Goal: Task Accomplishment & Management: Use online tool/utility

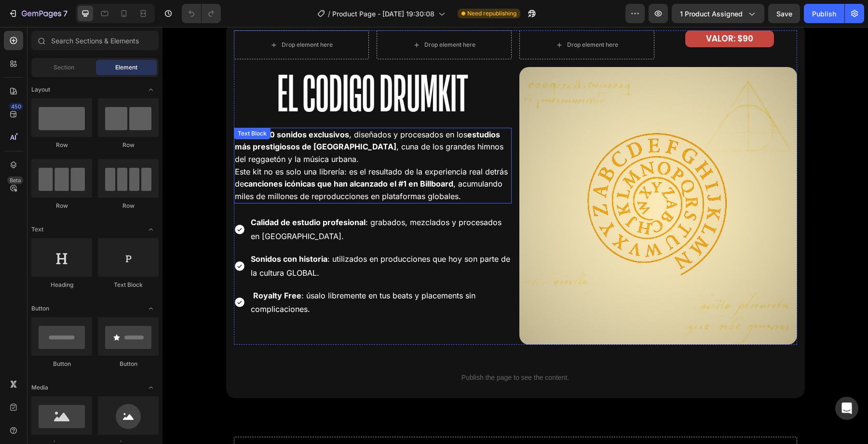
scroll to position [1847, 0]
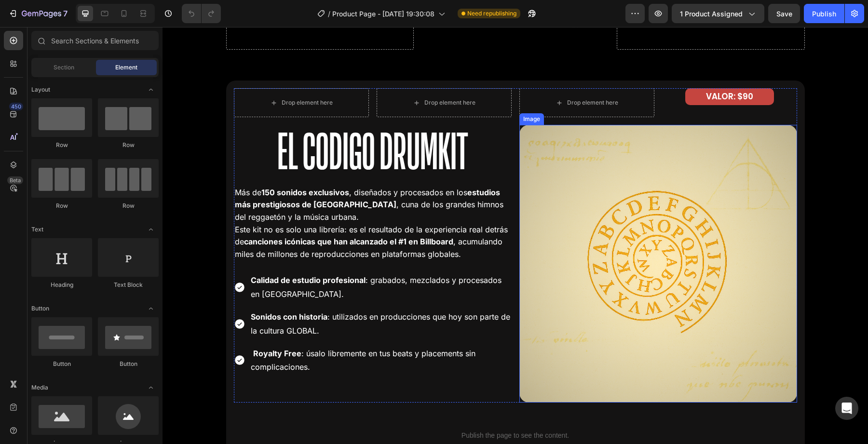
click at [545, 188] on img at bounding box center [658, 264] width 278 height 278
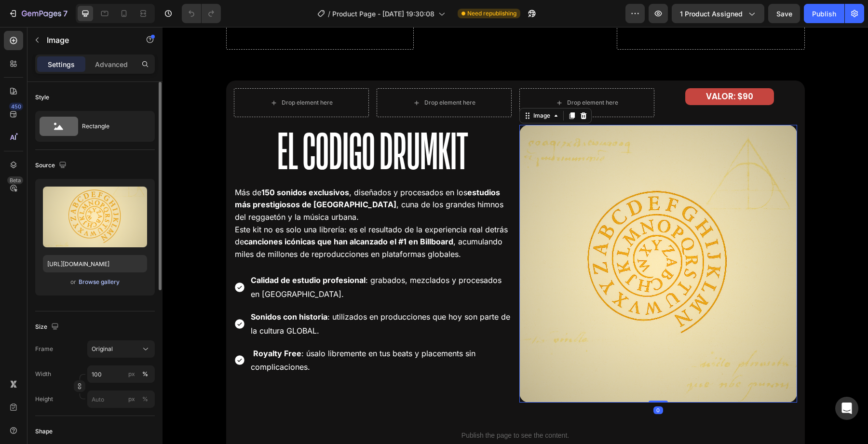
click at [106, 282] on div "Browse gallery" at bounding box center [99, 282] width 41 height 9
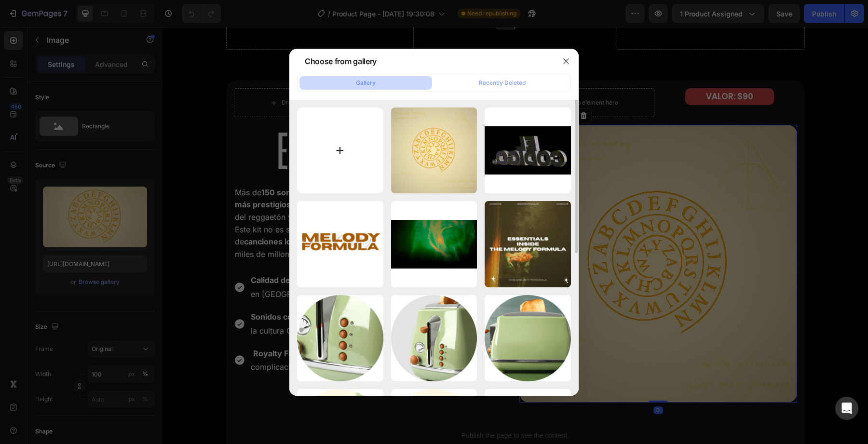
click at [317, 183] on input "file" at bounding box center [340, 151] width 86 height 86
type input "C:\fakepath\Sin título (1000 x 1000 px) (1).png"
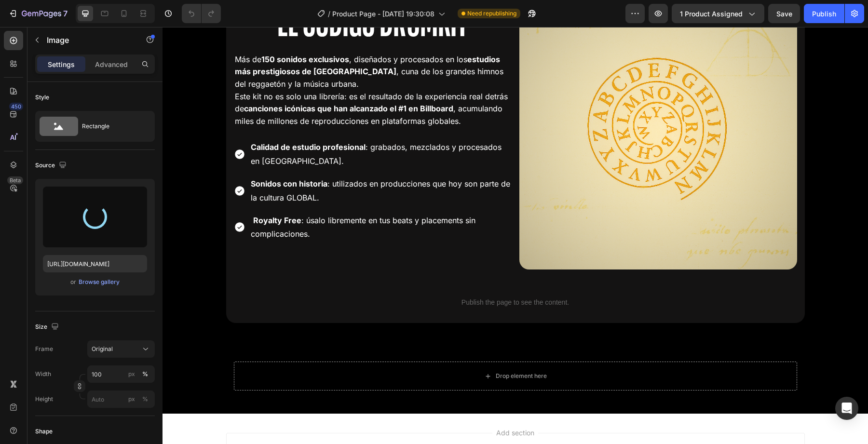
type input "[URL][DOMAIN_NAME]"
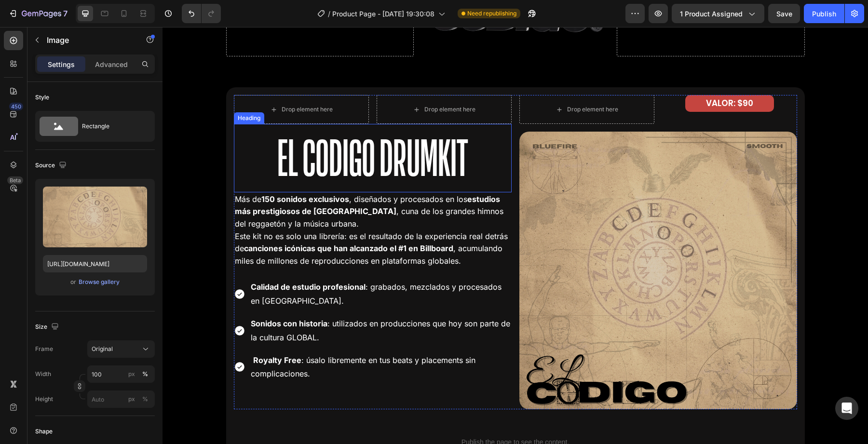
scroll to position [1850, 0]
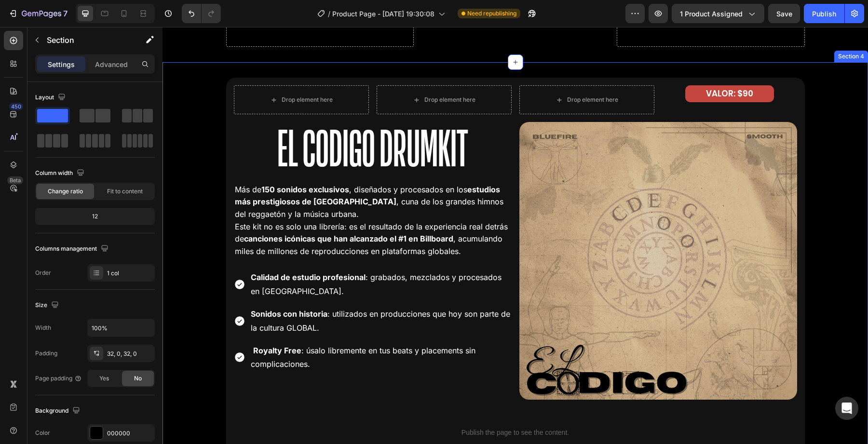
click at [194, 212] on div "Drop element here Drop element here Row El Codigo Drumkit Heading Más de 150 so…" at bounding box center [514, 266] width 705 height 376
click at [198, 202] on div "Drop element here Drop element here Row El Codigo Drumkit Heading Más de 150 so…" at bounding box center [514, 266] width 705 height 376
click at [220, 168] on div "Drop element here Drop element here Row El Codigo Drumkit Heading Más de 150 so…" at bounding box center [514, 266] width 705 height 376
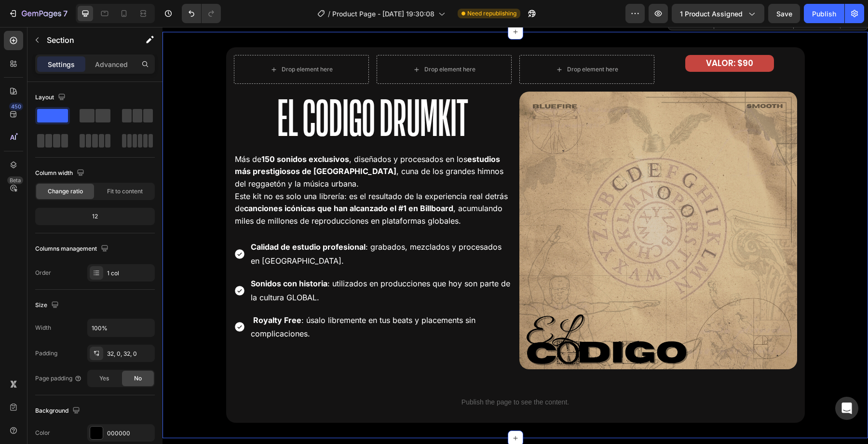
scroll to position [1882, 0]
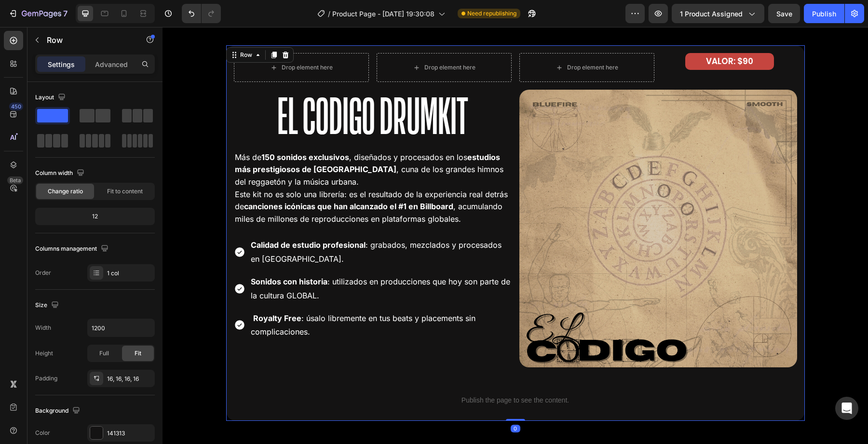
click at [230, 114] on div "Drop element here Drop element here Row El Codigo Drumkit Heading Más de 150 so…" at bounding box center [515, 233] width 578 height 376
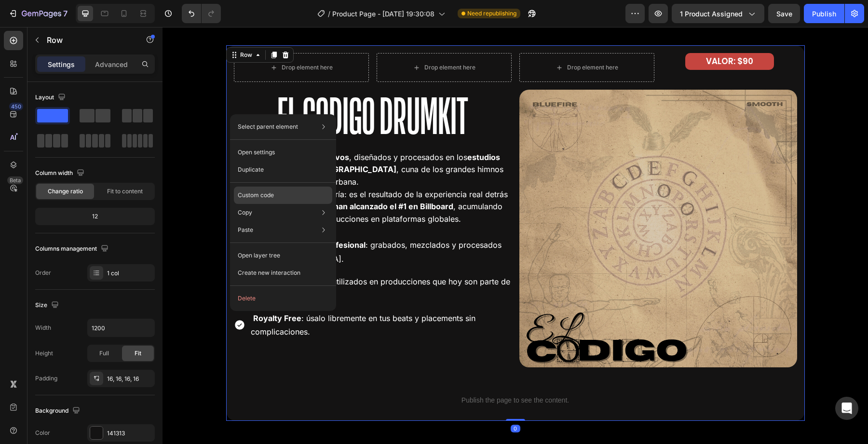
click at [267, 199] on div "Custom code" at bounding box center [283, 195] width 98 height 17
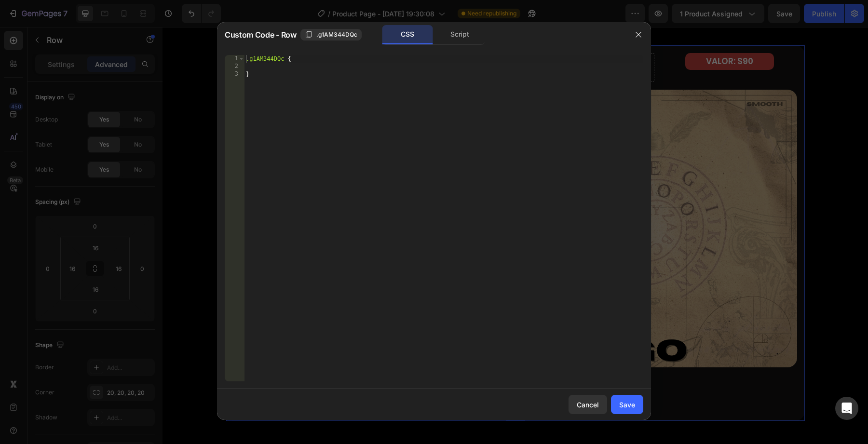
type textarea "}"
click at [390, 147] on div ".g1AM344DQc { }" at bounding box center [443, 226] width 399 height 342
paste textarea
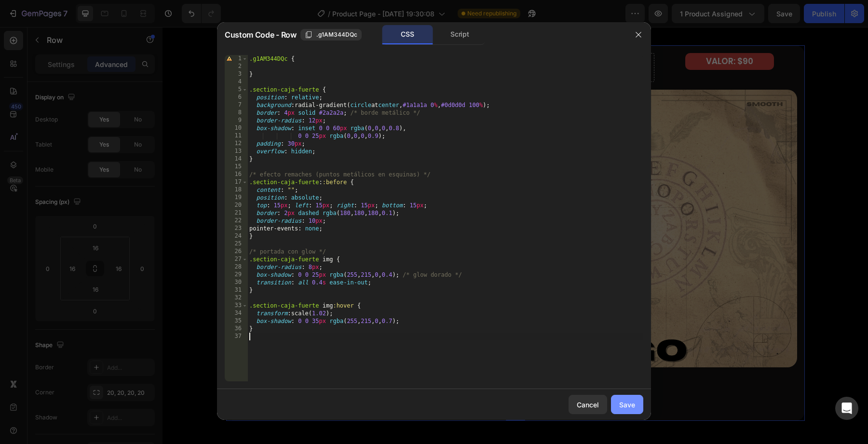
click at [637, 405] on button "Save" at bounding box center [627, 404] width 32 height 19
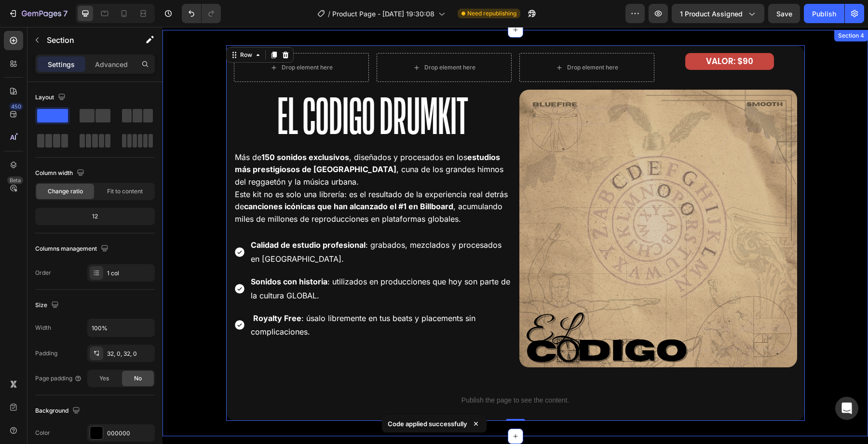
click at [820, 100] on div "Drop element here Drop element here Row El Codigo Drumkit Heading Más de 150 so…" at bounding box center [514, 233] width 705 height 376
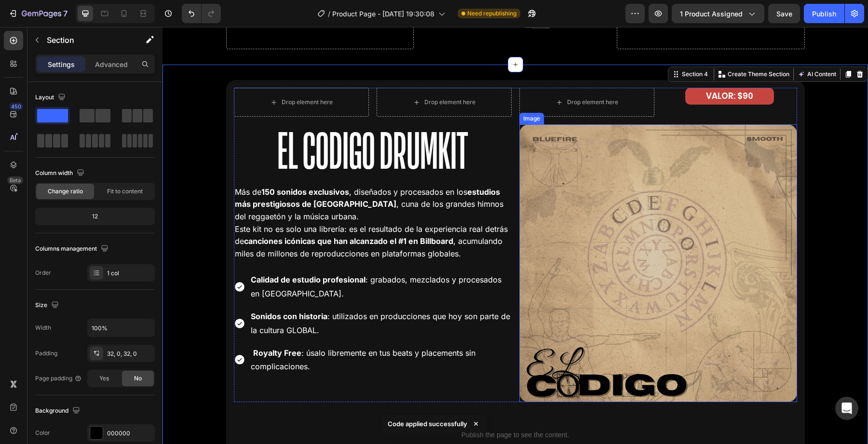
scroll to position [1846, 0]
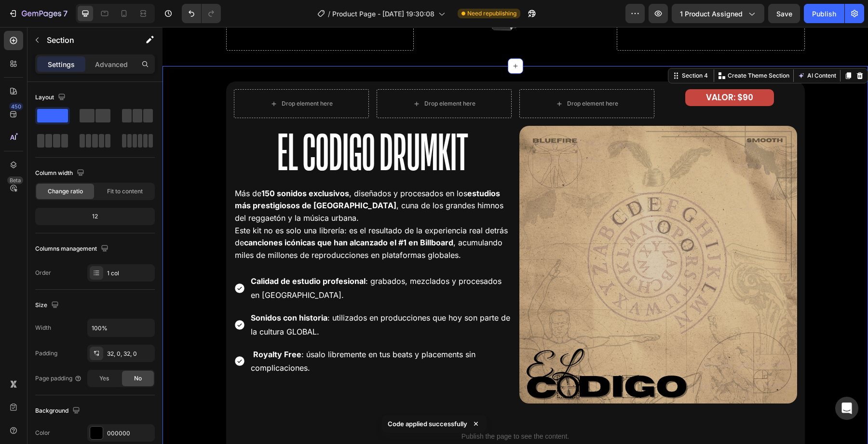
click at [193, 143] on div "Drop element here Drop element here Row El Codigo Drumkit Heading Más de 150 so…" at bounding box center [514, 269] width 705 height 376
click at [223, 126] on div "Drop element here Drop element here Row El Codigo Drumkit Heading Más de 150 so…" at bounding box center [514, 269] width 705 height 376
click at [231, 127] on div "Drop element here Drop element here Row El Codigo Drumkit Heading Más de 150 so…" at bounding box center [515, 269] width 578 height 376
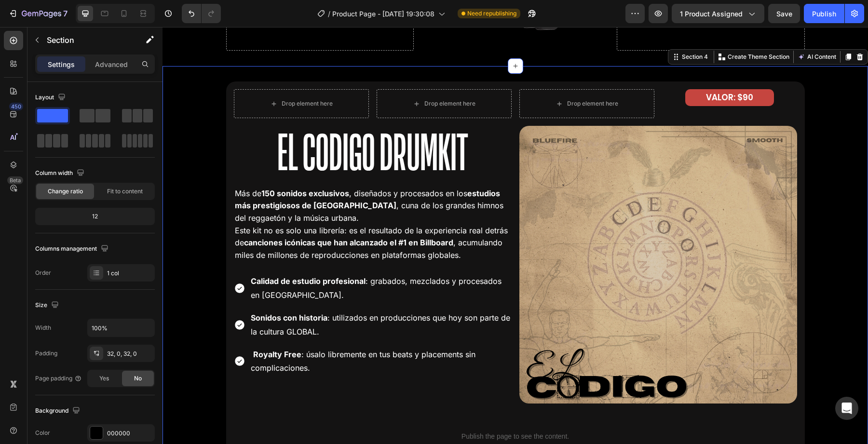
click at [206, 179] on div "Drop element here Drop element here Row El Codigo Drumkit Heading Más de 150 so…" at bounding box center [514, 269] width 705 height 376
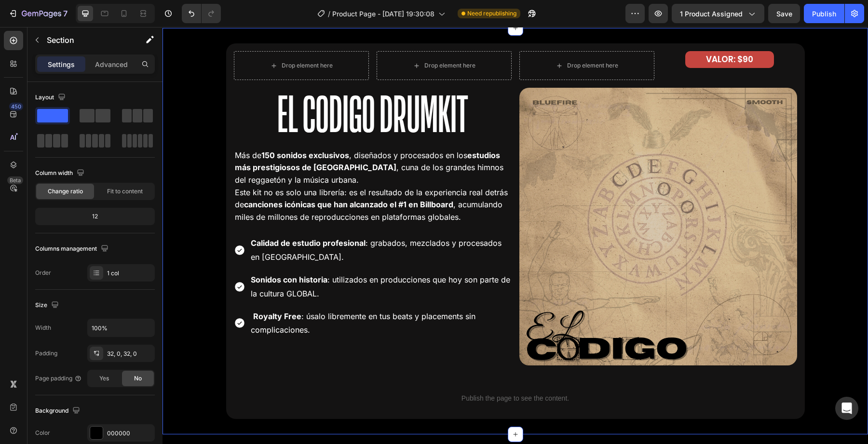
scroll to position [1892, 0]
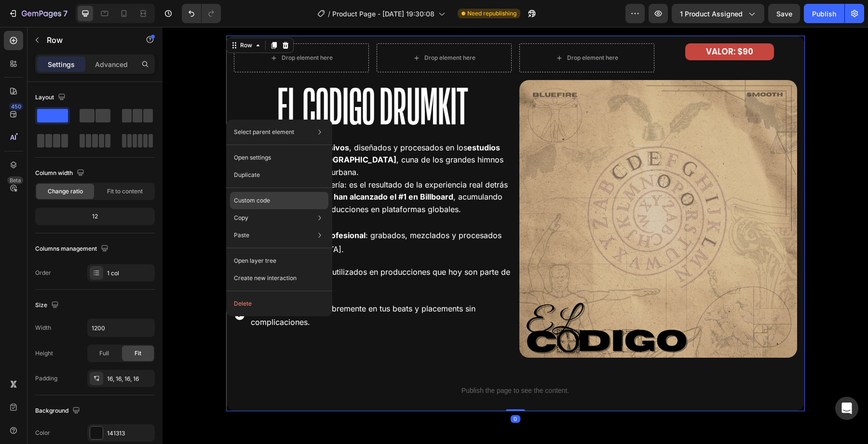
click at [251, 194] on div "Custom code" at bounding box center [279, 200] width 98 height 17
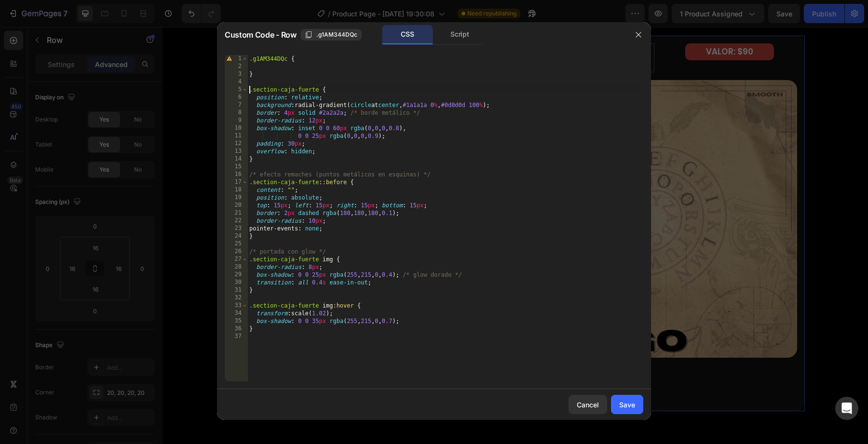
drag, startPoint x: 249, startPoint y: 87, endPoint x: 451, endPoint y: 317, distance: 305.7
click at [451, 317] on div ".g1AM344DQc { } .section-caja-fuerte { position : relative ; background : radia…" at bounding box center [445, 226] width 396 height 342
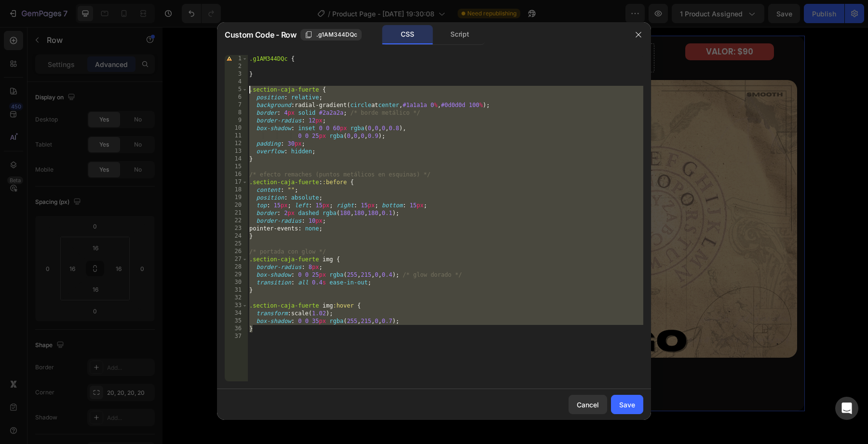
drag, startPoint x: 368, startPoint y: 333, endPoint x: 232, endPoint y: 89, distance: 279.1
click at [232, 89] on div ".section-caja-fuerte img:hover { transform: scale(1.02); 1 2 3 4 5 6 7 8 9 10 1…" at bounding box center [434, 218] width 418 height 326
type textarea ".section-caja-fuerte { position: relative;"
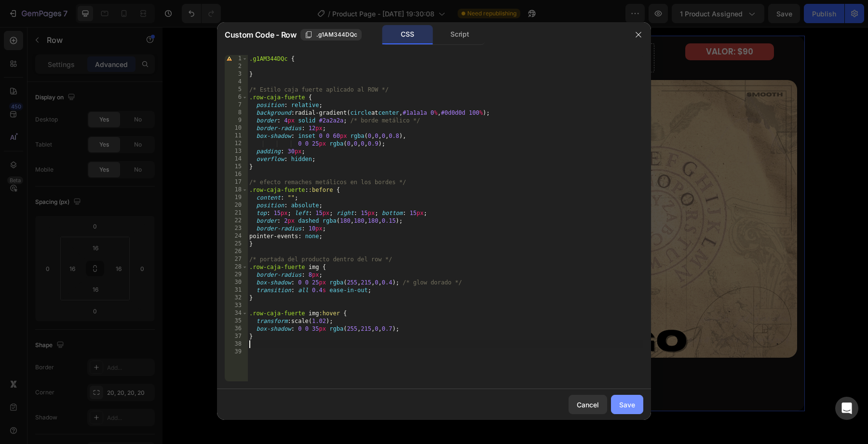
click at [617, 399] on button "Save" at bounding box center [627, 404] width 32 height 19
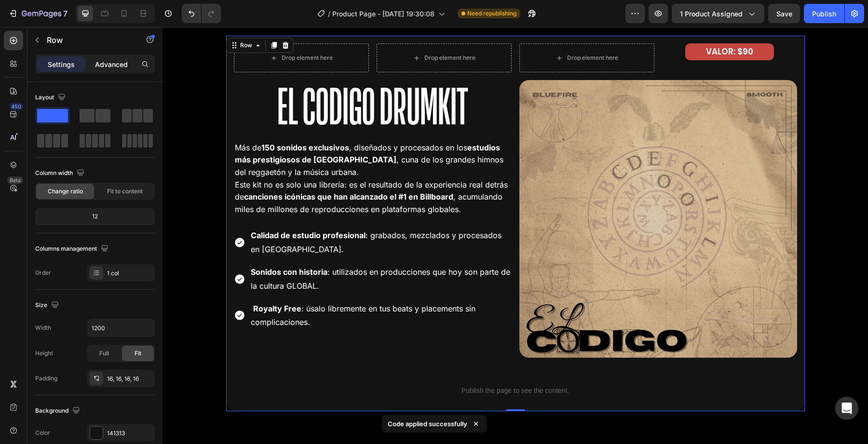
click at [111, 63] on p "Advanced" at bounding box center [111, 64] width 33 height 10
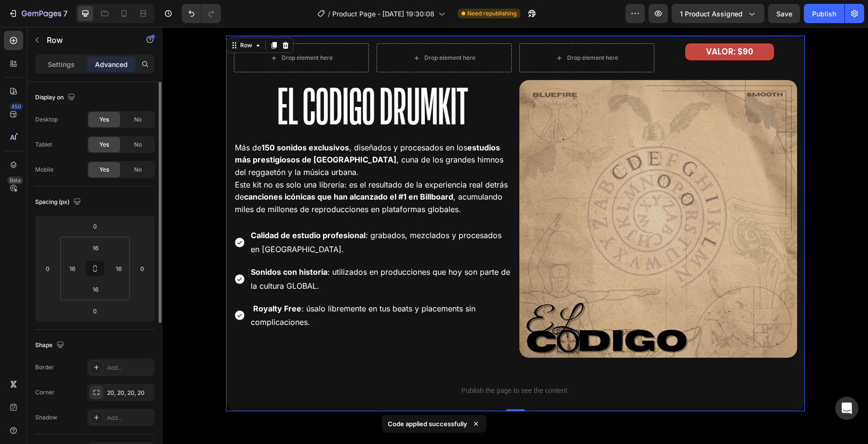
scroll to position [239, 0]
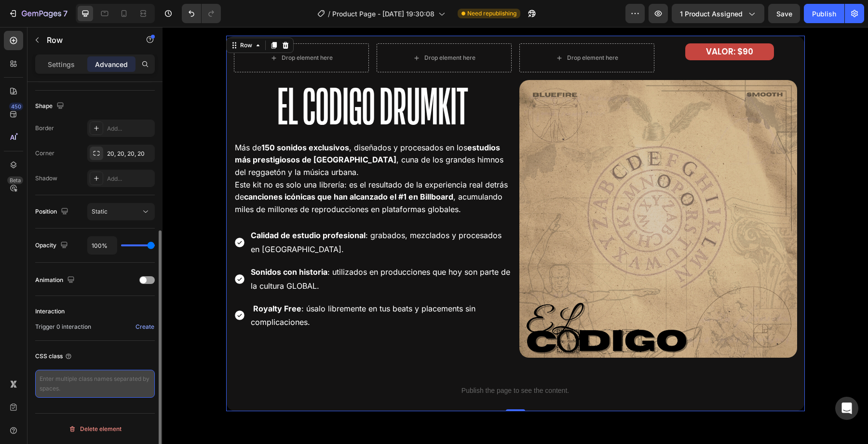
click at [78, 394] on textarea at bounding box center [95, 384] width 120 height 28
paste textarea "row-caja-fuerte"
type textarea "row-caja-fuerte"
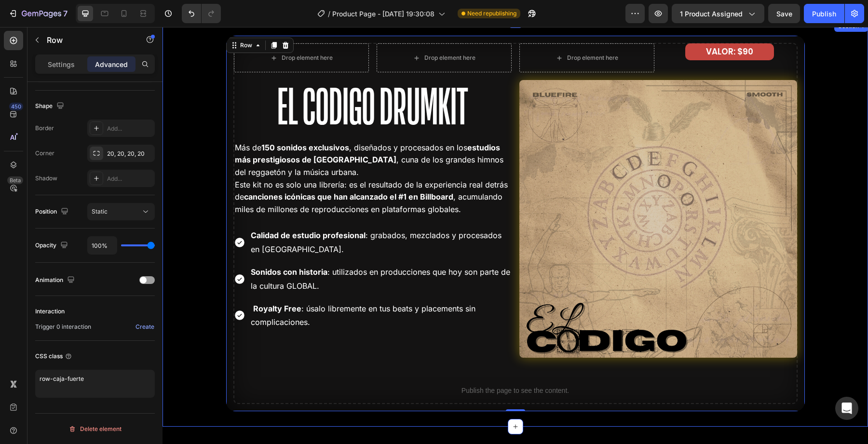
click at [188, 338] on div "Drop element here Drop element here Row El Codigo Drumkit Heading Más de 150 so…" at bounding box center [514, 224] width 705 height 376
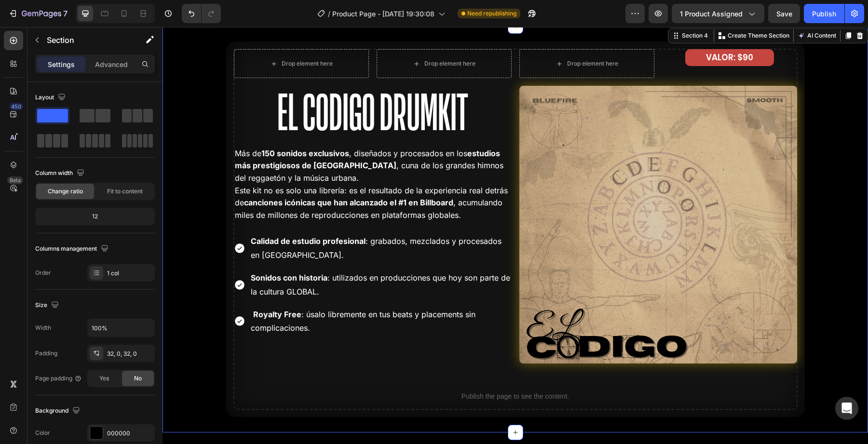
scroll to position [1891, 0]
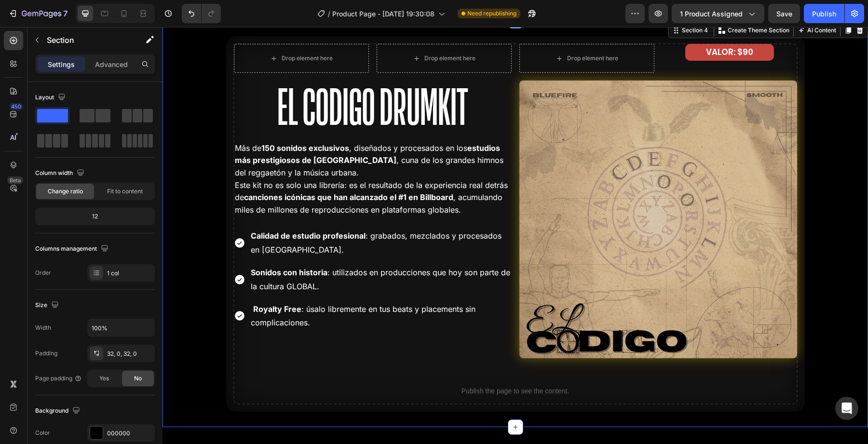
click at [218, 312] on div "Drop element here Drop element here Row El Codigo Drumkit Heading Más de 150 so…" at bounding box center [514, 224] width 705 height 376
click at [224, 201] on div "Drop element here Drop element here Row El Codigo Drumkit Heading Más de 150 so…" at bounding box center [514, 224] width 705 height 376
click at [269, 105] on h2 "El Codigo Drumkit" at bounding box center [373, 107] width 278 height 68
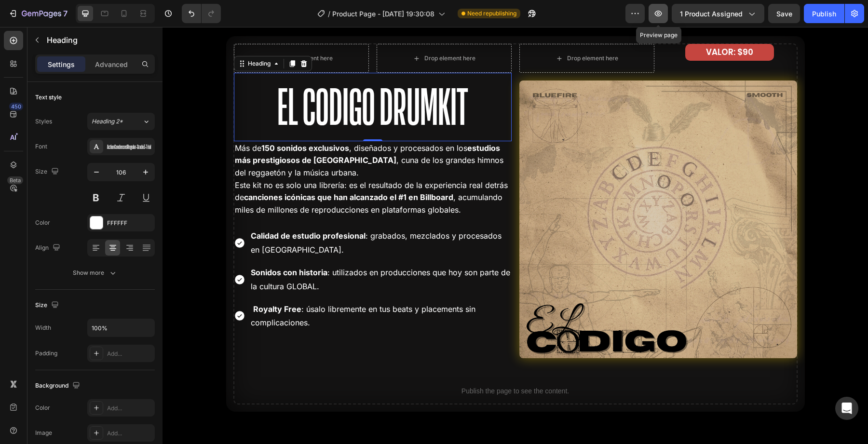
click at [651, 17] on button "button" at bounding box center [657, 13] width 19 height 19
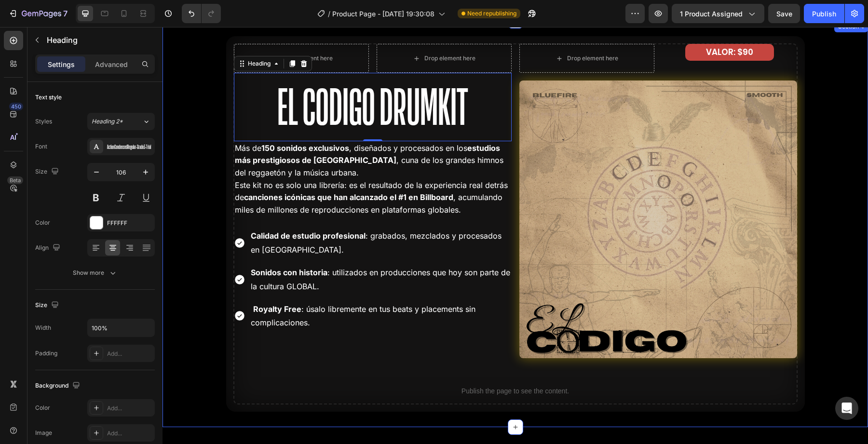
click at [195, 58] on div "Drop element here Drop element here Row El Codigo Drumkit Heading 0 Más de 150 …" at bounding box center [514, 224] width 705 height 376
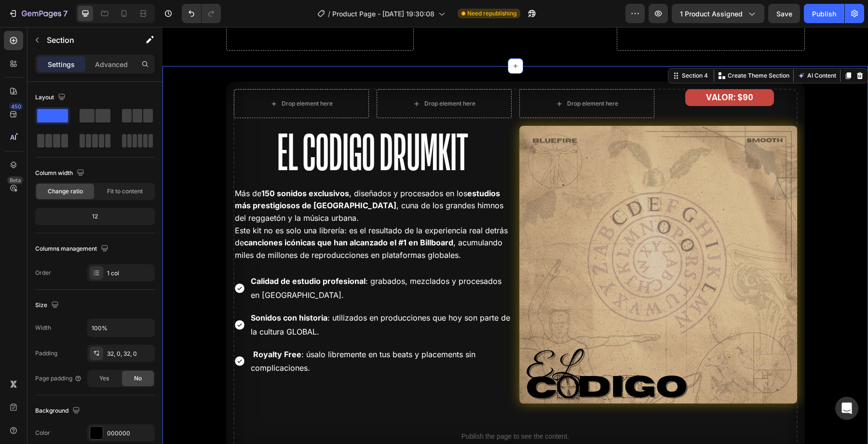
scroll to position [1847, 0]
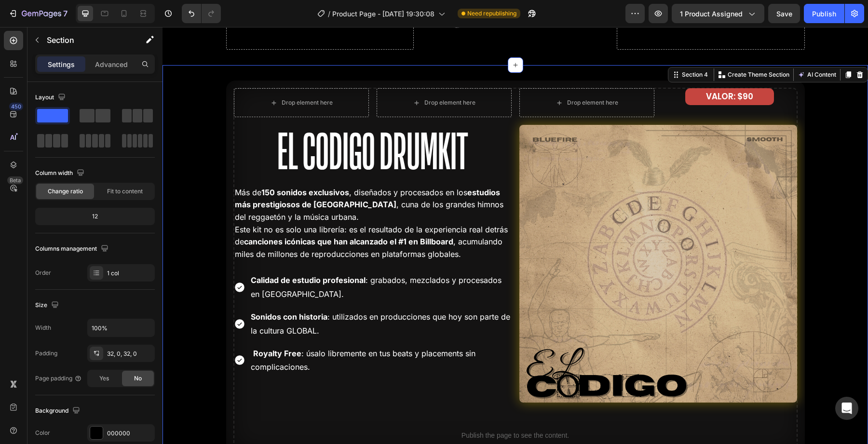
click at [203, 105] on div "Drop element here Drop element here Row El Codigo Drumkit Heading Más de 150 so…" at bounding box center [514, 269] width 705 height 376
click at [214, 160] on div "Drop element here Drop element here Row El Codigo Drumkit Heading Más de 150 so…" at bounding box center [514, 269] width 705 height 376
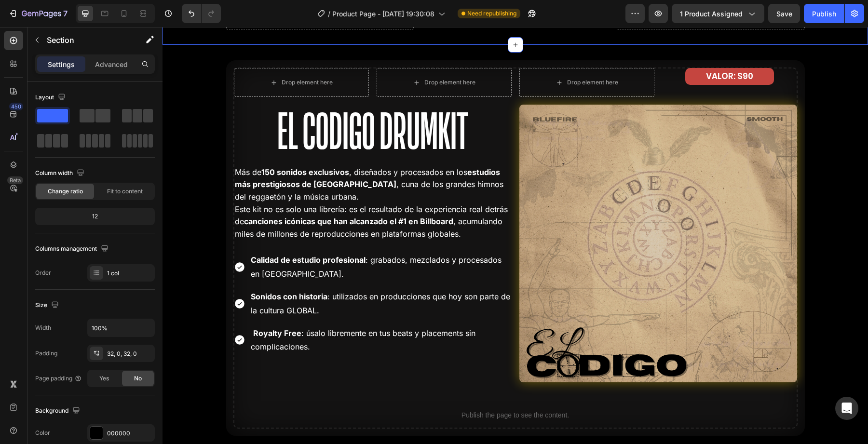
scroll to position [1862, 0]
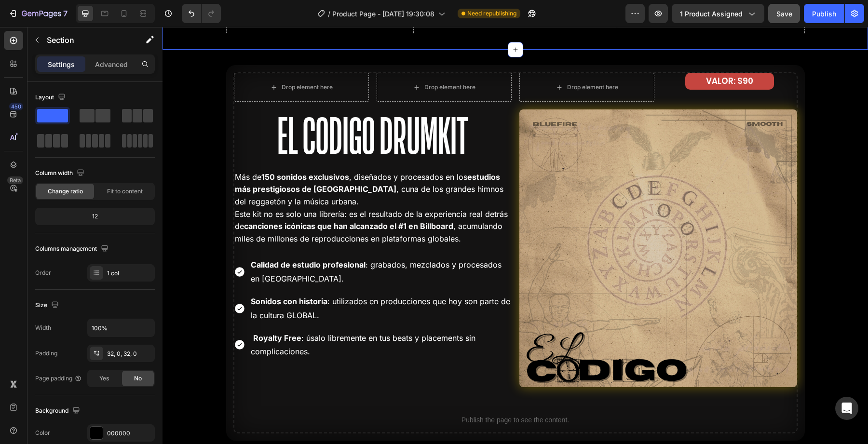
click at [783, 18] on div "Save" at bounding box center [784, 14] width 16 height 10
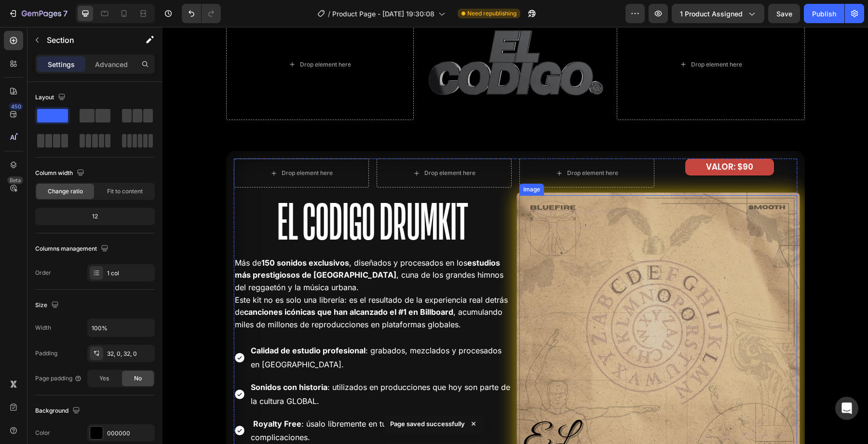
scroll to position [1487, 0]
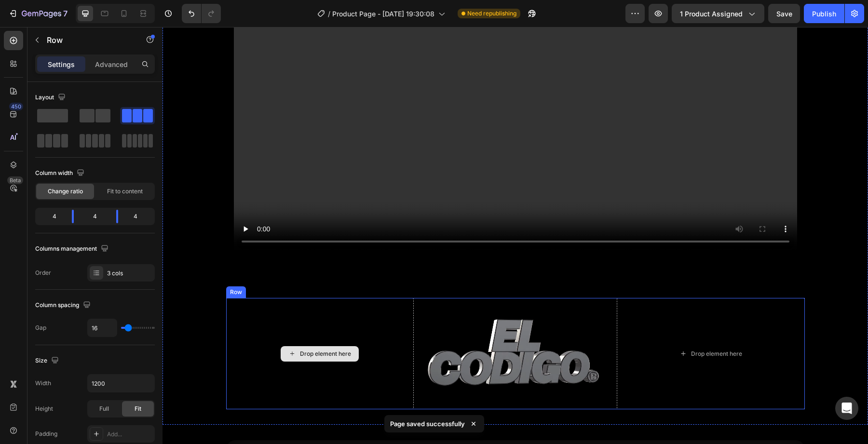
click at [390, 378] on div "Drop element here" at bounding box center [320, 353] width 188 height 111
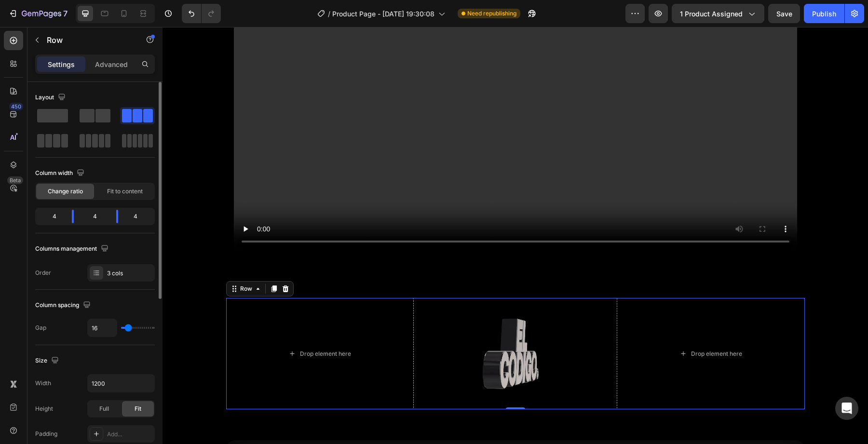
type input "18"
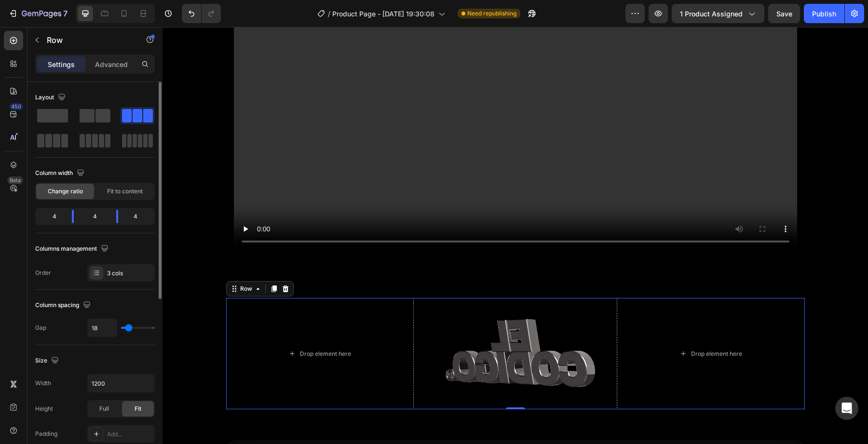
type input "16"
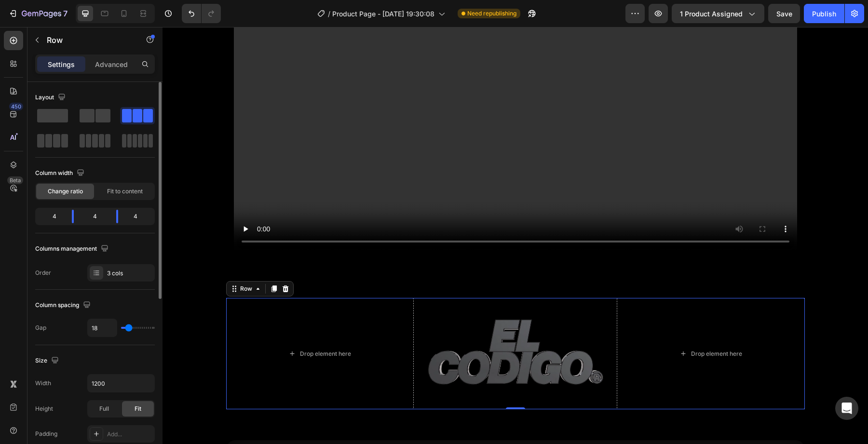
type input "16"
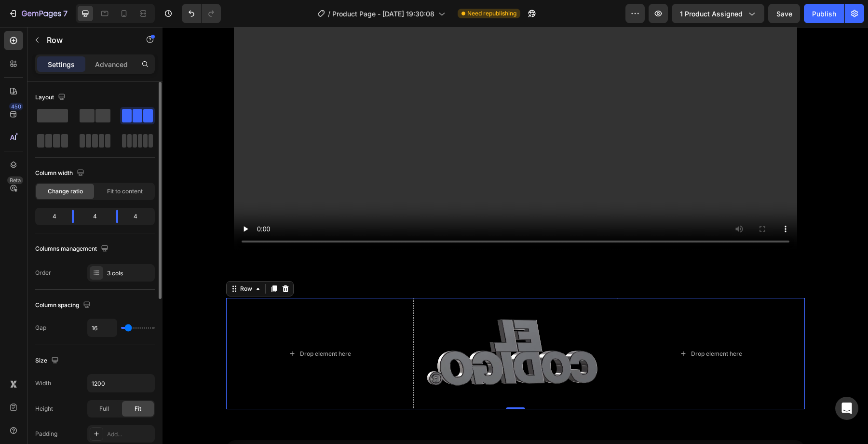
type input "15"
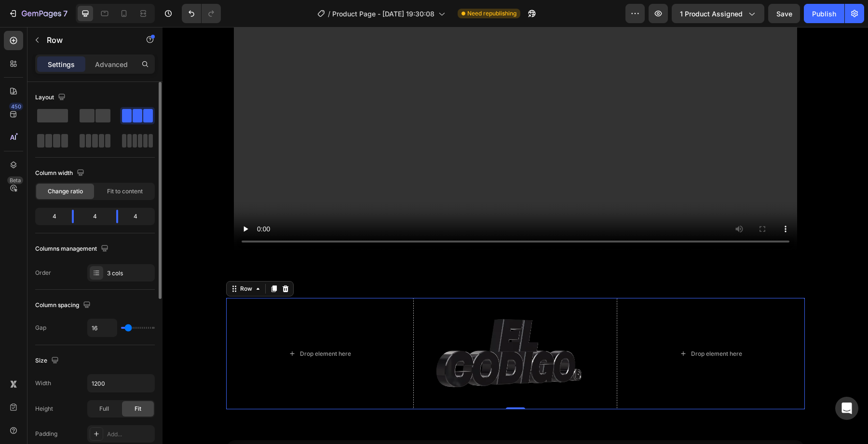
type input "15"
type input "13"
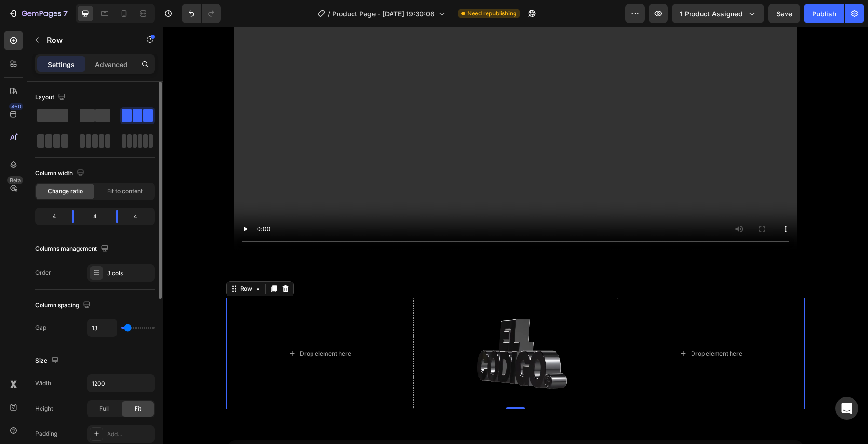
type input "12"
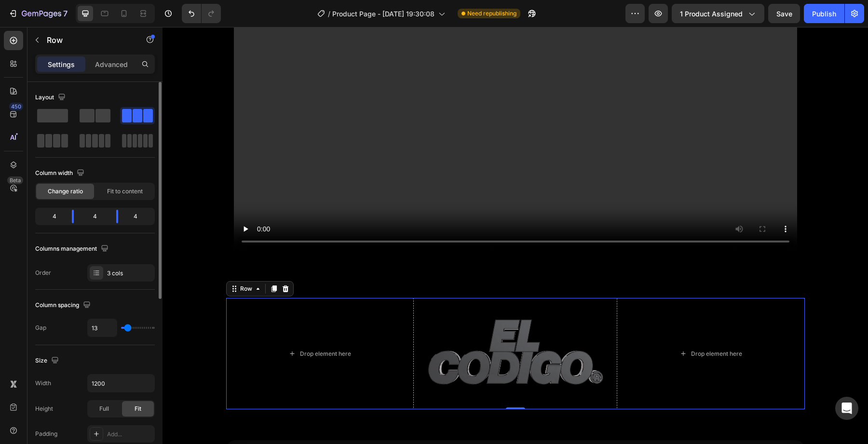
type input "12"
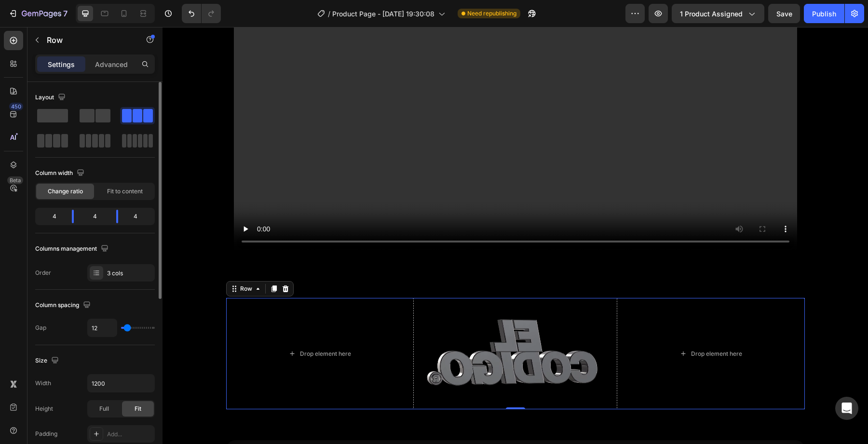
type input "10"
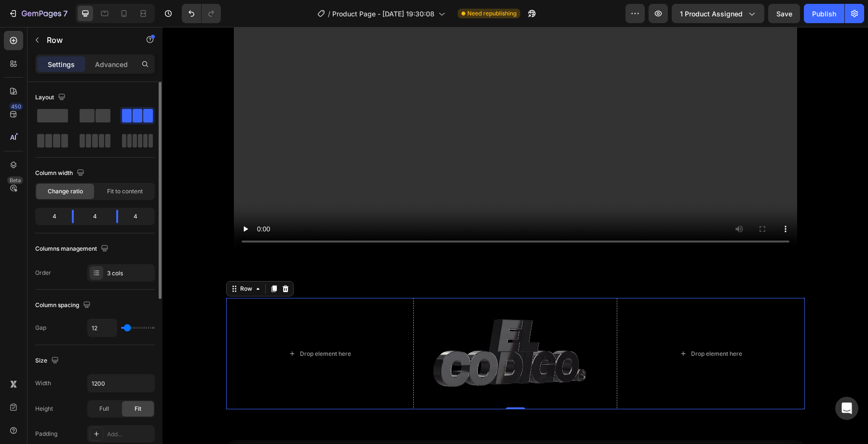
type input "10"
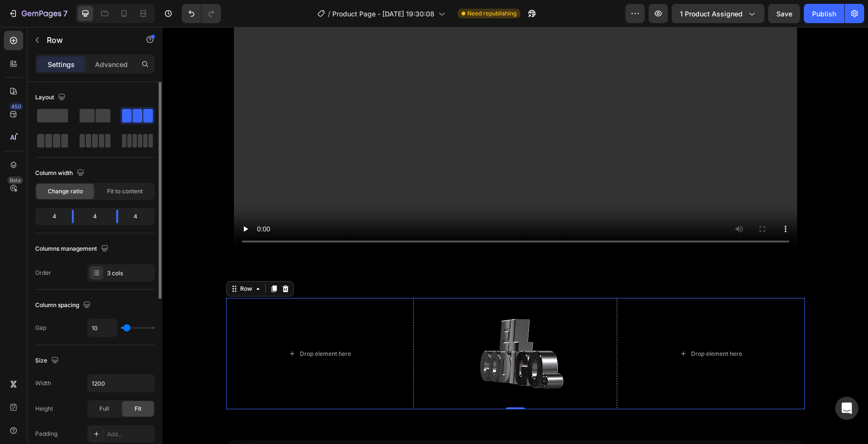
type input "6"
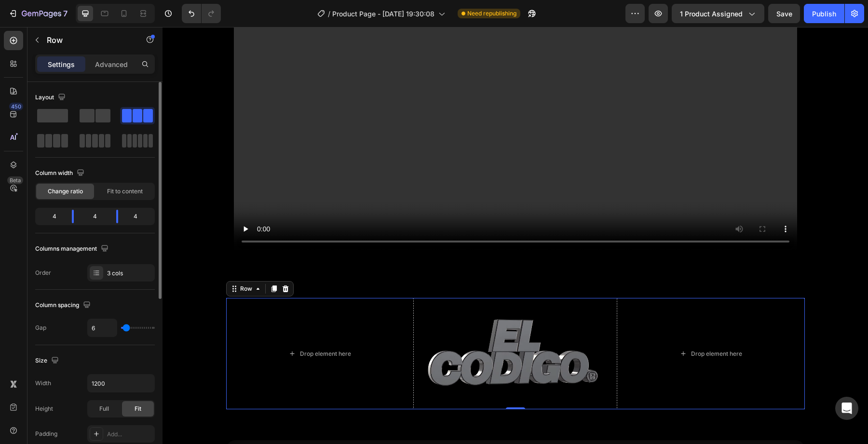
type input "4"
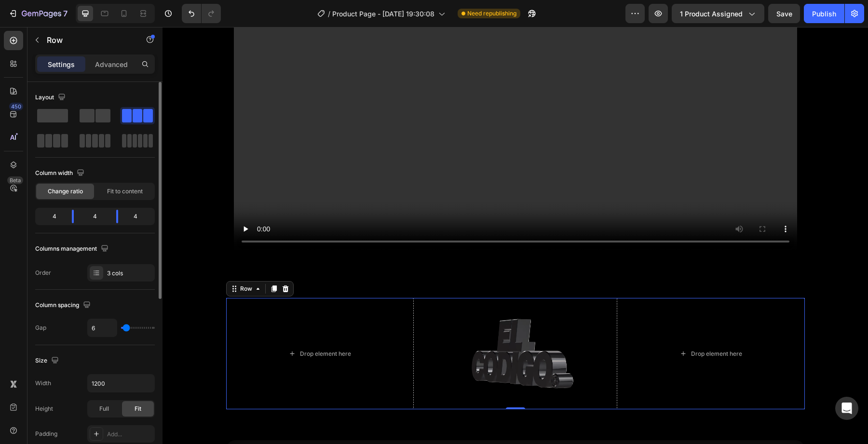
type input "4"
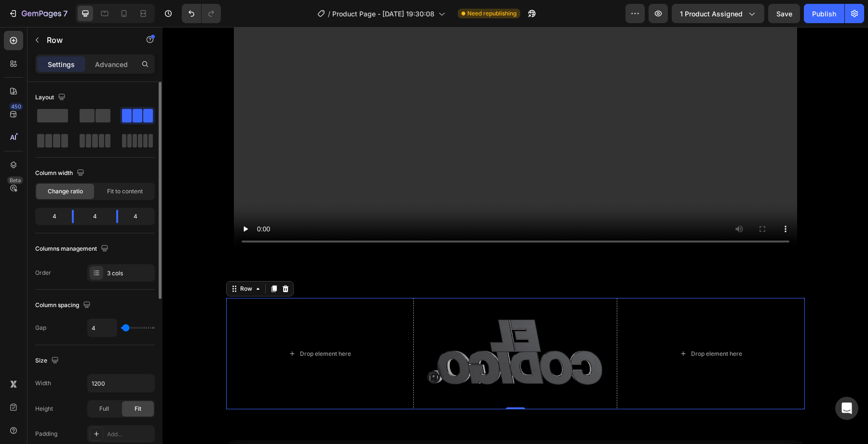
type input "2"
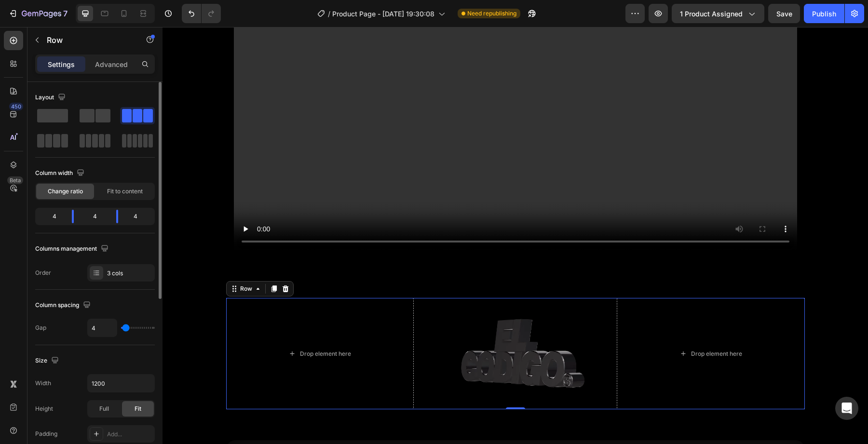
type input "2"
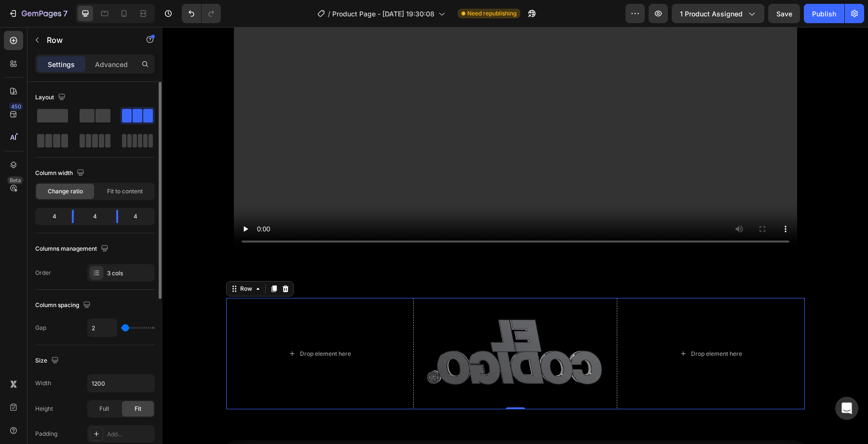
type input "1"
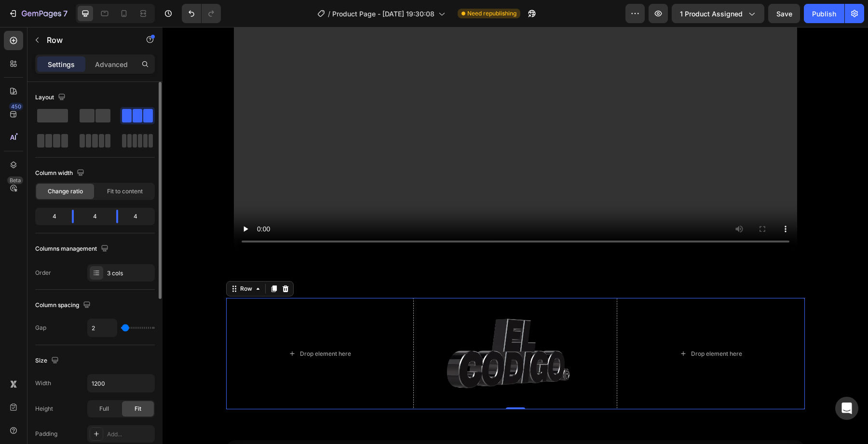
type input "1"
type input "0"
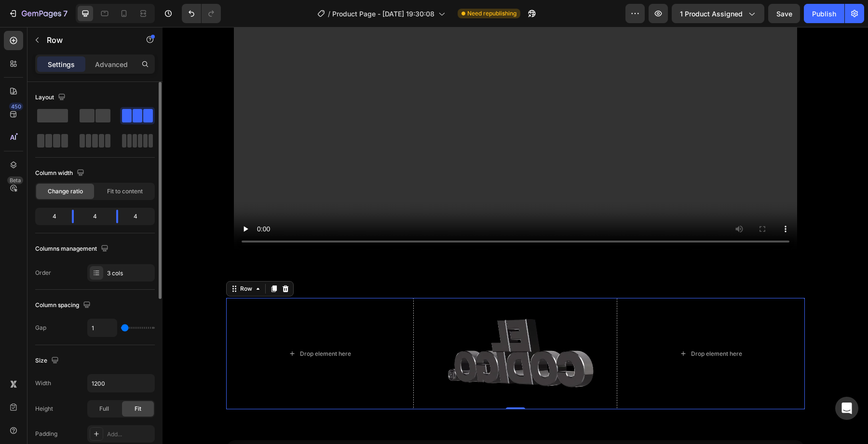
type input "0"
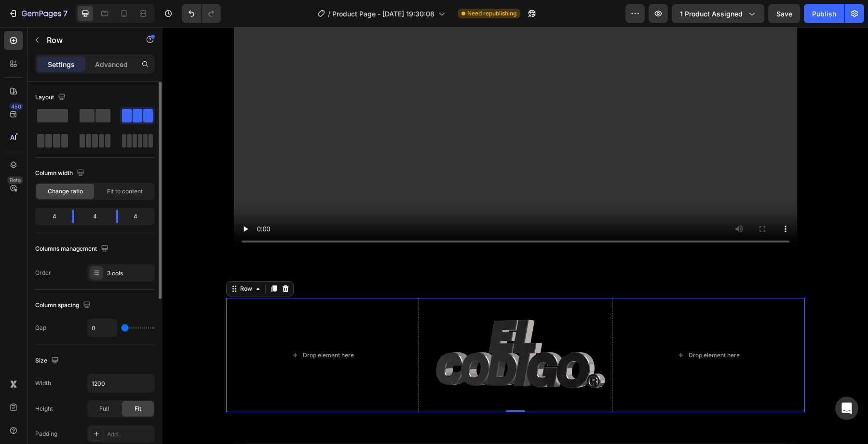
type input "1"
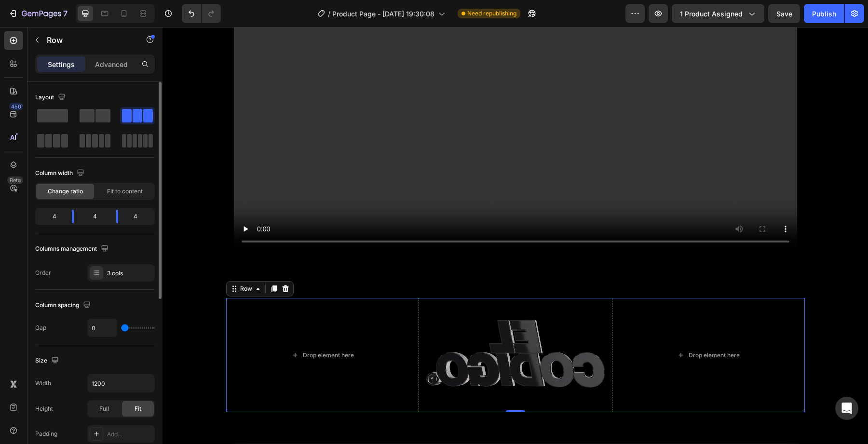
type input "1"
type input "13"
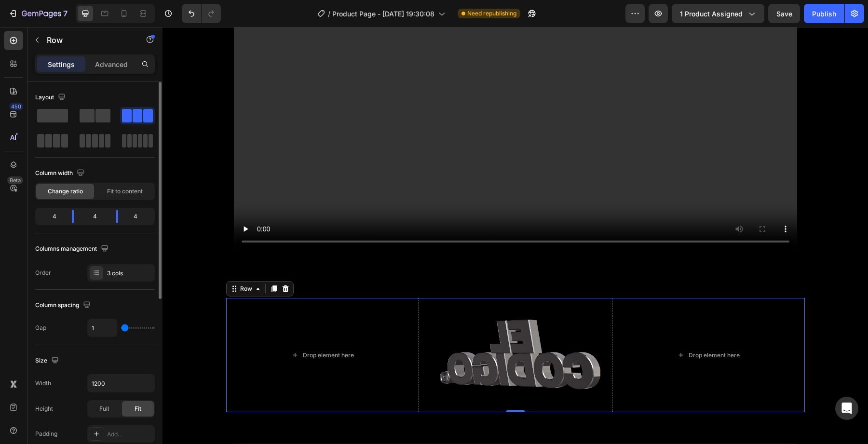
type input "13"
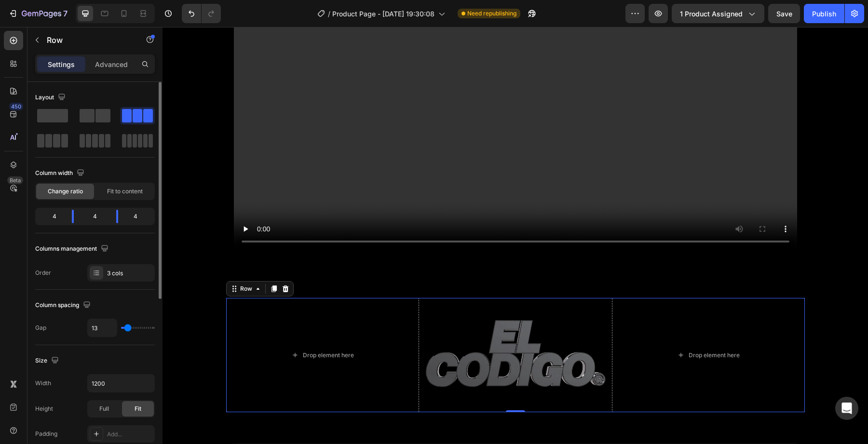
type input "20"
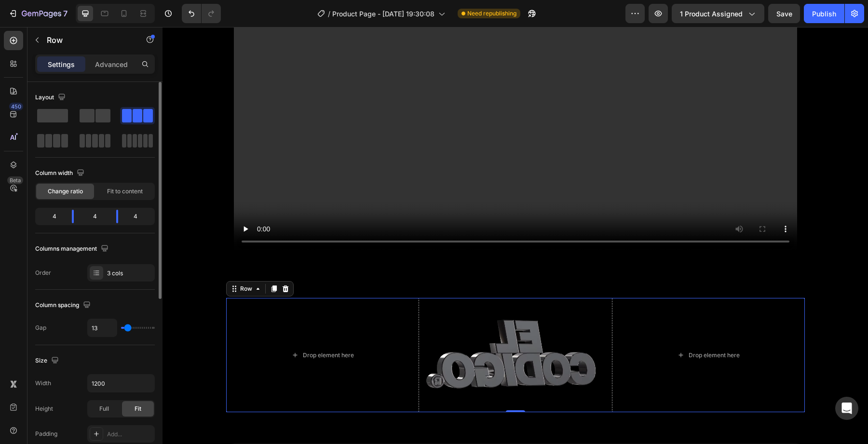
type input "20"
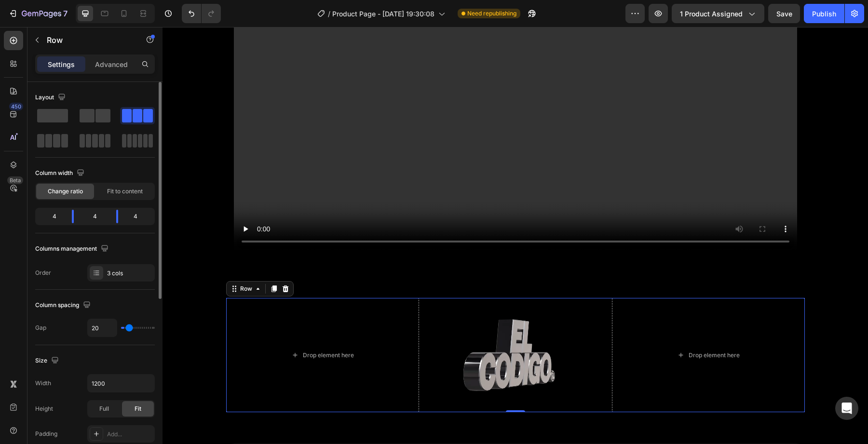
type input "27"
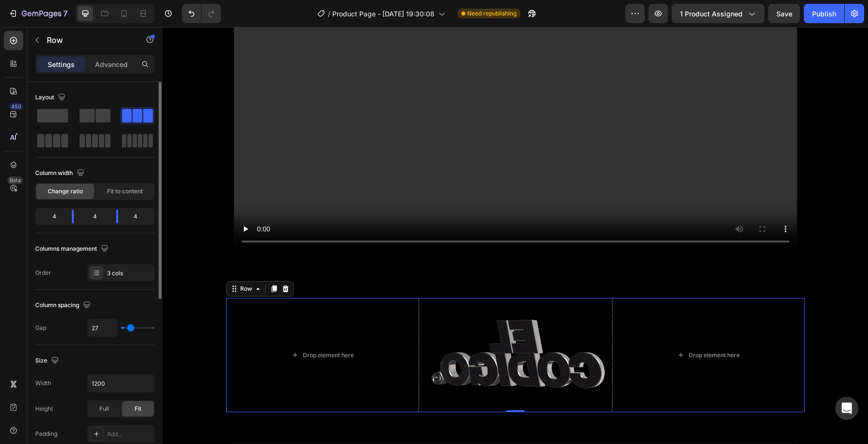
type input "36"
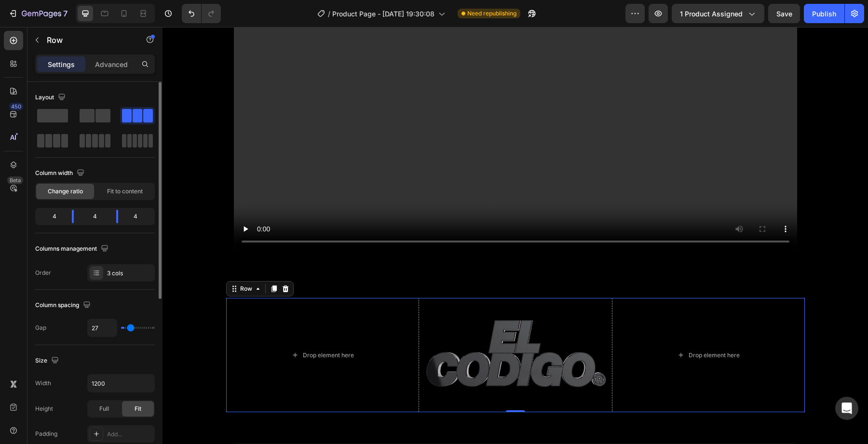
type input "36"
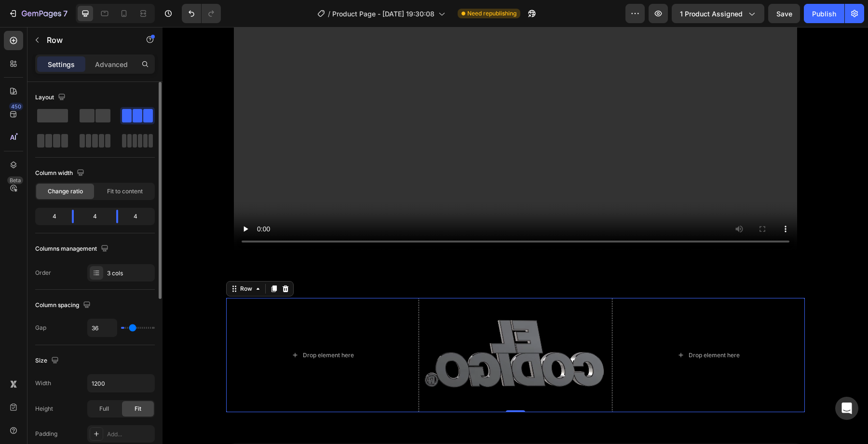
type input "57"
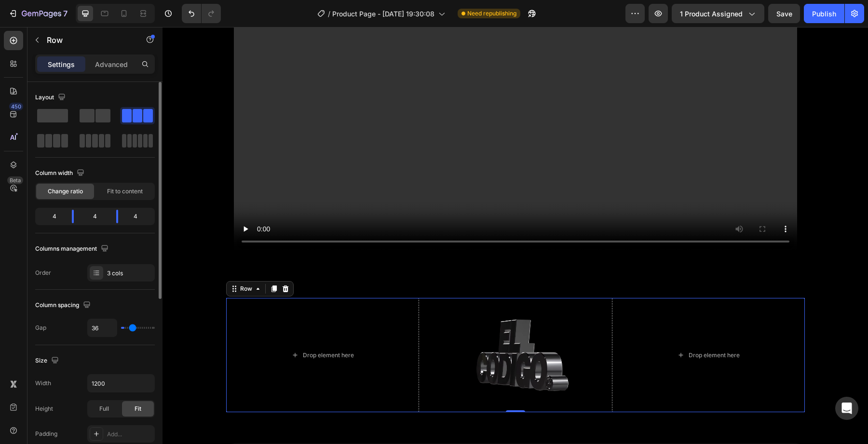
type input "57"
type input "69"
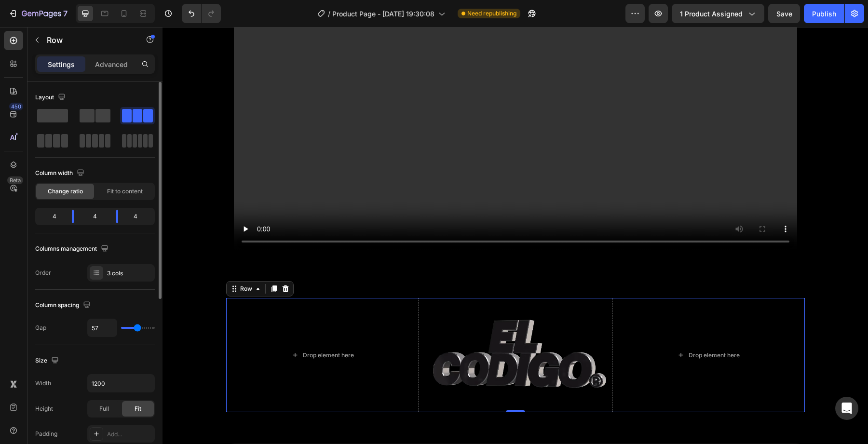
type input "69"
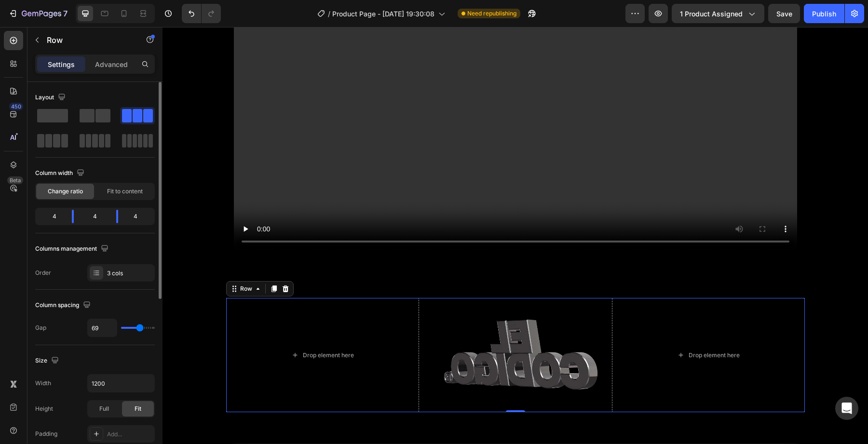
type input "82"
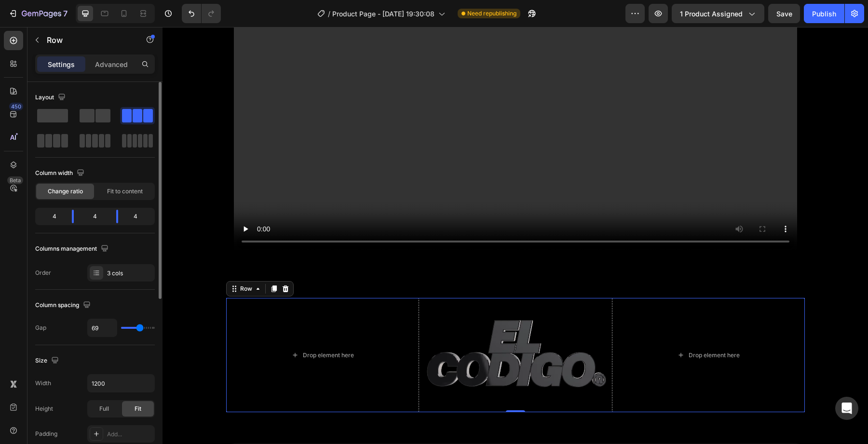
type input "82"
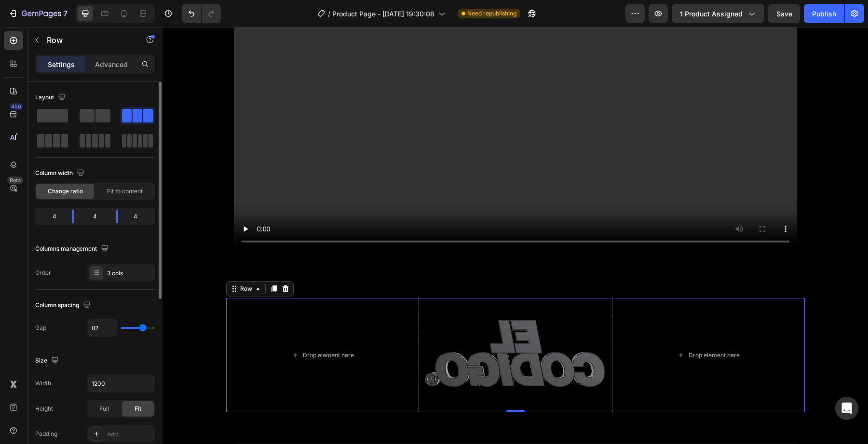
type input "93"
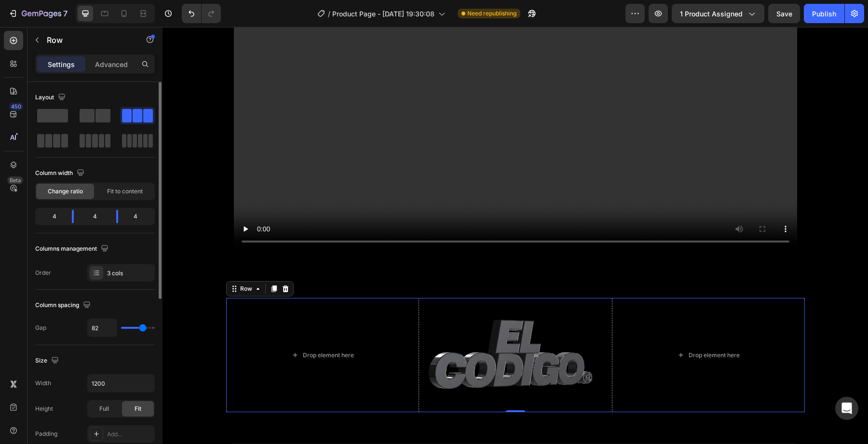
type input "93"
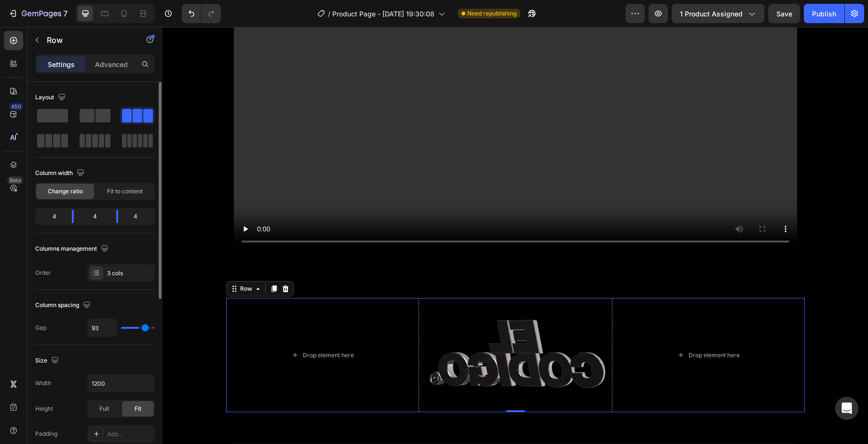
type input "108"
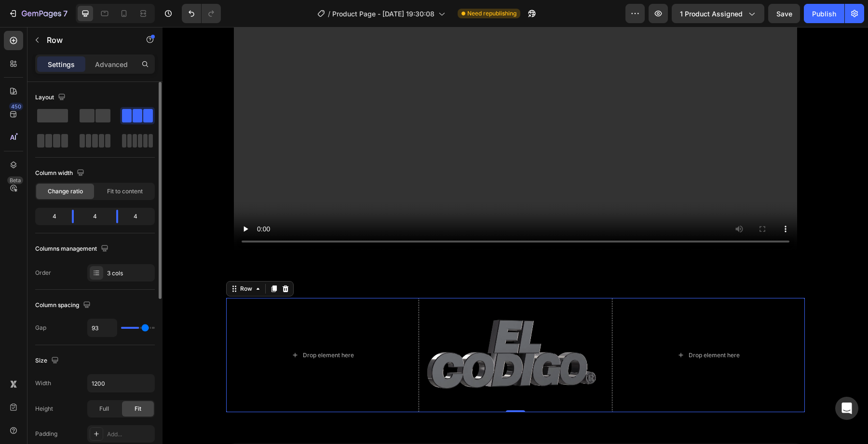
type input "108"
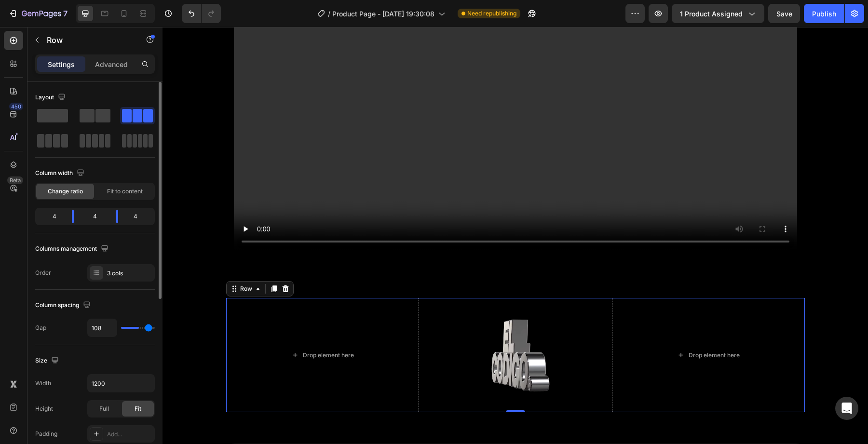
type input "120"
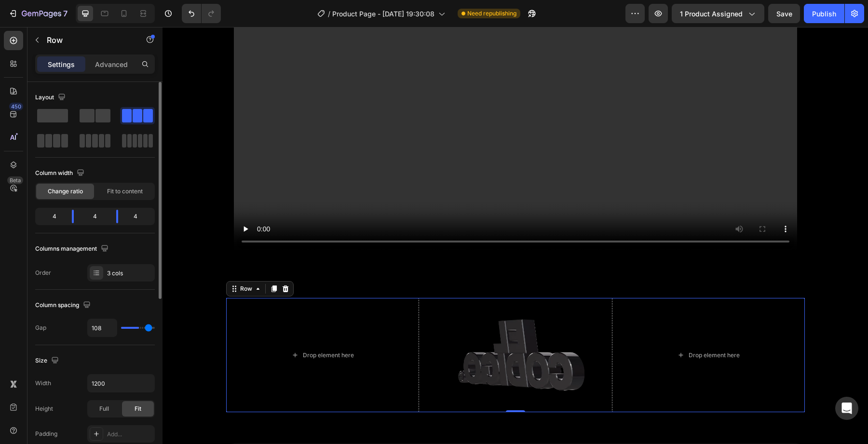
type input "120"
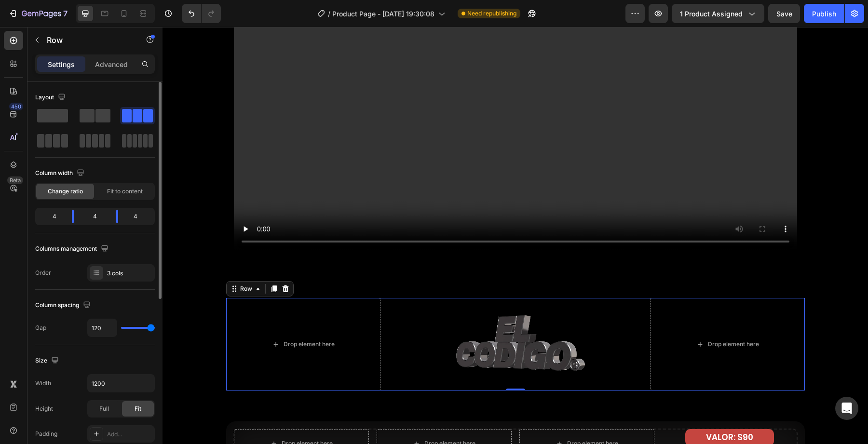
type input "0"
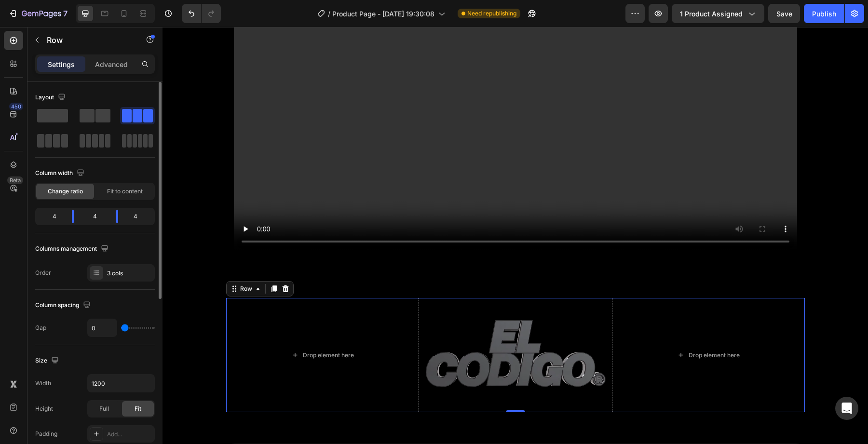
type input "44"
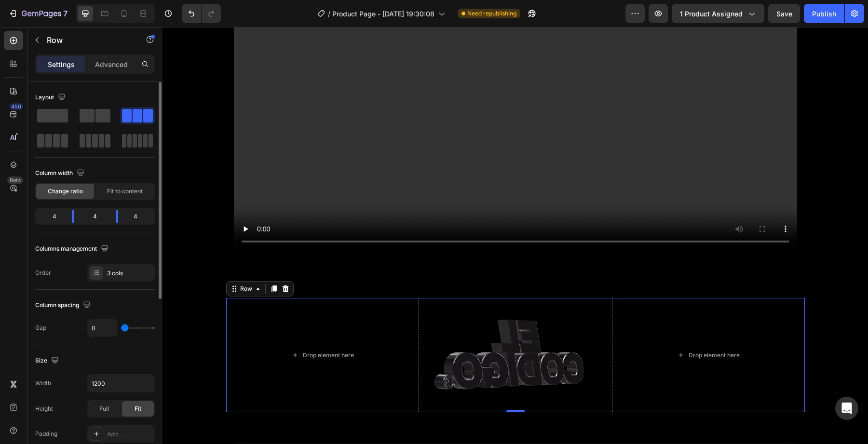
type input "44"
type input "76"
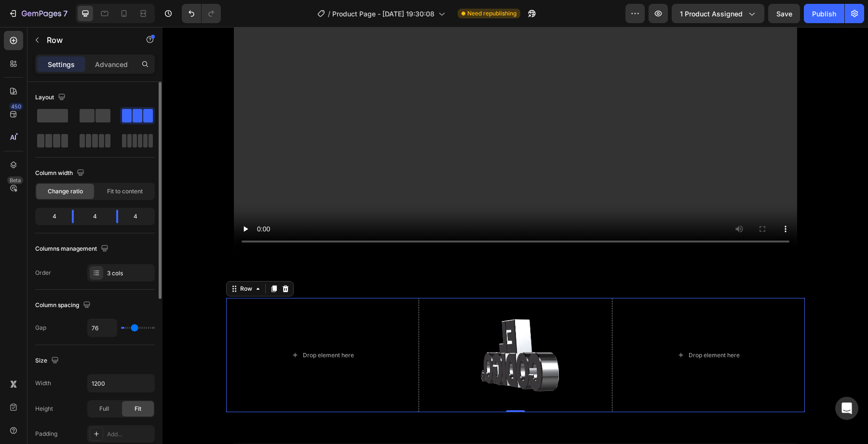
type input "76"
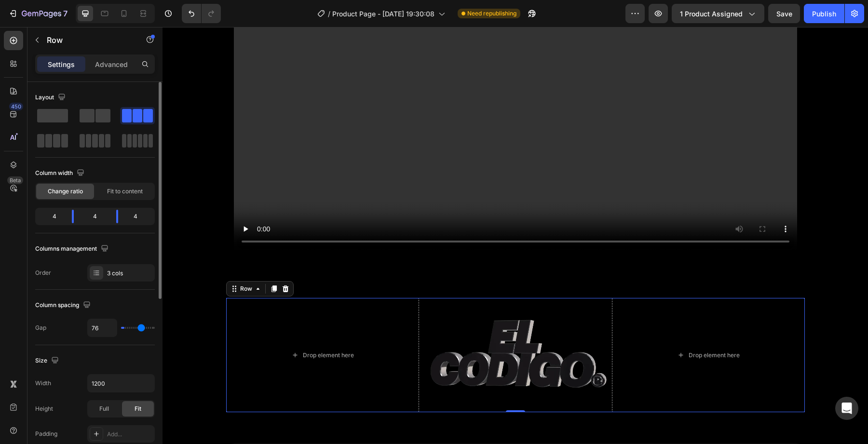
type input "84"
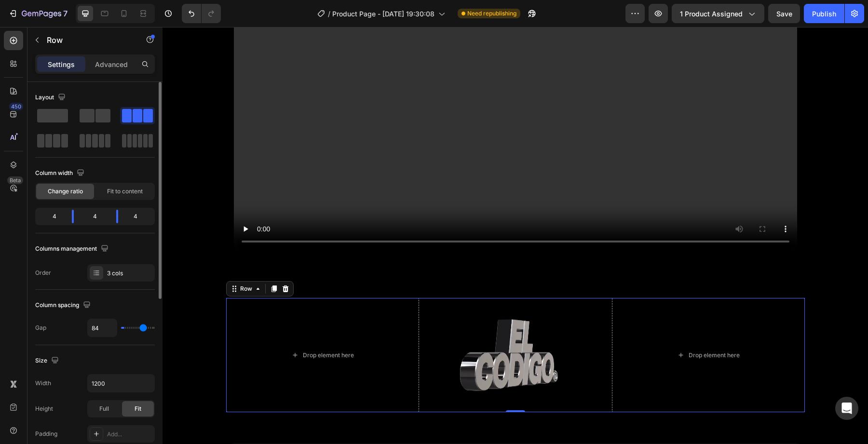
type input "90"
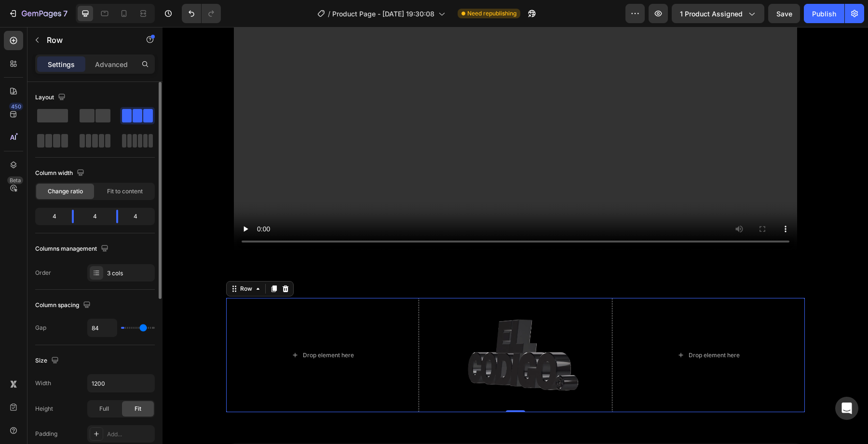
type input "90"
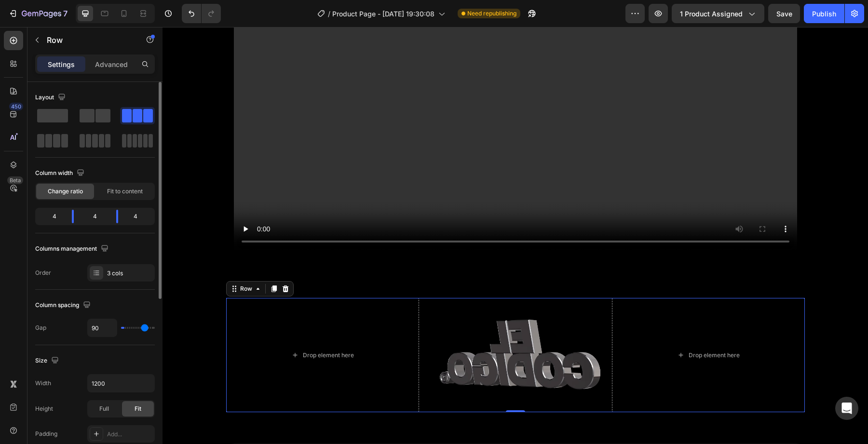
type input "98"
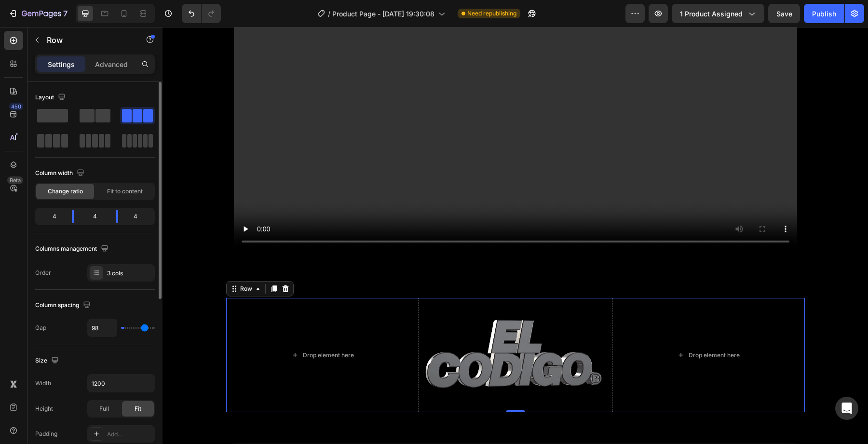
type input "98"
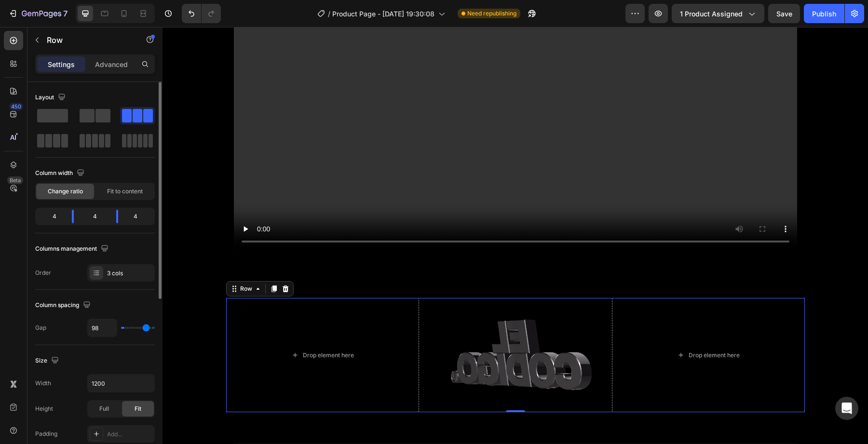
type input "105"
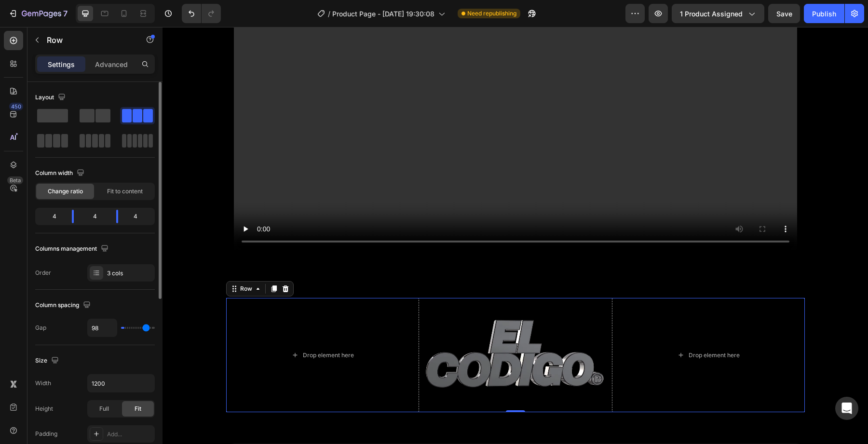
type input "105"
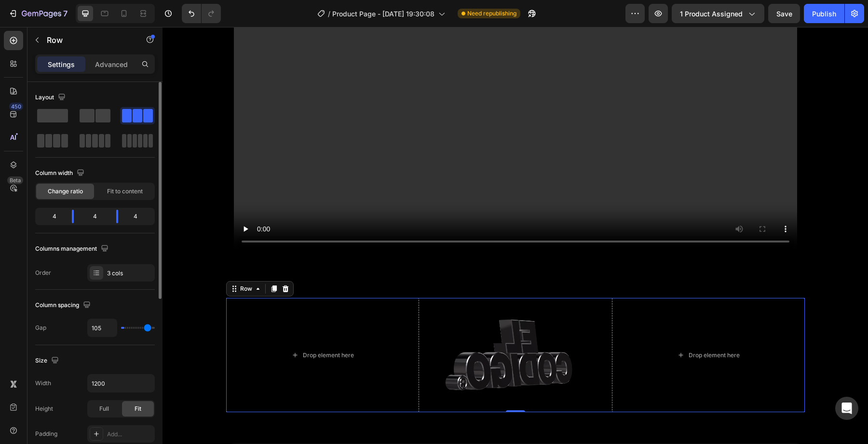
type input "116"
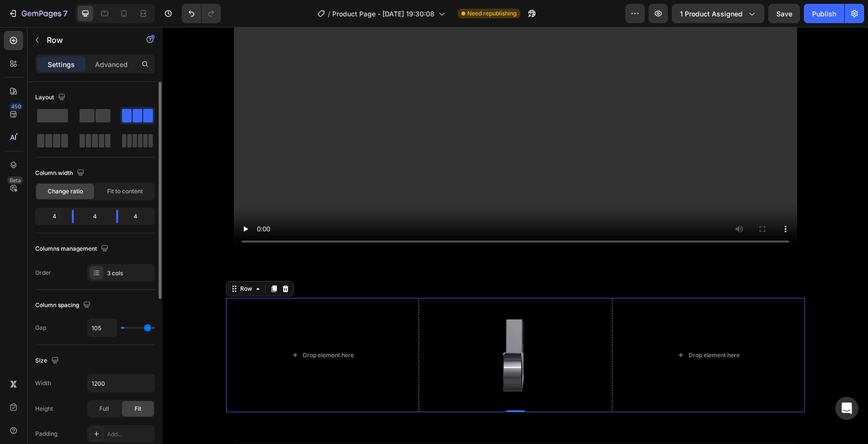
type input "116"
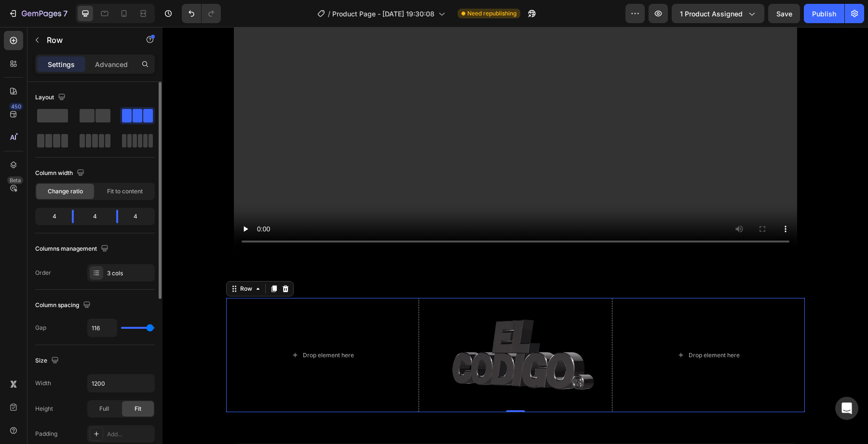
type input "120"
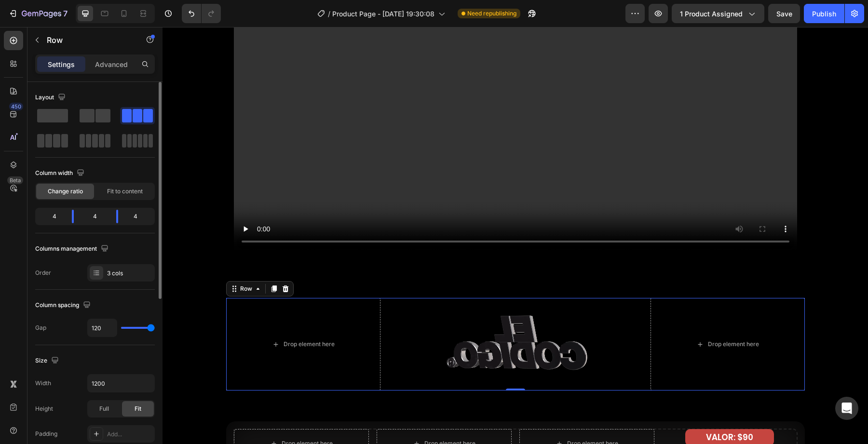
drag, startPoint x: 129, startPoint y: 328, endPoint x: 168, endPoint y: 306, distance: 44.9
type input "120"
click at [155, 327] on input "range" at bounding box center [138, 328] width 34 height 2
click at [395, 369] on div "Drop element here Custom Code Drop element here Row 0" at bounding box center [515, 344] width 578 height 93
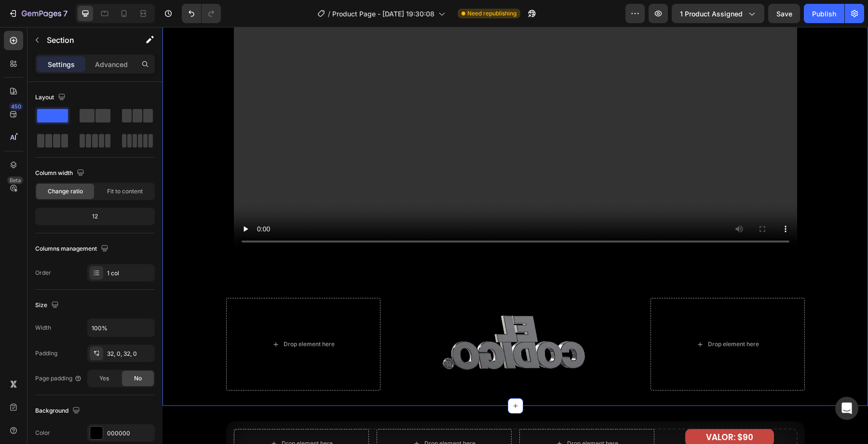
click at [492, 395] on div "Que hay dentro? Heading Row Video Row Drop element here Custom Code Drop elemen…" at bounding box center [514, 136] width 705 height 540
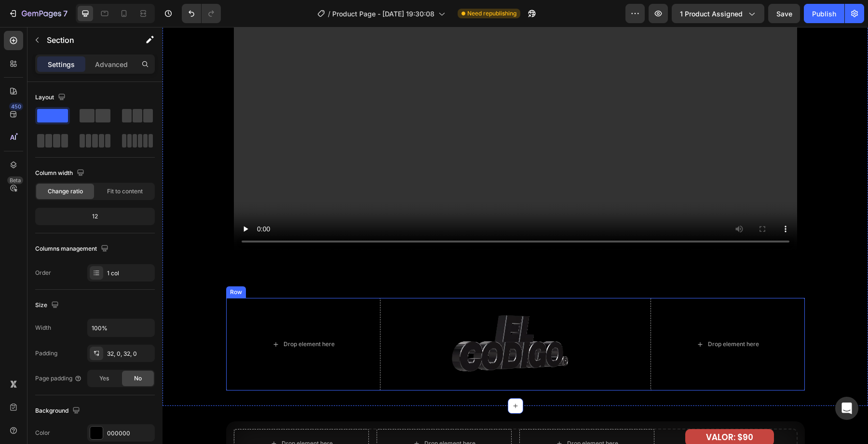
click at [485, 387] on div "Custom Code" at bounding box center [515, 344] width 154 height 93
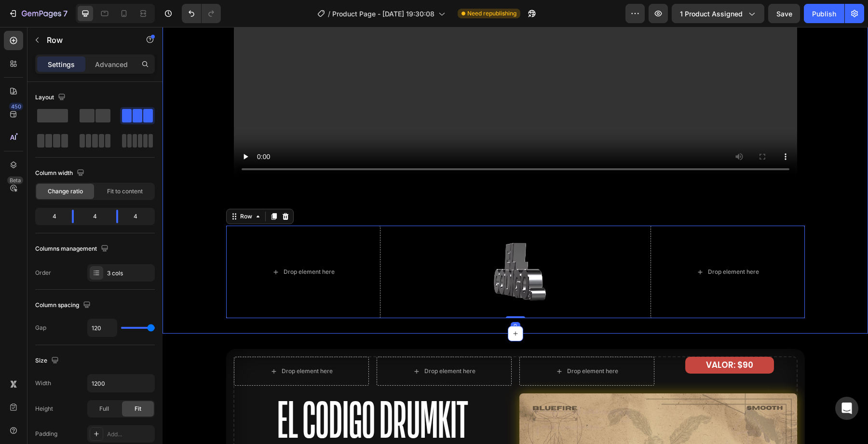
scroll to position [1589, 0]
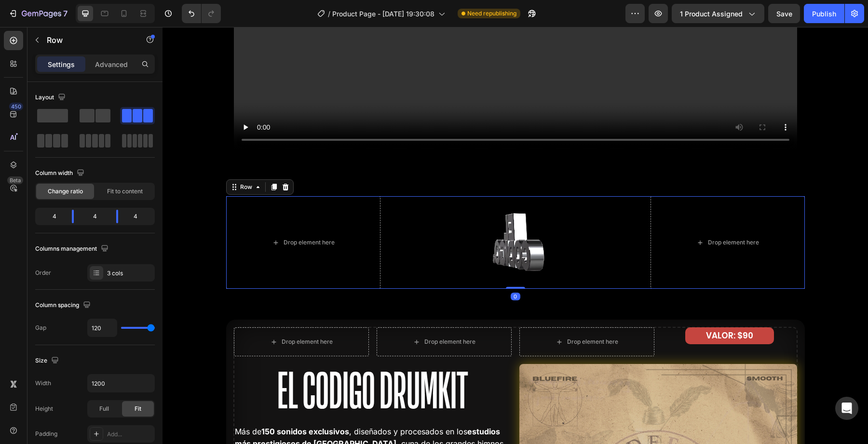
click at [667, 23] on div "7 Version history / Product Page - [DATE] 19:30:08 Need republishing Preview 1 …" at bounding box center [434, 13] width 868 height 27
click at [666, 22] on button "button" at bounding box center [657, 13] width 19 height 19
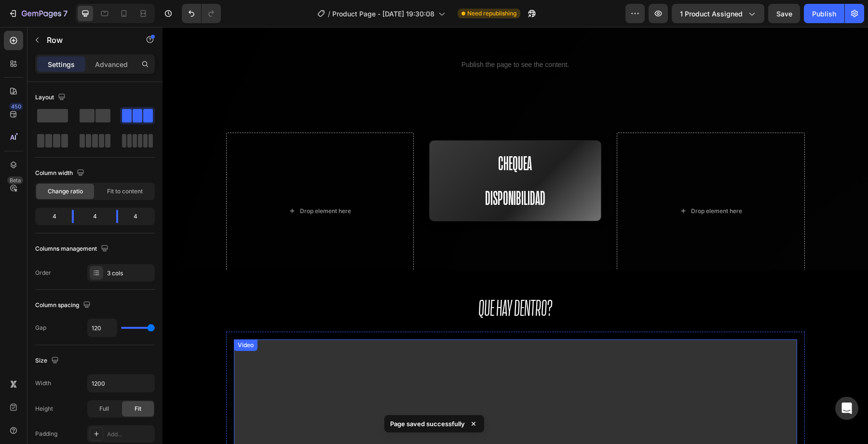
scroll to position [1083, 0]
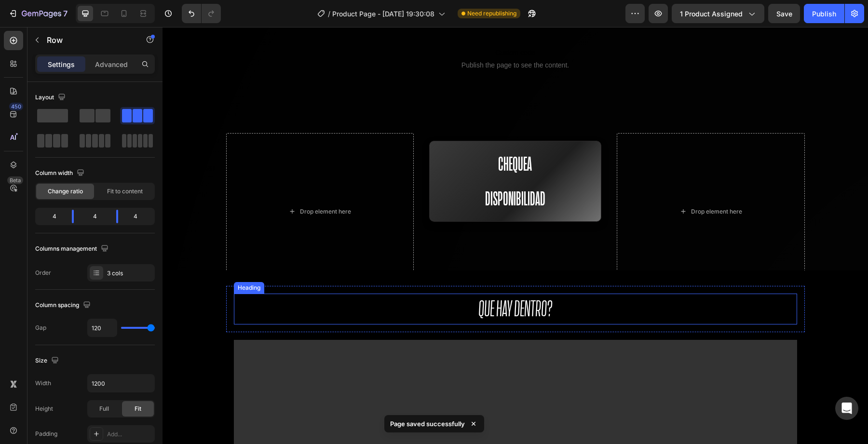
click at [511, 310] on h2 "Que hay dentro?" at bounding box center [515, 309] width 563 height 31
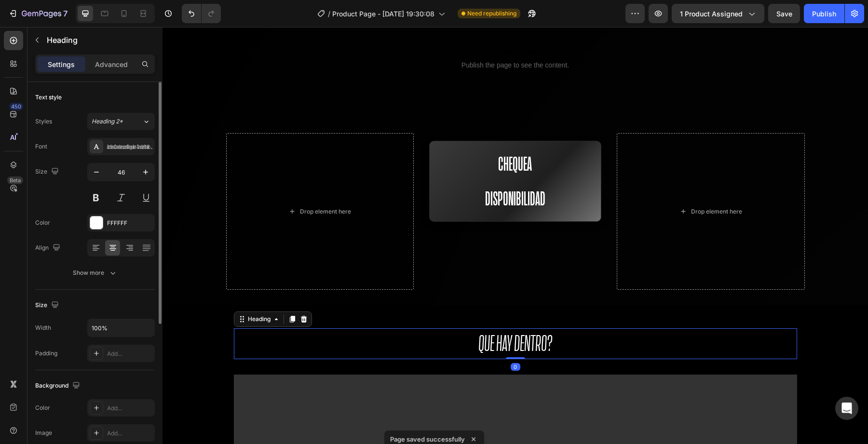
click at [110, 157] on div "Font ActionCondensedRegular-Grade1Italic-Trial Size 46 Color FFFFFF Align Show …" at bounding box center [95, 210] width 120 height 144
click at [117, 143] on div "ActionCondensedRegular-Grade1Italic-Trial" at bounding box center [129, 147] width 45 height 9
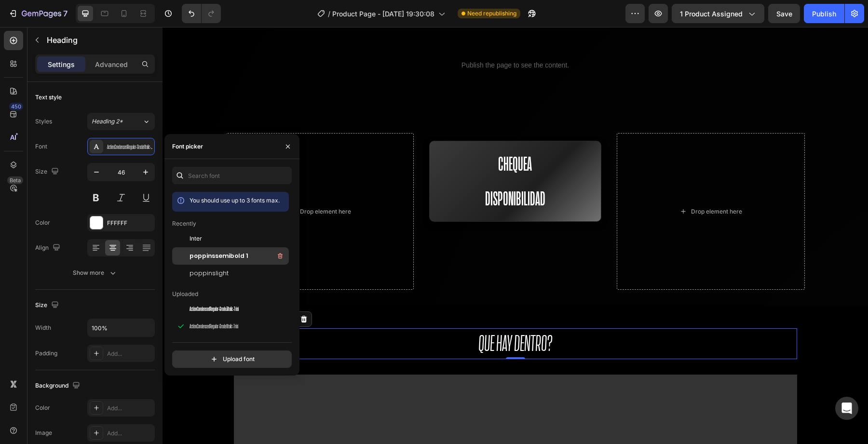
click at [208, 260] on span "poppinssemibold 1" at bounding box center [218, 256] width 58 height 9
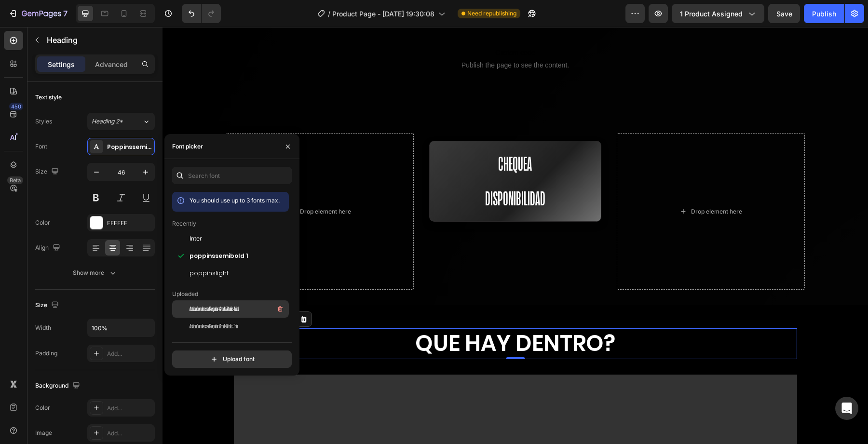
click at [224, 308] on span "ActionCondensedRegular-Grade3Italic-Trial" at bounding box center [213, 309] width 49 height 9
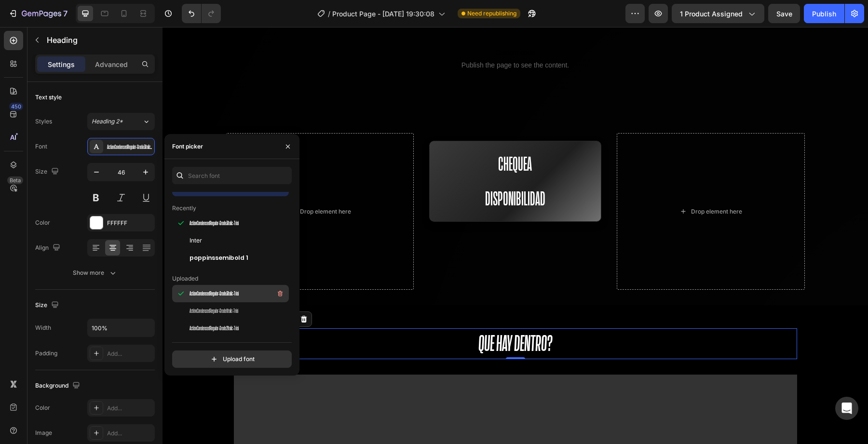
scroll to position [21, 0]
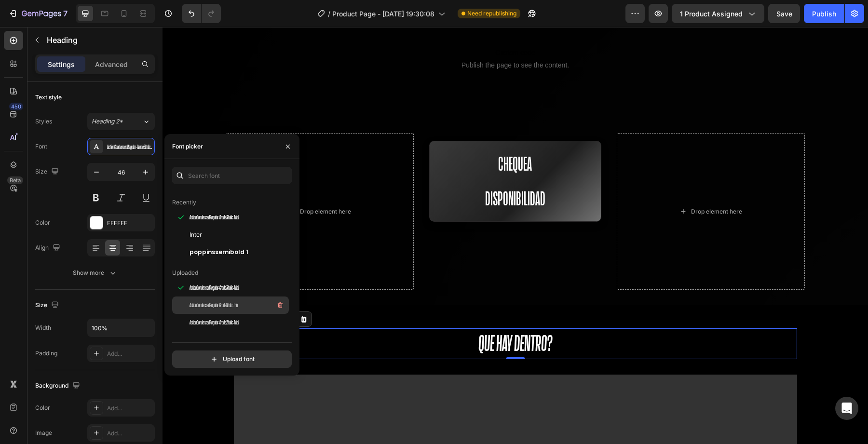
click at [223, 301] on span "ActionCondensedRegular-Grade1Italic-Trial" at bounding box center [213, 305] width 49 height 9
click at [229, 313] on div "ActionCondensedRegular-Grade1Italic-Trial" at bounding box center [230, 304] width 117 height 17
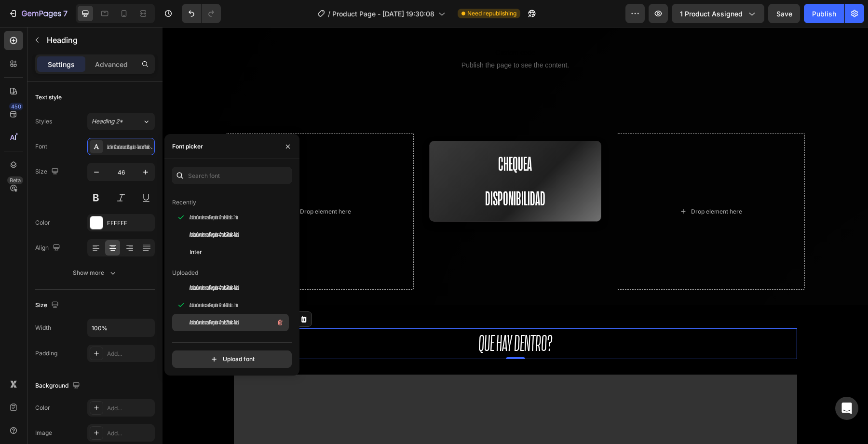
click at [229, 325] on span "ActionCondensedRegular-Grade2Italic-Trial" at bounding box center [213, 322] width 49 height 9
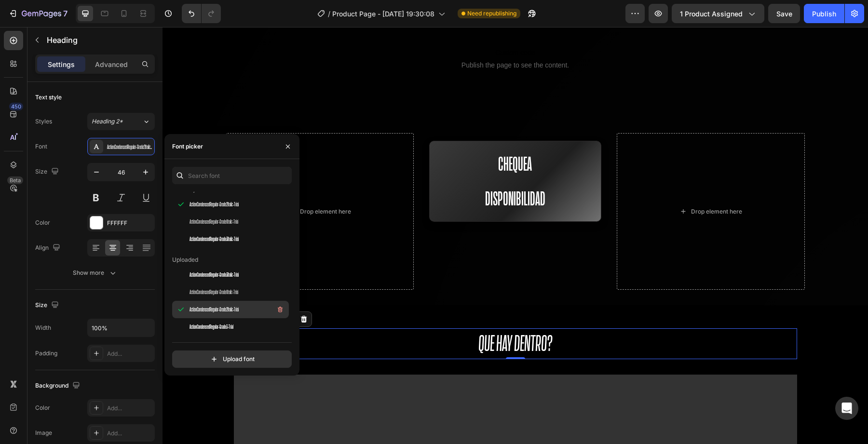
click at [229, 325] on span "ActionCondensedRegular-Grade3-Trial" at bounding box center [211, 327] width 44 height 9
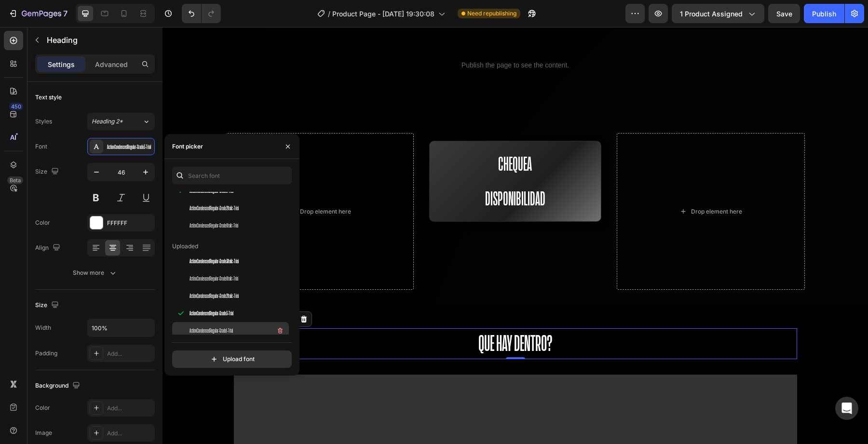
click at [229, 326] on span "ActionCondensedRegular-Grade1-Trial" at bounding box center [210, 330] width 43 height 9
click at [230, 332] on span "ActionCondensedRegular-Grade1-Trial" at bounding box center [210, 330] width 43 height 9
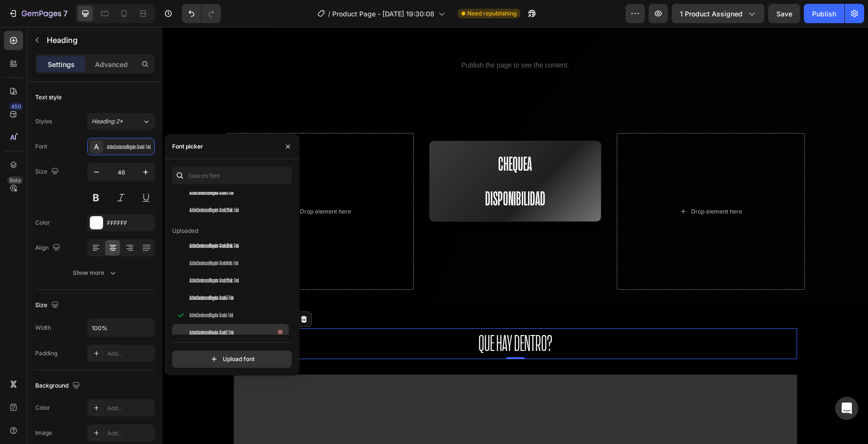
click at [230, 328] on span "ActionCondensedRegular-Grade2-Trial" at bounding box center [211, 332] width 44 height 9
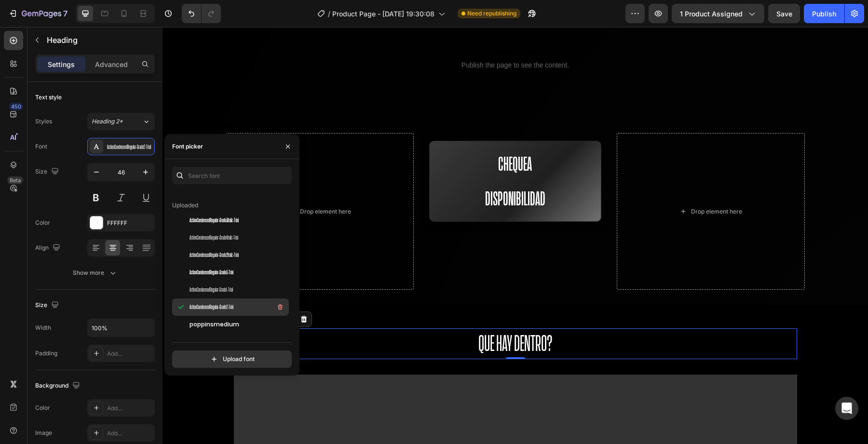
click at [230, 328] on span "poppinsmedium" at bounding box center [214, 324] width 50 height 9
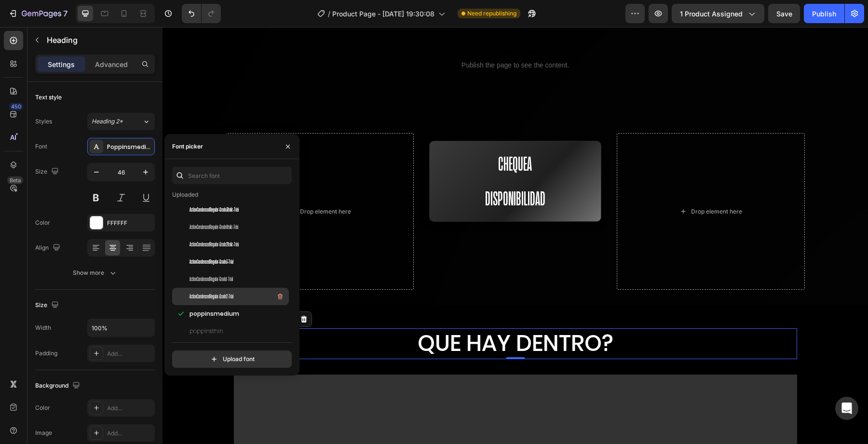
scroll to position [100, 0]
click at [229, 306] on div "poppinsmedium" at bounding box center [230, 313] width 117 height 17
click at [229, 295] on span "ActionCondensedRegular-Grade2-Trial" at bounding box center [211, 296] width 44 height 9
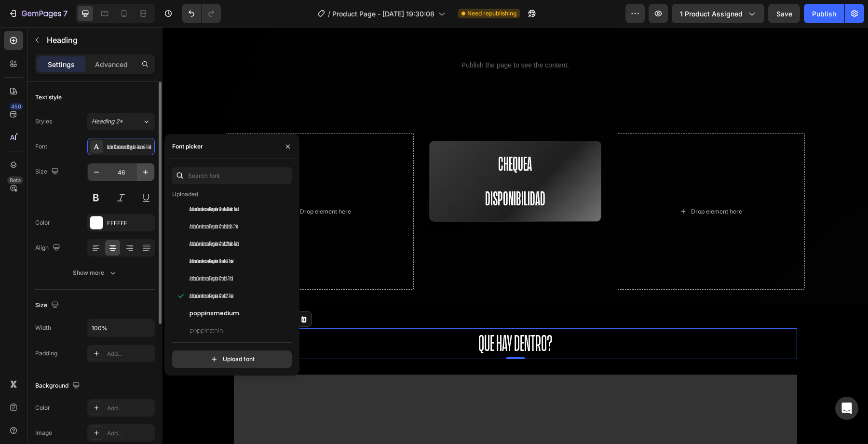
click at [144, 167] on icon "button" at bounding box center [146, 172] width 10 height 10
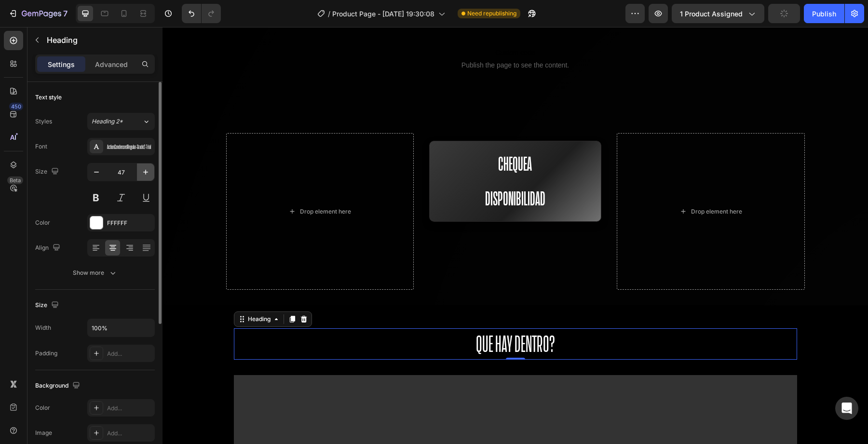
click at [144, 168] on icon "button" at bounding box center [146, 172] width 10 height 10
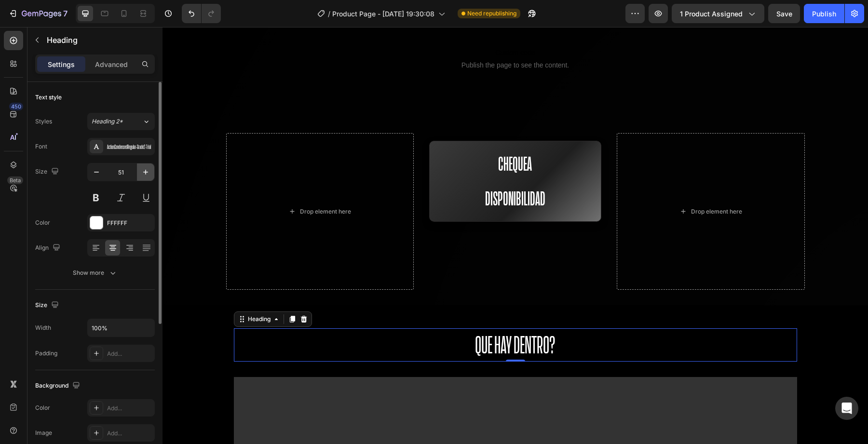
click at [144, 168] on icon "button" at bounding box center [146, 172] width 10 height 10
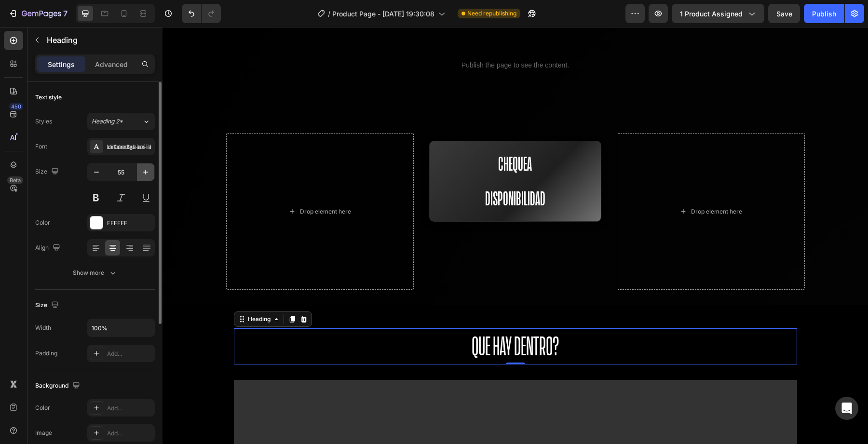
click at [144, 168] on icon "button" at bounding box center [146, 172] width 10 height 10
type input "57"
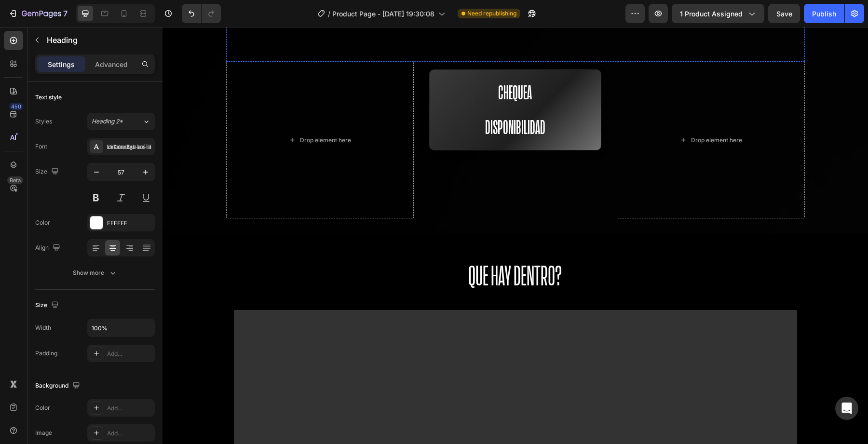
scroll to position [1164, 0]
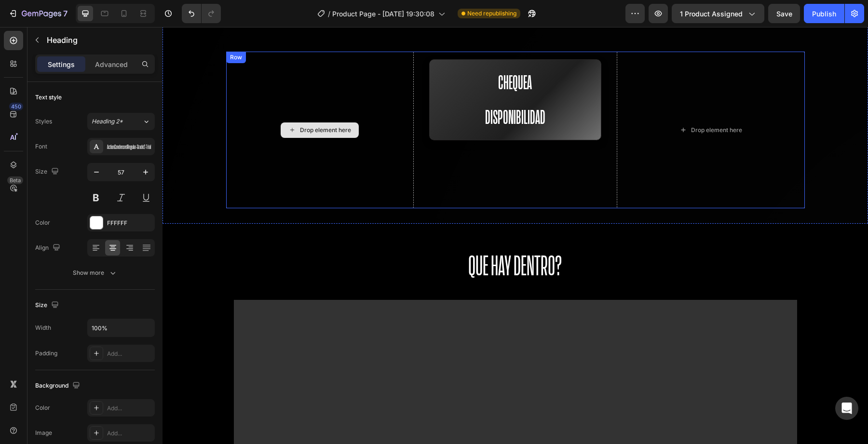
click at [389, 132] on div "Drop element here" at bounding box center [320, 130] width 188 height 157
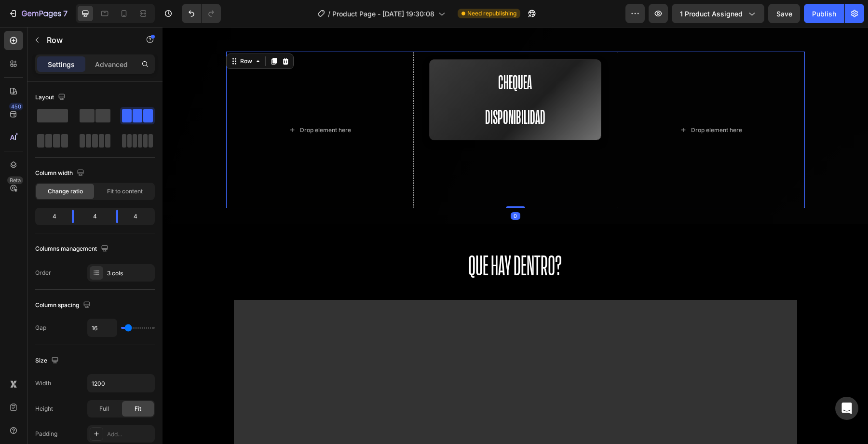
drag, startPoint x: 520, startPoint y: 173, endPoint x: 508, endPoint y: 115, distance: 59.1
click at [508, 115] on div "Drop element here Chequea Disponibilidad Button Row Drop element here Row 0" at bounding box center [515, 130] width 578 height 157
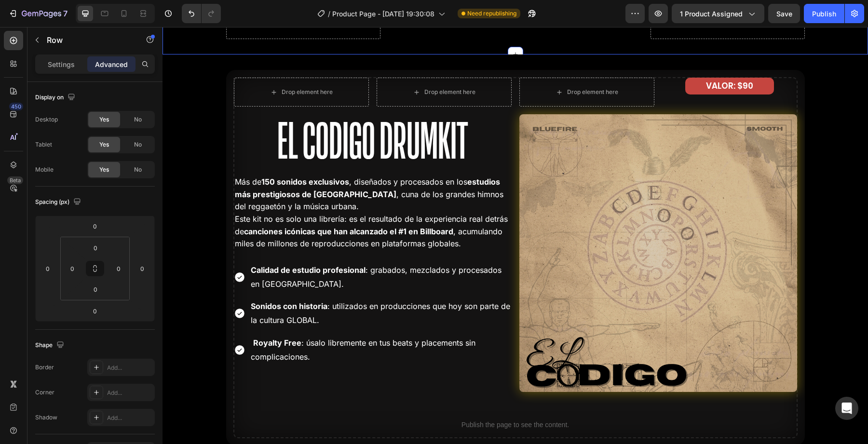
scroll to position [1844, 0]
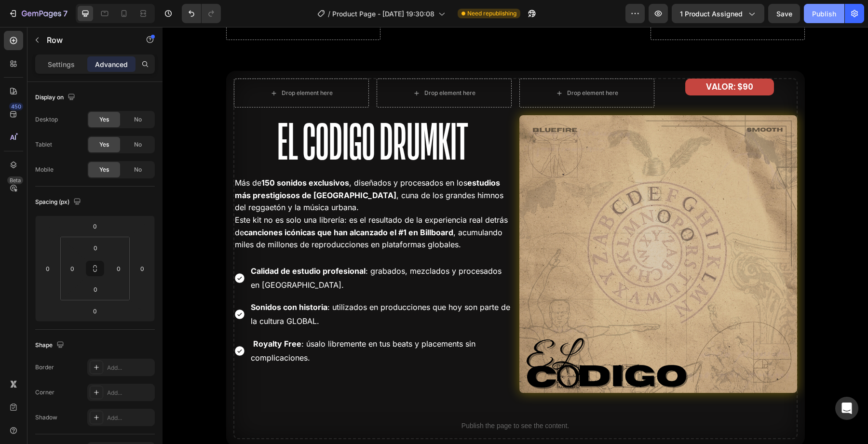
click at [821, 15] on div "Publish" at bounding box center [824, 14] width 24 height 10
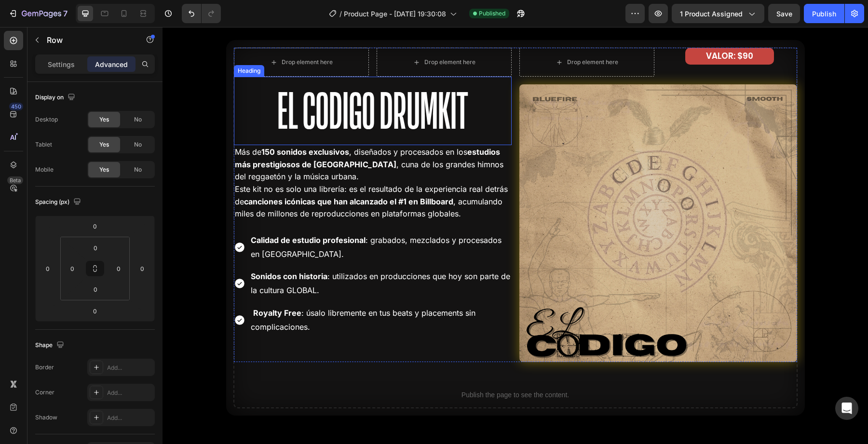
scroll to position [1863, 0]
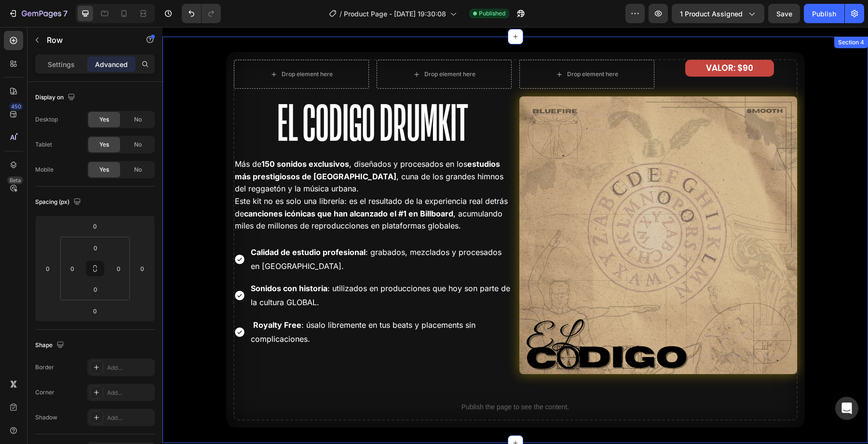
click at [200, 184] on div "Drop element here Drop element here Row El Codigo Drumkit Heading Más de 150 so…" at bounding box center [514, 240] width 705 height 376
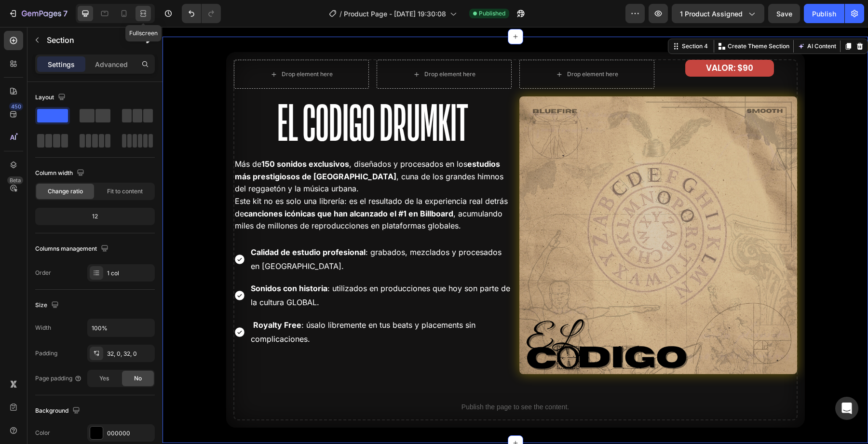
click at [139, 19] on div at bounding box center [142, 13] width 15 height 15
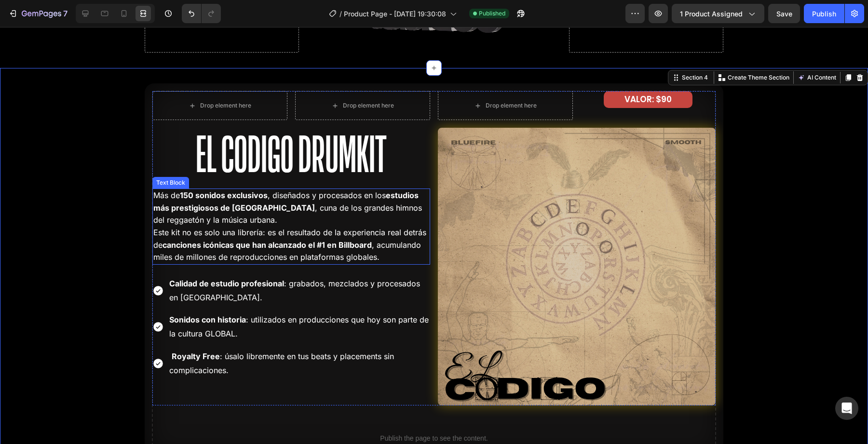
scroll to position [1822, 0]
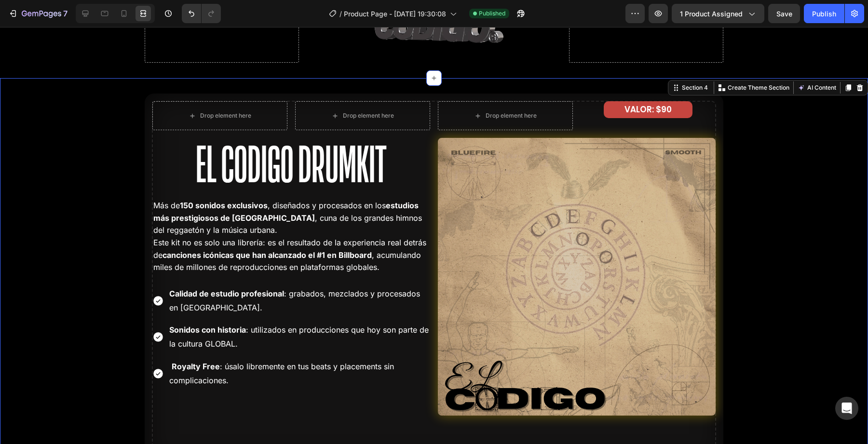
click at [141, 185] on div "Drop element here Drop element here Row El Codigo Drumkit Heading Más de 150 so…" at bounding box center [434, 282] width 868 height 376
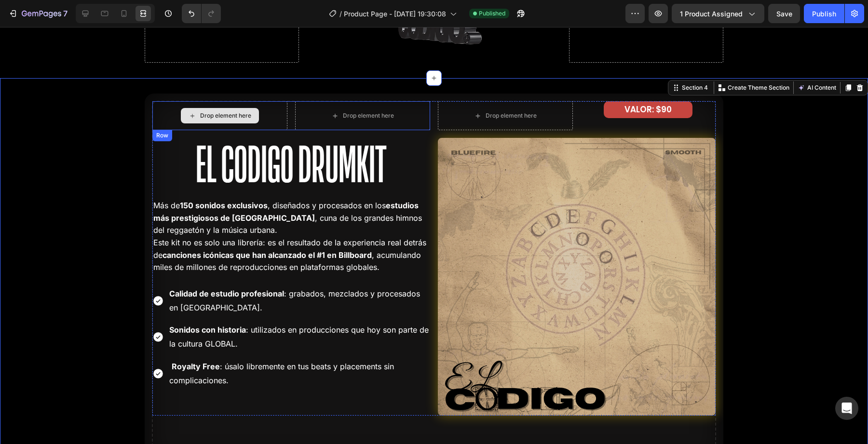
click at [209, 121] on div "Drop element here" at bounding box center [220, 115] width 78 height 15
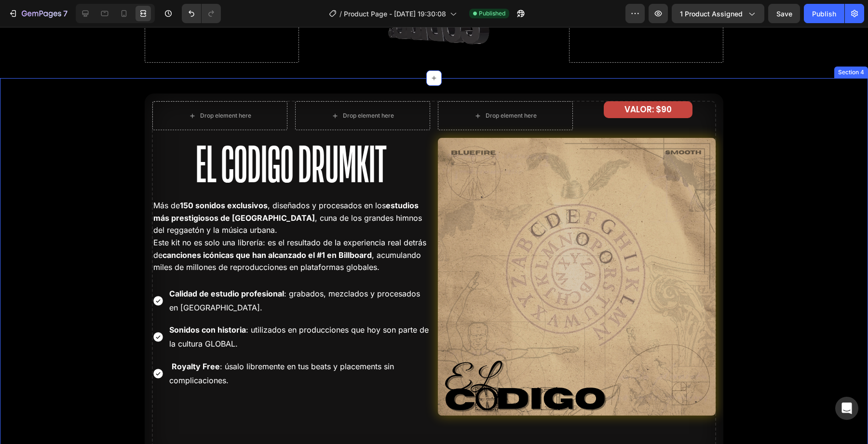
click at [109, 210] on div "Drop element here Drop element here Row El Codigo Drumkit Heading Más de 150 so…" at bounding box center [434, 282] width 868 height 376
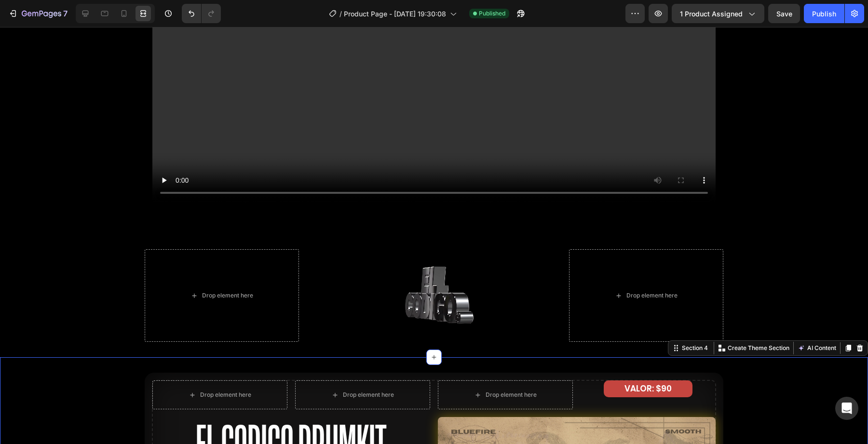
scroll to position [1544, 0]
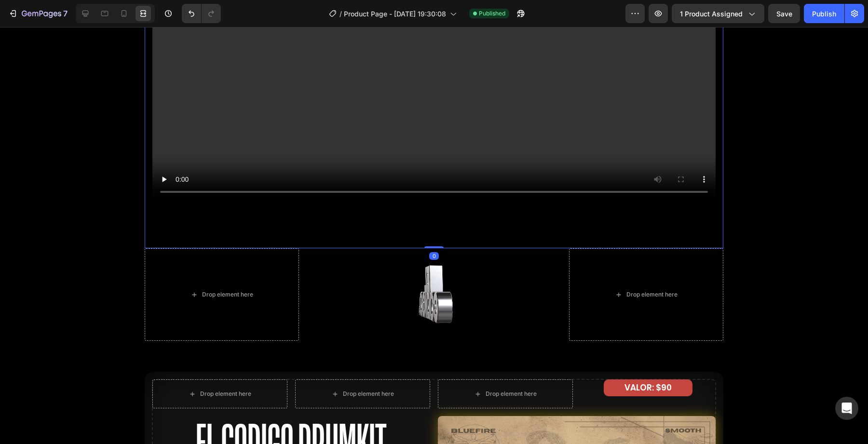
click at [184, 242] on div "Video Row 0" at bounding box center [434, 63] width 578 height 370
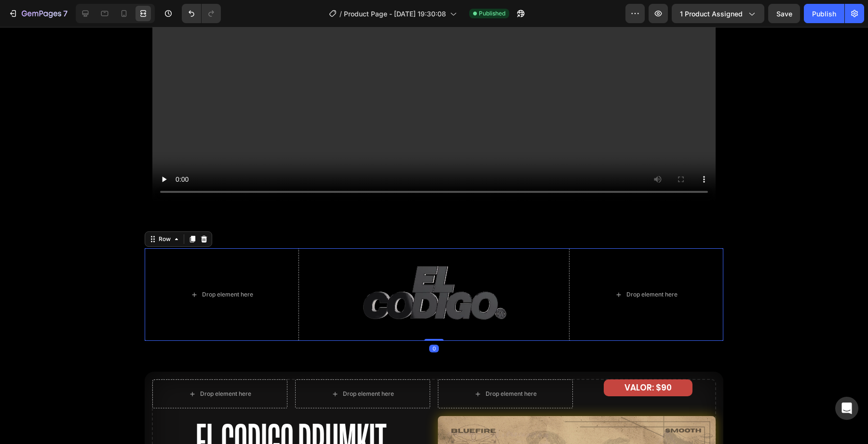
click at [338, 275] on div "Drop element here Custom Code Drop element here Row 0" at bounding box center [434, 294] width 578 height 93
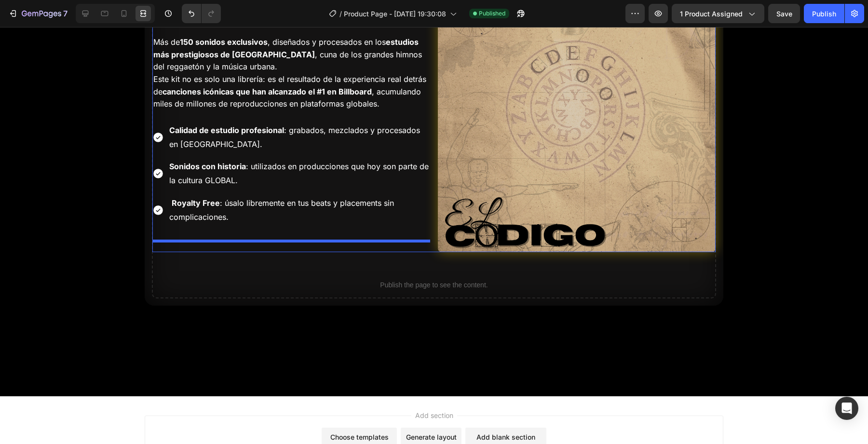
scroll to position [2053, 0]
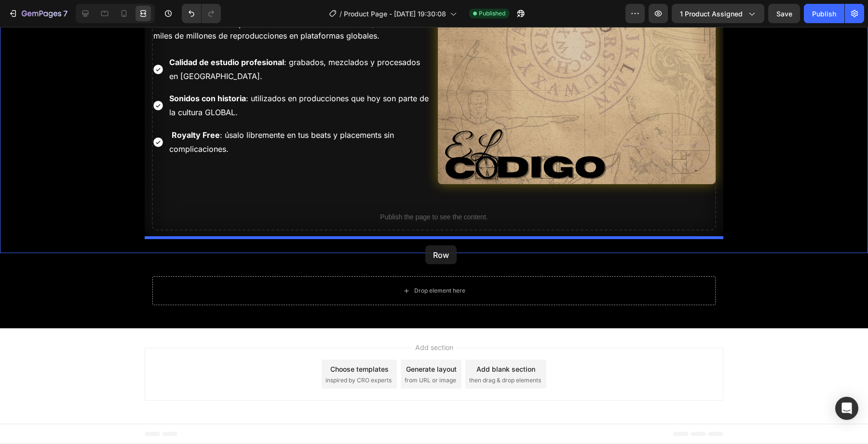
drag, startPoint x: 351, startPoint y: 89, endPoint x: 425, endPoint y: 246, distance: 174.0
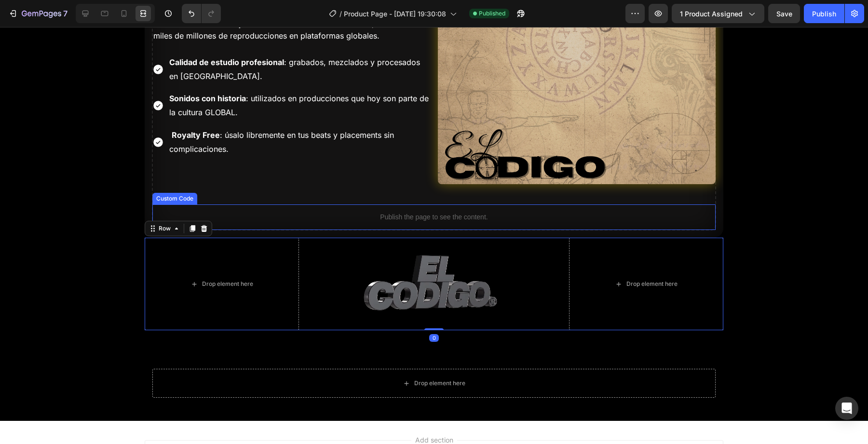
click at [456, 195] on div "Drop element here Drop element here Row El Codigo Drumkit Heading Más de 150 so…" at bounding box center [433, 50] width 563 height 360
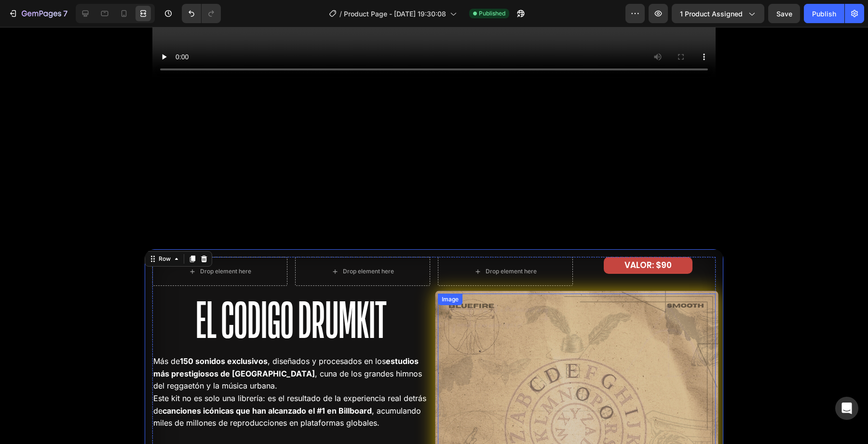
scroll to position [1659, 0]
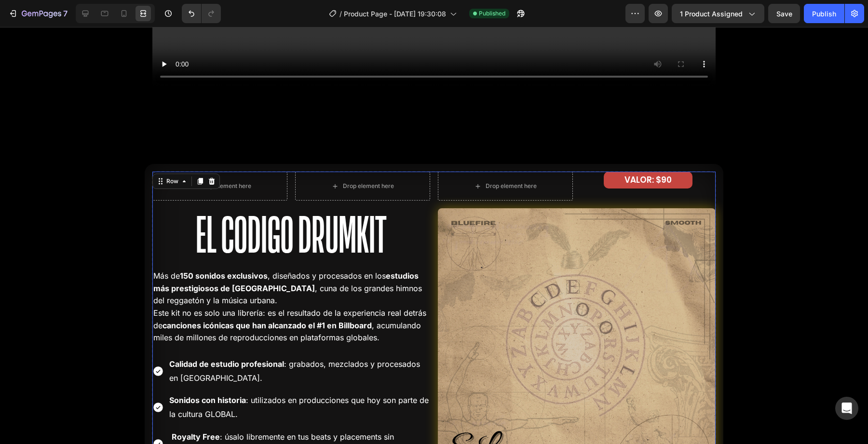
click at [432, 180] on div "Drop element here Drop element here Row El Codigo Drumkit Heading Más de 150 so…" at bounding box center [433, 329] width 563 height 314
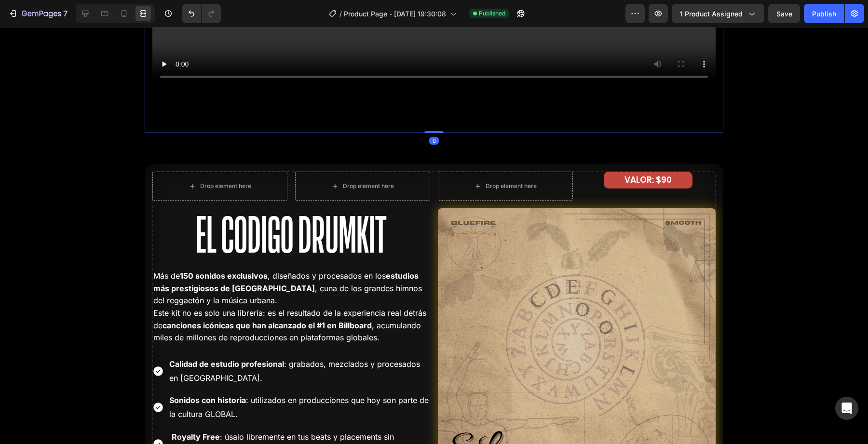
drag, startPoint x: 433, startPoint y: 132, endPoint x: 433, endPoint y: 115, distance: 17.4
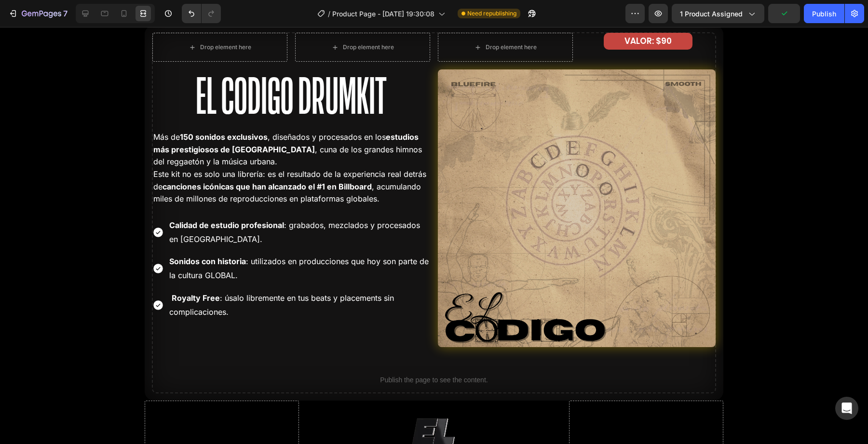
scroll to position [1804, 0]
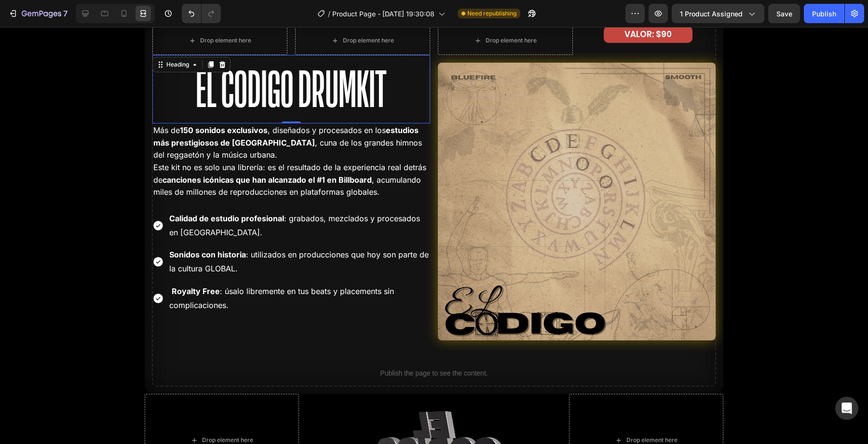
click at [162, 98] on h2 "El Codigo Drumkit" at bounding box center [291, 89] width 278 height 68
click at [150, 99] on div "Drop element here Drop element here Row El Codigo Drumkit Heading 0 Más de 150 …" at bounding box center [434, 206] width 578 height 376
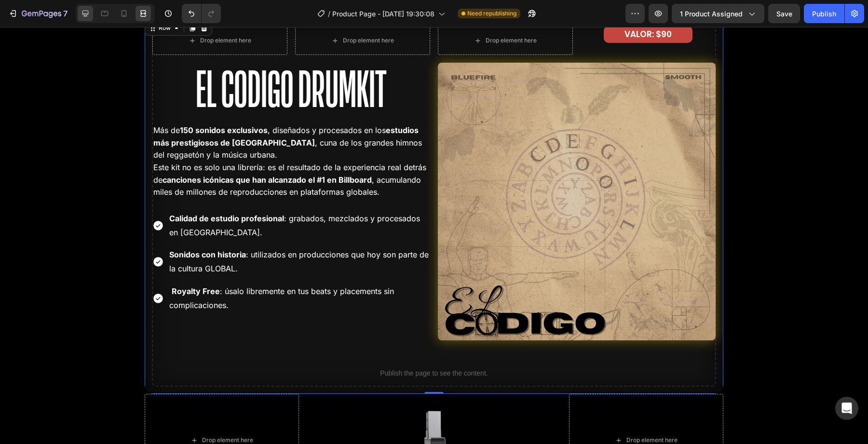
click at [82, 18] on div at bounding box center [85, 13] width 15 height 15
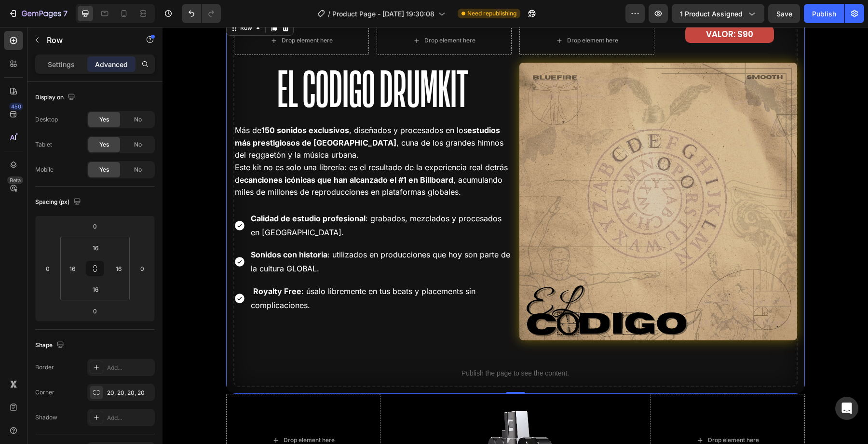
scroll to position [1784, 0]
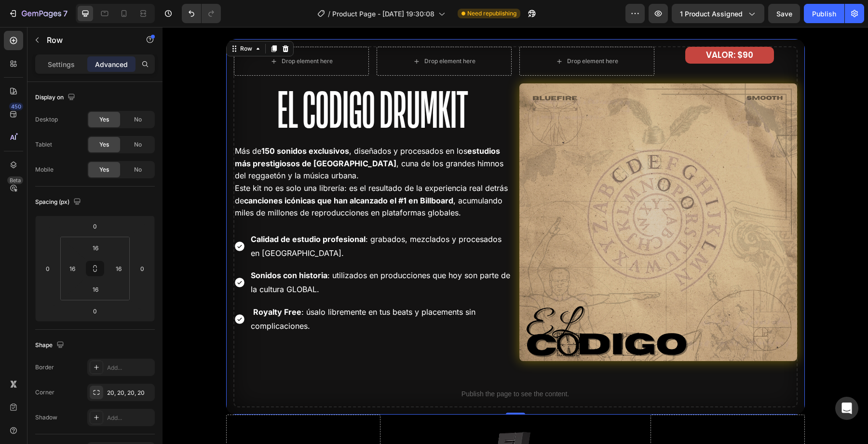
click at [283, 380] on div "Drop element here Drop element here Row El Codigo Drumkit Heading Más de 150 so…" at bounding box center [515, 227] width 563 height 360
click at [308, 324] on p "Royalty Free : úsalo libremente en tus beats y placements sin complicaciones." at bounding box center [380, 319] width 259 height 28
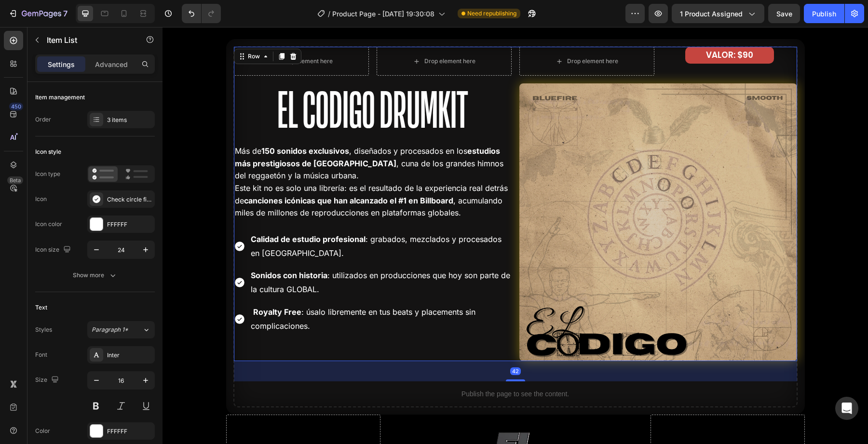
click at [312, 361] on div "Drop element here Drop element here Row El Codigo Drumkit Heading Más de 150 so…" at bounding box center [373, 204] width 278 height 314
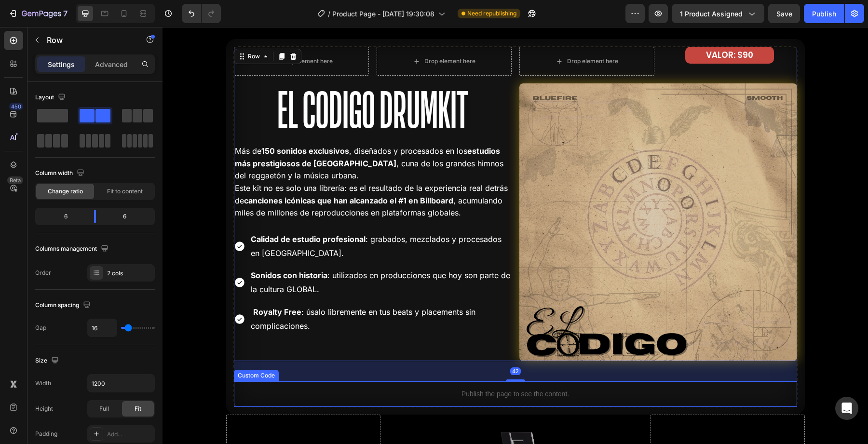
click at [303, 389] on p "Publish the page to see the content." at bounding box center [515, 394] width 563 height 10
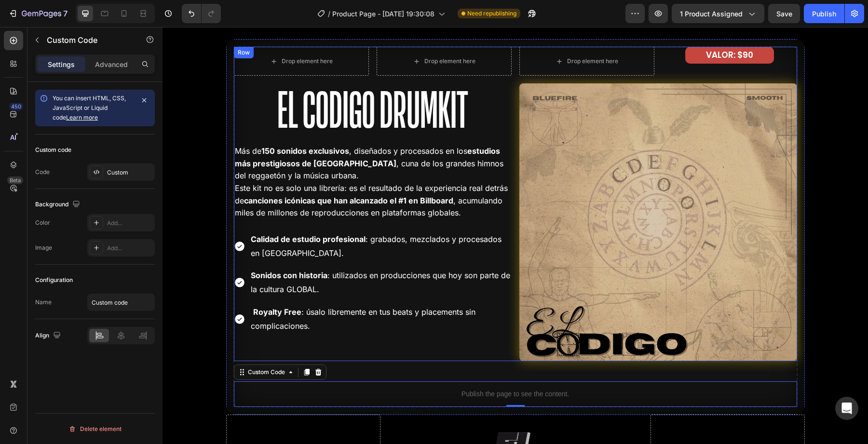
click at [344, 341] on div "Drop element here Drop element here Row El Codigo Drumkit Heading Más de 150 so…" at bounding box center [373, 204] width 278 height 314
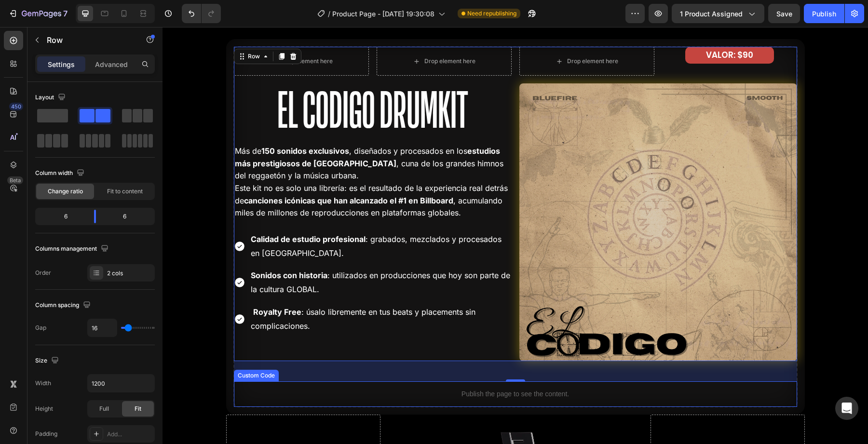
click at [344, 401] on div "Publish the page to see the content." at bounding box center [515, 394] width 563 height 26
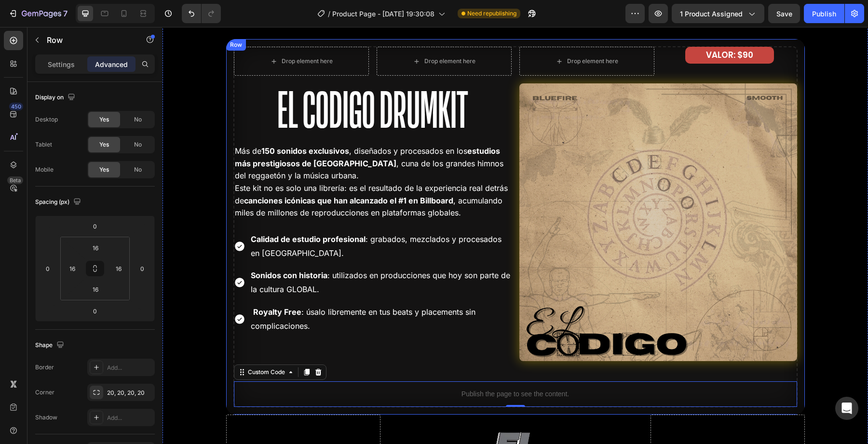
click at [348, 410] on div "Drop element here Drop element here Row El Codigo Drumkit Heading Más de 150 so…" at bounding box center [515, 227] width 578 height 376
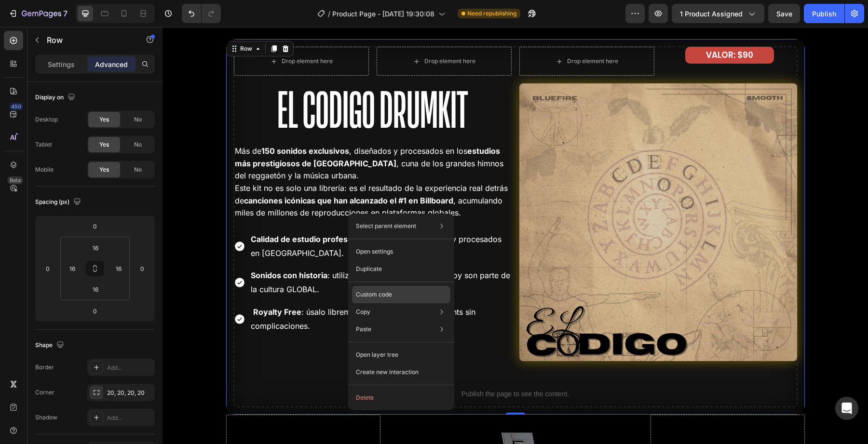
click at [370, 292] on p "Custom code" at bounding box center [374, 294] width 36 height 9
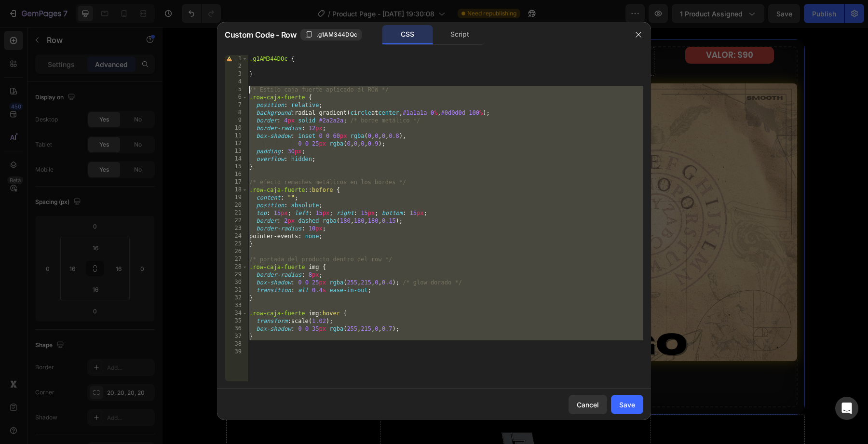
drag, startPoint x: 392, startPoint y: 346, endPoint x: 186, endPoint y: 90, distance: 328.1
click at [186, 90] on div "Custom Code - Row .g1AM344DQc CSS Script 1 2 3 4 5 6 7 8 9 10 11 12 13 14 15 16…" at bounding box center [434, 222] width 868 height 444
type textarea "/* Estilo caja fuerte aplicado al ROW */ .row-caja-fuerte {"
click at [638, 34] on icon "button" at bounding box center [637, 34] width 5 height 5
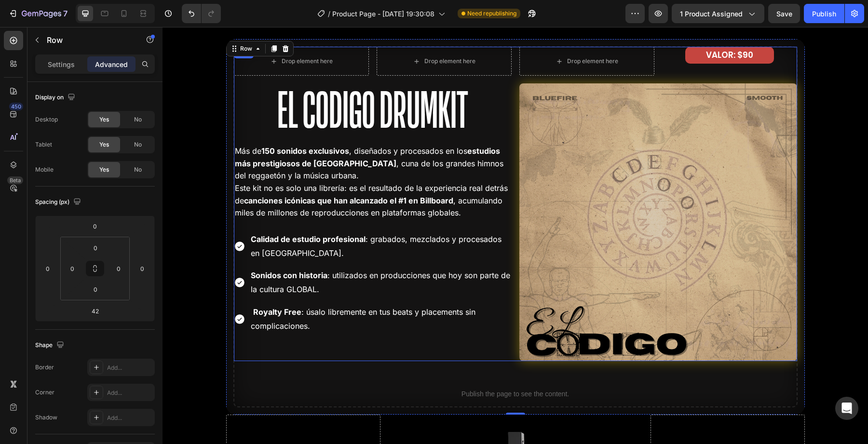
click at [323, 343] on div "Drop element here Drop element here Row El Codigo Drumkit Heading Más de 150 so…" at bounding box center [373, 204] width 278 height 314
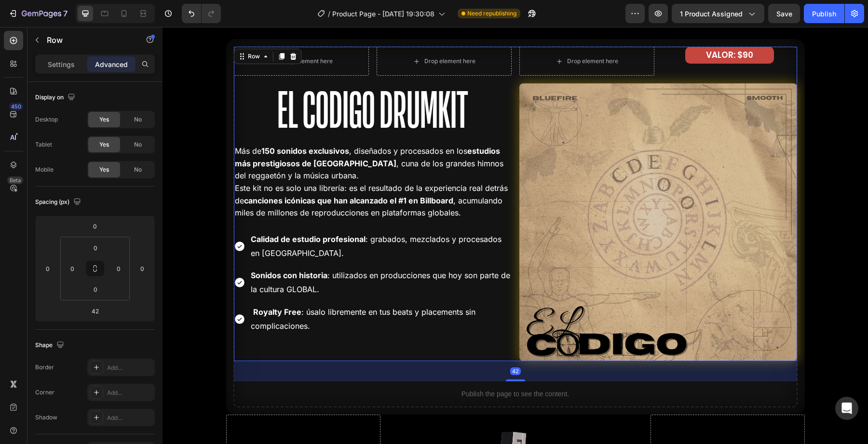
click at [393, 371] on div "42" at bounding box center [515, 371] width 563 height 20
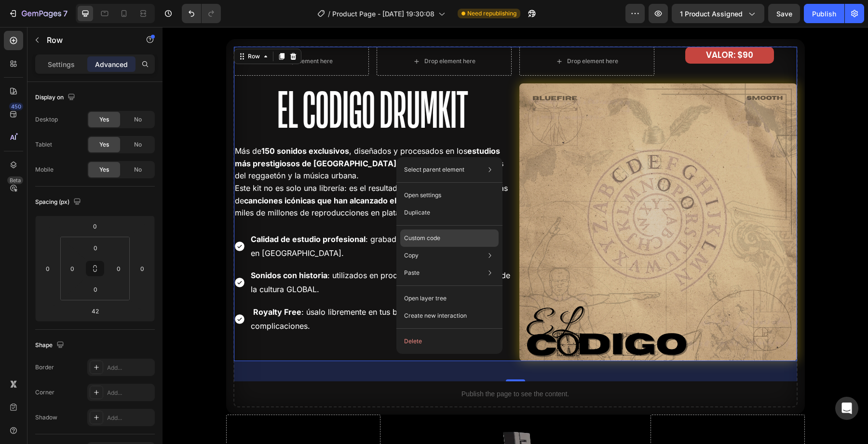
click at [413, 236] on p "Custom code" at bounding box center [422, 238] width 36 height 9
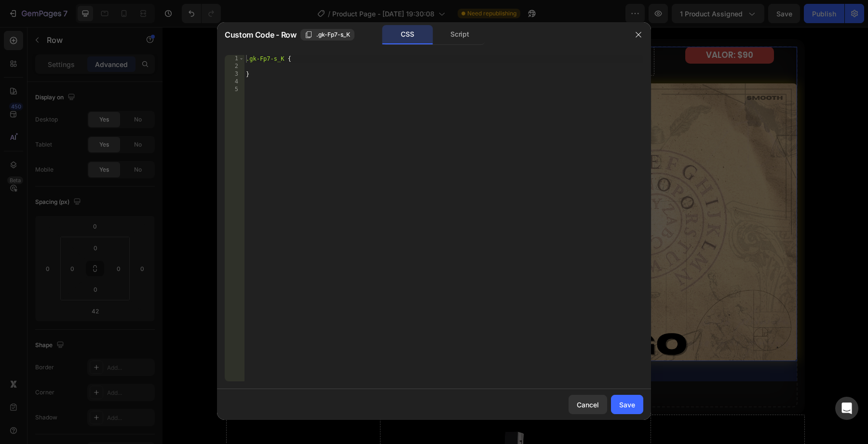
click at [372, 175] on div ".gk-Fp7-s_K { }" at bounding box center [443, 226] width 399 height 342
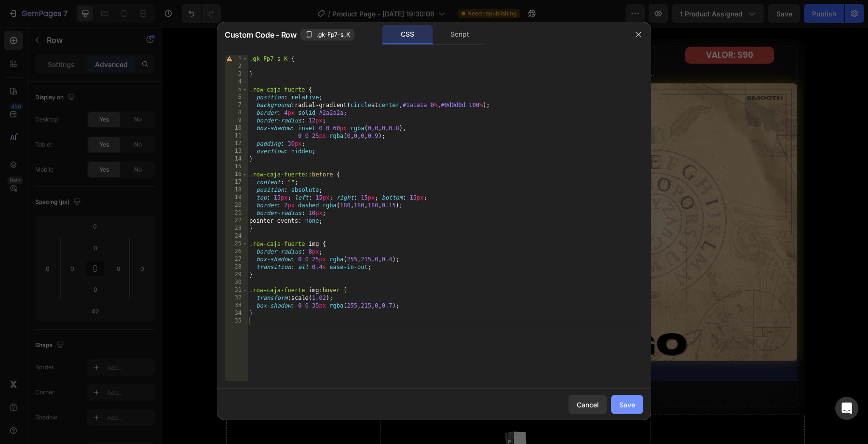
drag, startPoint x: 628, startPoint y: 397, endPoint x: 465, endPoint y: 370, distance: 165.7
click at [628, 397] on button "Save" at bounding box center [627, 404] width 32 height 19
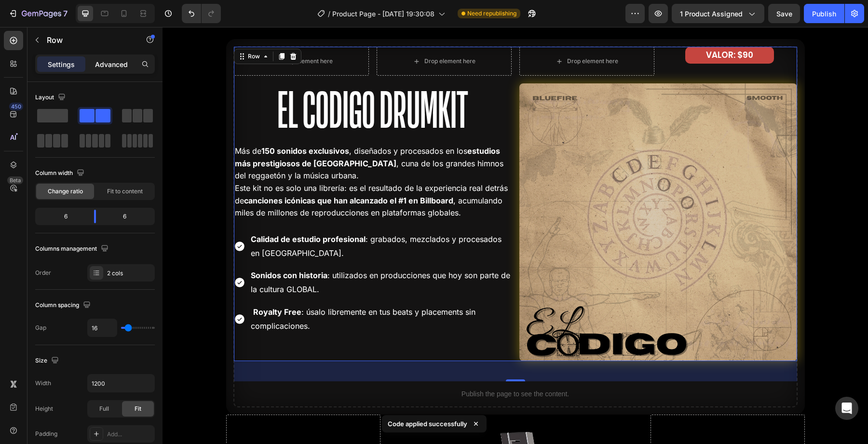
click at [104, 67] on p "Advanced" at bounding box center [111, 64] width 33 height 10
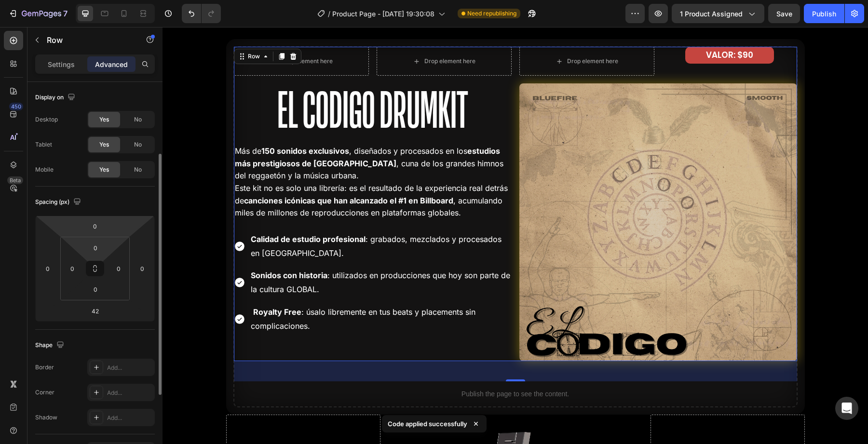
scroll to position [239, 0]
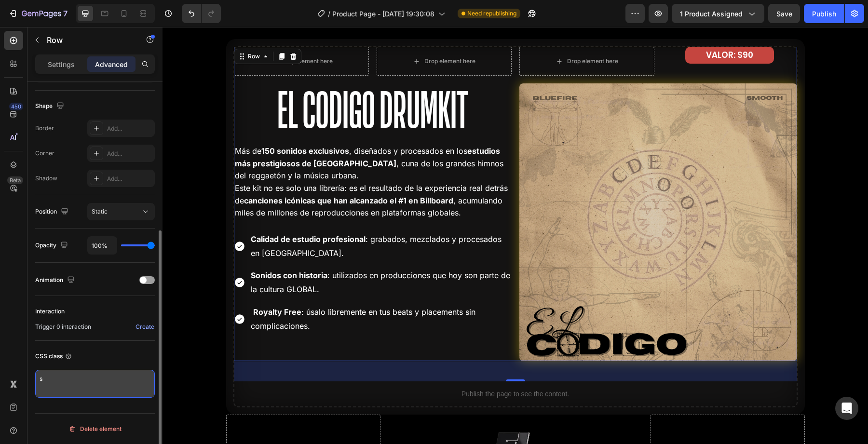
click at [95, 378] on textarea "s" at bounding box center [95, 384] width 120 height 28
paste textarea "row-caja-fuerte"
type textarea "row-caja-fuerte"
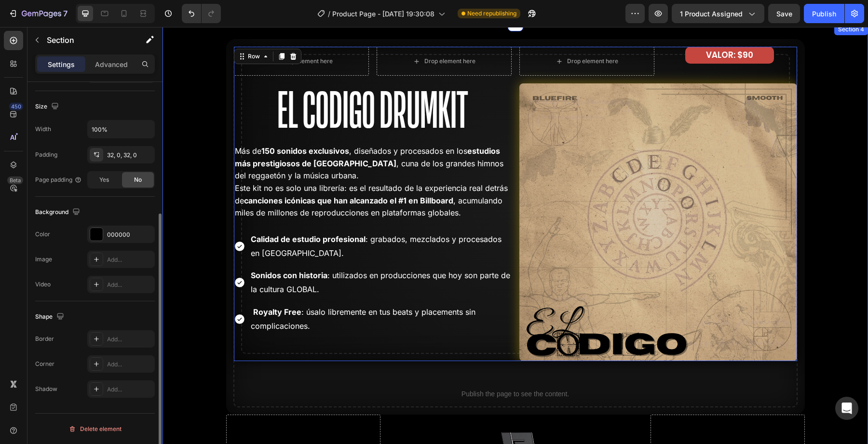
click at [209, 346] on div "Drop element here Drop element here Row El Codigo Drumkit Heading Más de 150 so…" at bounding box center [514, 273] width 705 height 468
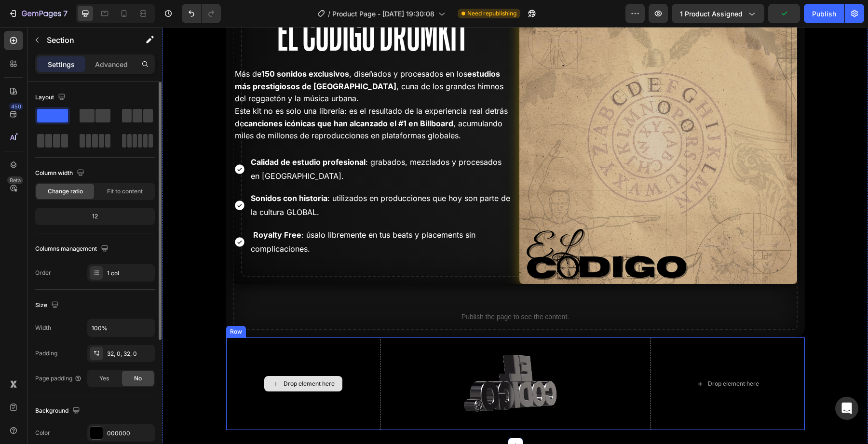
scroll to position [1861, 0]
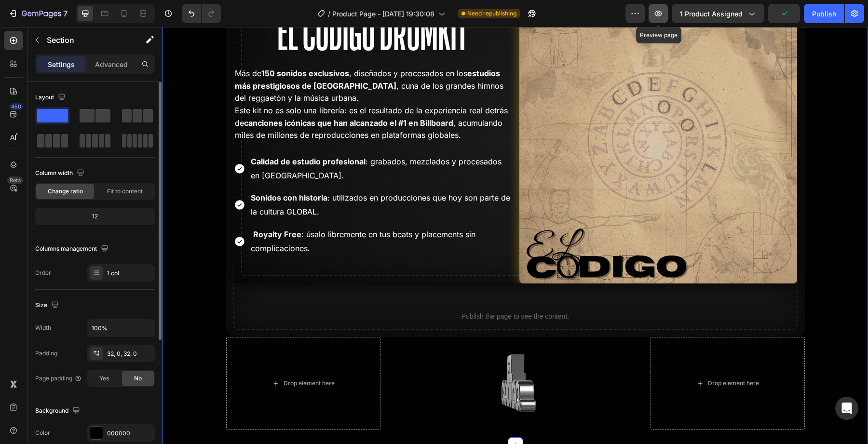
click at [659, 13] on icon "button" at bounding box center [658, 13] width 3 height 3
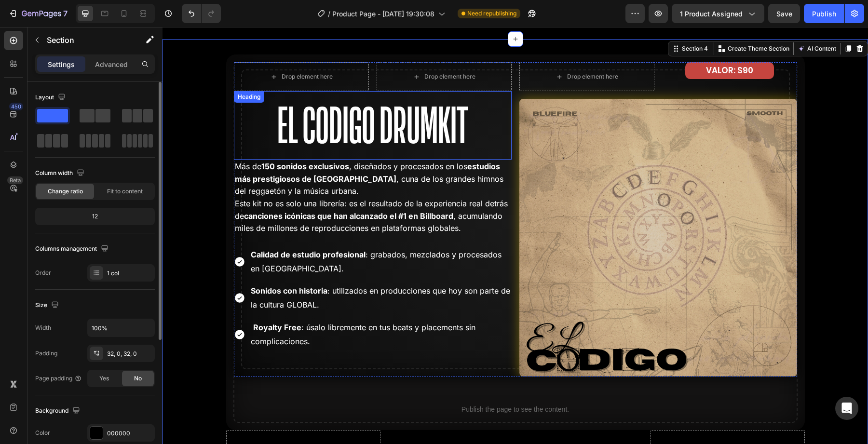
scroll to position [1743, 0]
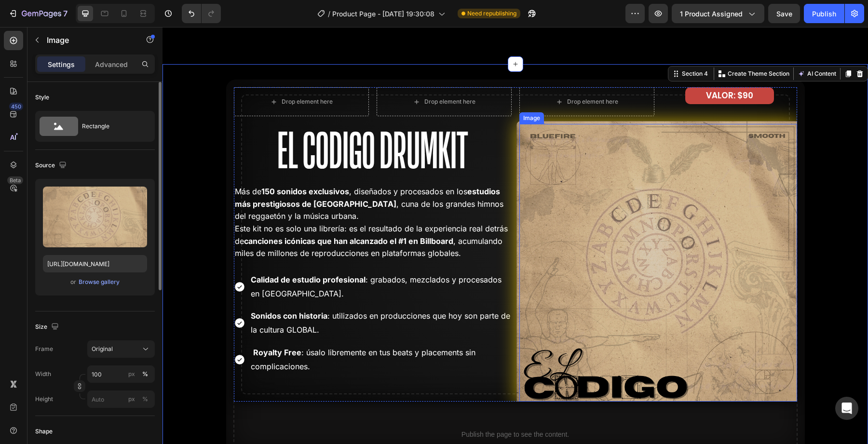
click at [536, 188] on img at bounding box center [657, 262] width 283 height 283
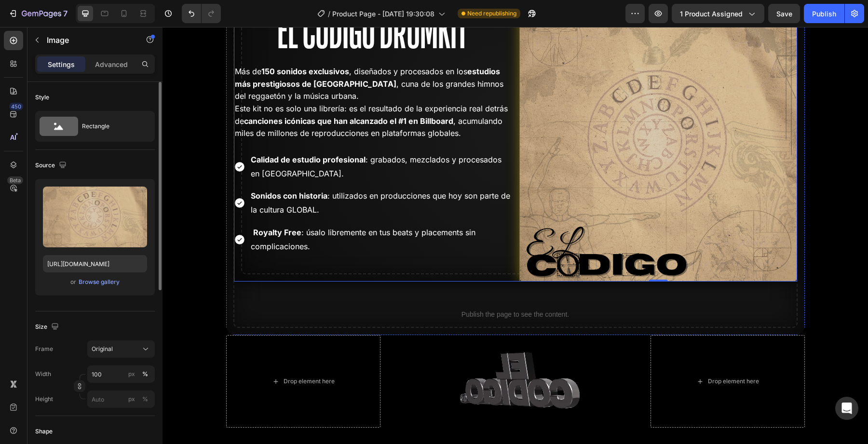
scroll to position [1908, 0]
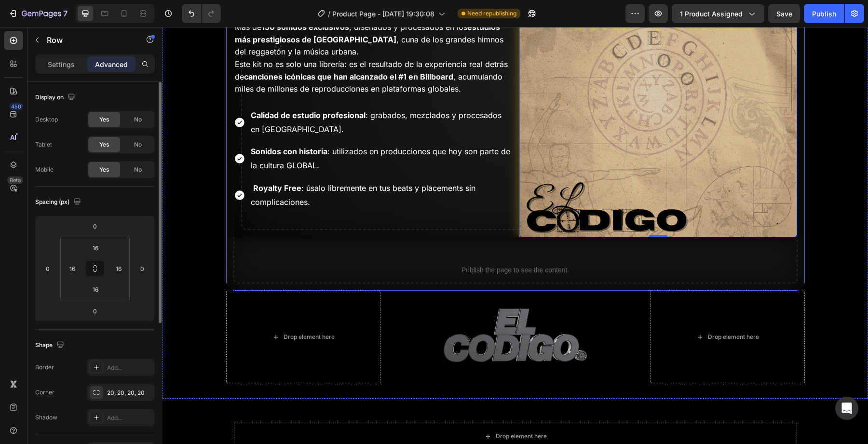
click at [427, 283] on div "Drop element here Drop element here Row El Codigo Drumkit Heading Más de 150 so…" at bounding box center [515, 103] width 578 height 376
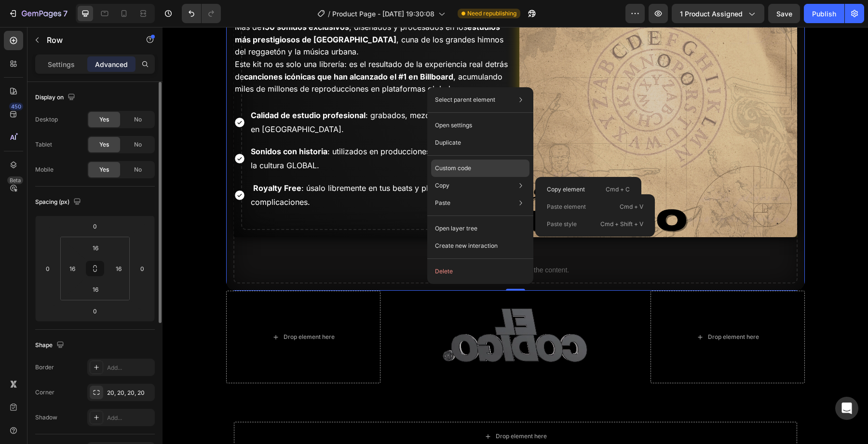
click at [452, 166] on p "Custom code" at bounding box center [453, 168] width 36 height 9
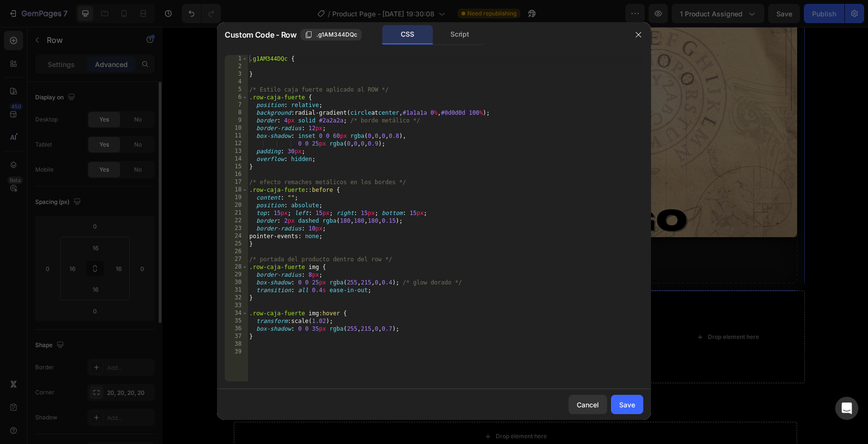
click at [393, 231] on div ".g1AM344DQc { } /* Estilo caja fuerte aplicado al ROW */ .row-caja-fuerte { pos…" at bounding box center [445, 226] width 396 height 342
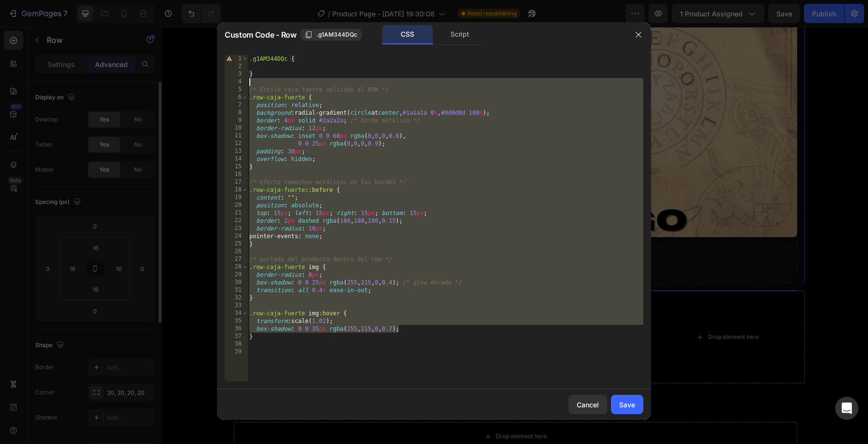
drag, startPoint x: 443, startPoint y: 333, endPoint x: 240, endPoint y: 94, distance: 313.3
click at [240, 94] on div "border-radius: 10px; 1 2 3 4 5 6 7 8 9 10 11 12 13 14 15 16 17 18 19 20 21 22 2…" at bounding box center [434, 218] width 418 height 326
type textarea ".row-caja-fuerte { position: relative;"
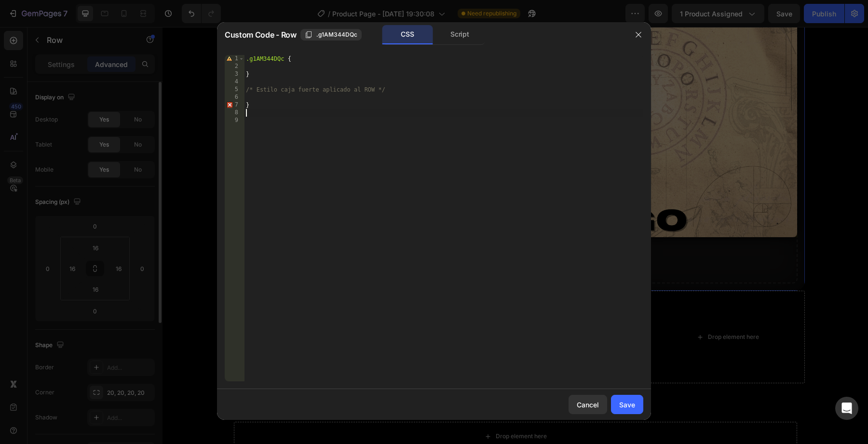
drag, startPoint x: 280, startPoint y: 110, endPoint x: 259, endPoint y: 98, distance: 24.6
click at [260, 100] on div ".g1AM344DQc { } /* Estilo caja fuerte aplicado al ROW */ }" at bounding box center [443, 226] width 399 height 342
type textarea "}"
click at [627, 403] on div "Save" at bounding box center [627, 405] width 16 height 10
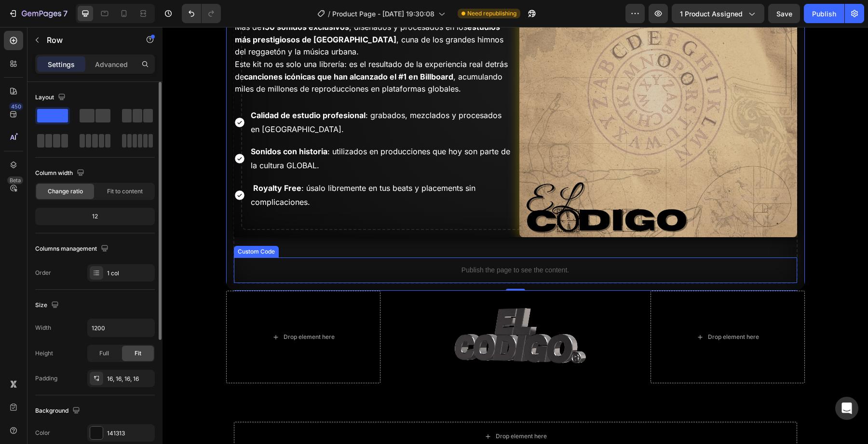
click at [574, 266] on p "Publish the page to see the content." at bounding box center [515, 270] width 563 height 10
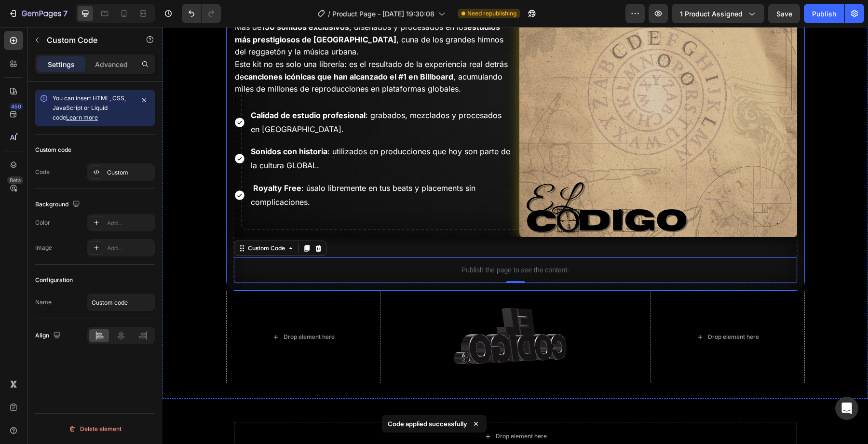
click at [497, 244] on div "Drop element here Drop element here Row El Codigo Drumkit Heading Más de 150 so…" at bounding box center [515, 103] width 563 height 360
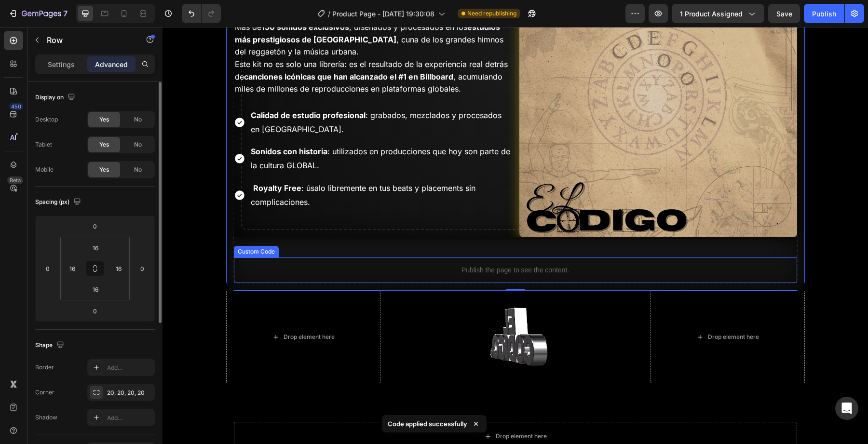
click at [480, 278] on div "Publish the page to see the content." at bounding box center [515, 270] width 563 height 26
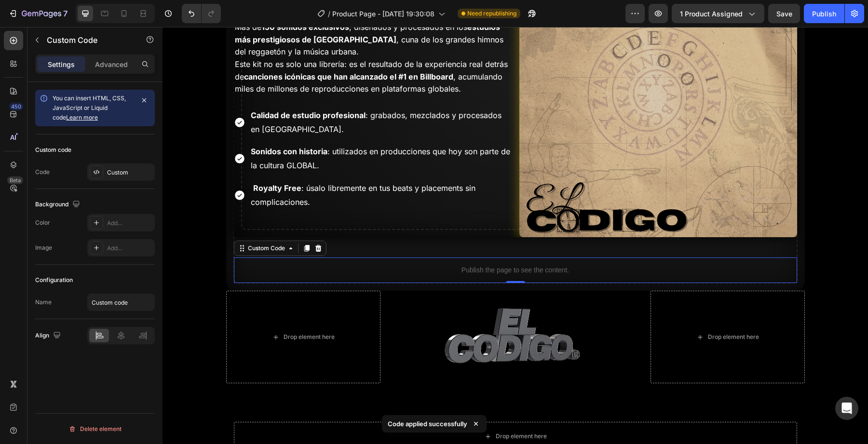
click at [478, 282] on div "Publish the page to see the content." at bounding box center [515, 270] width 563 height 26
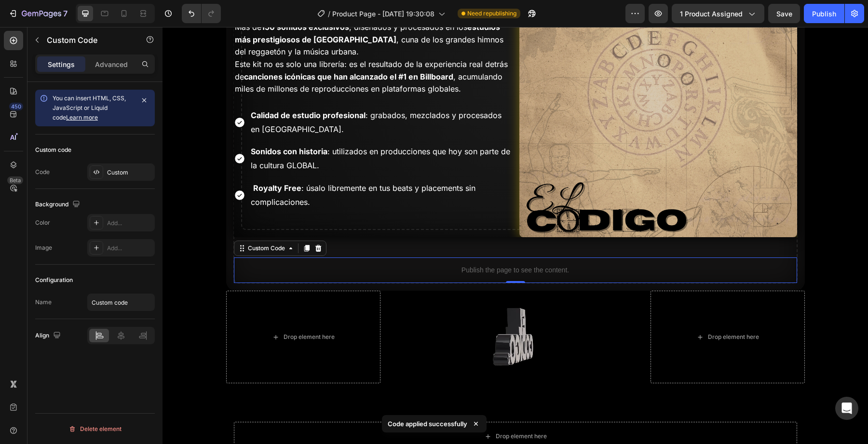
click at [477, 283] on div "Drop element here Drop element here Row El Codigo Drumkit Heading Más de 150 so…" at bounding box center [515, 103] width 578 height 376
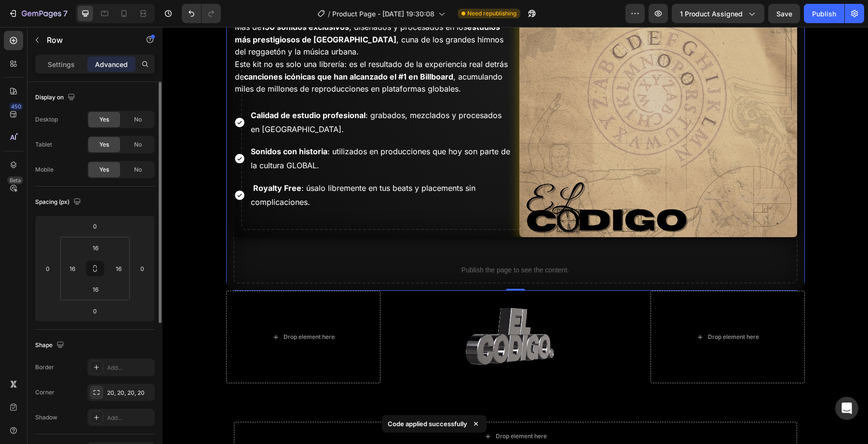
click at [471, 238] on div "Drop element here Drop element here Row El Codigo Drumkit Heading Más de 150 so…" at bounding box center [515, 103] width 563 height 360
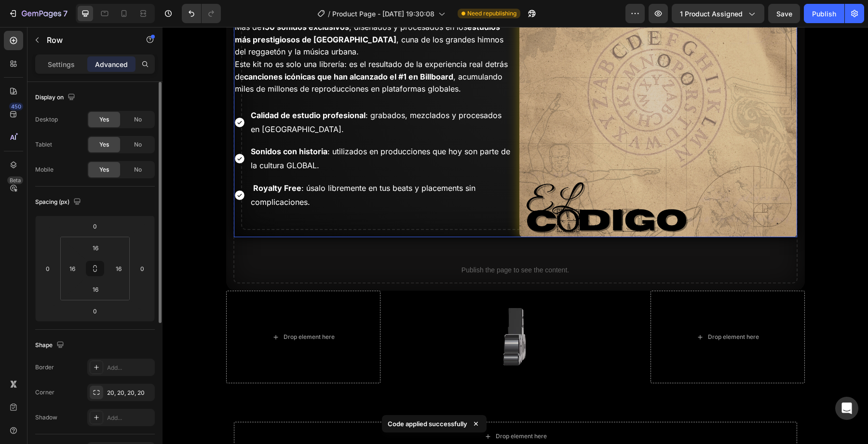
click at [471, 226] on div "Drop element here Drop element here Row El Codigo Drumkit Heading Más de 150 so…" at bounding box center [373, 80] width 278 height 314
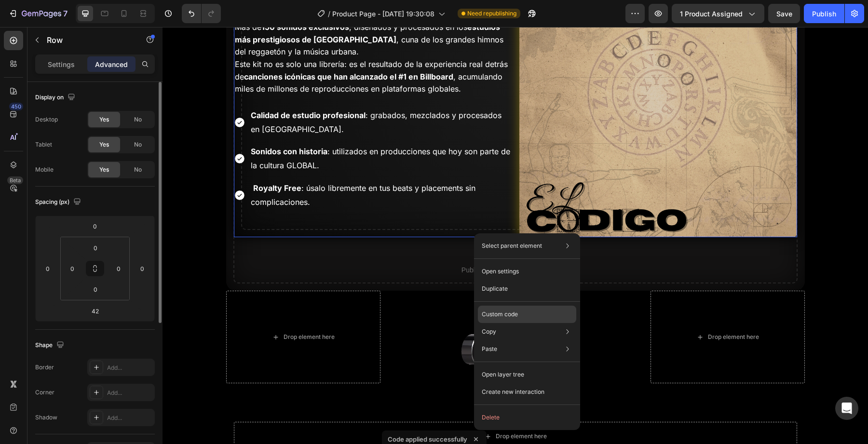
click at [501, 315] on p "Custom code" at bounding box center [500, 314] width 36 height 9
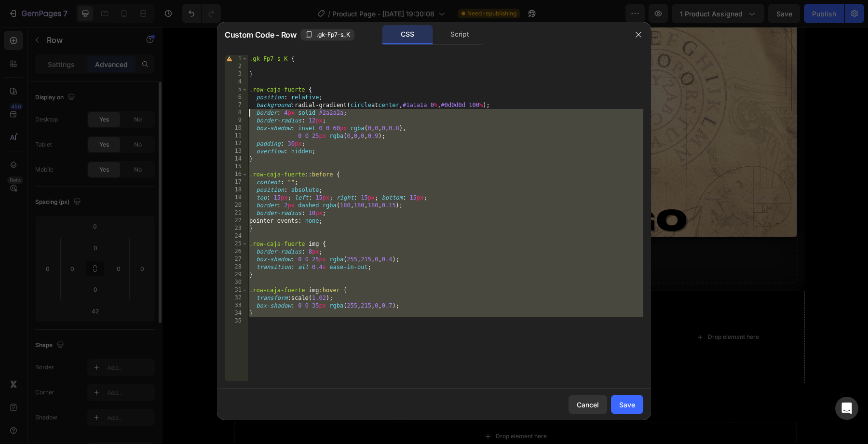
drag, startPoint x: 412, startPoint y: 327, endPoint x: 224, endPoint y: 86, distance: 306.0
click at [224, 86] on div "1 2 3 4 5 6 7 8 9 10 11 12 13 14 15 16 17 18 19 20 21 22 23 24 25 26 27 28 29 3…" at bounding box center [434, 218] width 434 height 342
type textarea ".row-caja-fuerte {"
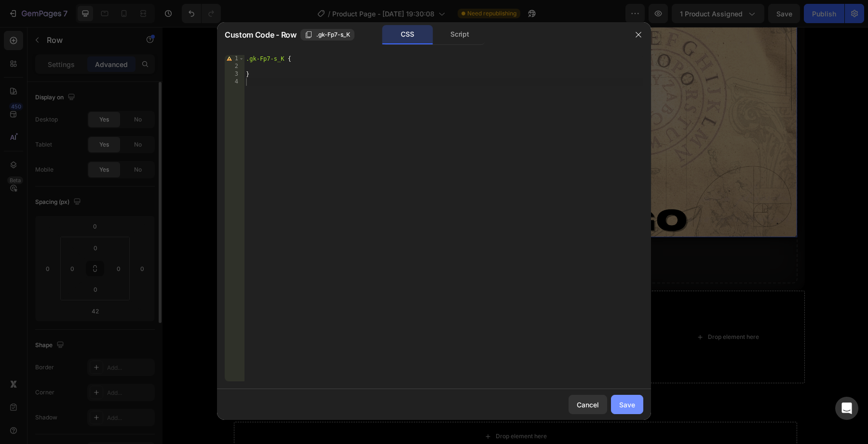
drag, startPoint x: 623, startPoint y: 401, endPoint x: 457, endPoint y: 374, distance: 168.5
click at [623, 401] on div "Save" at bounding box center [627, 405] width 16 height 10
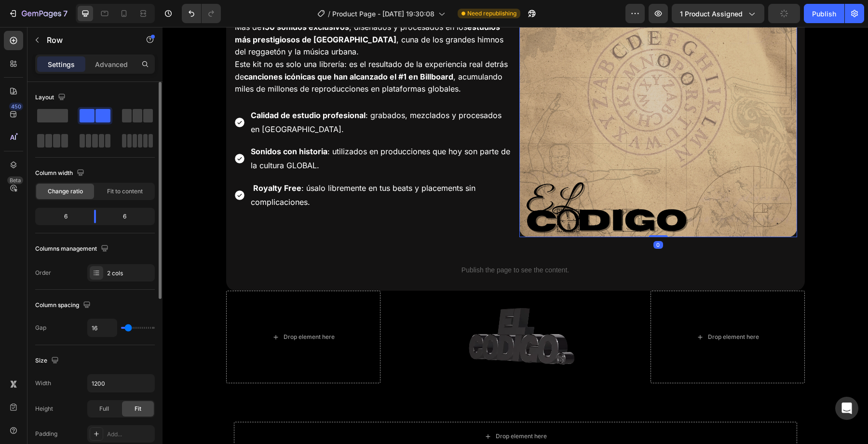
click at [532, 121] on img at bounding box center [658, 99] width 278 height 278
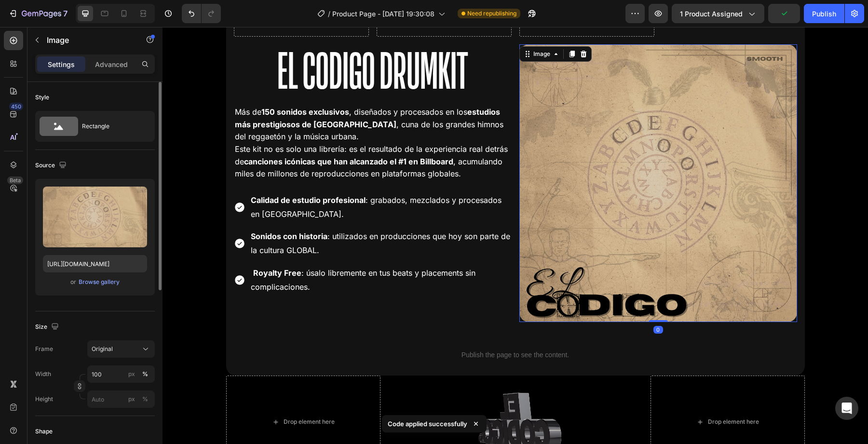
scroll to position [1777, 0]
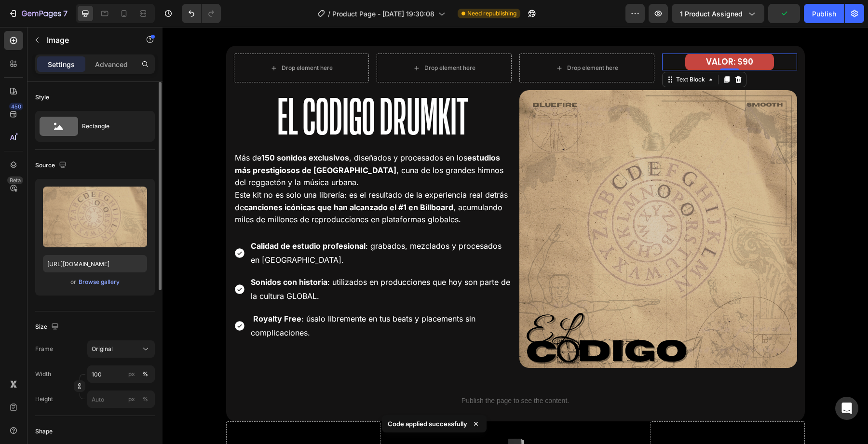
click at [671, 60] on div "VALOR: $90 Text Block 0" at bounding box center [729, 62] width 135 height 17
click at [586, 165] on img at bounding box center [658, 229] width 278 height 278
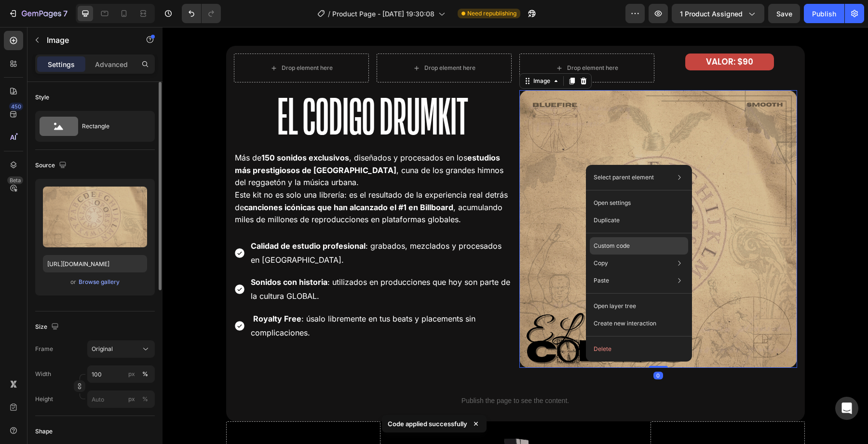
click at [613, 252] on div "Custom code" at bounding box center [639, 245] width 98 height 17
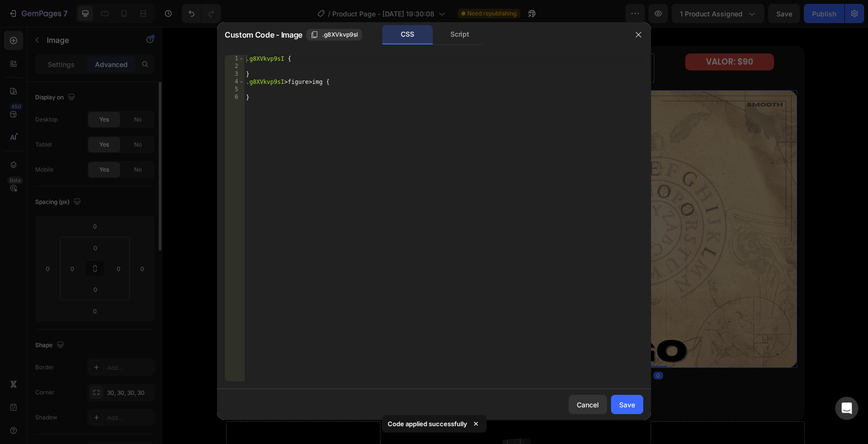
type textarea "}"
click at [356, 192] on div ".g8XVkvp9sI { } .g8XVkvp9sI > figure > img { }" at bounding box center [443, 226] width 399 height 342
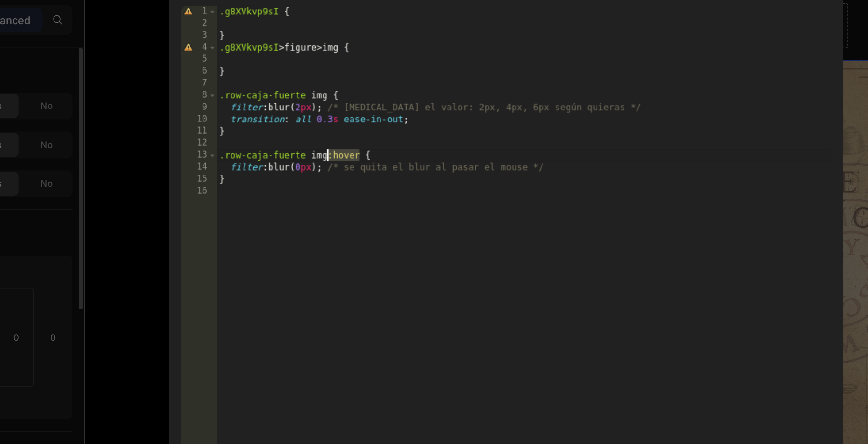
drag, startPoint x: 339, startPoint y: 151, endPoint x: 319, endPoint y: 149, distance: 20.8
click at [319, 149] on div ".g8XVkvp9sI { } .g8XVkvp9sI > figure > img { } .row-caja-fuerte img { filter : …" at bounding box center [445, 226] width 396 height 342
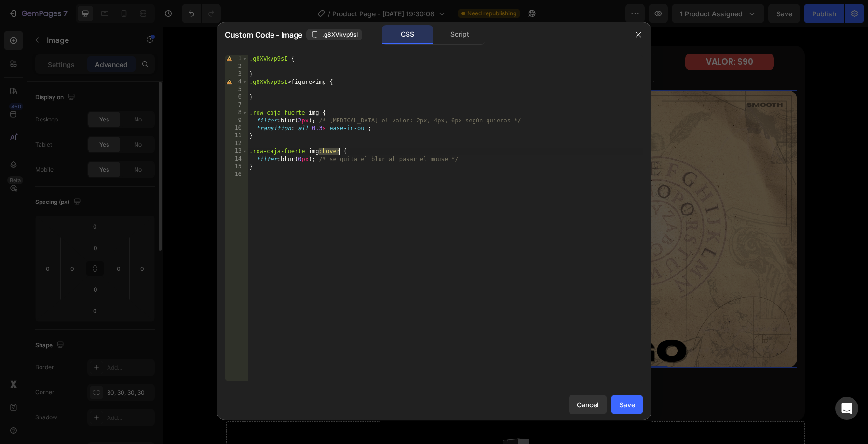
type textarea ".row-caja-fuerte img:hover {"
click at [645, 419] on div "Cancel Save" at bounding box center [434, 404] width 434 height 31
click at [637, 412] on button "Save" at bounding box center [627, 404] width 32 height 19
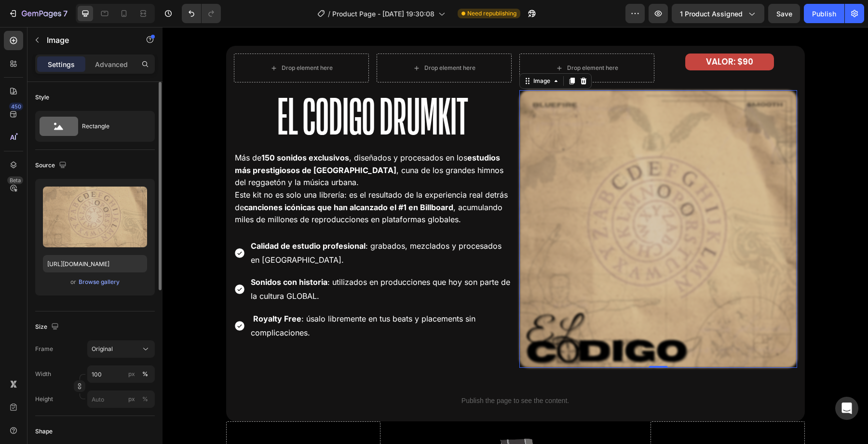
click at [505, 299] on p "Sonidos con historia : utilizados en producciones que [DATE] son parte de la cu…" at bounding box center [380, 289] width 259 height 28
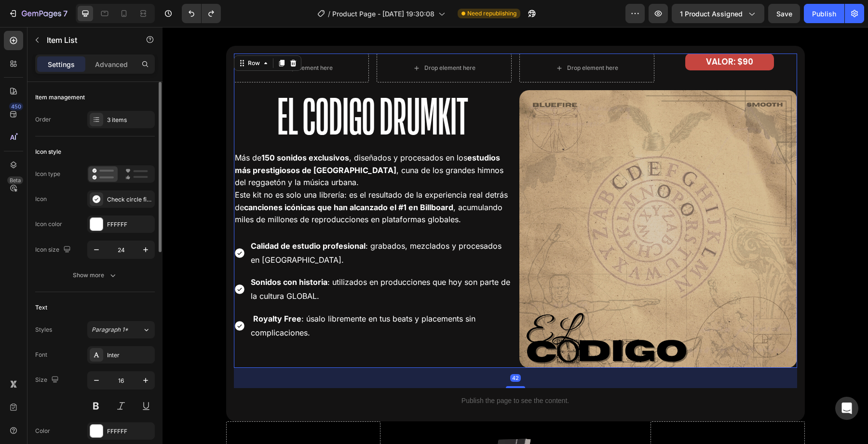
click at [501, 367] on div "Drop element here Drop element here Row El Codigo Drumkit Heading Más de 150 so…" at bounding box center [373, 211] width 278 height 314
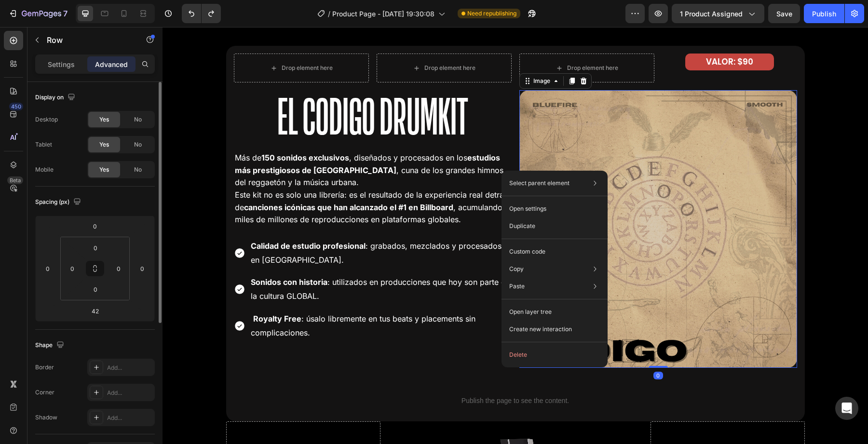
click at [647, 202] on img at bounding box center [658, 229] width 278 height 278
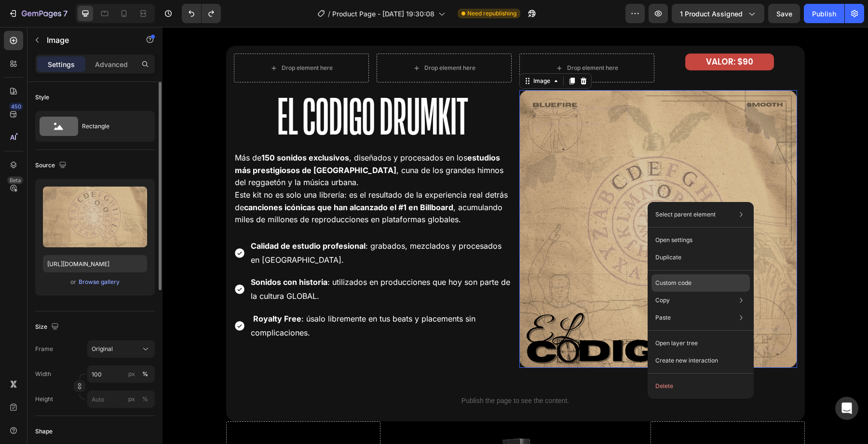
click at [672, 278] on div "Custom code" at bounding box center [700, 282] width 98 height 17
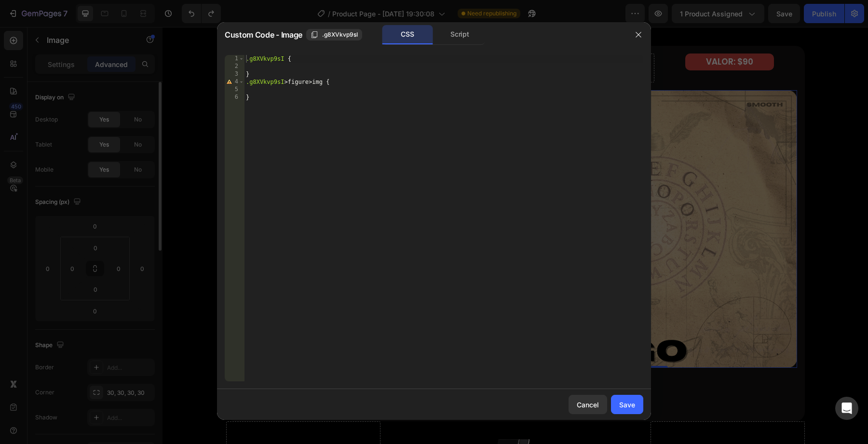
type textarea "}"
click at [339, 148] on div ".g8XVkvp9sI { } .g8XVkvp9sI > figure > img { }" at bounding box center [443, 226] width 399 height 342
type textarea "}"
type textarea "+"
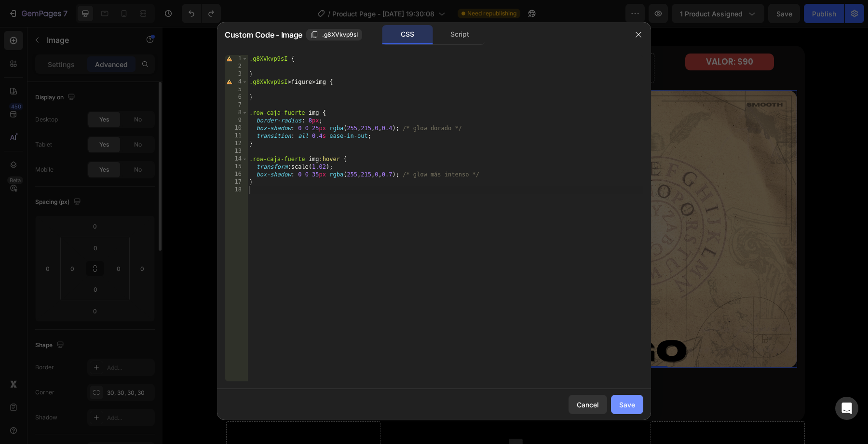
click at [629, 403] on div "Save" at bounding box center [627, 405] width 16 height 10
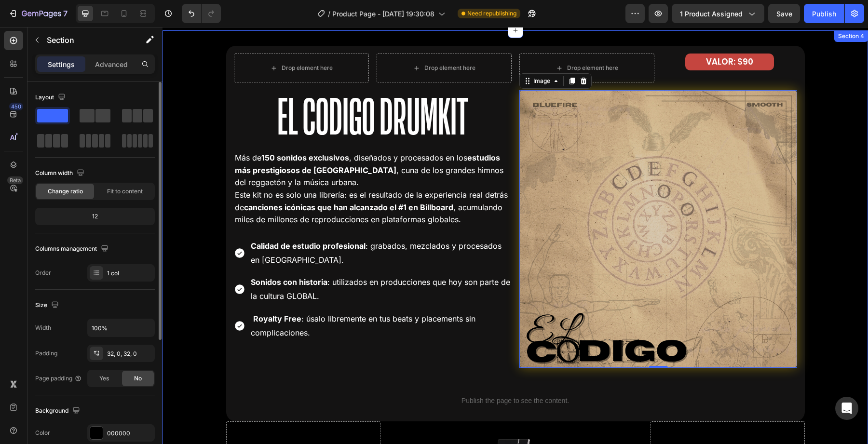
click at [830, 244] on div "Drop element here Drop element here Row El Codigo Drumkit Heading Más de 150 so…" at bounding box center [514, 280] width 705 height 468
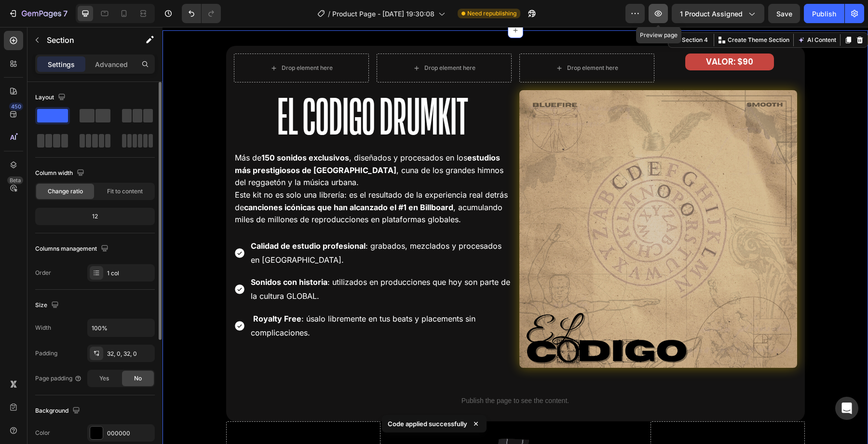
click at [662, 7] on button "button" at bounding box center [657, 13] width 19 height 19
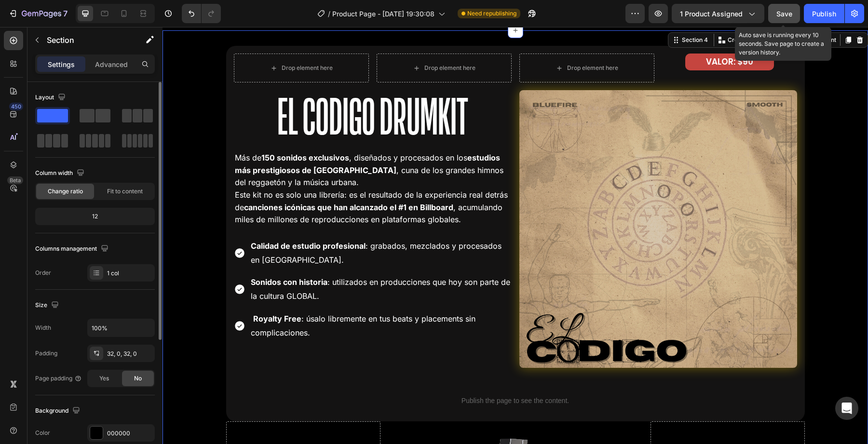
click at [792, 11] on button "Save" at bounding box center [784, 13] width 32 height 19
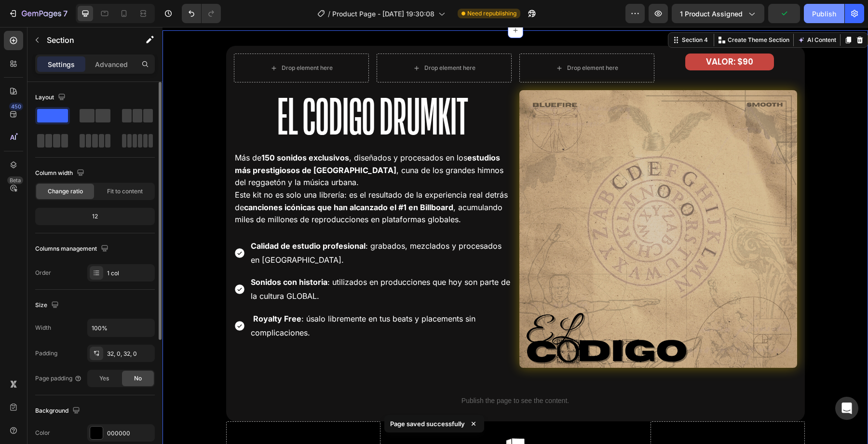
click at [819, 11] on div "Publish" at bounding box center [824, 14] width 24 height 10
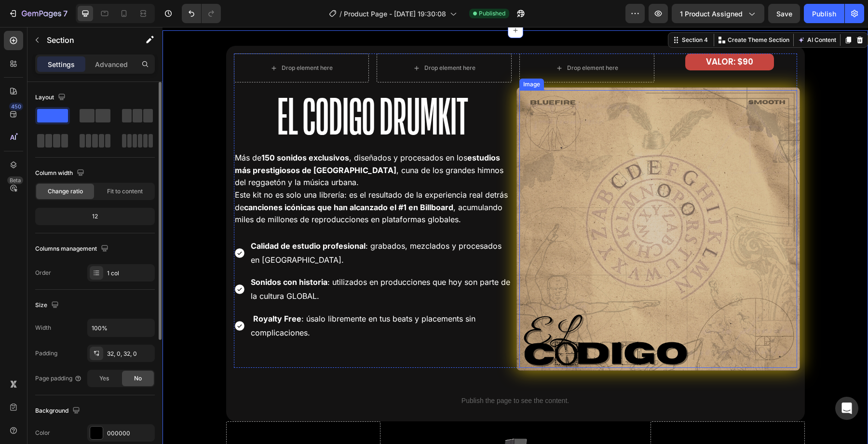
click at [599, 203] on img at bounding box center [657, 229] width 283 height 283
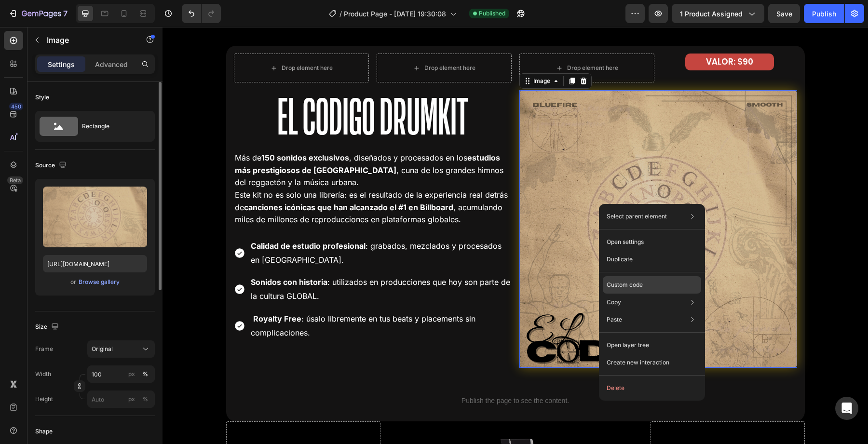
click at [633, 277] on div "Custom code" at bounding box center [652, 284] width 98 height 17
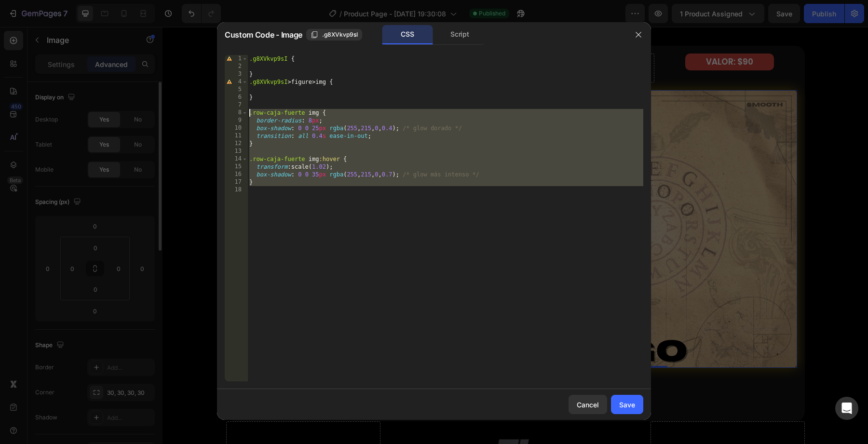
drag, startPoint x: 450, startPoint y: 222, endPoint x: 241, endPoint y: 111, distance: 237.0
click at [240, 111] on div "1 2 3 4 5 6 7 8 9 10 11 12 13 14 15 16 17 18 .g8XVkvp9sI { } .g8XVkvp9sI > figu…" at bounding box center [434, 218] width 418 height 326
type textarea ".row-caja-fuerte img { border-radius: 8px;"
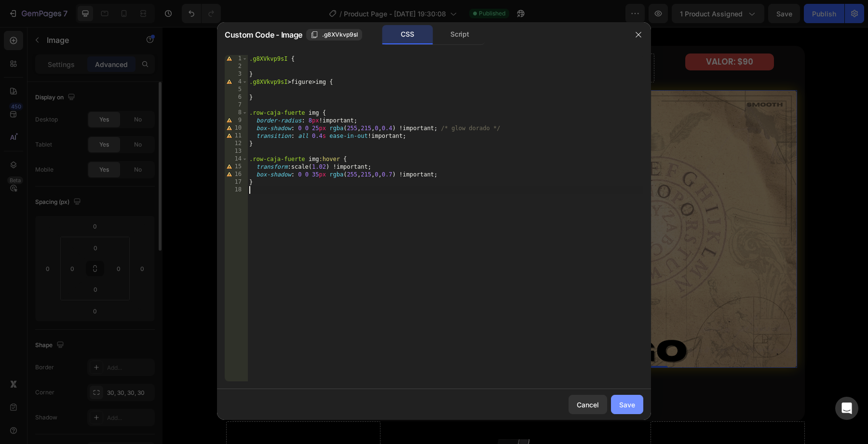
click at [635, 401] on button "Save" at bounding box center [627, 404] width 32 height 19
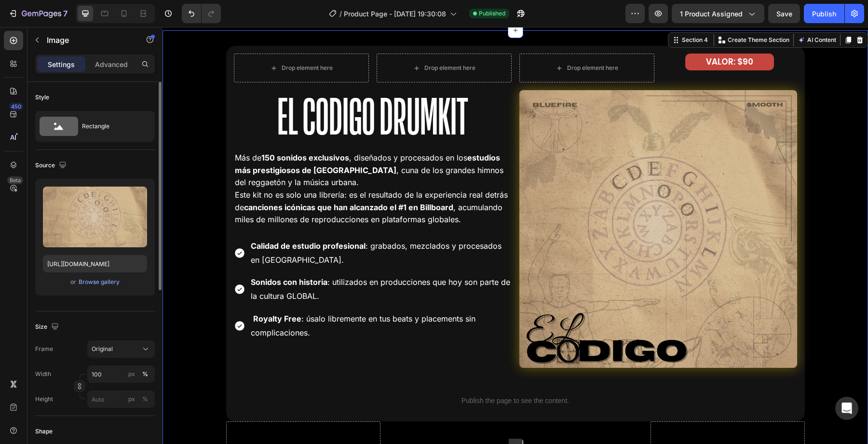
click at [858, 261] on div "Drop element here Drop element here Row El Codigo Drumkit Heading Más de 150 so…" at bounding box center [514, 280] width 705 height 468
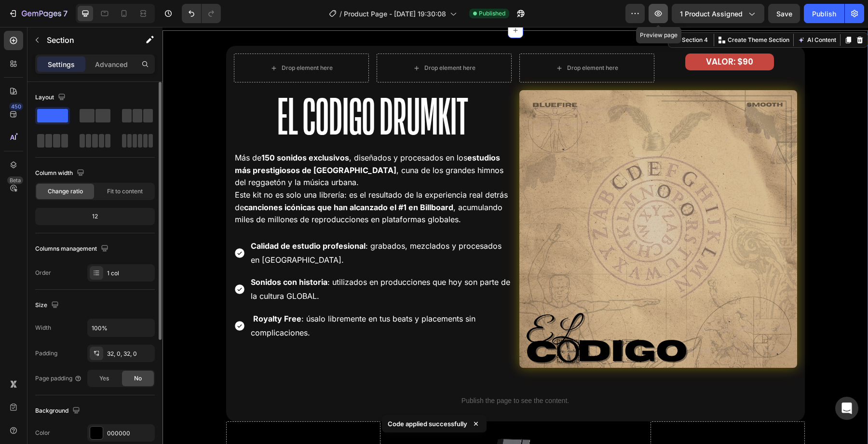
click at [660, 17] on icon "button" at bounding box center [658, 14] width 10 height 10
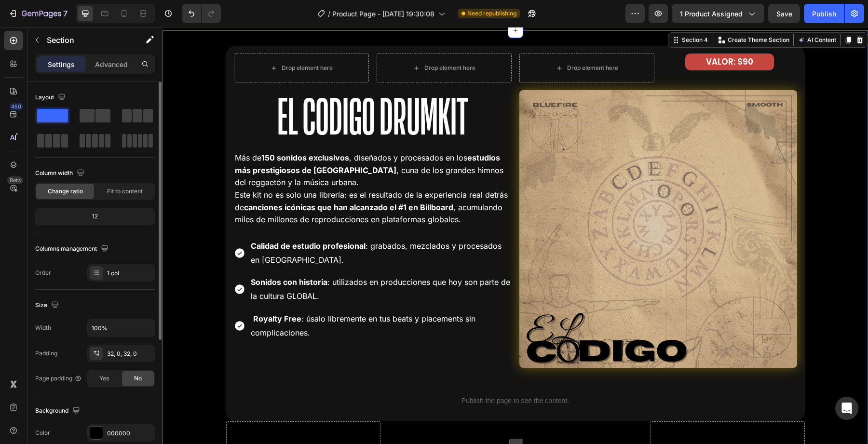
click at [198, 120] on div "Drop element here Drop element here Row El Codigo Drumkit Heading Más de 150 so…" at bounding box center [514, 280] width 705 height 468
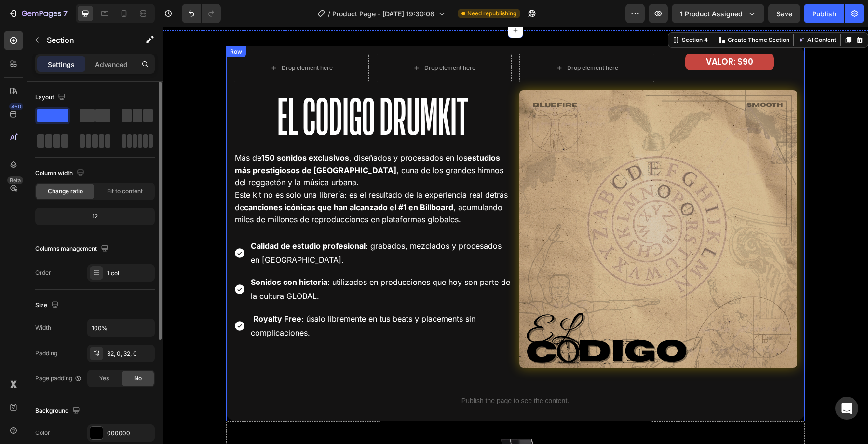
click at [229, 112] on div "Drop element here Drop element here Row El Codigo Drumkit Heading Más de 150 so…" at bounding box center [515, 234] width 578 height 376
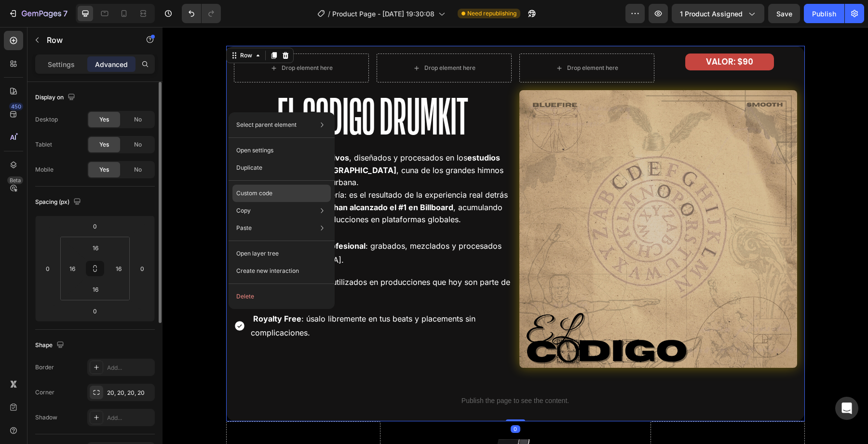
click at [257, 190] on p "Custom code" at bounding box center [254, 193] width 36 height 9
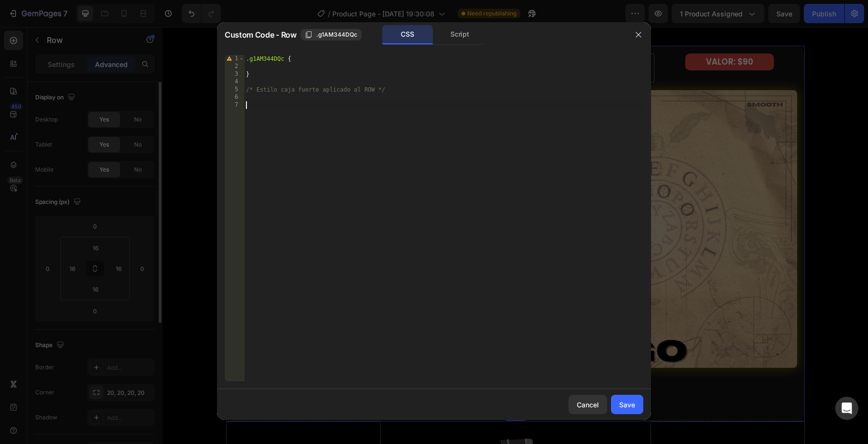
click at [377, 128] on div ".g1AM344DQc { } /* Estilo caja fuerte aplicado al ROW */" at bounding box center [443, 226] width 399 height 342
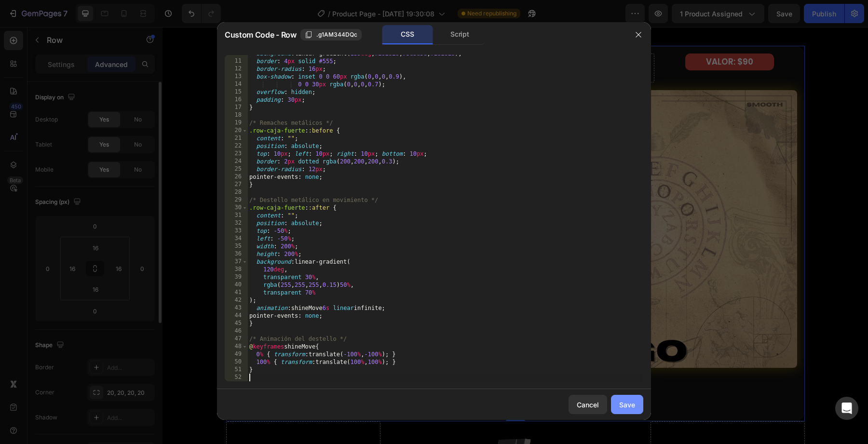
click at [628, 409] on div "Save" at bounding box center [627, 405] width 16 height 10
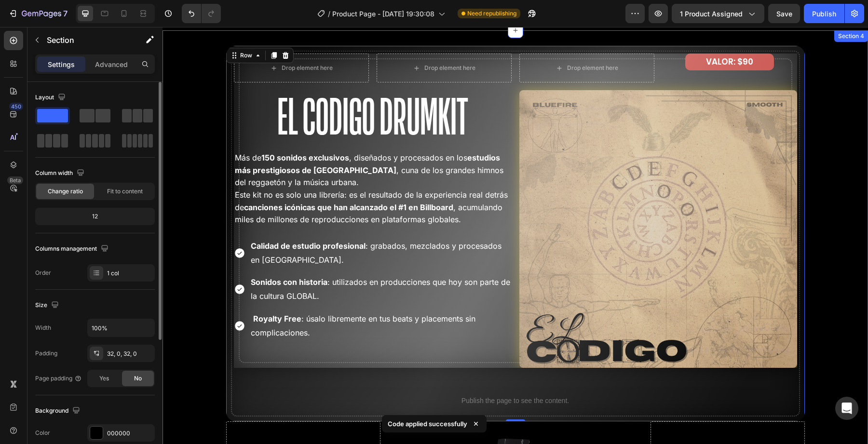
click at [206, 343] on div "Drop element here Drop element here Row El Codigo Drumkit Heading Más de 150 so…" at bounding box center [514, 280] width 705 height 468
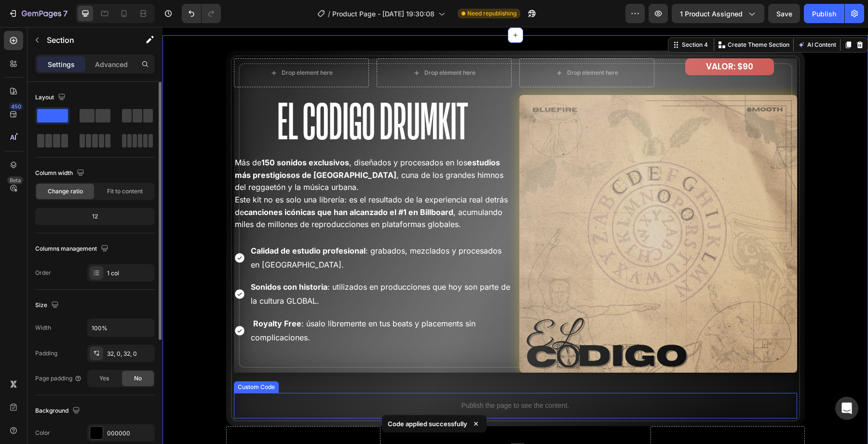
scroll to position [1767, 0]
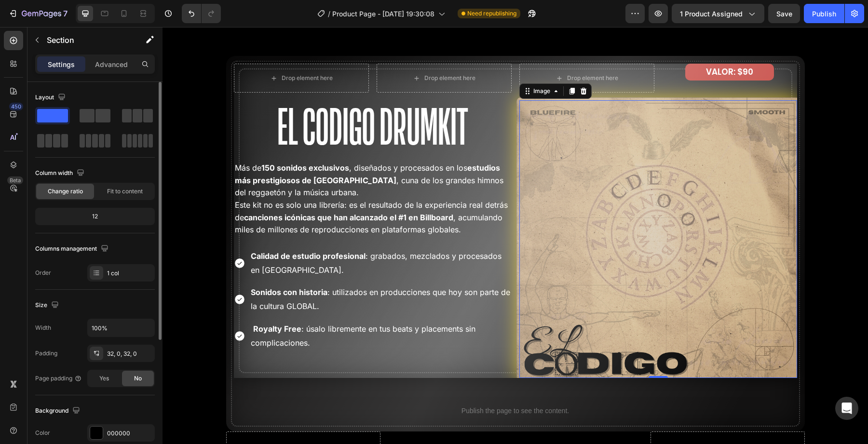
click at [587, 238] on img at bounding box center [657, 239] width 283 height 283
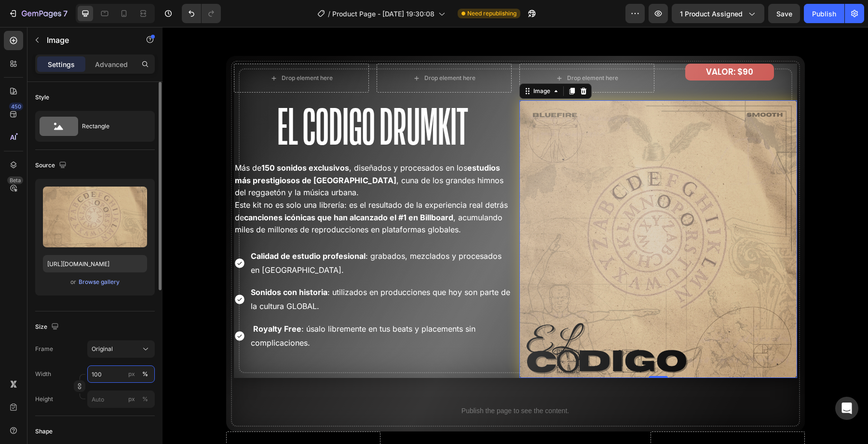
click at [105, 375] on input "100" at bounding box center [120, 373] width 67 height 17
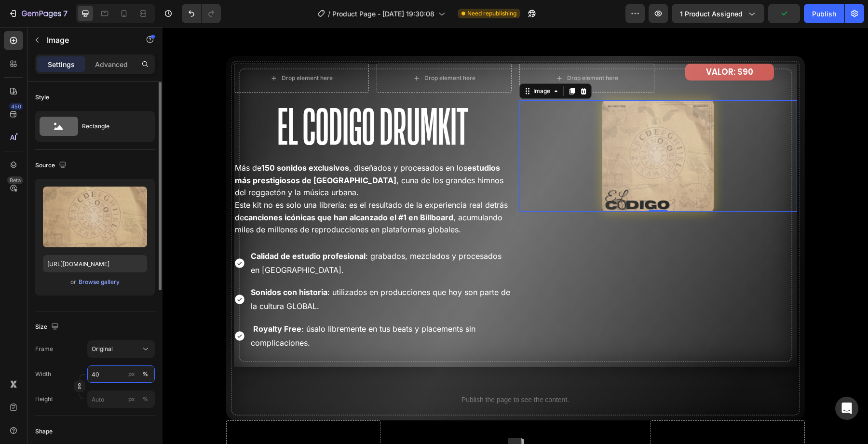
type input "4"
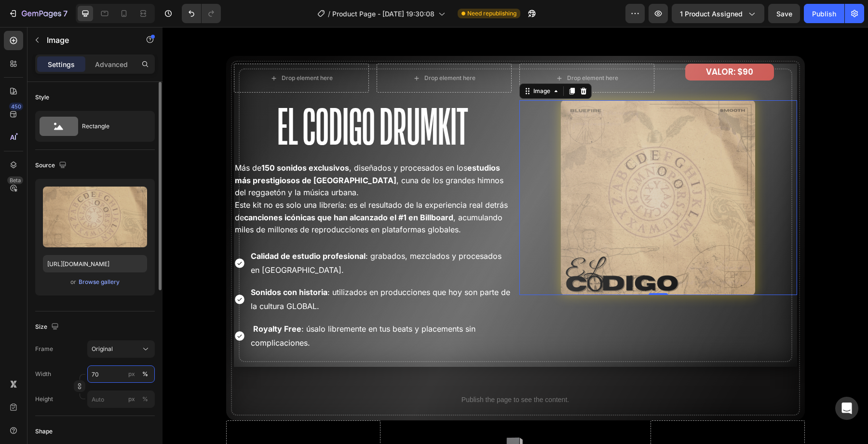
type input "7"
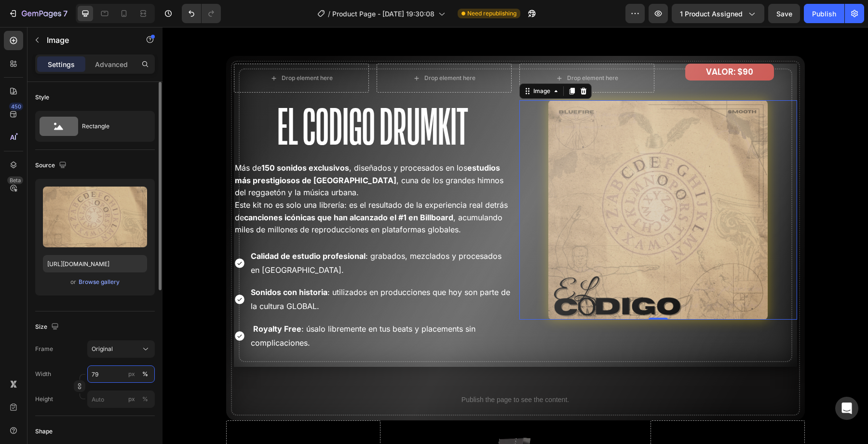
type input "7"
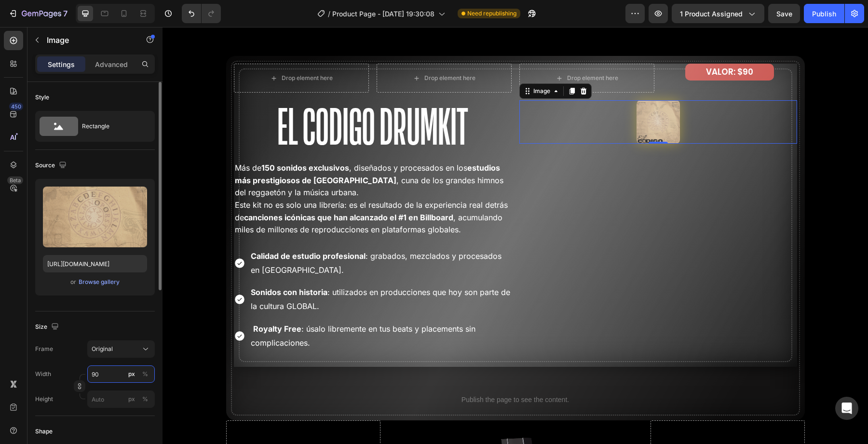
type input "90"
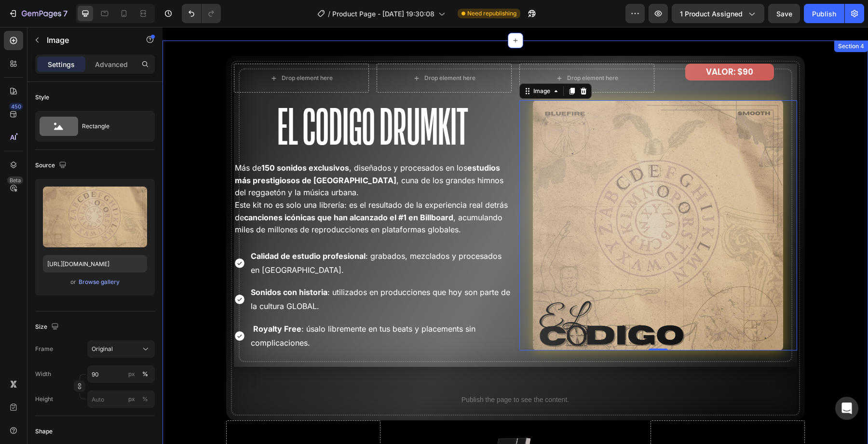
click at [219, 288] on div "Drop element here Drop element here Row El Codigo Drumkit Heading Más de 150 so…" at bounding box center [514, 284] width 705 height 457
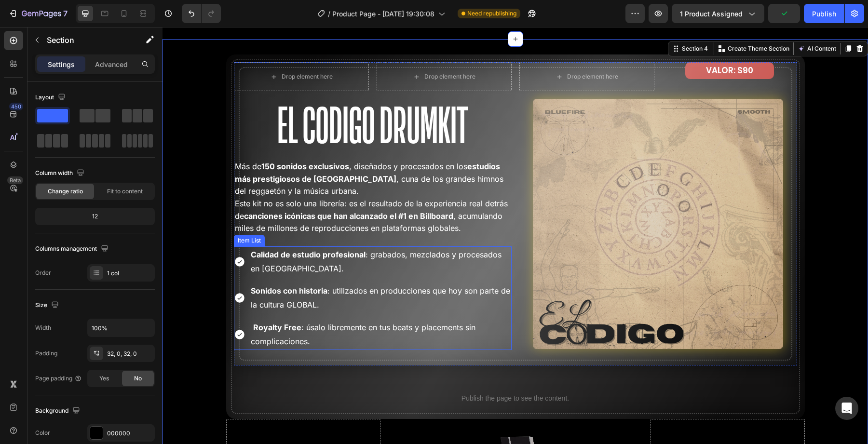
scroll to position [1775, 0]
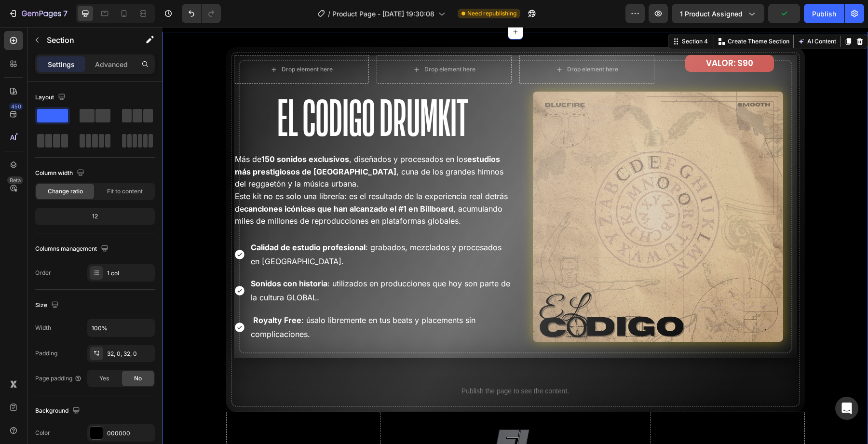
click at [201, 252] on div "Drop element here Drop element here Row El Codigo Drumkit Heading Más de 150 so…" at bounding box center [514, 275] width 705 height 457
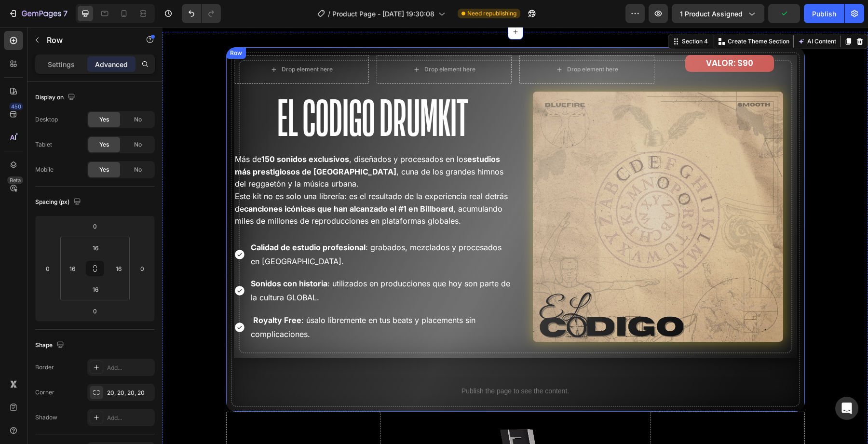
click at [231, 101] on div "Drop element here Drop element here Row El Codigo Drumkit Heading Más de 150 so…" at bounding box center [515, 229] width 578 height 364
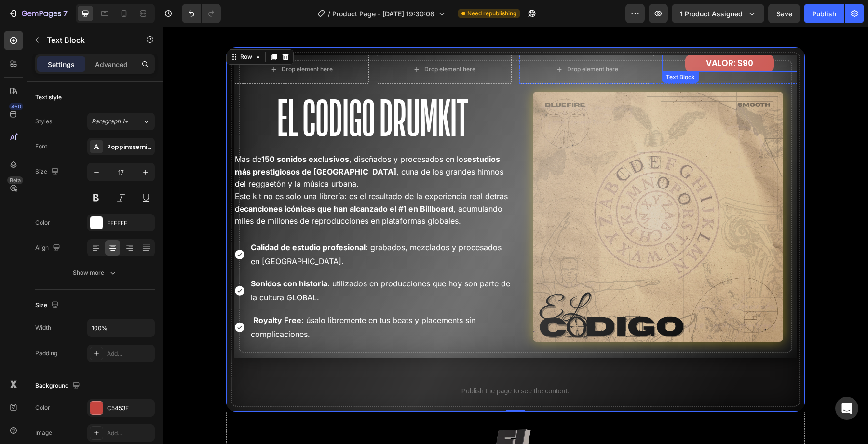
click at [703, 68] on p "VALOR: $90" at bounding box center [729, 63] width 87 height 15
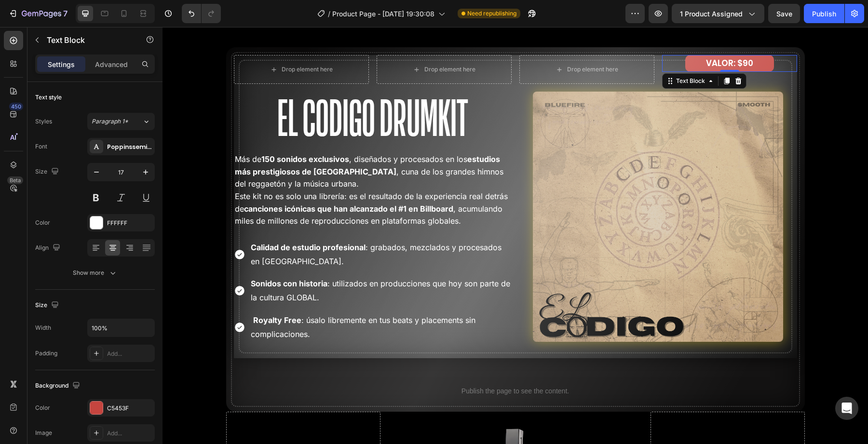
click at [682, 65] on div "VALOR: $90 Text Block 0" at bounding box center [729, 63] width 135 height 17
click at [680, 60] on div "VALOR: $90 Text Block 0" at bounding box center [729, 63] width 135 height 17
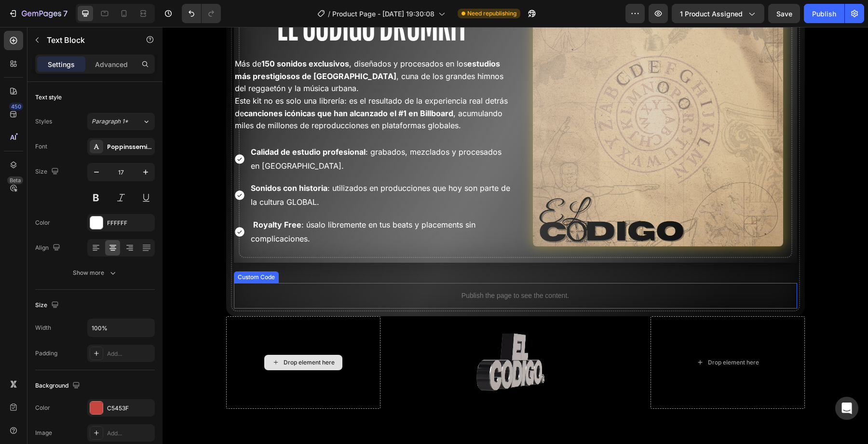
scroll to position [1882, 0]
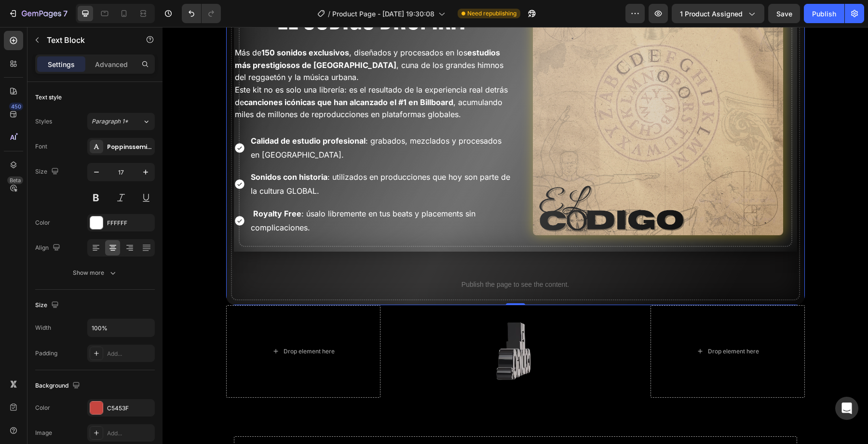
click at [229, 296] on div "Drop element here Drop element here Row El Codigo Drumkit Heading Más de 150 so…" at bounding box center [515, 123] width 578 height 364
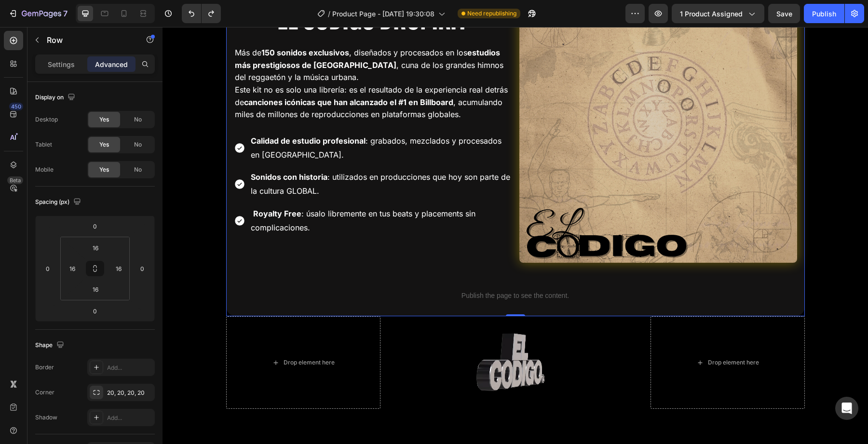
scroll to position [1871, 0]
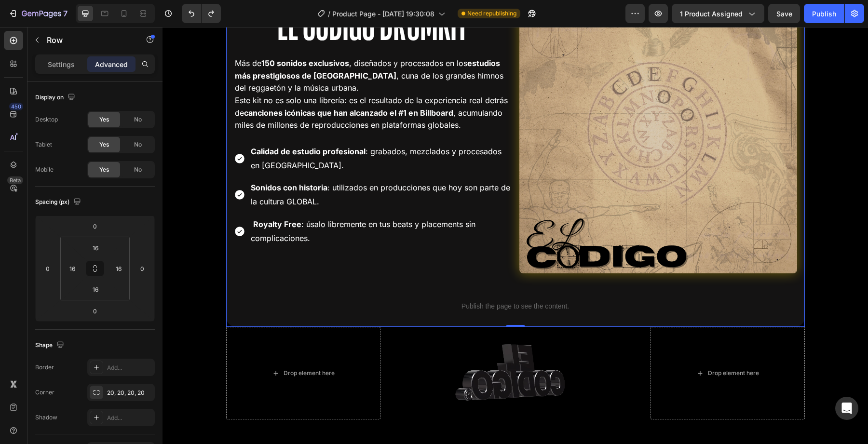
click at [231, 319] on div "Drop element here Drop element here Row El Codigo Drumkit Heading Más de 150 so…" at bounding box center [515, 139] width 578 height 376
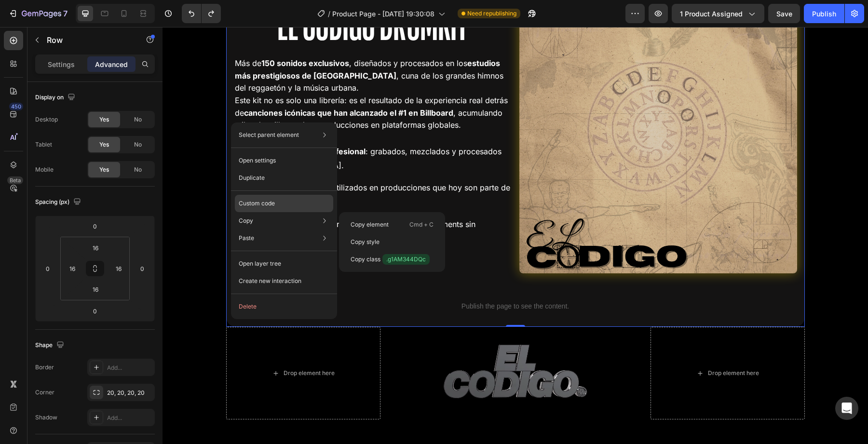
click at [262, 203] on p "Custom code" at bounding box center [257, 203] width 36 height 9
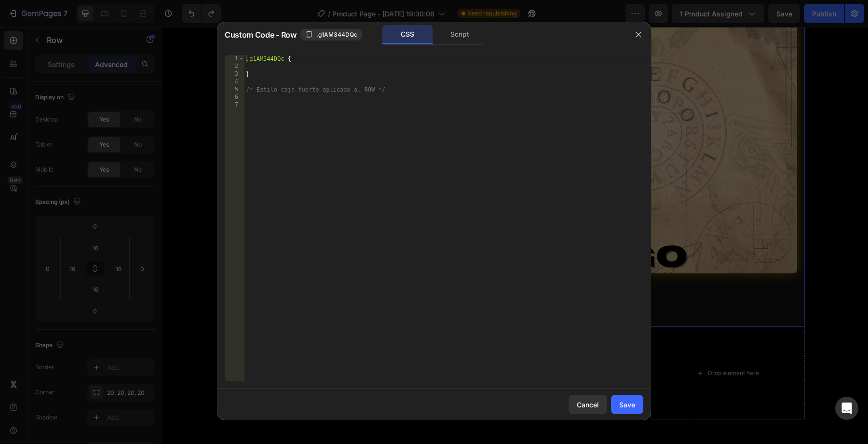
click at [295, 145] on div ".g1AM344DQc { } /* Estilo caja fuerte aplicado al ROW */" at bounding box center [443, 226] width 399 height 342
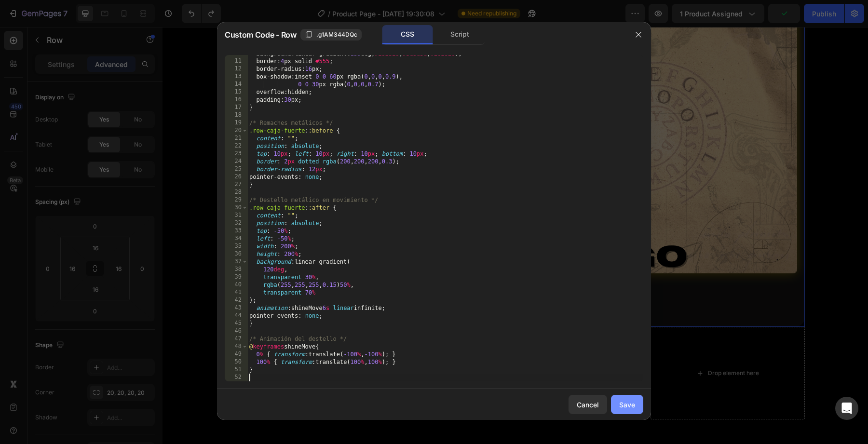
click at [640, 404] on button "Save" at bounding box center [627, 404] width 32 height 19
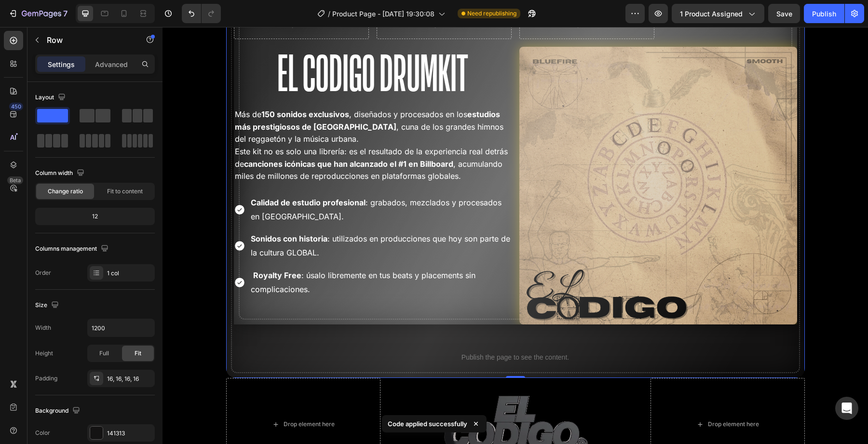
scroll to position [1803, 0]
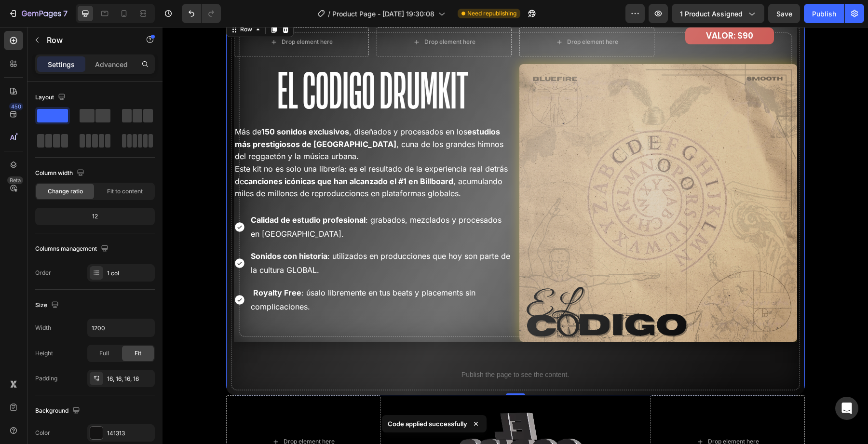
click at [497, 348] on div "Drop element here Drop element here Row El Codigo Drumkit Heading Más de 150 so…" at bounding box center [515, 207] width 563 height 360
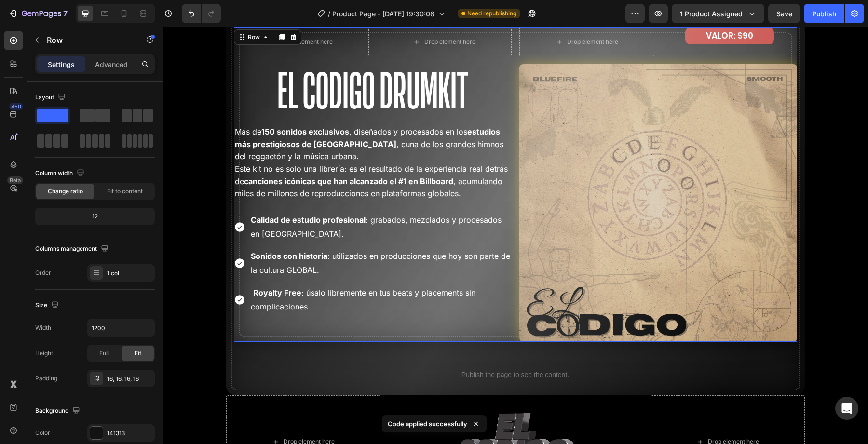
click at [492, 336] on div "Drop element here Drop element here Row El Codigo Drumkit Heading Más de 150 so…" at bounding box center [373, 184] width 278 height 314
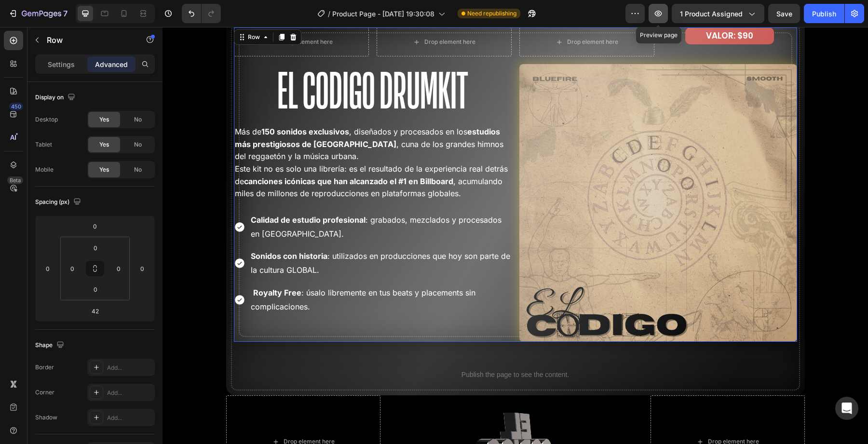
click at [656, 17] on icon "button" at bounding box center [658, 14] width 10 height 10
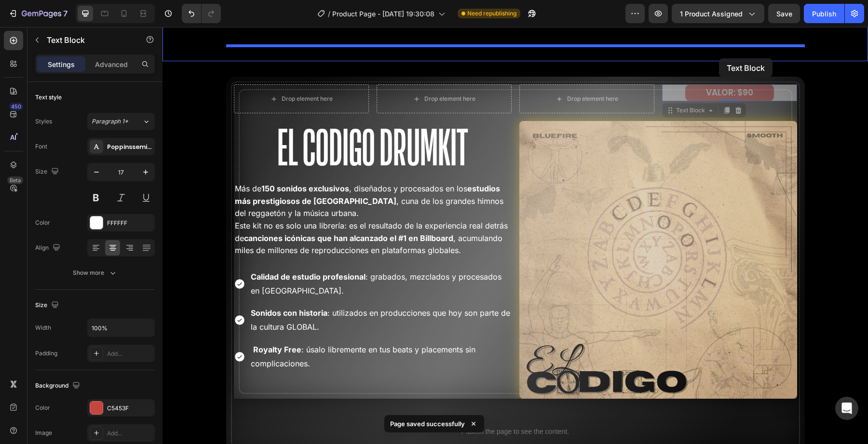
scroll to position [1709, 0]
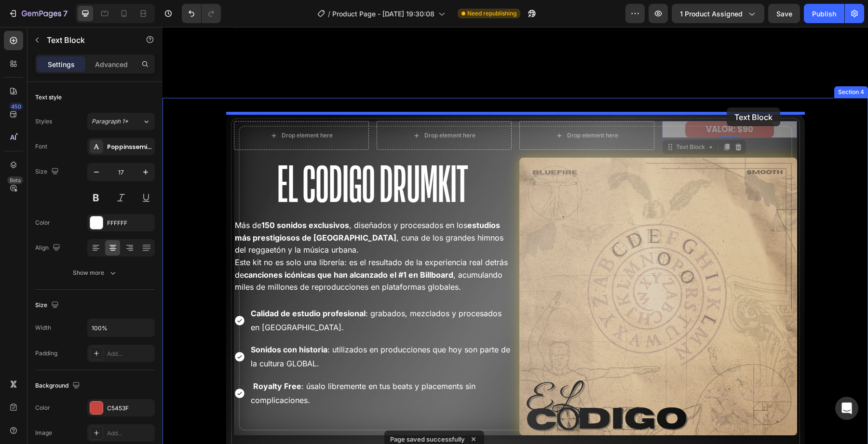
drag, startPoint x: 718, startPoint y: 90, endPoint x: 726, endPoint y: 108, distance: 19.6
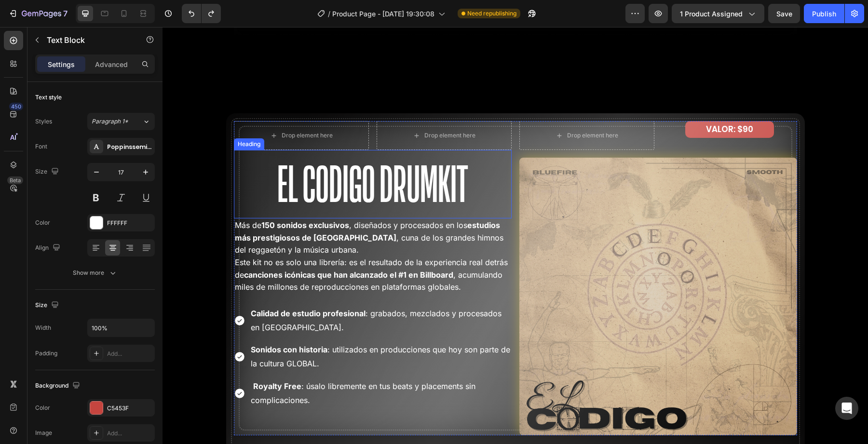
click at [246, 182] on h2 "El Codigo Drumkit" at bounding box center [373, 184] width 278 height 68
click at [234, 188] on h2 "El Codigo Drumkit" at bounding box center [373, 184] width 278 height 68
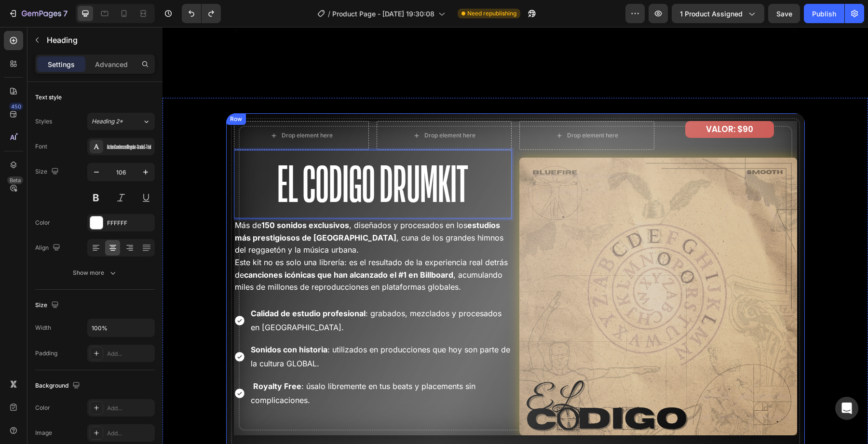
click at [232, 188] on div "Drop element here Drop element here Row El Codigo Drumkit Heading 0 Más de 150 …" at bounding box center [515, 301] width 578 height 376
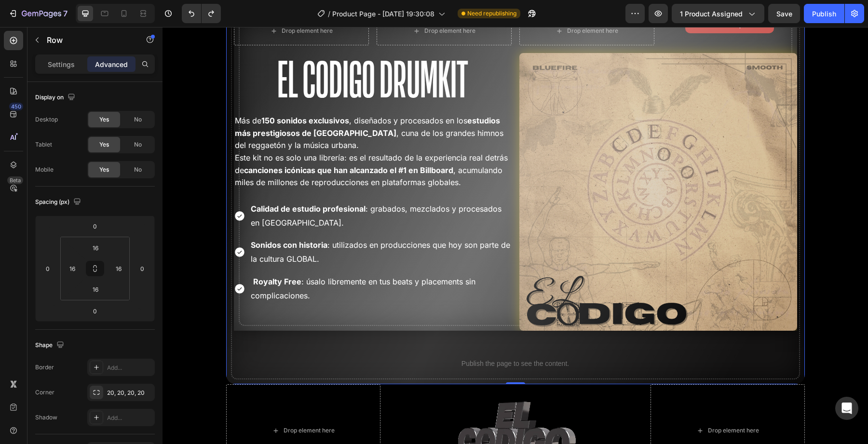
scroll to position [1860, 0]
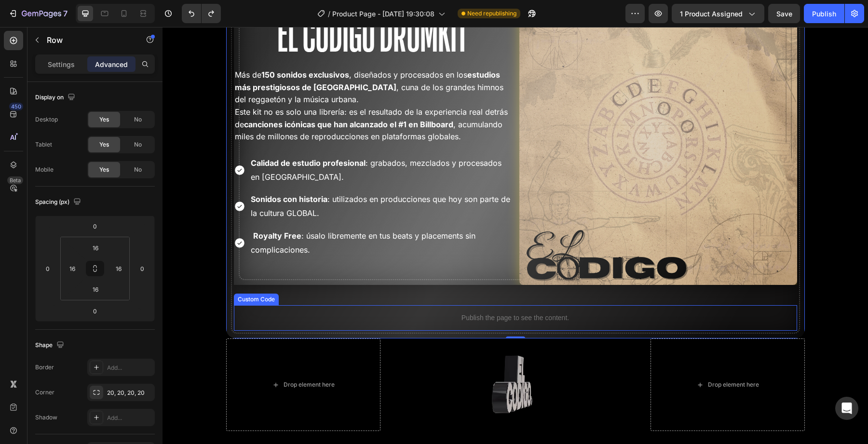
click at [251, 322] on p "Publish the page to see the content." at bounding box center [515, 318] width 563 height 10
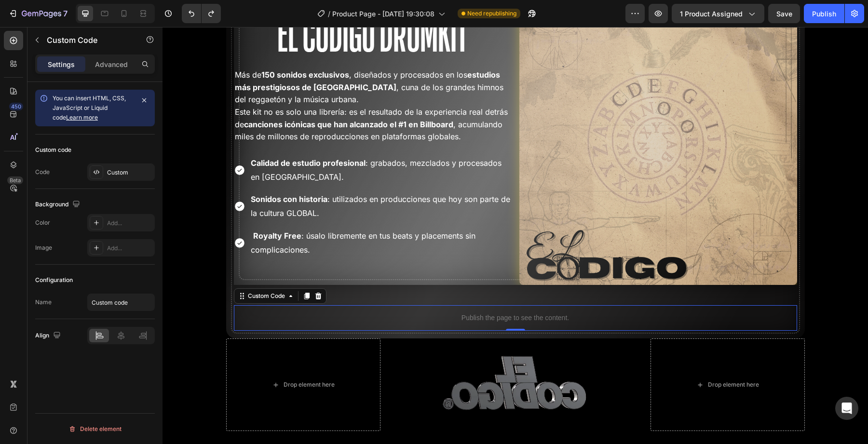
click at [251, 330] on div "Publish the page to see the content." at bounding box center [515, 318] width 563 height 26
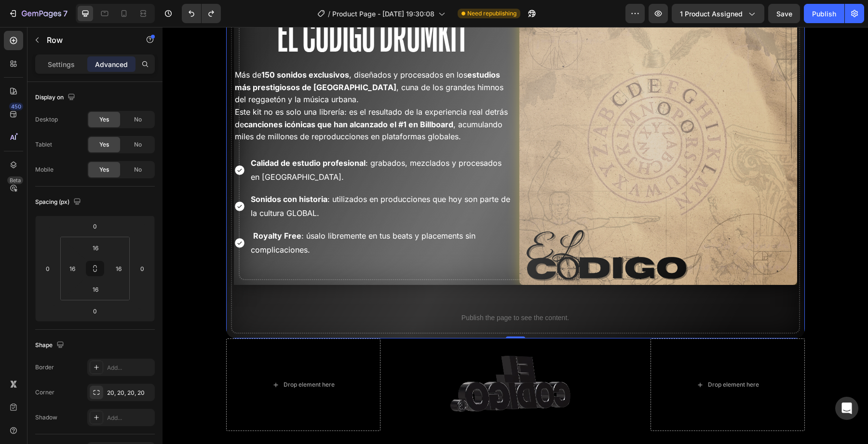
click at [247, 332] on div "Drop element here Drop element here Row El Codigo Drumkit Heading Más de 150 so…" at bounding box center [515, 151] width 578 height 376
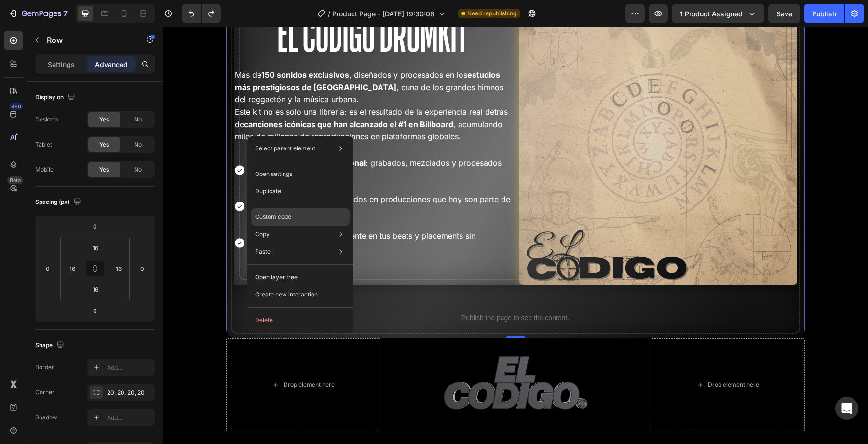
click at [273, 210] on div "Custom code" at bounding box center [300, 216] width 98 height 17
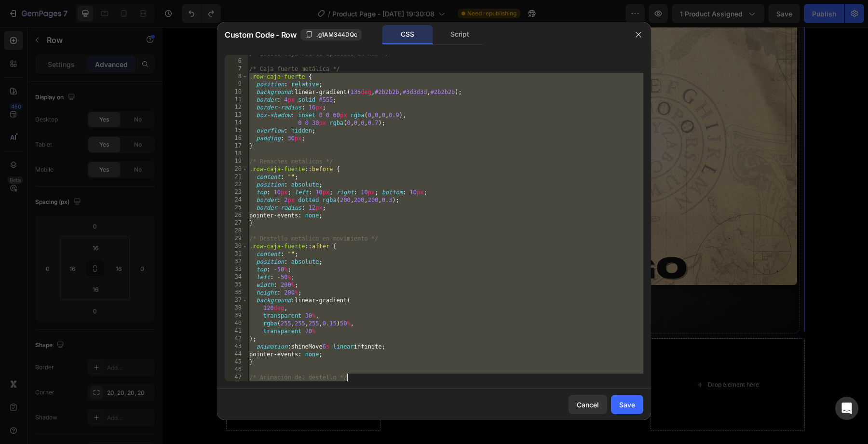
scroll to position [75, 0]
drag, startPoint x: 249, startPoint y: 112, endPoint x: 423, endPoint y: 459, distance: 388.5
click at [423, 0] on html "7 Version history / Product Page - [DATE] 19:30:08 Need republishing Preview 1 …" at bounding box center [434, 0] width 868 height 0
type textarea "}"
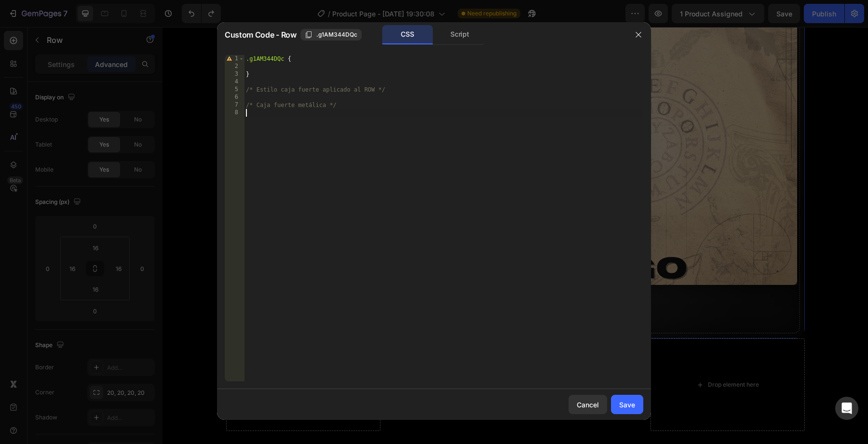
scroll to position [90, 0]
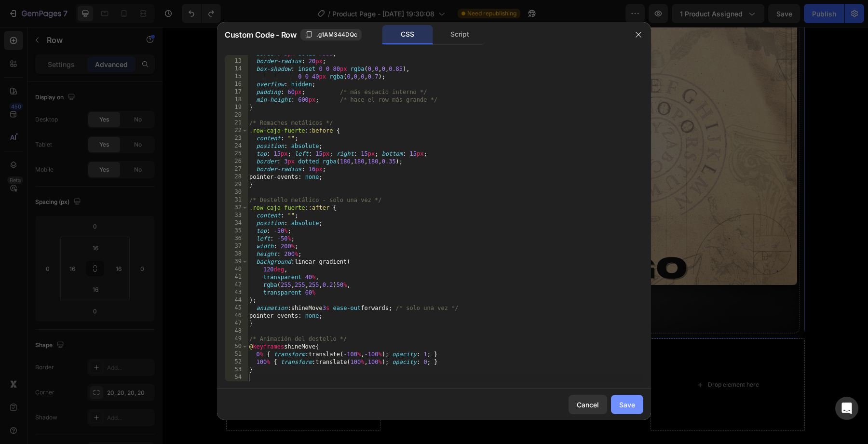
click at [618, 401] on button "Save" at bounding box center [627, 404] width 32 height 19
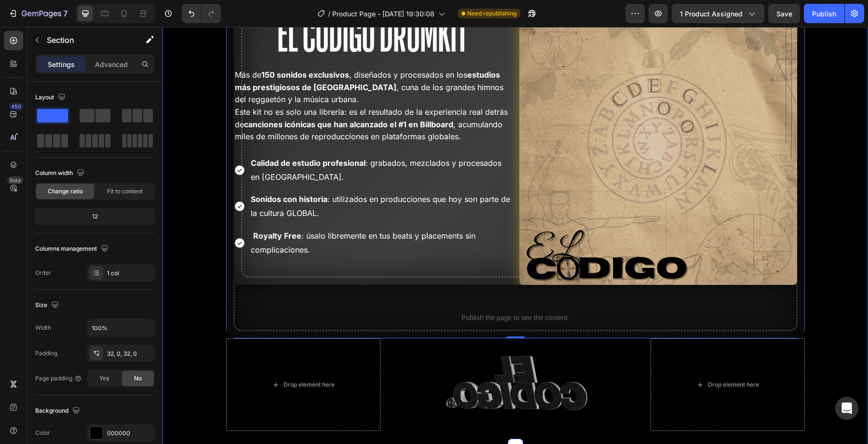
click at [829, 279] on div "Drop element here Drop element here Row El Codigo Drumkit Heading Más de 150 so…" at bounding box center [514, 197] width 705 height 468
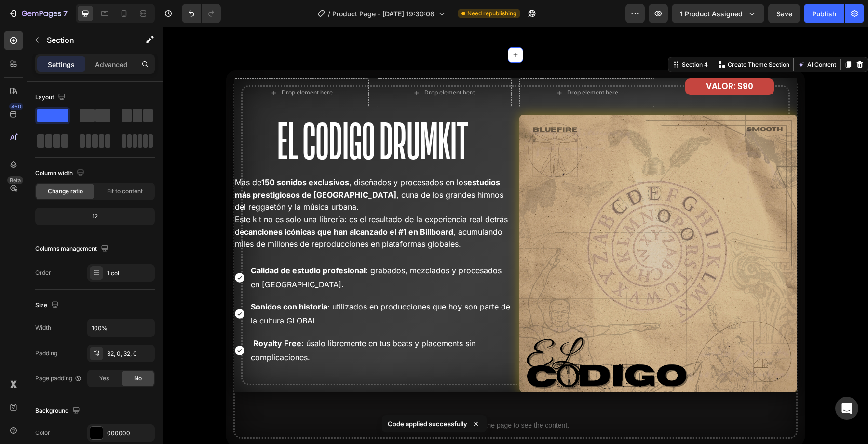
scroll to position [1743, 0]
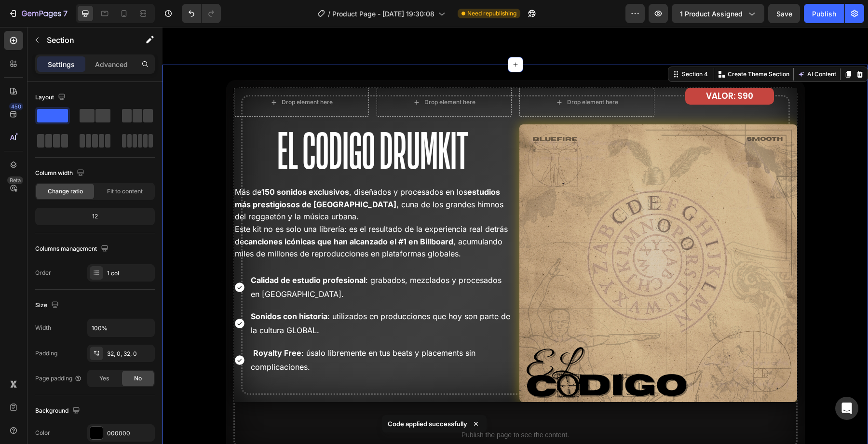
click at [825, 268] on div "Drop element here Drop element here Row El Codigo Drumkit Heading Más de 150 so…" at bounding box center [514, 314] width 705 height 468
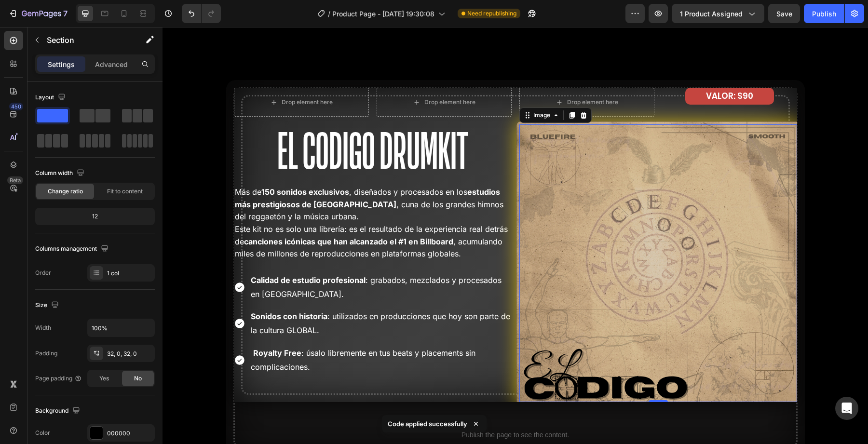
click at [768, 255] on img at bounding box center [657, 263] width 283 height 283
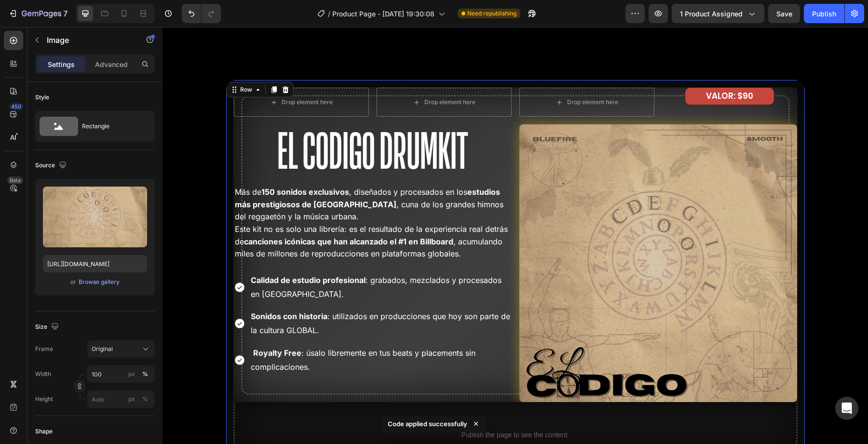
click at [230, 161] on div "Drop element here Drop element here Row El Codigo Drumkit Heading Más de 150 so…" at bounding box center [515, 268] width 578 height 376
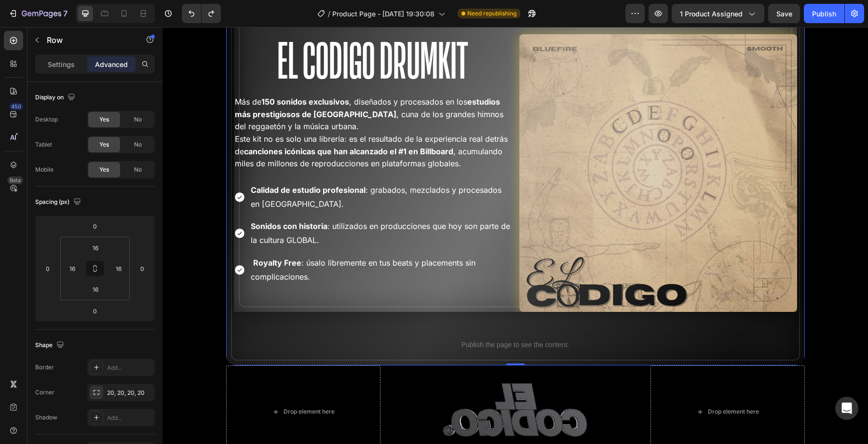
scroll to position [1833, 0]
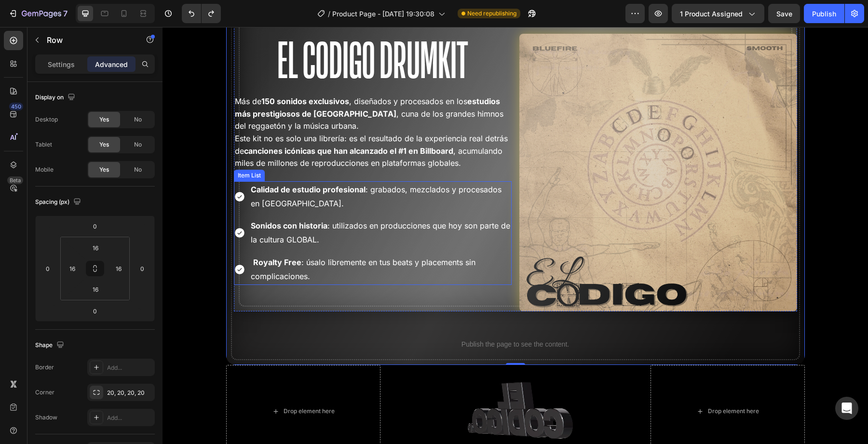
click at [246, 229] on div "Sonidos con historia : utilizados en producciones que [DATE] son parte de la cu…" at bounding box center [373, 232] width 278 height 31
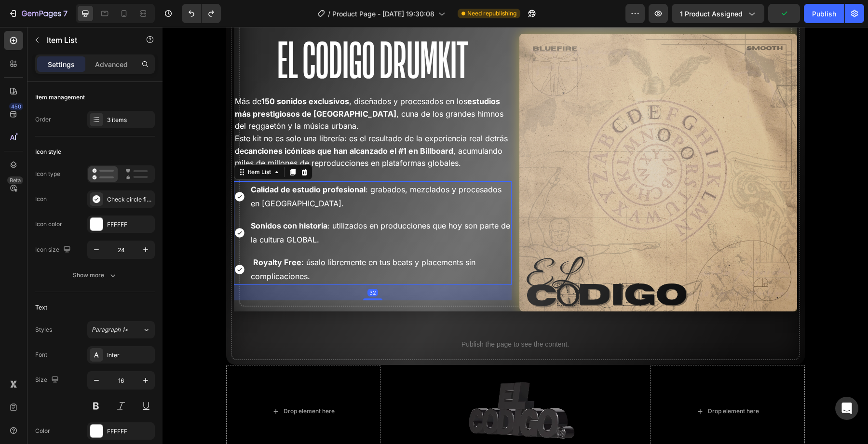
click at [253, 193] on strong "Calidad de estudio profesional" at bounding box center [308, 190] width 115 height 10
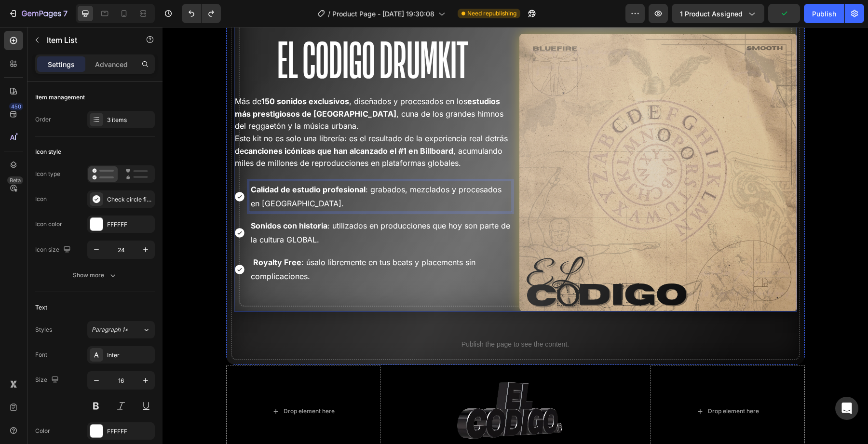
click at [253, 168] on p "Este kit no es solo una librería: es el resultado de la experiencia real detrás…" at bounding box center [373, 151] width 276 height 37
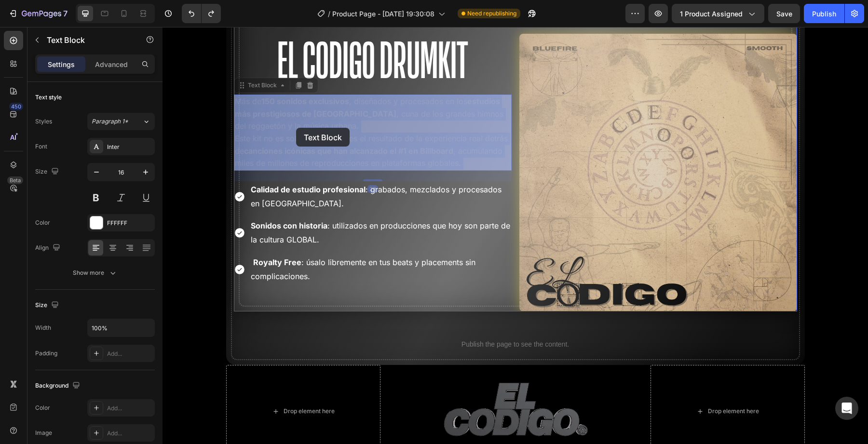
drag, startPoint x: 267, startPoint y: 128, endPoint x: 295, endPoint y: 127, distance: 28.4
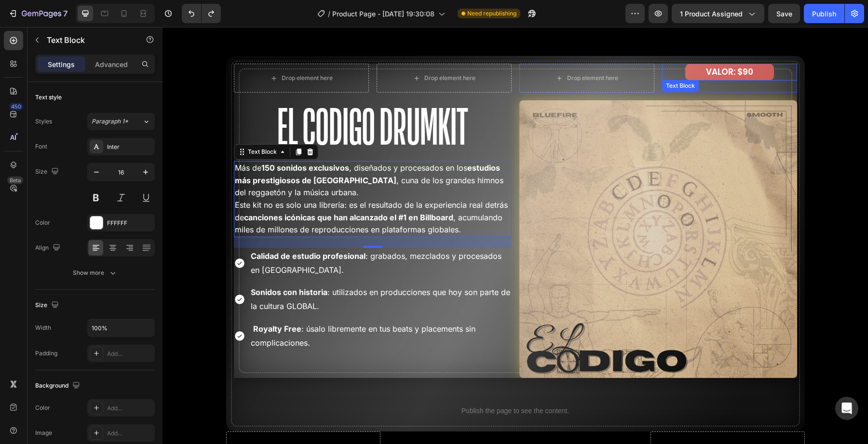
scroll to position [1765, 0]
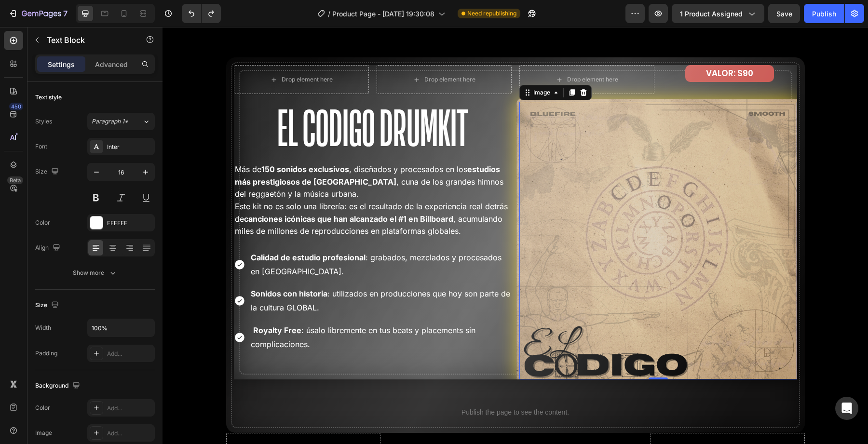
click at [765, 135] on img at bounding box center [657, 240] width 283 height 283
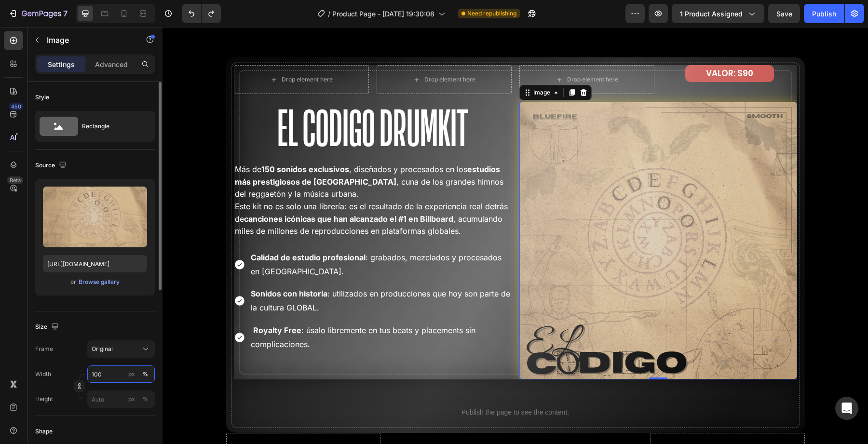
drag, startPoint x: 125, startPoint y: 379, endPoint x: 54, endPoint y: 379, distance: 71.8
click at [54, 379] on div "Width 100 px %" at bounding box center [95, 373] width 120 height 17
type input "90"
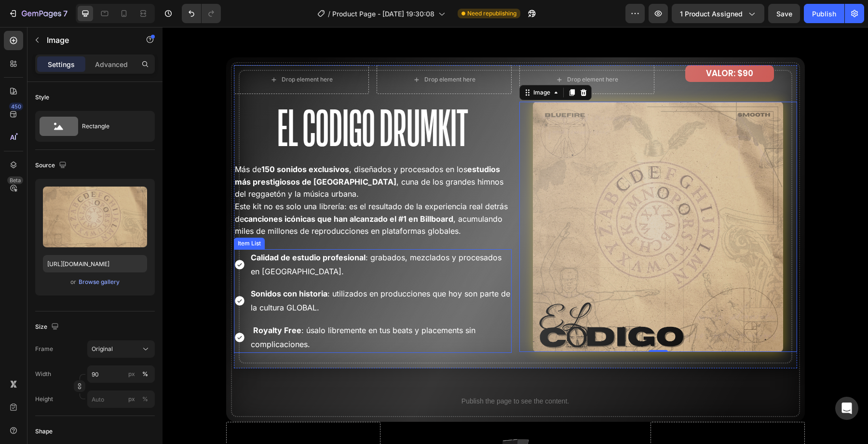
click at [245, 329] on div "Royalty Free : úsalo libremente en tus beats y placements sin complicaciones." at bounding box center [373, 337] width 278 height 31
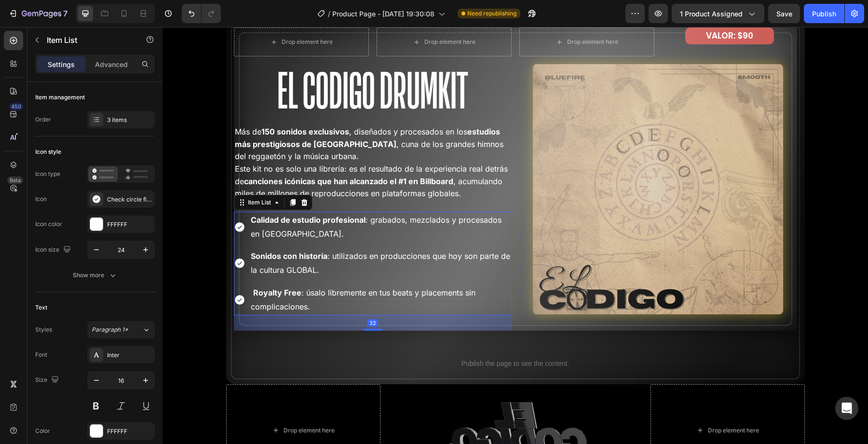
scroll to position [1801, 0]
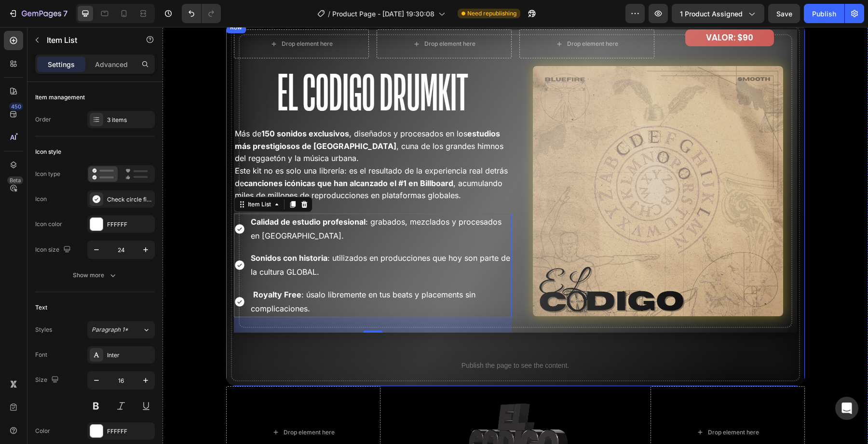
click at [237, 260] on icon at bounding box center [240, 265] width 12 height 12
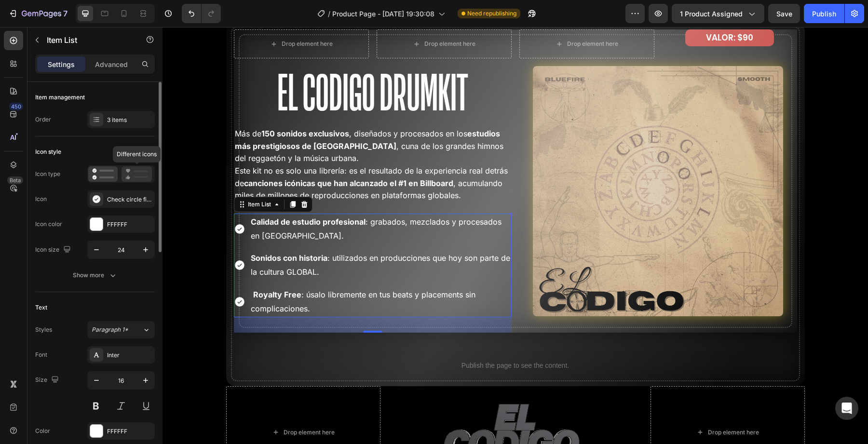
click at [130, 174] on icon at bounding box center [136, 174] width 23 height 12
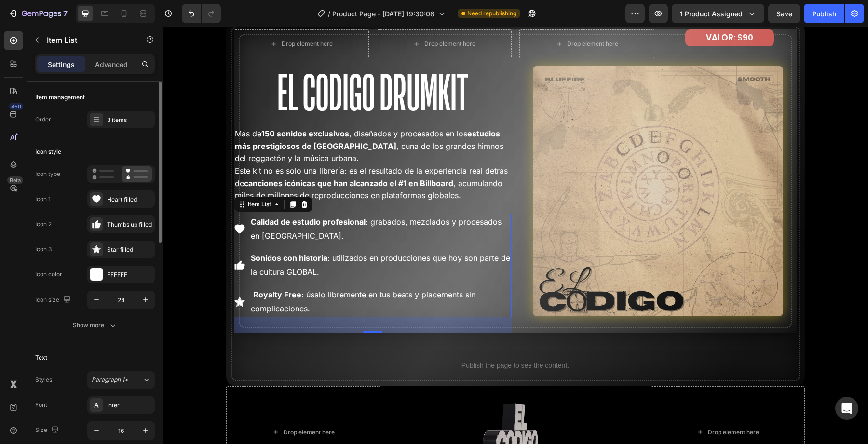
click at [88, 176] on div at bounding box center [120, 173] width 67 height 17
click at [91, 185] on div "Icon type Matching icons Icon 1 Heart filled Icon 2 Thumbs up filled Icon 3 Sta…" at bounding box center [95, 237] width 120 height 144
click at [95, 172] on icon at bounding box center [95, 171] width 4 height 4
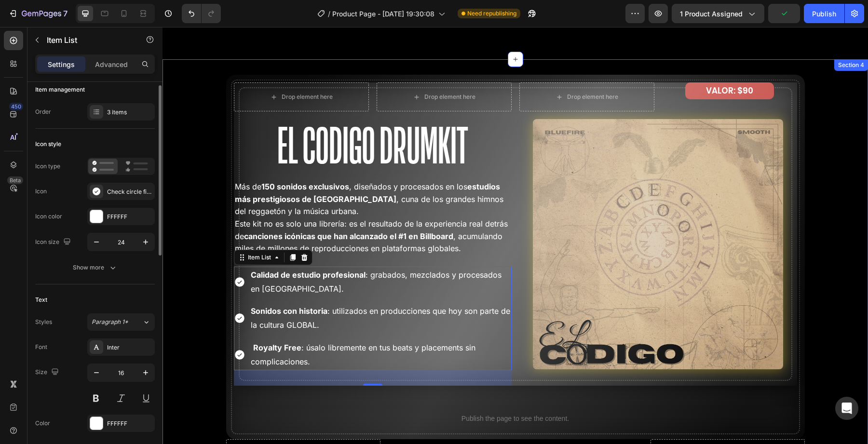
scroll to position [1747, 0]
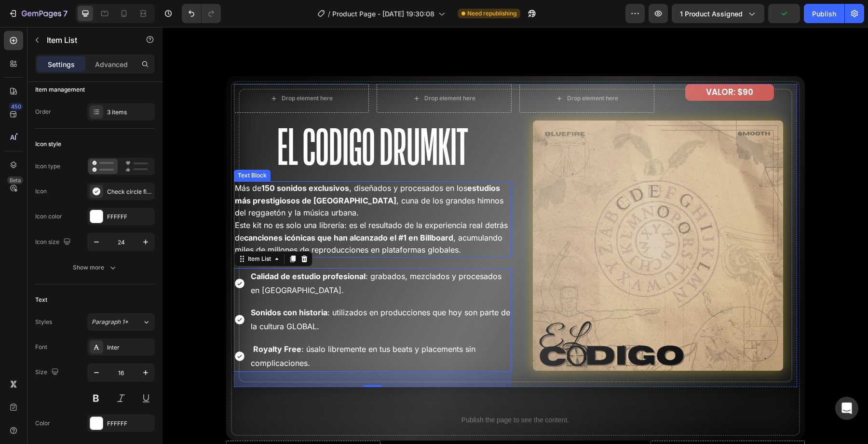
click at [262, 214] on p "Más de 150 sonidos exclusivos , diseñados y procesados en los estudios más pres…" at bounding box center [373, 200] width 276 height 37
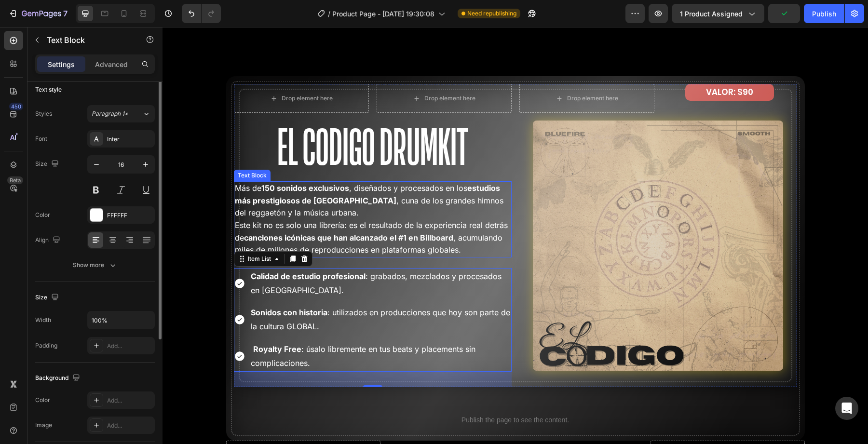
scroll to position [0, 0]
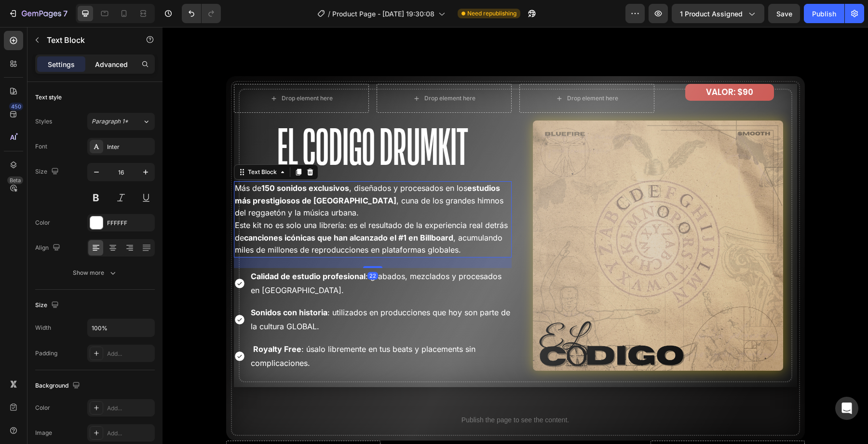
click at [118, 68] on p "Advanced" at bounding box center [111, 64] width 33 height 10
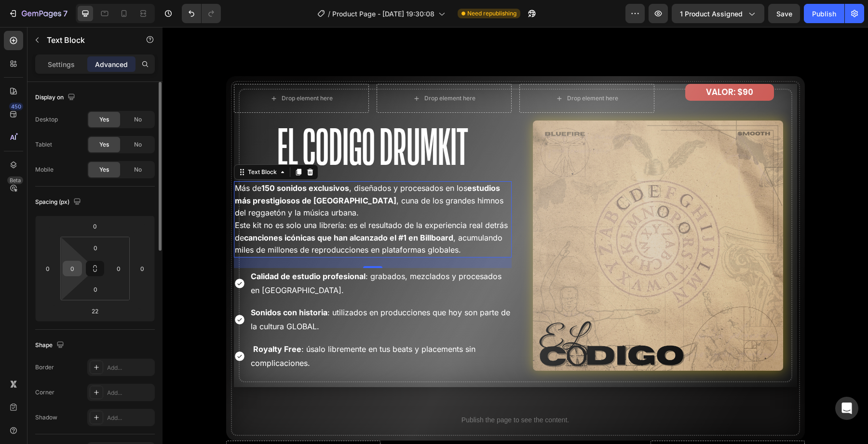
click at [76, 272] on input "0" at bounding box center [72, 268] width 14 height 14
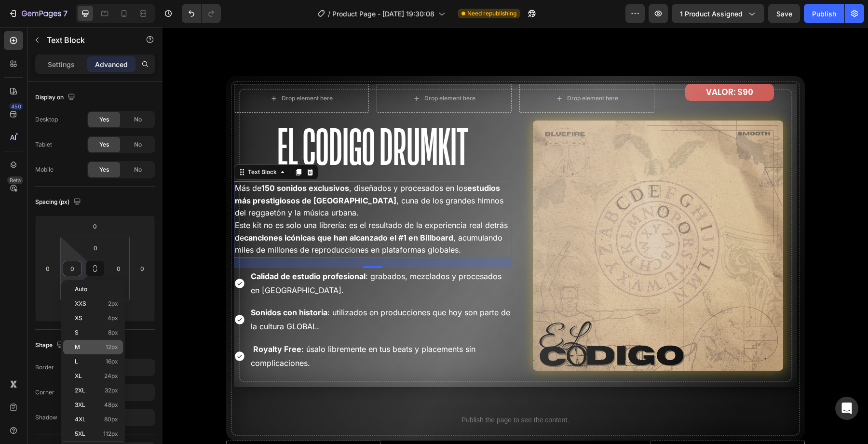
click at [94, 353] on div "M 12px" at bounding box center [93, 347] width 60 height 14
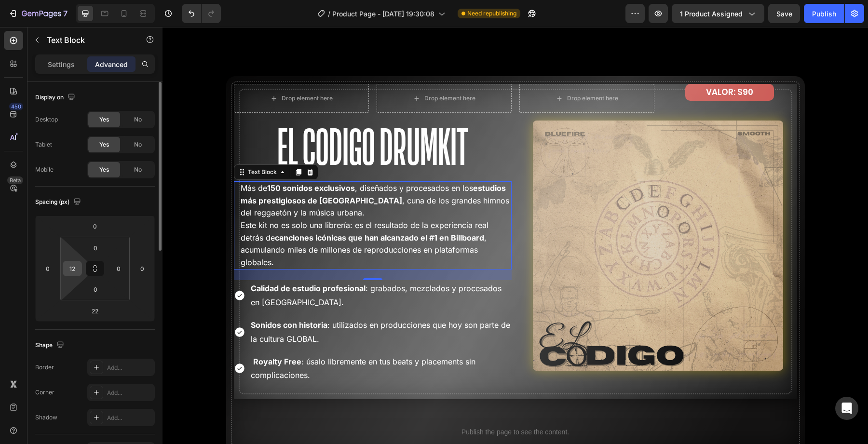
click at [78, 270] on input "12" at bounding box center [72, 268] width 14 height 14
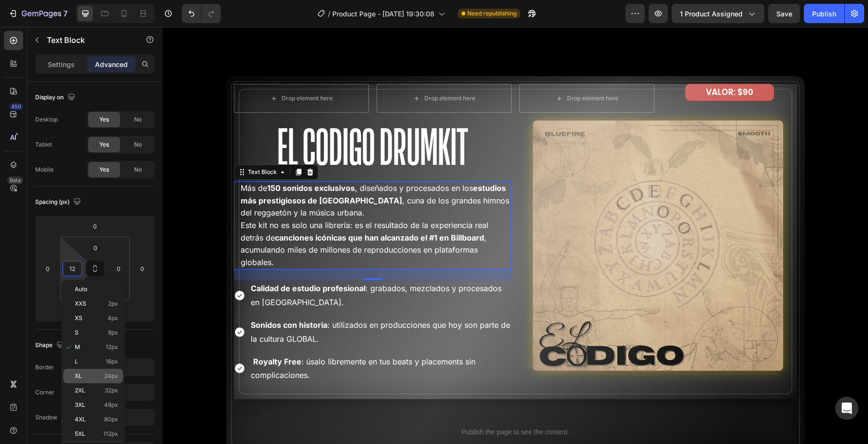
click at [97, 376] on p "XL 24px" at bounding box center [96, 376] width 43 height 7
type input "24"
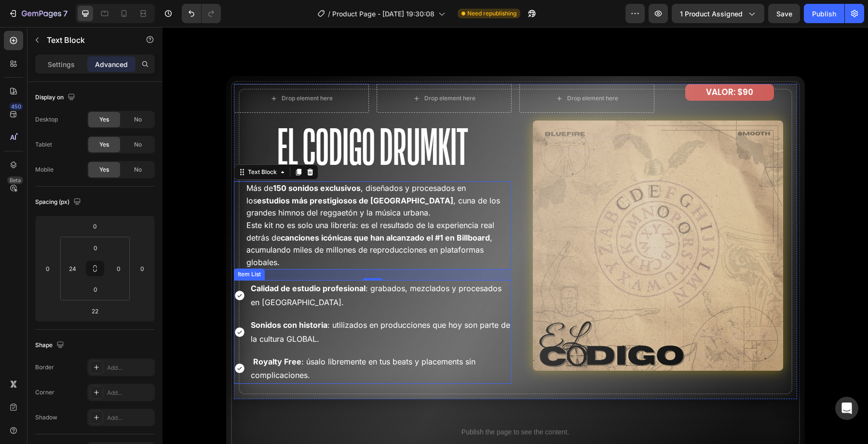
click at [242, 288] on div "Calidad de estudio profesional : grabados, mezclados y procesados en [GEOGRAPHI…" at bounding box center [373, 295] width 278 height 31
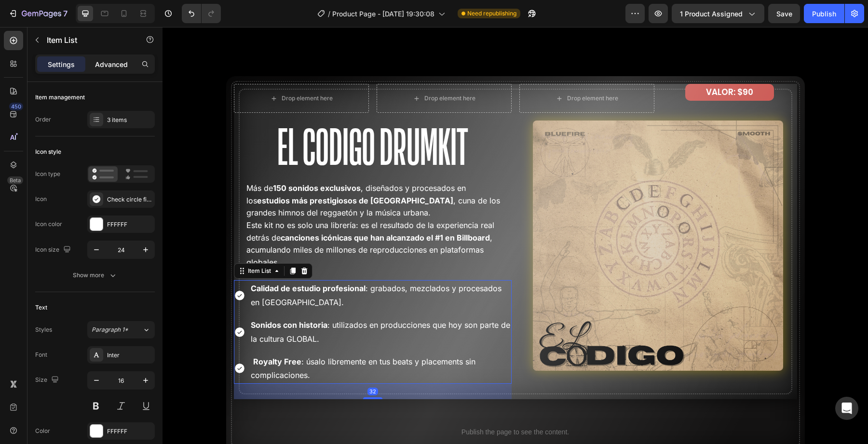
click at [105, 63] on p "Advanced" at bounding box center [111, 64] width 33 height 10
type input "100%"
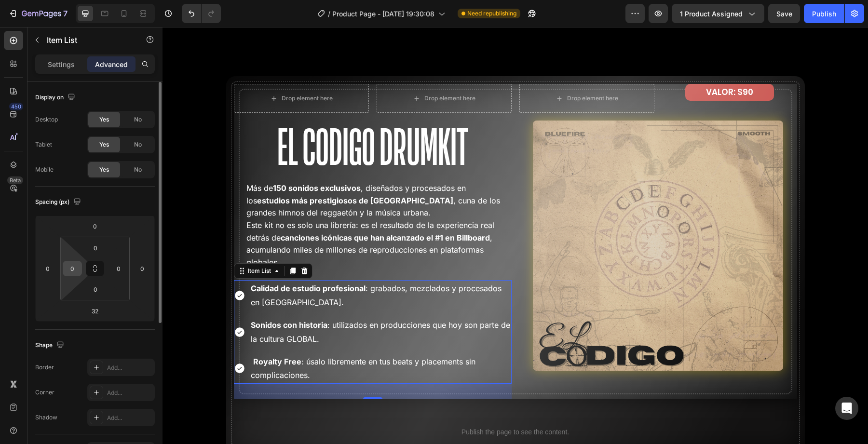
click at [81, 270] on div "0" at bounding box center [72, 268] width 19 height 15
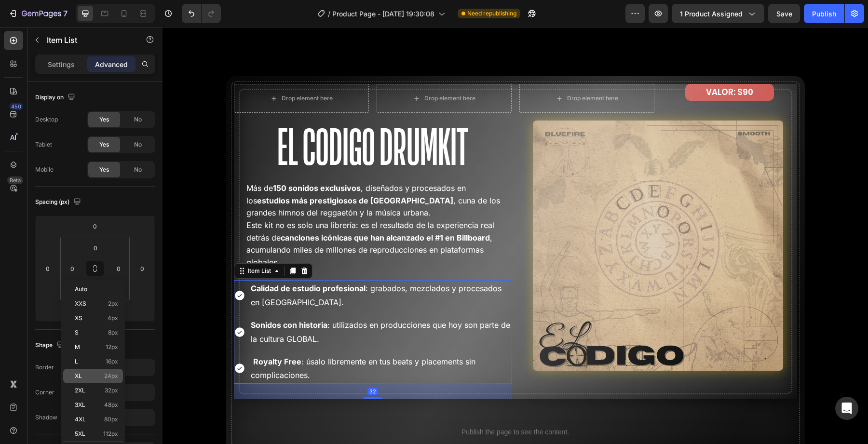
click at [99, 370] on div "XL 24px" at bounding box center [93, 376] width 60 height 14
type input "24"
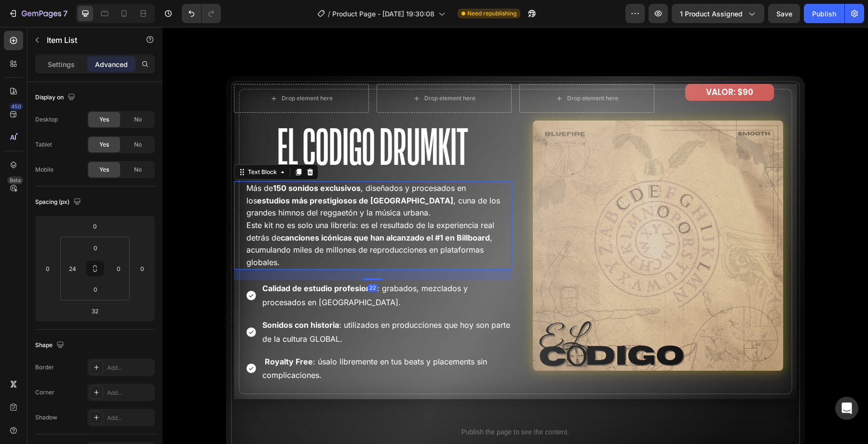
click at [290, 192] on strong "150 sonidos exclusivos" at bounding box center [317, 188] width 88 height 10
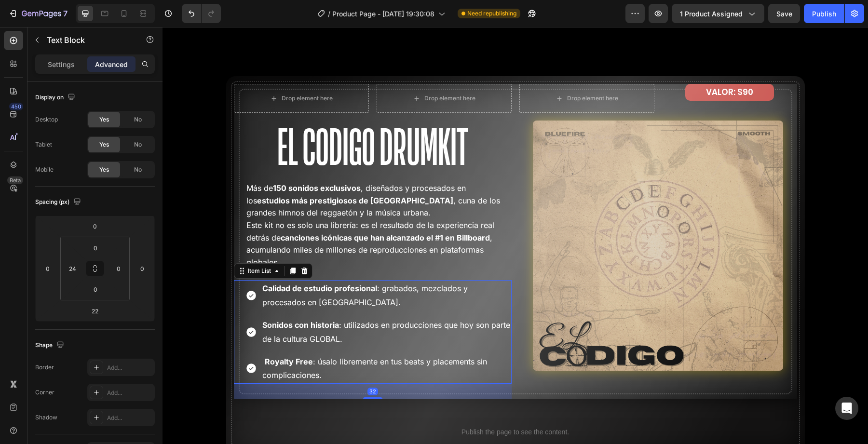
click at [247, 301] on div "Calidad de estudio profesional : grabados, mezclados y procesados en [GEOGRAPHI…" at bounding box center [378, 295] width 266 height 31
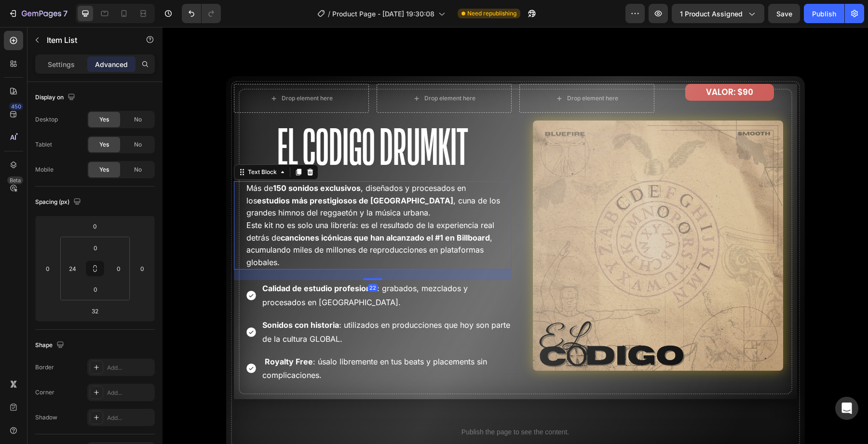
click at [245, 237] on div "Más de 150 sonidos exclusivos , diseñados y procesados en los estudios más pres…" at bounding box center [378, 225] width 266 height 88
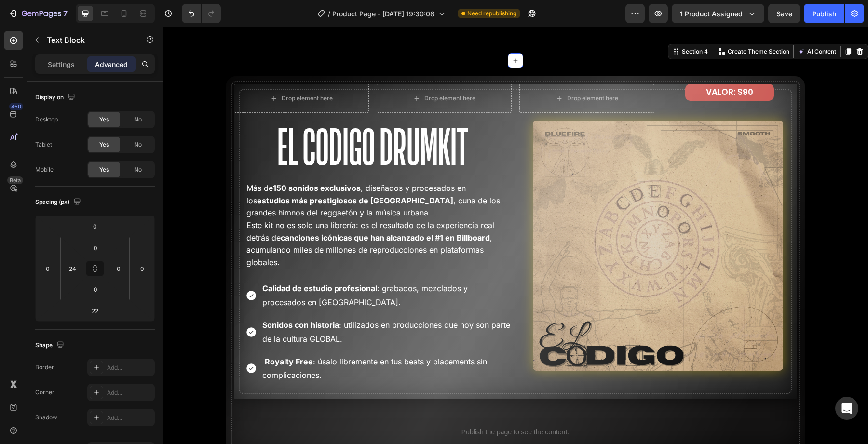
click at [200, 285] on div "Drop element here Drop element here Row El Codigo Drumkit Heading Más de 150 so…" at bounding box center [514, 310] width 705 height 469
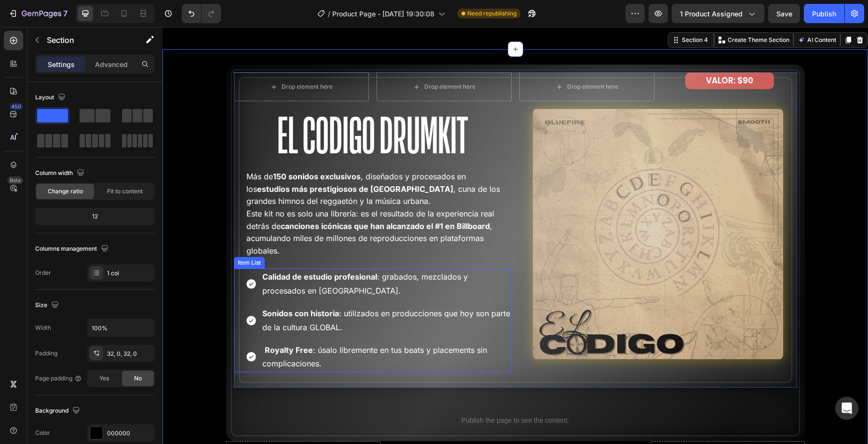
scroll to position [1754, 0]
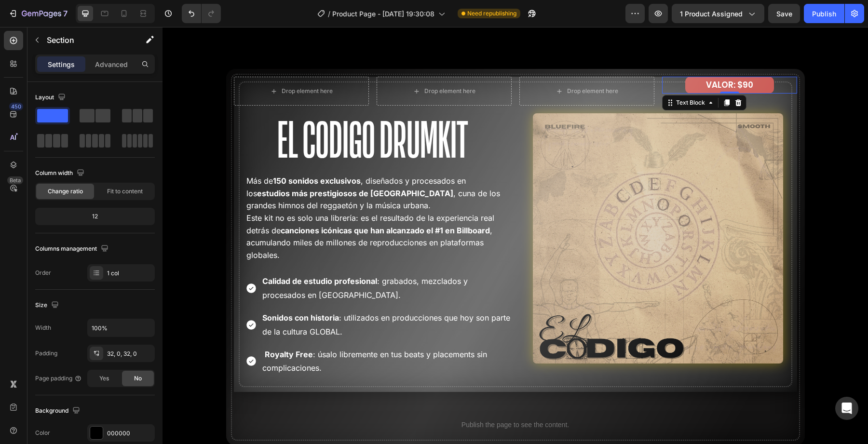
click at [709, 85] on p "VALOR: $90" at bounding box center [729, 85] width 87 height 15
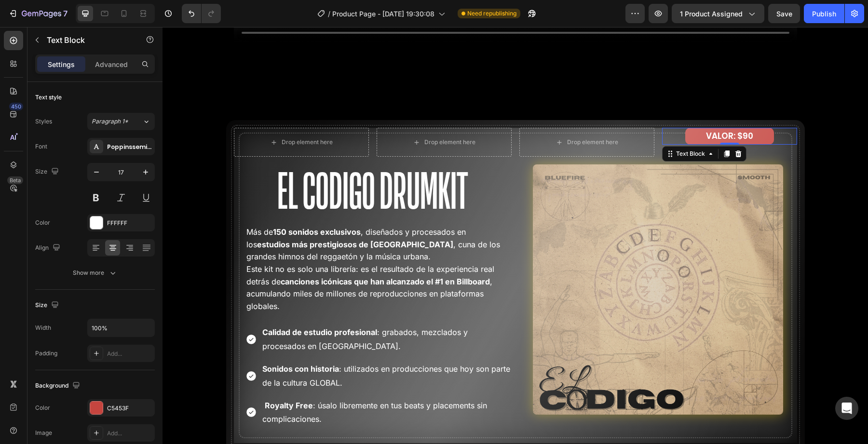
scroll to position [1698, 0]
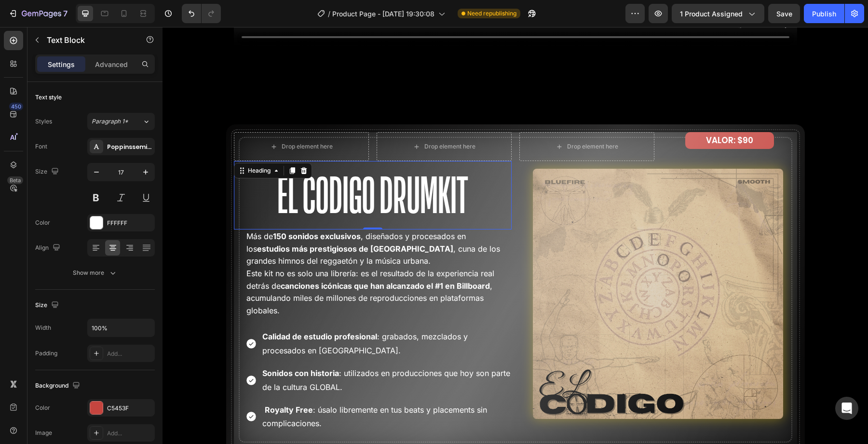
click at [367, 161] on h2 "El Codigo Drumkit" at bounding box center [373, 195] width 278 height 68
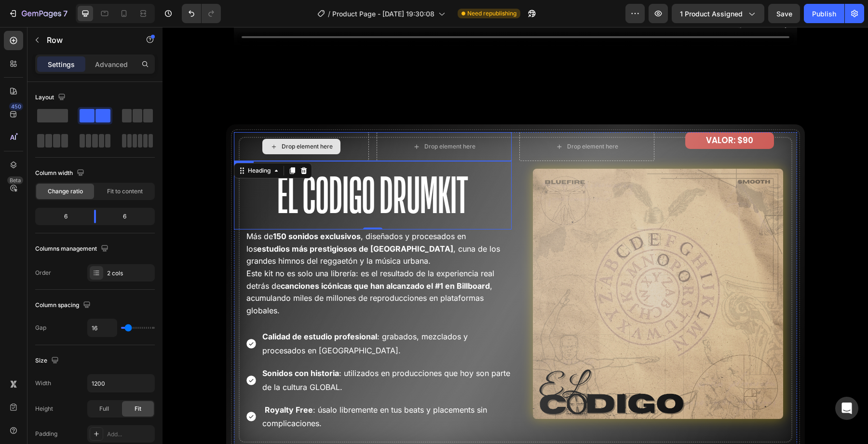
click at [369, 158] on div "Drop element here Drop element here Row" at bounding box center [373, 146] width 278 height 29
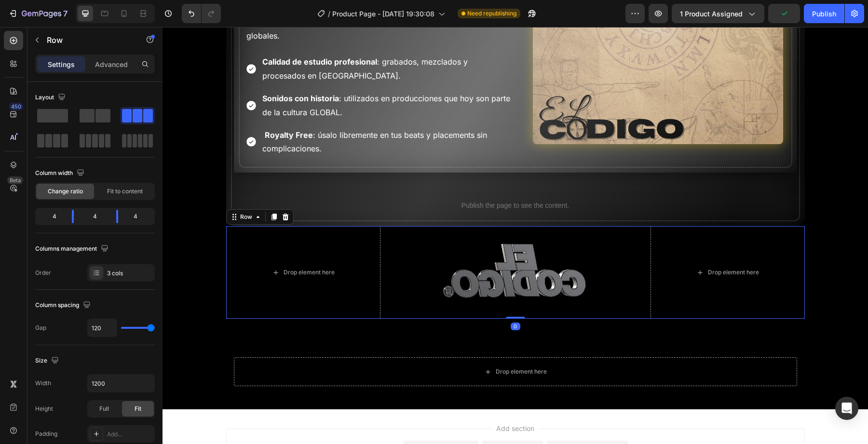
click at [429, 296] on div "Drop element here Custom Code Drop element here Row 0" at bounding box center [515, 272] width 578 height 93
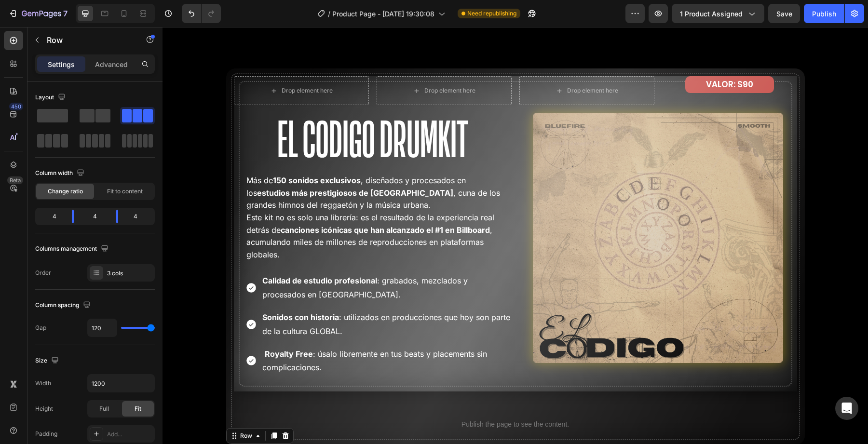
scroll to position [1627, 0]
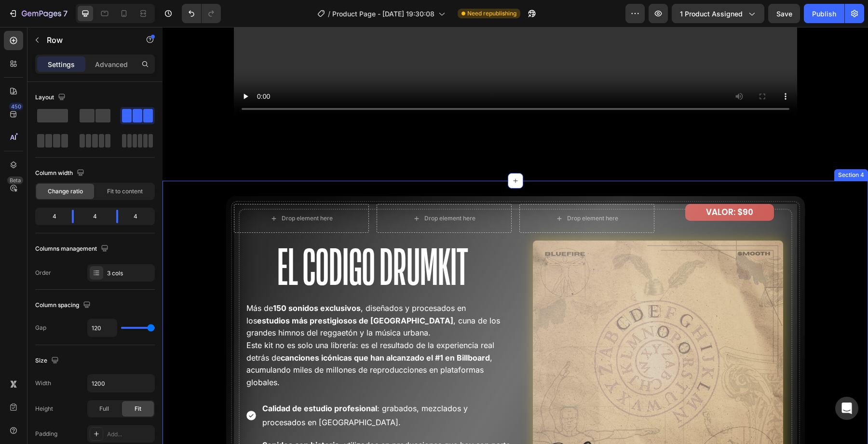
drag, startPoint x: 211, startPoint y: 163, endPoint x: 325, endPoint y: 188, distance: 117.0
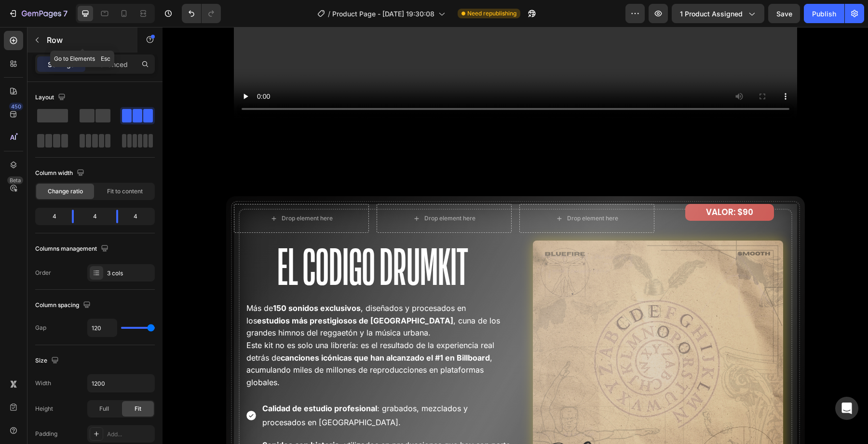
click at [39, 35] on button "button" at bounding box center [36, 39] width 15 height 15
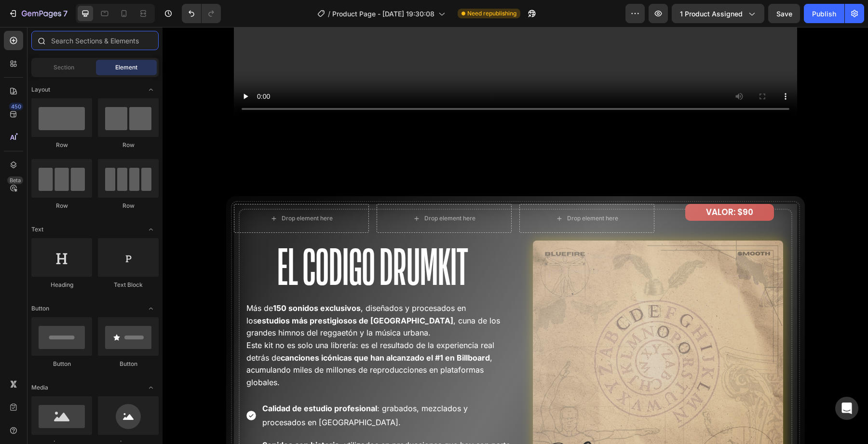
click at [79, 46] on input "text" at bounding box center [94, 40] width 127 height 19
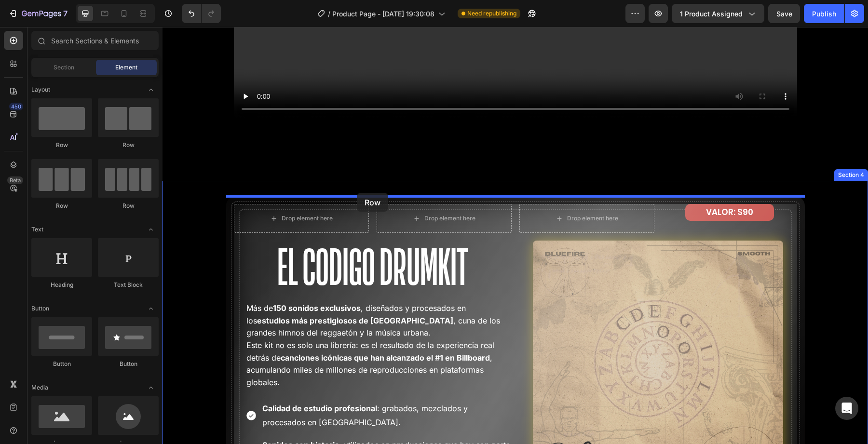
drag, startPoint x: 310, startPoint y: 206, endPoint x: 357, endPoint y: 193, distance: 48.2
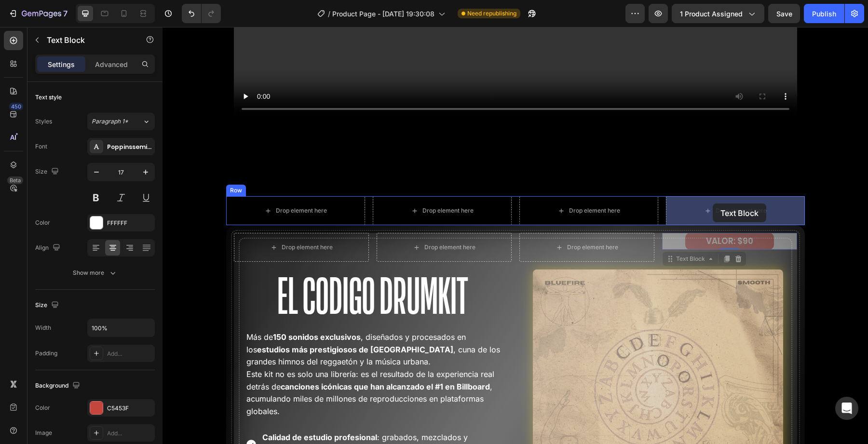
drag, startPoint x: 713, startPoint y: 236, endPoint x: 713, endPoint y: 205, distance: 30.4
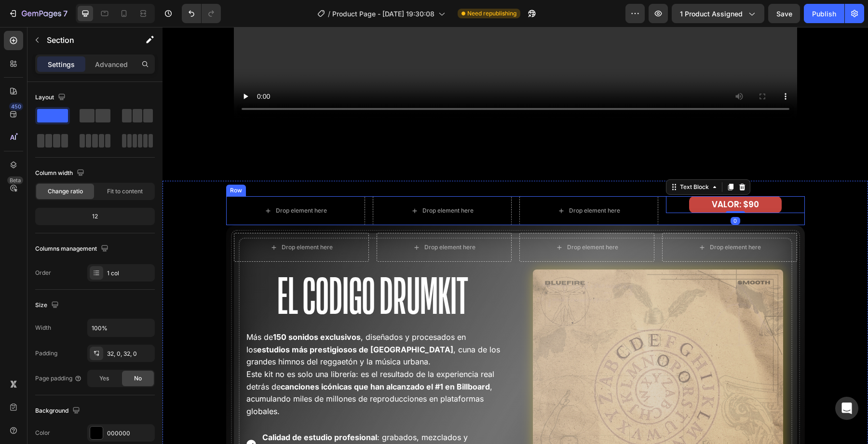
click at [694, 205] on p "VALOR: $90" at bounding box center [735, 204] width 91 height 15
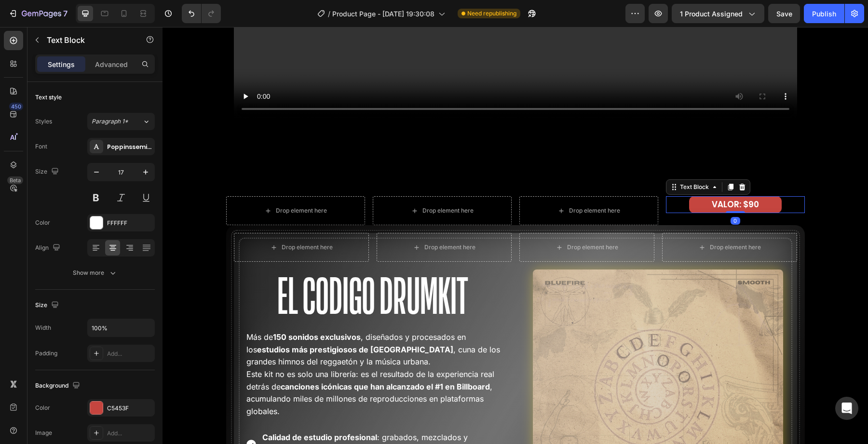
click at [682, 205] on div "VALOR: $90 Text Block 0" at bounding box center [735, 204] width 139 height 17
click at [114, 68] on p "Advanced" at bounding box center [111, 64] width 33 height 10
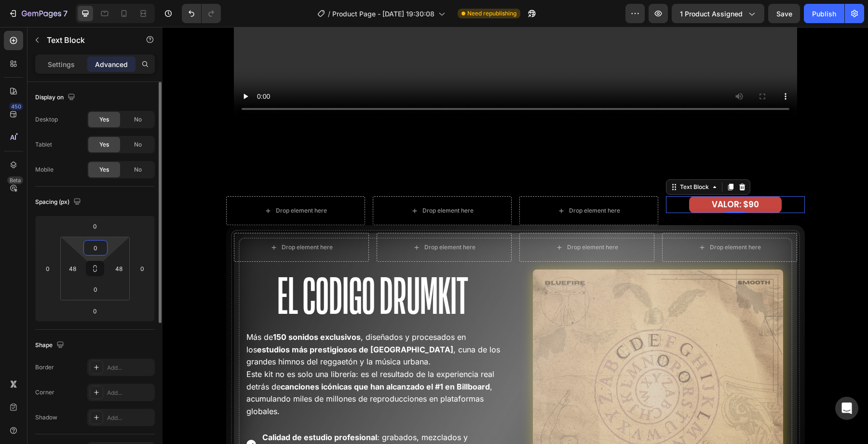
click at [95, 252] on input "0" at bounding box center [95, 248] width 19 height 14
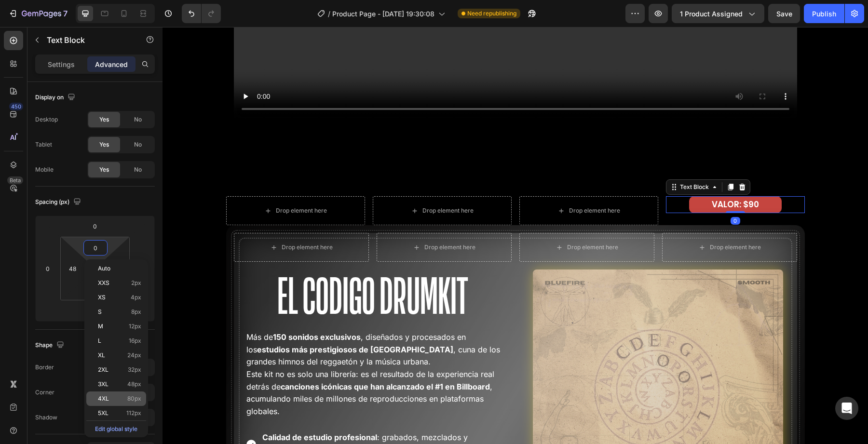
click at [111, 400] on p "4XL 80px" at bounding box center [119, 398] width 43 height 7
type input "80"
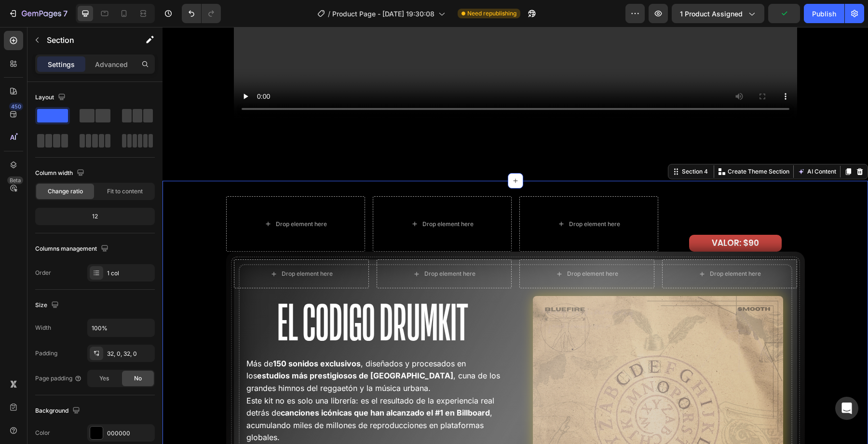
scroll to position [1639, 0]
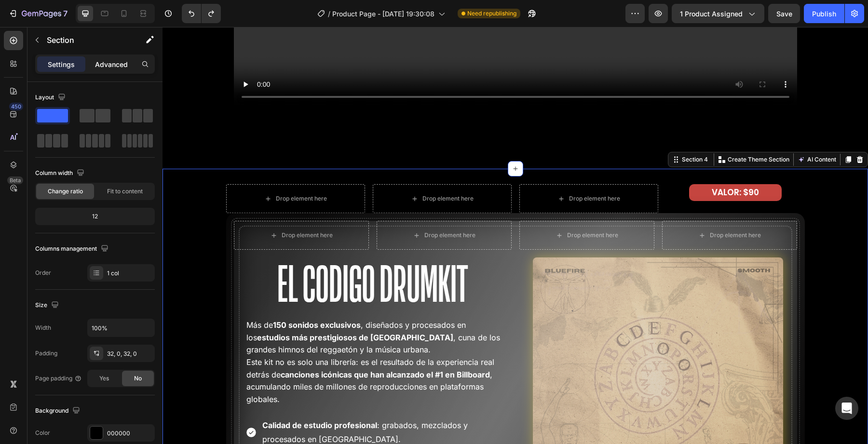
click at [109, 69] on p "Advanced" at bounding box center [111, 64] width 33 height 10
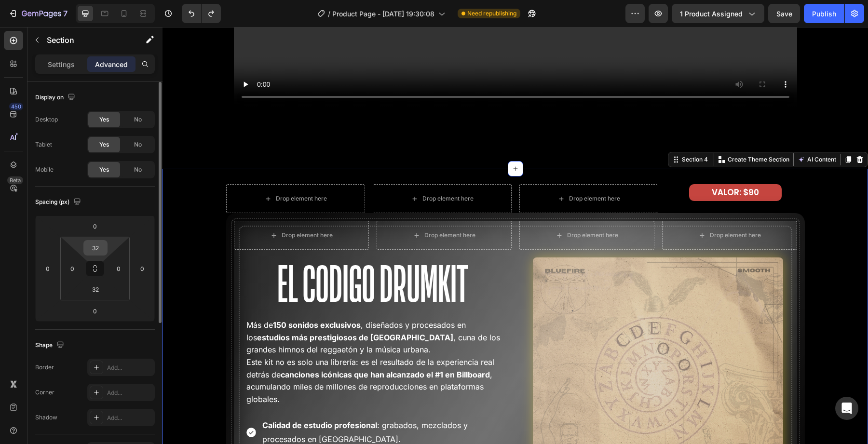
click at [97, 253] on input "32" at bounding box center [95, 248] width 19 height 14
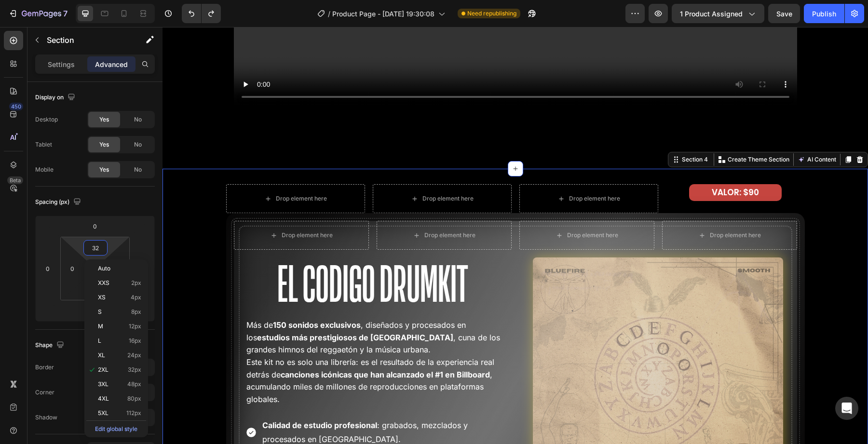
click at [423, 207] on div "Drop element here Drop element here Drop element here VALOR: $90 Text Block Row…" at bounding box center [514, 433] width 705 height 498
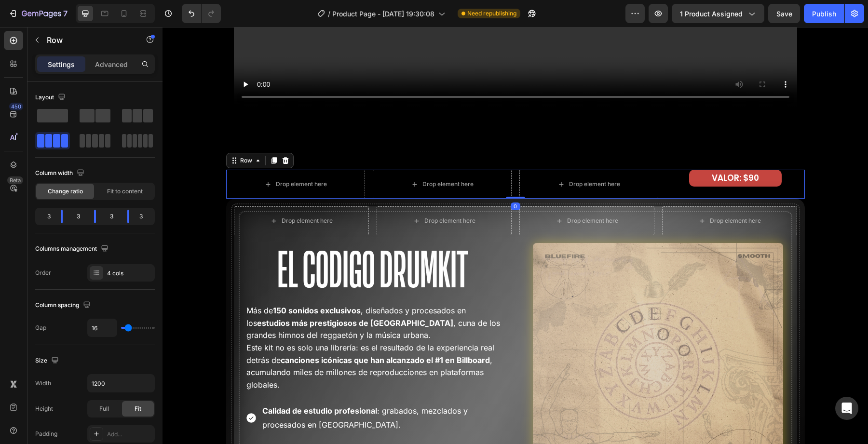
click at [103, 72] on div "Settings Advanced" at bounding box center [95, 63] width 120 height 19
click at [104, 71] on div "Advanced" at bounding box center [111, 63] width 48 height 15
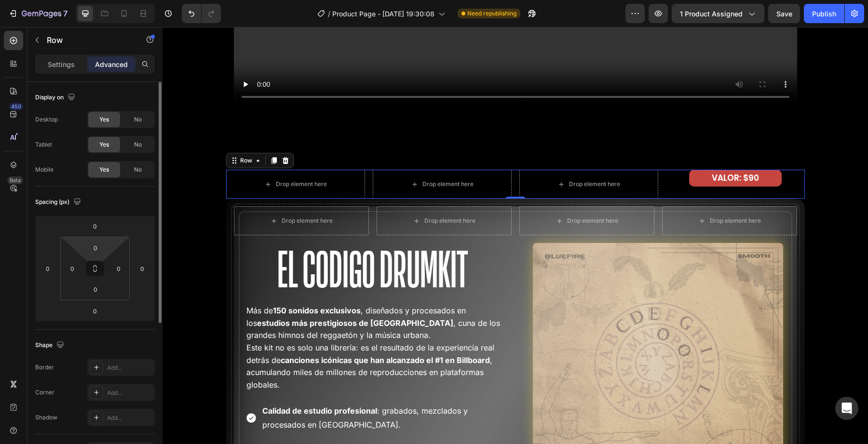
click at [94, 0] on html "7 Version history / Product Page - [DATE] 19:30:08 Need republishing Preview 1 …" at bounding box center [434, 0] width 868 height 0
click at [715, 187] on div "VALOR: $90 Text Block" at bounding box center [735, 184] width 139 height 29
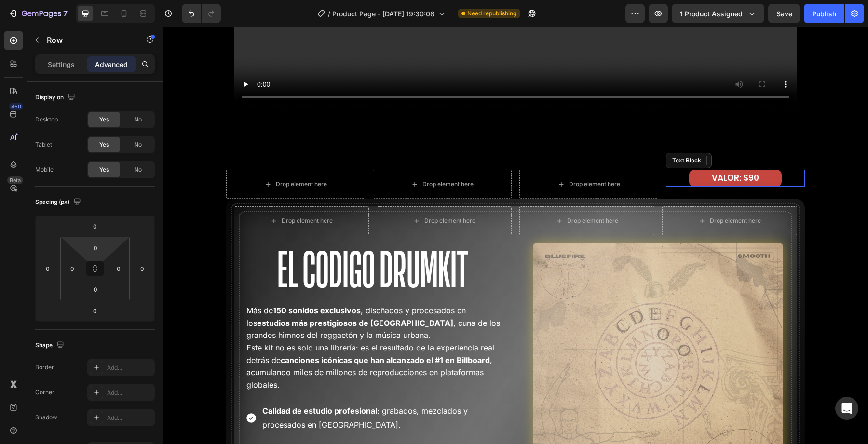
click at [720, 183] on p "VALOR: $90" at bounding box center [735, 178] width 91 height 15
click at [87, 251] on input "0" at bounding box center [95, 248] width 19 height 14
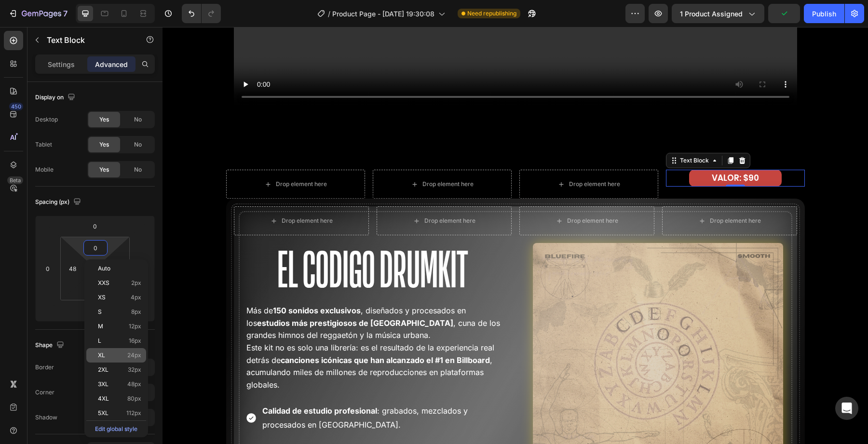
click at [127, 355] on span "24px" at bounding box center [134, 355] width 14 height 7
type input "24"
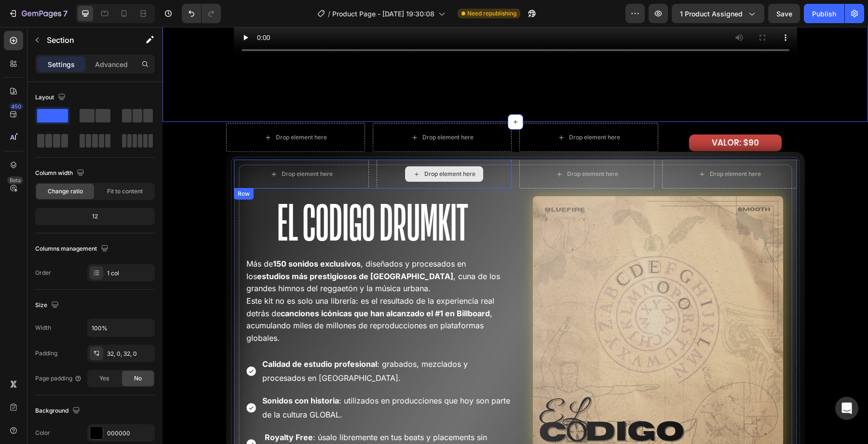
scroll to position [1706, 0]
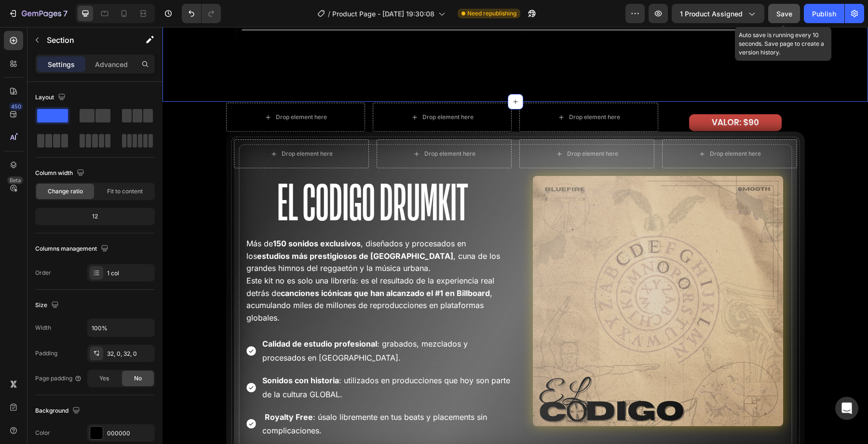
click at [793, 16] on button "Save" at bounding box center [784, 13] width 32 height 19
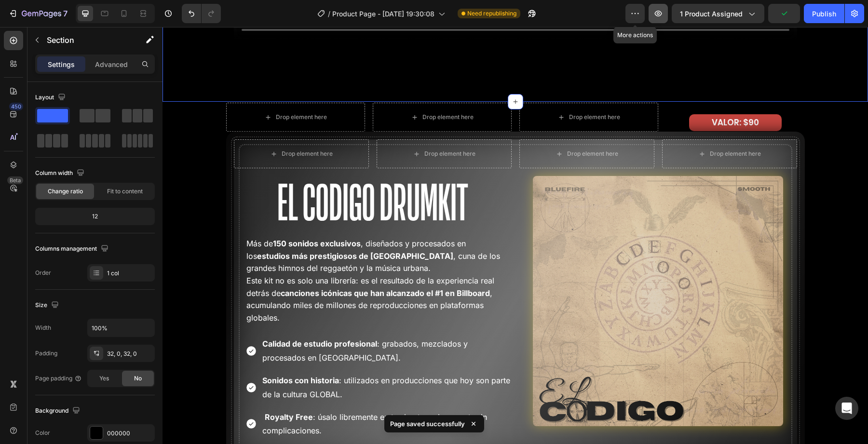
click at [651, 10] on button "button" at bounding box center [657, 13] width 19 height 19
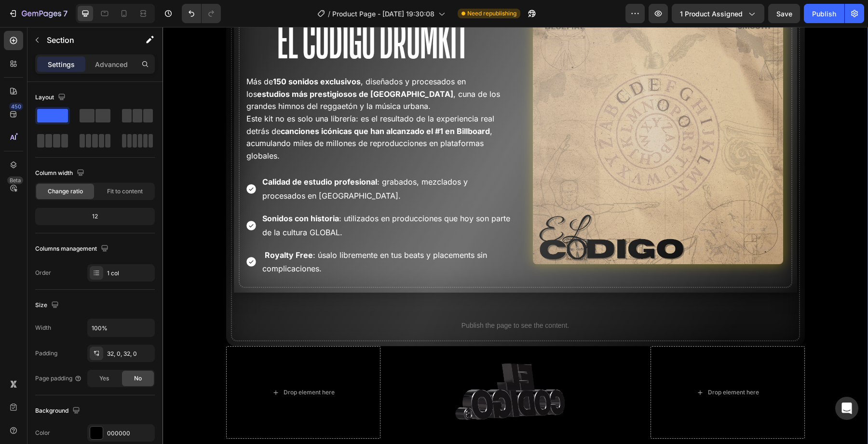
scroll to position [1870, 0]
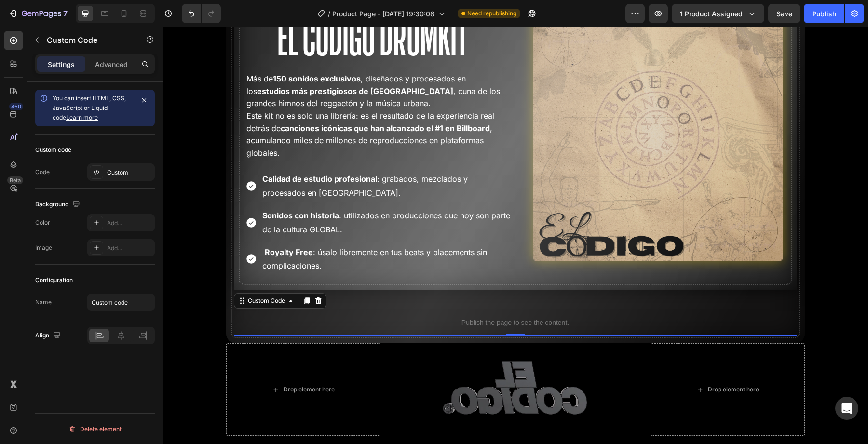
click at [259, 318] on p "Publish the page to see the content." at bounding box center [515, 323] width 563 height 10
click at [353, 299] on div "Drop element here Drop element here Row El Codigo Drumkit Heading Más de 150 so…" at bounding box center [515, 154] width 563 height 361
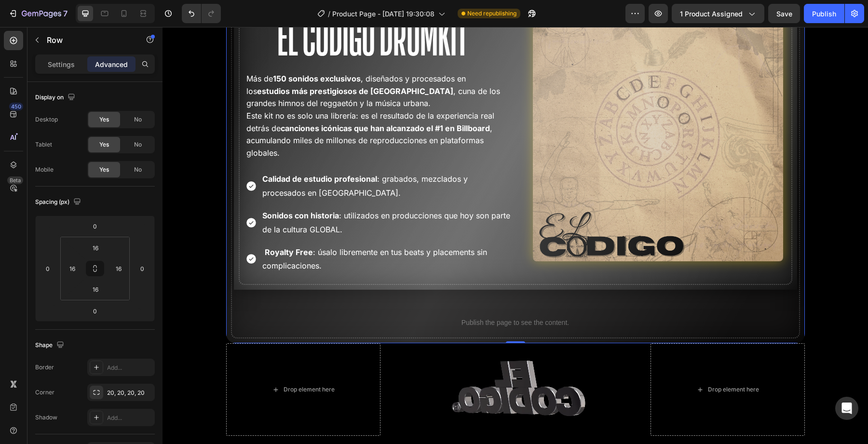
click at [353, 316] on div "Publish the page to see the content." at bounding box center [515, 323] width 563 height 26
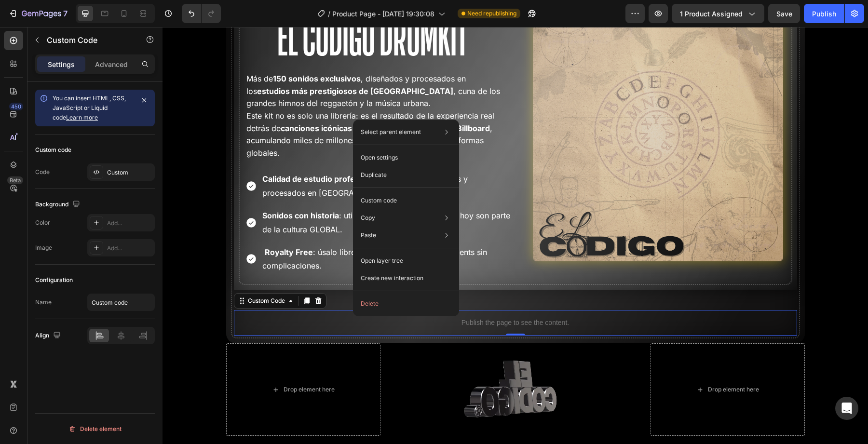
drag, startPoint x: 353, startPoint y: 316, endPoint x: 515, endPoint y: 332, distance: 163.2
click at [384, 203] on p "Custom code" at bounding box center [379, 200] width 36 height 9
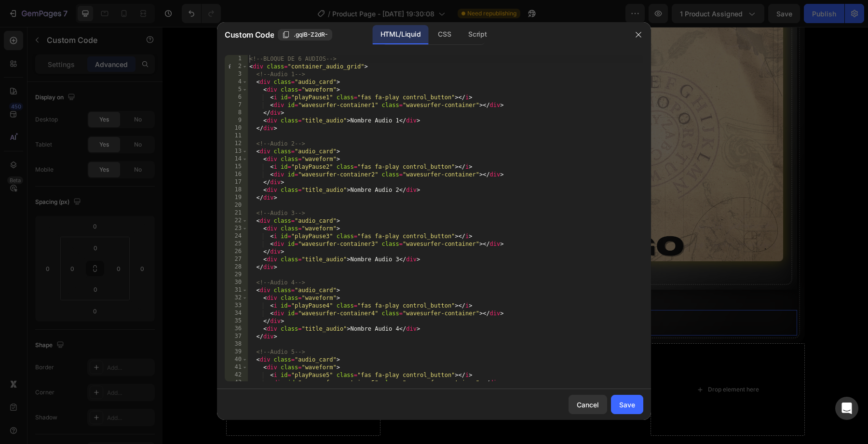
scroll to position [113, 0]
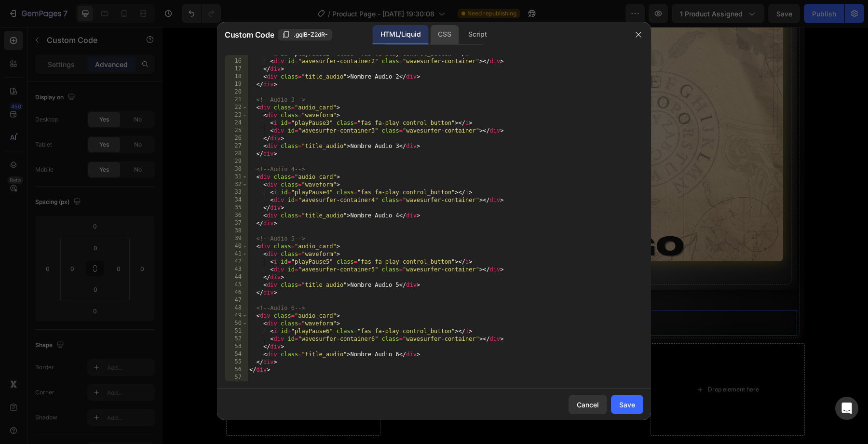
click at [439, 26] on div "CSS" at bounding box center [444, 34] width 28 height 19
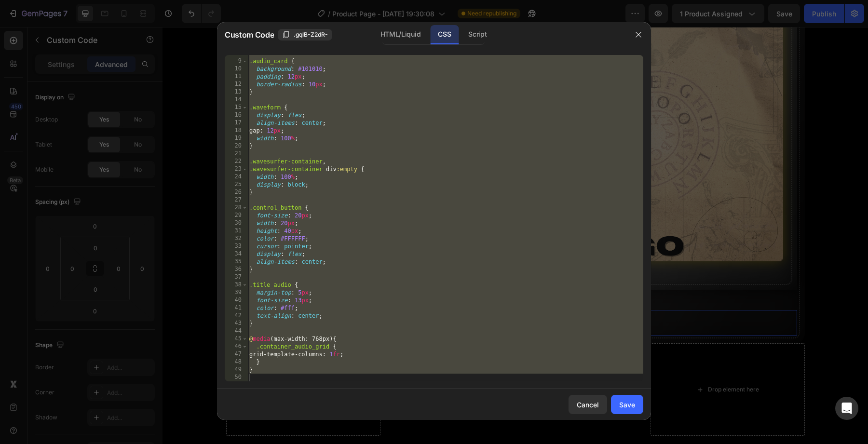
click at [343, 357] on div ".audio_card { background : #101010 ; padding : 12 px ; border-radius : 10 px ; …" at bounding box center [445, 221] width 396 height 342
type textarea "grid-template-columns: 1fr;"
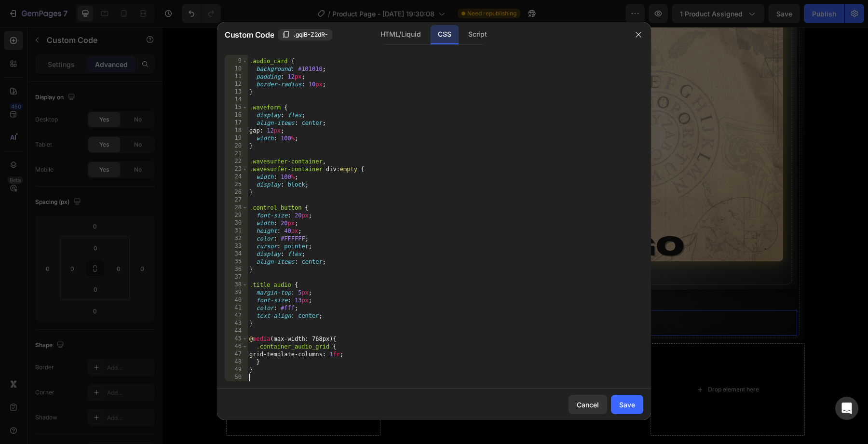
click at [342, 376] on div ".audio_card { background : #101010 ; padding : 12 px ; border-radius : 10 px ; …" at bounding box center [445, 221] width 396 height 342
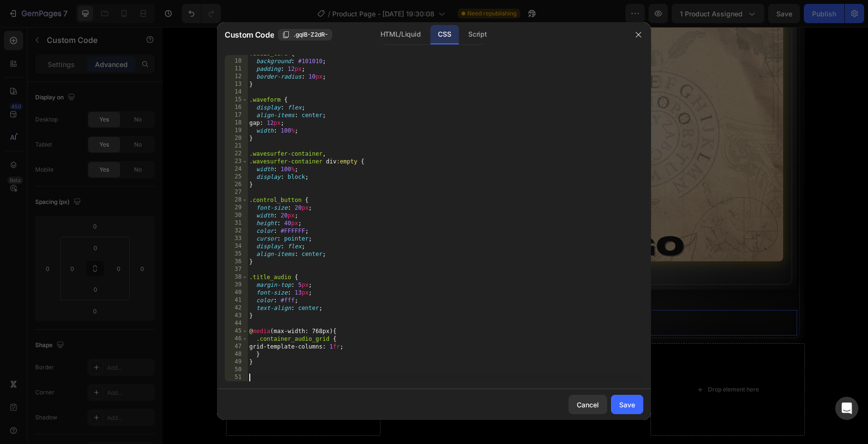
scroll to position [113, 0]
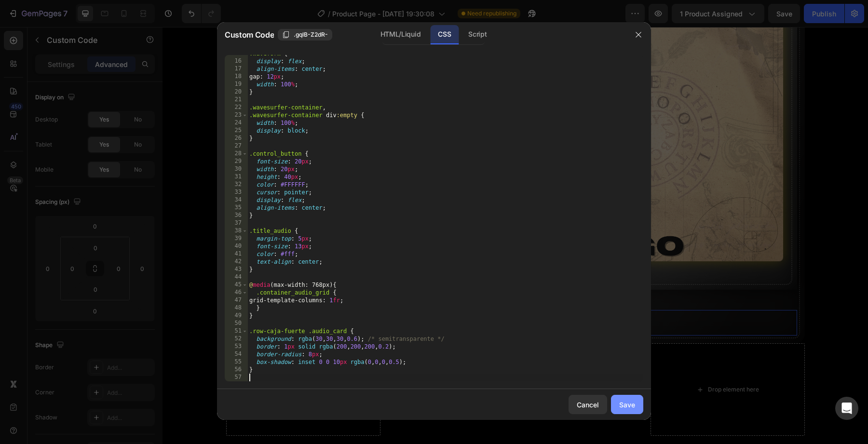
click at [614, 404] on button "Save" at bounding box center [627, 404] width 32 height 19
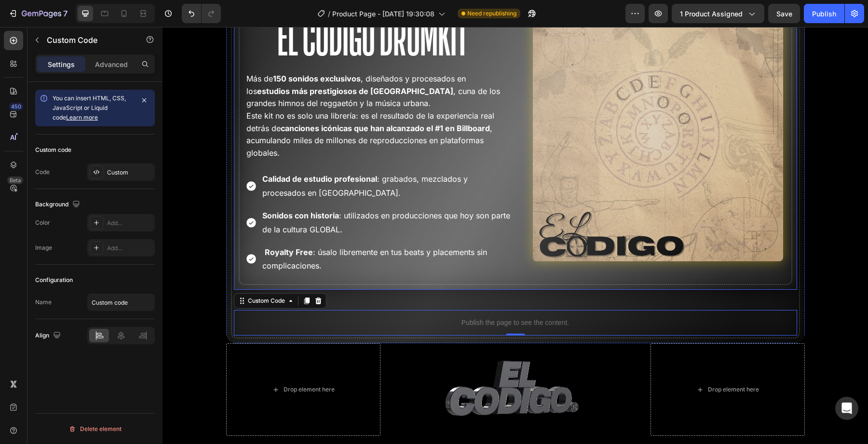
click at [596, 279] on div "Drop element here Drop element here Row Image" at bounding box center [658, 131] width 278 height 315
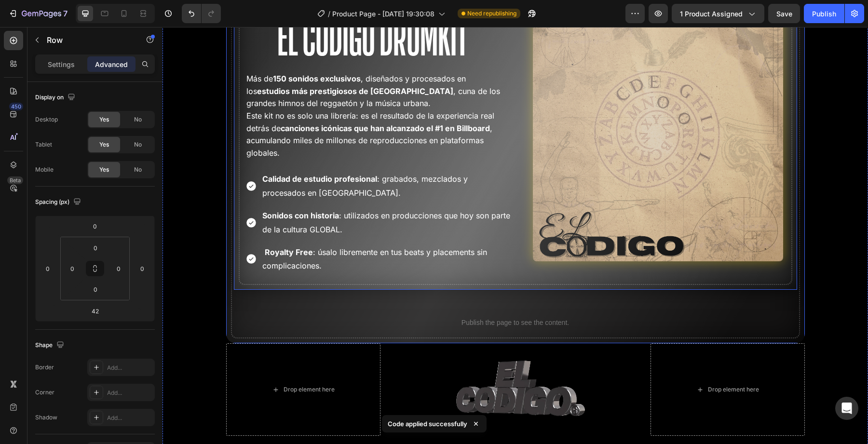
click at [546, 311] on div "Publish the page to see the content." at bounding box center [515, 323] width 563 height 26
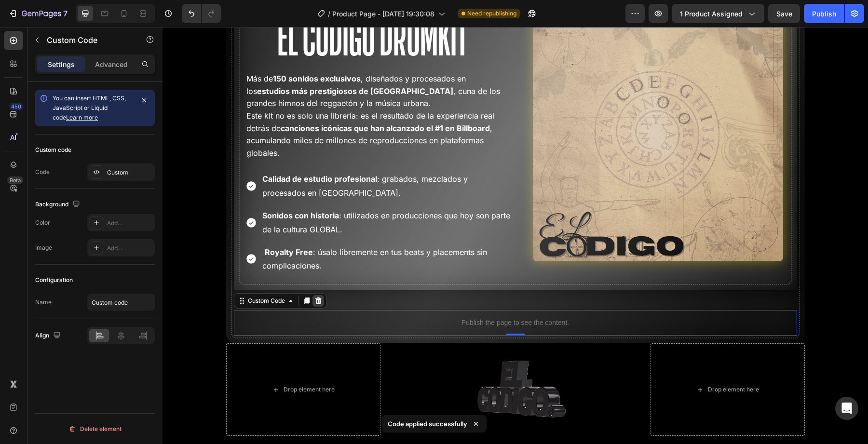
click at [317, 298] on icon at bounding box center [318, 300] width 6 height 7
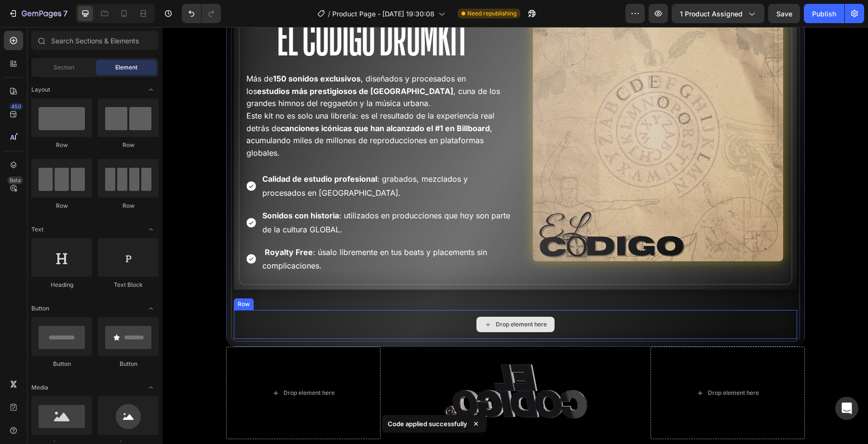
click at [343, 303] on div "Drop element here Drop element here Row El Codigo Drumkit Heading Más de 150 so…" at bounding box center [515, 156] width 563 height 364
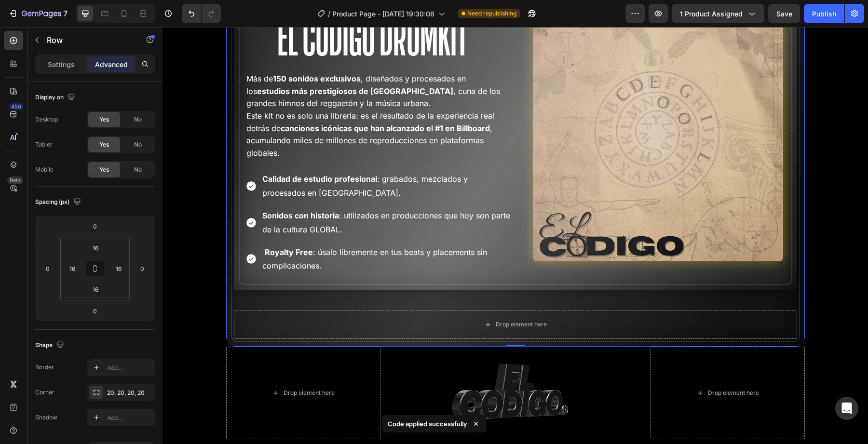
click at [345, 316] on div "Drop element here" at bounding box center [515, 324] width 563 height 29
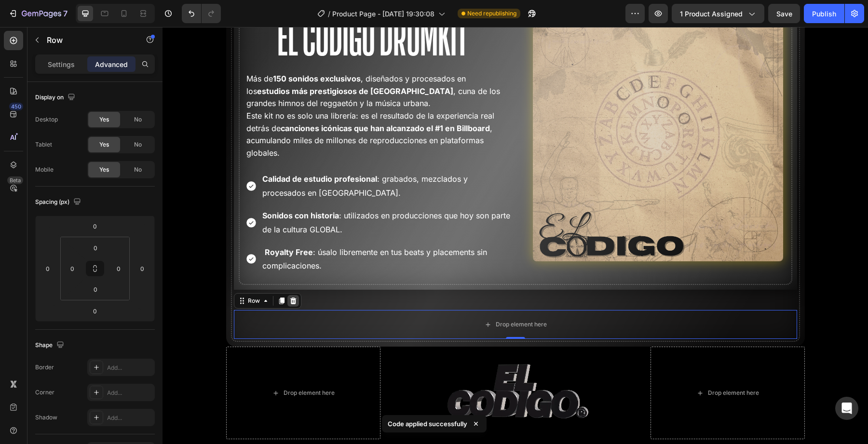
click at [293, 298] on icon at bounding box center [293, 300] width 6 height 7
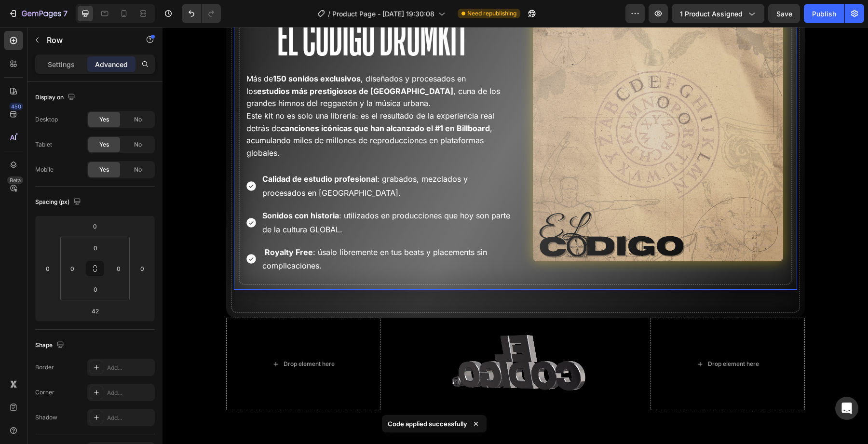
click at [365, 277] on div "Drop element here Drop element here Row El Codigo Drumkit Heading Más de 150 so…" at bounding box center [373, 131] width 278 height 315
click at [410, 277] on div "Drop element here Drop element here Row El Codigo Drumkit Heading Más de 150 so…" at bounding box center [373, 131] width 278 height 315
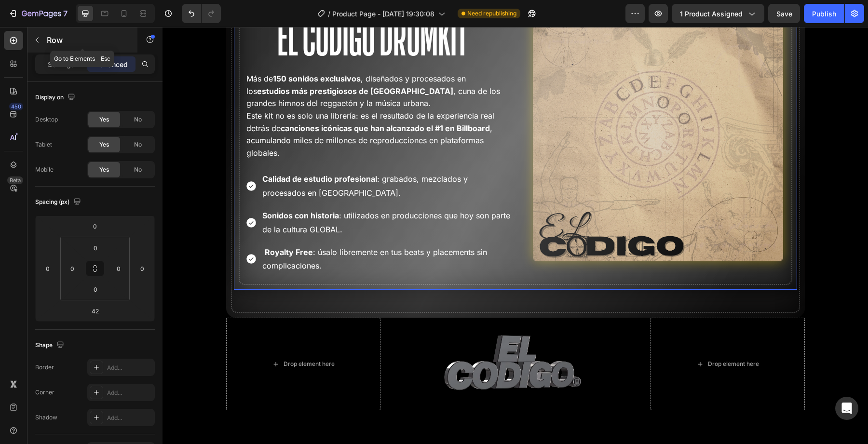
click at [41, 47] on button "button" at bounding box center [36, 39] width 15 height 15
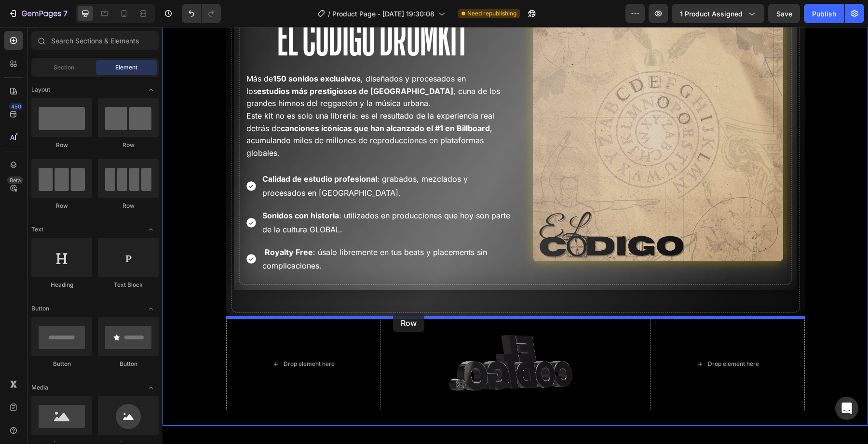
drag, startPoint x: 229, startPoint y: 137, endPoint x: 392, endPoint y: 312, distance: 239.1
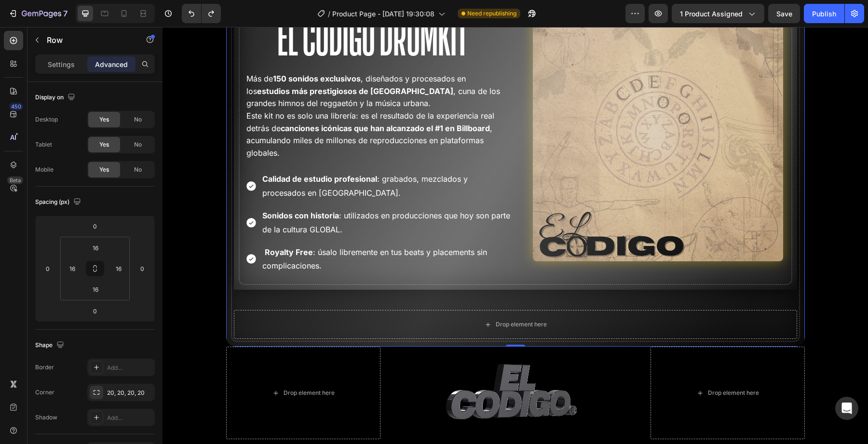
click at [390, 300] on div "Drop element here Drop element here Row El Codigo Drumkit Heading Más de 150 so…" at bounding box center [515, 156] width 563 height 364
click at [387, 300] on div "Drop element here Drop element here Row El Codigo Drumkit Heading Más de 150 so…" at bounding box center [515, 156] width 563 height 364
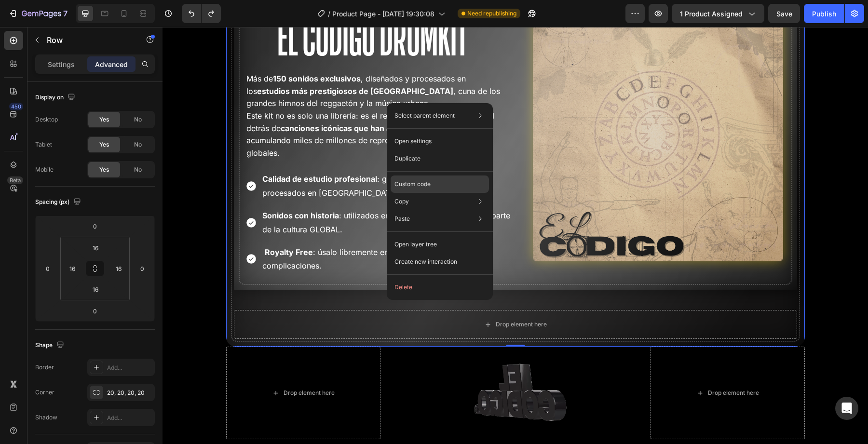
click at [415, 186] on p "Custom code" at bounding box center [412, 184] width 36 height 9
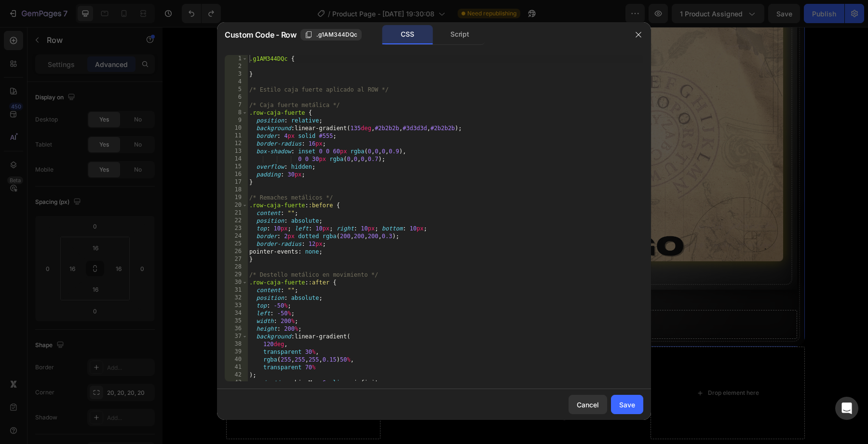
scroll to position [75, 0]
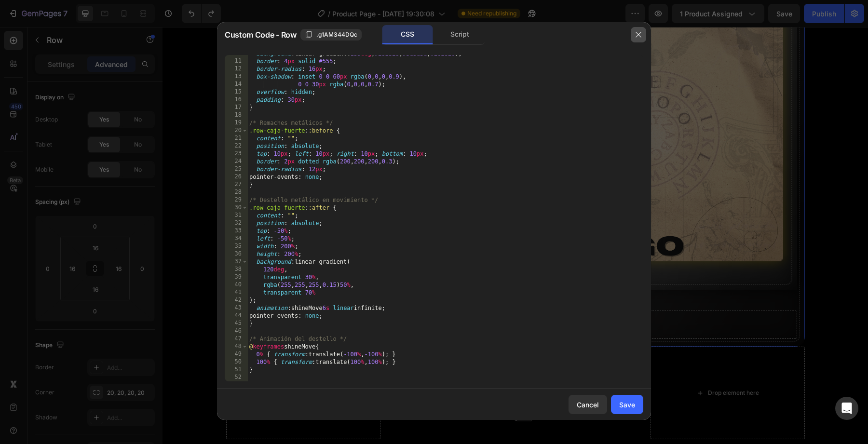
click at [642, 34] on button "button" at bounding box center [638, 34] width 15 height 15
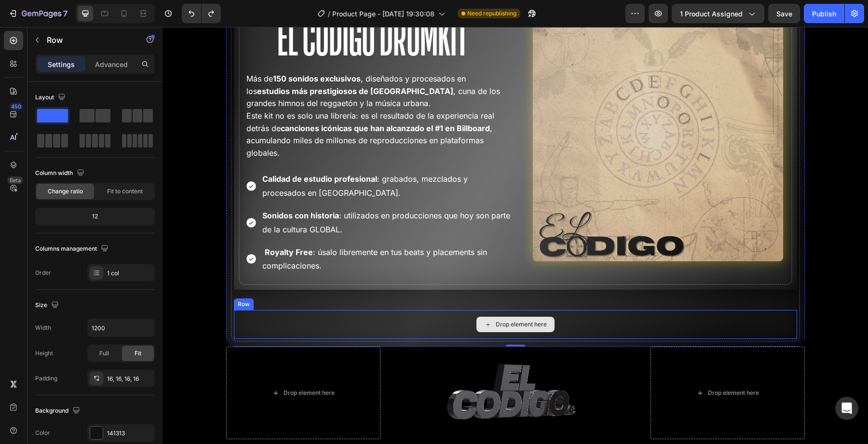
click at [452, 332] on div "Drop element here" at bounding box center [515, 324] width 563 height 29
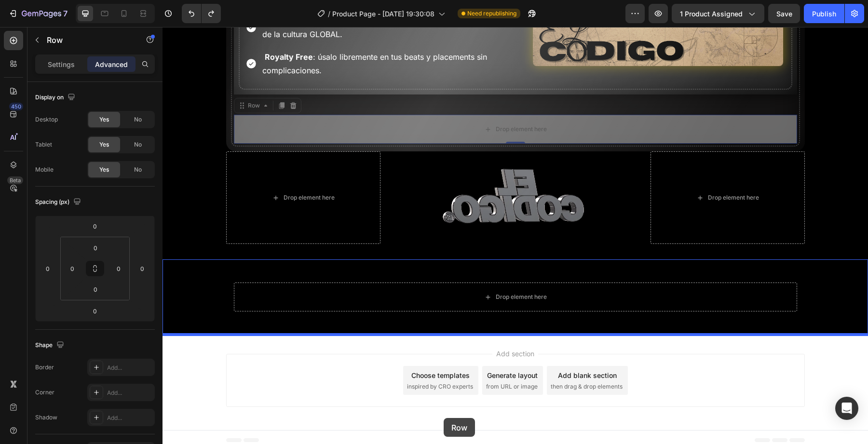
scroll to position [2072, 0]
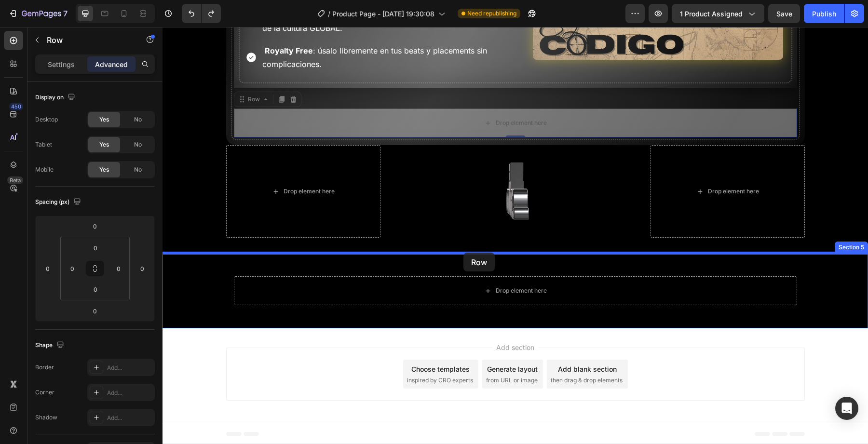
drag, startPoint x: 440, startPoint y: 316, endPoint x: 463, endPoint y: 253, distance: 67.7
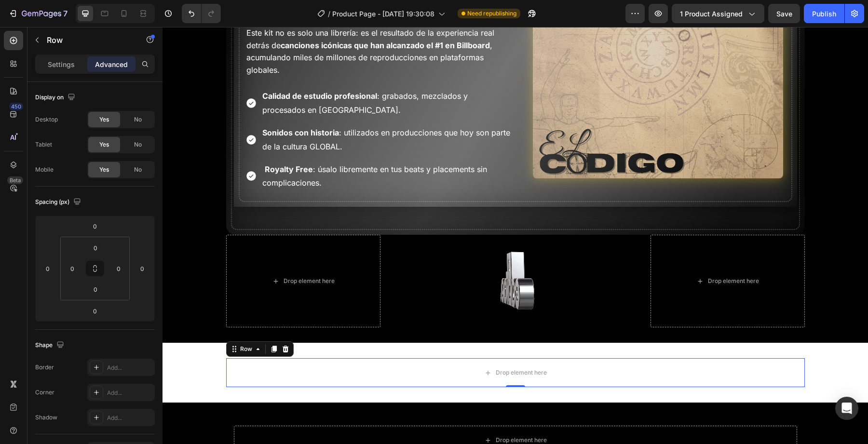
scroll to position [1948, 0]
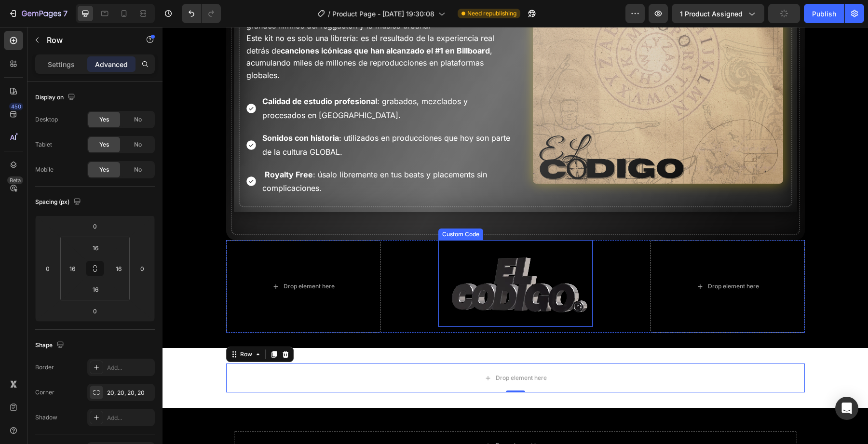
click at [456, 221] on div "Drop element here Drop element here Row El Codigo Drumkit Heading Más de 150 so…" at bounding box center [515, 65] width 563 height 336
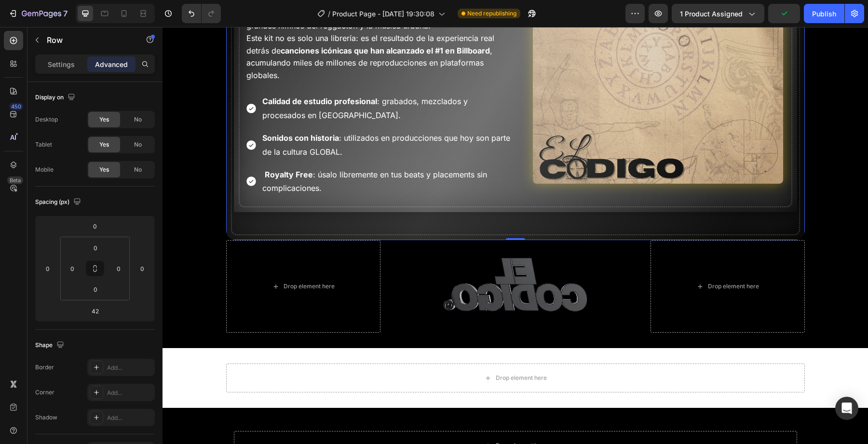
click at [461, 207] on div "Drop element here Drop element here Row El Codigo Drumkit Heading Más de 150 so…" at bounding box center [373, 54] width 278 height 315
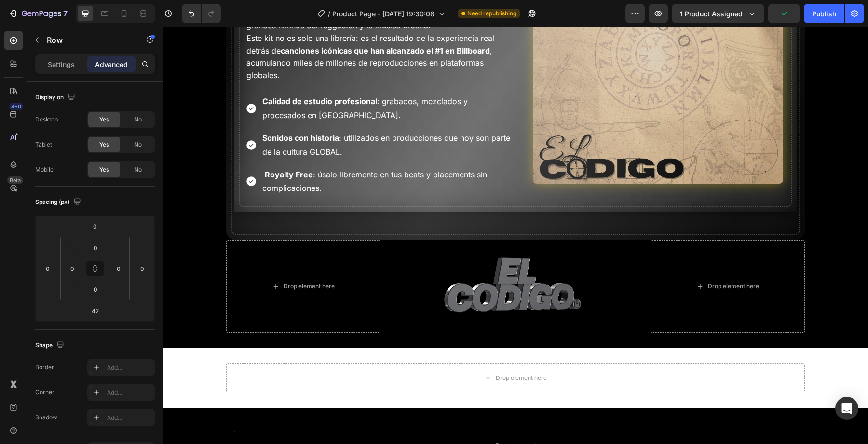
click at [461, 194] on p "Royalty Free : úsalo libremente en tus beats y placements sin complicaciones." at bounding box center [386, 182] width 248 height 28
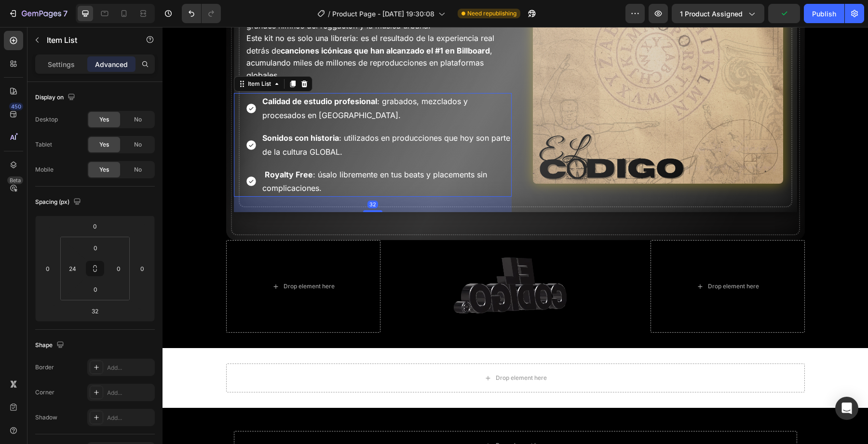
click at [446, 208] on div "32" at bounding box center [373, 204] width 278 height 15
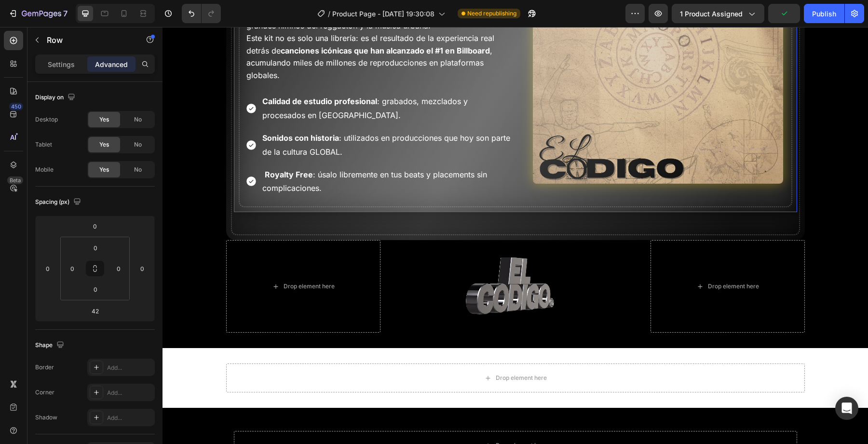
click at [531, 194] on div "Drop element here Drop element here Row Image" at bounding box center [658, 54] width 278 height 315
click at [510, 191] on div "Royalty Free : úsalo libremente en tus beats y placements sin complicaciones." at bounding box center [386, 181] width 251 height 31
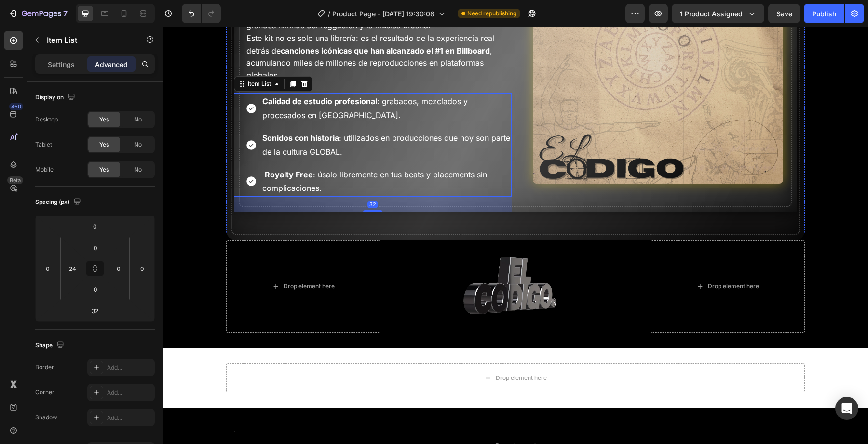
click at [521, 176] on div at bounding box center [658, 58] width 278 height 250
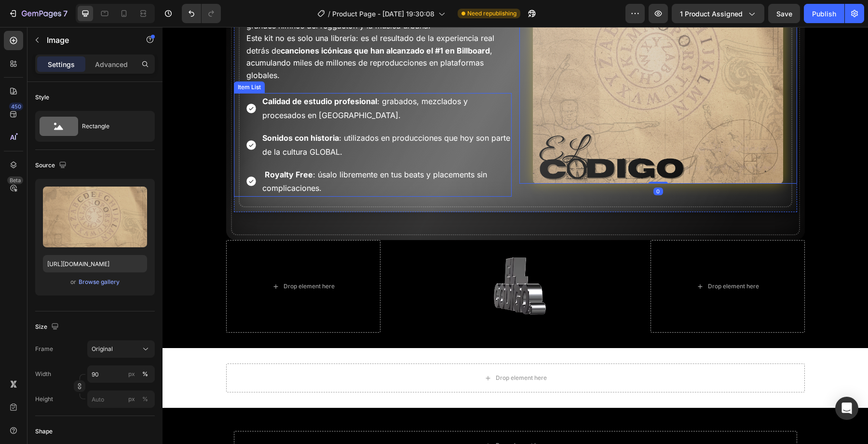
click at [391, 188] on p "Royalty Free : úsalo libremente en tus beats y placements sin complicaciones." at bounding box center [386, 182] width 248 height 28
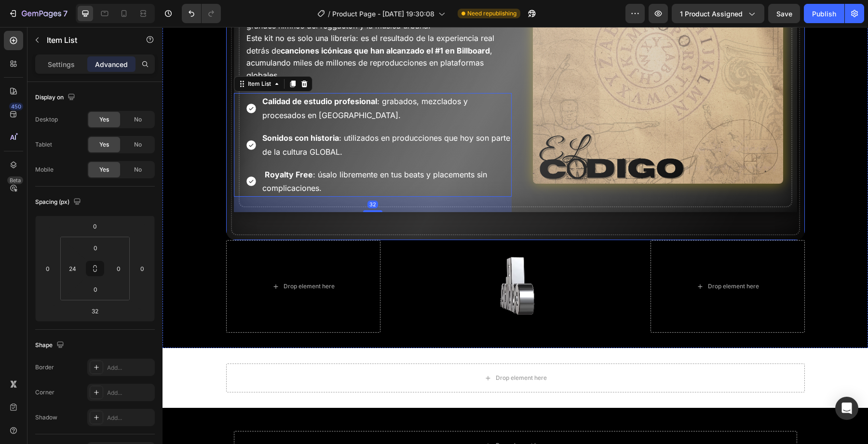
click at [232, 183] on div "Drop element here Drop element here Row El Codigo Drumkit Heading Más de 150 so…" at bounding box center [515, 64] width 578 height 351
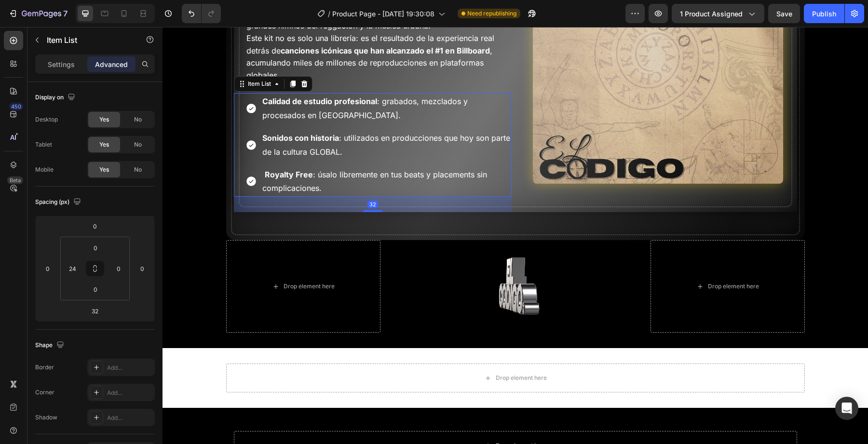
click at [237, 183] on div "Calidad de estudio profesional : grabados, mezclados y procesados en Miami. Son…" at bounding box center [373, 145] width 278 height 104
click at [518, 174] on div "Drop element here Drop element here Row El Codigo Drumkit Heading Más de 150 so…" at bounding box center [515, 54] width 563 height 315
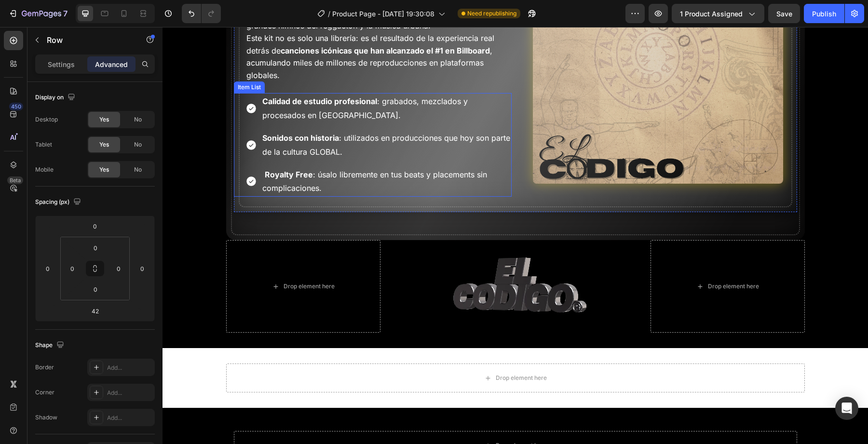
click at [481, 176] on p "Royalty Free : úsalo libremente en tus beats y placements sin complicaciones." at bounding box center [386, 182] width 248 height 28
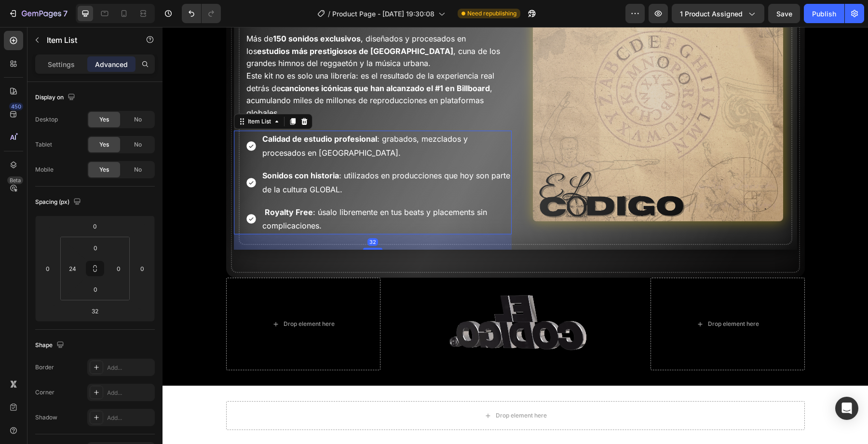
scroll to position [1887, 0]
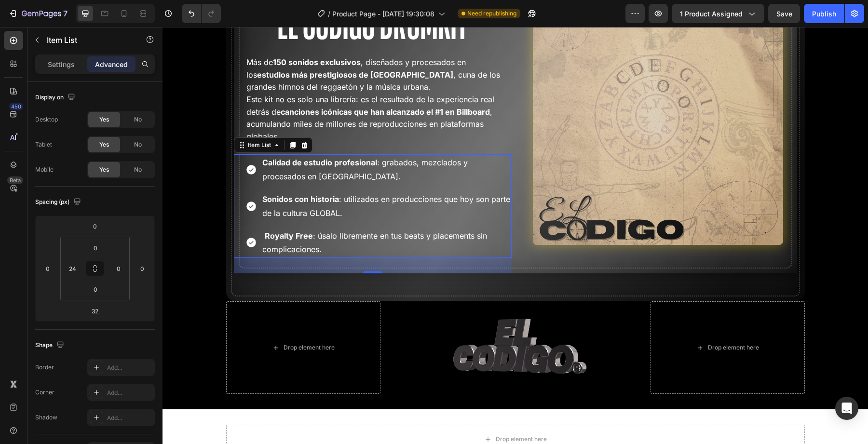
click at [376, 262] on div "32" at bounding box center [372, 266] width 11 height 8
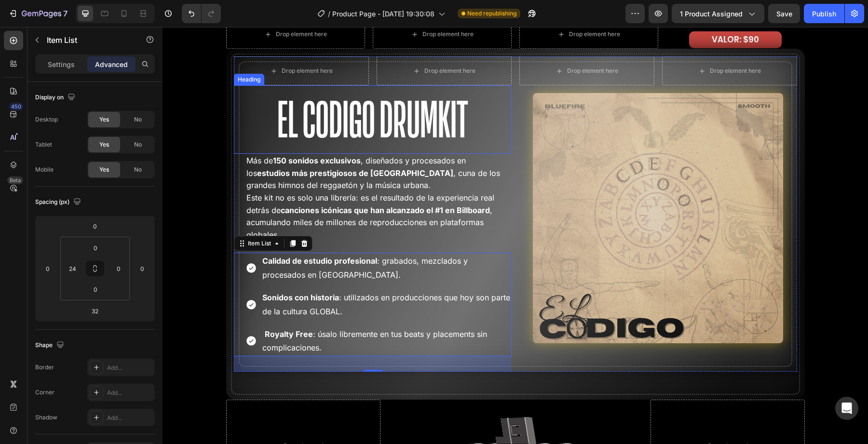
scroll to position [1789, 0]
click at [236, 155] on div "Más de 150 sonidos exclusivos , diseñados y procesados en los estudios más pres…" at bounding box center [373, 197] width 278 height 88
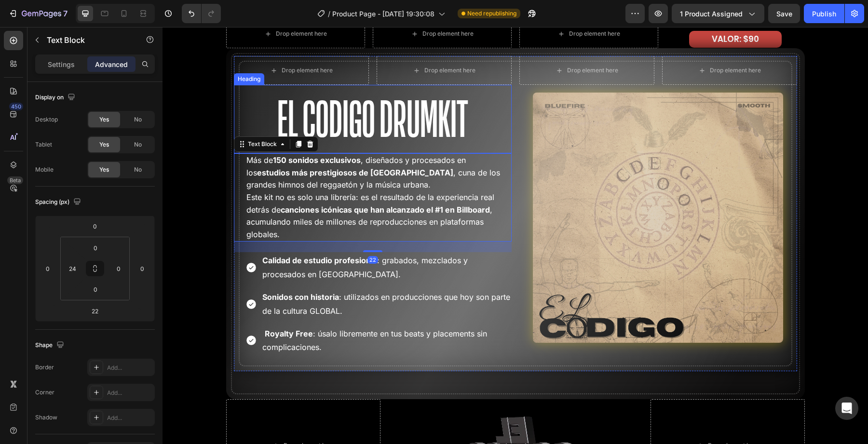
click at [237, 115] on p "El Codigo Drumkit" at bounding box center [373, 119] width 276 height 67
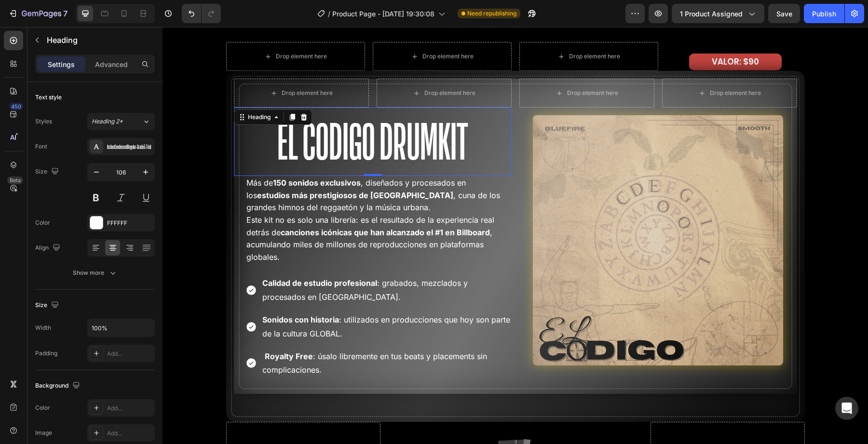
scroll to position [1764, 0]
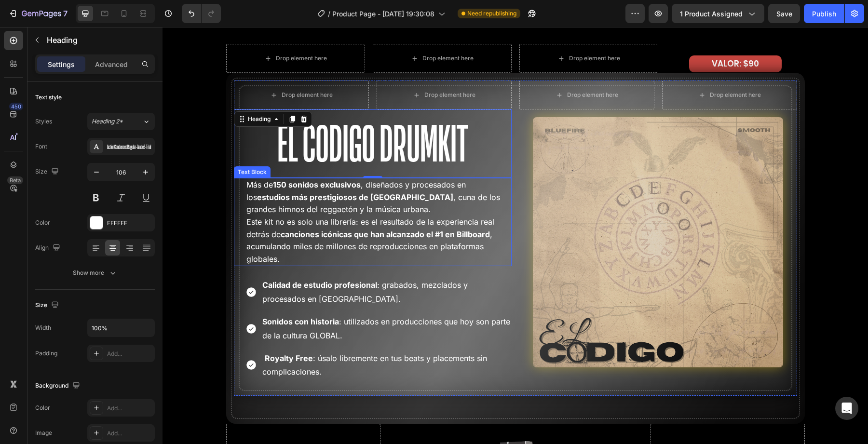
click at [234, 191] on div "Más de 150 sonidos exclusivos , diseñados y procesados en los estudios más pres…" at bounding box center [373, 222] width 278 height 88
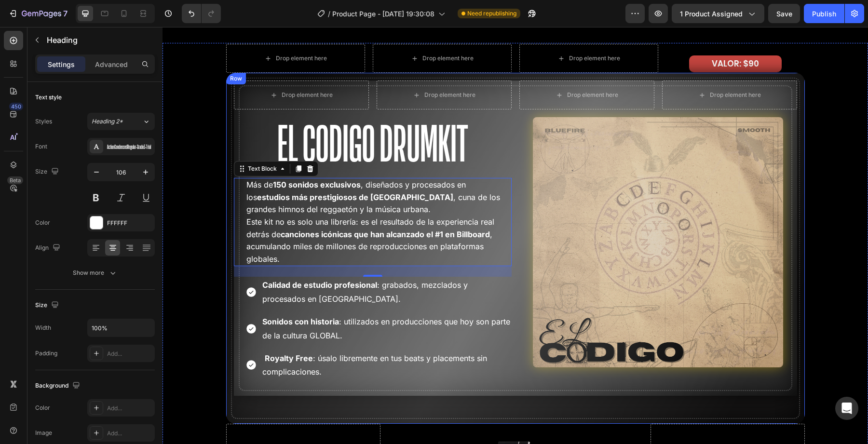
click at [238, 150] on p "El Codigo Drumkit" at bounding box center [373, 143] width 276 height 67
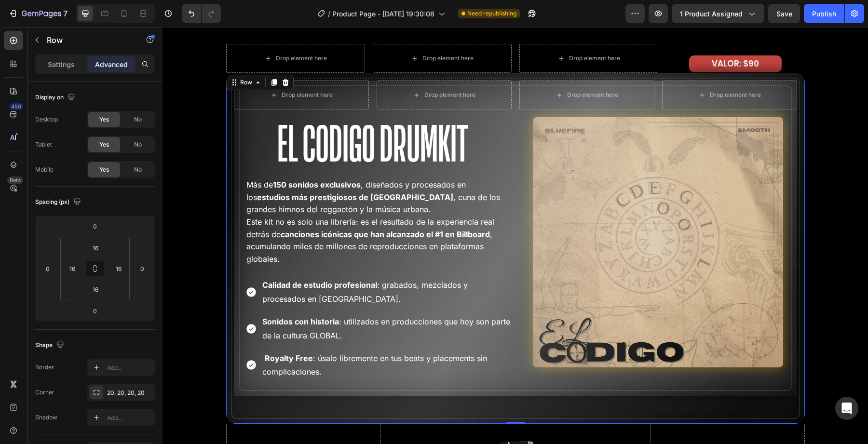
click at [231, 148] on div "Drop element here Drop element here Row El Codigo Drumkit Heading Más de 150 so…" at bounding box center [515, 248] width 578 height 351
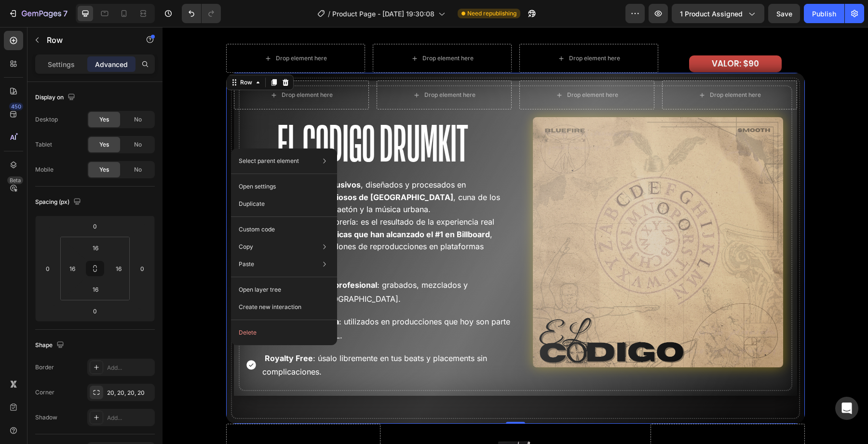
drag, startPoint x: 231, startPoint y: 148, endPoint x: 405, endPoint y: 190, distance: 179.5
click at [272, 231] on p "Custom code" at bounding box center [257, 229] width 36 height 9
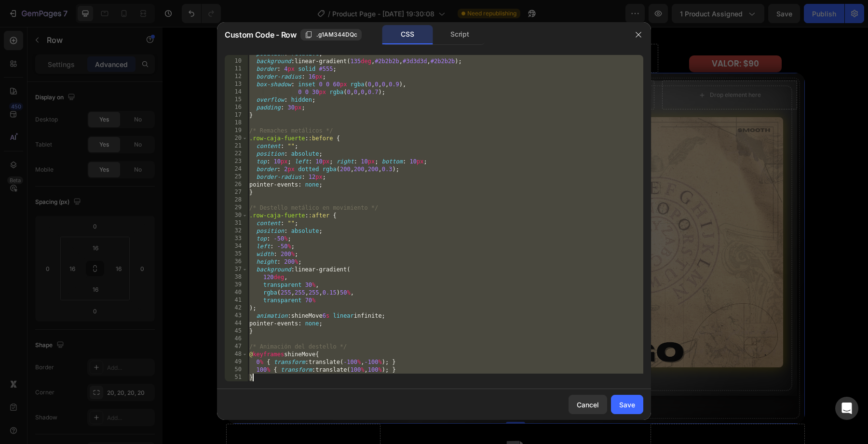
scroll to position [75, 0]
drag, startPoint x: 251, startPoint y: 116, endPoint x: 216, endPoint y: 187, distance: 79.1
click at [216, 187] on div "Custom Code - Row .g1AM344DQc CSS Script .row-caja-fuerte { 9 10 11 12 13 14 15…" at bounding box center [434, 222] width 868 height 444
type textarea "pointer-events: none; }"
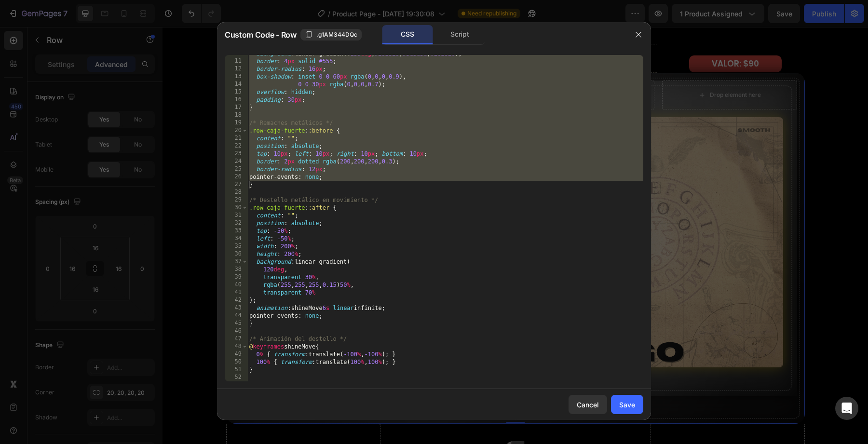
drag, startPoint x: 334, startPoint y: 399, endPoint x: 244, endPoint y: 153, distance: 261.4
click at [244, 153] on div "Custom Code - Row .g1AM344DQc CSS Script pointer-events: none; } 10 11 12 13 14…" at bounding box center [434, 221] width 434 height 398
click at [283, 381] on div "pointer-events: none; } 10 11 12 13 14 15 16 17 18 19 20 21 22 23 24 25 26 27 2…" at bounding box center [434, 218] width 434 height 342
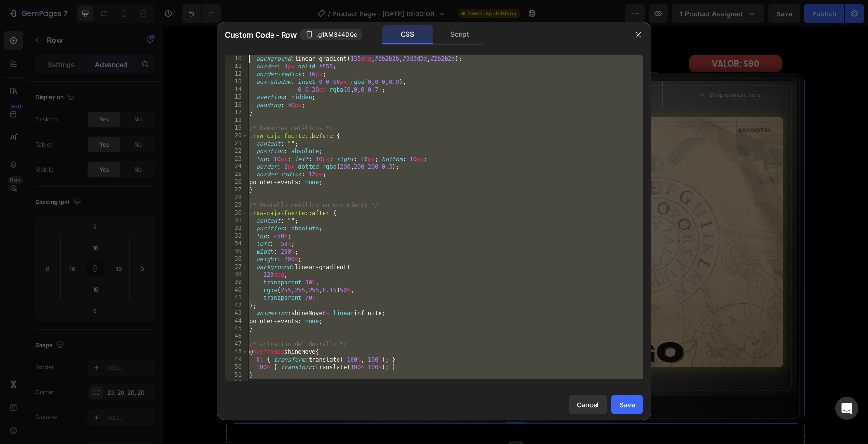
scroll to position [0, 0]
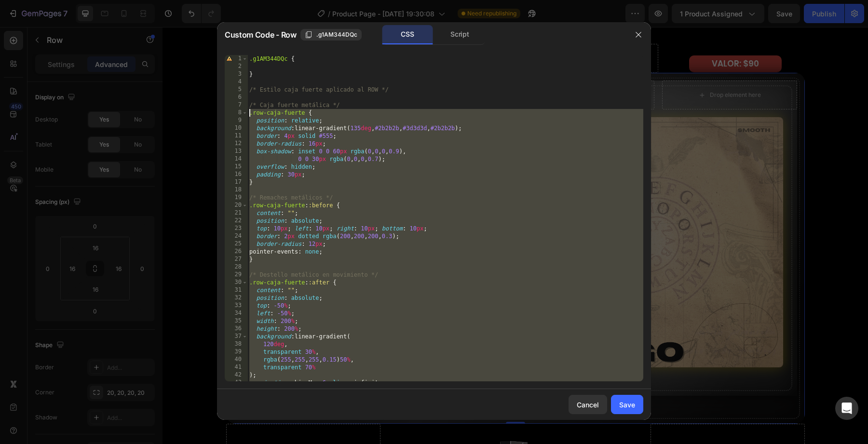
drag, startPoint x: 287, startPoint y: 377, endPoint x: 215, endPoint y: 119, distance: 268.2
click at [215, 119] on div "Custom Code - Row .g1AM344DQc CSS Script 1 2 3 4 5 6 7 8 9 10 11 12 13 14 15 16…" at bounding box center [434, 222] width 868 height 444
type textarea "position: relative; background: linear-gradient(135deg, #2b2b2b, #3d3d3d, #2b2b…"
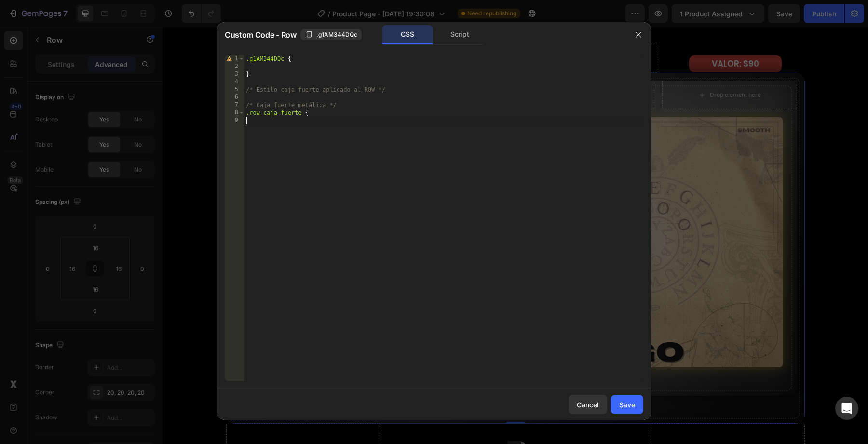
type textarea ".row-caja-fuerte {"
drag, startPoint x: 322, startPoint y: 121, endPoint x: 246, endPoint y: 114, distance: 75.5
click at [246, 114] on div ".g1AM344DQc { } /* Estilo caja fuerte aplicado al ROW */ /* Caja fuerte metálic…" at bounding box center [443, 226] width 399 height 342
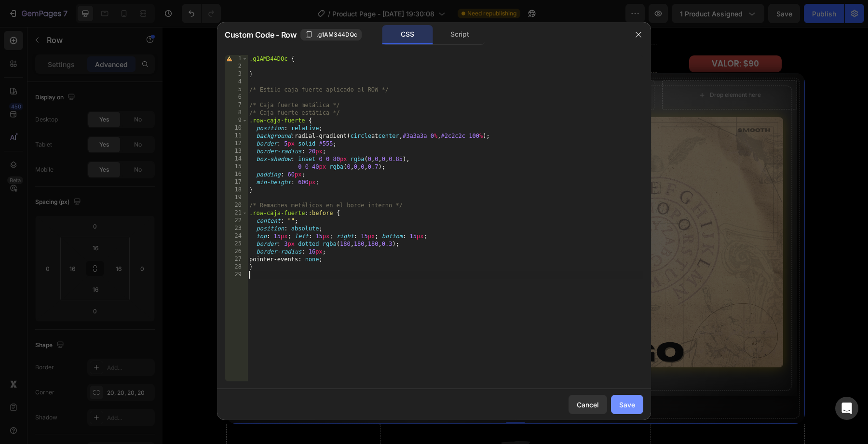
click at [618, 402] on button "Save" at bounding box center [627, 404] width 32 height 19
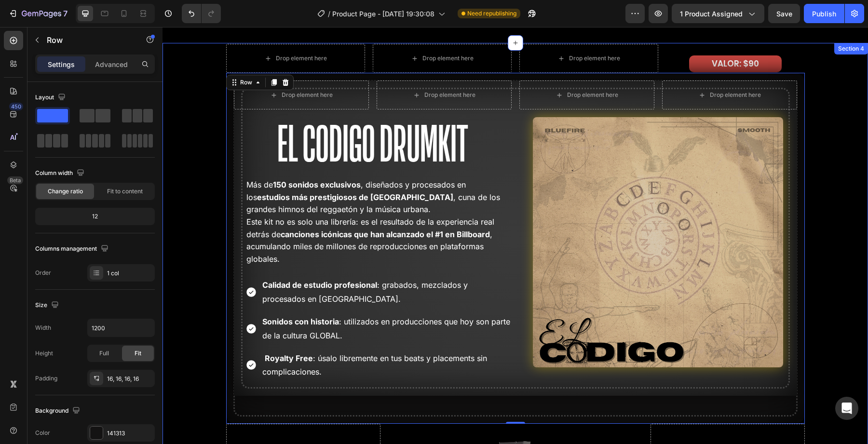
click at [195, 262] on div "Drop element here Drop element here Drop element here VALOR: $90 Text Block Row…" at bounding box center [514, 280] width 705 height 472
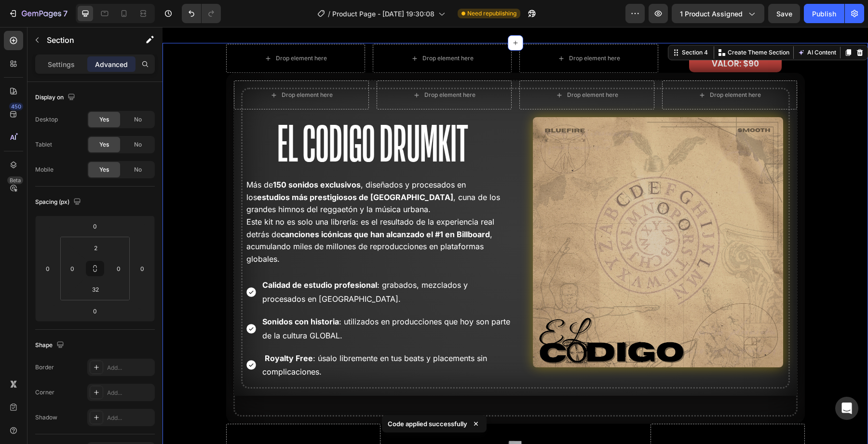
click at [216, 287] on div "Drop element here Drop element here Drop element here VALOR: $90 Text Block Row…" at bounding box center [514, 280] width 705 height 472
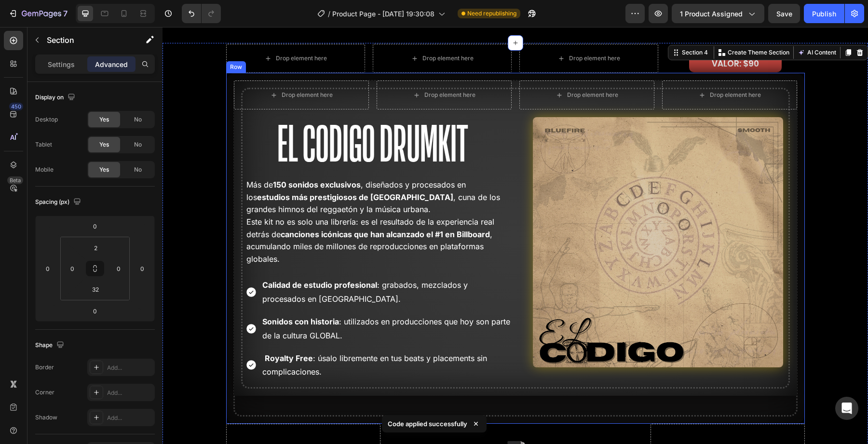
click at [228, 338] on div "Drop element here Drop element here Row El Codigo Drumkit Heading Más de 150 so…" at bounding box center [515, 248] width 578 height 351
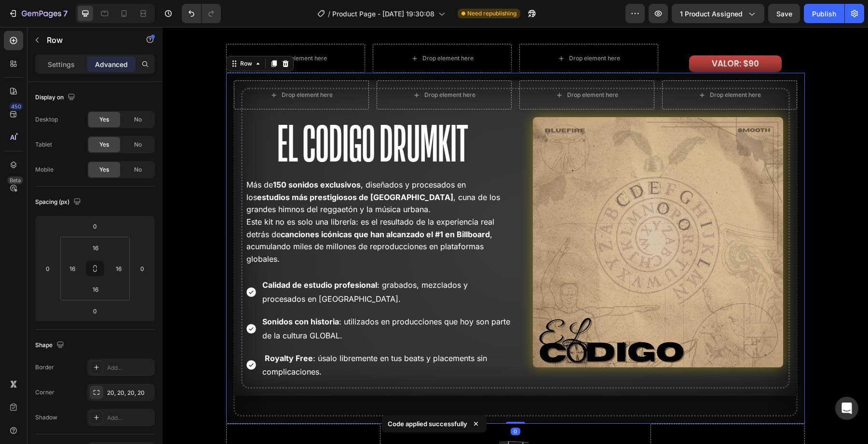
click at [229, 343] on div "Drop element here Drop element here Row El Codigo Drumkit Heading Más de 150 so…" at bounding box center [515, 248] width 578 height 351
click at [256, 352] on div "Royalty Free : úsalo libremente en tus beats y placements sin complicaciones." at bounding box center [378, 365] width 266 height 31
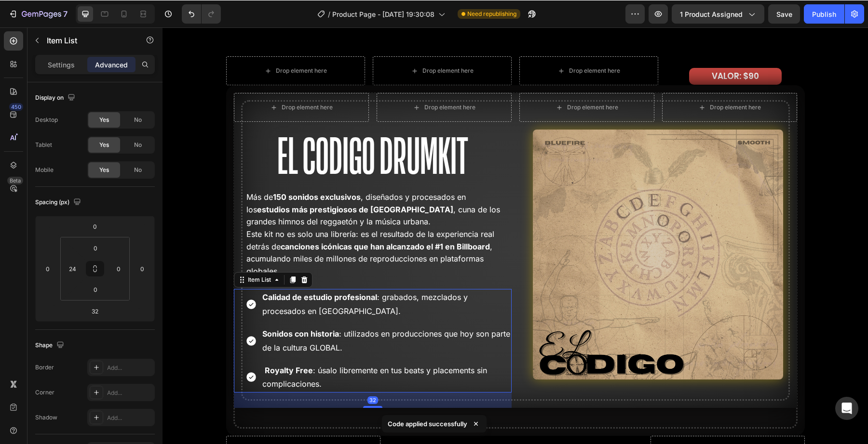
scroll to position [1750, 0]
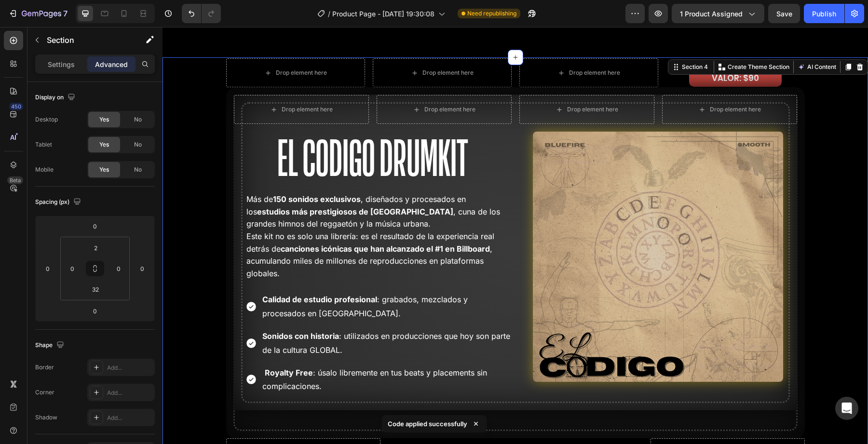
click at [180, 214] on div "Drop element here Drop element here Drop element here VALOR: $90 Text Block Row…" at bounding box center [514, 294] width 705 height 472
click at [196, 204] on div "Drop element here Drop element here Drop element here VALOR: $90 Text Block Row…" at bounding box center [514, 294] width 705 height 472
click at [200, 202] on div "Drop element here Drop element here Drop element here VALOR: $90 Text Block Row…" at bounding box center [514, 294] width 705 height 472
click at [222, 182] on div "Drop element here Drop element here Drop element here VALOR: $90 Text Block Row…" at bounding box center [514, 294] width 705 height 472
click at [249, 171] on p "El Codigo Drumkit" at bounding box center [373, 158] width 276 height 67
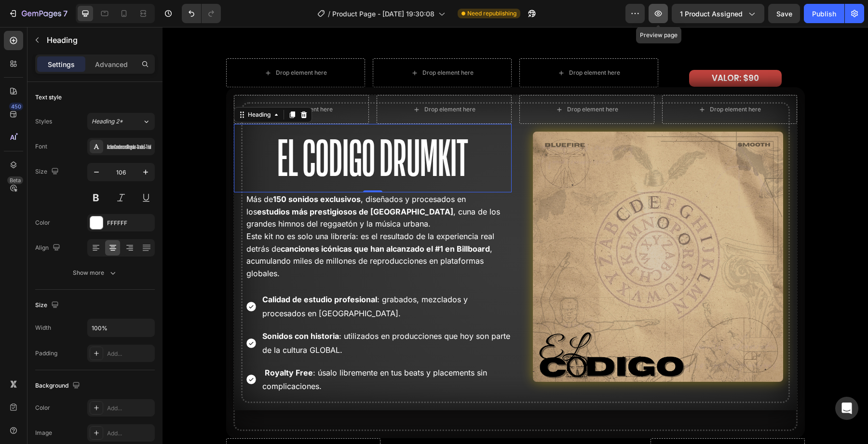
click at [657, 19] on button "button" at bounding box center [657, 13] width 19 height 19
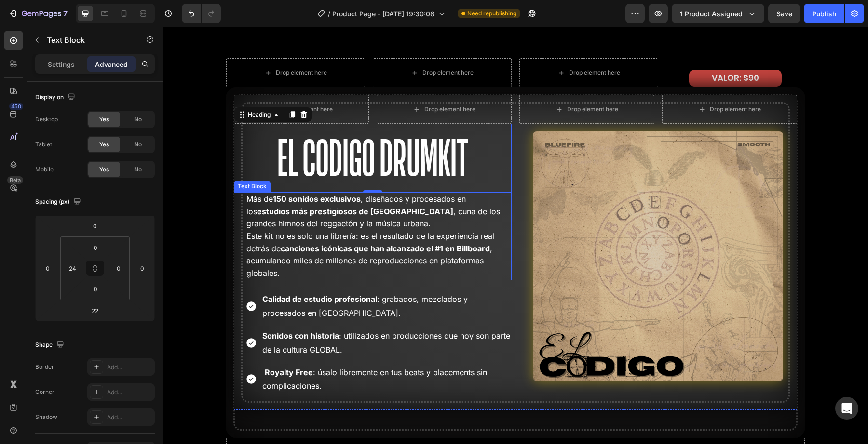
click at [237, 200] on div "Más de 150 sonidos exclusivos , diseñados y procesados en los estudios más pres…" at bounding box center [373, 236] width 278 height 88
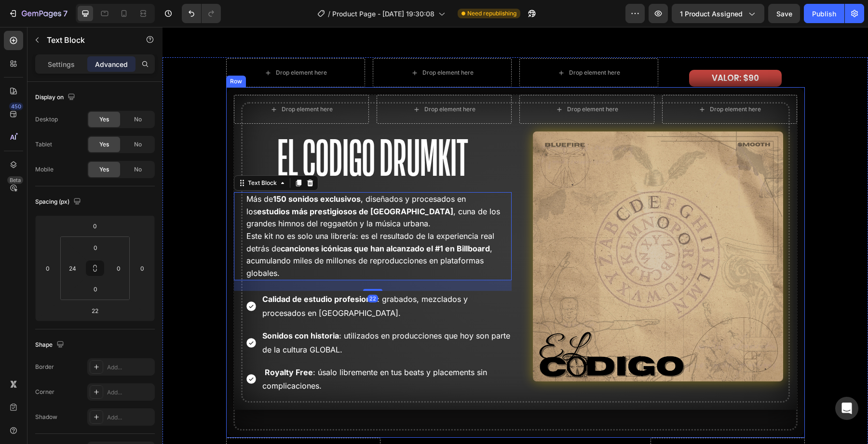
click at [229, 177] on div "Drop element here Drop element here Row El Codigo Drumkit Heading Más de 150 so…" at bounding box center [515, 262] width 578 height 351
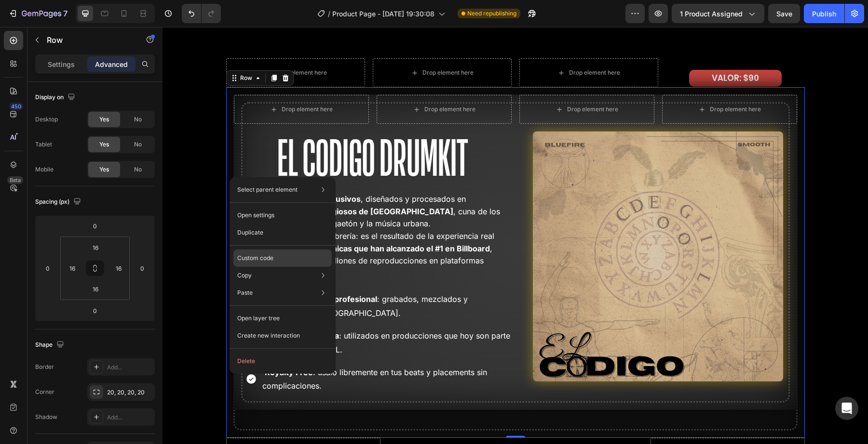
click at [259, 259] on p "Custom code" at bounding box center [255, 258] width 36 height 9
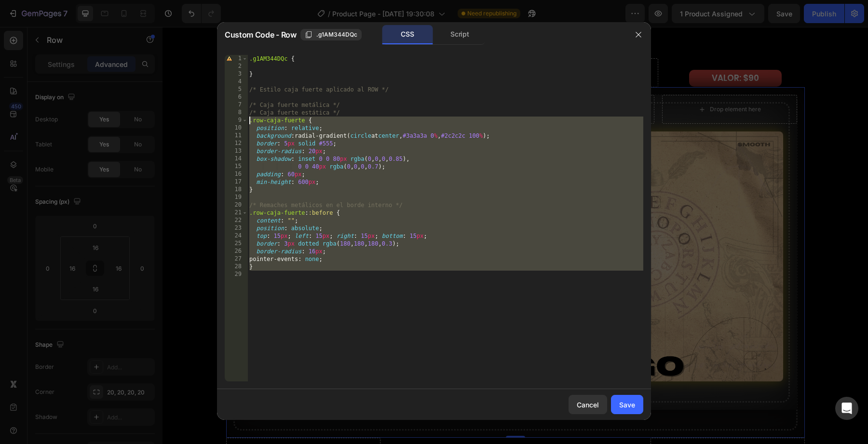
drag, startPoint x: 291, startPoint y: 264, endPoint x: 210, endPoint y: 123, distance: 162.4
click at [210, 123] on div "Custom Code - Row .g1AM344DQc CSS Script 1 2 3 4 5 6 7 8 9 10 11 12 13 14 15 16…" at bounding box center [434, 222] width 868 height 444
type textarea ".row-caja-fuerte { position: relative;"
paste textarea
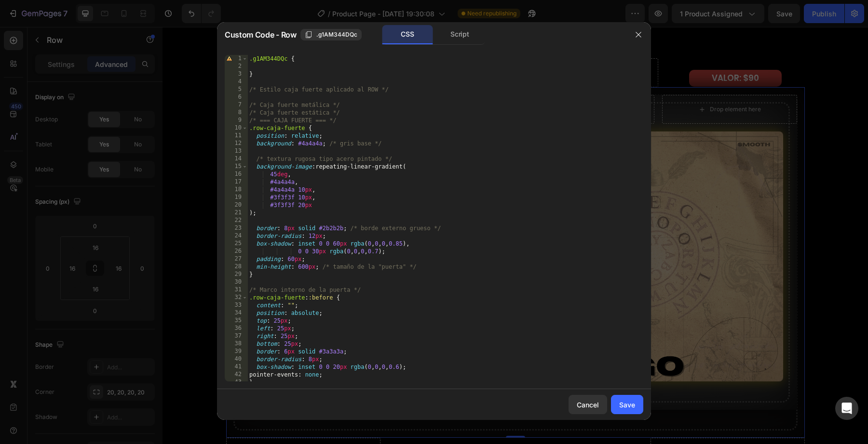
scroll to position [0, 0]
click at [636, 418] on div "Cancel Save" at bounding box center [434, 405] width 434 height 31
click at [636, 406] on button "Save" at bounding box center [627, 404] width 32 height 19
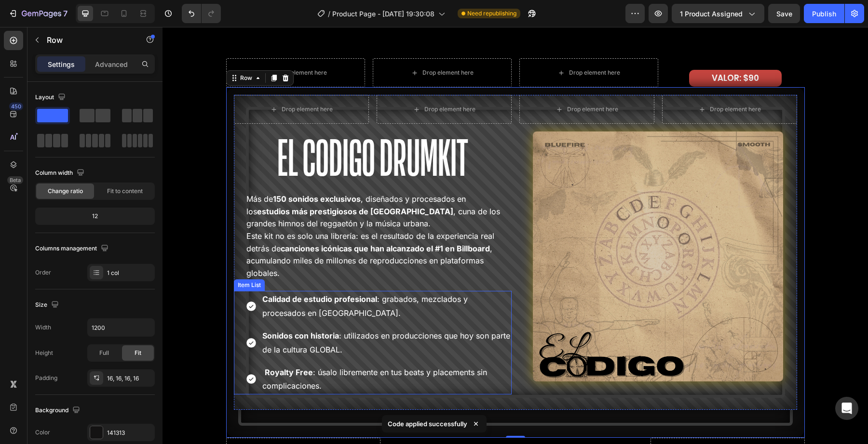
click at [228, 320] on div "Drop element here Drop element here Row El Codigo Drumkit Heading Más de 150 so…" at bounding box center [515, 262] width 578 height 351
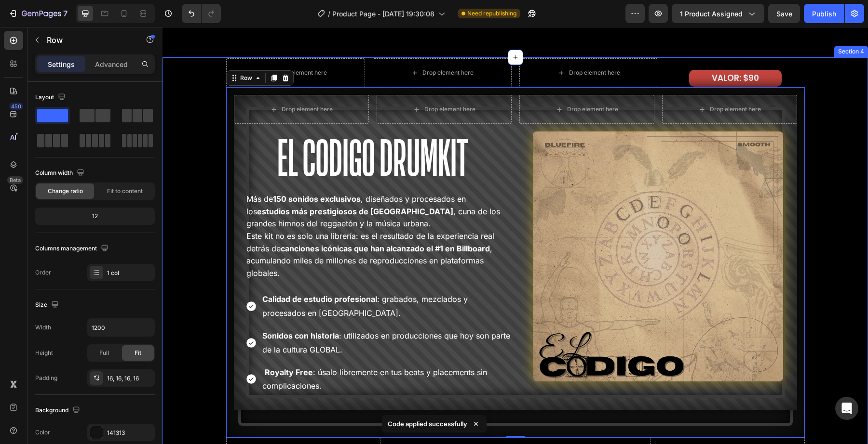
click at [209, 286] on div "Drop element here Drop element here Drop element here VALOR: $90 Text Block Row…" at bounding box center [514, 294] width 705 height 472
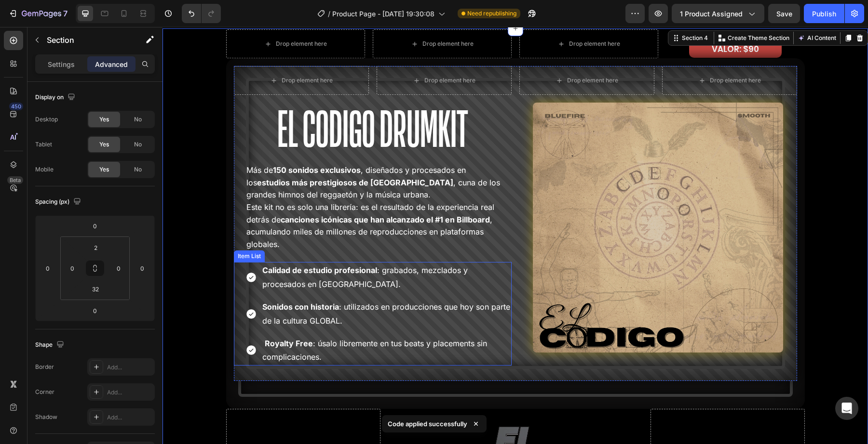
scroll to position [1784, 0]
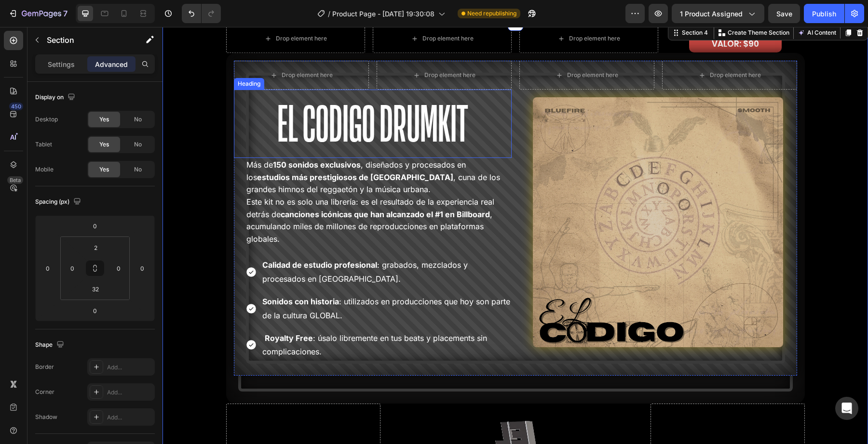
click at [490, 110] on p "El Codigo Drumkit" at bounding box center [373, 124] width 276 height 67
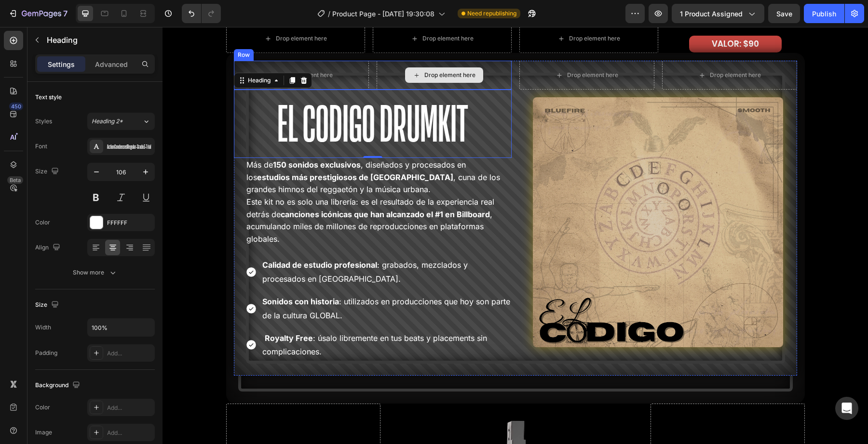
click at [479, 84] on div "Drop element here" at bounding box center [443, 75] width 135 height 29
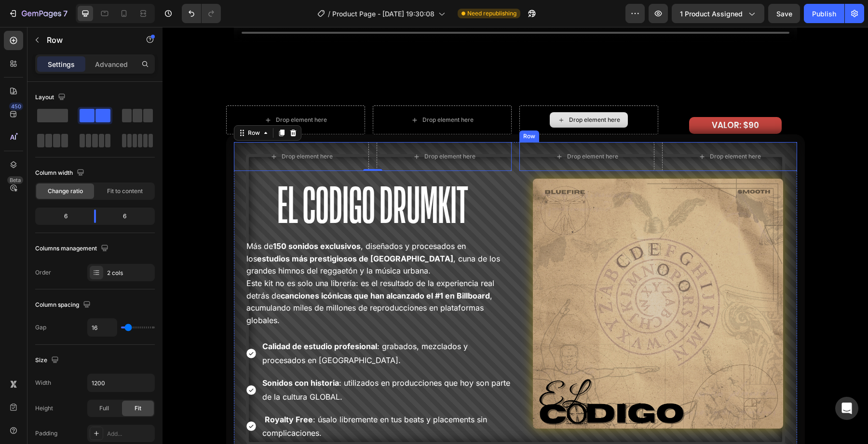
scroll to position [1668, 0]
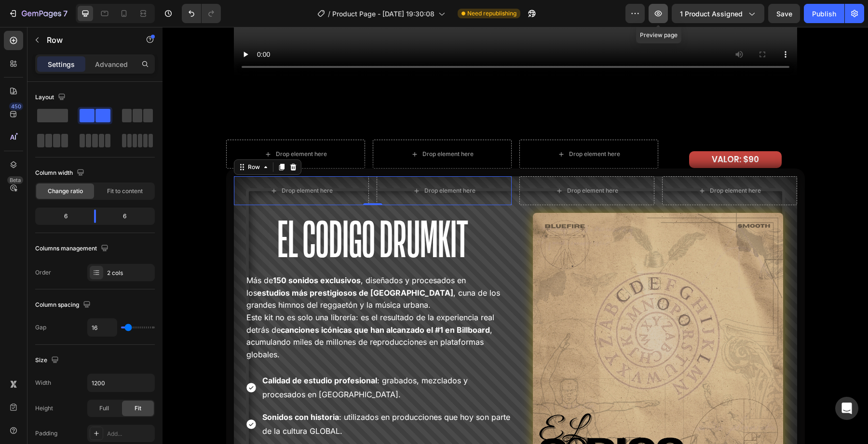
click at [653, 20] on button "button" at bounding box center [657, 13] width 19 height 19
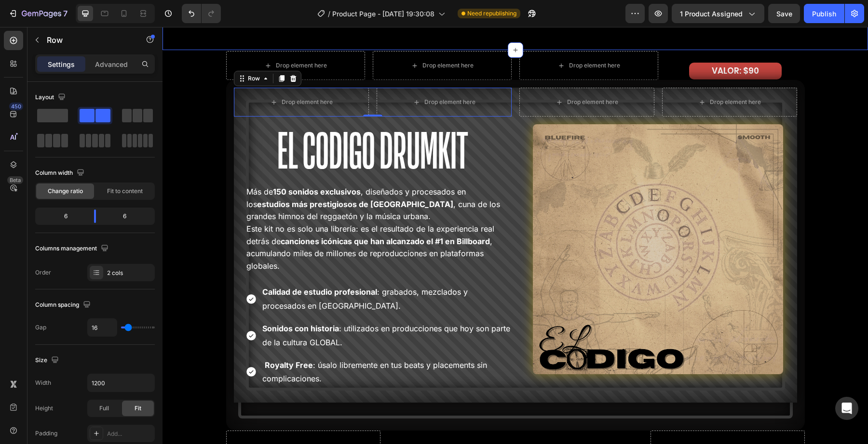
scroll to position [1792, 0]
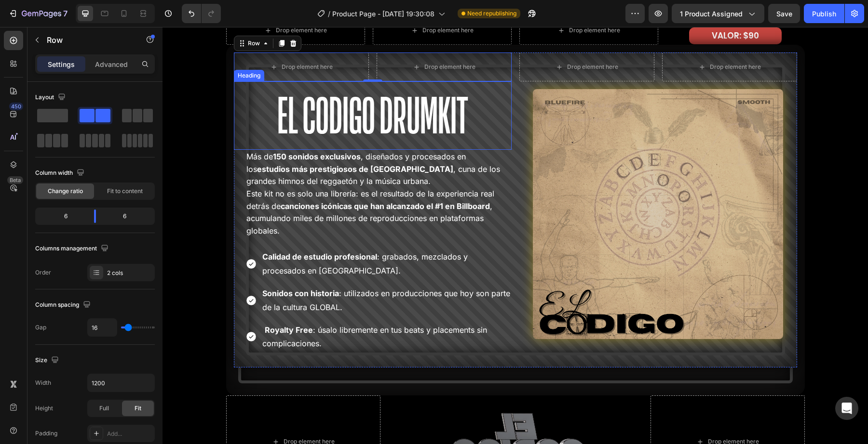
click at [236, 138] on p "El Codigo Drumkit" at bounding box center [373, 115] width 276 height 67
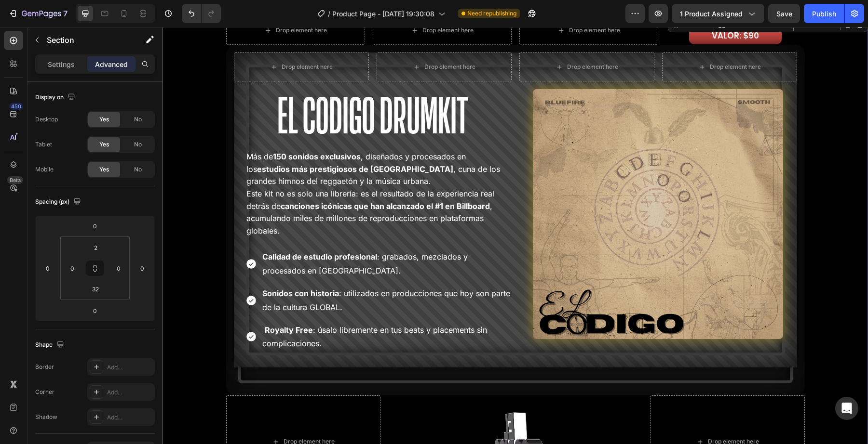
click at [225, 150] on div "Drop element here Drop element here Drop element here VALOR: $90 Text Block Row…" at bounding box center [514, 252] width 705 height 472
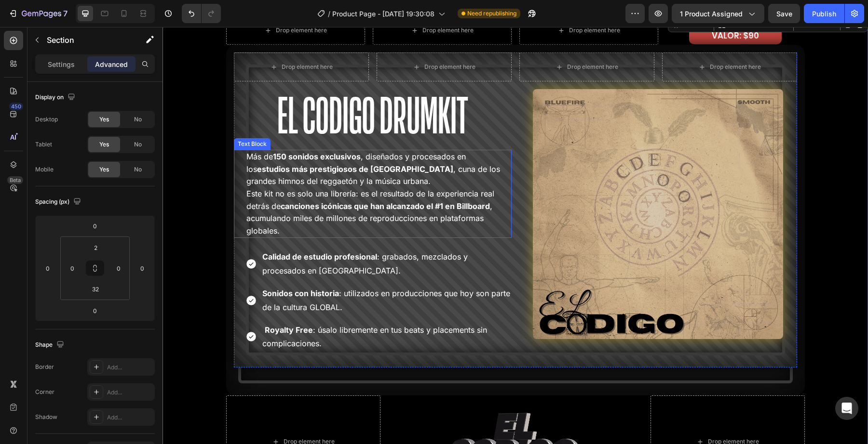
click at [237, 155] on div "Más de 150 sonidos exclusivos , diseñados y procesados en los estudios más pres…" at bounding box center [373, 194] width 278 height 88
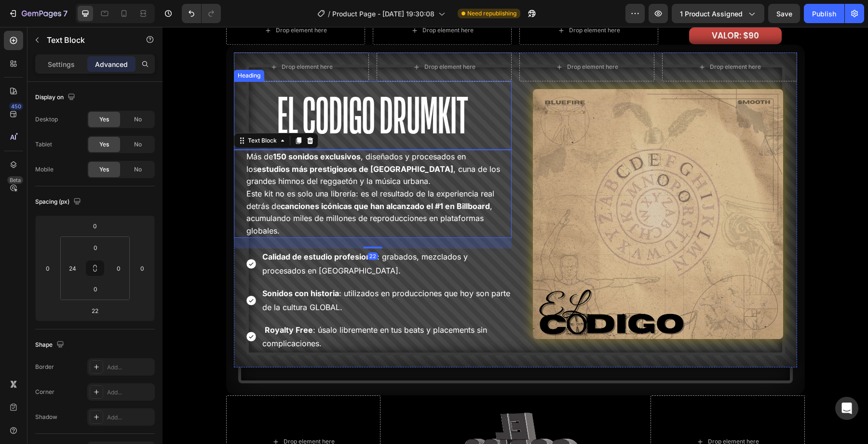
click at [236, 127] on p "El Codigo Drumkit" at bounding box center [373, 115] width 276 height 67
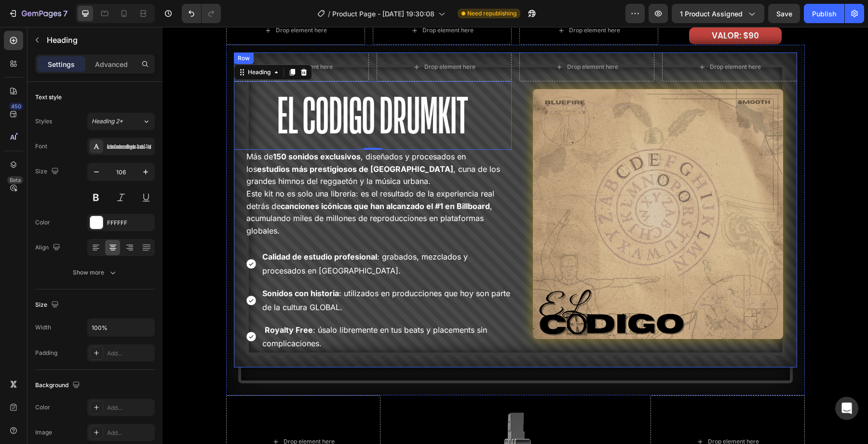
click at [400, 361] on div "Drop element here Drop element here Row El Codigo Drumkit Heading 0 Más de 150 …" at bounding box center [373, 210] width 278 height 315
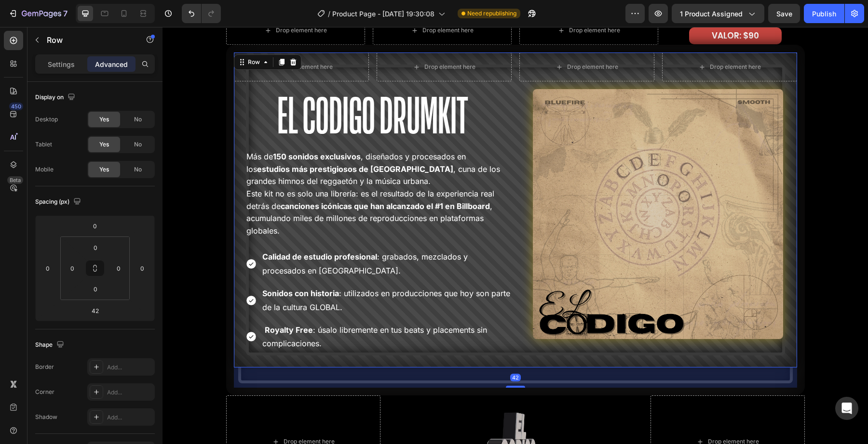
click at [400, 361] on div "Drop element here Drop element here Row El Codigo Drumkit Heading Más de 150 so…" at bounding box center [373, 210] width 278 height 315
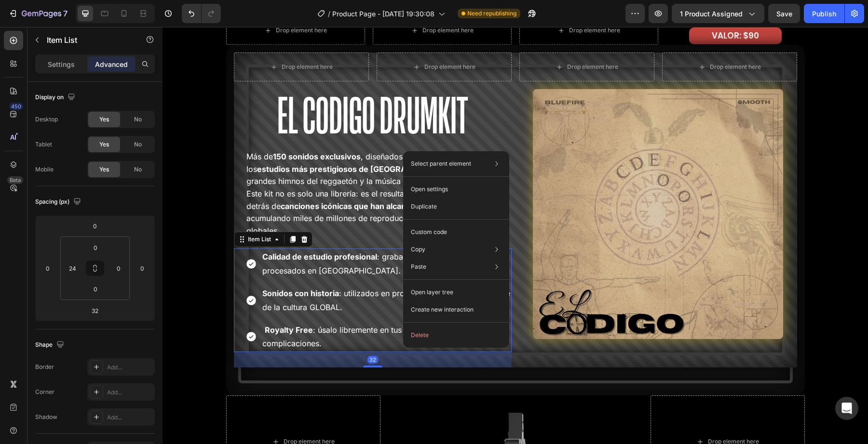
click at [418, 367] on div "32" at bounding box center [373, 359] width 278 height 15
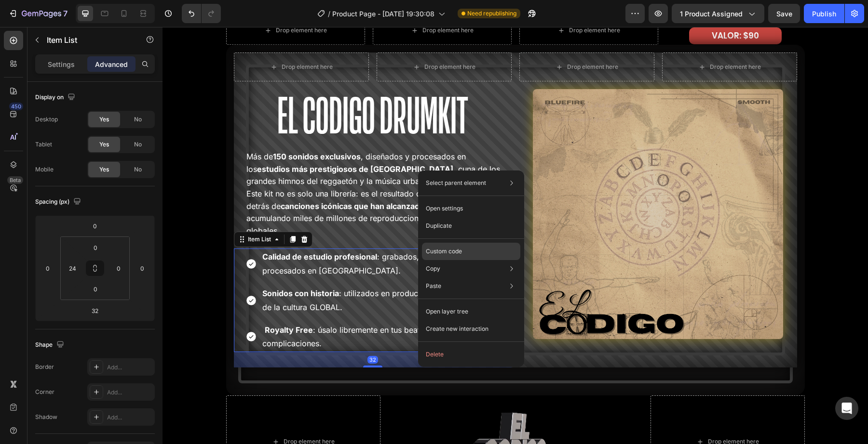
click at [449, 248] on p "Custom code" at bounding box center [444, 251] width 36 height 9
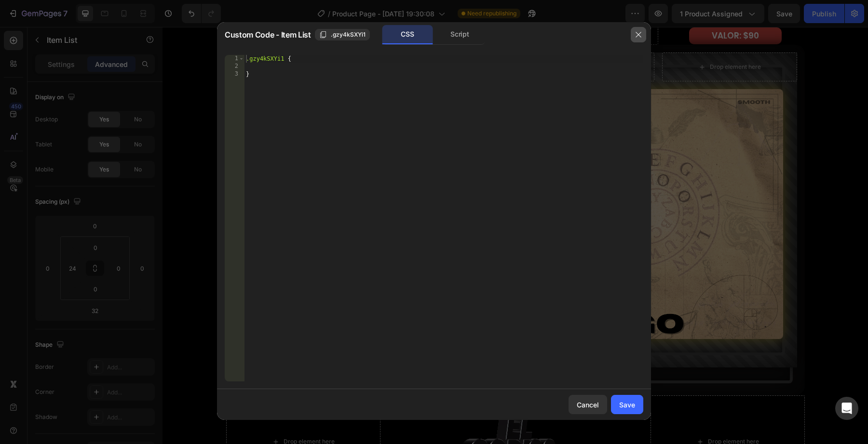
click at [636, 40] on button "button" at bounding box center [638, 34] width 15 height 15
type input "8"
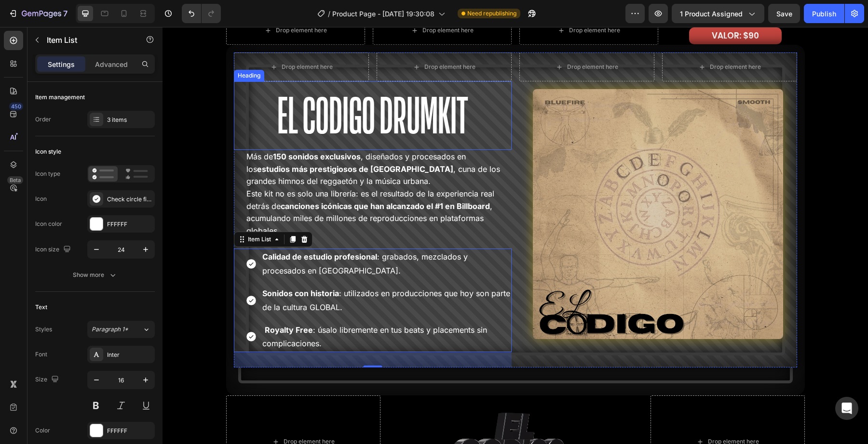
click at [262, 85] on p "El Codigo Drumkit" at bounding box center [373, 115] width 276 height 67
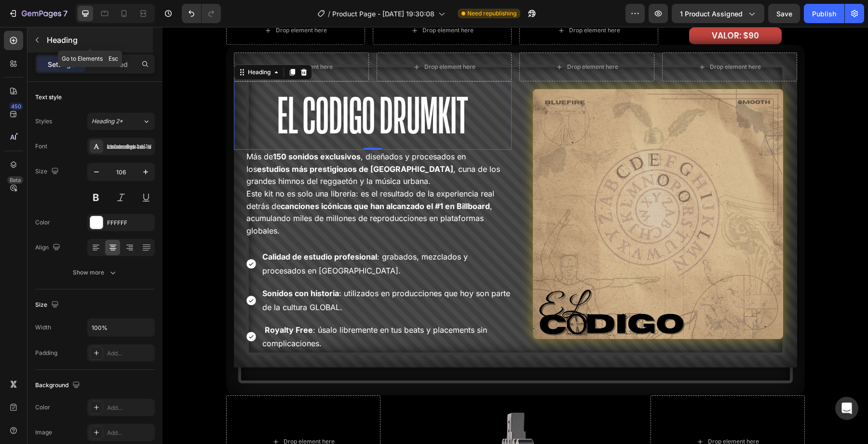
click at [46, 46] on div "Heading" at bounding box center [89, 39] width 125 height 25
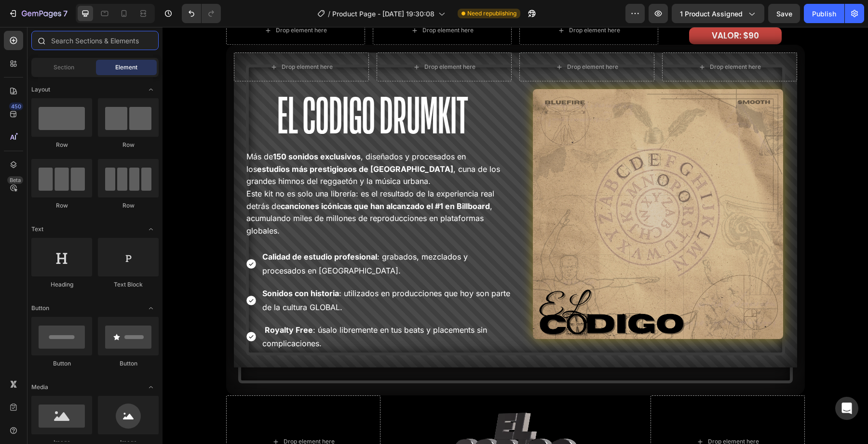
click at [70, 50] on input "text" at bounding box center [94, 40] width 127 height 19
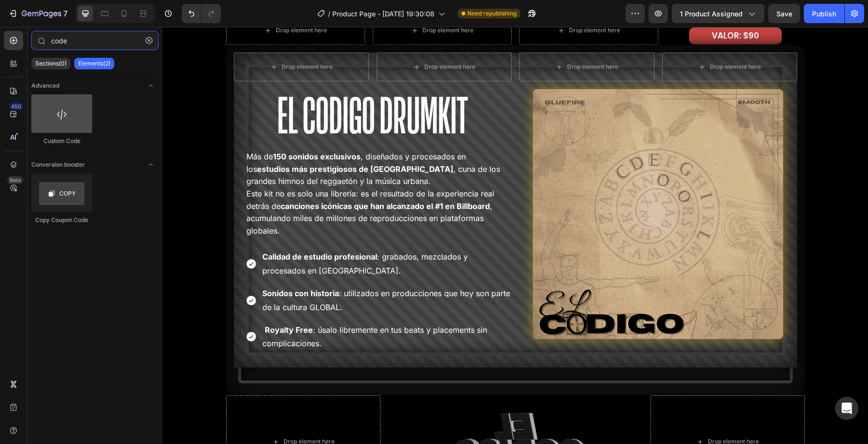
type input "code"
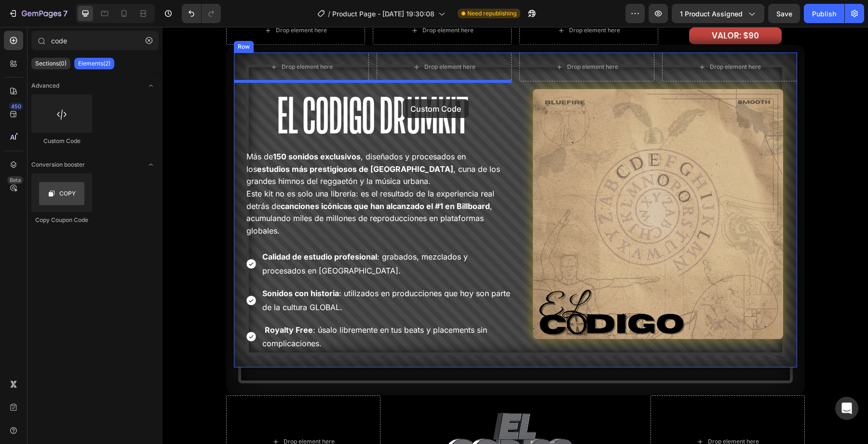
drag, startPoint x: 215, startPoint y: 158, endPoint x: 402, endPoint y: 99, distance: 196.1
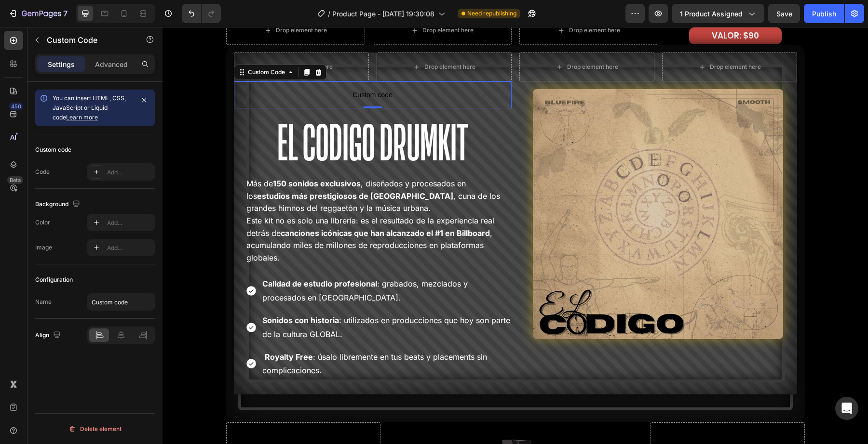
click at [384, 95] on span "Custom code" at bounding box center [373, 95] width 278 height 12
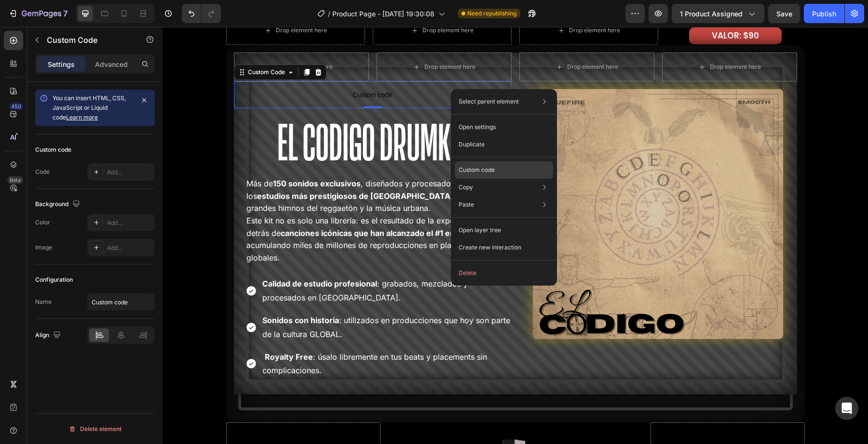
click at [479, 166] on p "Custom code" at bounding box center [476, 170] width 36 height 9
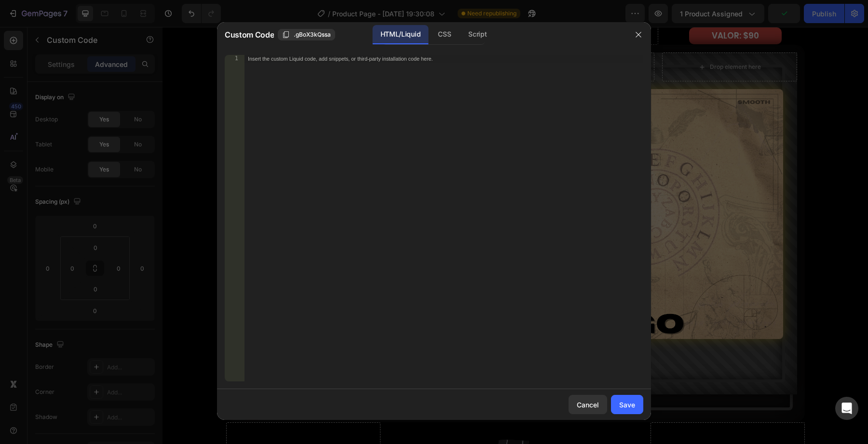
click at [293, 73] on div "Insert the custom Liquid code, add snippets, or third-party installation code h…" at bounding box center [443, 226] width 399 height 342
type textarea "x"
click at [631, 402] on div "Save" at bounding box center [627, 405] width 16 height 10
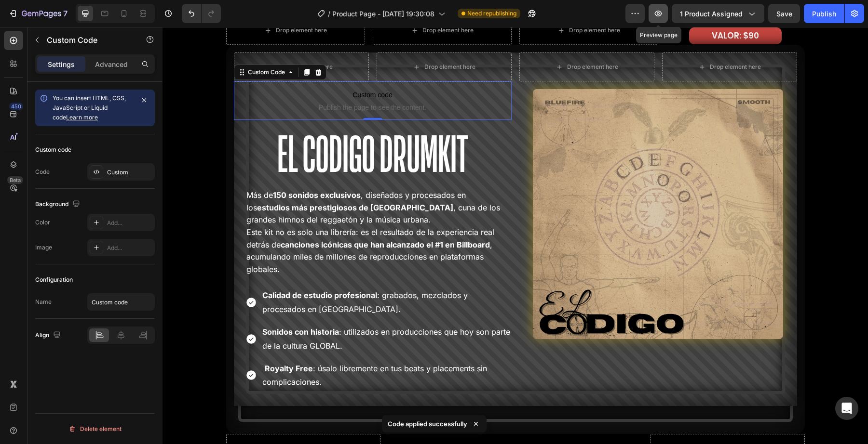
click at [666, 15] on button "button" at bounding box center [657, 13] width 19 height 19
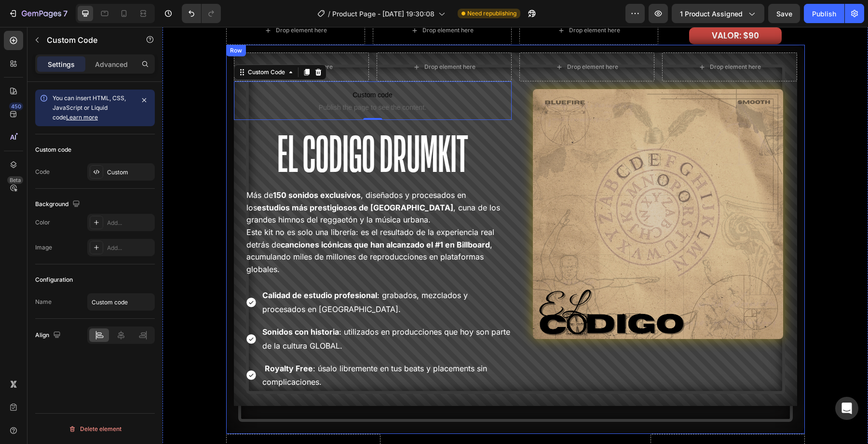
click at [241, 128] on p "El Codigo Drumkit" at bounding box center [373, 154] width 276 height 67
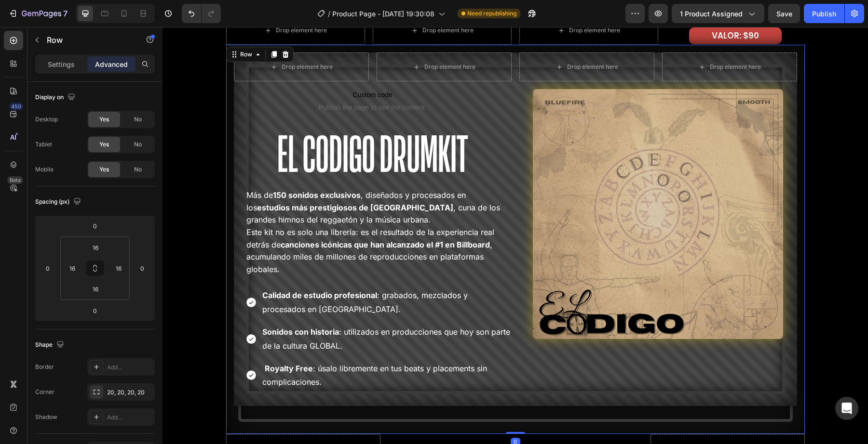
click at [230, 113] on div "Drop element here Drop element here Row Custom code Publish the page to see the…" at bounding box center [515, 240] width 578 height 390
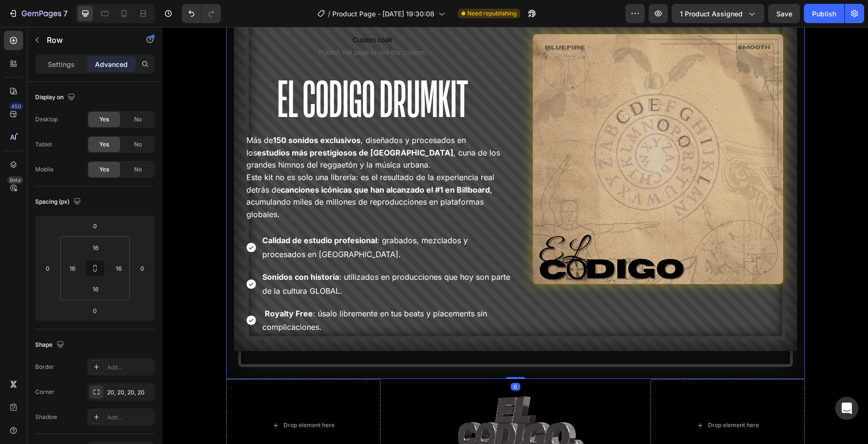
scroll to position [1850, 0]
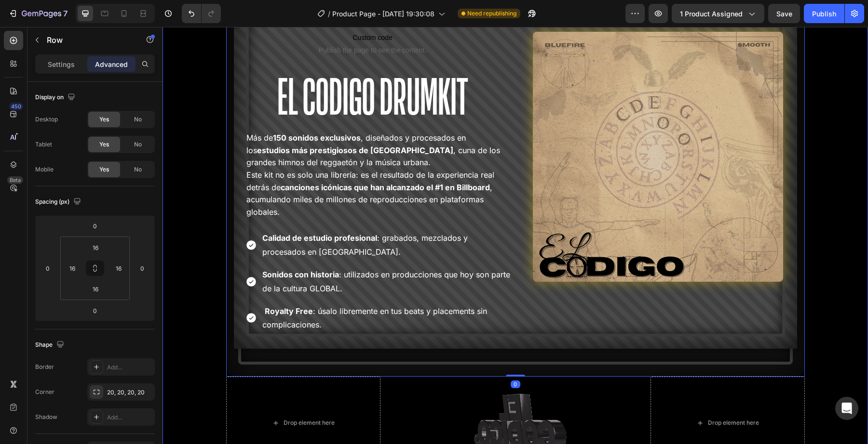
click at [218, 262] on div "Drop element here Drop element here Drop element here VALOR: $90 Text Block Row…" at bounding box center [514, 214] width 705 height 511
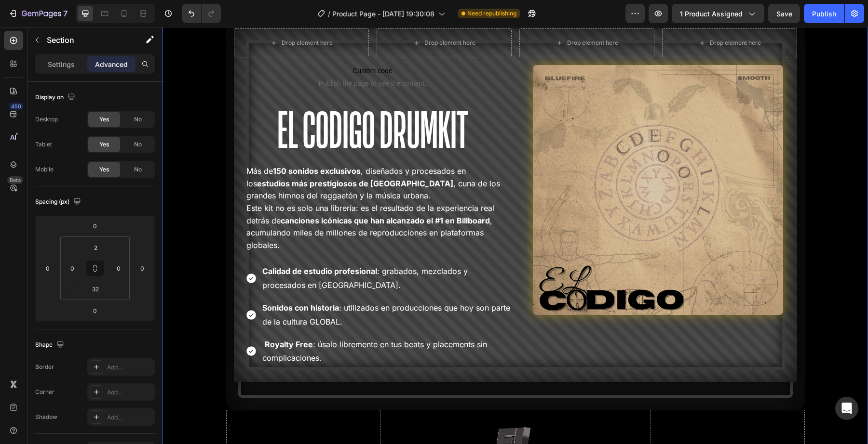
scroll to position [1857, 0]
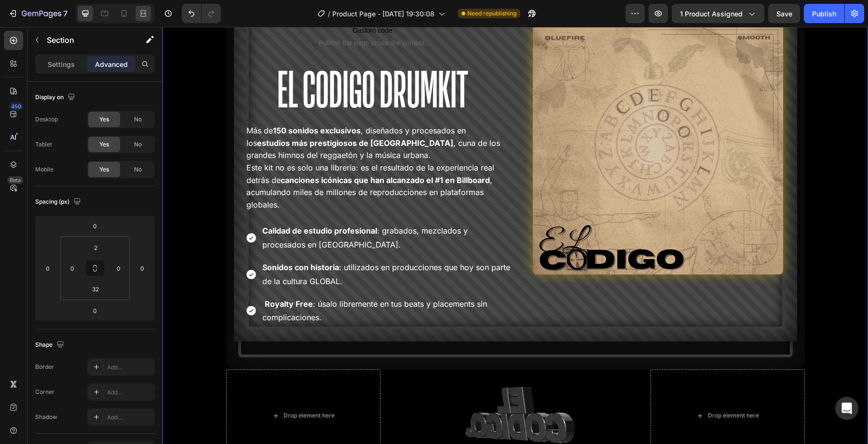
click at [143, 20] on div at bounding box center [142, 13] width 15 height 15
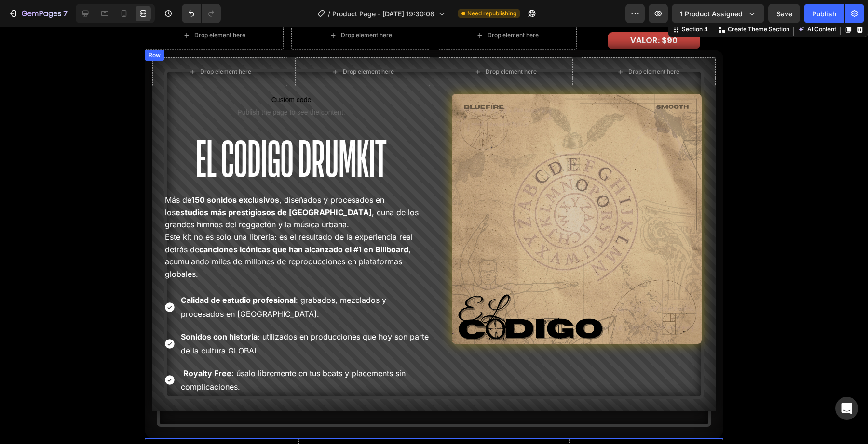
scroll to position [1776, 0]
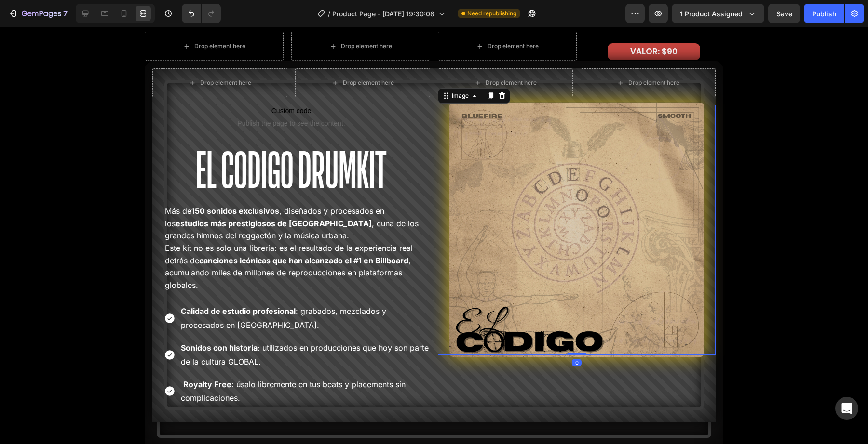
click at [552, 217] on img at bounding box center [576, 230] width 255 height 255
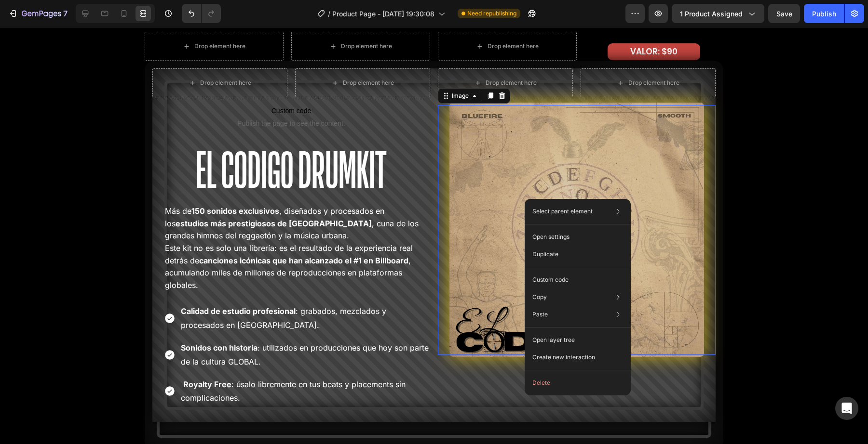
drag, startPoint x: 524, startPoint y: 199, endPoint x: 527, endPoint y: 228, distance: 28.6
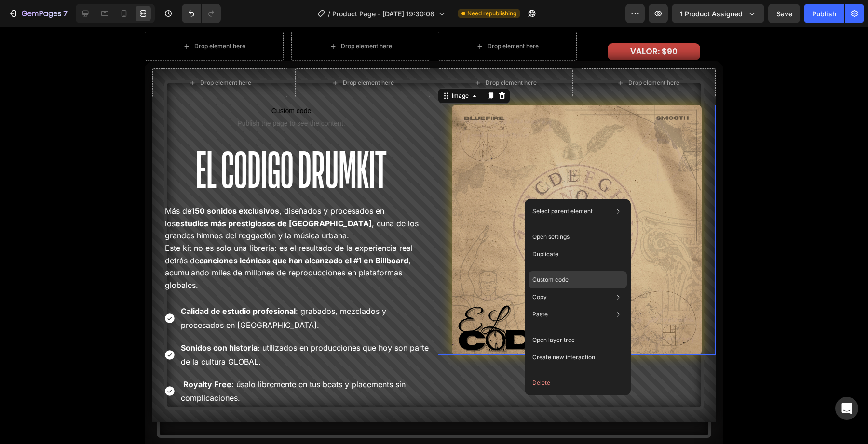
click at [542, 277] on p "Custom code" at bounding box center [550, 280] width 36 height 9
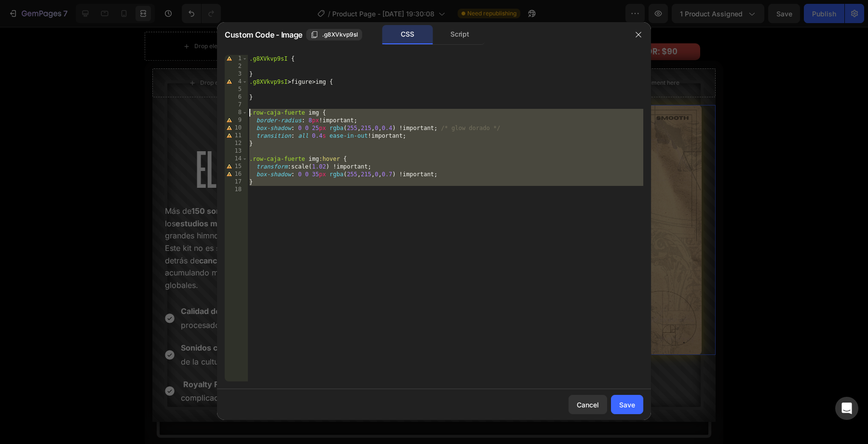
drag, startPoint x: 420, startPoint y: 190, endPoint x: 204, endPoint y: 122, distance: 226.3
click at [204, 122] on div "Custom Code - Image .g8XVkvp9sI CSS Script 1 2 3 4 5 6 7 8 9 10 11 12 13 14 15 …" at bounding box center [434, 222] width 868 height 444
click at [349, 147] on div ".g8XVkvp9sI { } .g8XVkvp9sI > figure > img { } .row-caja-fuerte img { border-ra…" at bounding box center [445, 226] width 396 height 342
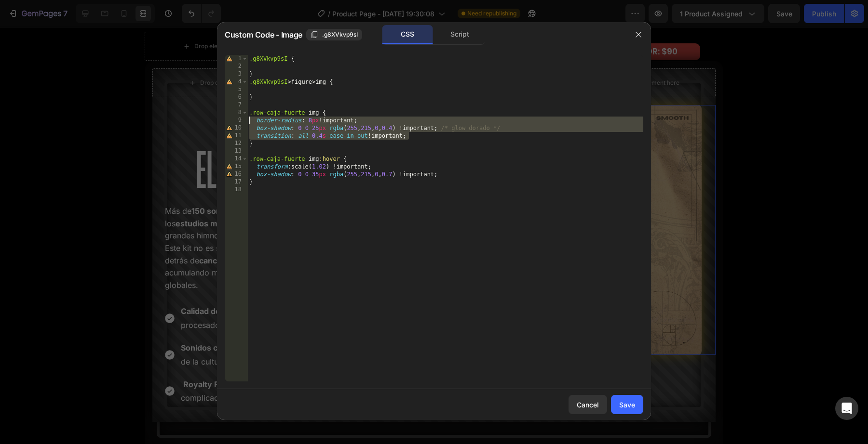
drag, startPoint x: 430, startPoint y: 137, endPoint x: 187, endPoint y: 116, distance: 244.9
click at [187, 116] on div "Custom Code - Image .g8XVkvp9sI CSS Script } 1 2 3 4 5 6 7 8 9 10 11 12 13 14 1…" at bounding box center [434, 222] width 868 height 444
type textarea ".row-caja-fuerte img { border-radius: 8px !important;"
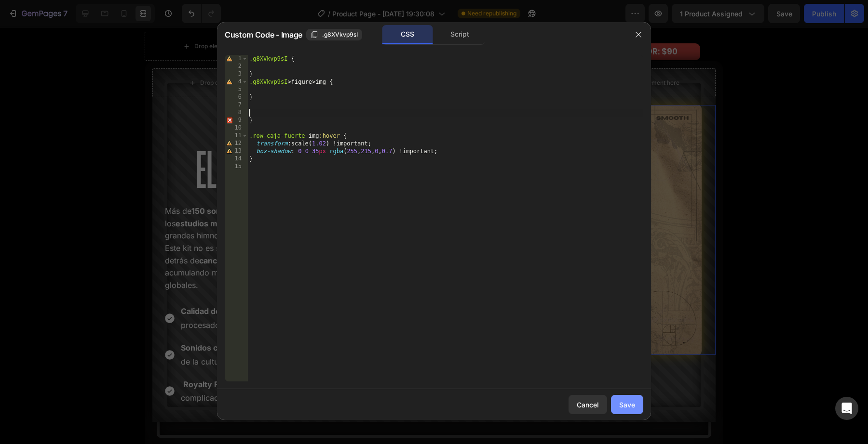
click at [617, 403] on button "Save" at bounding box center [627, 404] width 32 height 19
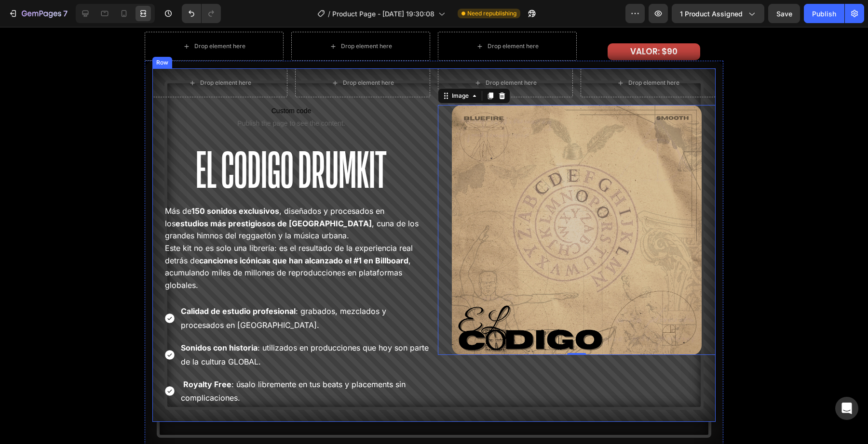
click at [504, 361] on div "Drop element here Drop element here Row Image 0" at bounding box center [577, 245] width 278 height 354
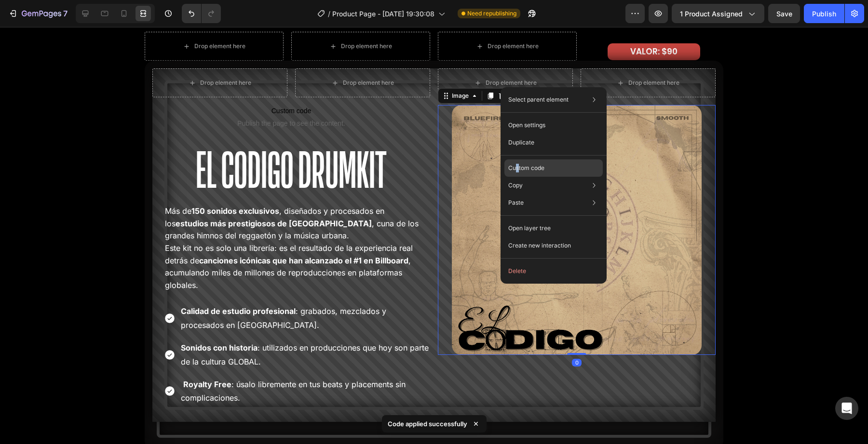
click at [517, 171] on p "Custom code" at bounding box center [526, 168] width 36 height 9
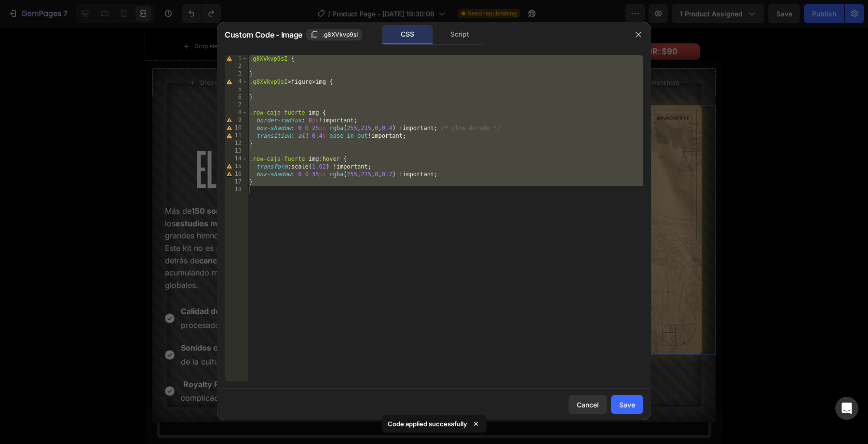
click at [470, 177] on div ".g8XVkvp9sI { } .g8XVkvp9sI > figure > img { } .row-caja-fuerte img { border-ra…" at bounding box center [445, 226] width 396 height 342
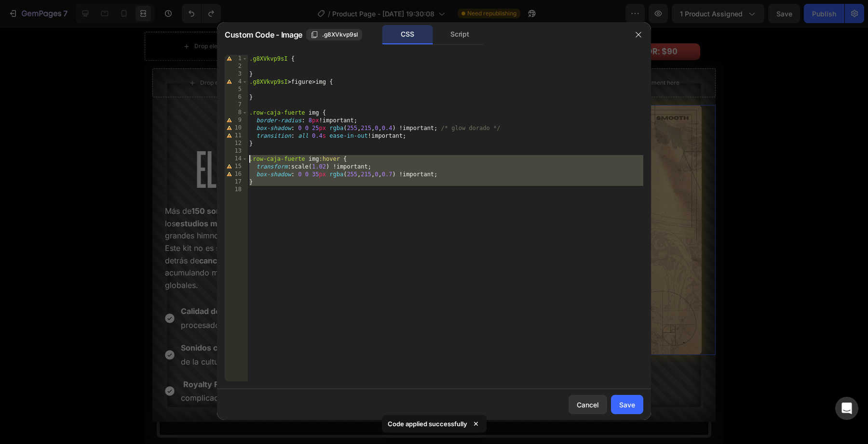
drag, startPoint x: 376, startPoint y: 190, endPoint x: 202, endPoint y: 161, distance: 175.9
click at [202, 162] on div "Custom Code - Image .g8XVkvp9sI CSS Script box-shadow: 0 0 35px rgba(255,215,0,…" at bounding box center [434, 222] width 868 height 444
type textarea ".row-caja-fuerte img:hover { transform: scale(1.02) !important;"
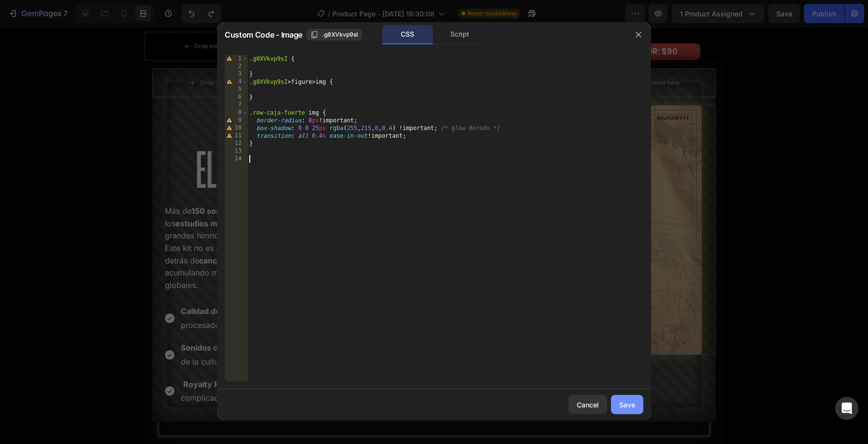
click at [633, 404] on div "Save" at bounding box center [627, 405] width 16 height 10
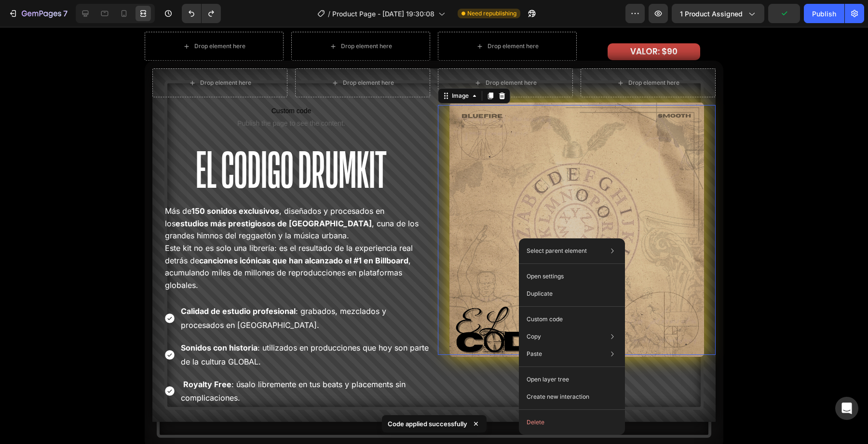
drag, startPoint x: 519, startPoint y: 239, endPoint x: 519, endPoint y: 274, distance: 35.2
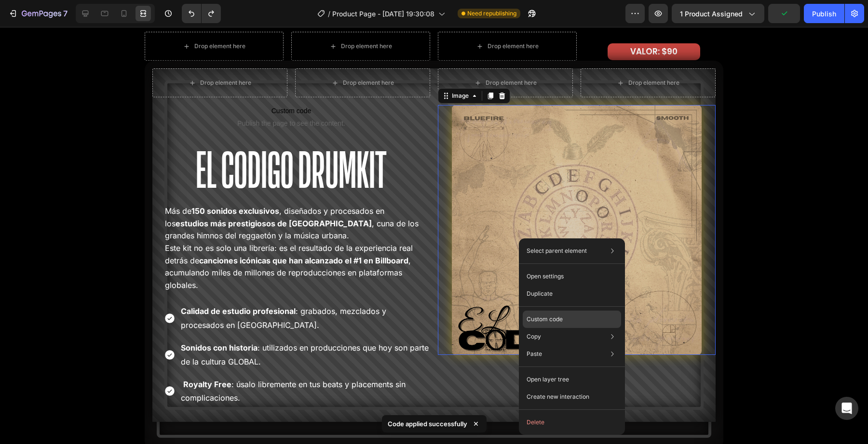
click at [535, 315] on div "Custom code" at bounding box center [572, 319] width 98 height 17
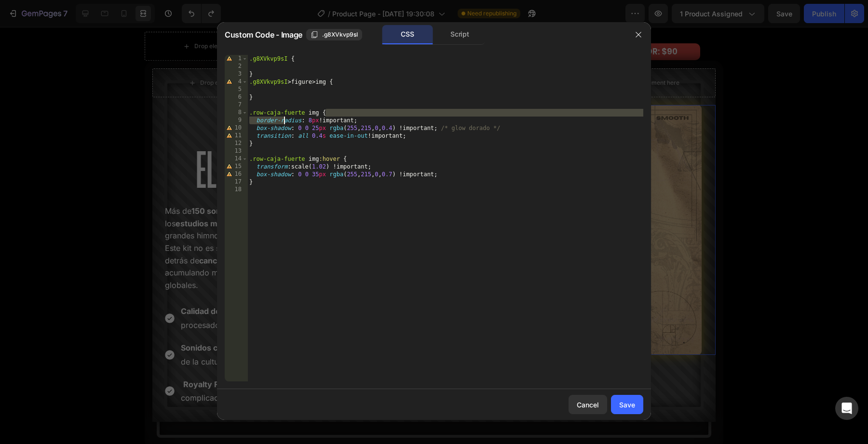
drag, startPoint x: 363, startPoint y: 118, endPoint x: 284, endPoint y: 123, distance: 79.2
click at [284, 123] on div ".g8XVkvp9sI { } .g8XVkvp9sI > figure > img { } .row-caja-fuerte img { border-ra…" at bounding box center [445, 226] width 396 height 342
drag, startPoint x: 255, startPoint y: 130, endPoint x: 319, endPoint y: 125, distance: 63.9
click at [322, 125] on div ".g8XVkvp9sI { } .g8XVkvp9sI > figure > img { } .row-caja-fuerte img { border-ra…" at bounding box center [445, 226] width 396 height 342
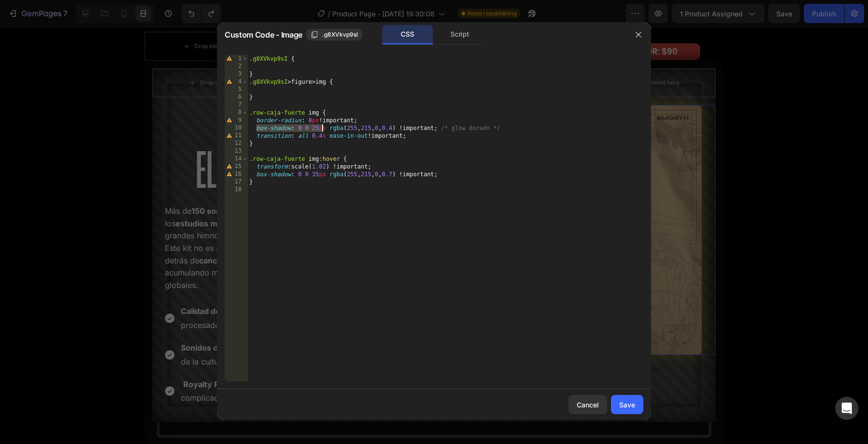
type textarea "box-shadow: 0 0 25px rgba(255,215,0,0.4) !important; /* glow dorado */"
drag, startPoint x: 505, startPoint y: 130, endPoint x: 241, endPoint y: 131, distance: 264.7
click at [241, 131] on div "box-shadow: 0 0 25px rgba(255,215,0,0.4) !important; /* glow dorado */ 1 2 3 4 …" at bounding box center [434, 218] width 418 height 327
click at [623, 404] on div "Save" at bounding box center [627, 405] width 16 height 10
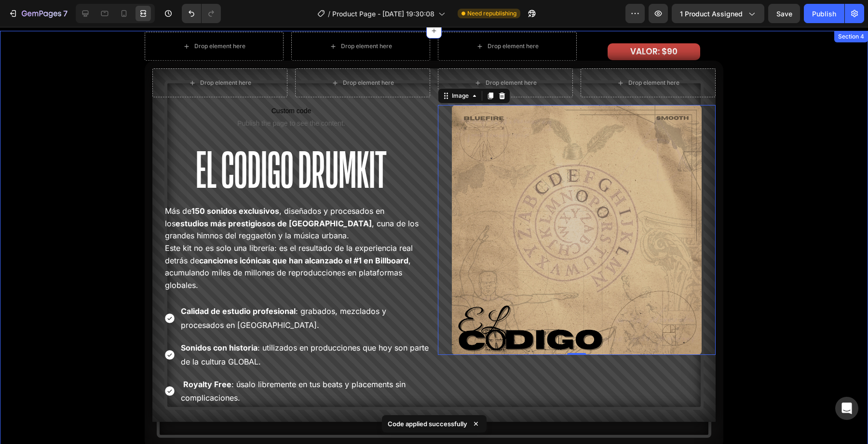
click at [833, 363] on div "Drop element here Drop element here Drop element here VALOR: $90 Text Block Row…" at bounding box center [434, 287] width 868 height 511
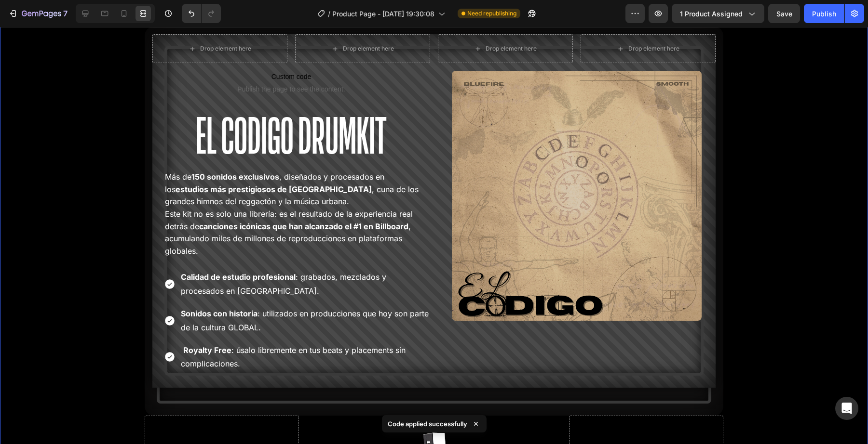
scroll to position [1812, 0]
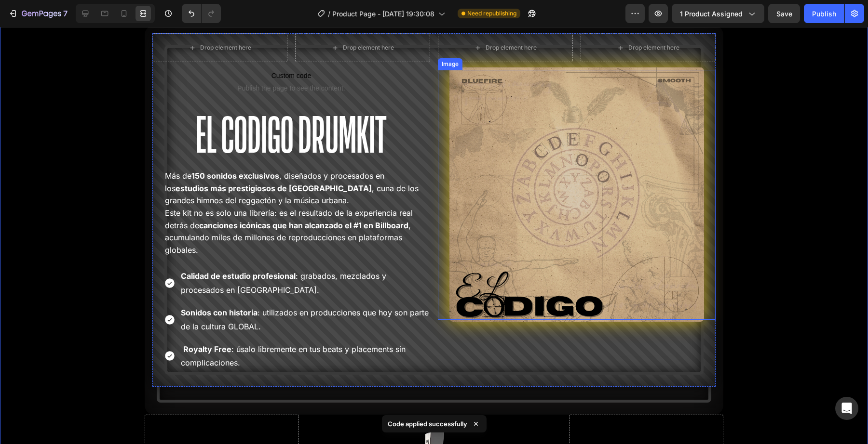
click at [637, 245] on img at bounding box center [576, 194] width 255 height 255
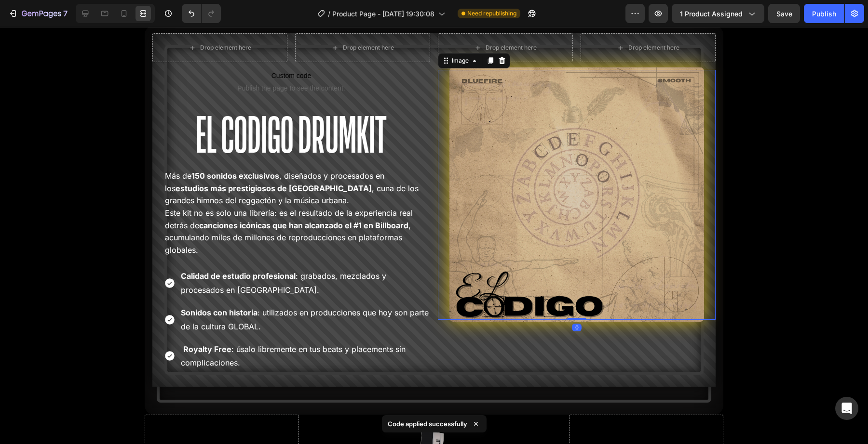
click at [487, 225] on img at bounding box center [576, 194] width 255 height 255
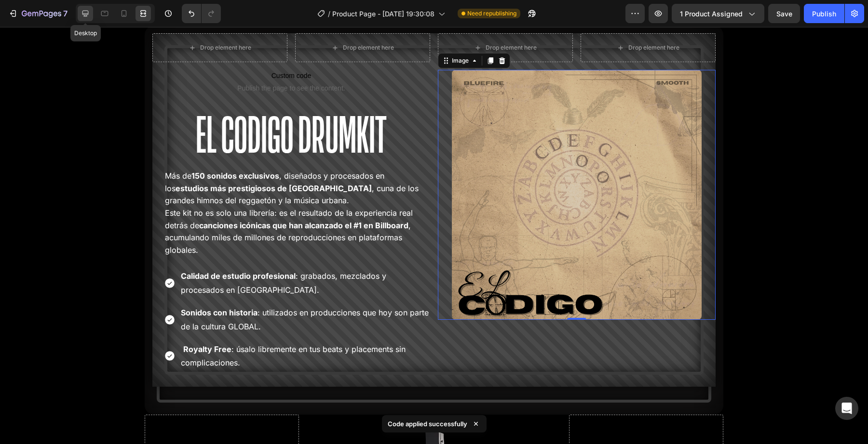
click at [80, 12] on div at bounding box center [85, 13] width 15 height 15
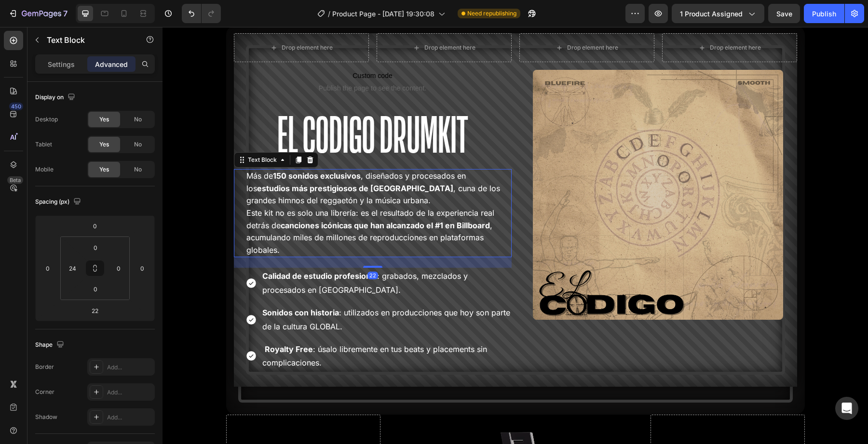
click at [285, 196] on p "Más de 150 sonidos exclusivos , diseñados y procesados en los estudios más pres…" at bounding box center [378, 188] width 264 height 37
click at [79, 269] on input "24" at bounding box center [72, 268] width 14 height 14
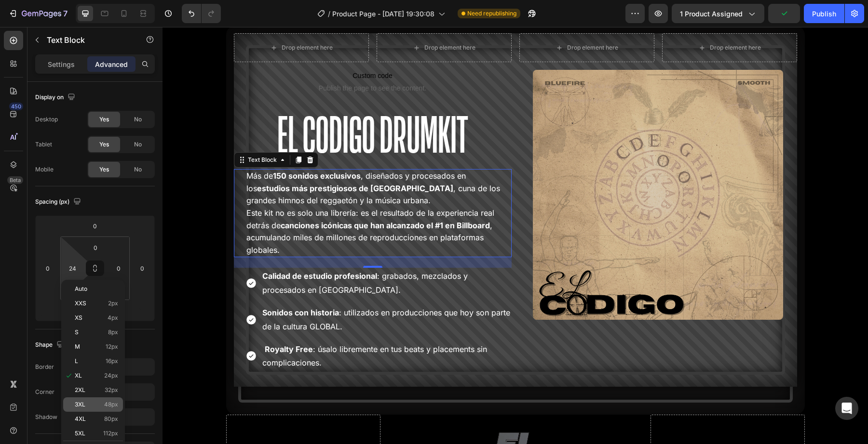
click at [109, 402] on span "48px" at bounding box center [111, 405] width 14 height 7
type input "48"
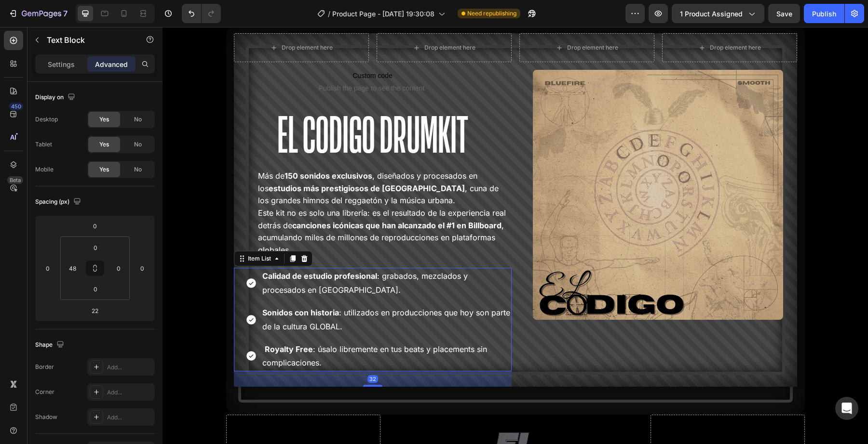
click at [242, 275] on div "Calidad de estudio profesional : grabados, mezclados y procesados en Miami. Son…" at bounding box center [373, 320] width 278 height 104
click at [73, 274] on input "24" at bounding box center [72, 268] width 14 height 14
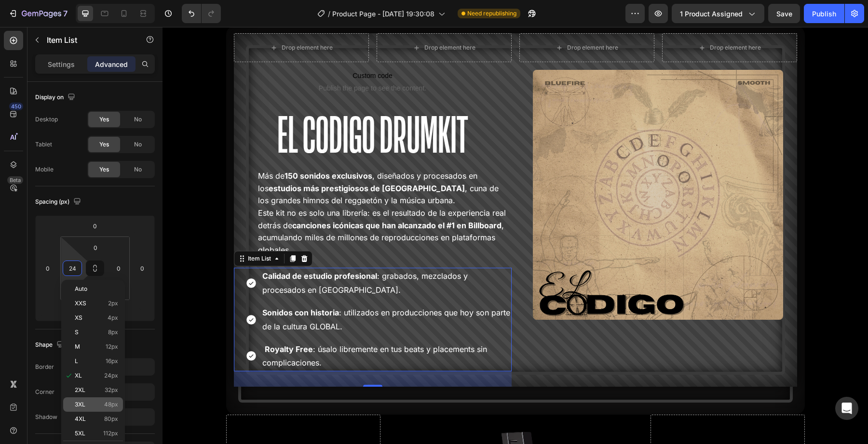
click at [112, 406] on span "48px" at bounding box center [111, 405] width 14 height 7
type input "48"
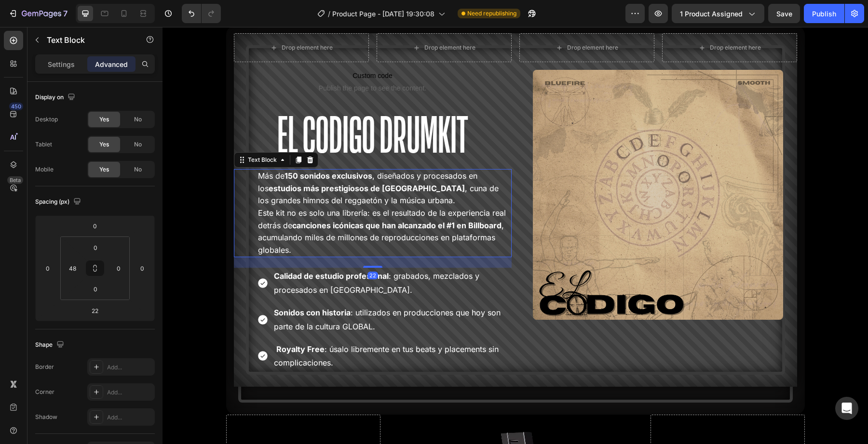
click at [295, 250] on p "Este kit no es solo una librería: es el resultado de la experiencia real detrás…" at bounding box center [384, 231] width 253 height 49
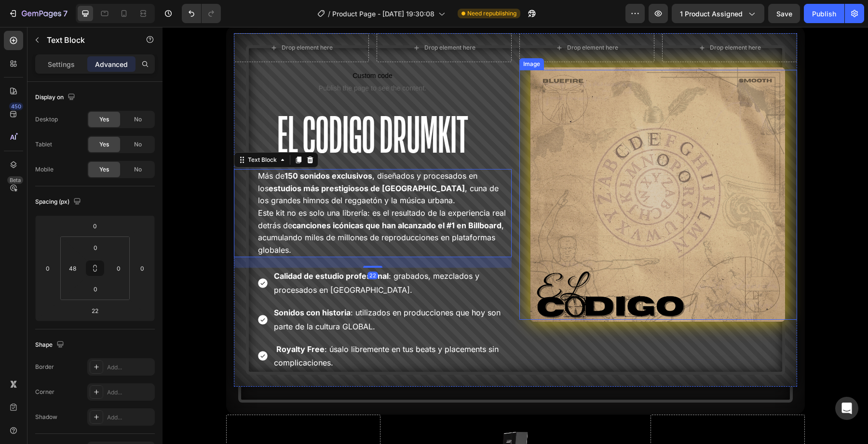
click at [611, 169] on img at bounding box center [657, 194] width 255 height 255
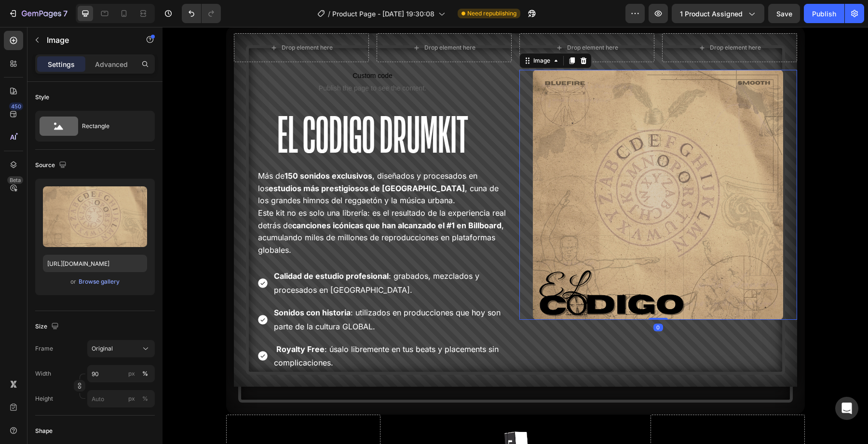
click at [117, 72] on div "Settings Advanced" at bounding box center [95, 63] width 120 height 19
click at [117, 67] on p "Advanced" at bounding box center [111, 64] width 33 height 10
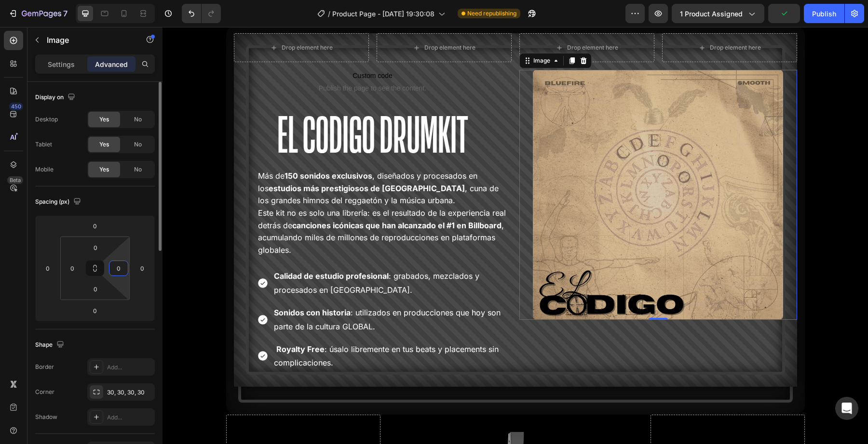
click at [123, 270] on input "0" at bounding box center [118, 268] width 14 height 14
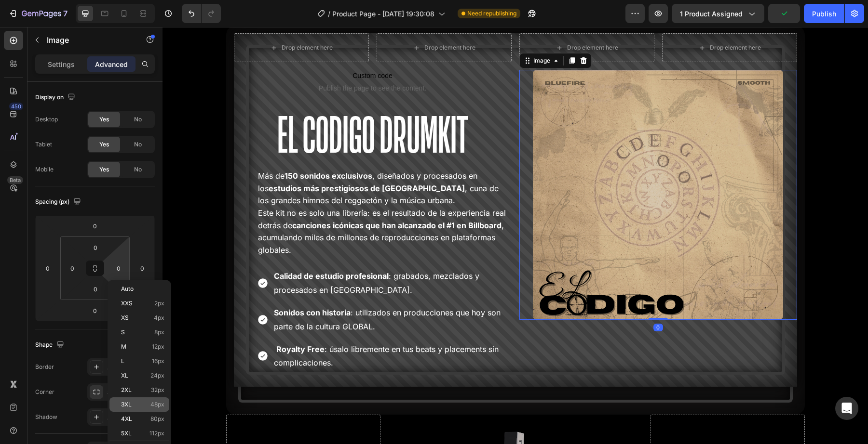
click at [167, 406] on div "3XL 48px" at bounding box center [139, 405] width 60 height 14
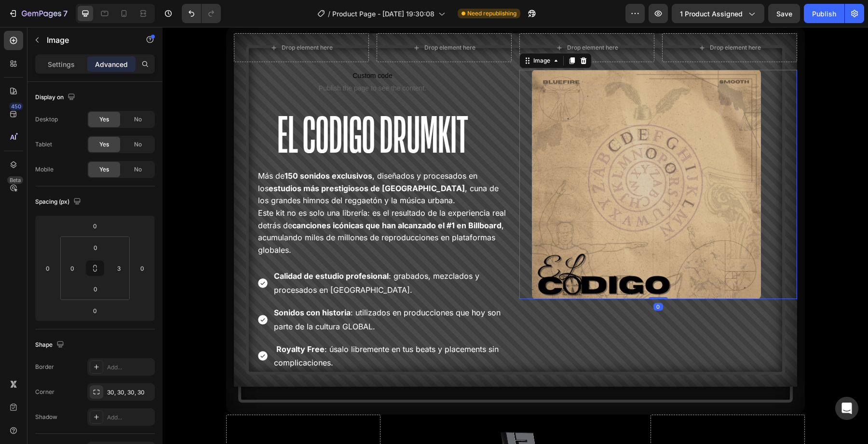
click at [121, 0] on html "7 Version history / Product Page - Sep 25, 19:30:08 Need republishing Preview 1…" at bounding box center [434, 0] width 868 height 0
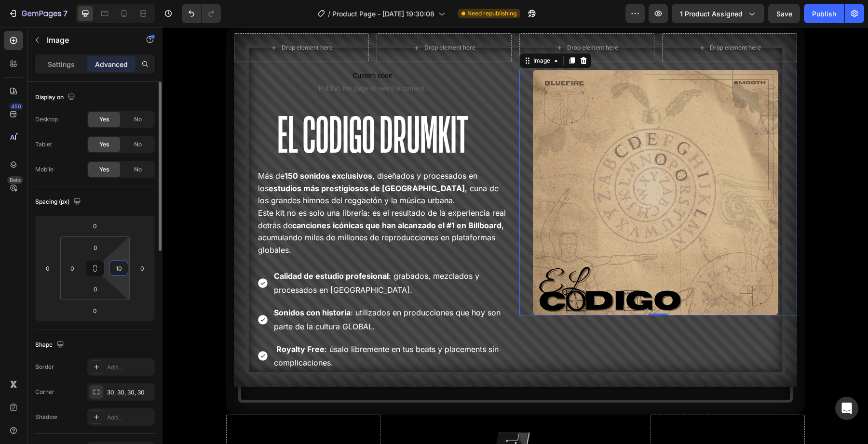
click at [114, 275] on input "10" at bounding box center [118, 268] width 14 height 14
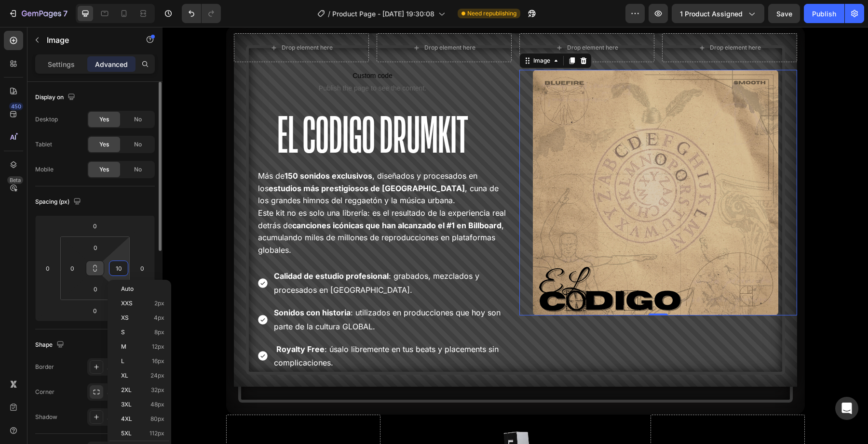
type input "10"
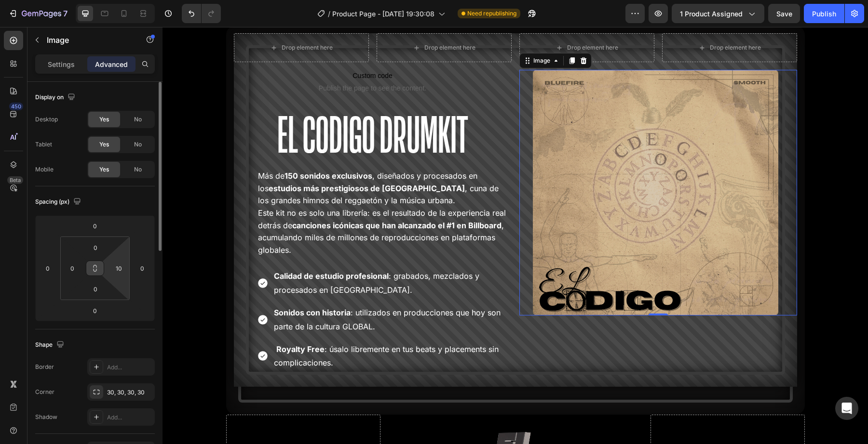
click at [100, 268] on button at bounding box center [95, 268] width 18 height 15
click at [118, 267] on input "10" at bounding box center [118, 268] width 14 height 14
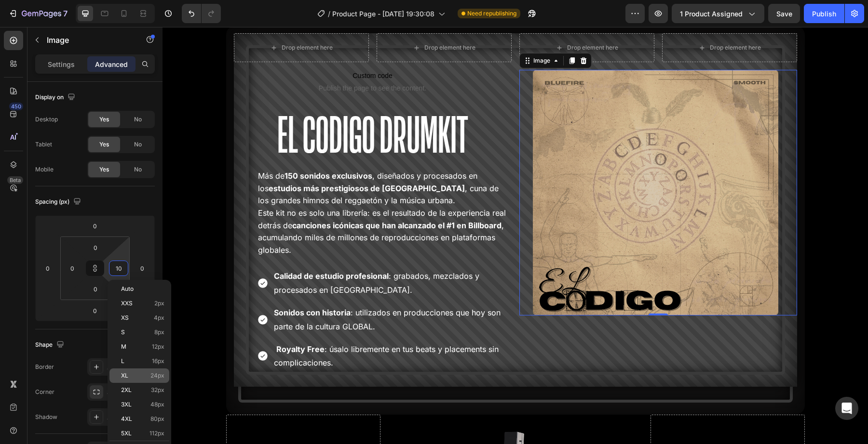
type input "10"
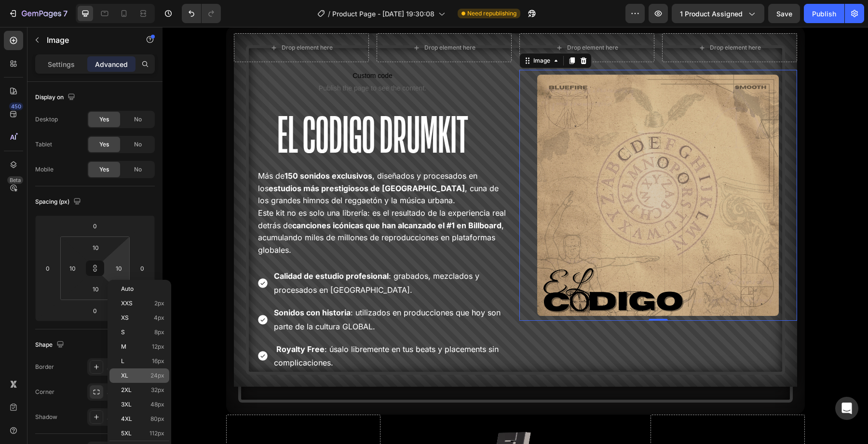
click at [148, 377] on p "XL 24px" at bounding box center [142, 376] width 43 height 7
type input "24"
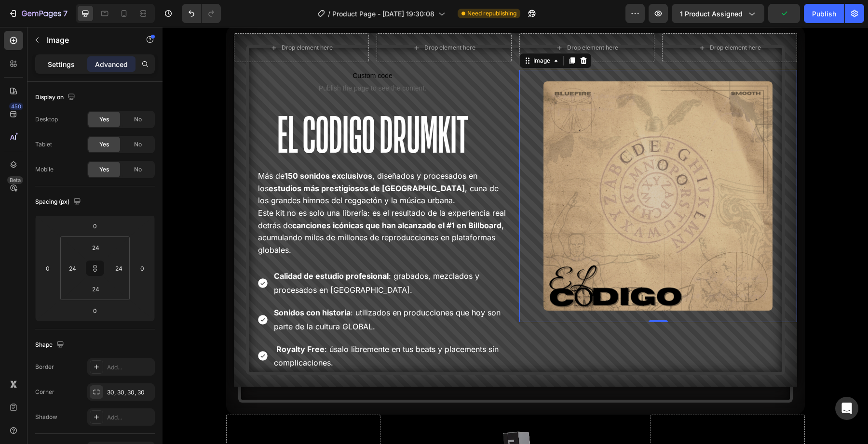
click at [70, 66] on p "Settings" at bounding box center [61, 64] width 27 height 10
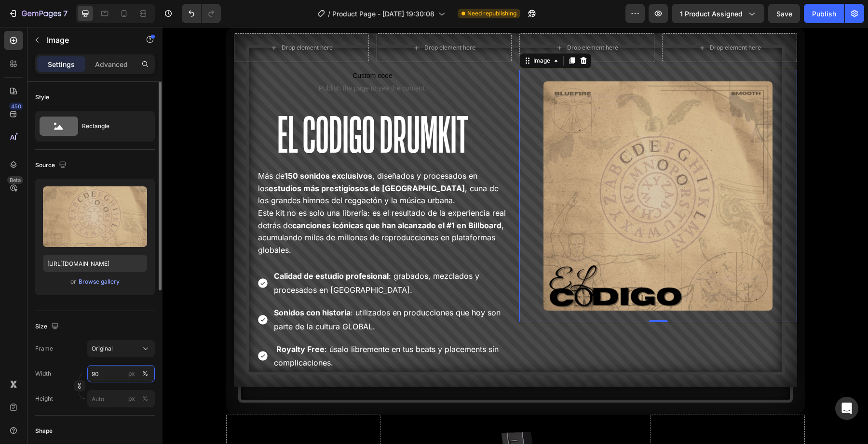
click at [115, 371] on input "90" at bounding box center [120, 373] width 67 height 17
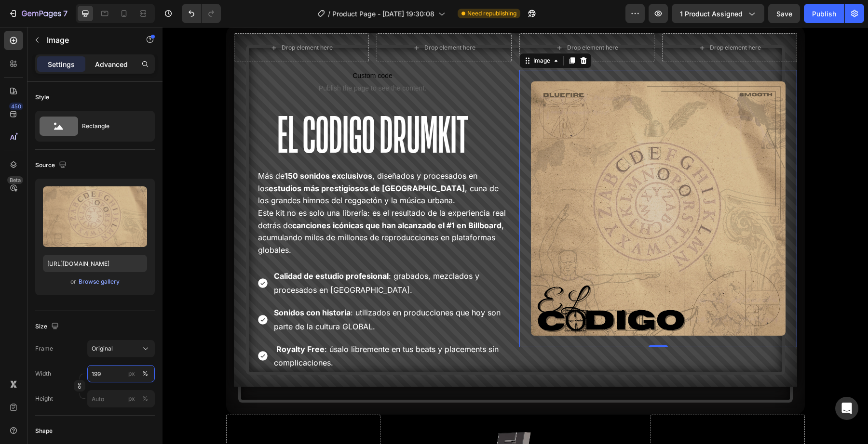
type input "199"
click at [94, 67] on div "Advanced" at bounding box center [111, 63] width 48 height 15
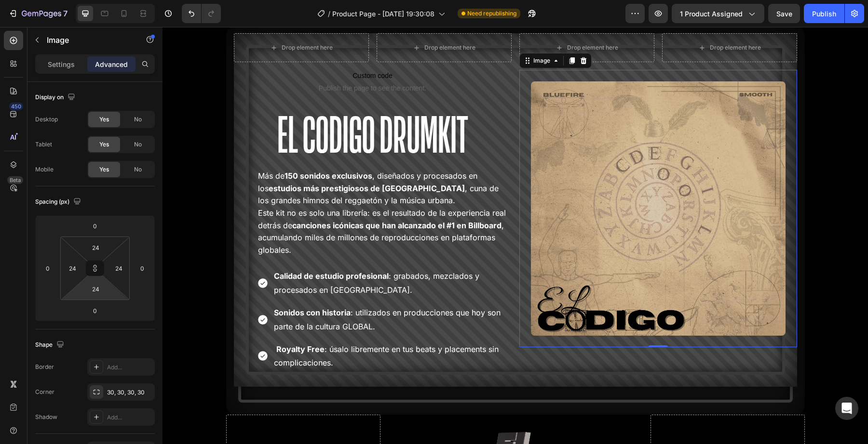
click at [120, 0] on html "7 Version history / Product Page - Sep 25, 19:30:08 Need republishing Preview 1…" at bounding box center [434, 0] width 868 height 0
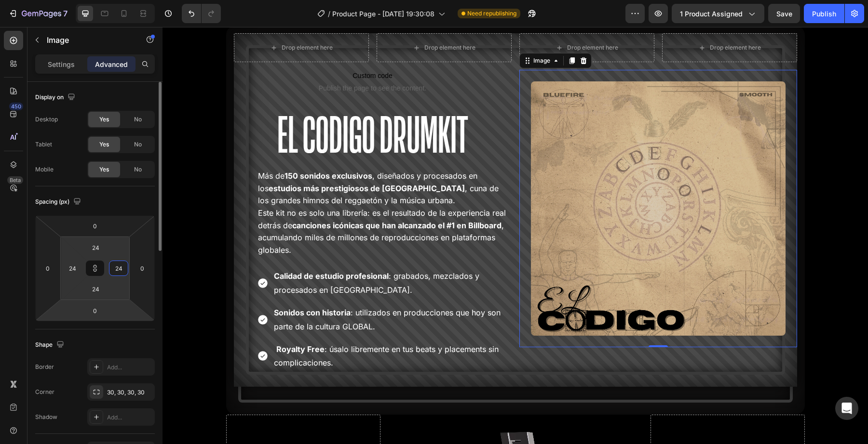
type input "3"
type input "30"
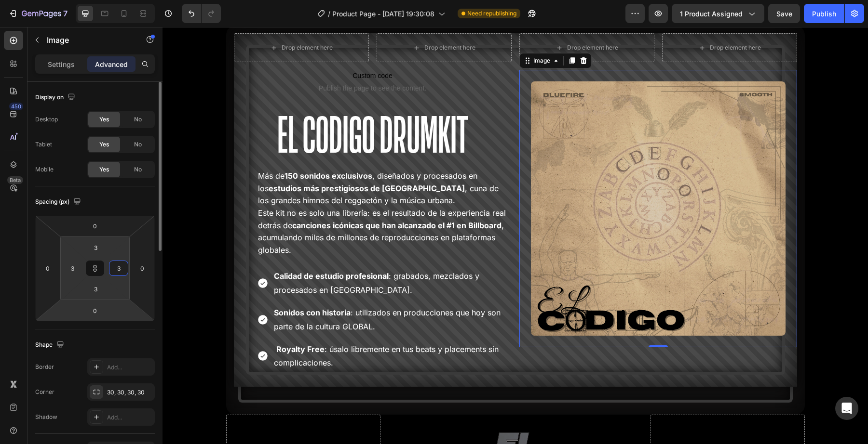
type input "30"
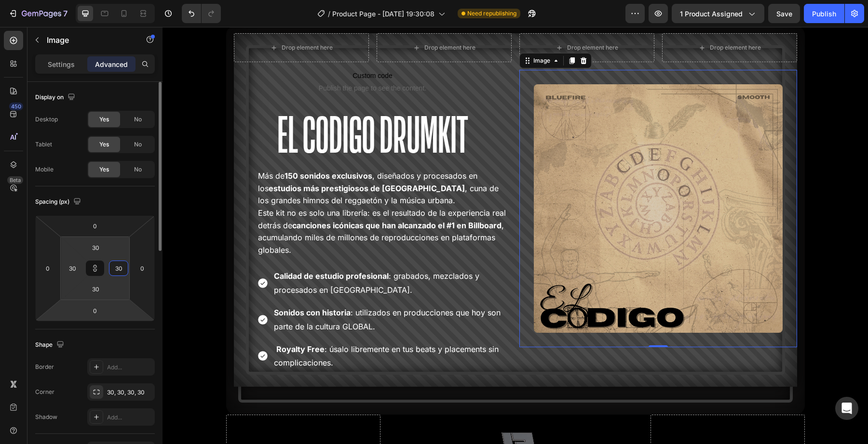
type input "3"
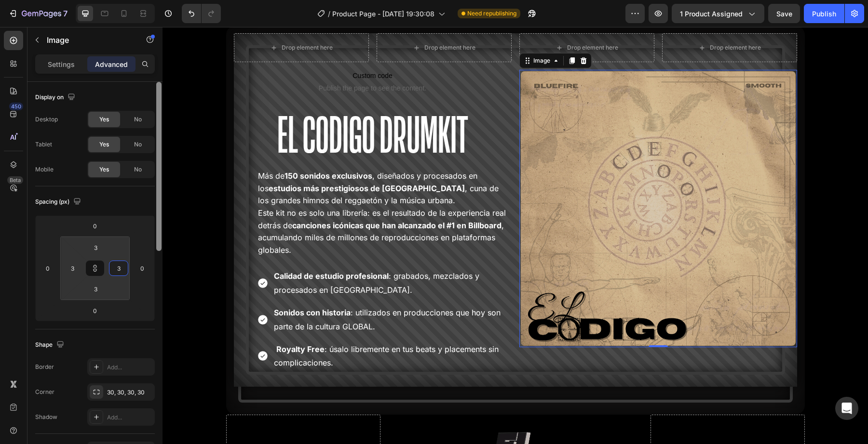
type input "3"
click at [156, 307] on div at bounding box center [158, 277] width 7 height 390
click at [112, 264] on input "3" at bounding box center [118, 268] width 14 height 14
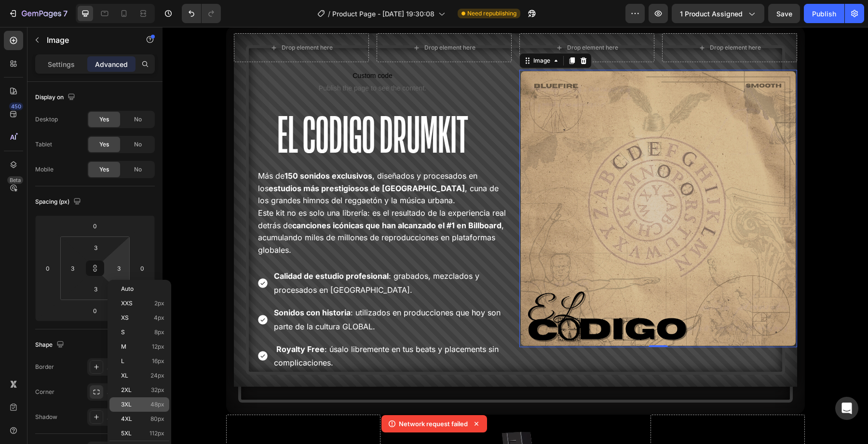
click at [148, 409] on div "3XL 48px" at bounding box center [139, 405] width 60 height 14
type input "48"
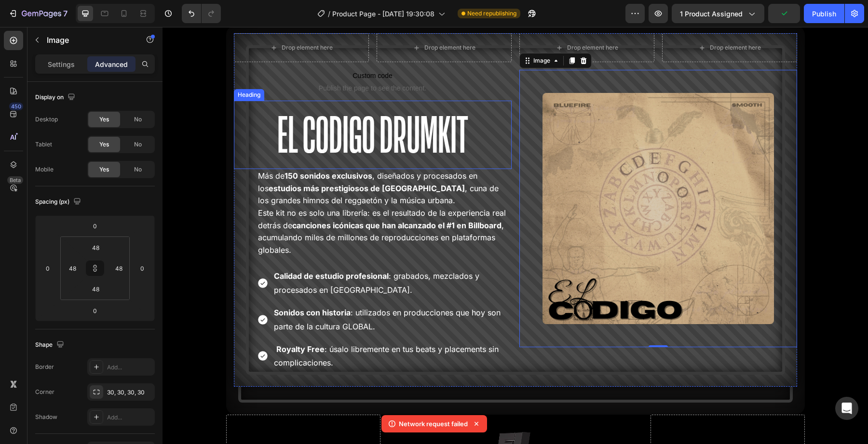
click at [434, 134] on p "El Codigo Drumkit" at bounding box center [373, 135] width 276 height 67
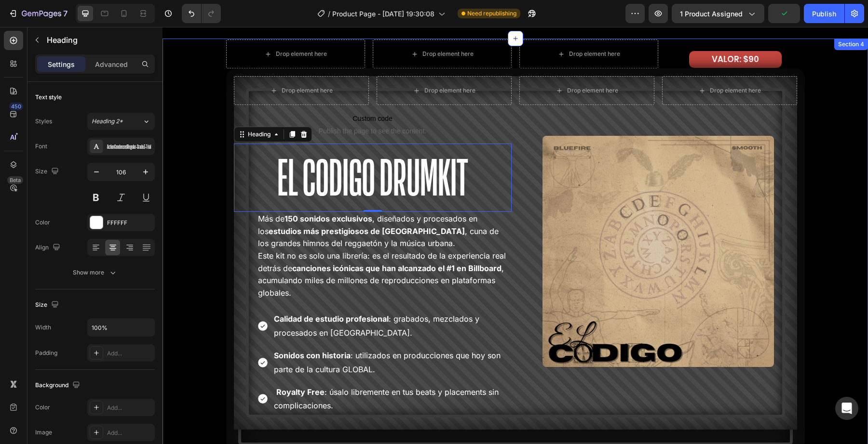
scroll to position [1767, 0]
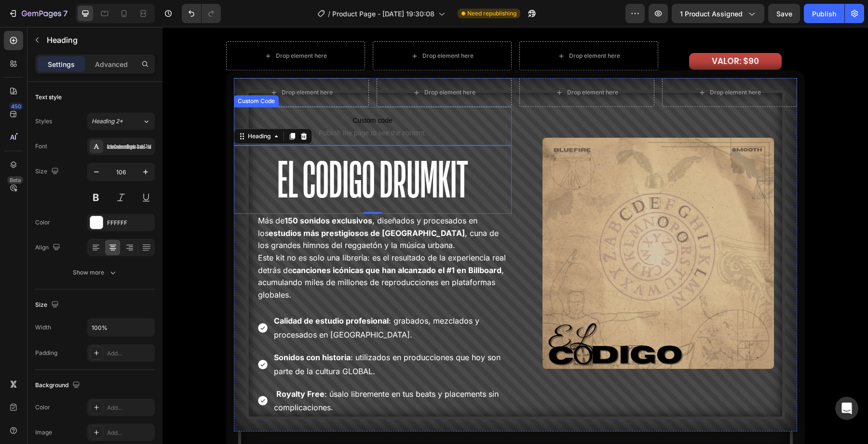
click at [402, 135] on span "Publish the page to see the content." at bounding box center [373, 133] width 278 height 10
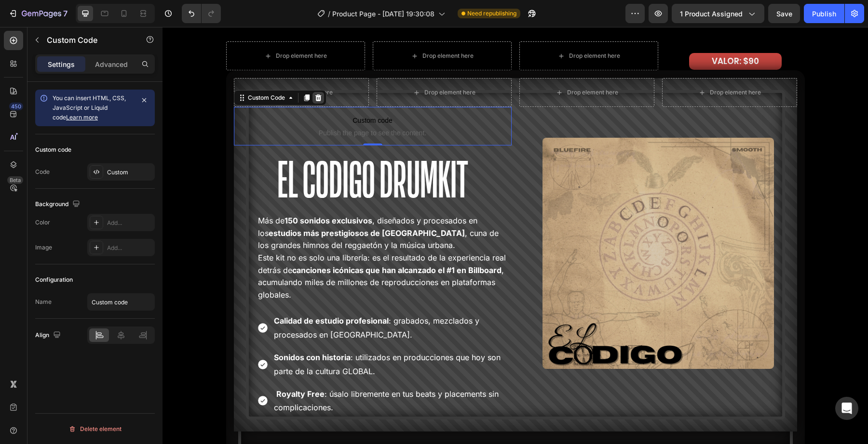
click at [318, 97] on icon at bounding box center [318, 98] width 8 height 8
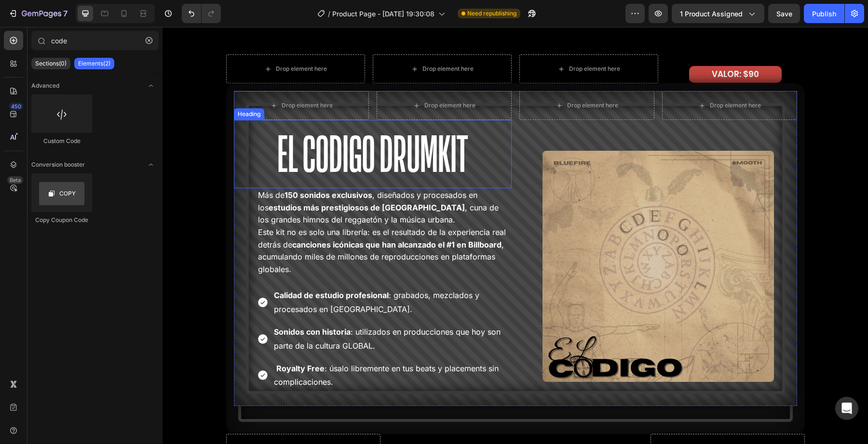
scroll to position [1746, 0]
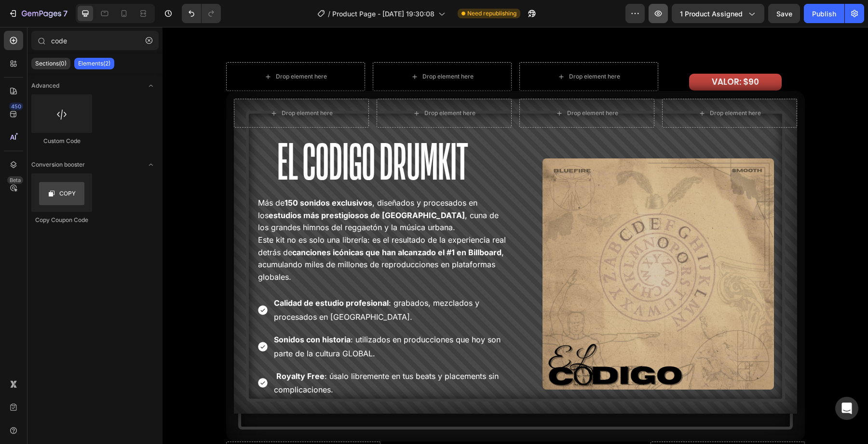
click at [654, 23] on button "button" at bounding box center [657, 13] width 19 height 19
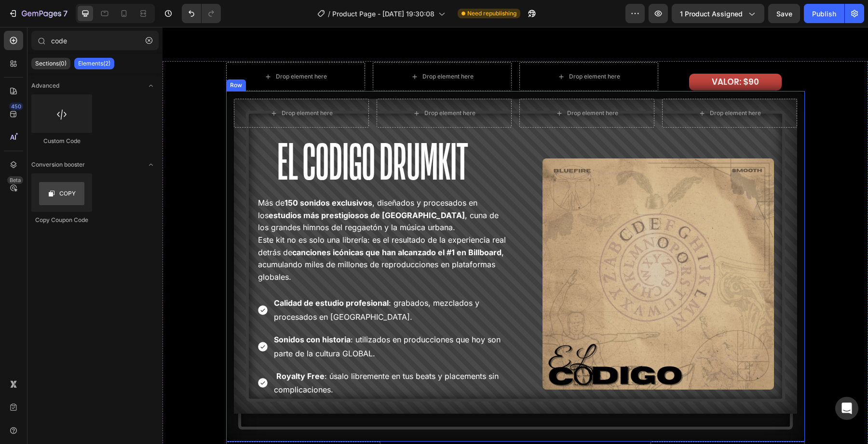
click at [241, 187] on p "El Codigo Drumkit" at bounding box center [373, 162] width 276 height 67
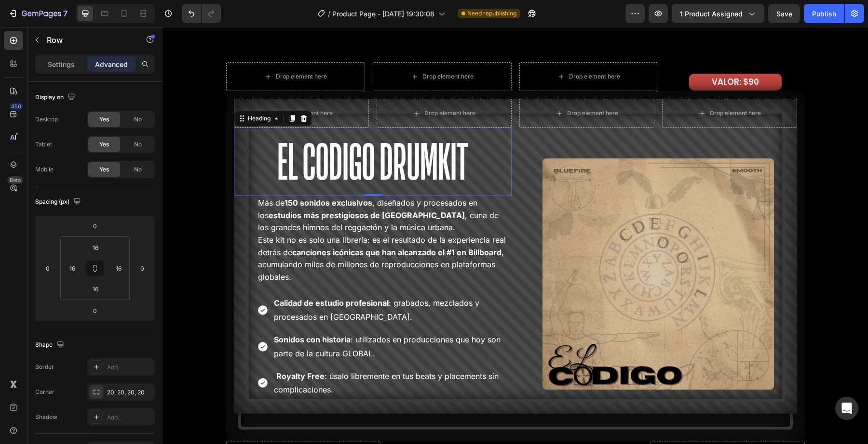
click at [233, 208] on div "Drop element here Drop element here Row El Codigo Drumkit Heading 0 Más de 150 …" at bounding box center [515, 266] width 578 height 351
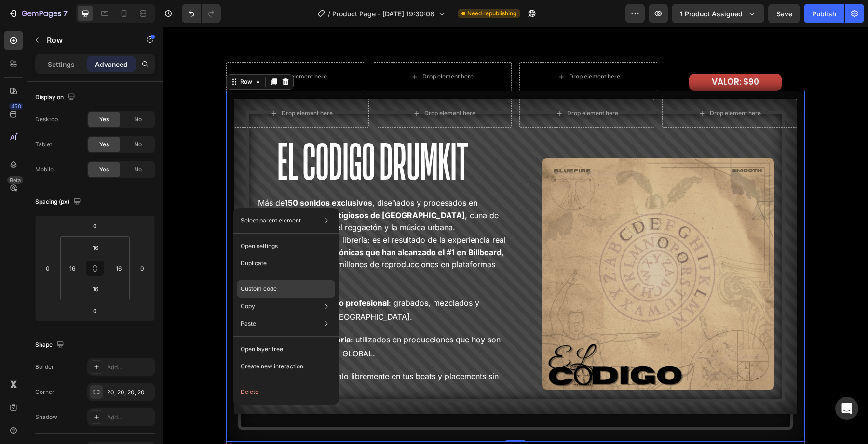
click at [272, 281] on div "Custom code" at bounding box center [286, 289] width 98 height 17
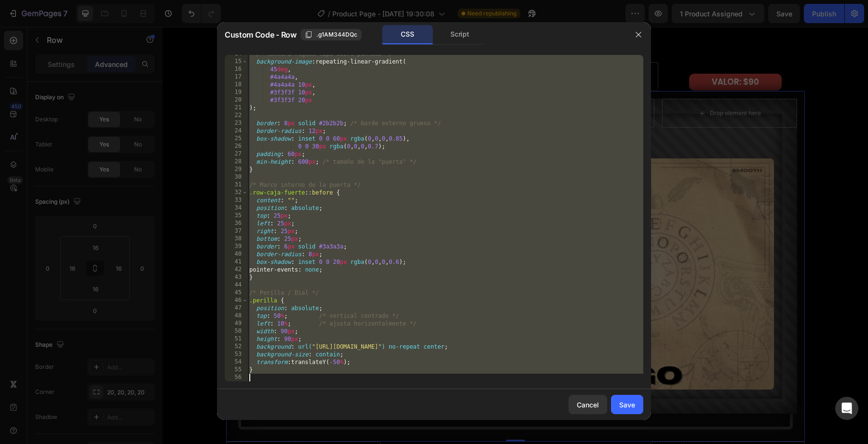
scroll to position [105, 0]
drag, startPoint x: 250, startPoint y: 126, endPoint x: 457, endPoint y: 497, distance: 424.3
click at [457, 0] on html "7 Version history / Product Page - Sep 25, 19:30:08 Need republishing Preview 1…" at bounding box center [434, 0] width 868 height 0
type textarea "}"
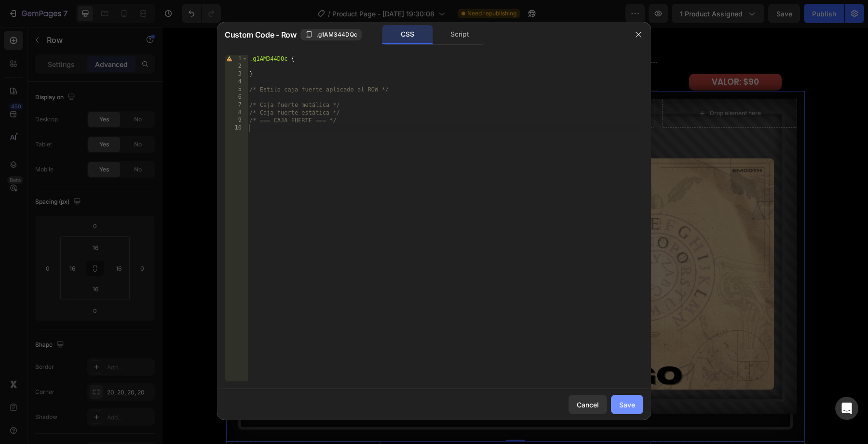
click at [634, 408] on div "Save" at bounding box center [627, 405] width 16 height 10
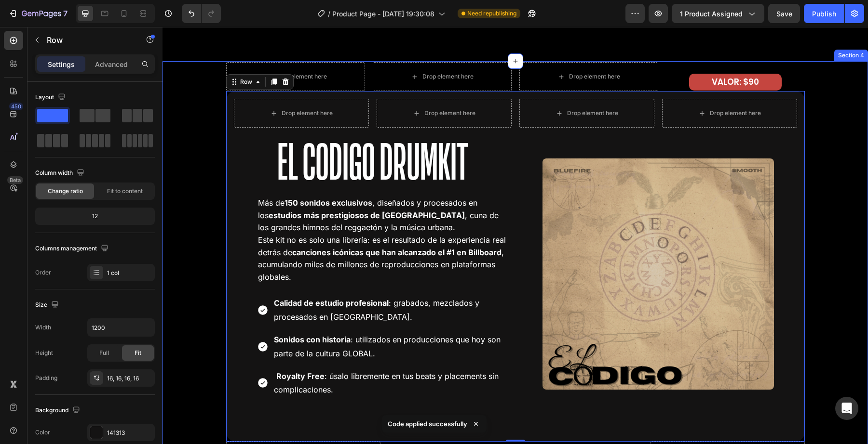
click at [193, 306] on div "Drop element here Drop element here Drop element here VALOR: $90 Text Block Row…" at bounding box center [514, 298] width 705 height 472
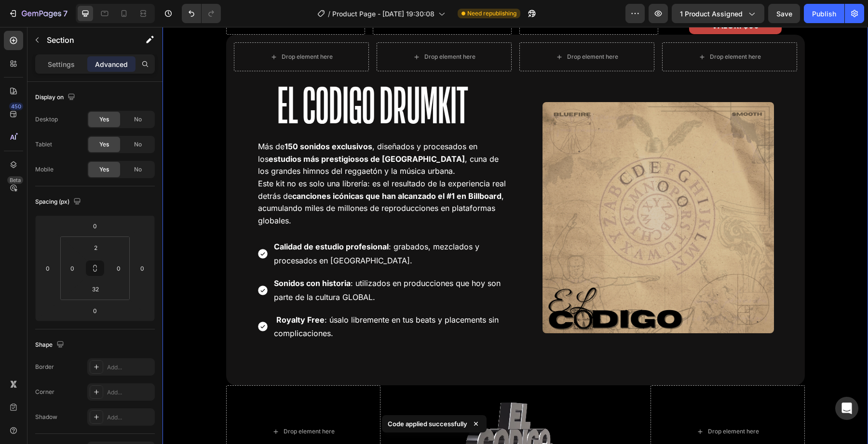
scroll to position [1811, 0]
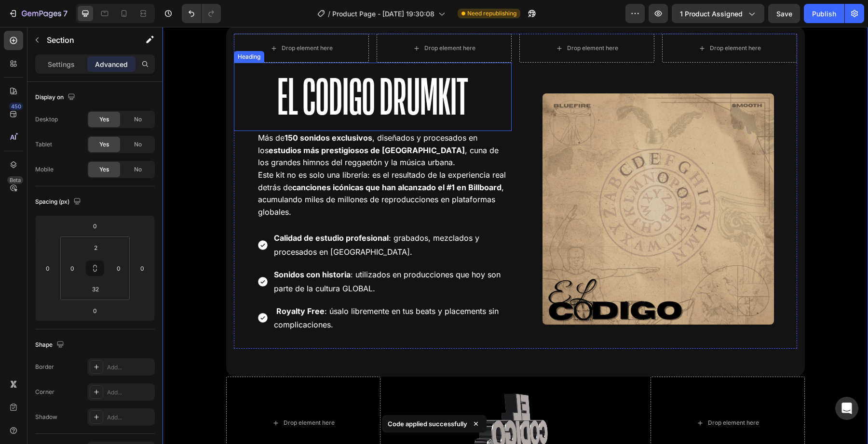
click at [348, 97] on p "El Codigo Drumkit" at bounding box center [373, 97] width 276 height 67
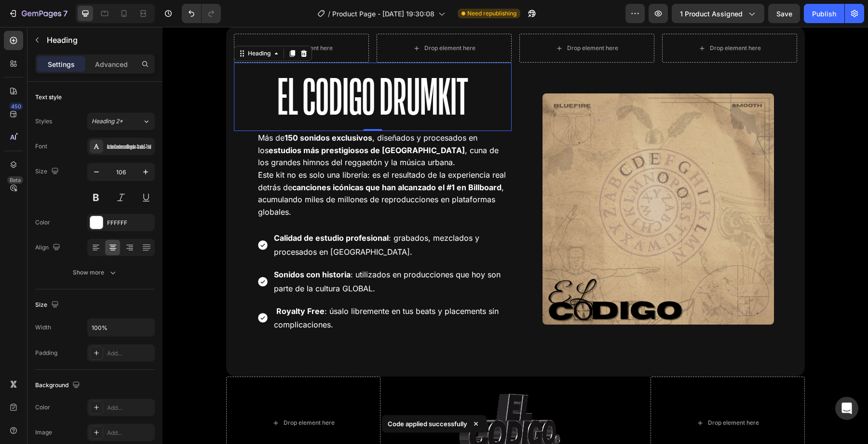
click at [105, 55] on div "Settings Advanced" at bounding box center [95, 63] width 120 height 19
click at [117, 67] on p "Advanced" at bounding box center [111, 64] width 33 height 10
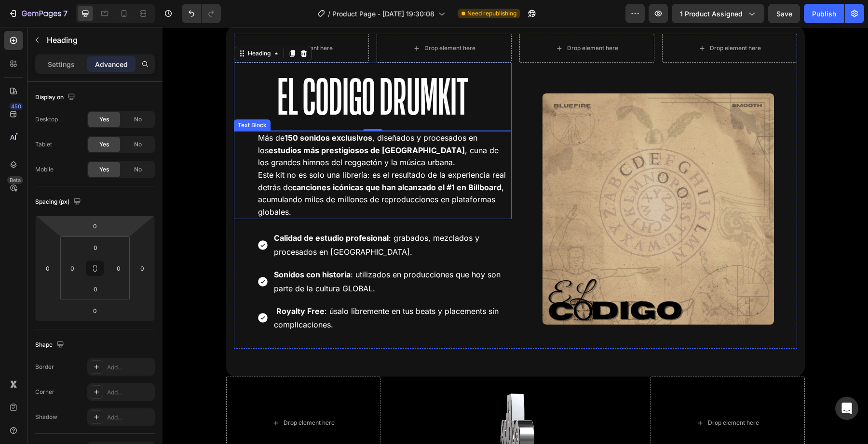
click at [258, 166] on p "Más de 150 sonidos exclusivos , diseñados y procesados en los estudios más pres…" at bounding box center [384, 150] width 253 height 37
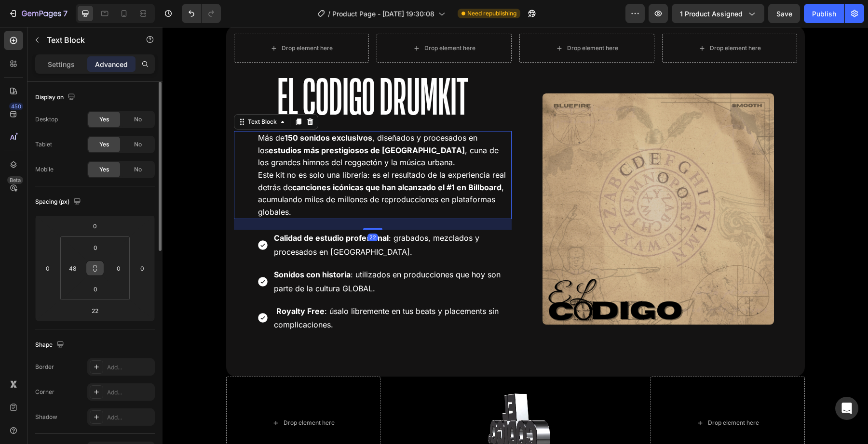
click at [89, 269] on button at bounding box center [95, 268] width 18 height 15
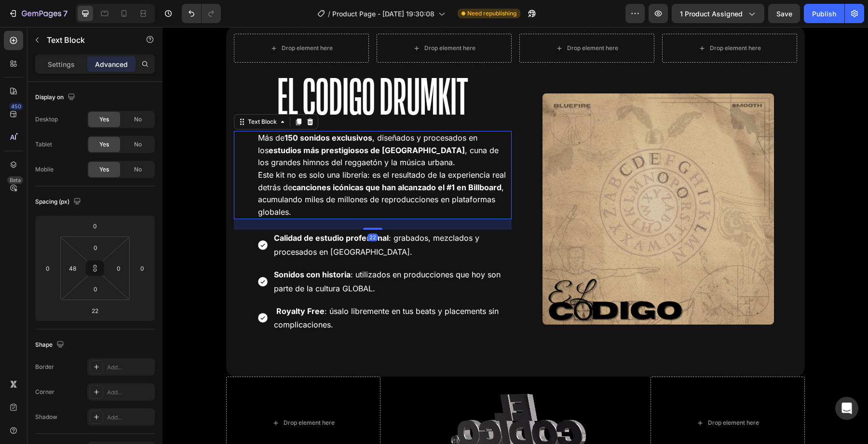
type input "3"
click at [84, 0] on html "7 Version history / Product Page - Sep 25, 19:30:08 Need republishing Preview 1…" at bounding box center [434, 0] width 868 height 0
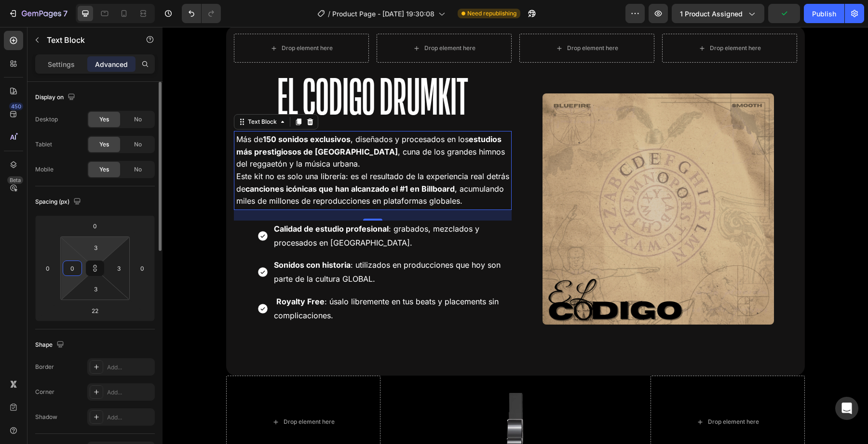
type input "0"
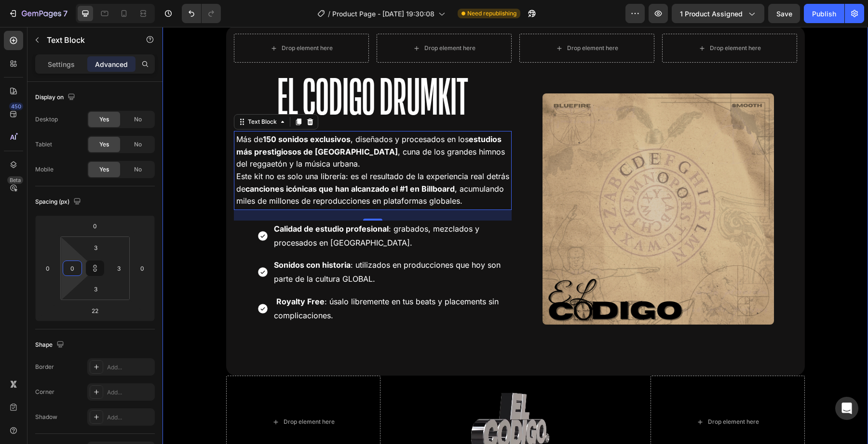
click at [238, 230] on div "Calidad de estudio profesional : grabados, mezclados y procesados en Miami. Son…" at bounding box center [373, 273] width 278 height 104
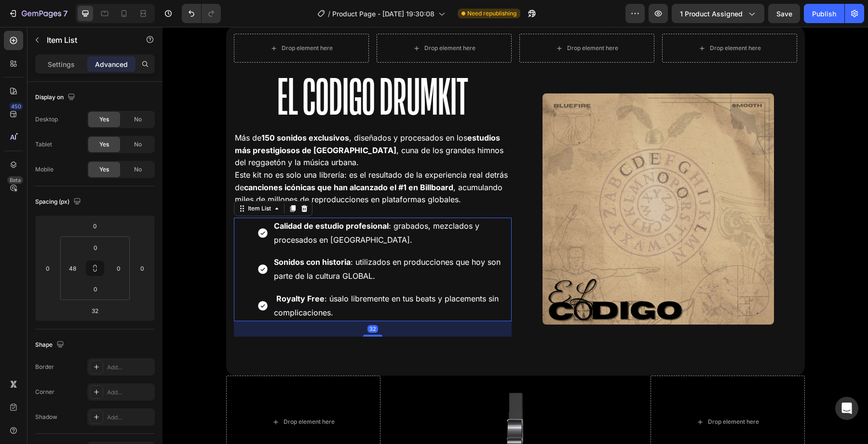
click at [227, 265] on div "Drop element here Drop element here Row El Codigo Drumkit Heading Más de 150 so…" at bounding box center [515, 201] width 578 height 350
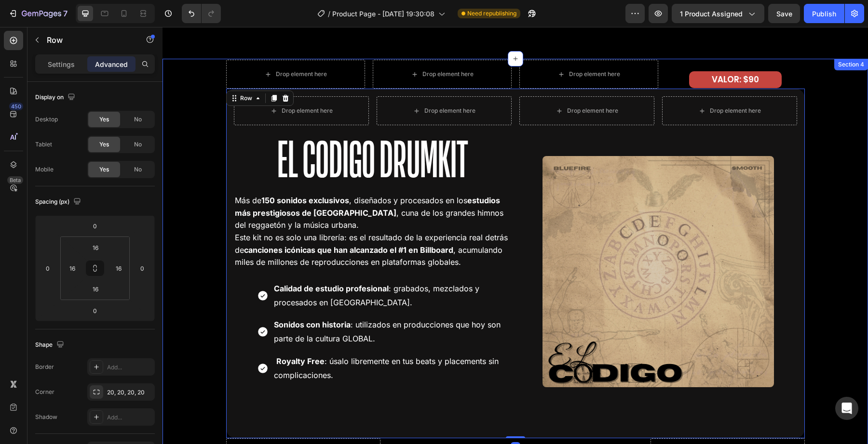
scroll to position [1743, 0]
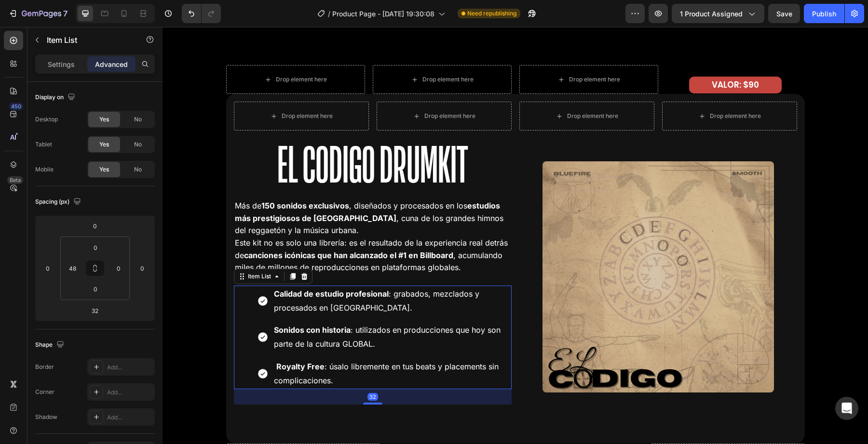
click at [261, 373] on icon at bounding box center [263, 374] width 10 height 10
click at [72, 272] on input "48" at bounding box center [72, 268] width 14 height 14
type input "0"
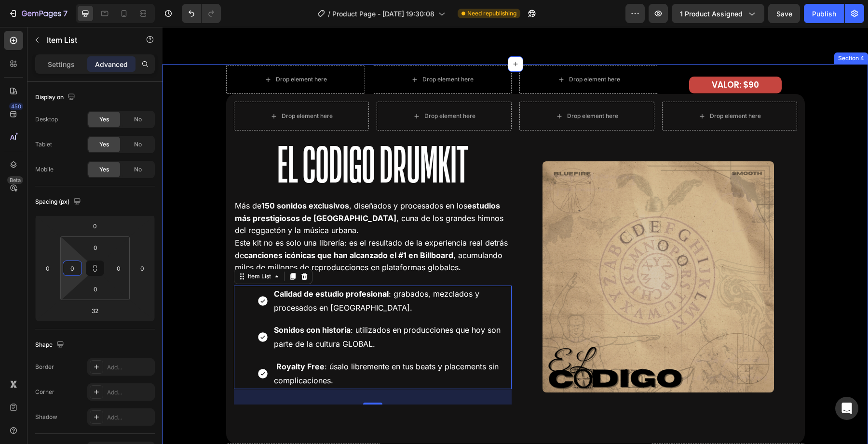
click at [179, 307] on div "Drop element here Drop element here Drop element here VALOR: $90 Text Block Row…" at bounding box center [514, 300] width 705 height 471
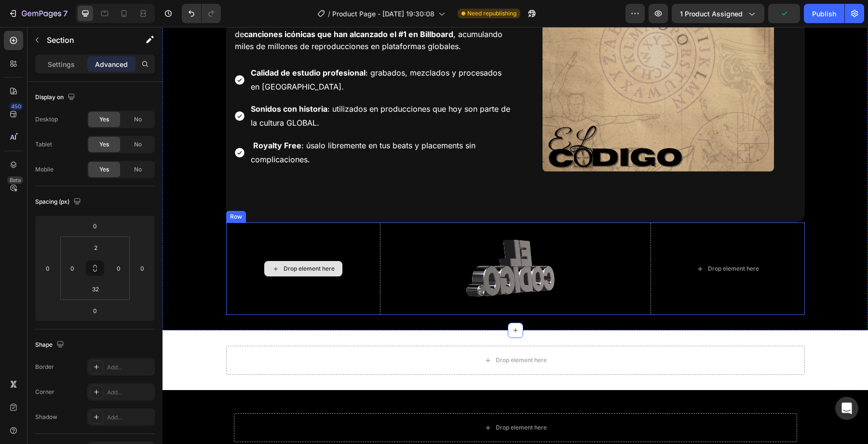
scroll to position [1994, 0]
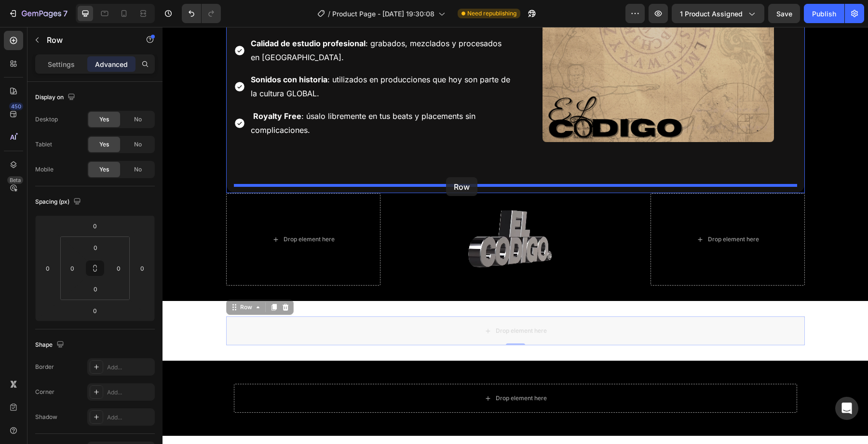
drag, startPoint x: 422, startPoint y: 338, endPoint x: 446, endPoint y: 177, distance: 162.7
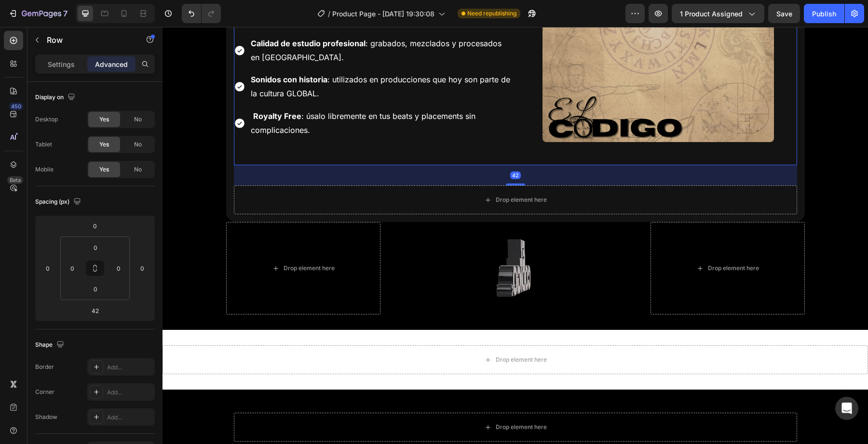
click at [425, 164] on div "Drop element here Drop element here Row El Codigo Drumkit Heading Más de 150 so…" at bounding box center [373, 8] width 278 height 314
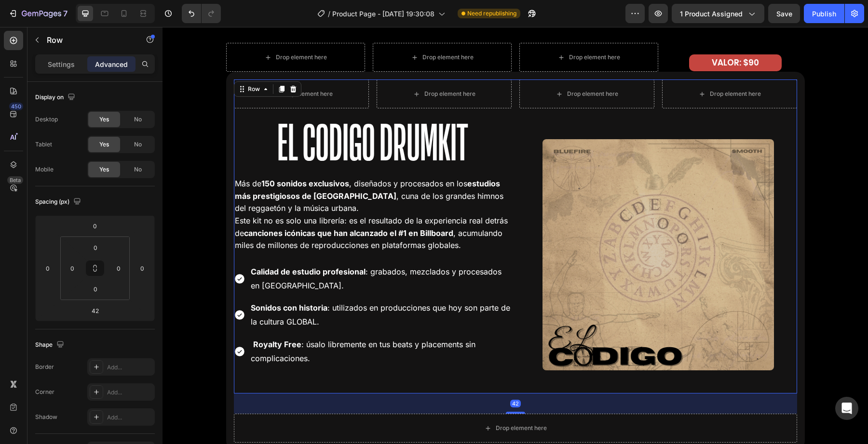
scroll to position [1763, 0]
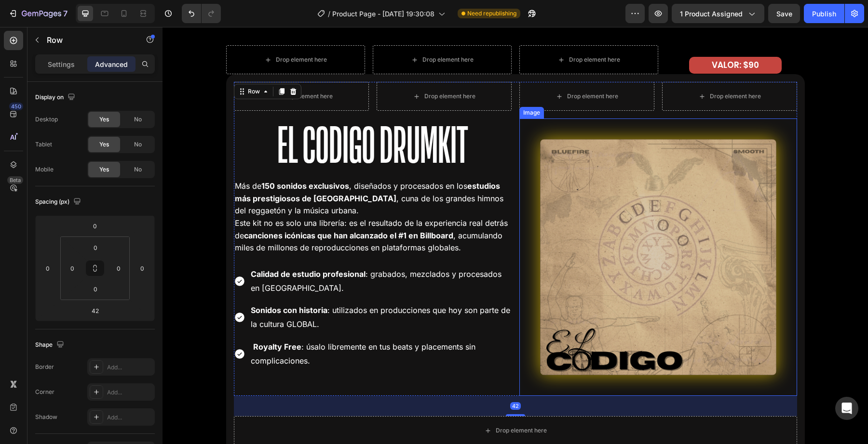
click at [601, 219] on img at bounding box center [658, 258] width 236 height 236
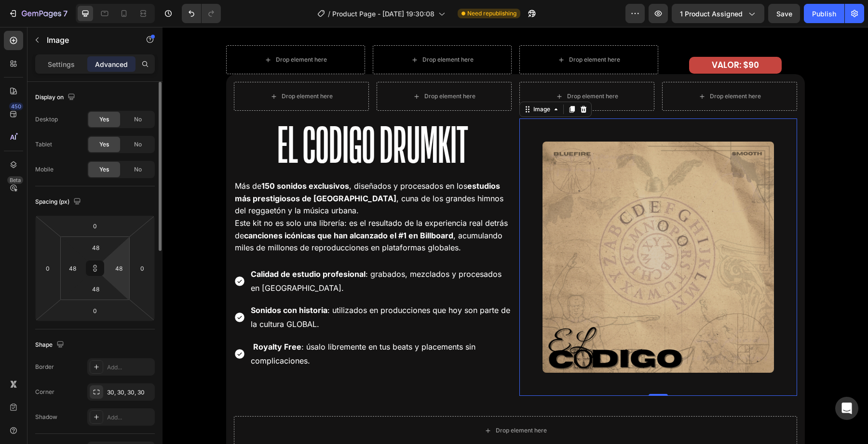
type input "3"
click at [121, 0] on html "7 Version history / Product Page - Sep 25, 19:30:08 Need republishing Preview 1…" at bounding box center [434, 0] width 868 height 0
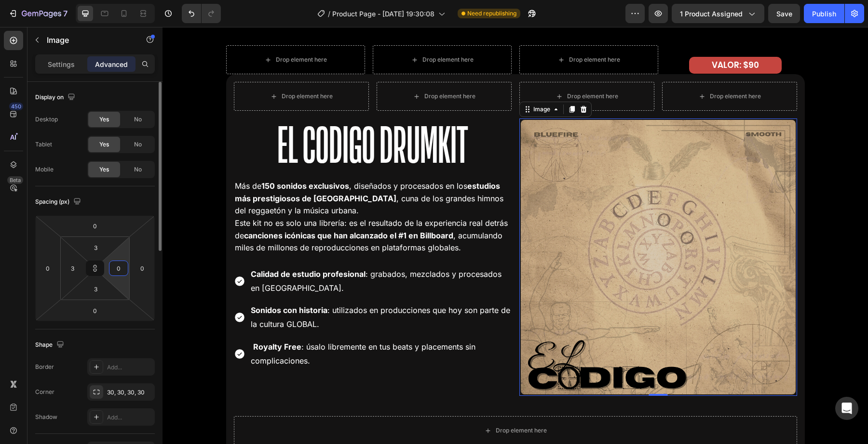
type input "0"
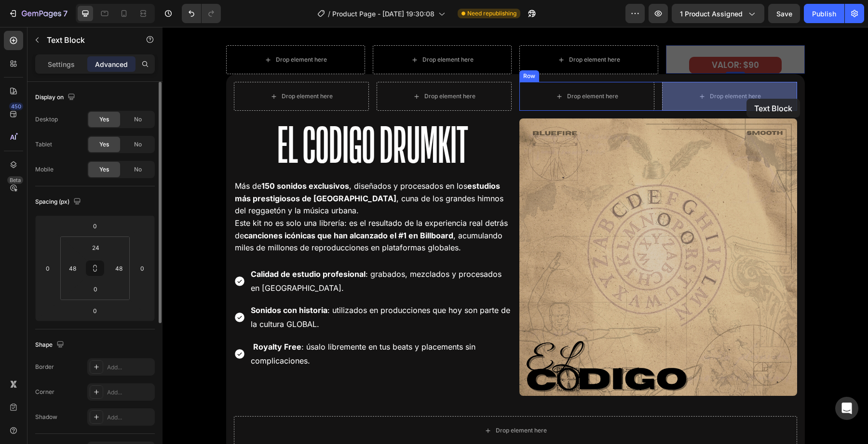
drag, startPoint x: 747, startPoint y: 60, endPoint x: 746, endPoint y: 99, distance: 38.6
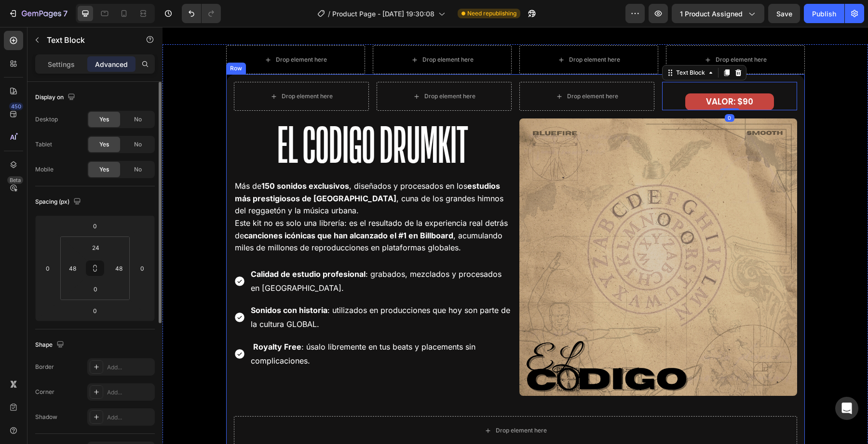
click at [806, 59] on div "Drop element here Drop element here Drop element here Drop element here Row Dro…" at bounding box center [514, 302] width 705 height 517
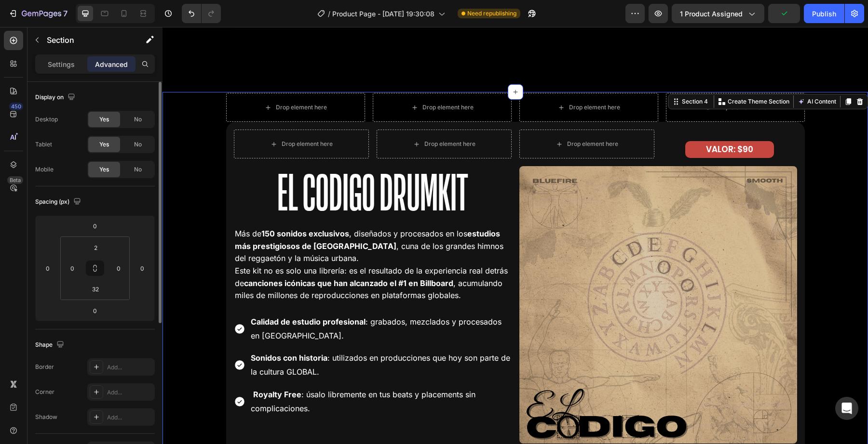
scroll to position [1714, 0]
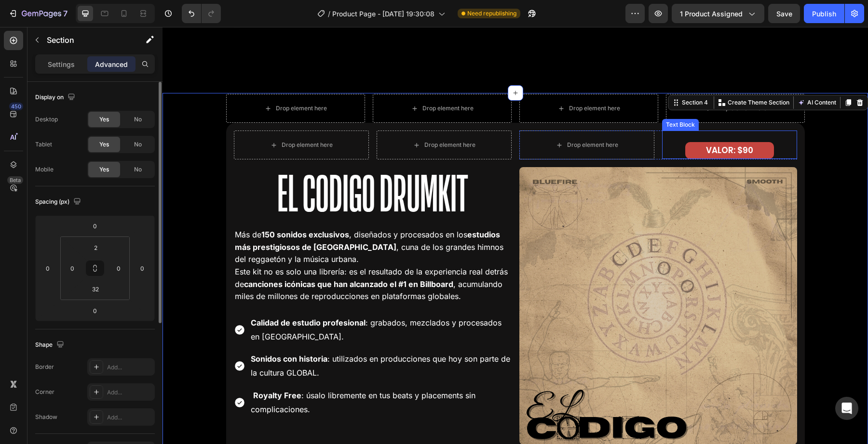
click at [722, 140] on div "VALOR: $90 Text Block" at bounding box center [729, 145] width 135 height 28
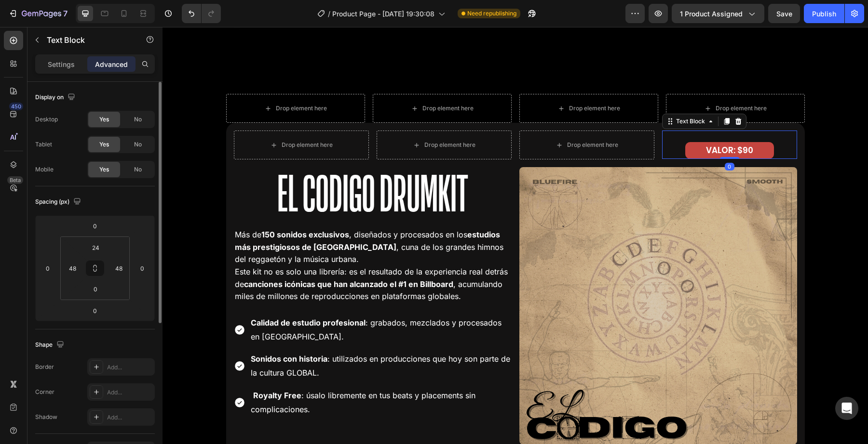
click at [94, 0] on html "7 Version history / Product Page - Sep 25, 19:30:08 Need republishing Preview 1…" at bounding box center [434, 0] width 868 height 0
type input "20"
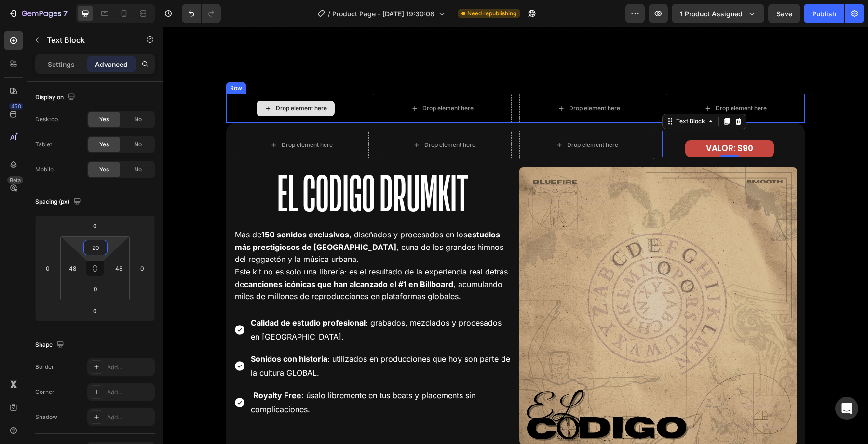
click at [263, 115] on div "Drop element here" at bounding box center [295, 108] width 78 height 15
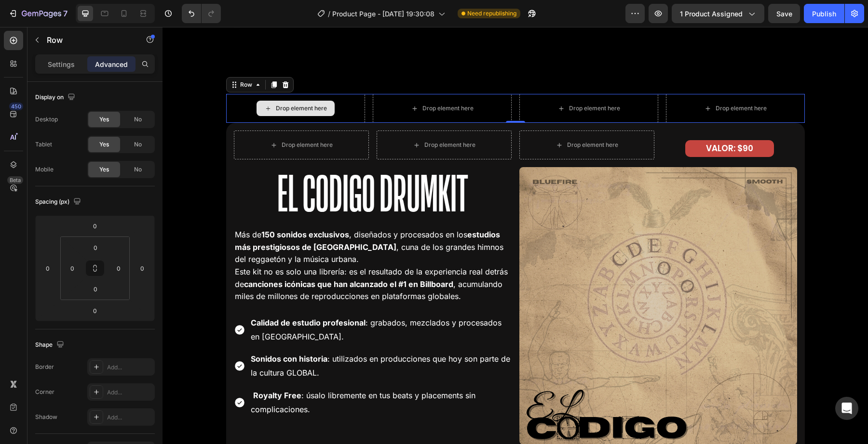
click at [227, 110] on div "Drop element here" at bounding box center [295, 108] width 139 height 29
click at [286, 85] on icon at bounding box center [286, 85] width 8 height 8
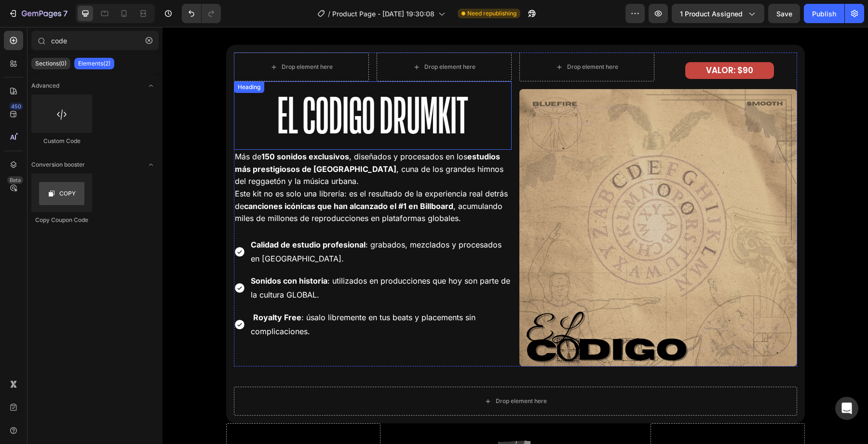
scroll to position [1747, 0]
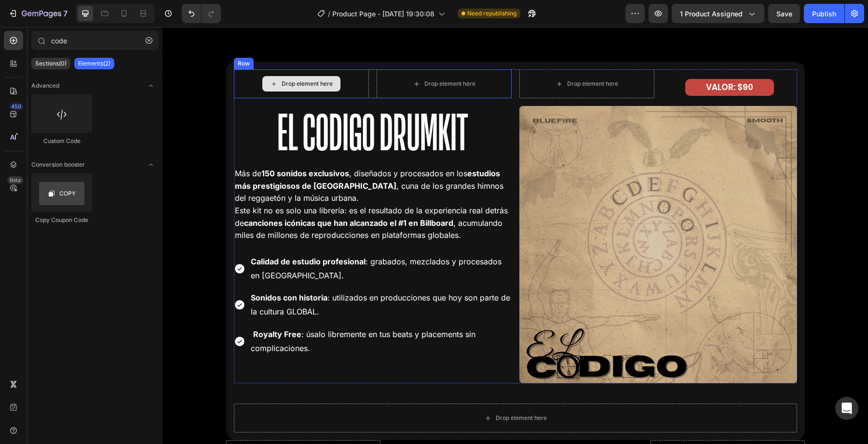
click at [351, 98] on div "Drop element here" at bounding box center [301, 83] width 135 height 29
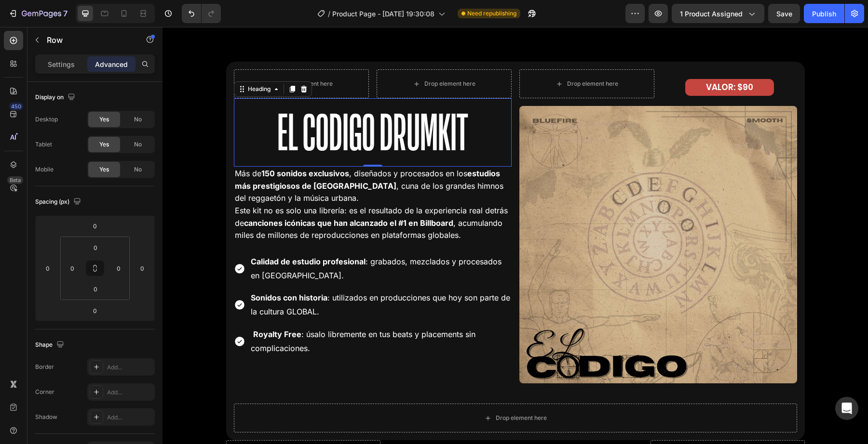
click at [351, 115] on p "El Codigo Drumkit" at bounding box center [373, 132] width 276 height 67
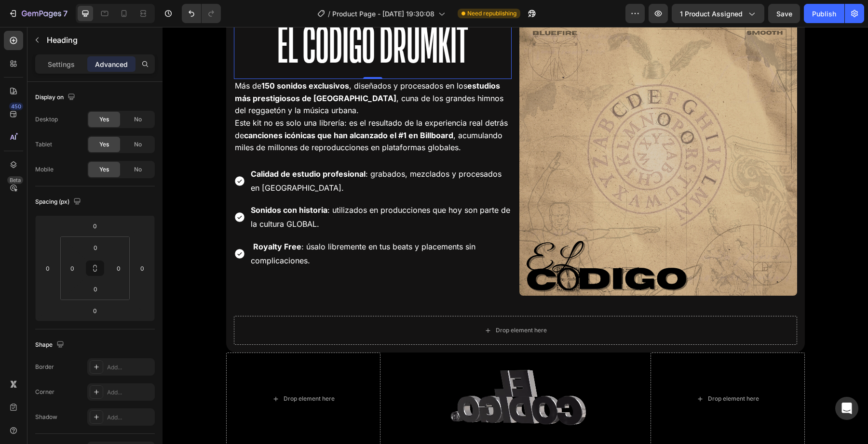
scroll to position [1928, 0]
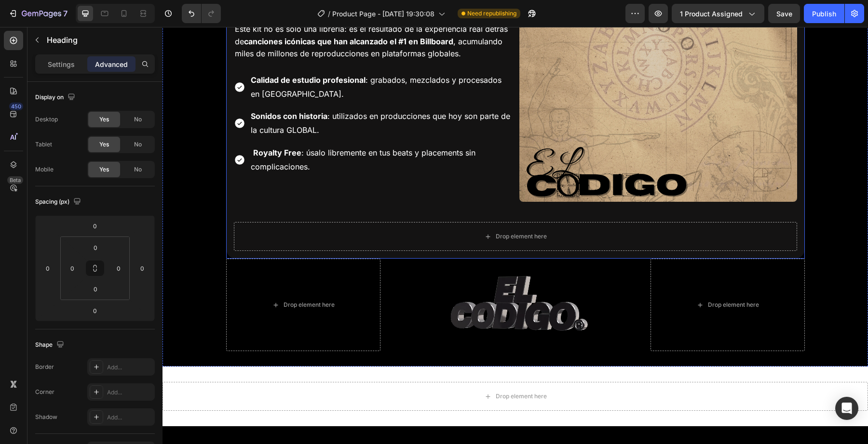
click at [375, 233] on div "Drop element here" at bounding box center [515, 236] width 563 height 29
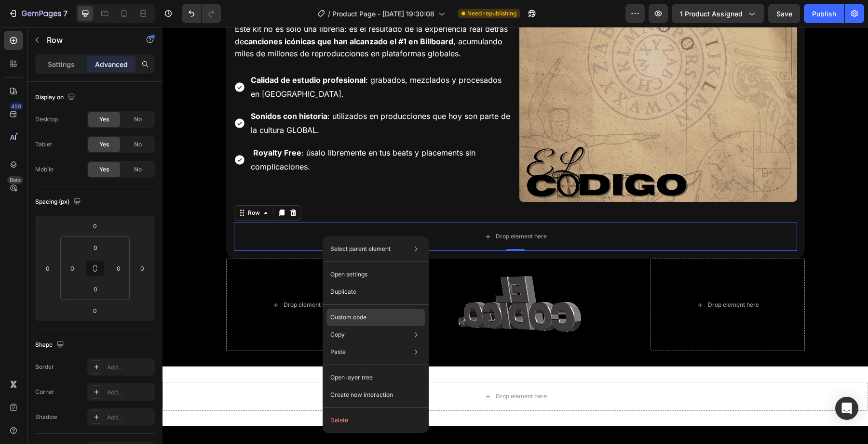
click at [350, 321] on p "Custom code" at bounding box center [348, 317] width 36 height 9
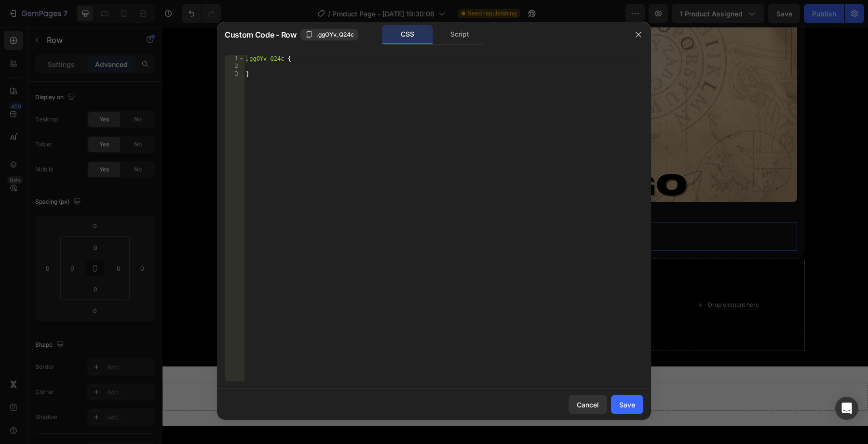
click at [446, 22] on div "Custom Code - Row .ggOYv_Q24c CSS Script" at bounding box center [421, 34] width 409 height 25
click at [446, 24] on div "Custom Code - Row .ggOYv_Q24c CSS Script" at bounding box center [421, 34] width 409 height 25
click at [446, 25] on div "Script" at bounding box center [459, 34] width 51 height 19
click at [423, 30] on div "CSS" at bounding box center [407, 34] width 51 height 19
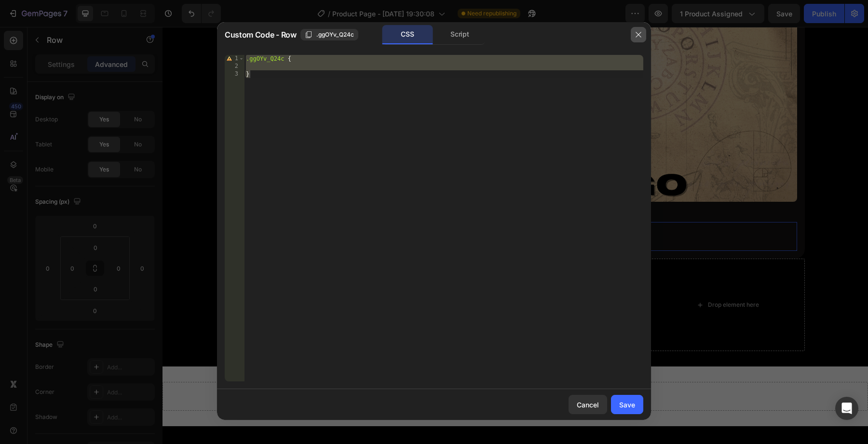
click at [643, 42] on button "button" at bounding box center [638, 34] width 15 height 15
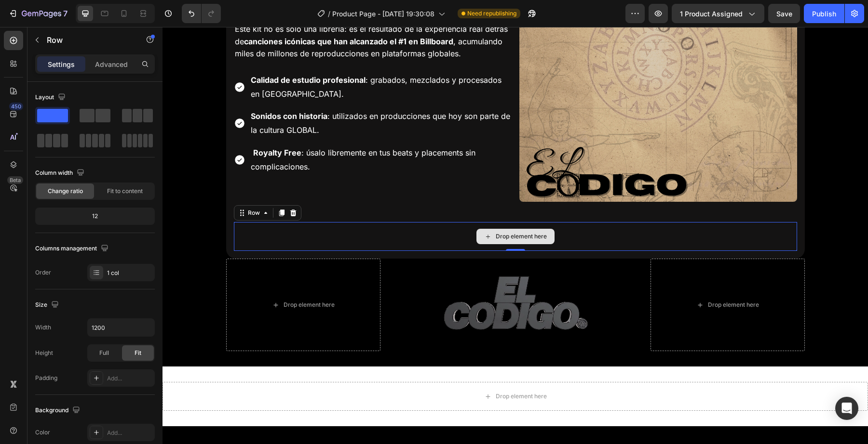
click at [462, 236] on div "Drop element here" at bounding box center [515, 236] width 563 height 29
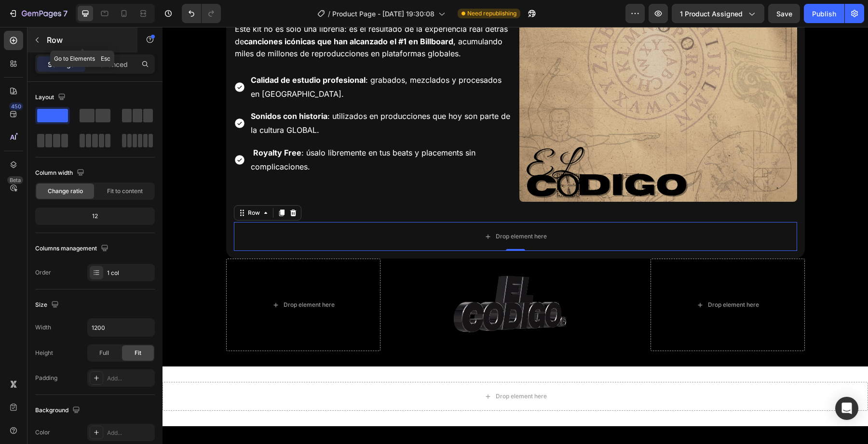
click at [43, 43] on button "button" at bounding box center [36, 39] width 15 height 15
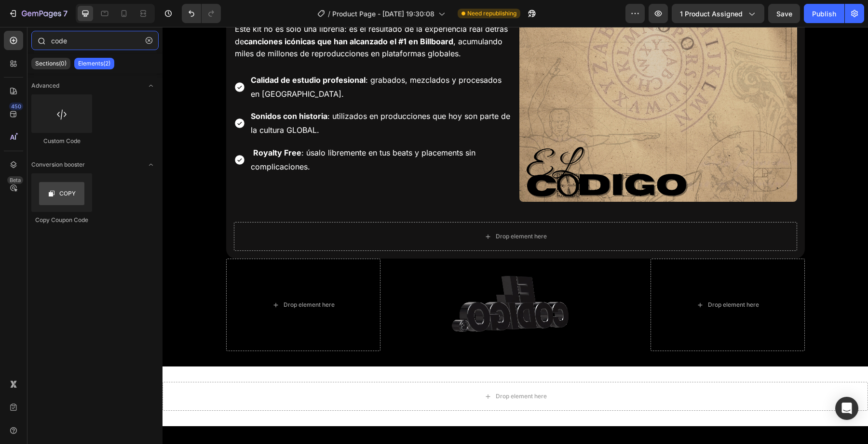
click at [72, 42] on input "code" at bounding box center [94, 40] width 127 height 19
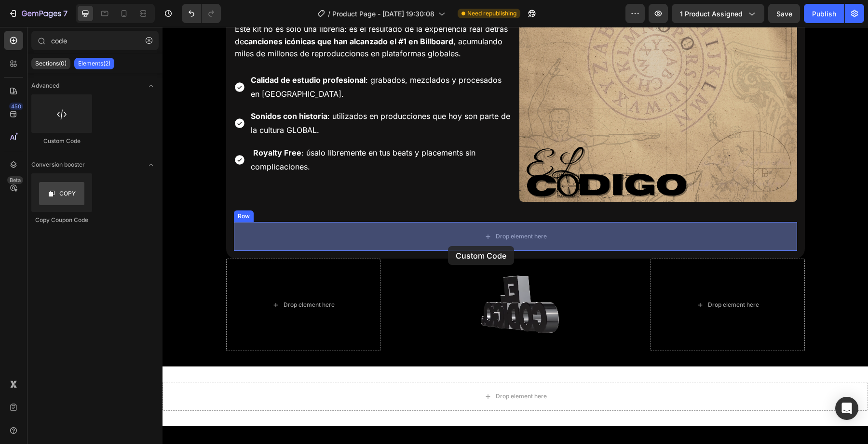
drag, startPoint x: 215, startPoint y: 144, endPoint x: 449, endPoint y: 245, distance: 255.2
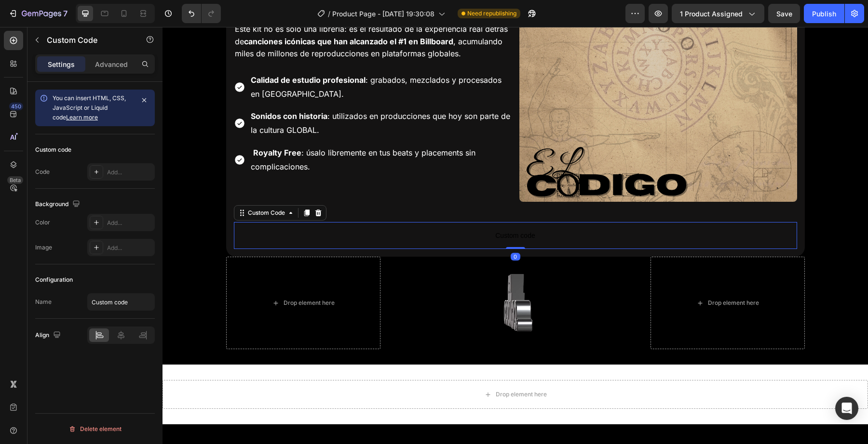
click at [436, 239] on span "Custom code" at bounding box center [515, 236] width 563 height 12
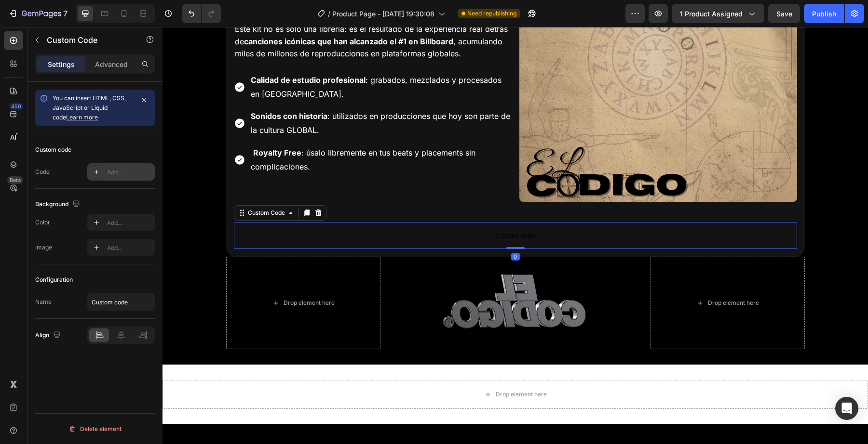
click at [127, 171] on div "Add..." at bounding box center [129, 172] width 45 height 9
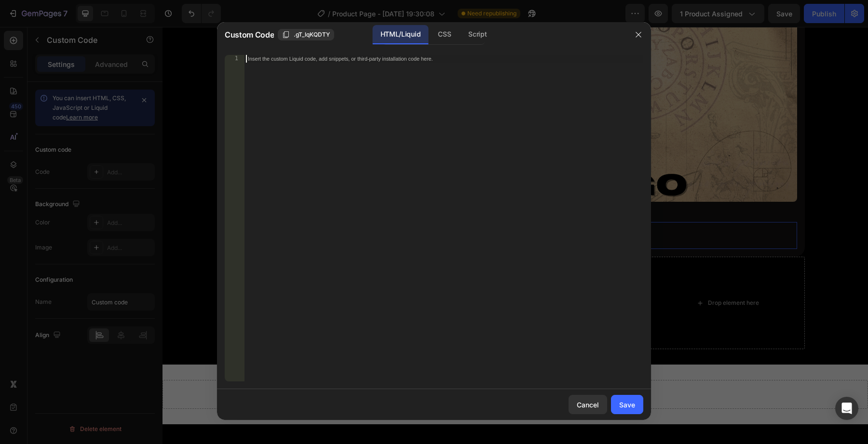
click at [343, 196] on div "Insert the custom Liquid code, add snippets, or third-party installation code h…" at bounding box center [443, 226] width 399 height 342
paste textarea "</script>"
type textarea "</script>"
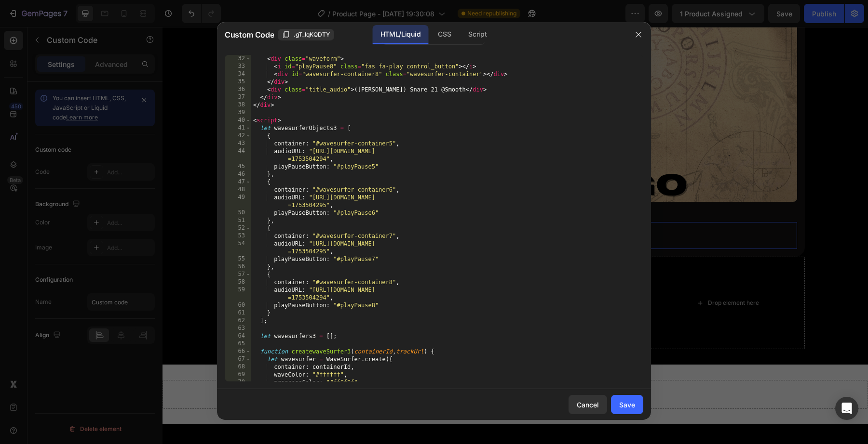
scroll to position [0, 0]
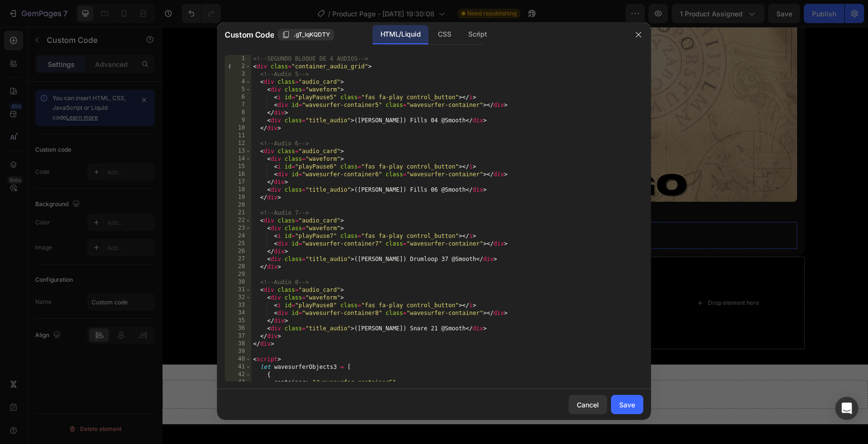
click at [619, 417] on div "Cancel Save" at bounding box center [434, 405] width 434 height 31
click at [624, 408] on div "Save" at bounding box center [627, 405] width 16 height 10
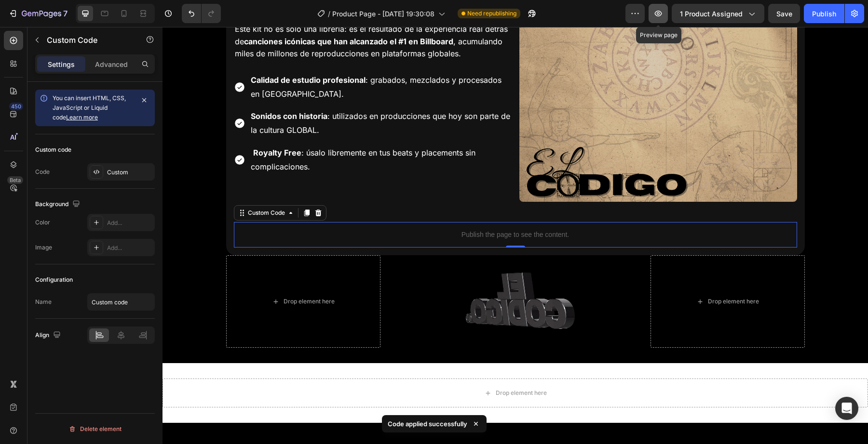
click at [663, 6] on button "button" at bounding box center [657, 13] width 19 height 19
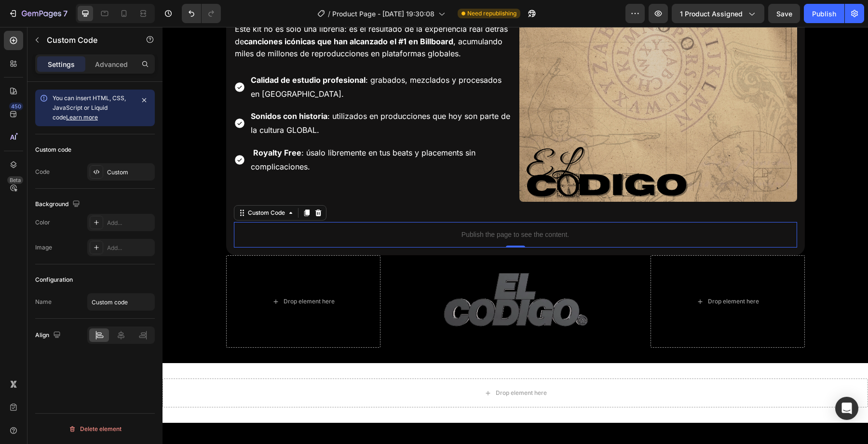
click at [331, 240] on p "Publish the page to see the content." at bounding box center [515, 235] width 563 height 10
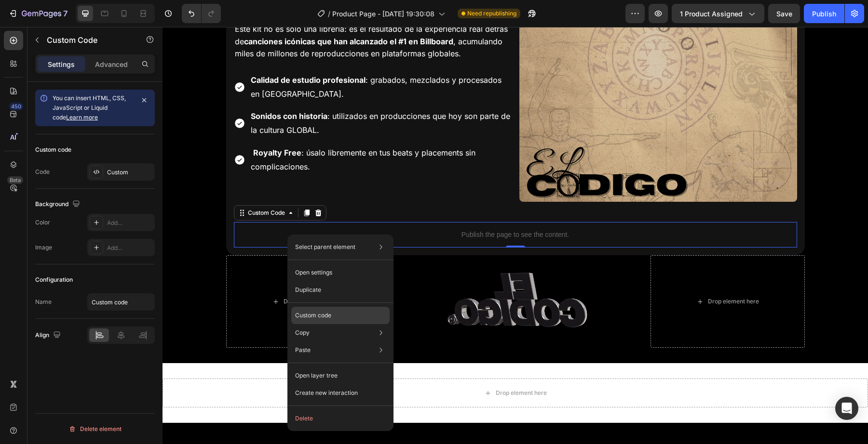
click at [323, 310] on div "Custom code" at bounding box center [340, 315] width 98 height 17
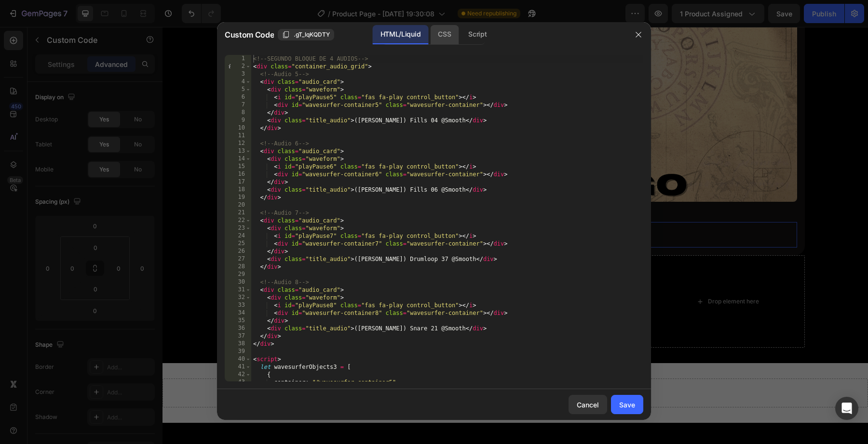
click at [451, 38] on div "CSS" at bounding box center [444, 34] width 28 height 19
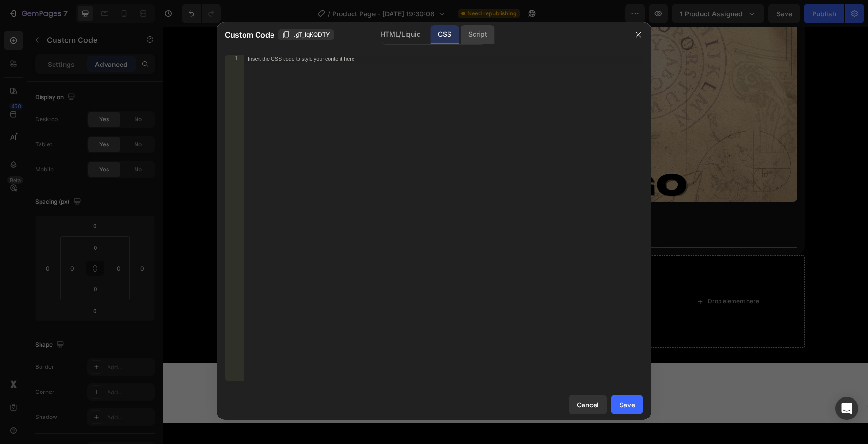
click at [472, 36] on div "Script" at bounding box center [477, 34] width 34 height 19
click at [447, 36] on div "CSS" at bounding box center [444, 34] width 28 height 19
click at [377, 42] on div "HTML/Liquid" at bounding box center [400, 34] width 55 height 19
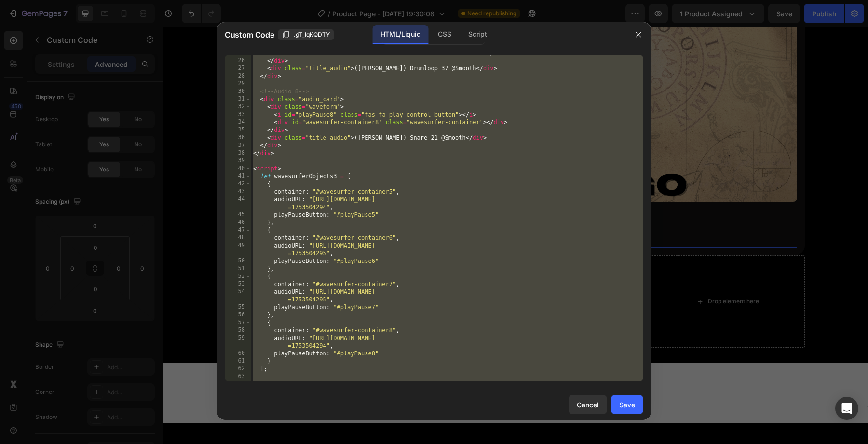
scroll to position [205, 0]
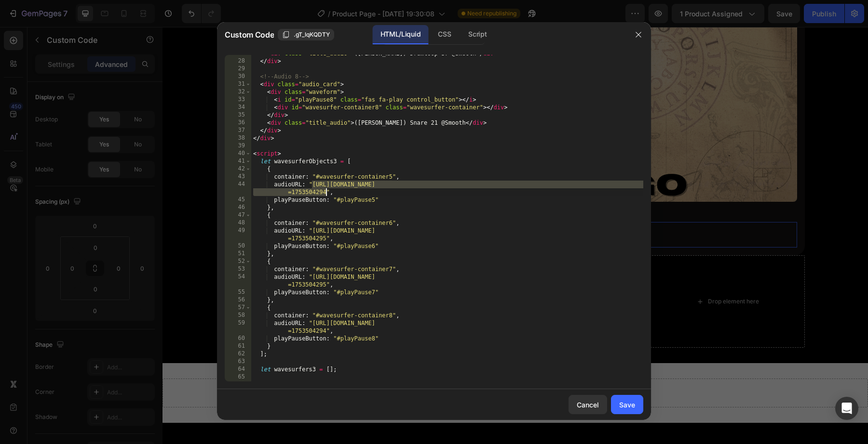
drag, startPoint x: 312, startPoint y: 186, endPoint x: 335, endPoint y: 199, distance: 26.4
click at [326, 193] on div "< div class = "title_audio" > (DELAMATA) Drumloop 37 @Smooth </ div > </ div > …" at bounding box center [447, 221] width 392 height 342
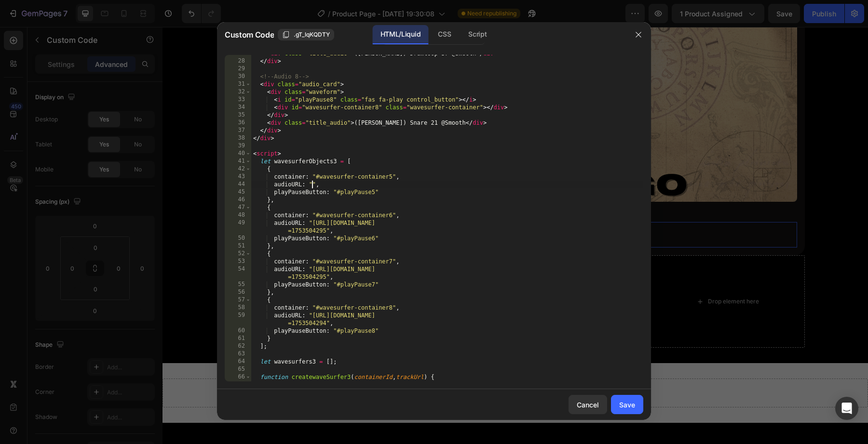
paste textarea "https://cdn.shopify.com/s/files/1/0707/3228/4092/files/ELCODIGO_DrumLoop_Lluvia…"
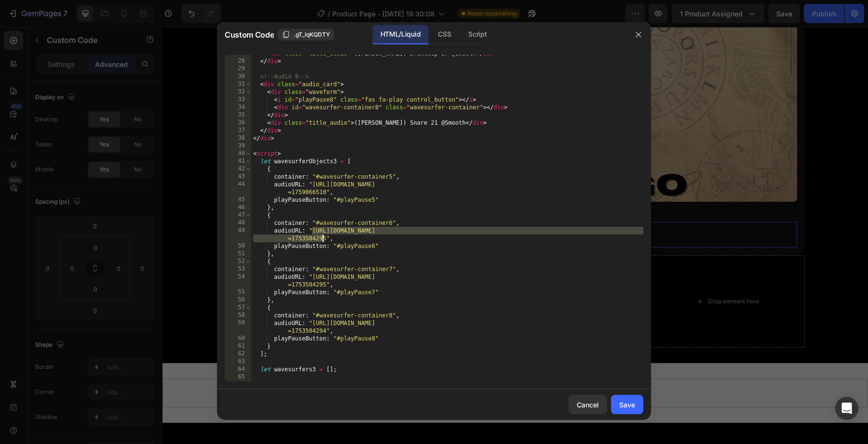
drag, startPoint x: 312, startPoint y: 228, endPoint x: 325, endPoint y: 239, distance: 16.8
click at [325, 239] on div "< div class = "title_audio" > (DELAMATA) Drumloop 37 @Smooth </ div > </ div > …" at bounding box center [447, 221] width 392 height 342
paste textarea "ELCODIGO_DrumLoop_Mendoso_93BPM.mp3?v=1759066510"
drag, startPoint x: 314, startPoint y: 277, endPoint x: 327, endPoint y: 289, distance: 17.7
click at [327, 289] on div "< div class = "title_audio" > (DELAMATA) Drumloop 37 @Smooth </ div > </ div > …" at bounding box center [447, 221] width 392 height 342
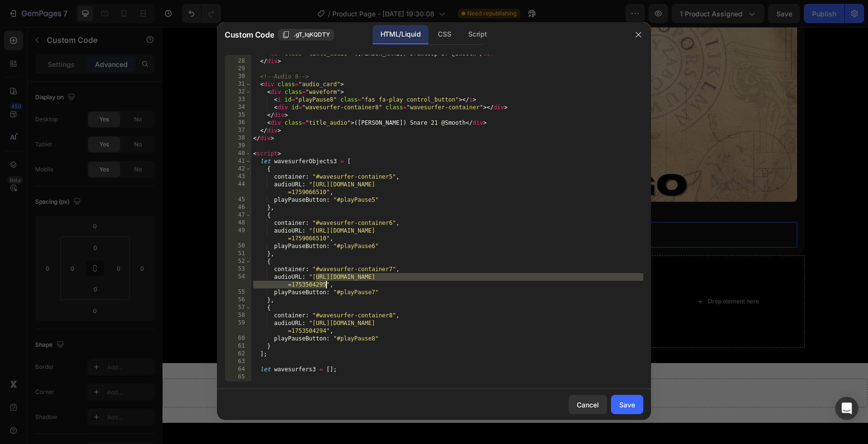
click at [314, 281] on div "< div class = "title_audio" > (DELAMATA) Drumloop 37 @Smooth </ div > </ div > …" at bounding box center [447, 221] width 392 height 342
drag, startPoint x: 312, startPoint y: 278, endPoint x: 325, endPoint y: 282, distance: 13.6
click at [325, 282] on div "< div class = "title_audio" > (DELAMATA) Drumloop 37 @Smooth </ div > </ div > …" at bounding box center [447, 221] width 392 height 342
paste textarea "ELCODIGO_Kick_Coscu.mp3?v=1759066511"
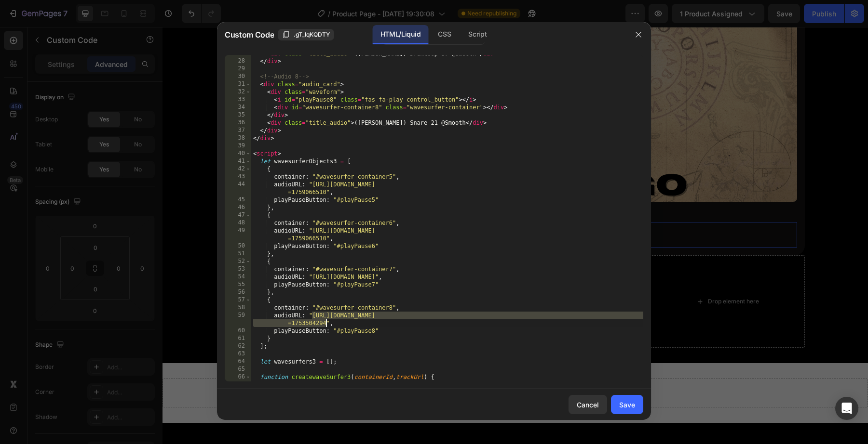
drag, startPoint x: 312, startPoint y: 314, endPoint x: 324, endPoint y: 325, distance: 17.1
click at [324, 325] on div "< div class = "title_audio" > (DELAMATA) Drumloop 37 @Smooth </ div > </ div > …" at bounding box center [447, 221] width 392 height 342
paste textarea "ELCODIGO_VOX_BellaKo.mp3?v=1759066510"
type textarea "audioURL: "https://cdn.shopify.com/s/files/1/0707/3228/4092/files/ELCODIGO_VOX_…"
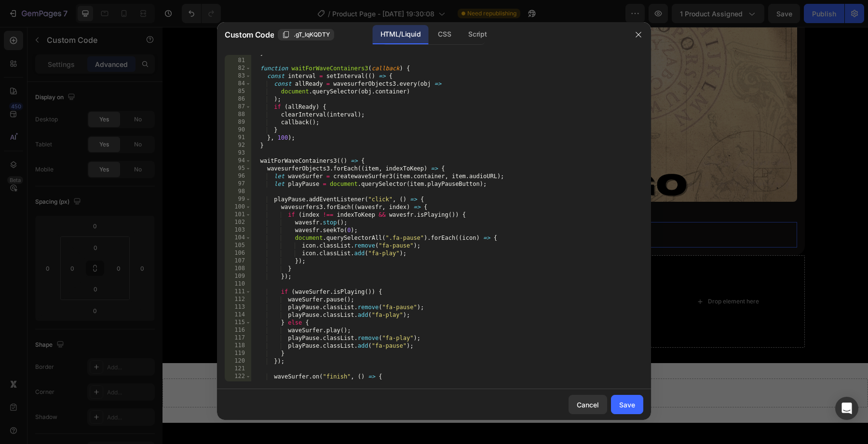
scroll to position [684, 0]
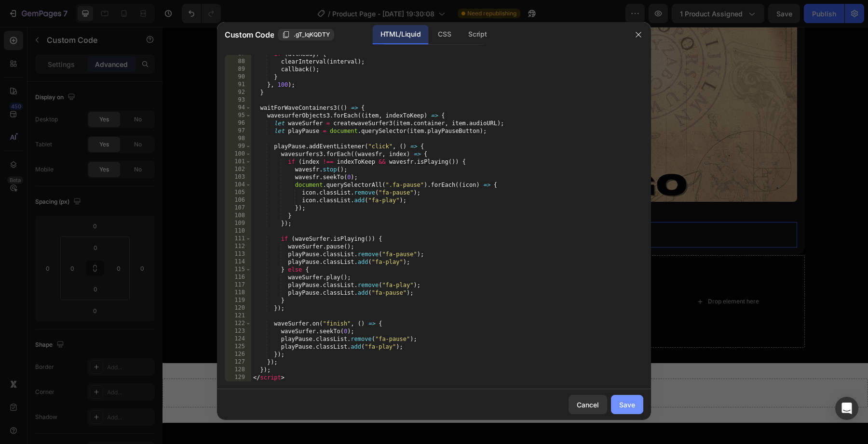
click at [620, 404] on div "Save" at bounding box center [627, 405] width 16 height 10
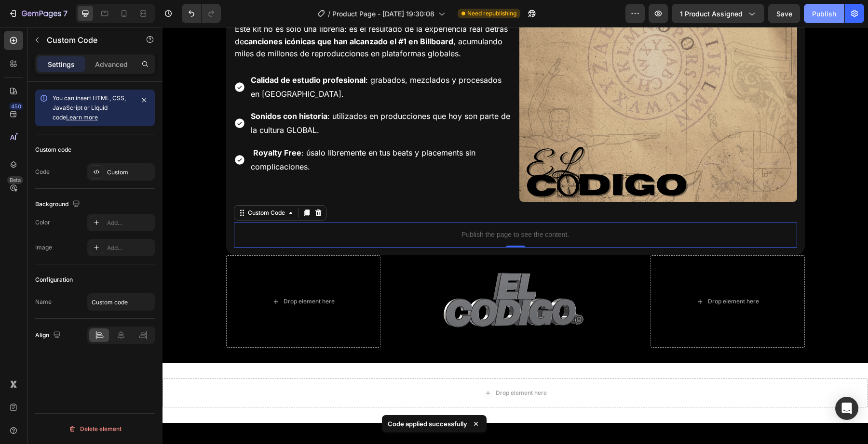
click at [809, 14] on button "Publish" at bounding box center [824, 13] width 40 height 19
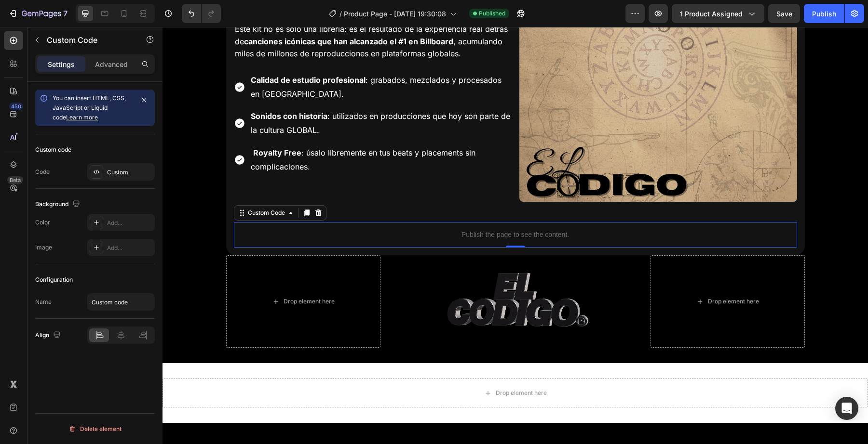
click at [134, 182] on div "Custom code Code Custom" at bounding box center [95, 161] width 120 height 54
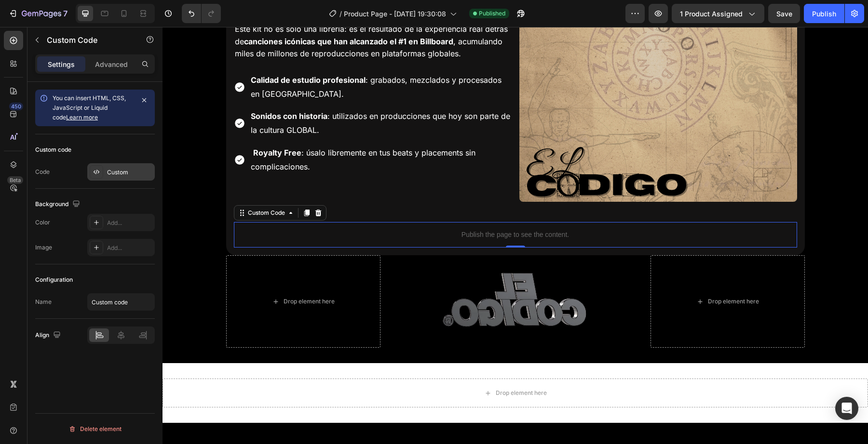
click at [132, 178] on div "Custom" at bounding box center [120, 171] width 67 height 17
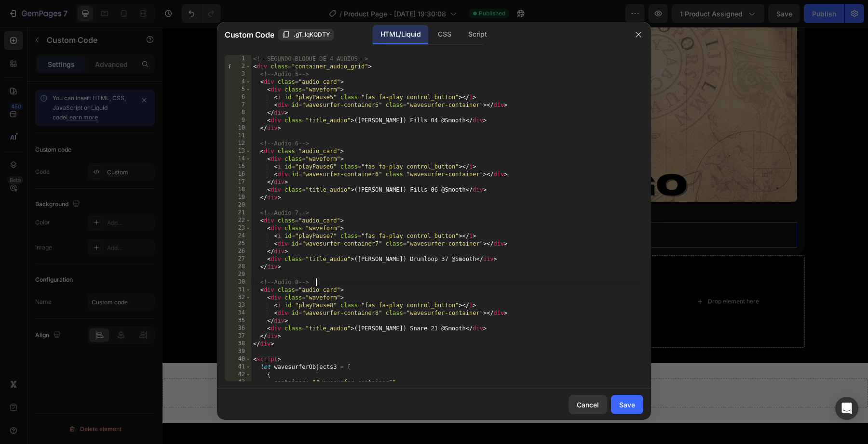
click at [361, 282] on div "<!-- SEGUNDO BLOQUE DE 4 AUDIOS --> < div class = "container_audio_grid" > <!--…" at bounding box center [447, 230] width 392 height 350
type textarea "}); </script>"
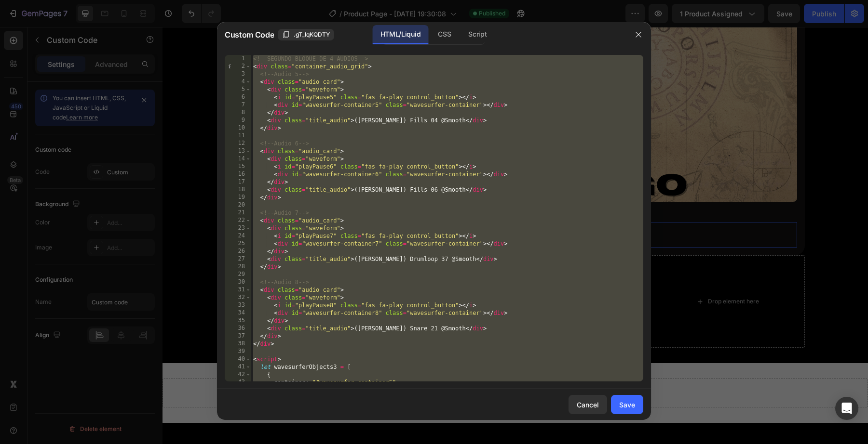
paste textarea
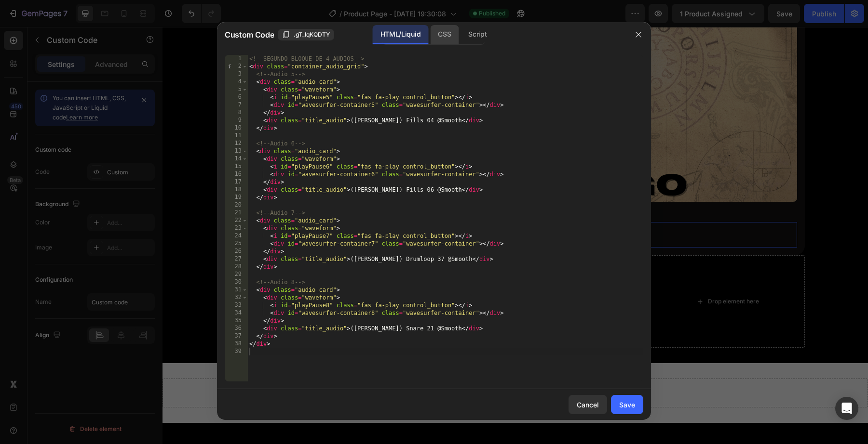
click at [444, 40] on div "CSS" at bounding box center [444, 34] width 28 height 19
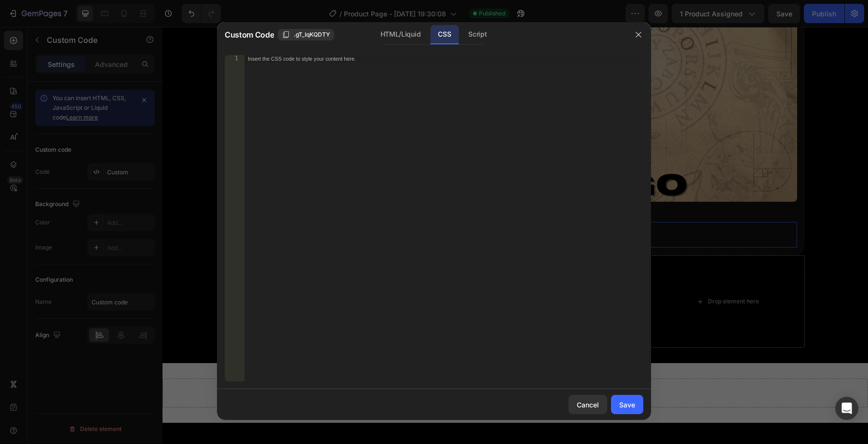
click at [394, 119] on div "Insert the CSS code to style your content here." at bounding box center [443, 226] width 399 height 342
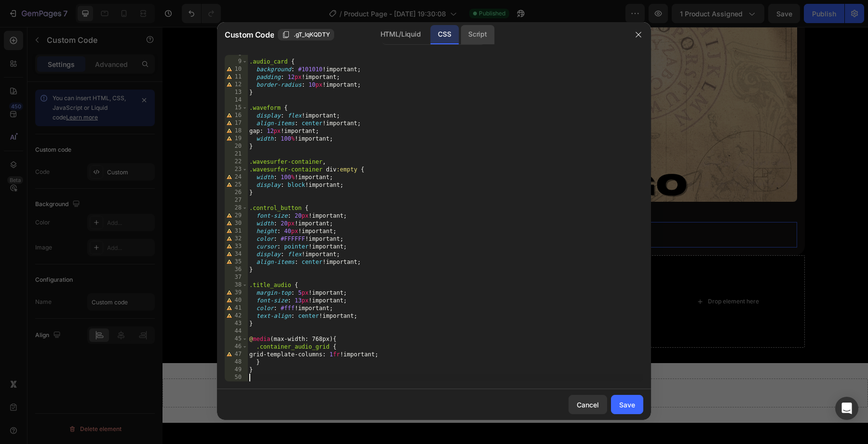
click at [471, 35] on div "Script" at bounding box center [477, 34] width 34 height 19
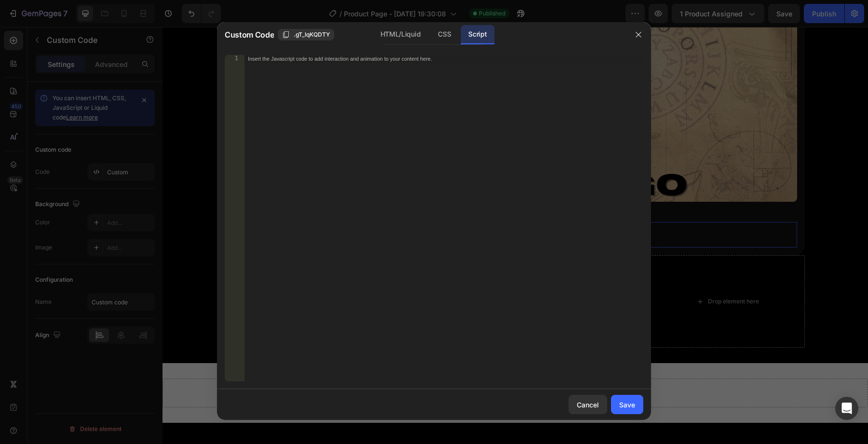
click at [412, 110] on div "Insert the Javascript code to add interaction and animation to your content her…" at bounding box center [443, 226] width 399 height 342
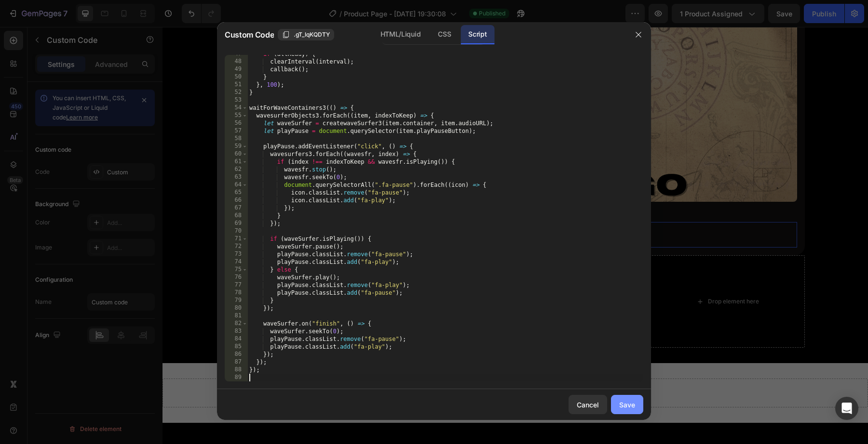
click at [626, 398] on button "Save" at bounding box center [627, 404] width 32 height 19
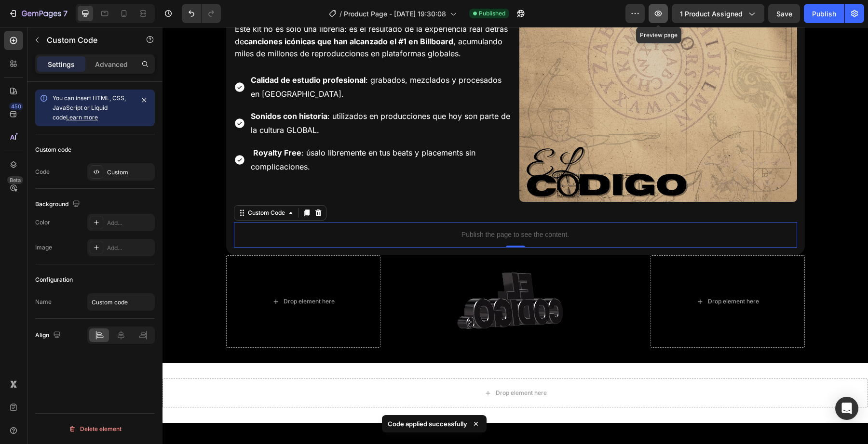
click at [659, 18] on icon "button" at bounding box center [658, 14] width 10 height 10
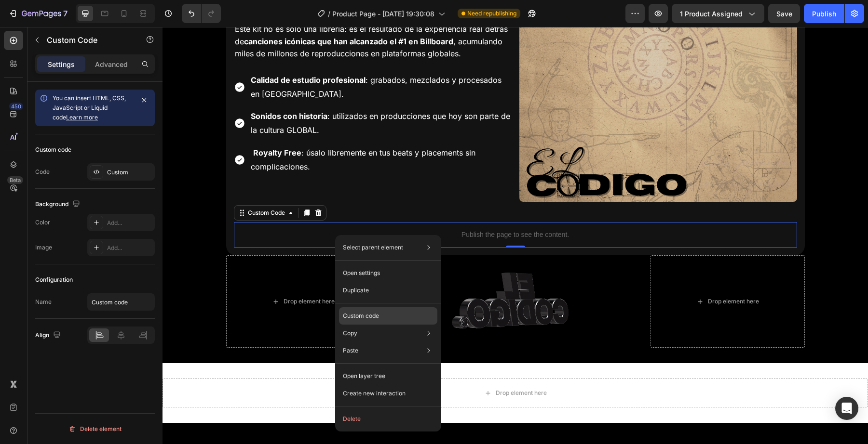
click at [369, 312] on p "Custom code" at bounding box center [361, 316] width 36 height 9
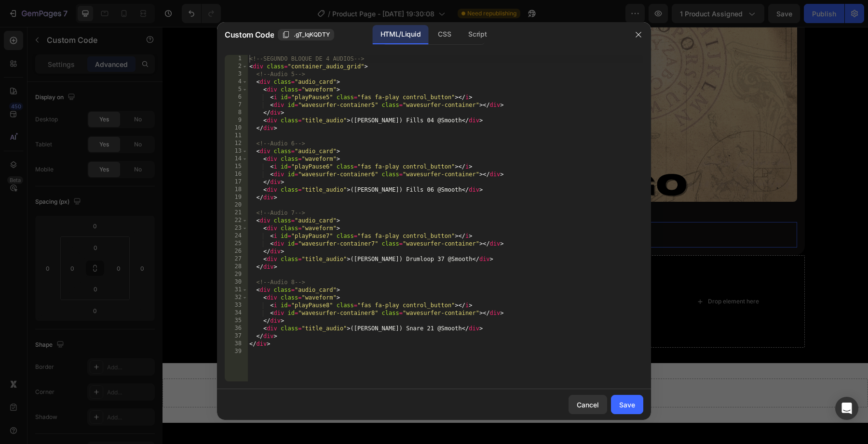
click at [370, 226] on div "<!-- SEGUNDO BLOQUE DE 4 AUDIOS --> < div class = "container_audio_grid" > <!--…" at bounding box center [445, 226] width 396 height 342
type textarea "</div>"
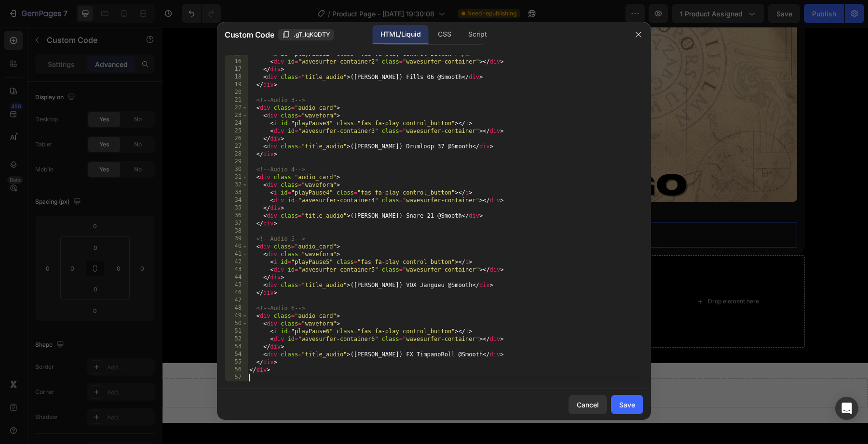
scroll to position [0, 0]
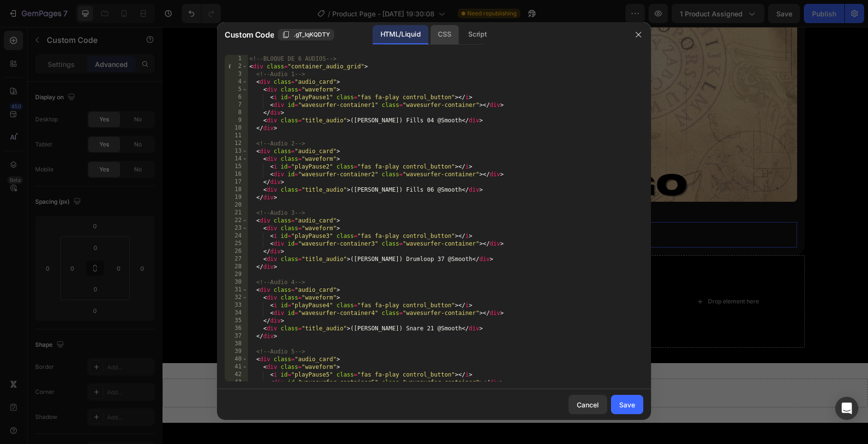
click at [442, 35] on div "CSS" at bounding box center [444, 34] width 28 height 19
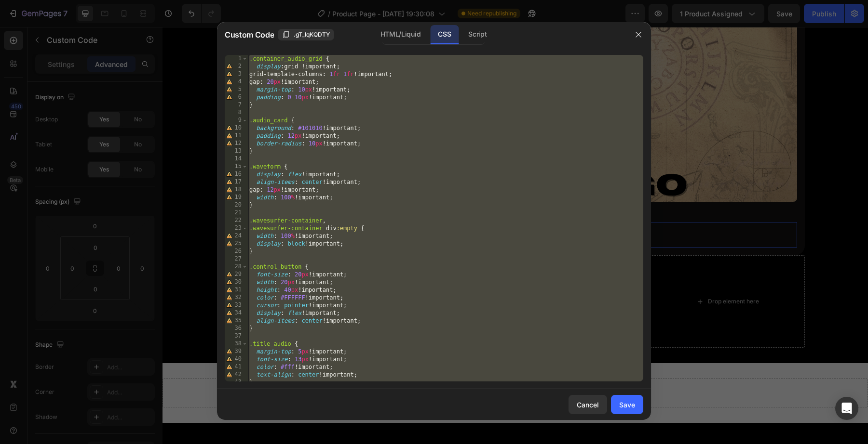
type textarea "}"
click at [323, 215] on div ".container_audio_grid { display : grid !important ; grid-template-columns : 1 f…" at bounding box center [445, 226] width 396 height 342
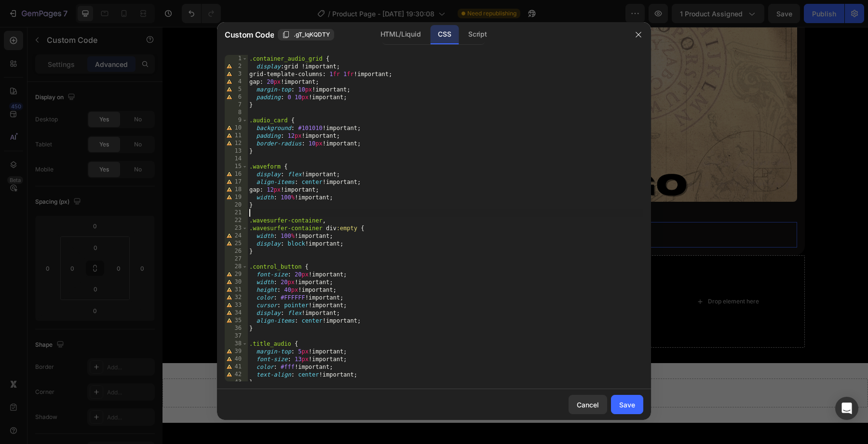
type textarea "}"
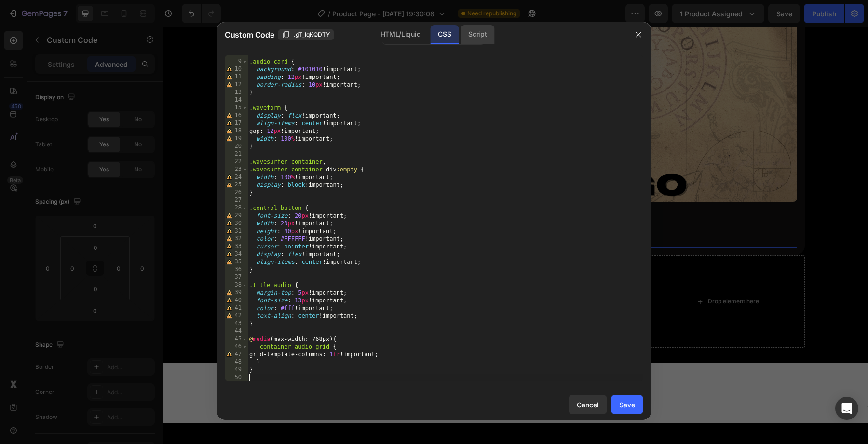
click at [484, 33] on div "Script" at bounding box center [477, 34] width 34 height 19
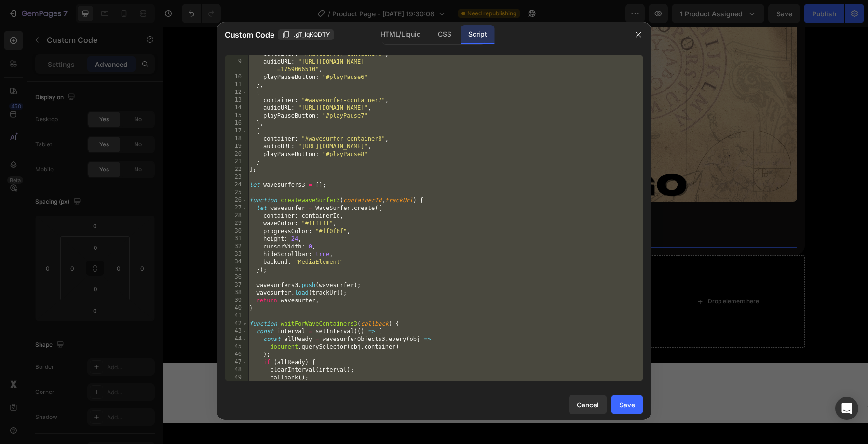
click at [390, 158] on div "container : "#wavesurfer-container6" , audioURL : "https://cdn.shopify.com/s/fi…" at bounding box center [445, 221] width 396 height 342
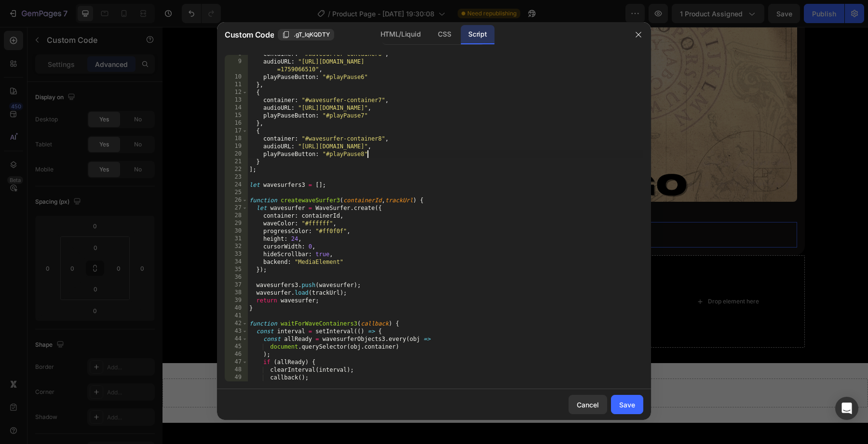
type textarea "});"
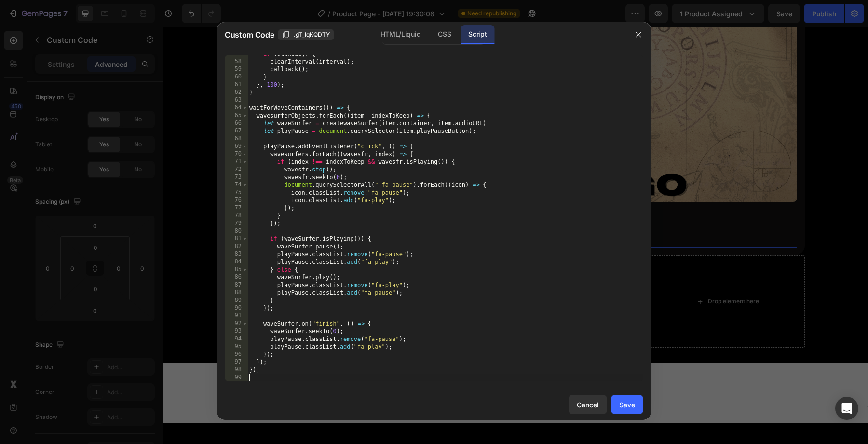
scroll to position [452, 0]
click at [623, 411] on button "Save" at bounding box center [627, 404] width 32 height 19
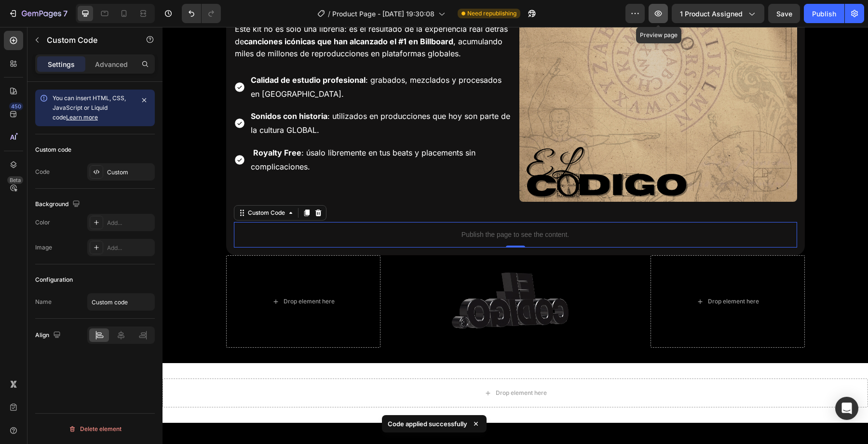
click at [662, 14] on icon "button" at bounding box center [658, 14] width 7 height 6
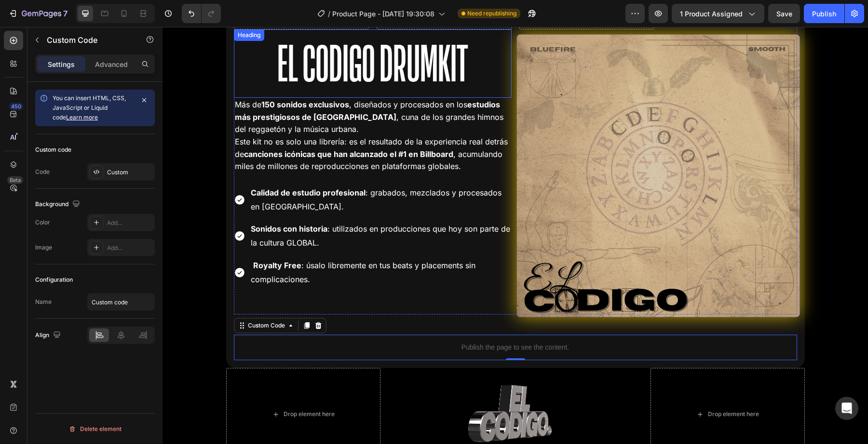
scroll to position [1792, 0]
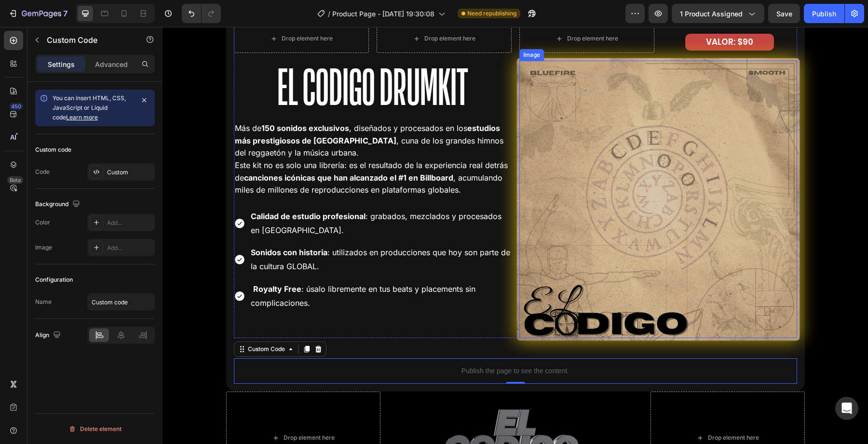
click at [555, 208] on img at bounding box center [657, 199] width 283 height 283
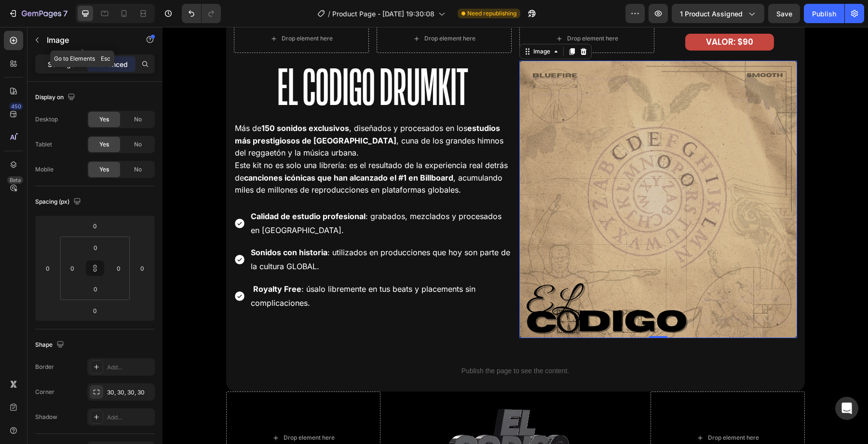
drag, startPoint x: 65, startPoint y: 43, endPoint x: 63, endPoint y: 65, distance: 22.3
click at [63, 65] on div "code Sections(0) Elements(2) We couldn’t find any matches for “code” Suggestion…" at bounding box center [94, 235] width 135 height 417
click at [63, 65] on p "Settings" at bounding box center [61, 64] width 27 height 10
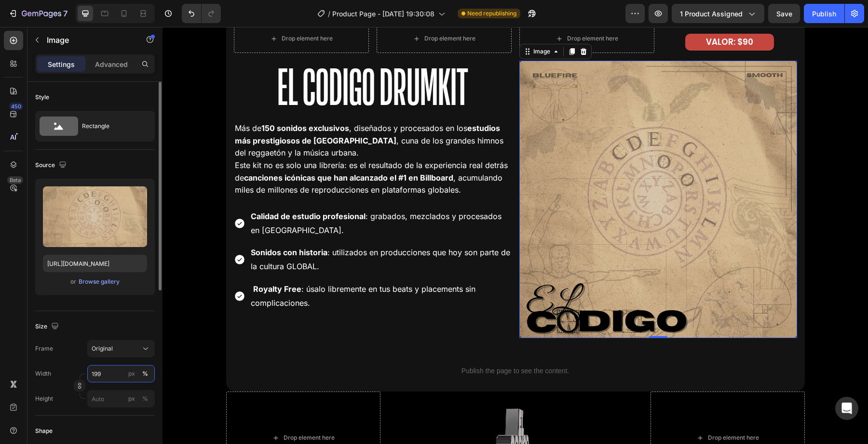
click at [114, 379] on input "199" at bounding box center [120, 373] width 67 height 17
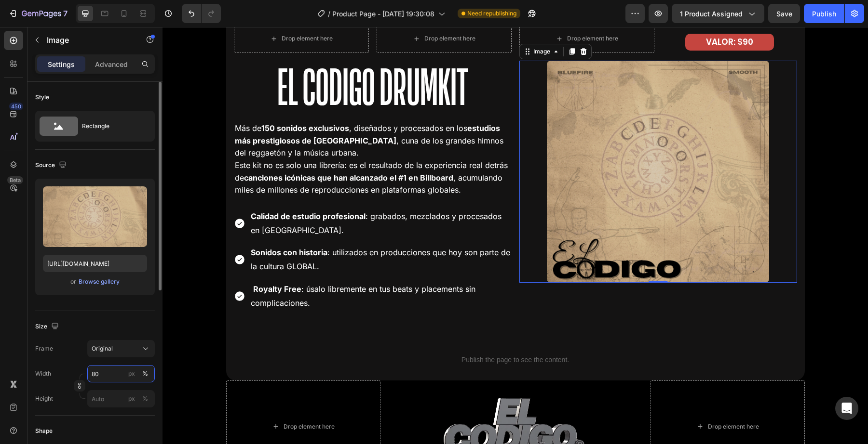
click at [108, 377] on input "80" at bounding box center [120, 373] width 67 height 17
type input "90"
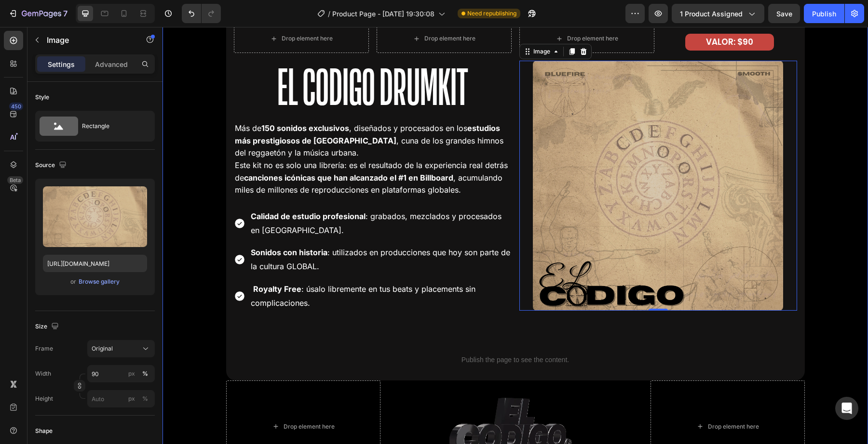
click at [213, 336] on div "Drop element here Drop element here Row El Codigo Drumkit Heading Más de 150 so…" at bounding box center [514, 244] width 705 height 457
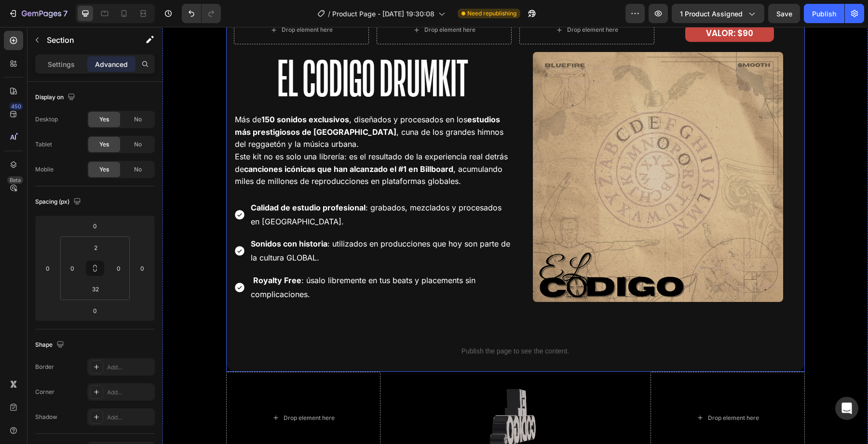
scroll to position [1803, 0]
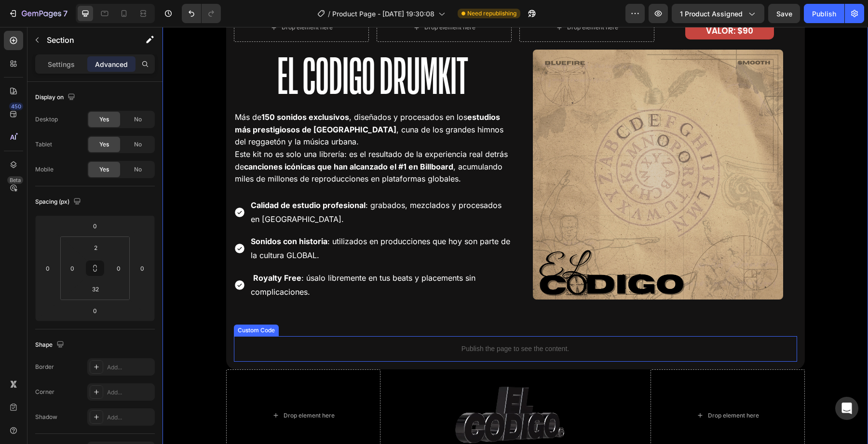
click at [512, 350] on p "Publish the page to see the content." at bounding box center [515, 349] width 563 height 10
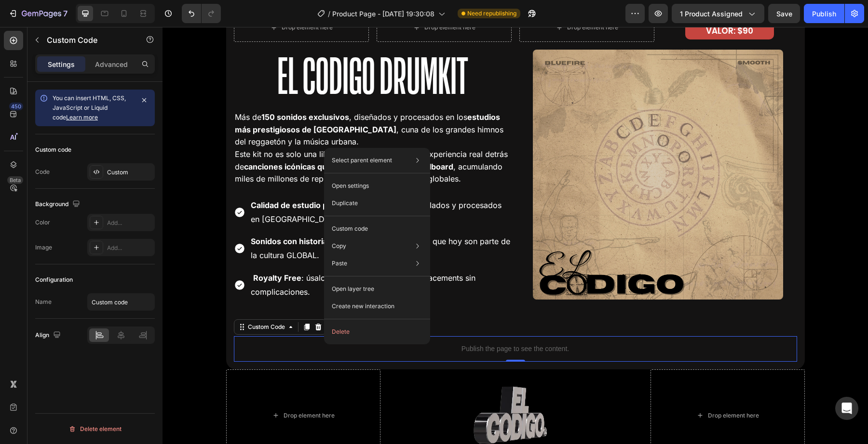
drag, startPoint x: 324, startPoint y: 345, endPoint x: 490, endPoint y: 365, distance: 167.1
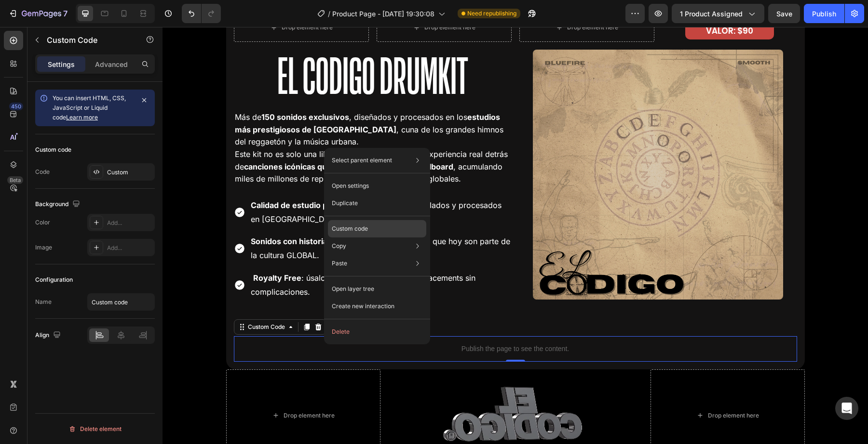
click at [364, 229] on p "Custom code" at bounding box center [350, 229] width 36 height 9
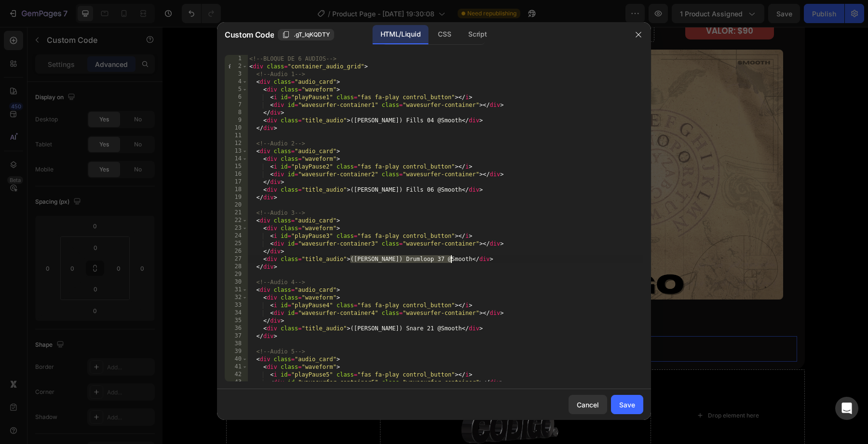
drag, startPoint x: 351, startPoint y: 258, endPoint x: 454, endPoint y: 263, distance: 102.3
click at [454, 263] on div "<!-- BLOQUE DE 6 AUDIOS --> < div class = "container_audio_grid" > <!-- Audio 1…" at bounding box center [445, 226] width 396 height 342
paste textarea "ELCODIGO_Kick_Coscu"
drag, startPoint x: 351, startPoint y: 122, endPoint x: 443, endPoint y: 120, distance: 91.6
click at [443, 120] on div "<!-- BLOQUE DE 6 AUDIOS --> < div class = "container_audio_grid" > <!-- Audio 1…" at bounding box center [445, 226] width 396 height 342
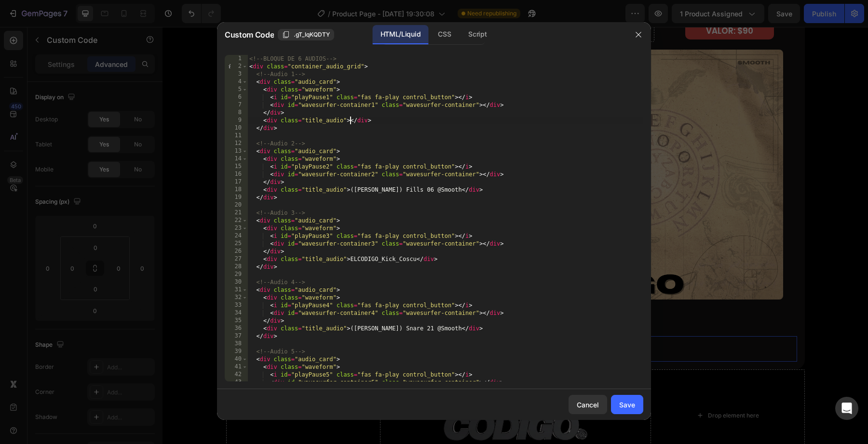
paste textarea "ELCODIGO_DrumLoop_Lluvia_85BPM"
drag, startPoint x: 351, startPoint y: 192, endPoint x: 444, endPoint y: 190, distance: 92.1
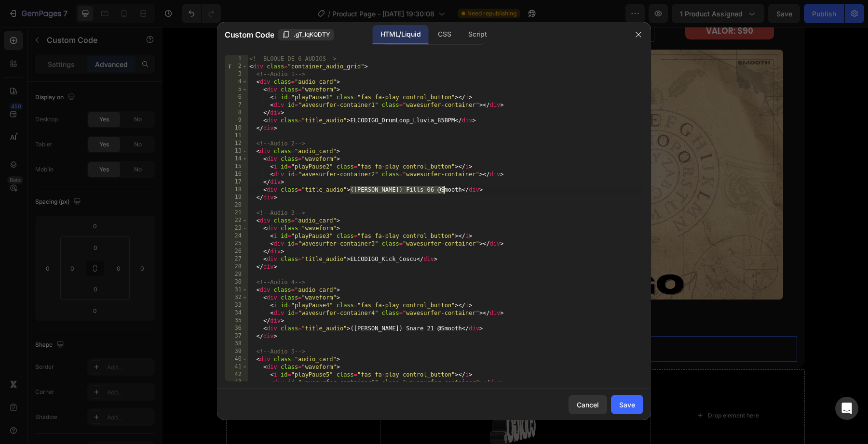
click at [444, 190] on div "<!-- BLOQUE DE 6 AUDIOS --> < div class = "container_audio_grid" > <!-- Audio 1…" at bounding box center [445, 226] width 396 height 342
paste textarea "ELCODIGO_DrumLoop_Mendoso_93BPM"
drag, startPoint x: 351, startPoint y: 329, endPoint x: 444, endPoint y: 328, distance: 92.6
click at [444, 328] on div "<!-- BLOQUE DE 6 AUDIOS --> < div class = "container_audio_grid" > <!-- Audio 1…" at bounding box center [445, 226] width 396 height 342
paste textarea "ELCODIGO_FX_TimpanoRoll"
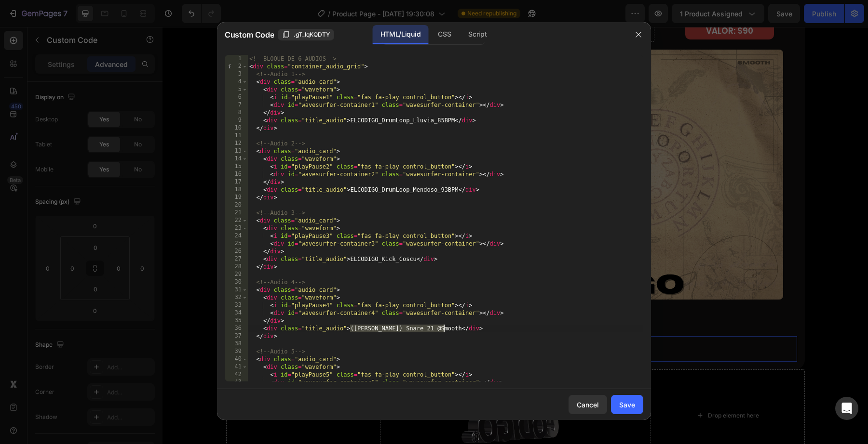
paste textarea "ELCODIGO_VOX_BellaKo"
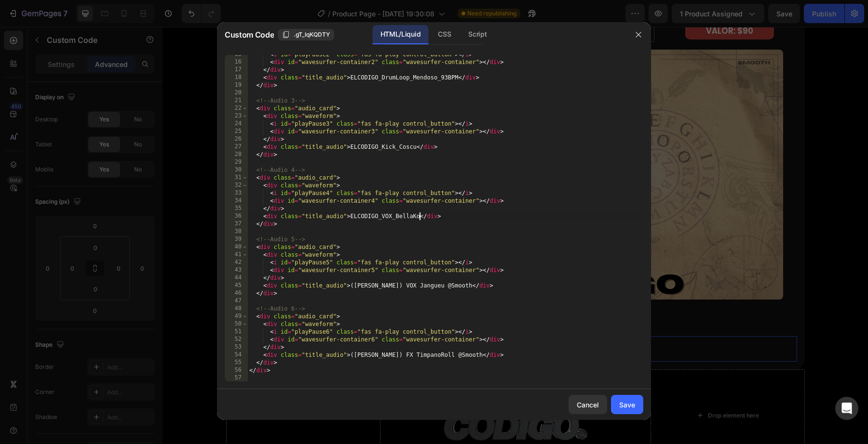
scroll to position [112, 0]
drag, startPoint x: 349, startPoint y: 287, endPoint x: 453, endPoint y: 287, distance: 104.6
click at [453, 287] on div "< i id = "playPause2" class = "fas fa-play control_button" > </ i > < div id = …" at bounding box center [445, 222] width 396 height 342
paste textarea "ELCODIGO_VOX_Jangueu"
drag, startPoint x: 389, startPoint y: 358, endPoint x: 351, endPoint y: 358, distance: 37.6
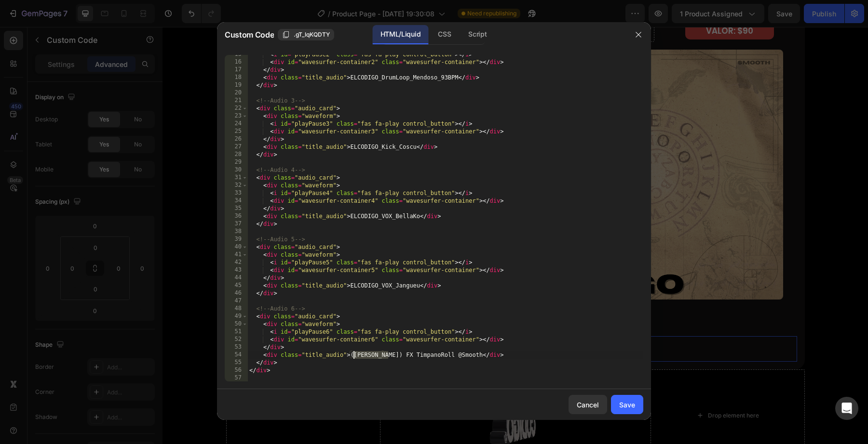
click at [351, 358] on div "< i id = "playPause2" class = "fas fa-play control_button" > </ i > < div id = …" at bounding box center [445, 222] width 396 height 342
drag, startPoint x: 457, startPoint y: 356, endPoint x: 433, endPoint y: 356, distance: 24.6
click at [433, 356] on div "< i id = "playPause2" class = "fas fa-play control_button" > </ i > < div id = …" at bounding box center [445, 222] width 396 height 342
type textarea "<div class="title_audio">ELCODIGO_FX_TimpanoRoll</div>"
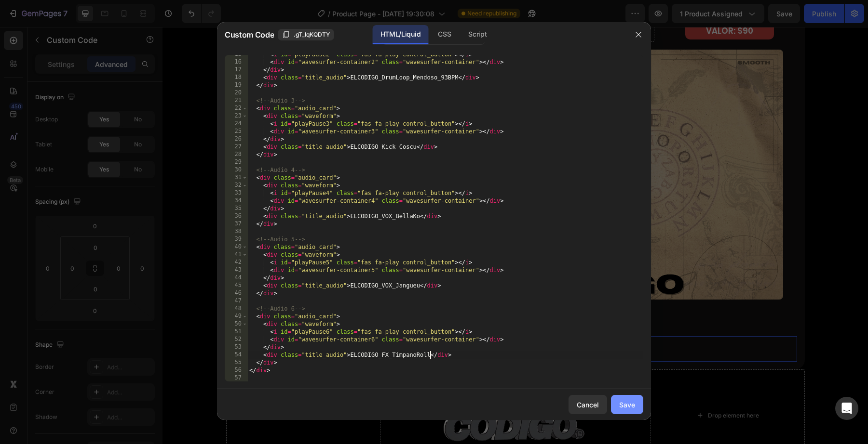
click at [639, 403] on button "Save" at bounding box center [627, 404] width 32 height 19
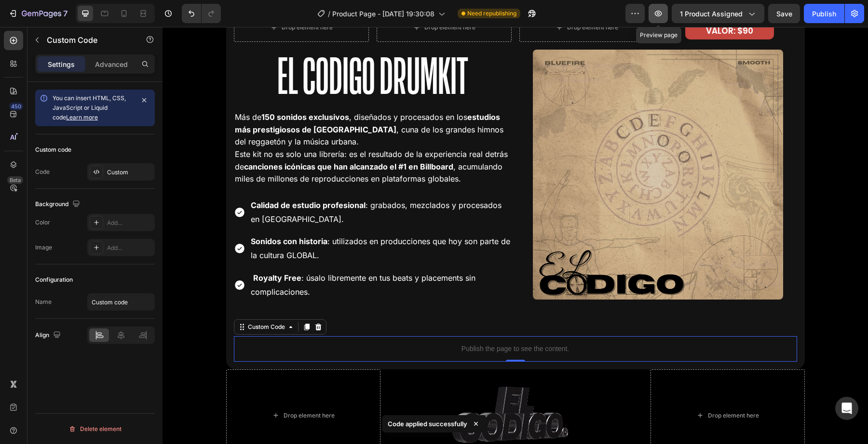
click at [659, 14] on icon "button" at bounding box center [658, 13] width 3 height 3
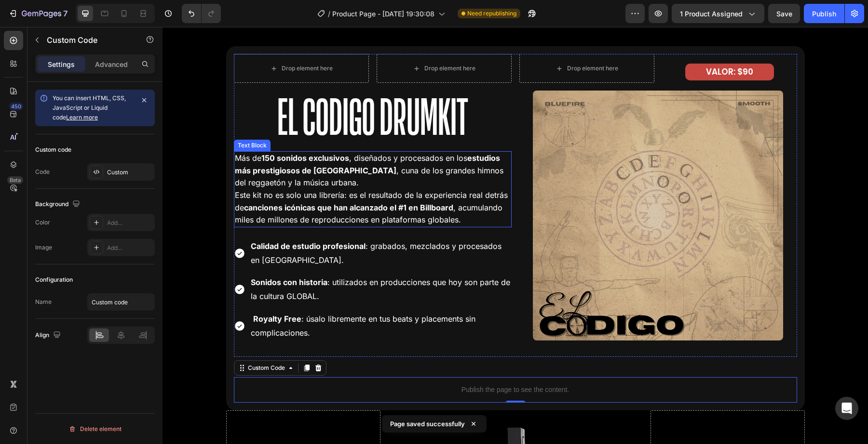
scroll to position [1745, 0]
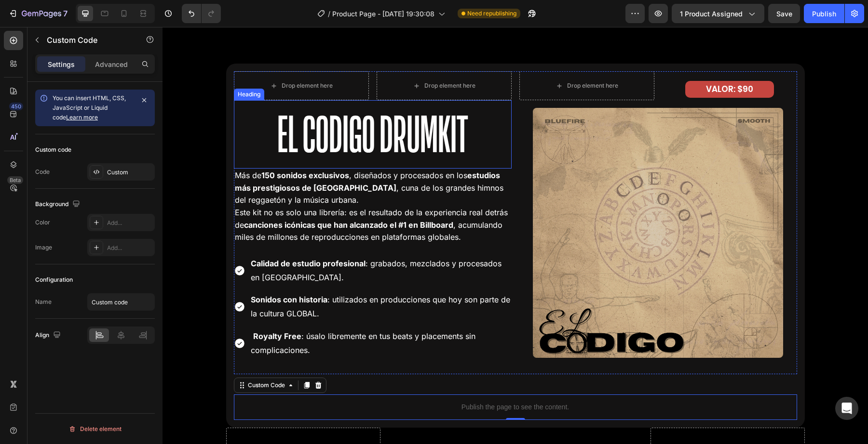
click at [290, 135] on p "El Codigo Drumkit" at bounding box center [373, 134] width 276 height 67
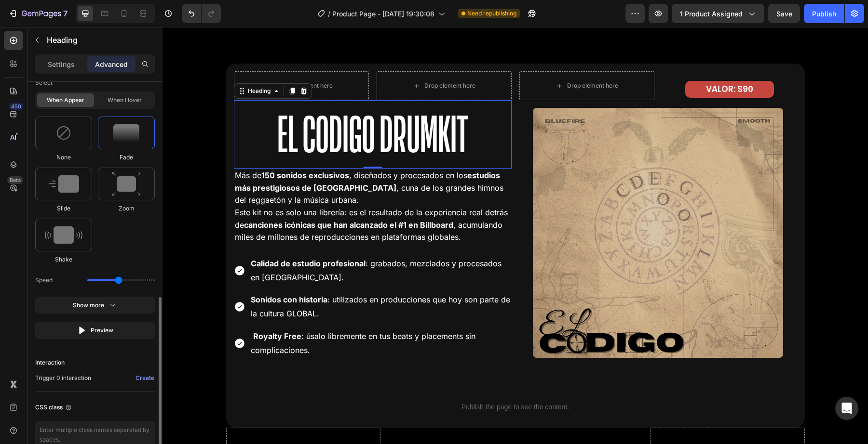
scroll to position [453, 0]
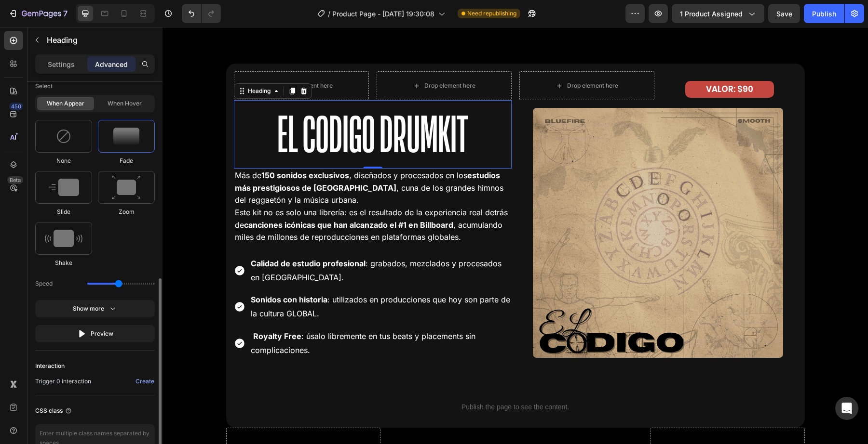
click at [126, 147] on div at bounding box center [126, 136] width 57 height 33
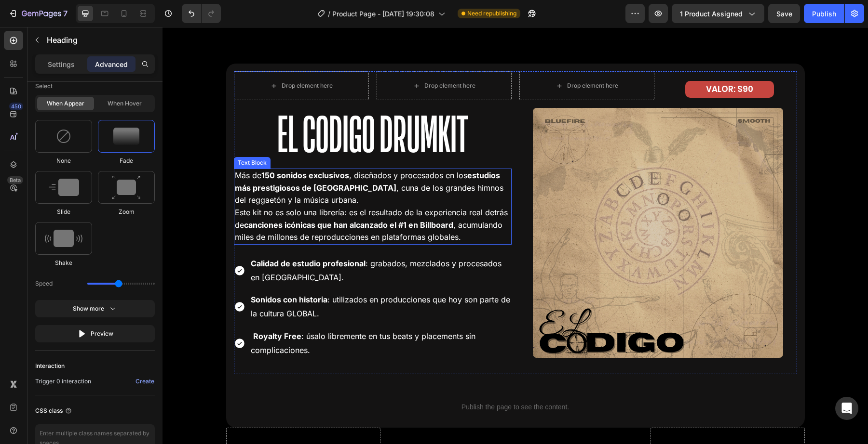
click at [354, 181] on p "Más de 150 sonidos exclusivos , diseñados y procesados en los estudios más pres…" at bounding box center [373, 188] width 276 height 37
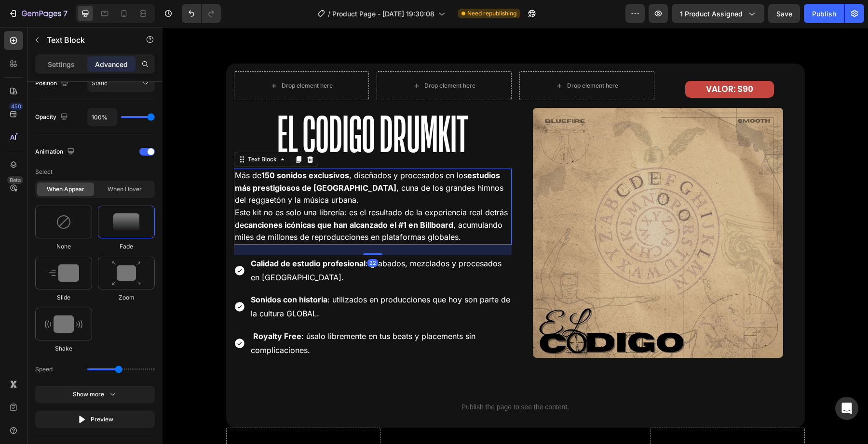
scroll to position [496, 0]
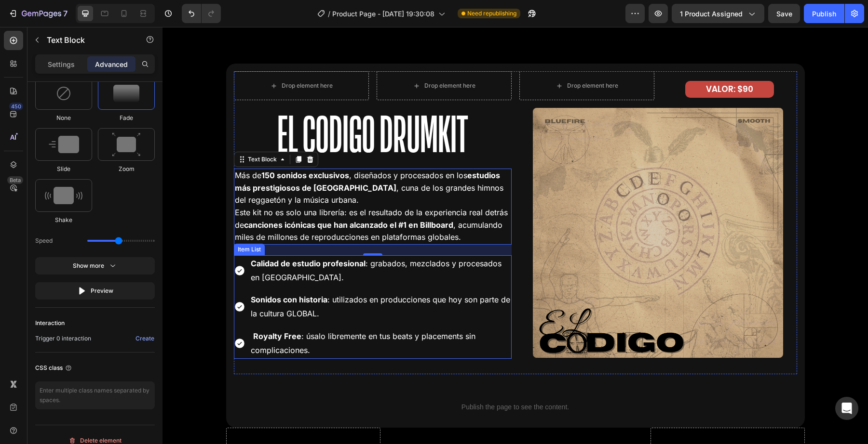
click at [314, 301] on strong "Sonidos con historia" at bounding box center [289, 300] width 77 height 10
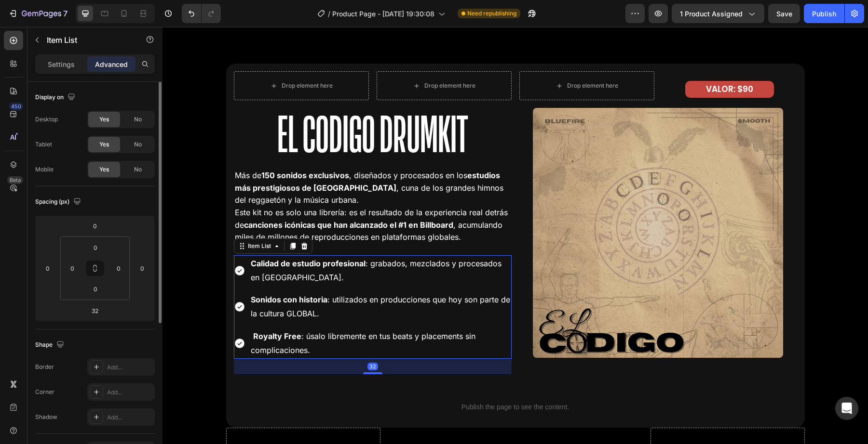
click at [237, 298] on div "Sonidos con historia : utilizados en producciones que [DATE] son parte de la cu…" at bounding box center [373, 307] width 278 height 31
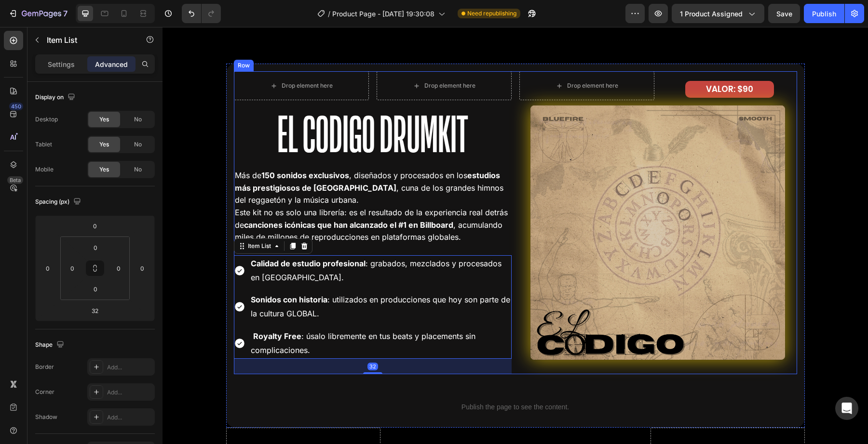
click at [539, 215] on img at bounding box center [657, 233] width 255 height 255
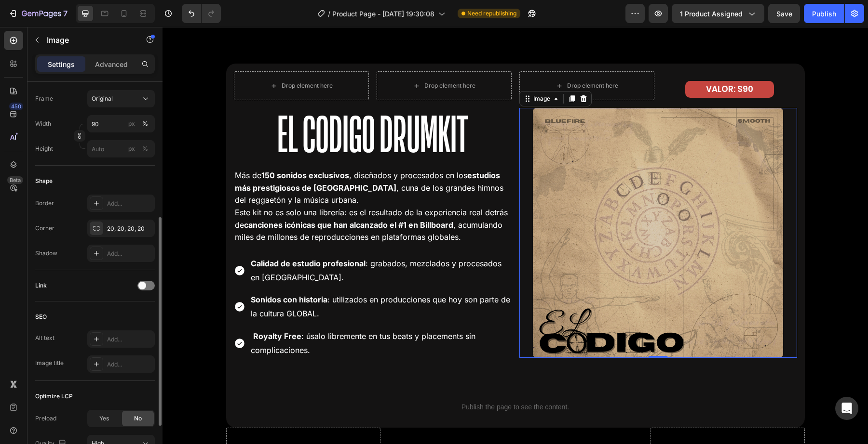
scroll to position [338, 0]
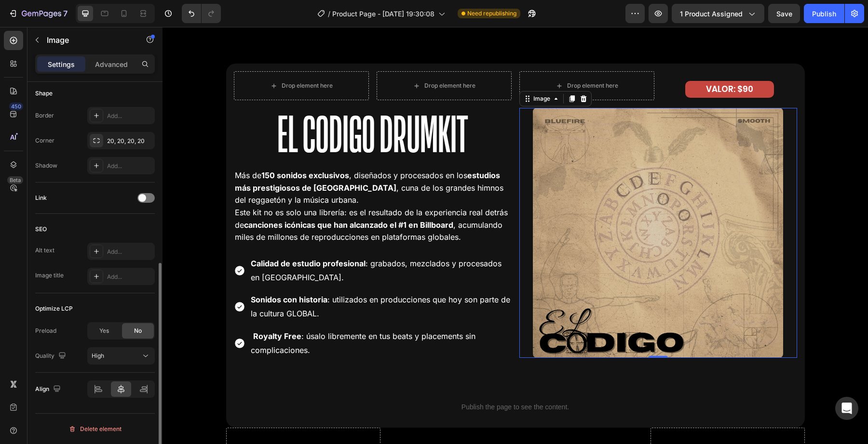
click at [104, 78] on div "Settings Advanced" at bounding box center [94, 67] width 135 height 27
click at [106, 64] on p "Advanced" at bounding box center [111, 64] width 33 height 10
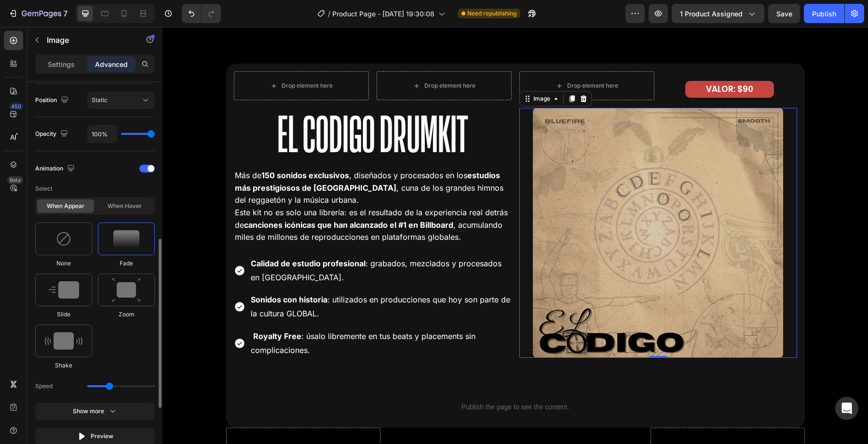
scroll to position [354, 0]
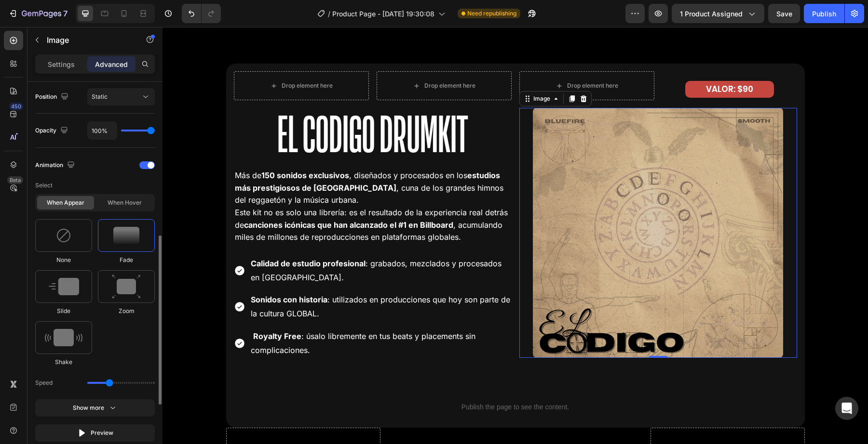
click at [148, 173] on div "Animation Select When appear When hover None Fade Slide Zoom Shake Speed Show m…" at bounding box center [95, 300] width 120 height 284
click at [148, 170] on div "Animation" at bounding box center [95, 165] width 120 height 15
click at [148, 166] on span at bounding box center [151, 165] width 7 height 7
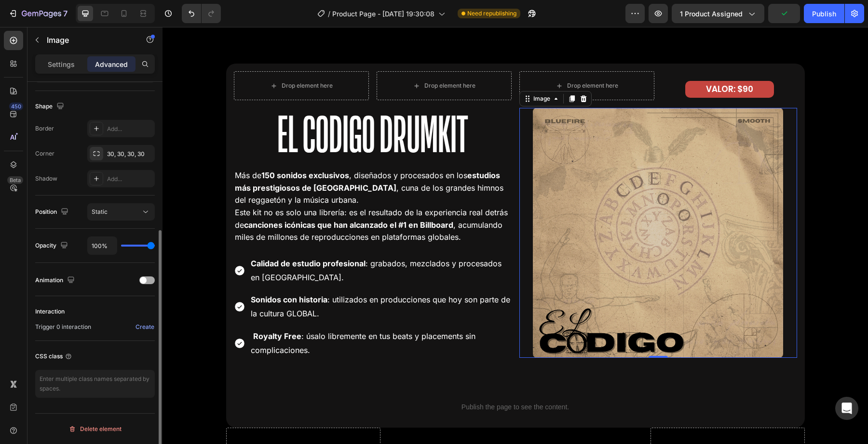
click at [146, 282] on span at bounding box center [143, 280] width 7 height 7
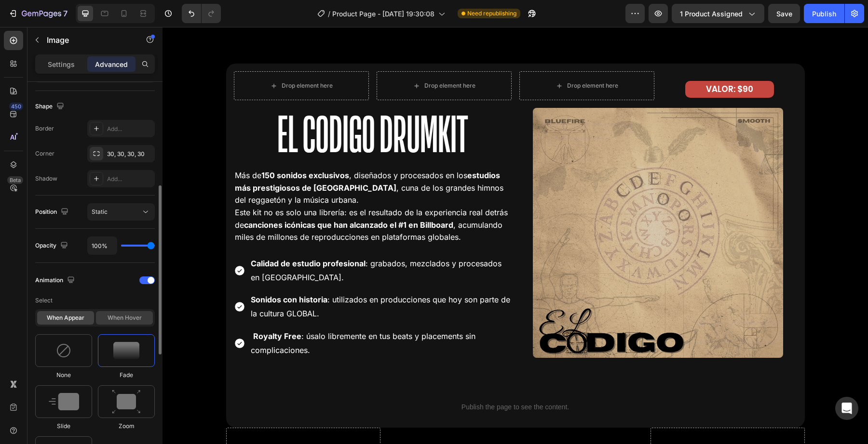
click at [131, 322] on div "When hover" at bounding box center [124, 317] width 57 height 13
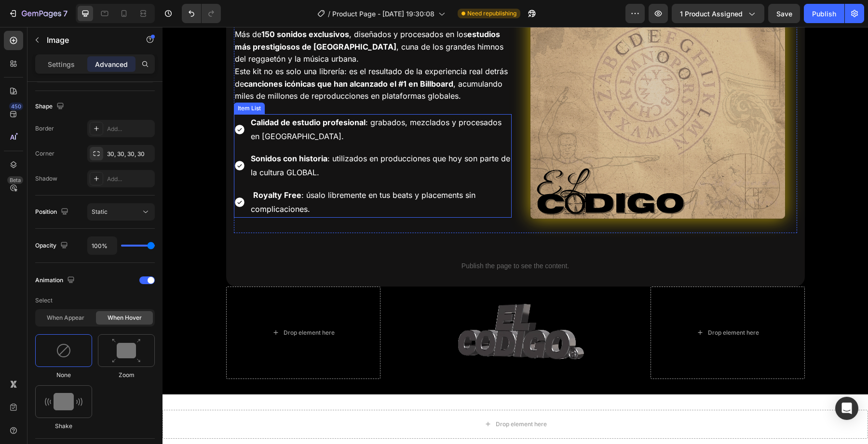
scroll to position [1913, 0]
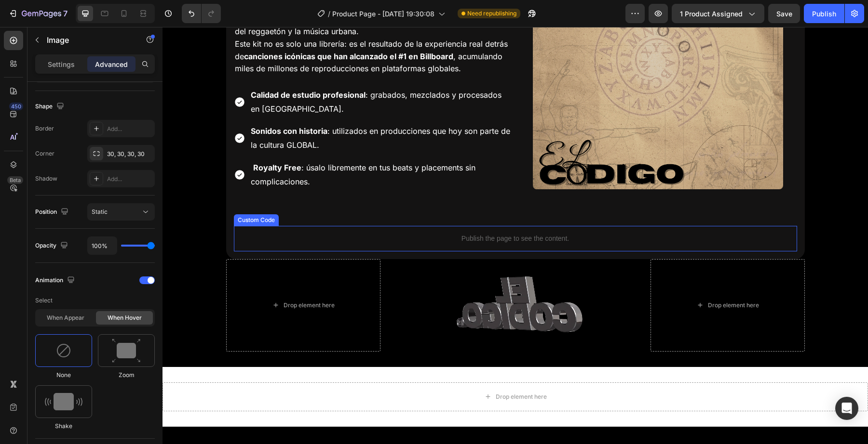
click at [500, 242] on p "Publish the page to see the content." at bounding box center [515, 239] width 563 height 10
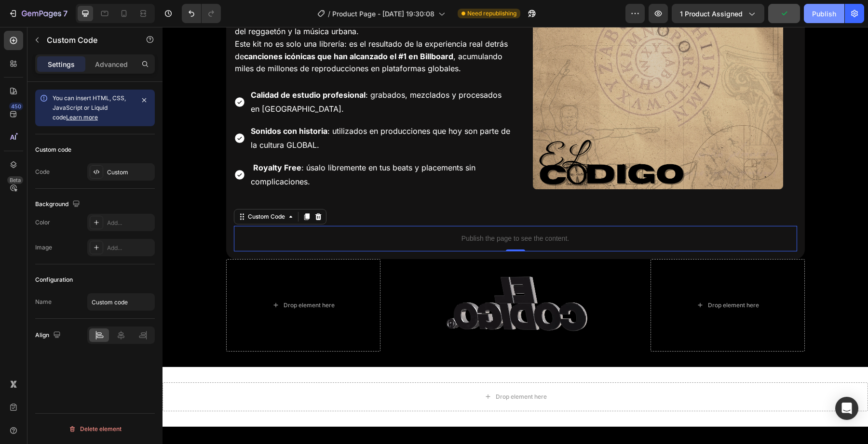
click at [817, 9] on div "Publish" at bounding box center [824, 14] width 24 height 10
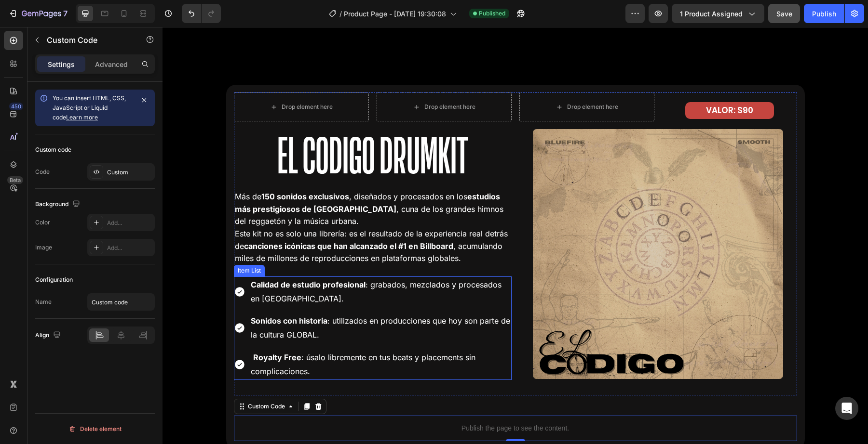
scroll to position [1666, 0]
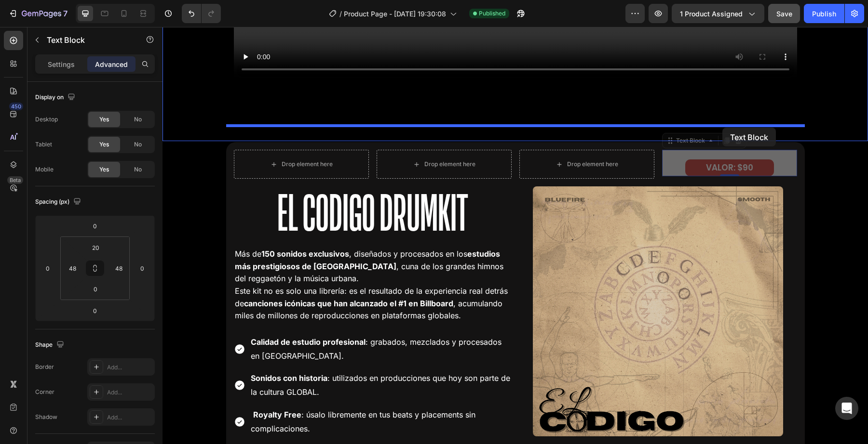
drag, startPoint x: 724, startPoint y: 166, endPoint x: 722, endPoint y: 128, distance: 38.6
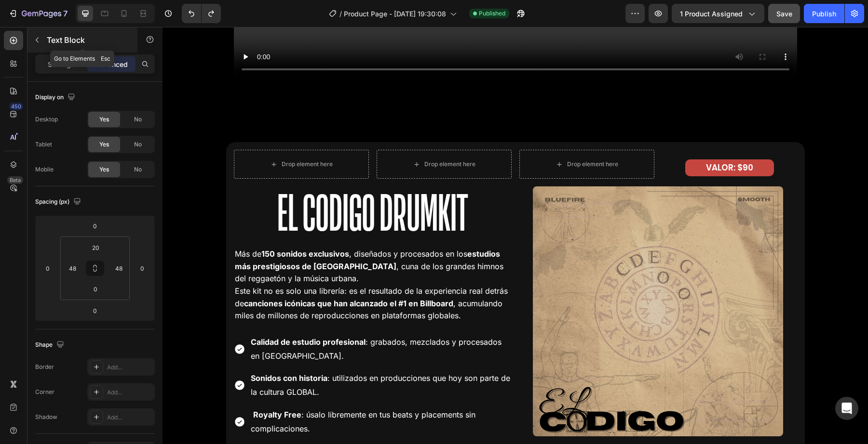
click at [36, 40] on icon "button" at bounding box center [37, 40] width 8 height 8
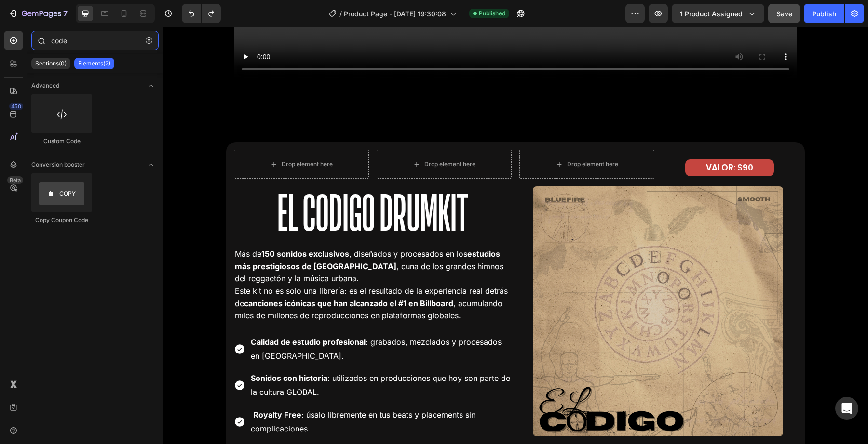
click at [72, 42] on input "code" at bounding box center [94, 40] width 127 height 19
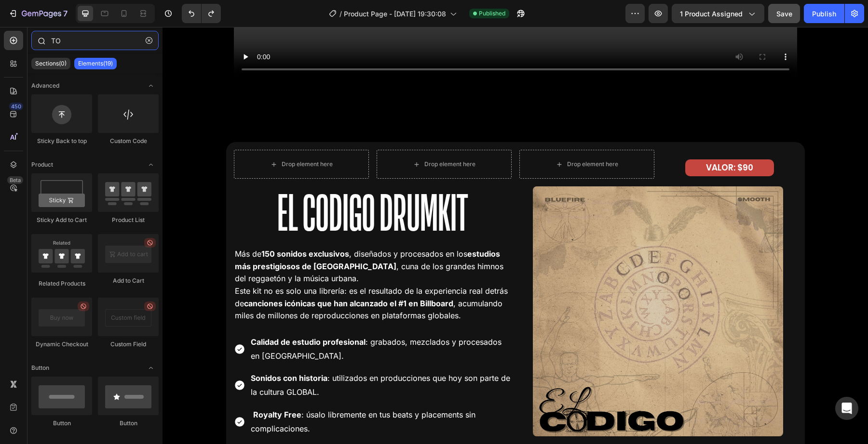
type input "T"
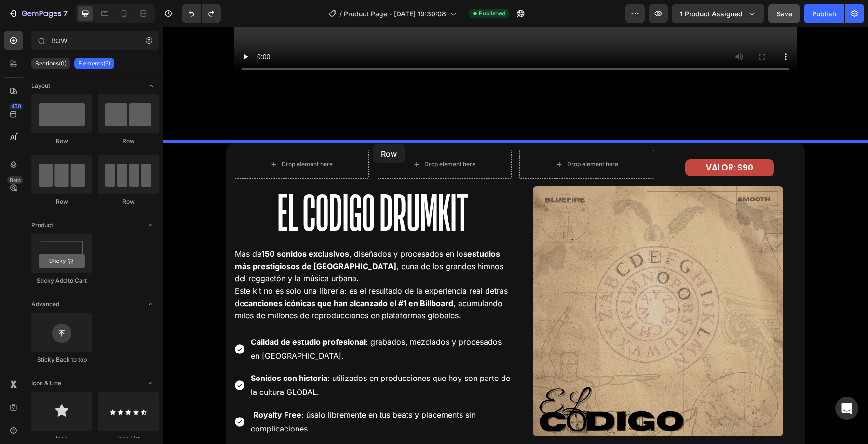
drag, startPoint x: 301, startPoint y: 203, endPoint x: 373, endPoint y: 144, distance: 93.1
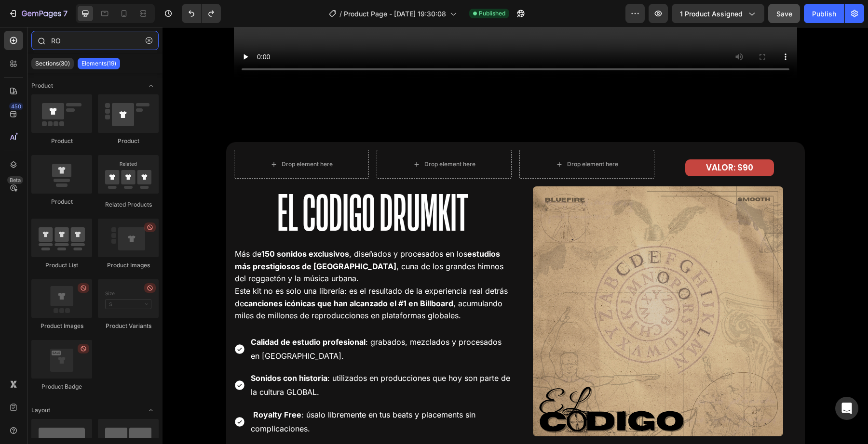
click at [93, 47] on input "RO" at bounding box center [94, 40] width 127 height 19
type input "ROW"
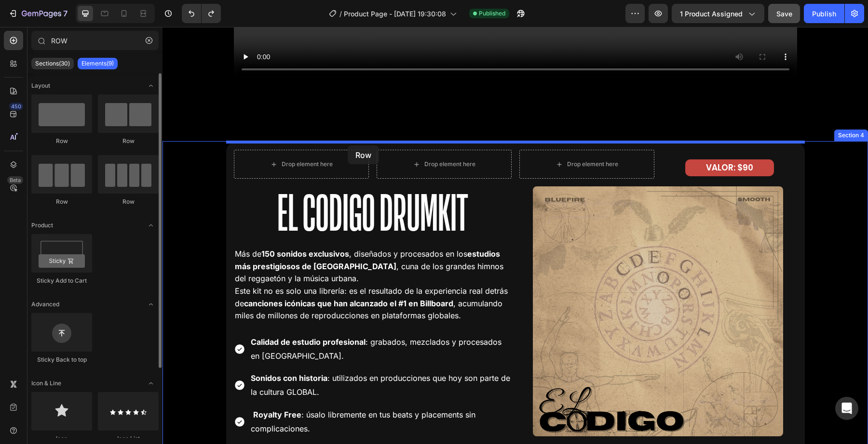
drag, startPoint x: 270, startPoint y: 204, endPoint x: 348, endPoint y: 146, distance: 97.1
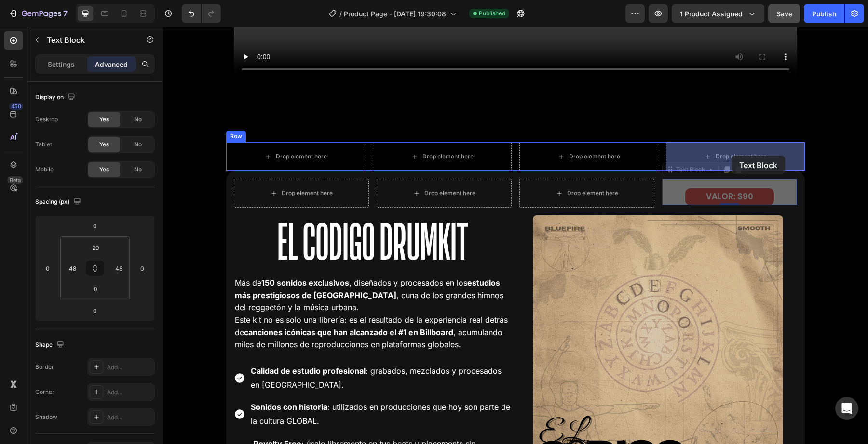
drag, startPoint x: 729, startPoint y: 191, endPoint x: 732, endPoint y: 155, distance: 36.2
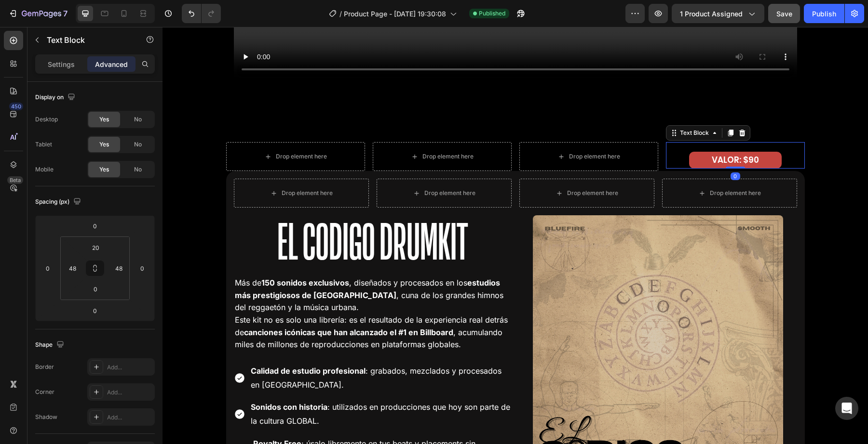
click at [805, 143] on div "Drop element here Drop element here Drop element here VALOR: $90 Text Block 0 R…" at bounding box center [514, 384] width 705 height 485
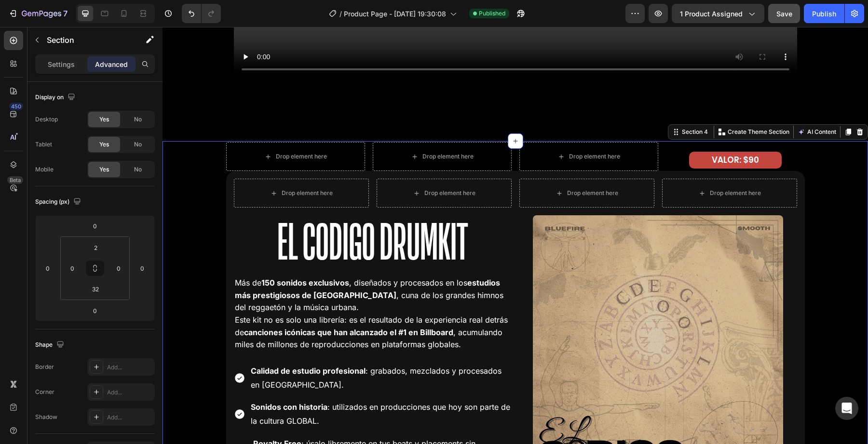
click at [847, 183] on div "Drop element here Drop element here Drop element here VALOR: $90 Text Block Row…" at bounding box center [514, 384] width 705 height 485
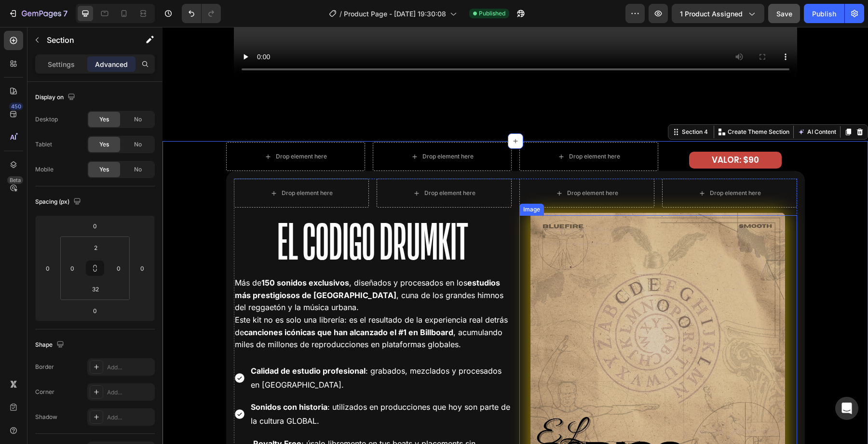
click at [717, 241] on img at bounding box center [657, 340] width 255 height 255
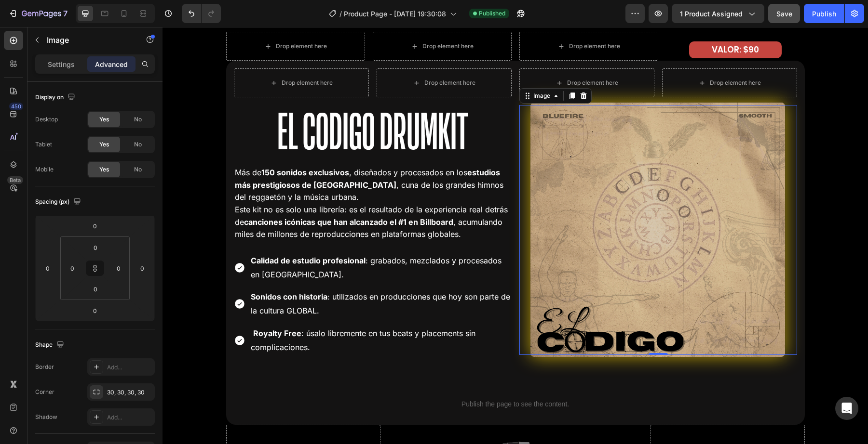
scroll to position [1793, 0]
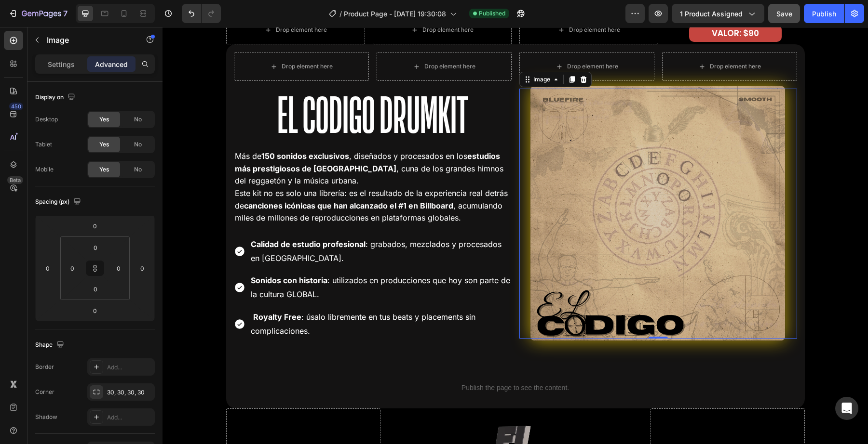
click at [621, 237] on img at bounding box center [657, 213] width 255 height 255
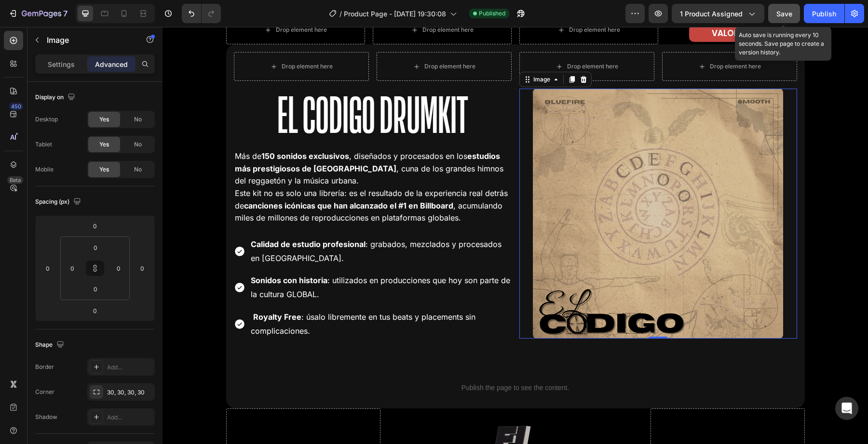
click at [790, 11] on span "Save" at bounding box center [784, 14] width 16 height 8
click at [802, 12] on div "Preview 1 product assigned Auto save is running every 10 seconds. Save page to …" at bounding box center [744, 13] width 239 height 19
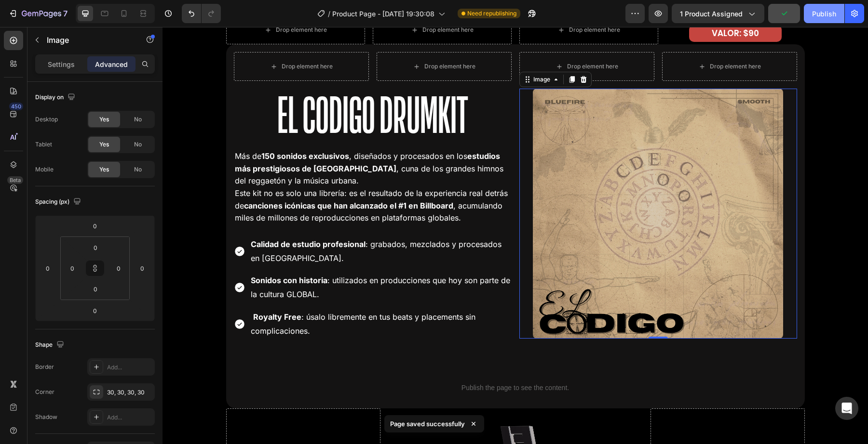
click at [805, 12] on button "Publish" at bounding box center [824, 13] width 40 height 19
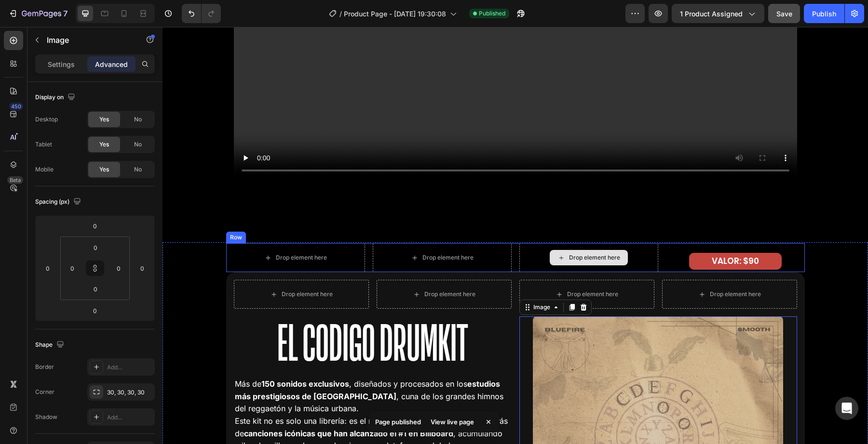
scroll to position [1566, 0]
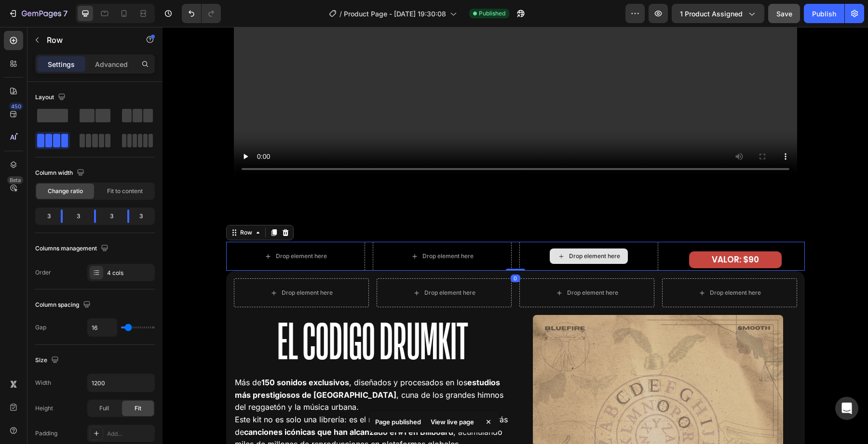
click at [636, 269] on div "Drop element here" at bounding box center [588, 256] width 139 height 29
click at [125, 111] on span at bounding box center [127, 115] width 10 height 13
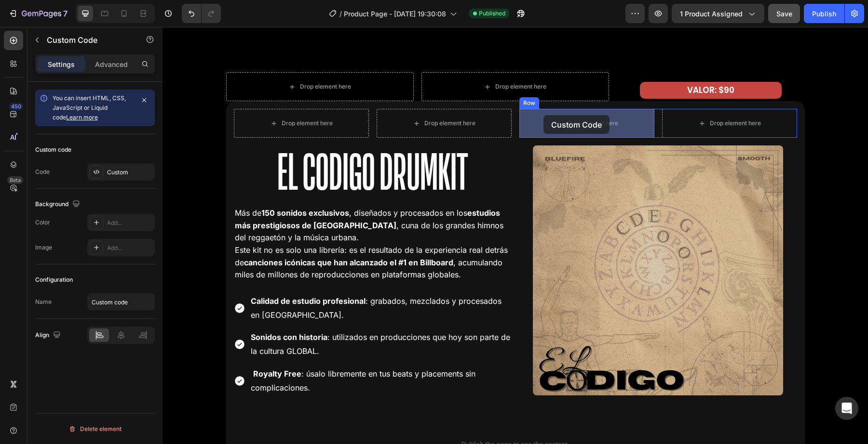
scroll to position [1599, 0]
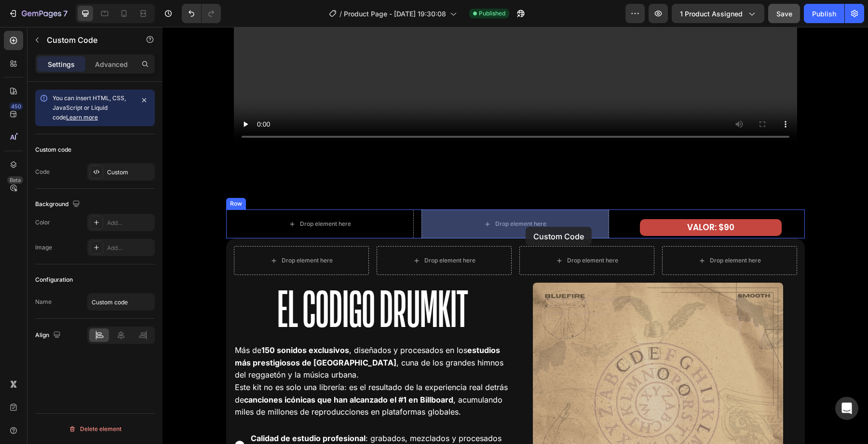
drag, startPoint x: 502, startPoint y: 301, endPoint x: 525, endPoint y: 227, distance: 77.3
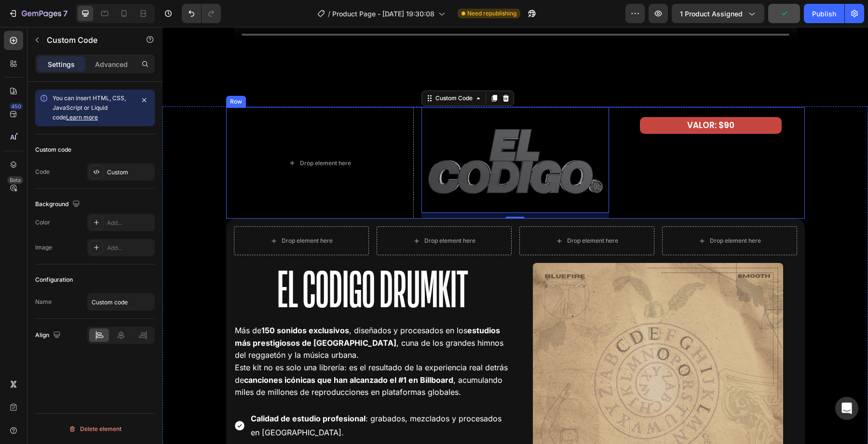
scroll to position [1706, 0]
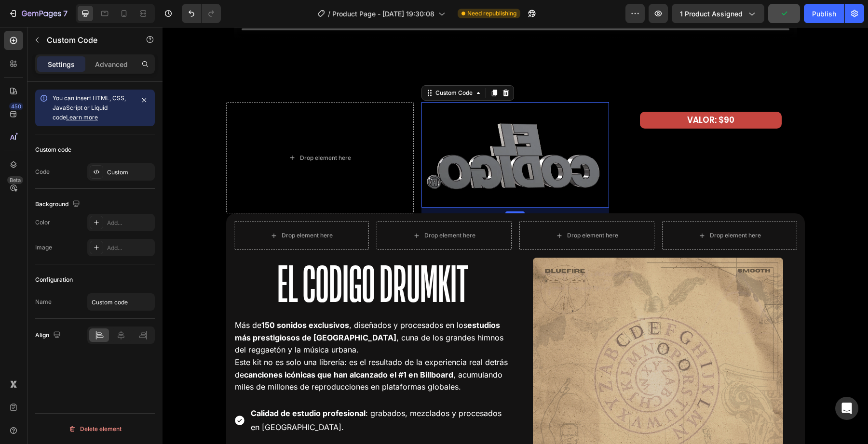
click at [552, 189] on video at bounding box center [515, 155] width 188 height 106
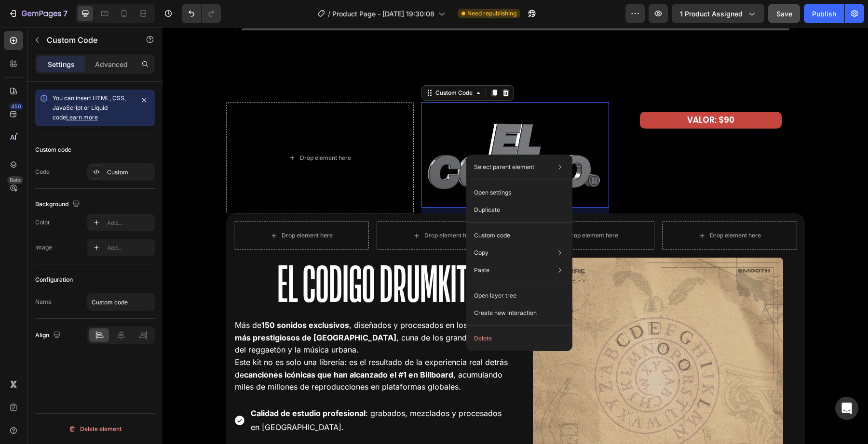
drag, startPoint x: 466, startPoint y: 155, endPoint x: 630, endPoint y: 185, distance: 166.6
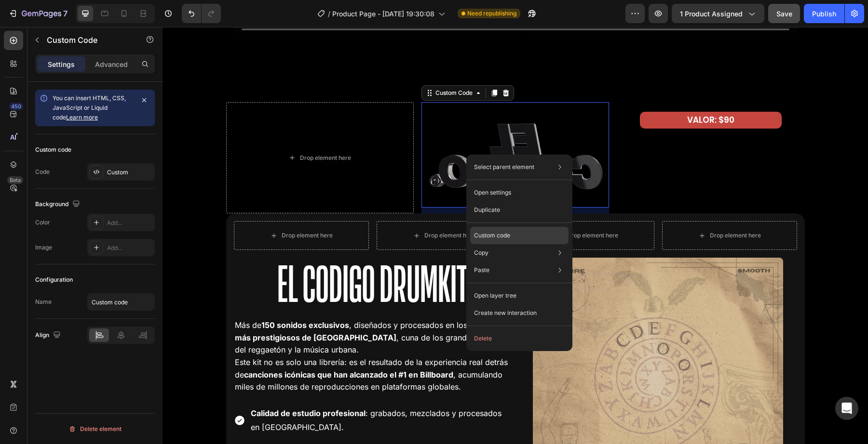
click at [487, 232] on p "Custom code" at bounding box center [492, 235] width 36 height 9
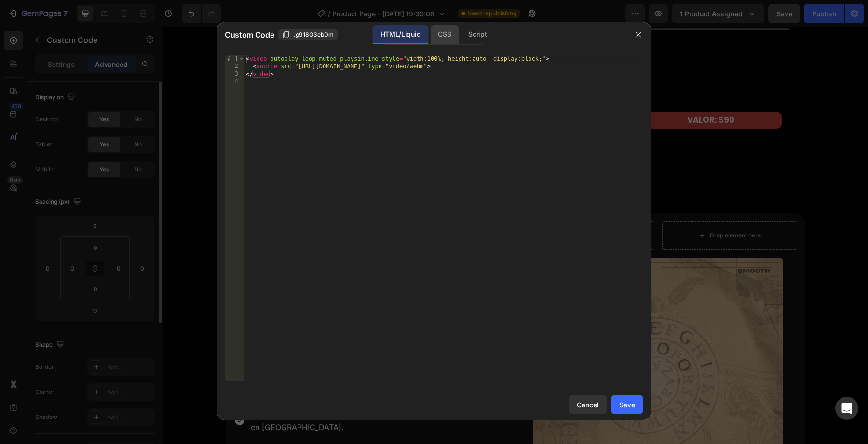
click at [439, 33] on div "CSS" at bounding box center [444, 34] width 28 height 19
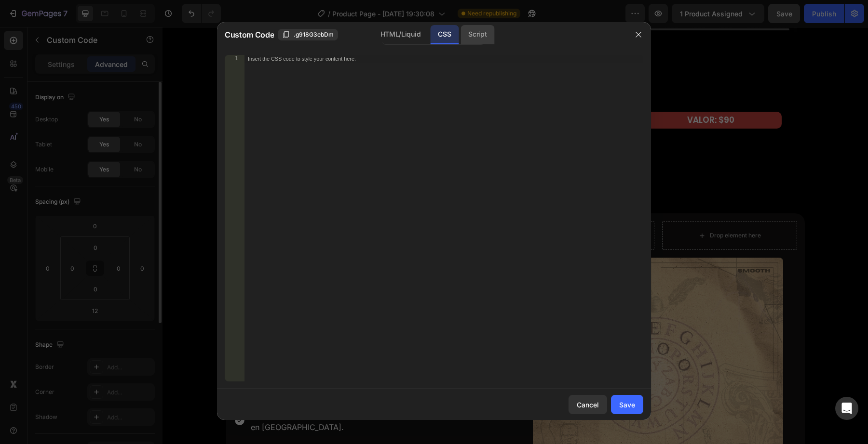
click at [464, 33] on div "Script" at bounding box center [477, 34] width 34 height 19
click at [392, 39] on div "HTML/Liquid" at bounding box center [400, 34] width 55 height 19
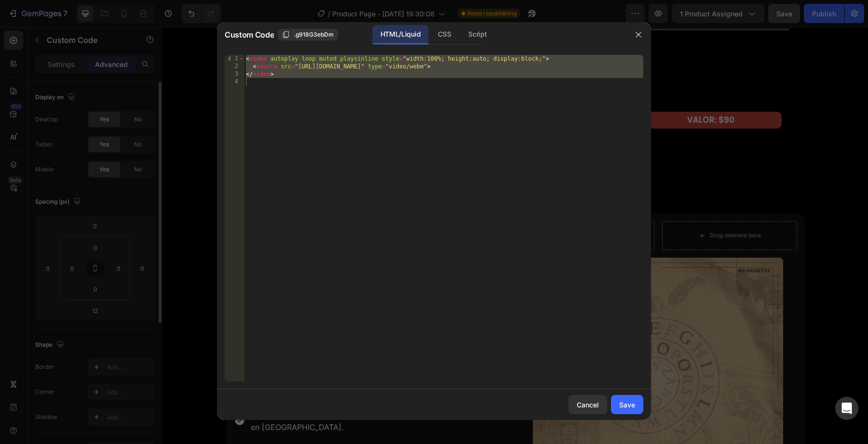
click at [647, 36] on div at bounding box center [638, 34] width 25 height 25
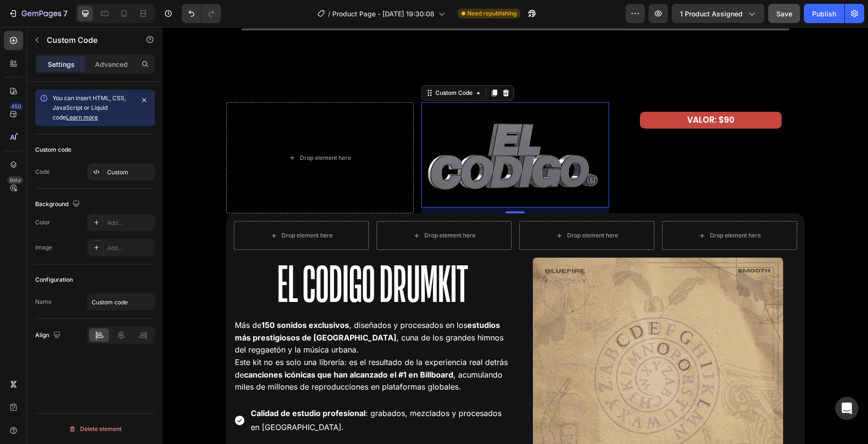
click at [434, 164] on video at bounding box center [515, 155] width 188 height 106
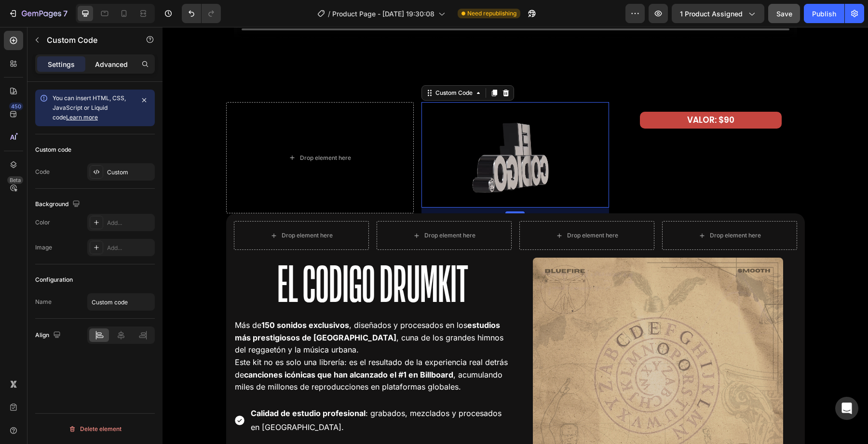
click at [106, 65] on p "Advanced" at bounding box center [111, 64] width 33 height 10
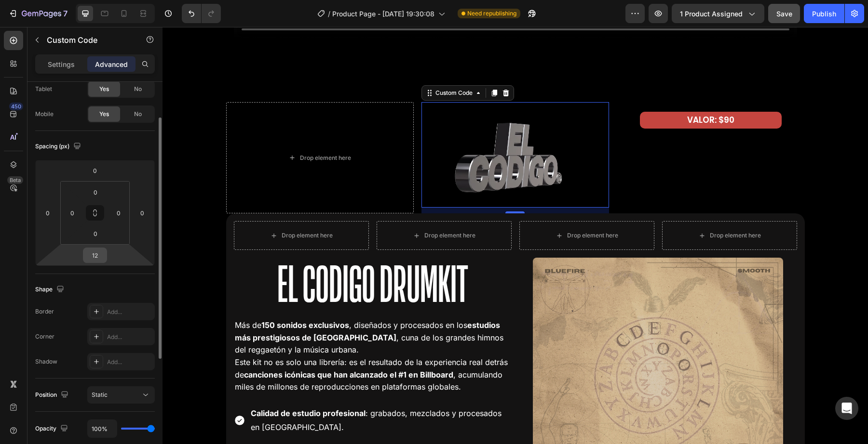
scroll to position [60, 0]
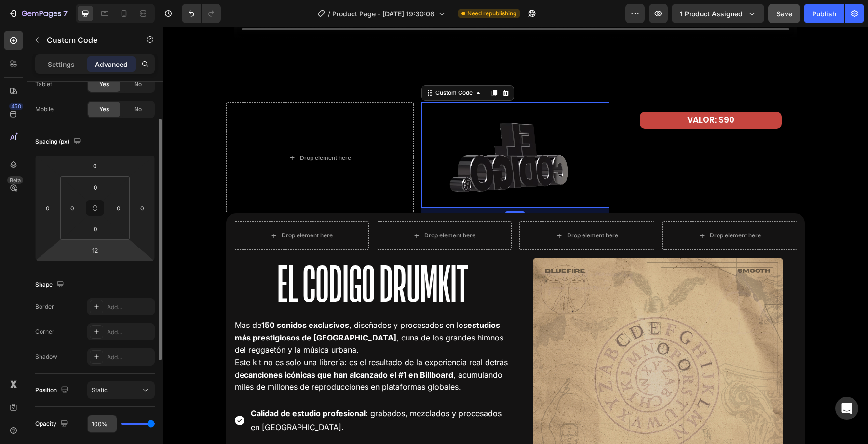
drag, startPoint x: 144, startPoint y: 423, endPoint x: 99, endPoint y: 428, distance: 45.1
click at [98, 427] on div "100%" at bounding box center [120, 424] width 67 height 18
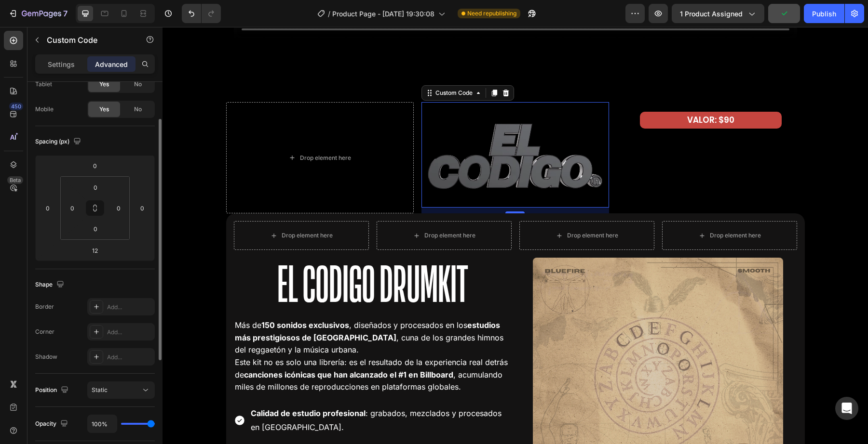
type input "1%"
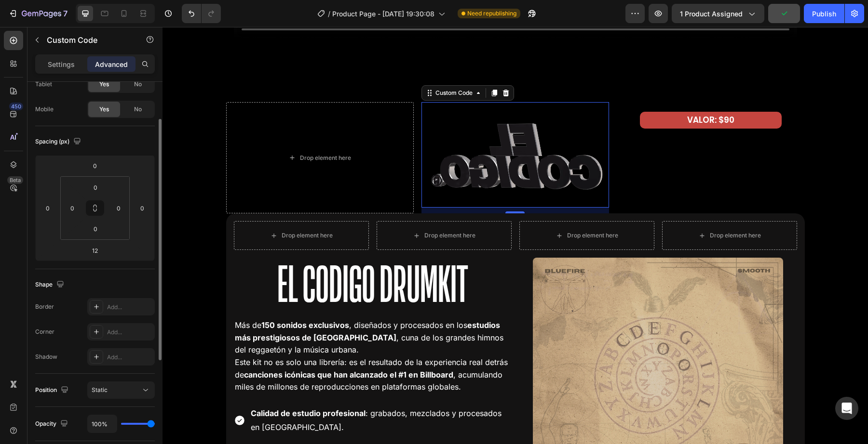
type input "1"
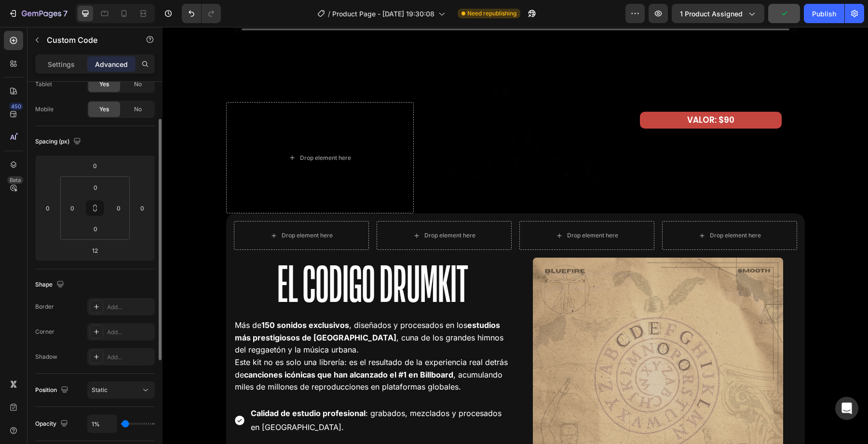
type input "11%"
type input "11"
type input "14%"
type input "14"
type input "18%"
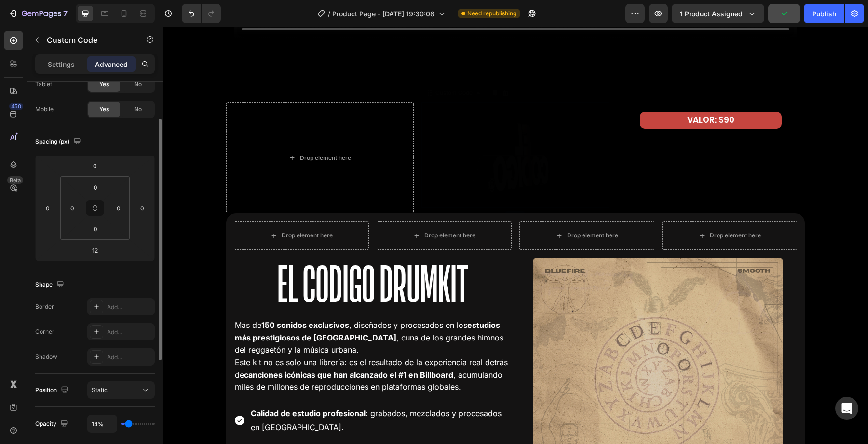
type input "18"
type input "22%"
type input "22"
type input "25%"
type input "25"
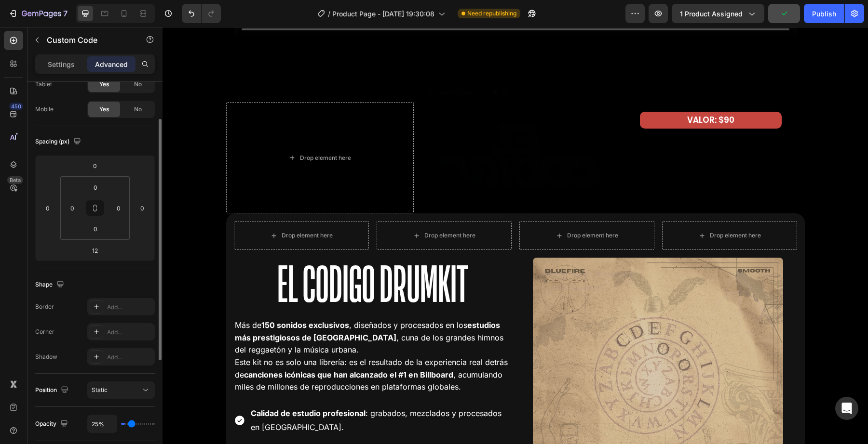
type input "29%"
type input "29"
type input "32%"
type input "32"
type input "36%"
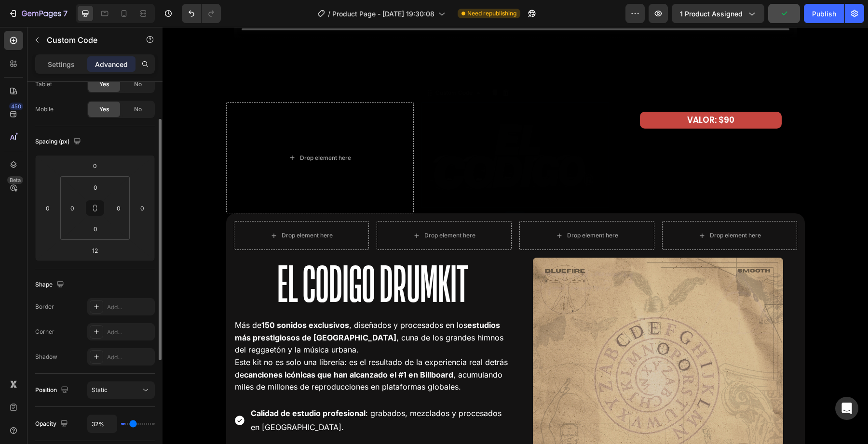
type input "36"
type input "40%"
type input "40"
type input "43%"
type input "43"
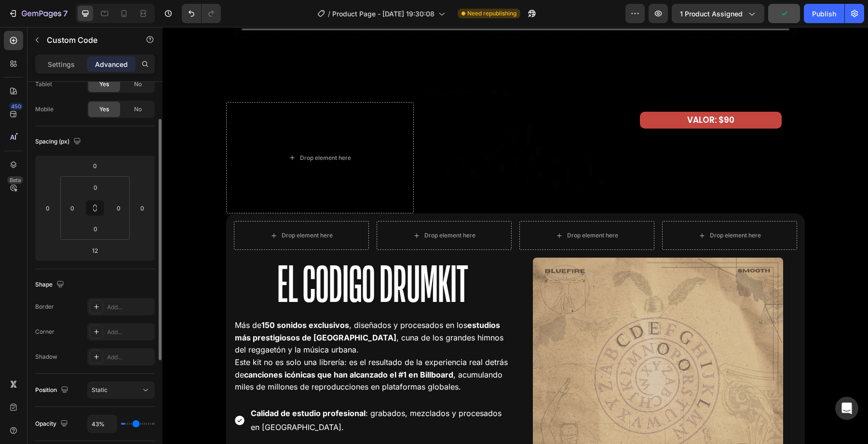
type input "47%"
type input "47"
type input "49%"
type input "49"
type input "52%"
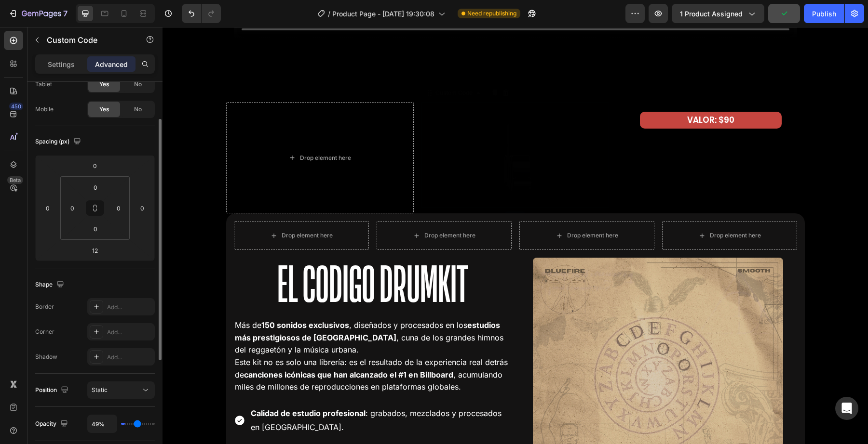
type input "52"
type input "54%"
type input "54"
type input "55%"
type input "55"
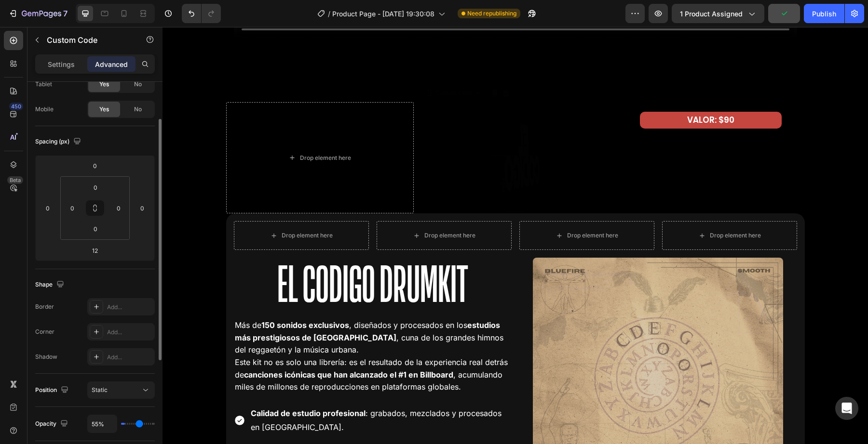
type input "56%"
type input "56"
type input "57%"
type input "57"
type input "58%"
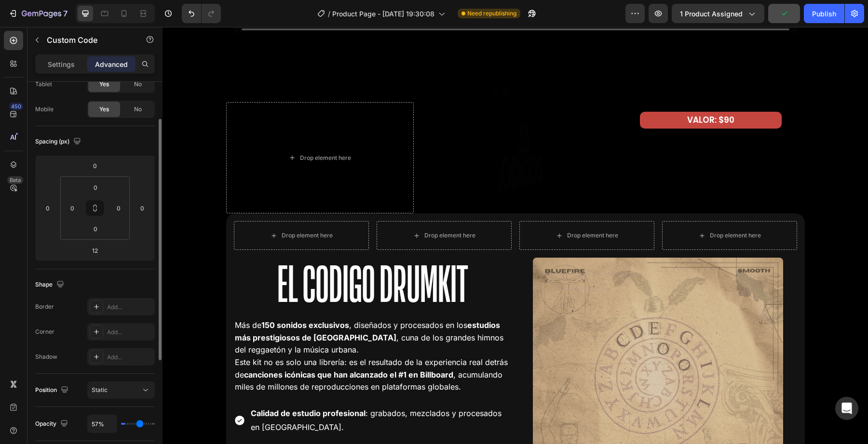
type input "58"
type input "59%"
type input "59"
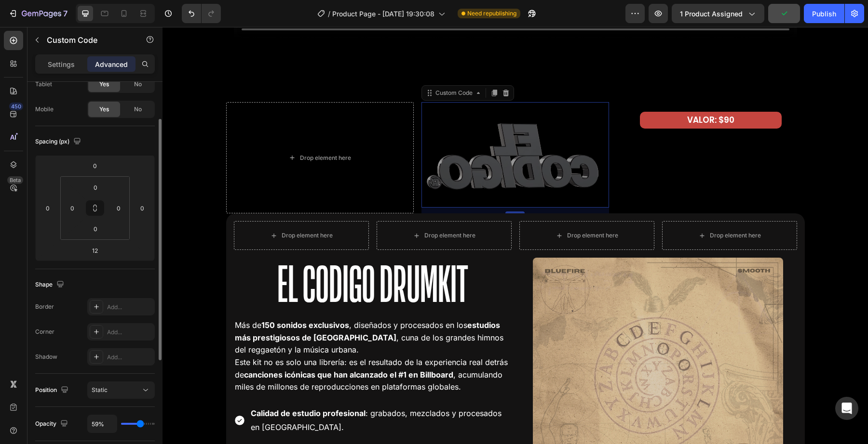
type input "60%"
type input "60"
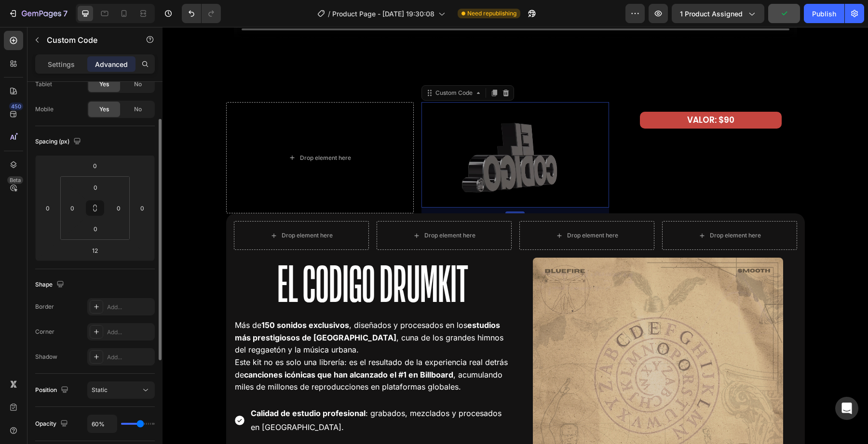
type input "61%"
type input "61"
type input "59%"
type input "59"
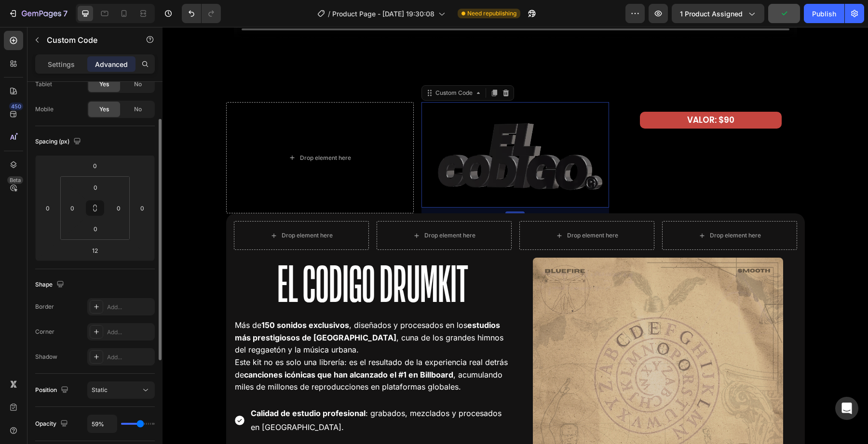
type input "58%"
type input "58"
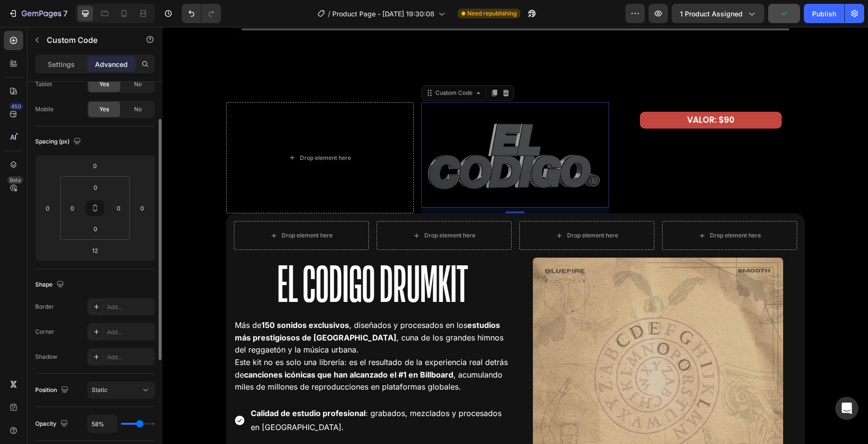
type input "57%"
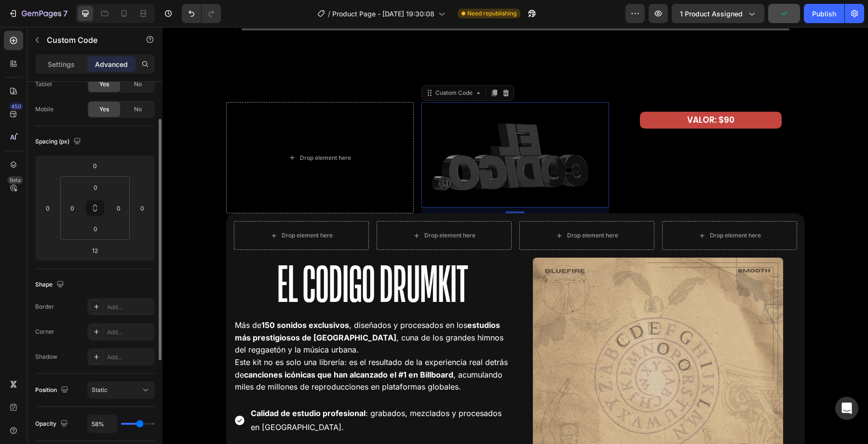
type input "57"
type input "54%"
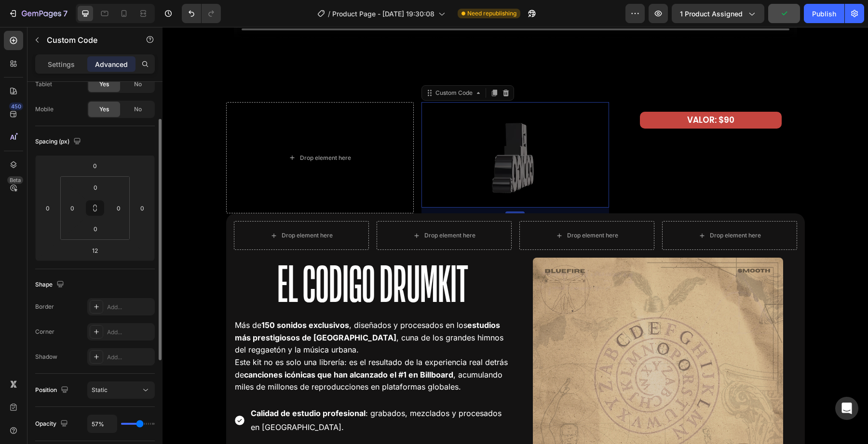
type input "54"
type input "52%"
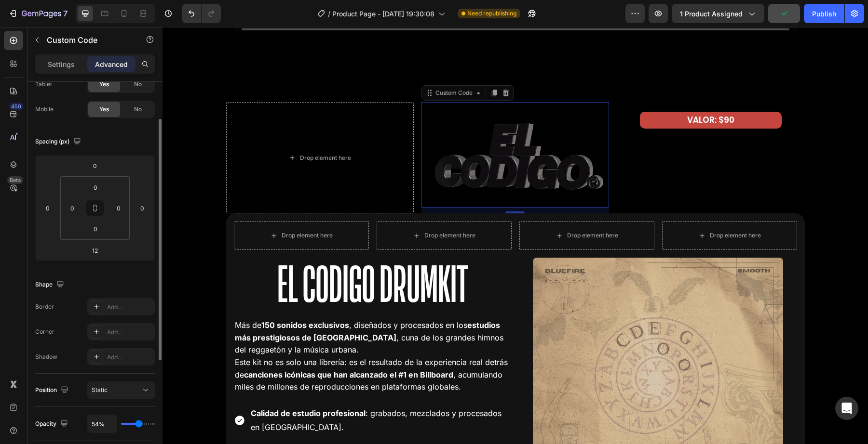
type input "52"
type input "49%"
type input "49"
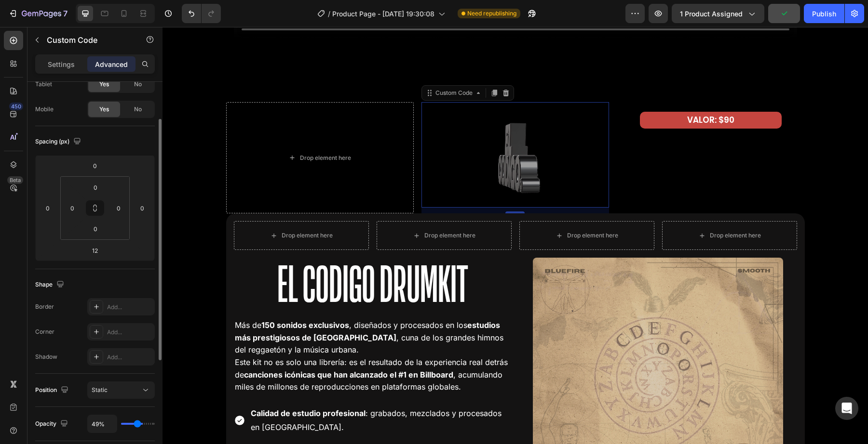
type input "46%"
type input "46"
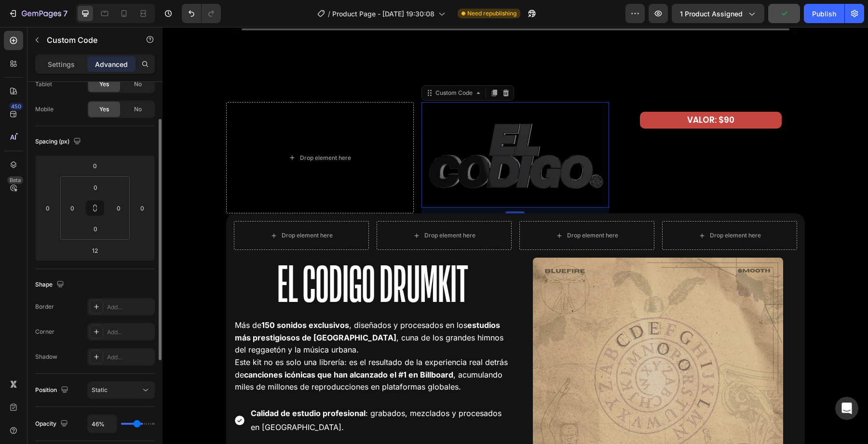
type input "43%"
type input "43"
type input "39%"
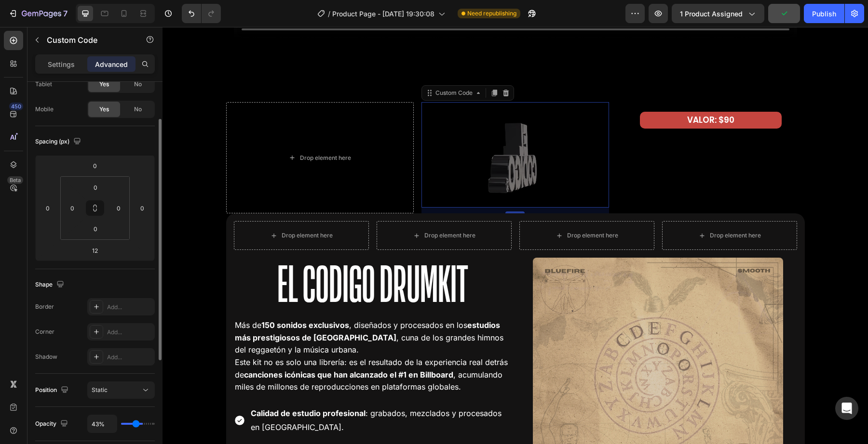
type input "39"
type input "37%"
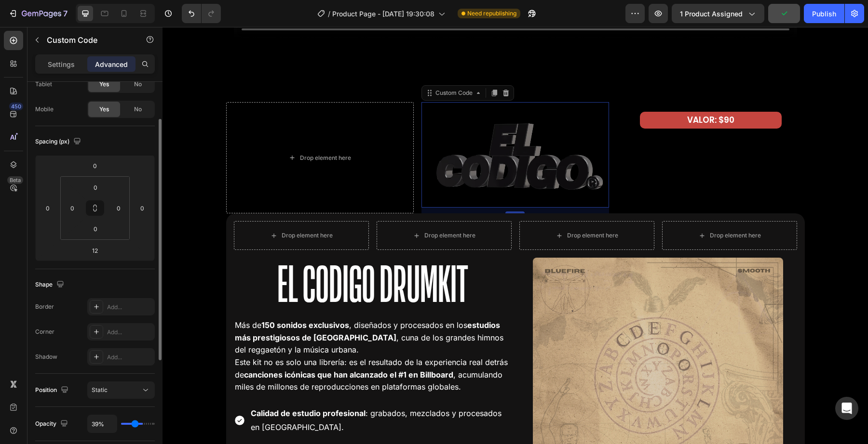
type input "37"
type input "35%"
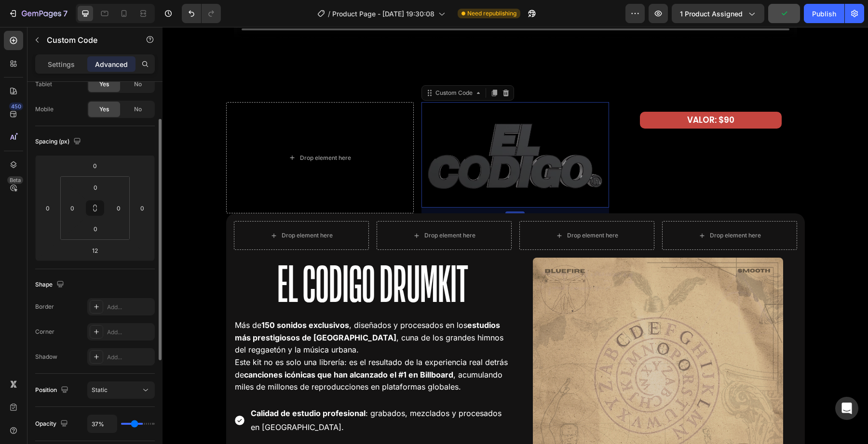
type input "35"
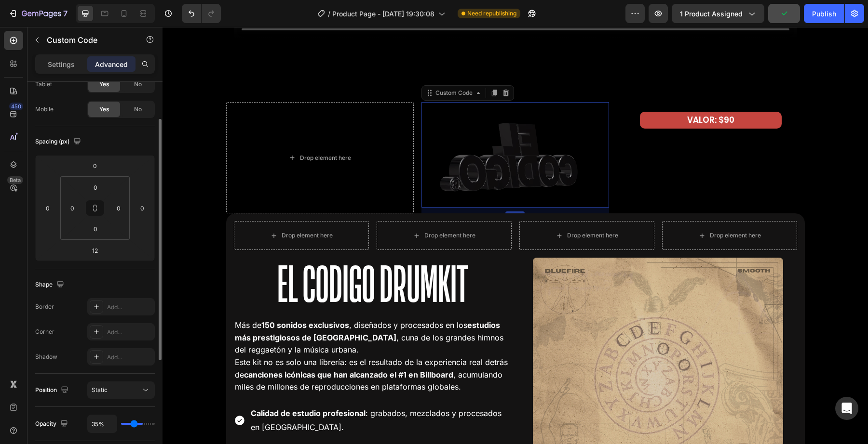
type input "33%"
type input "33"
type input "31%"
type input "31"
type input "30%"
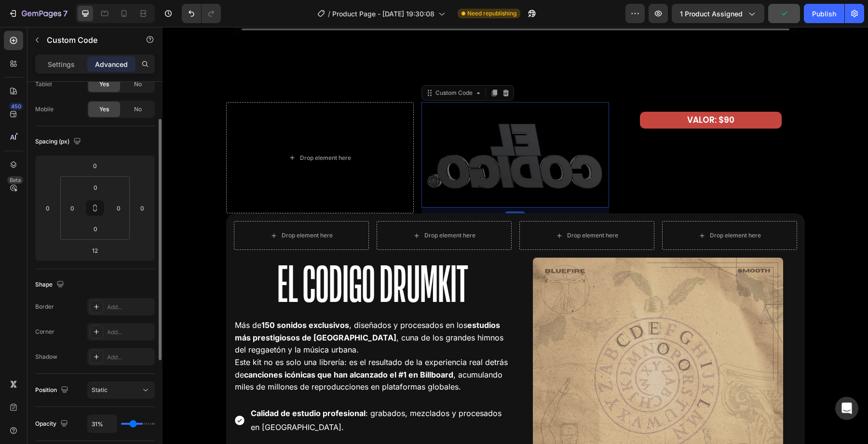
type input "30"
type input "29%"
type input "29"
type input "28%"
type input "28"
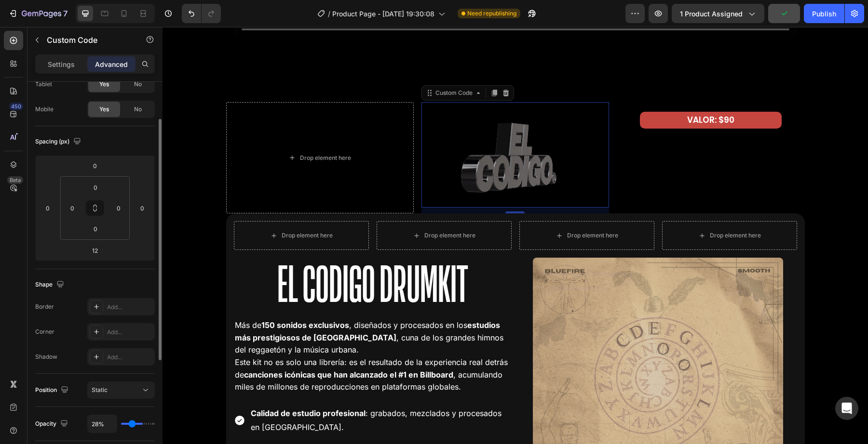
type input "27%"
type input "27"
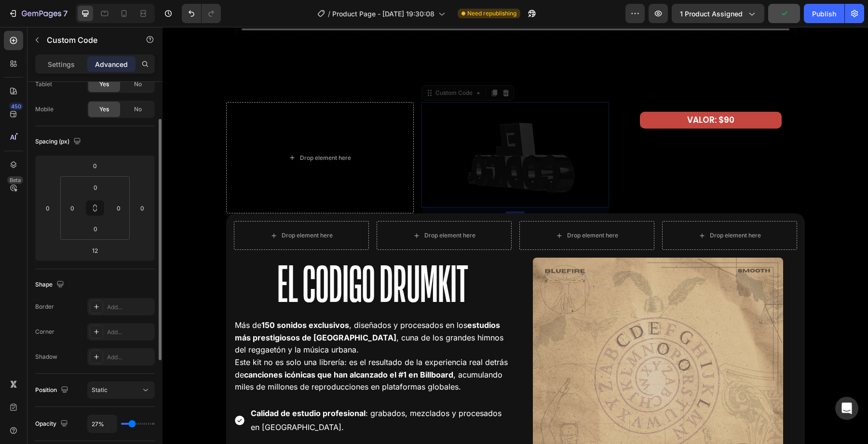
type input "31%"
type input "31"
type input "33%"
type input "33"
type input "35%"
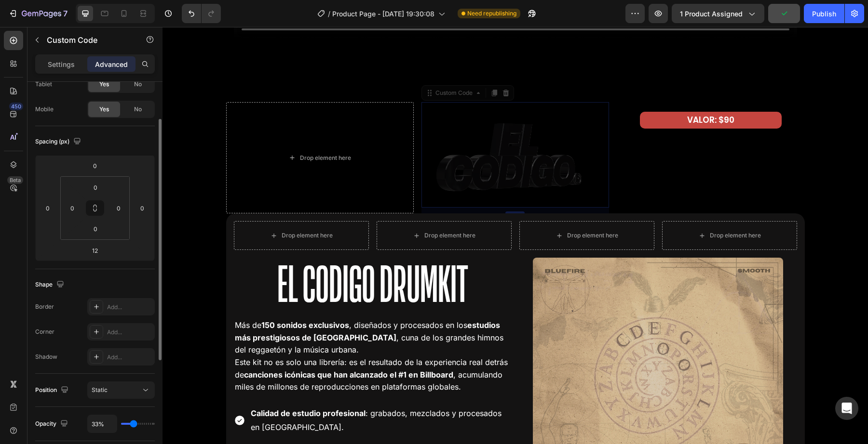
type input "35"
type input "39%"
type input "39"
type input "42%"
type input "42"
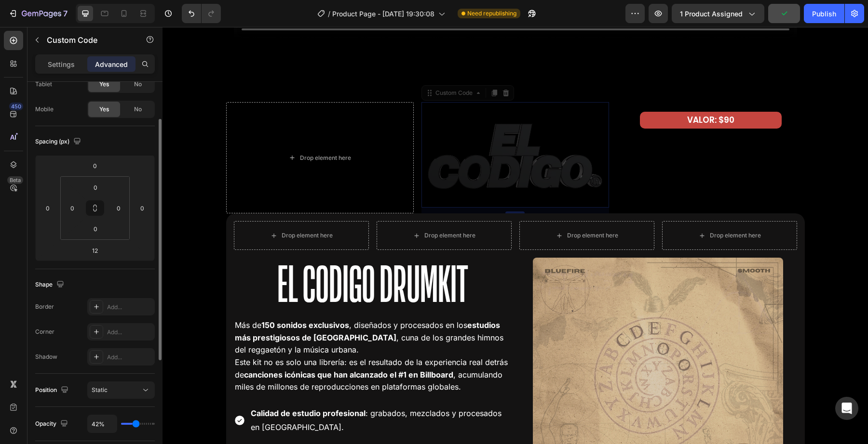
type input "47%"
type input "47"
type input "53%"
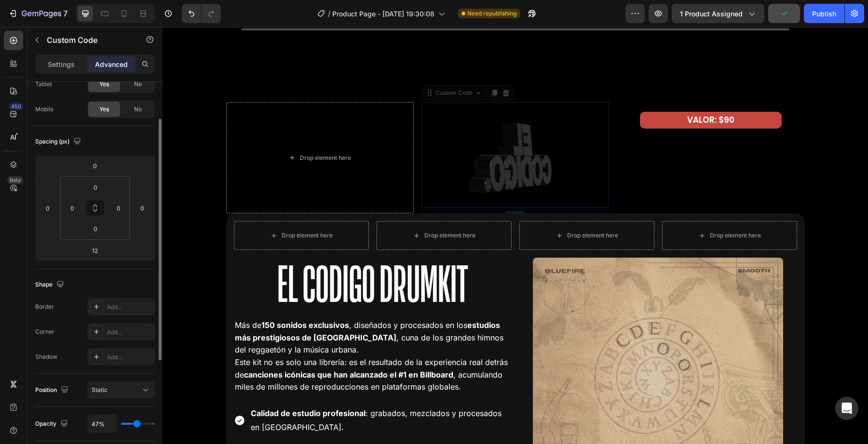
type input "53"
type input "61%"
type input "61"
type input "69%"
type input "69"
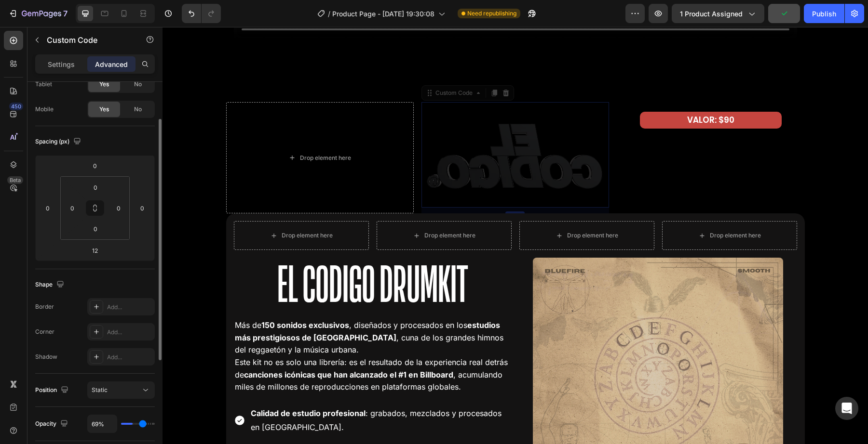
type input "78%"
type input "78"
type input "91%"
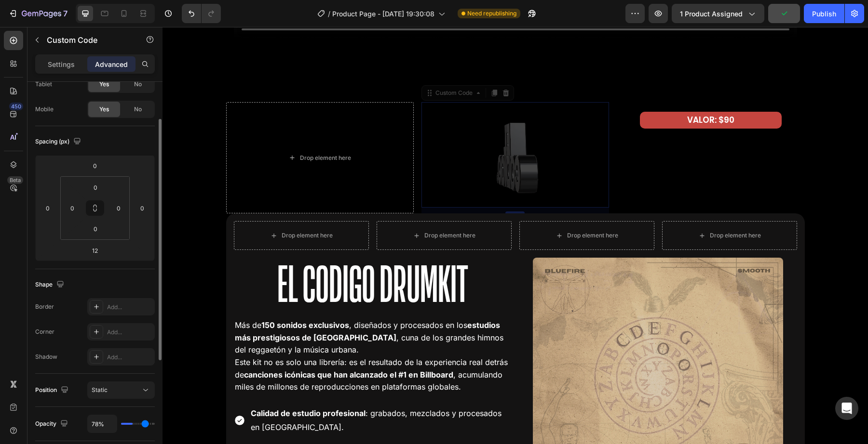
type input "91"
type input "100%"
type input "100"
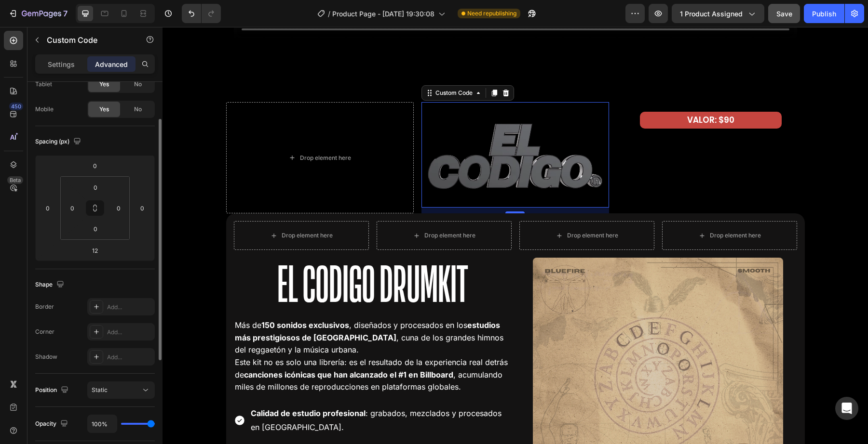
drag, startPoint x: 125, startPoint y: 425, endPoint x: 280, endPoint y: 462, distance: 159.6
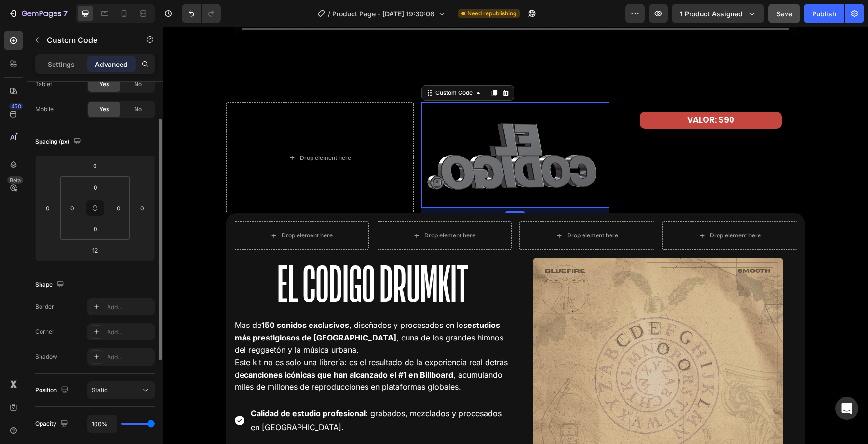
click at [155, 425] on input "range" at bounding box center [138, 424] width 34 height 2
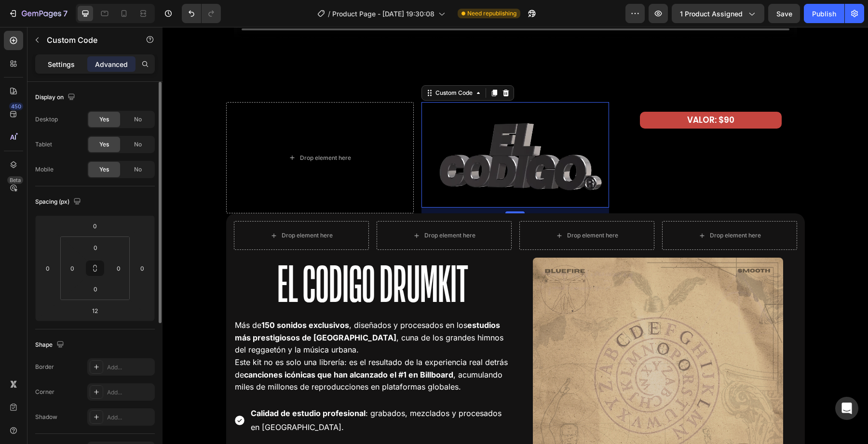
click at [71, 56] on div "Settings" at bounding box center [61, 63] width 48 height 15
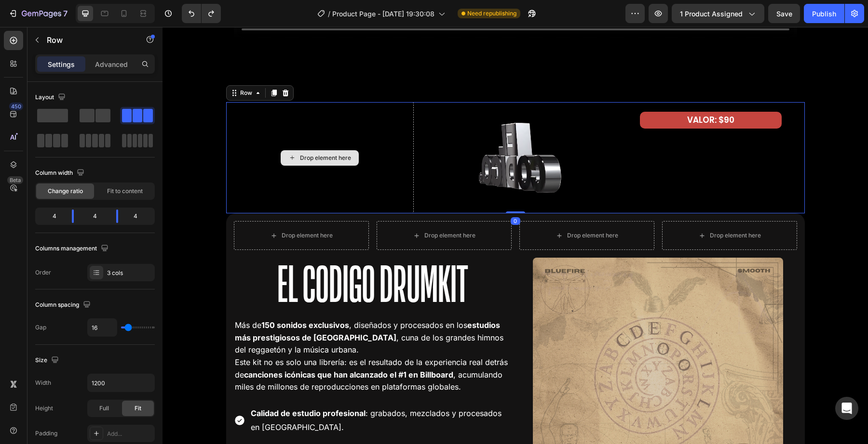
click at [308, 180] on div "Drop element here" at bounding box center [320, 157] width 188 height 111
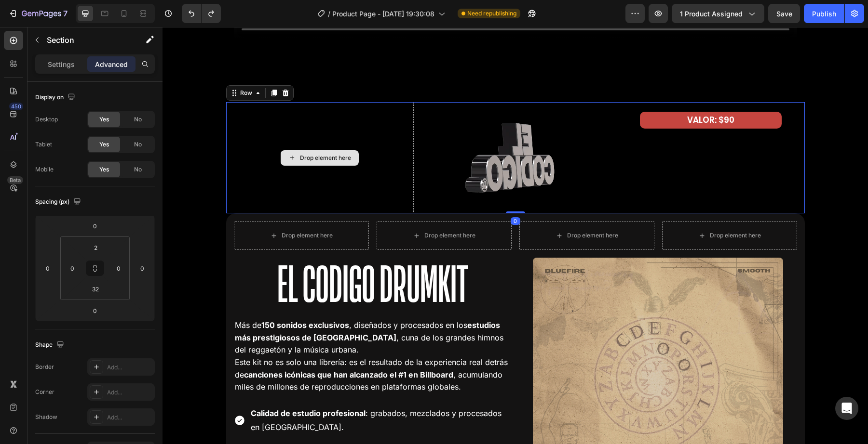
click at [213, 216] on div "Drop element here Custom Code VALOR: $90 Text Block Row 0 Drop element here Dro…" at bounding box center [514, 354] width 705 height 504
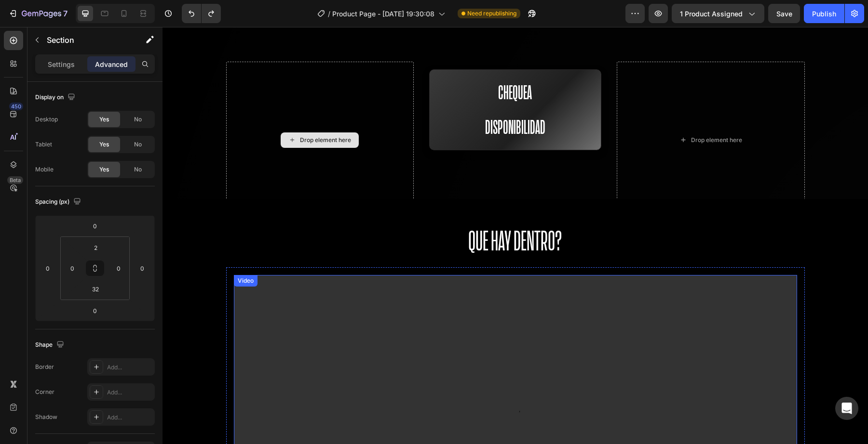
scroll to position [1097, 0]
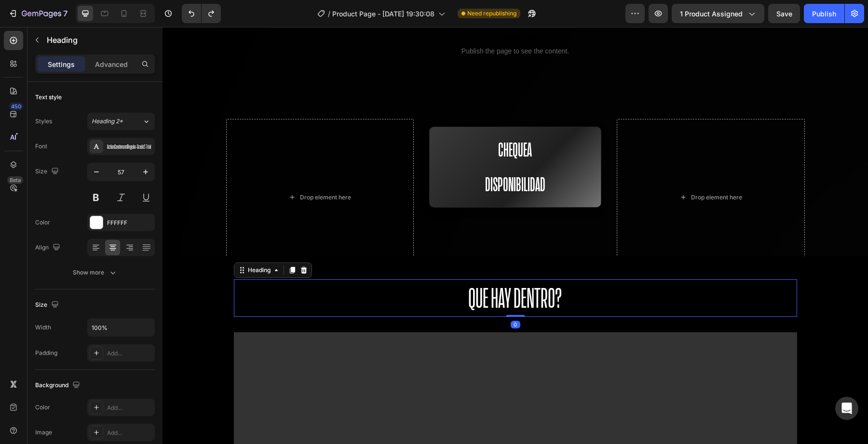
click at [486, 290] on h2 "Que hay dentro?" at bounding box center [515, 299] width 563 height 38
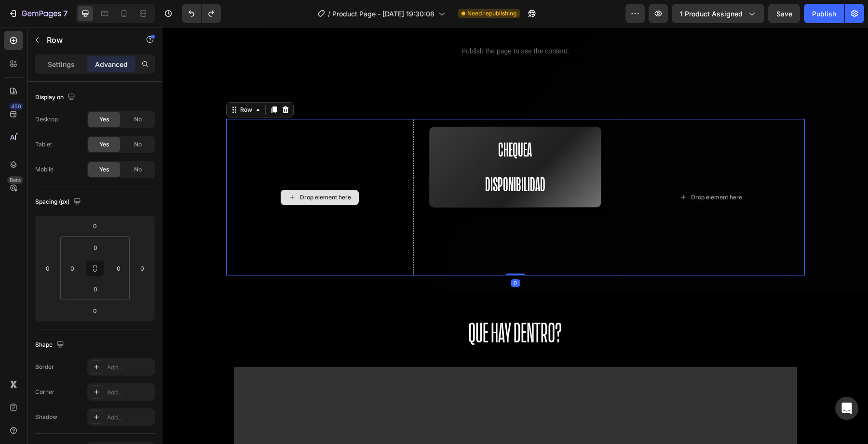
click at [402, 200] on div "Drop element here" at bounding box center [320, 197] width 188 height 157
click at [499, 204] on div "Chequea Disponibilidad Button Row" at bounding box center [515, 197] width 188 height 157
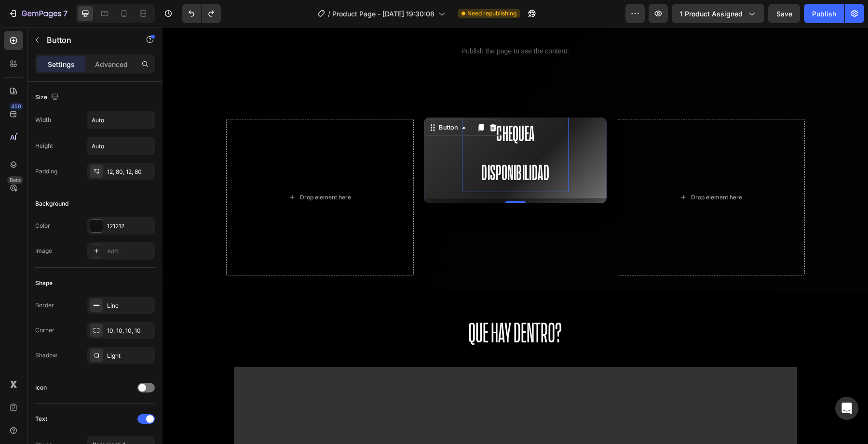
click at [500, 163] on button "Chequea Disponibilidad" at bounding box center [514, 153] width 193 height 91
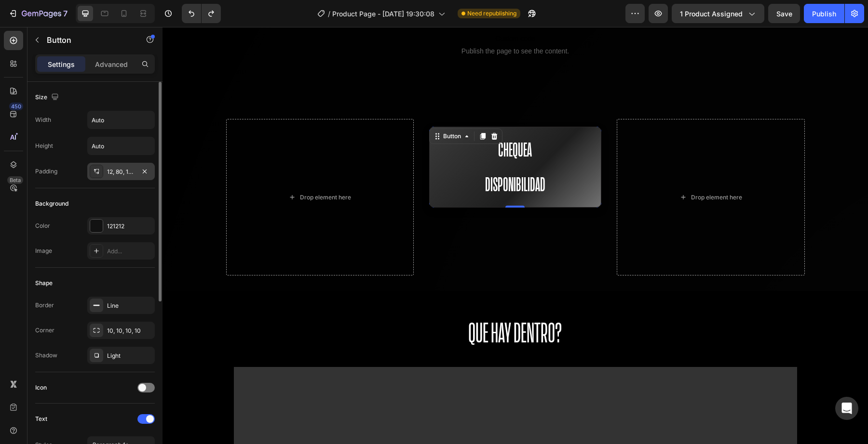
click at [113, 176] on div "12, 80, 12, 80" at bounding box center [121, 172] width 28 height 9
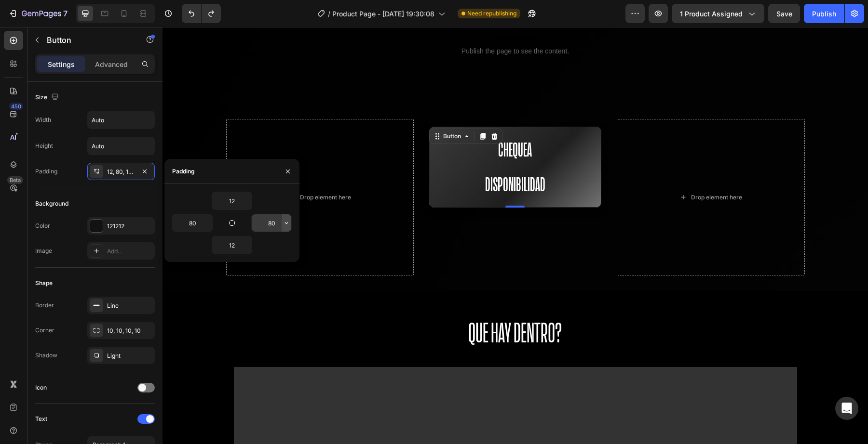
click at [285, 222] on icon "button" at bounding box center [286, 223] width 8 height 8
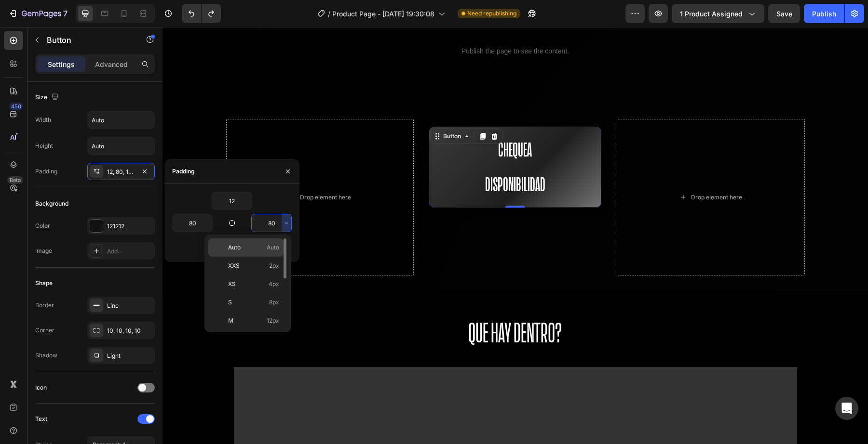
click at [276, 247] on span "Auto" at bounding box center [273, 247] width 13 height 9
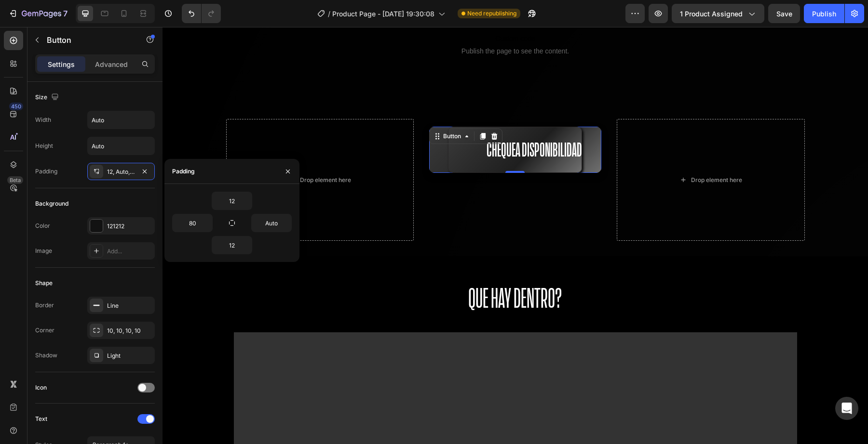
type input "80"
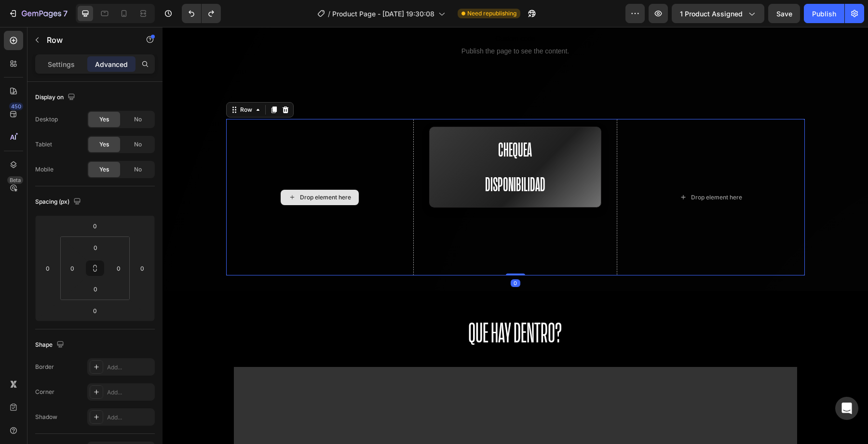
click at [360, 172] on div "Drop element here" at bounding box center [320, 197] width 188 height 157
click at [67, 69] on div "Settings" at bounding box center [61, 63] width 48 height 15
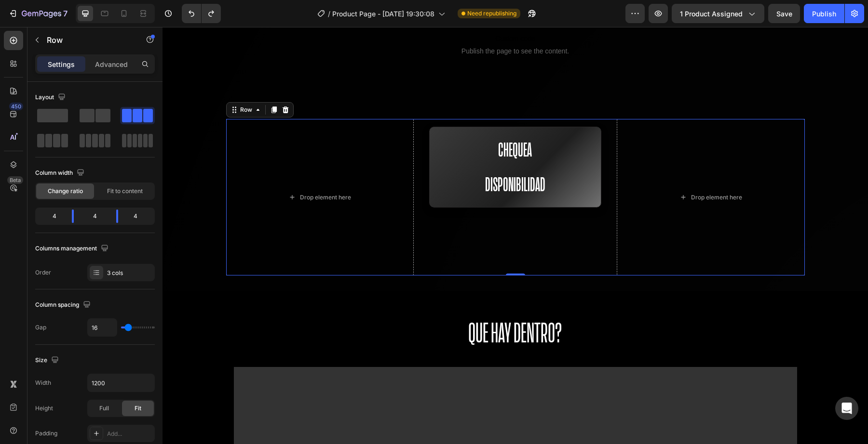
click at [444, 203] on div "Chequea Disponibilidad Button Row" at bounding box center [515, 197] width 188 height 157
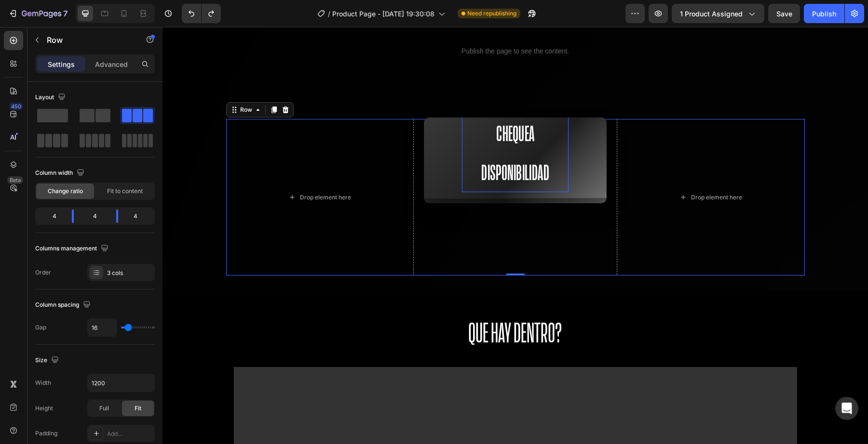
click at [479, 154] on p "Chequea Disponibilidad" at bounding box center [515, 154] width 107 height 78
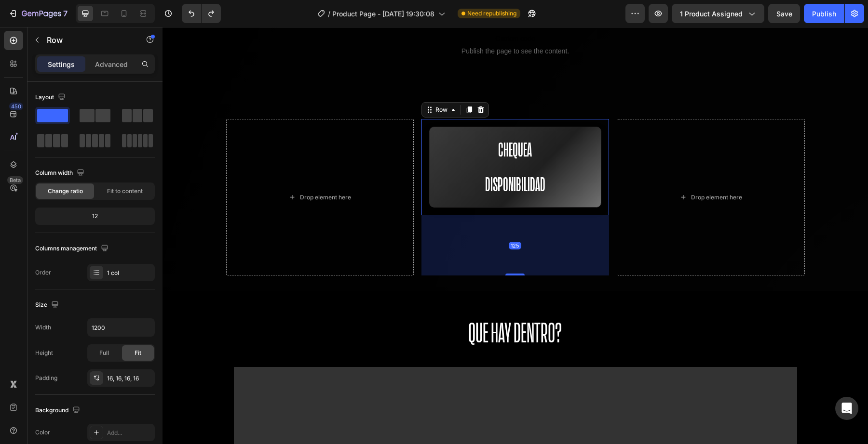
click at [473, 175] on div "Chequea Disponibilidad Button Row 125" at bounding box center [515, 167] width 188 height 96
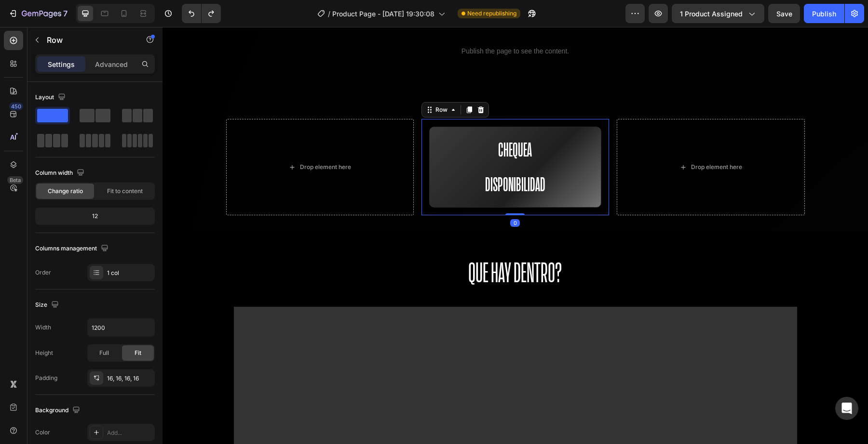
drag, startPoint x: 519, startPoint y: 240, endPoint x: 511, endPoint y: 55, distance: 184.8
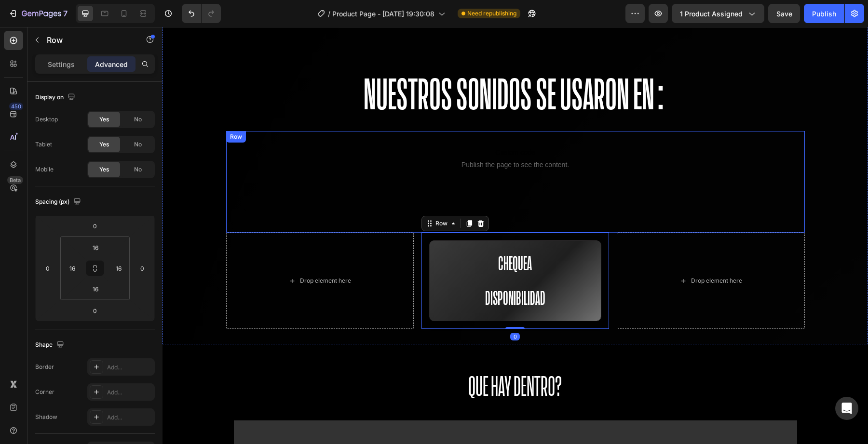
scroll to position [953, 0]
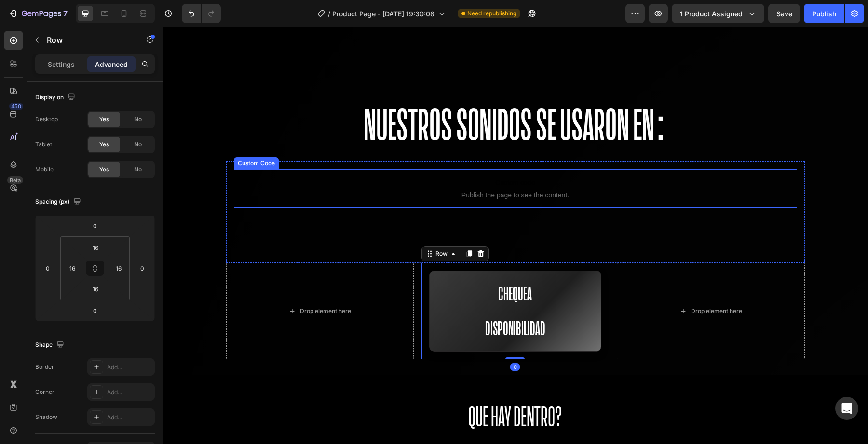
click at [520, 189] on p "Custom code Publish the page to see the content." at bounding box center [515, 188] width 563 height 39
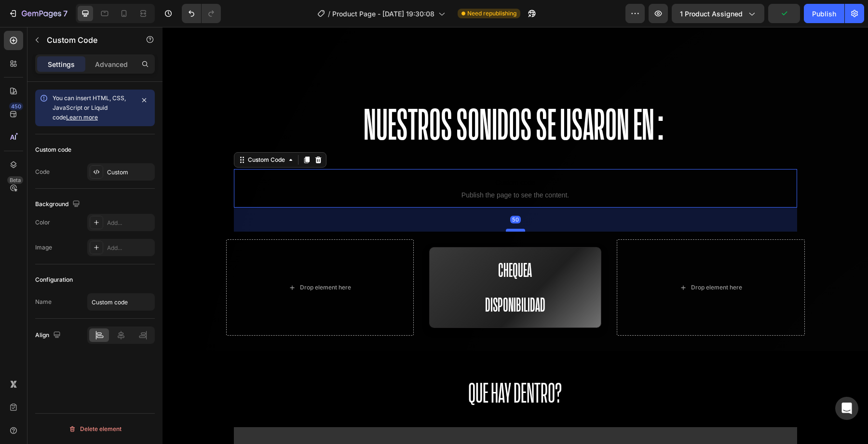
drag, startPoint x: 516, startPoint y: 253, endPoint x: 517, endPoint y: 233, distance: 20.3
click at [517, 232] on div at bounding box center [515, 230] width 19 height 3
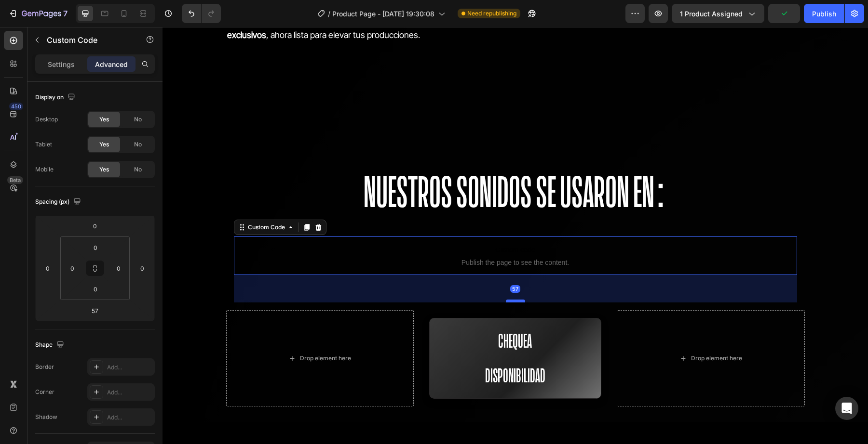
scroll to position [843, 0]
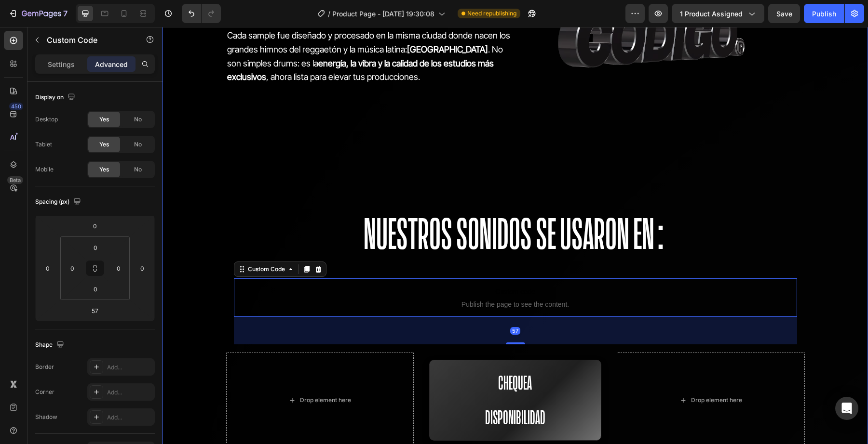
click at [519, 180] on div "los estudios mas exclusivos de Miami, ahora en tus producciones Heading Row El …" at bounding box center [514, 111] width 705 height 674
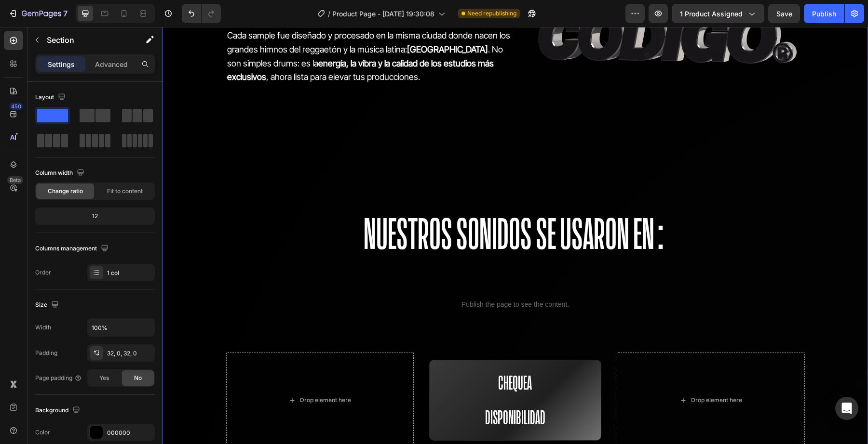
click at [519, 81] on video at bounding box center [661, 11] width 285 height 161
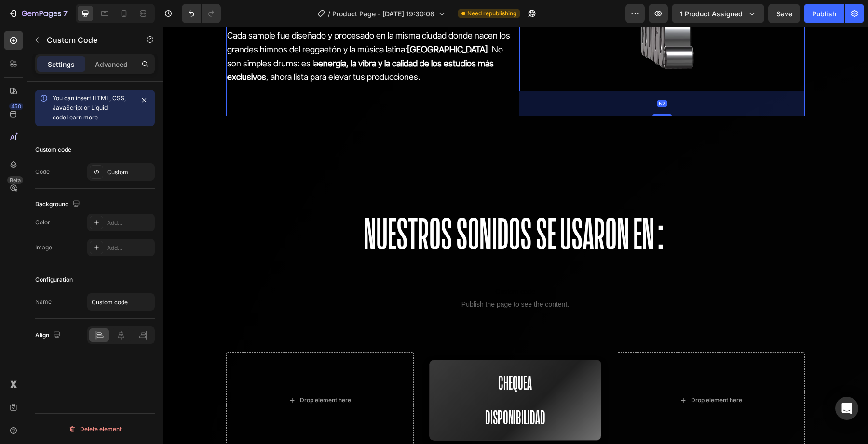
click at [498, 118] on div "los estudios mas exclusivos de Miami, ahora en tus producciones Heading Row El …" at bounding box center [514, 111] width 705 height 674
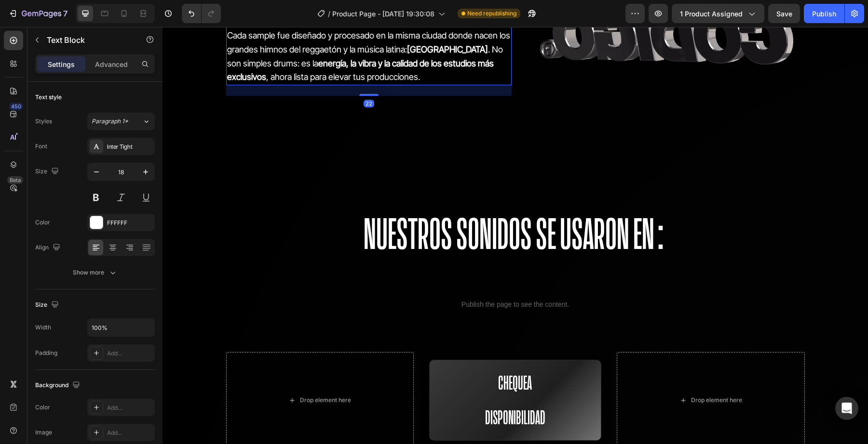
click at [462, 84] on div "El acceso al verdadero sonido de los hits mundiales es un lujo que pocos produc…" at bounding box center [368, 8] width 285 height 155
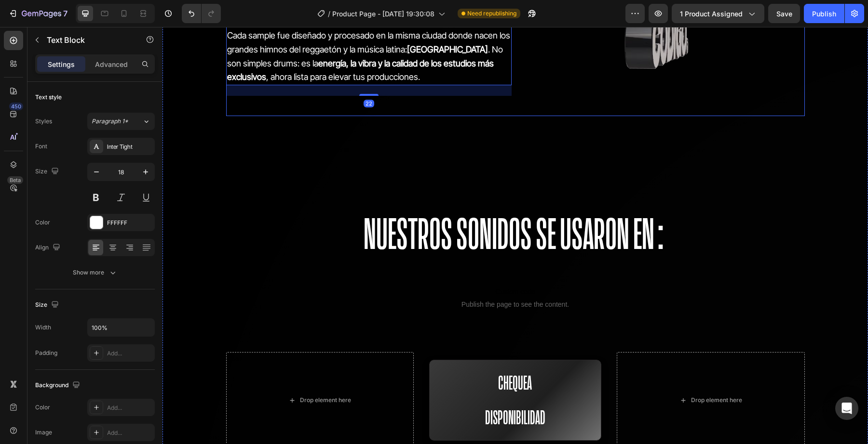
click at [526, 107] on div "Custom Code" at bounding box center [661, 24] width 285 height 186
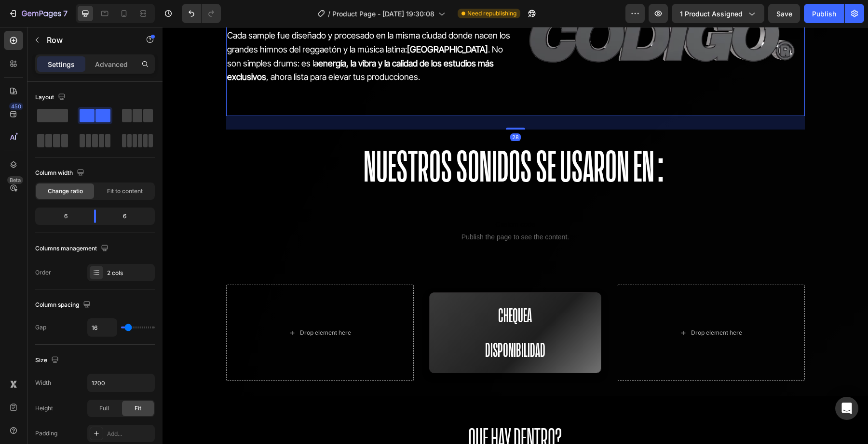
drag, startPoint x: 515, startPoint y: 195, endPoint x: 519, endPoint y: 127, distance: 67.6
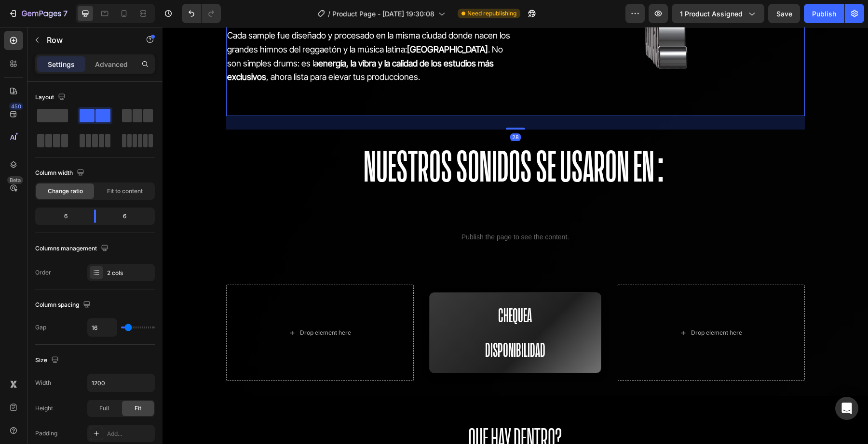
click at [519, 116] on div "28" at bounding box center [515, 116] width 578 height 0
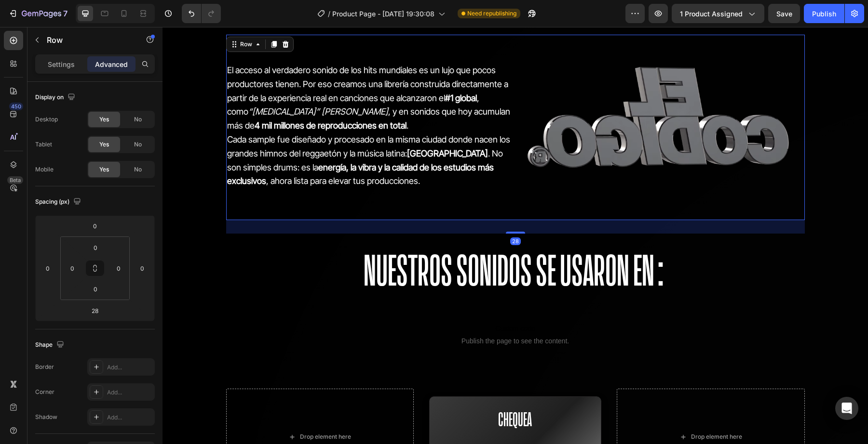
scroll to position [717, 0]
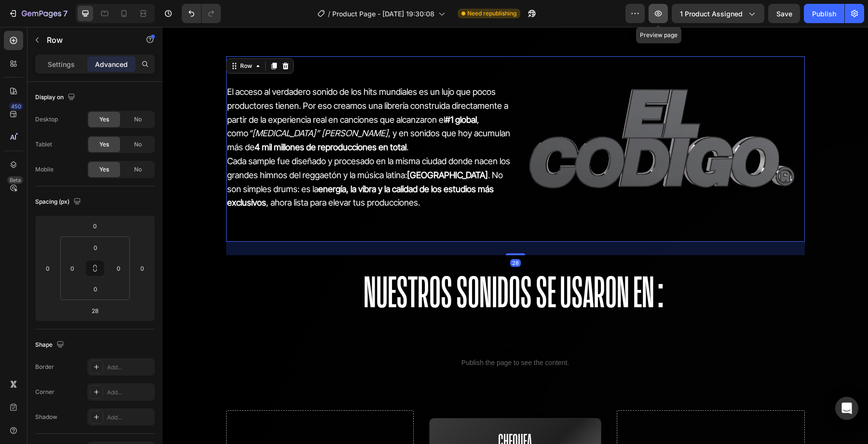
click at [659, 9] on icon "button" at bounding box center [658, 14] width 10 height 10
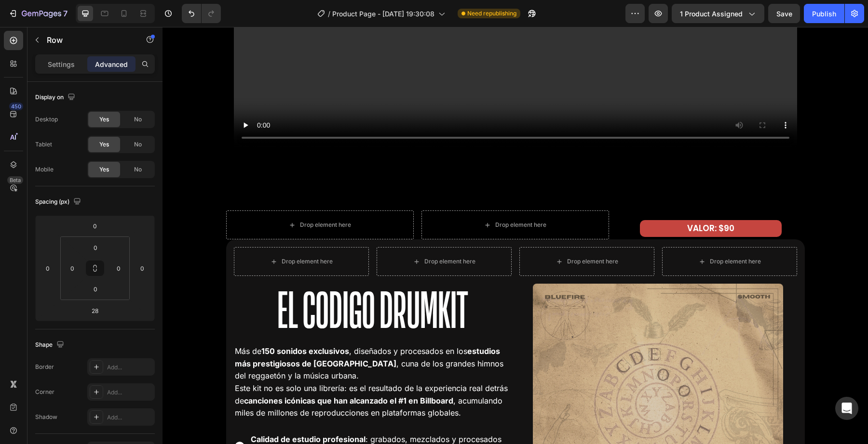
scroll to position [1534, 0]
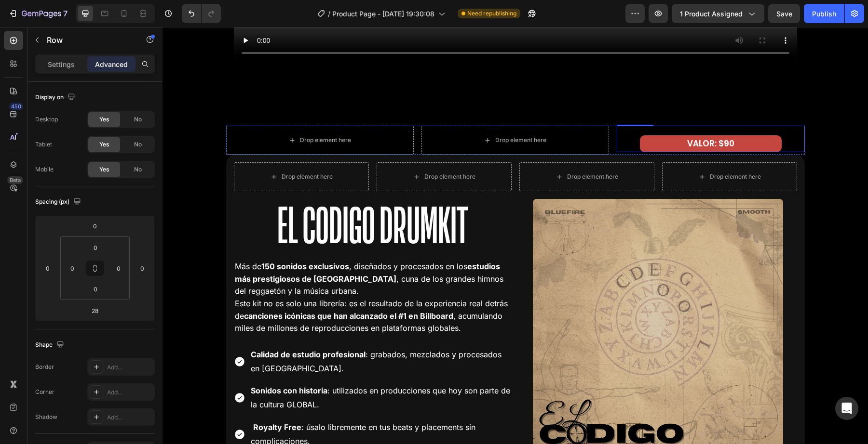
click at [657, 142] on p "VALOR: $90" at bounding box center [710, 143] width 139 height 15
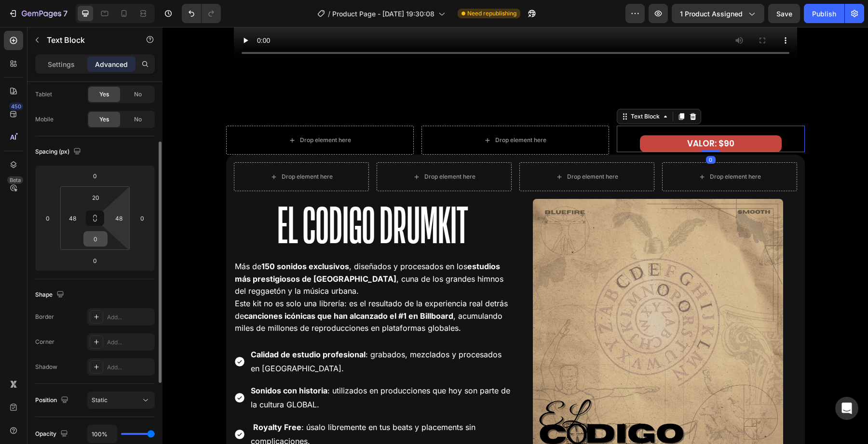
scroll to position [40, 0]
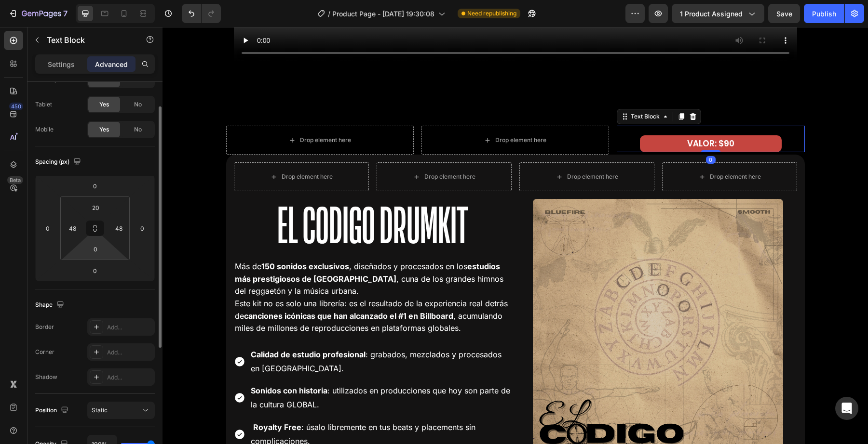
click at [99, 0] on html "7 Version history / Product Page - Sep 25, 19:30:08 Need republishing Preview 1…" at bounding box center [434, 0] width 868 height 0
click at [96, 211] on input "20" at bounding box center [95, 208] width 19 height 14
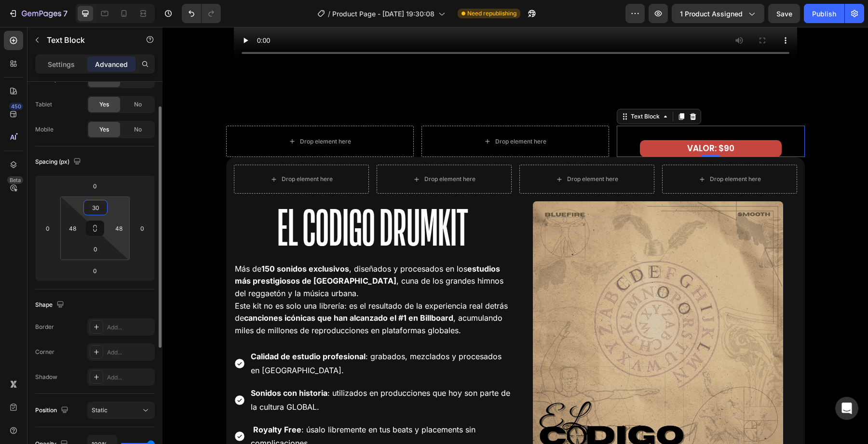
type input "3"
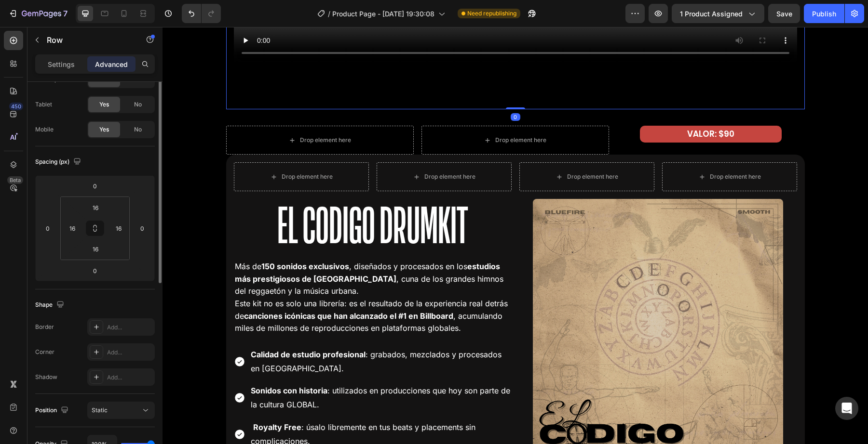
scroll to position [0, 0]
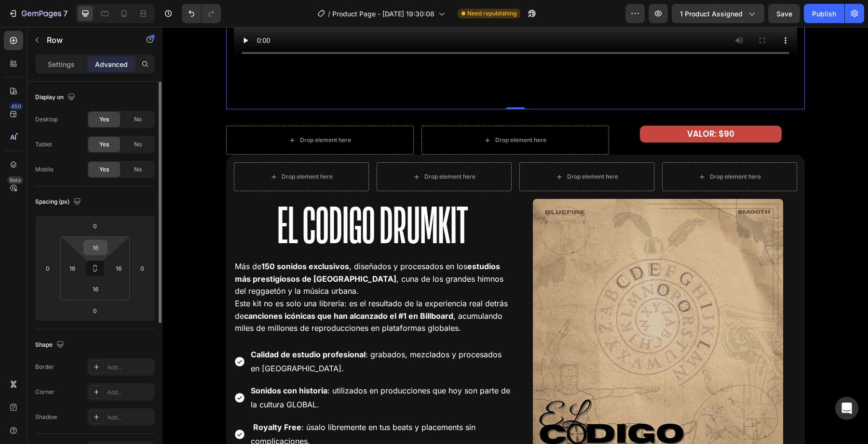
click at [106, 254] on div "16" at bounding box center [95, 247] width 24 height 15
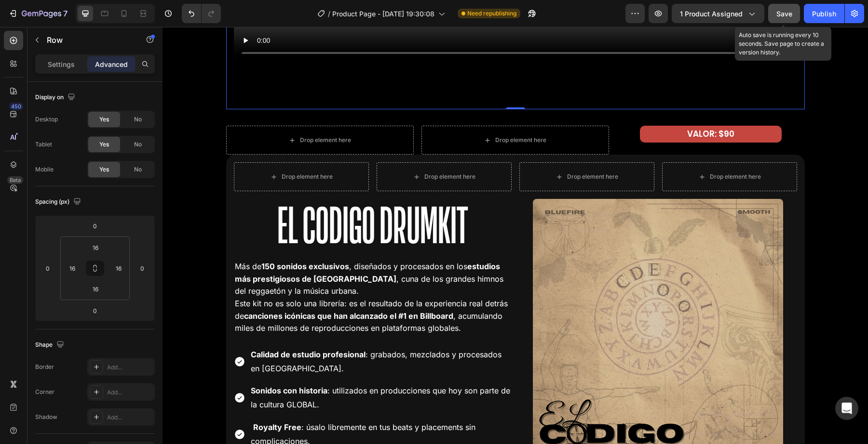
click at [781, 11] on span "Save" at bounding box center [784, 14] width 16 height 8
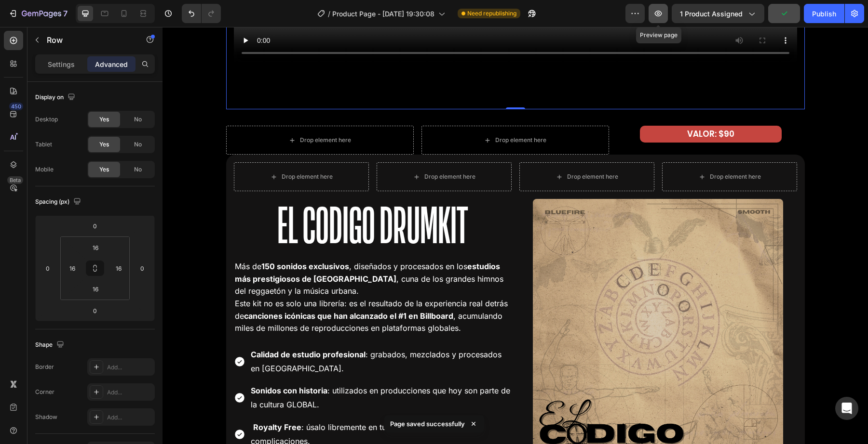
click at [659, 19] on button "button" at bounding box center [657, 13] width 19 height 19
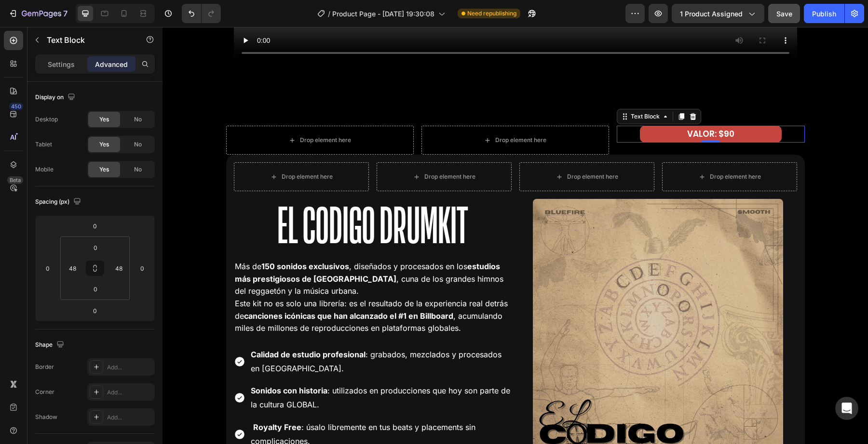
click at [691, 132] on p "VALOR: $90" at bounding box center [710, 134] width 139 height 15
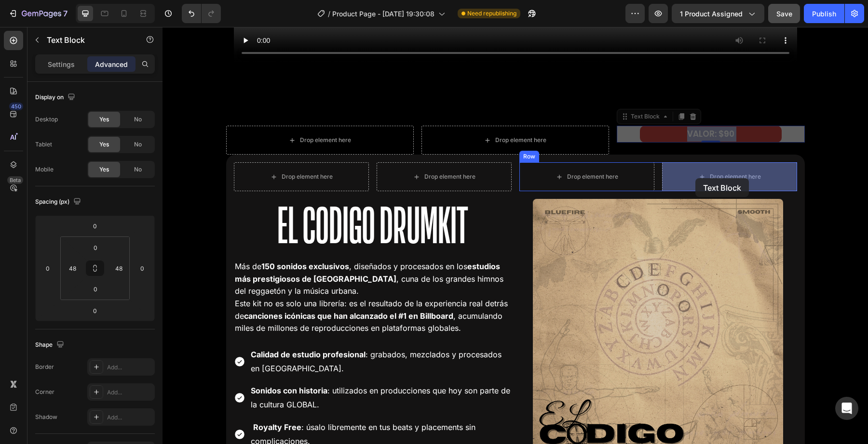
drag, startPoint x: 675, startPoint y: 134, endPoint x: 695, endPoint y: 178, distance: 48.8
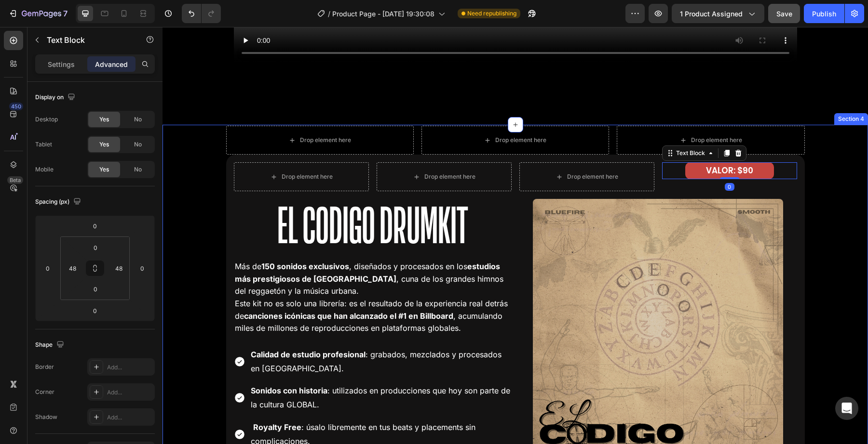
click at [845, 241] on div "Drop element here Drop element here Drop element here Row Drop element here Dro…" at bounding box center [514, 368] width 705 height 485
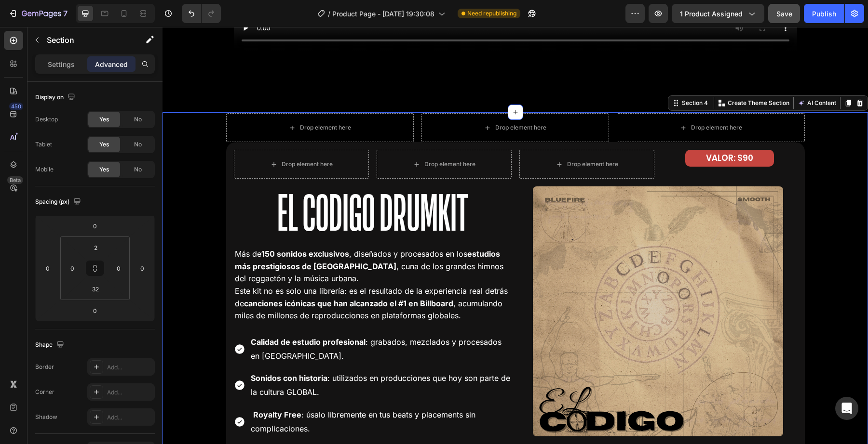
scroll to position [1550, 0]
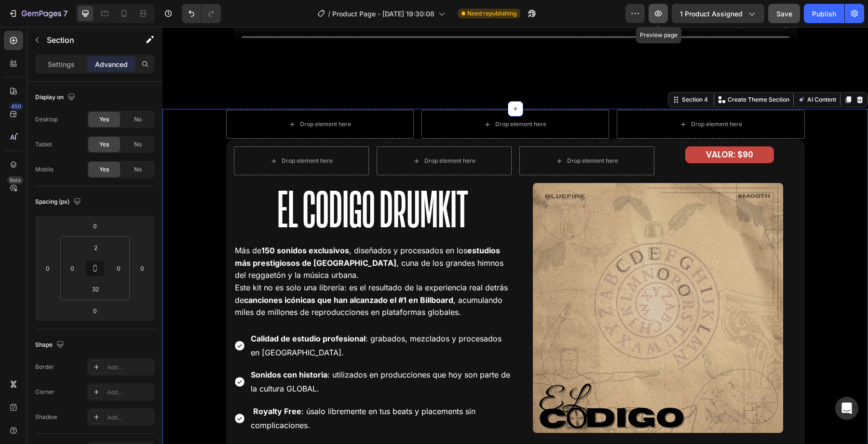
click at [661, 17] on icon "button" at bounding box center [658, 14] width 10 height 10
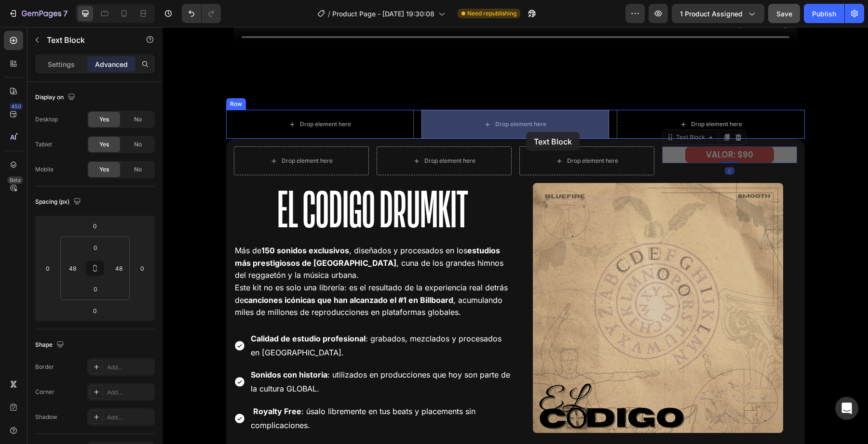
drag, startPoint x: 708, startPoint y: 159, endPoint x: 526, endPoint y: 132, distance: 184.1
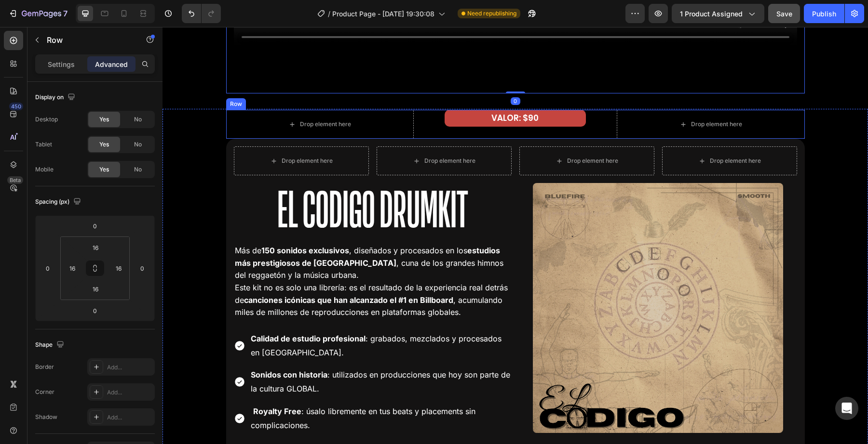
click at [494, 133] on div "VALOR: $90 Text Block" at bounding box center [515, 124] width 188 height 29
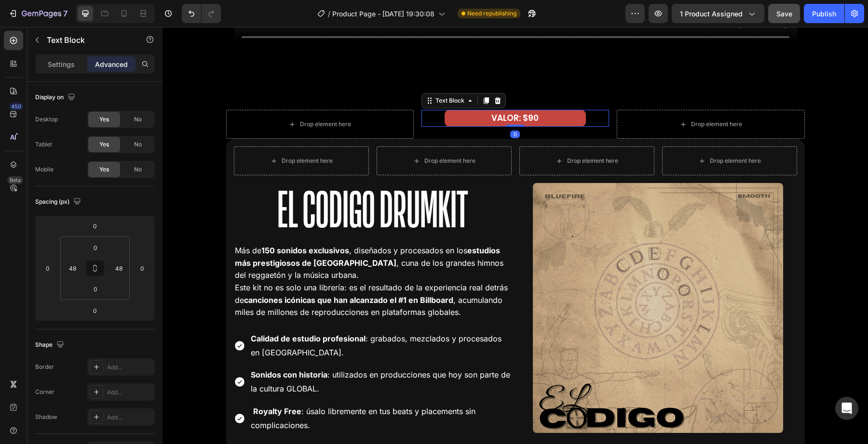
click at [529, 125] on p "VALOR: $90" at bounding box center [514, 118] width 139 height 15
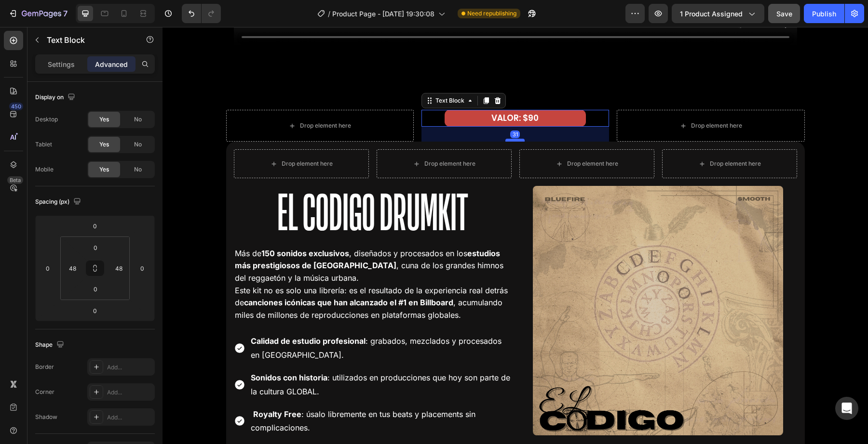
drag, startPoint x: 514, startPoint y: 126, endPoint x: 514, endPoint y: 141, distance: 14.9
click at [514, 141] on div at bounding box center [514, 140] width 19 height 3
type input "31"
click at [662, 19] on button "button" at bounding box center [657, 13] width 19 height 19
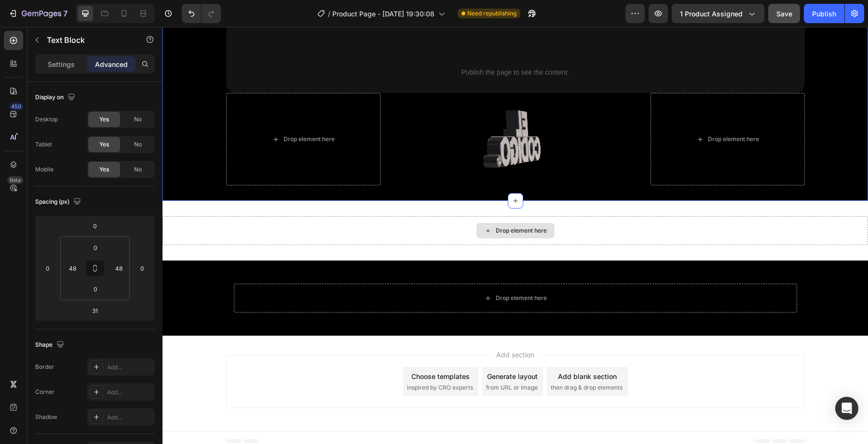
scroll to position [1965, 0]
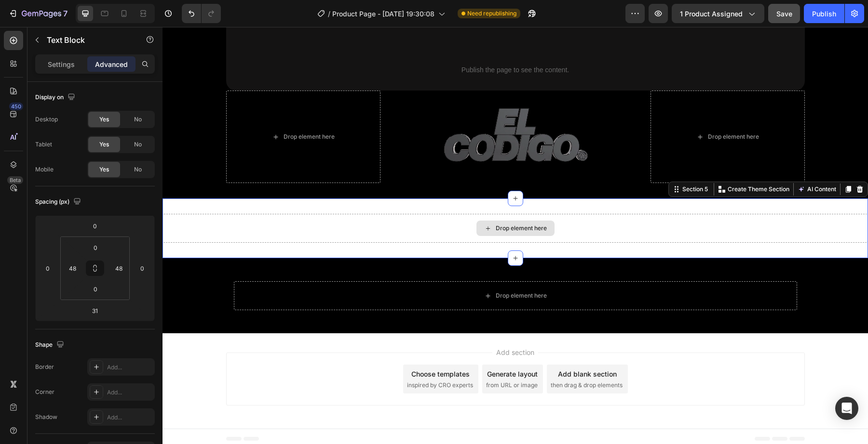
click at [397, 227] on div "Drop element here" at bounding box center [514, 228] width 705 height 29
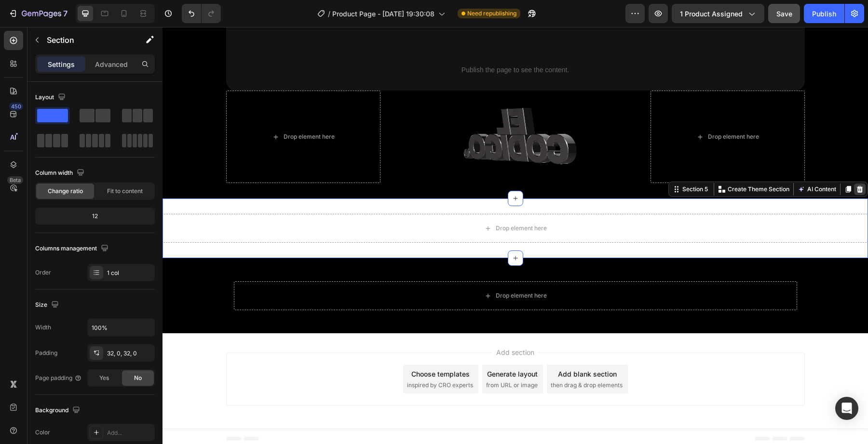
click at [860, 190] on icon at bounding box center [860, 190] width 8 height 8
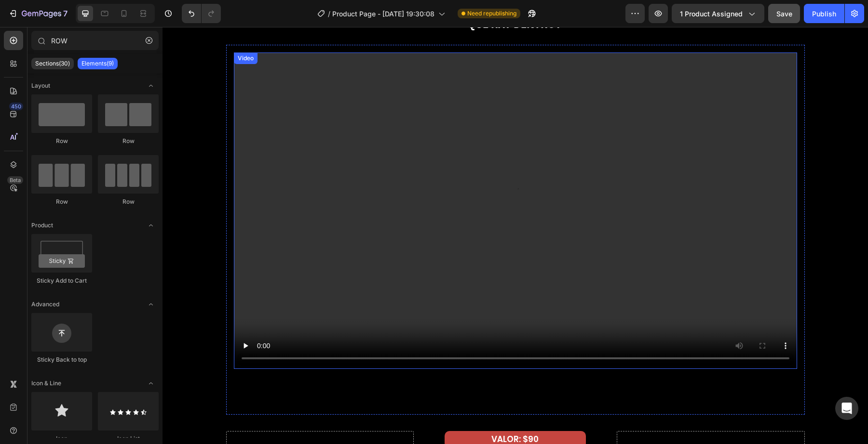
scroll to position [1391, 0]
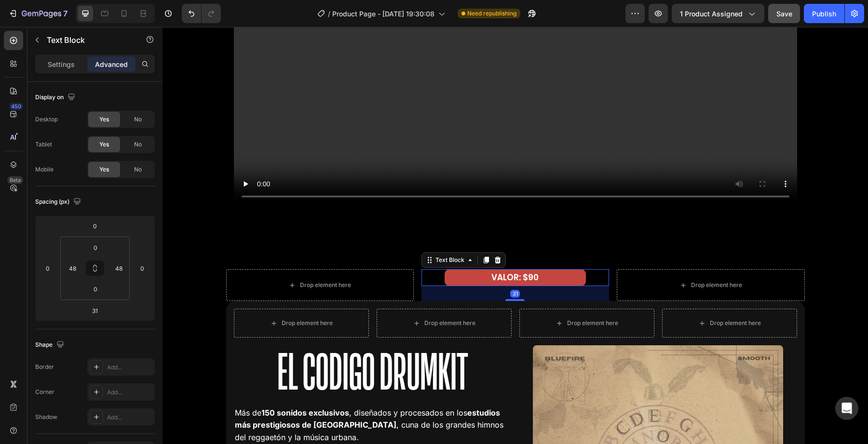
click at [487, 273] on p "VALOR: $90" at bounding box center [514, 277] width 139 height 15
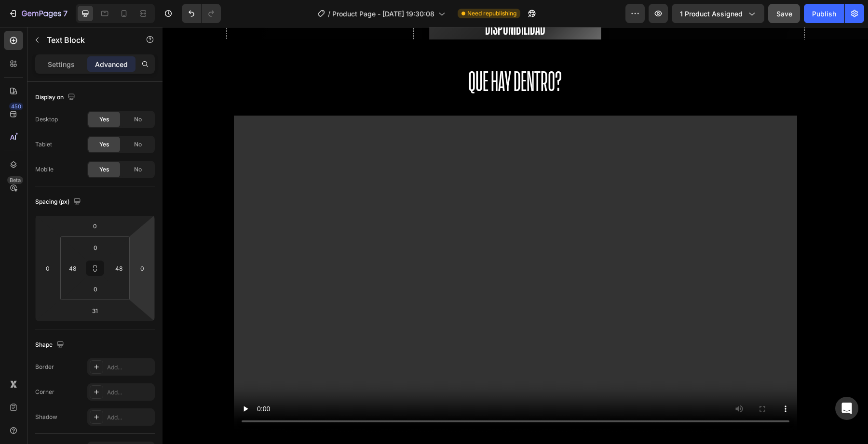
scroll to position [1167, 0]
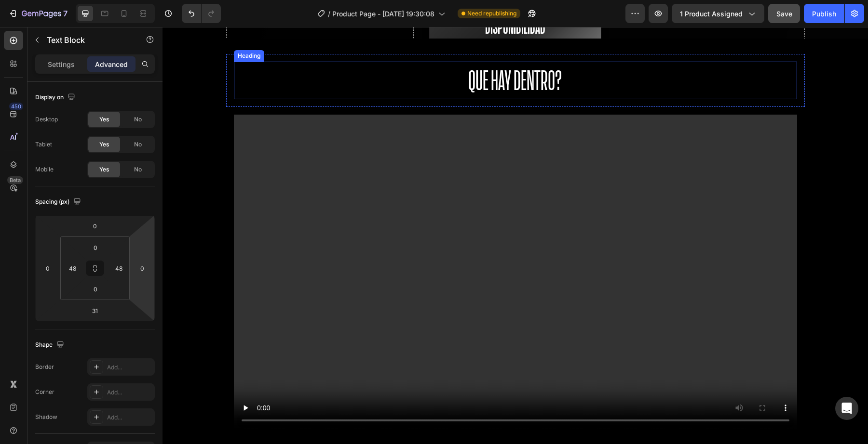
click at [495, 85] on h2 "Que hay dentro?" at bounding box center [515, 81] width 563 height 38
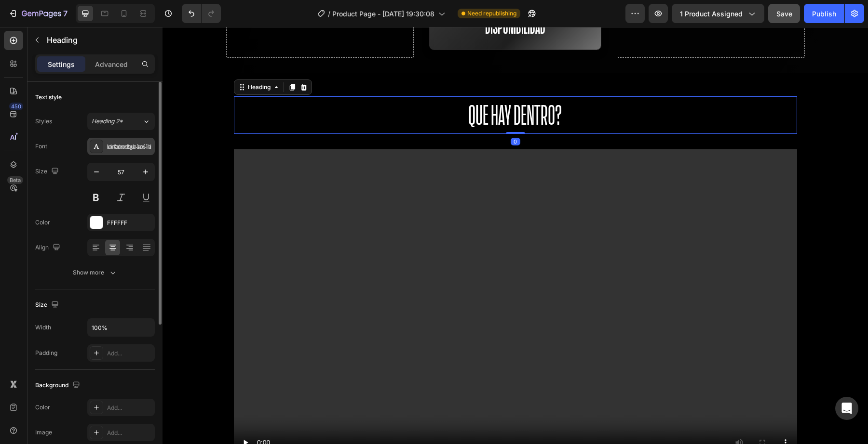
click at [126, 154] on div "ActionCondensedRegular-Grade2-Trial" at bounding box center [120, 146] width 67 height 17
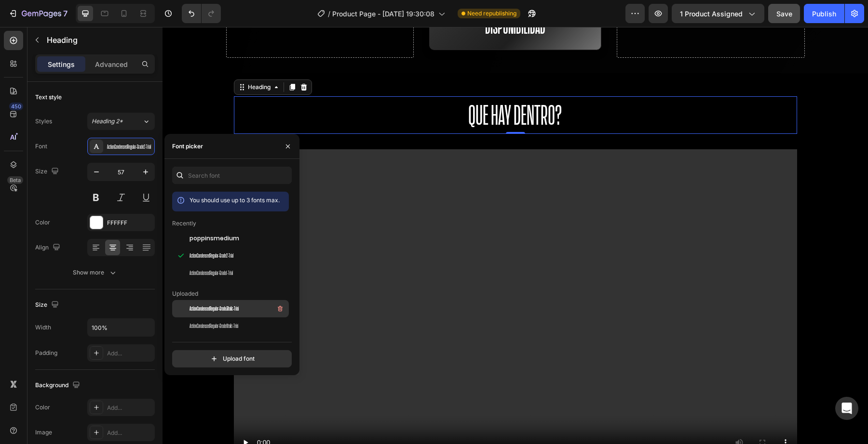
click at [206, 307] on span "ActionCondensedRegular-Grade3Italic-Trial" at bounding box center [213, 309] width 49 height 9
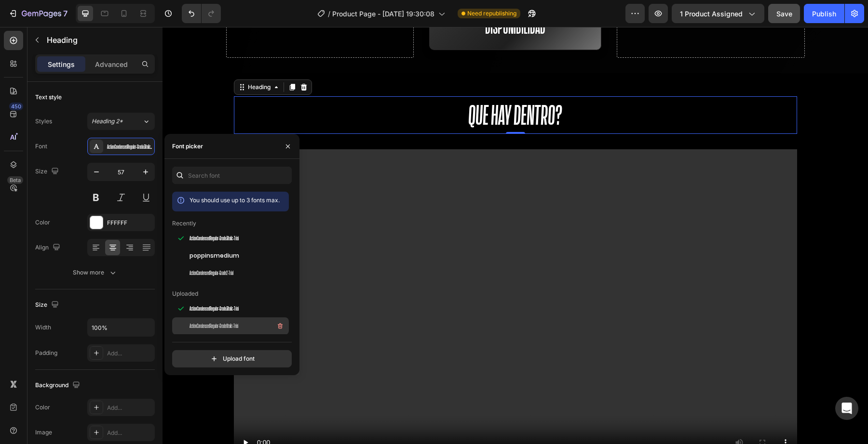
click at [214, 325] on span "ActionCondensedRegular-Grade1Italic-Trial" at bounding box center [213, 326] width 49 height 9
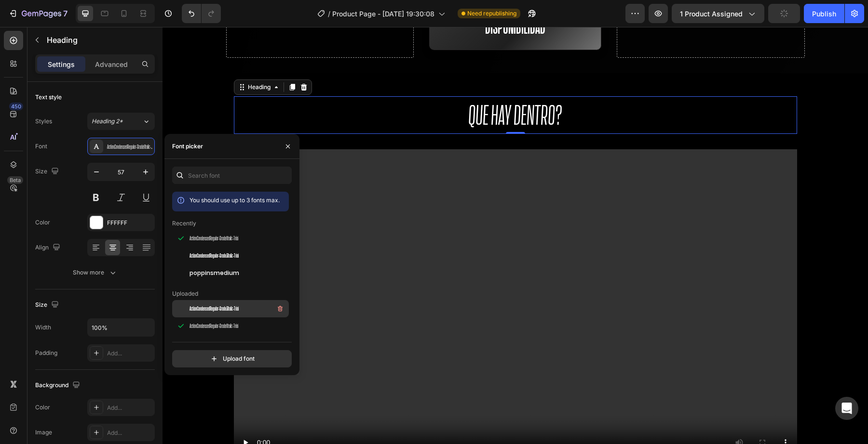
click at [216, 314] on div "ActionCondensedRegular-Grade3Italic-Trial" at bounding box center [237, 309] width 97 height 12
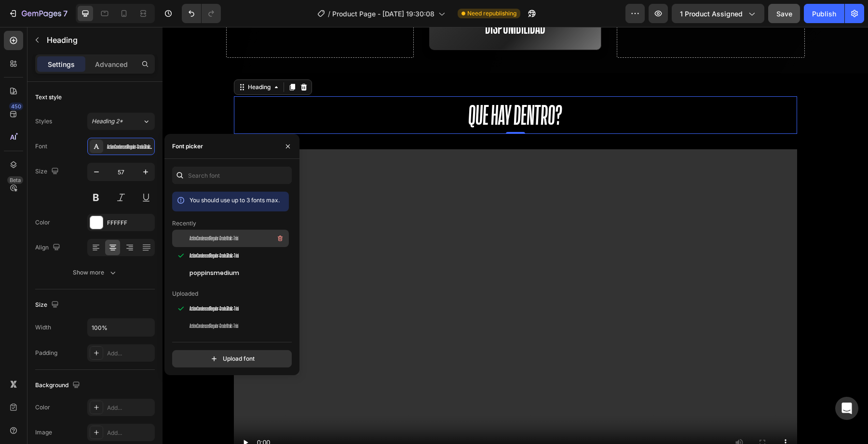
click at [219, 240] on span "ActionCondensedRegular-Grade1Italic-Trial" at bounding box center [213, 238] width 49 height 9
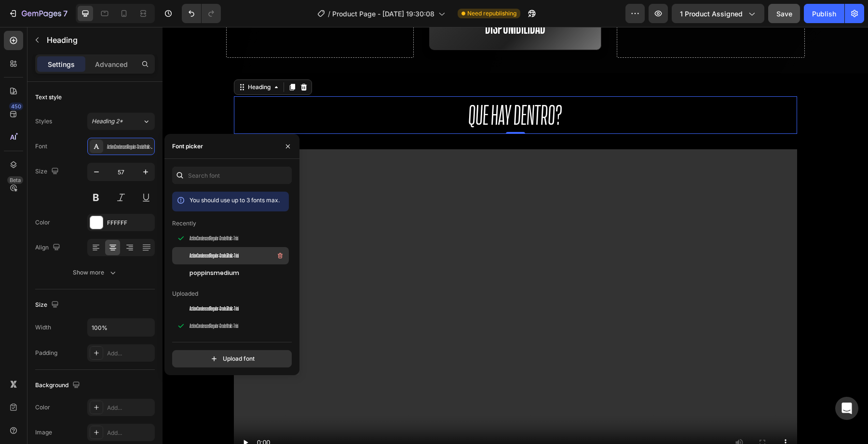
click at [219, 259] on span "ActionCondensedRegular-Grade3Italic-Trial" at bounding box center [213, 256] width 49 height 9
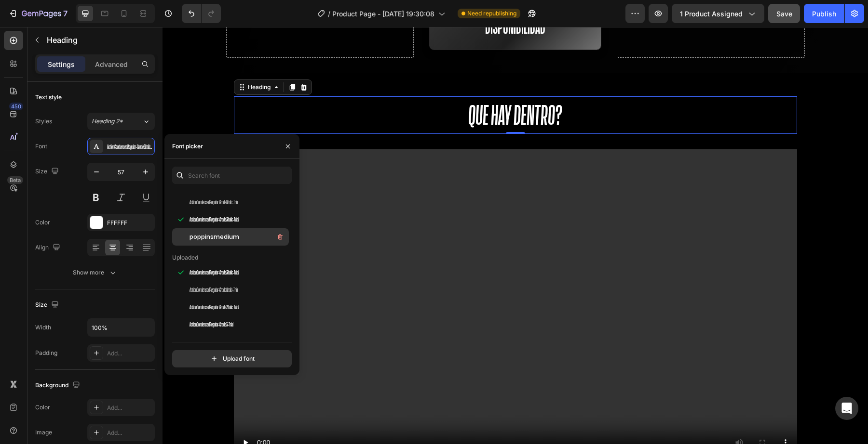
scroll to position [38, 0]
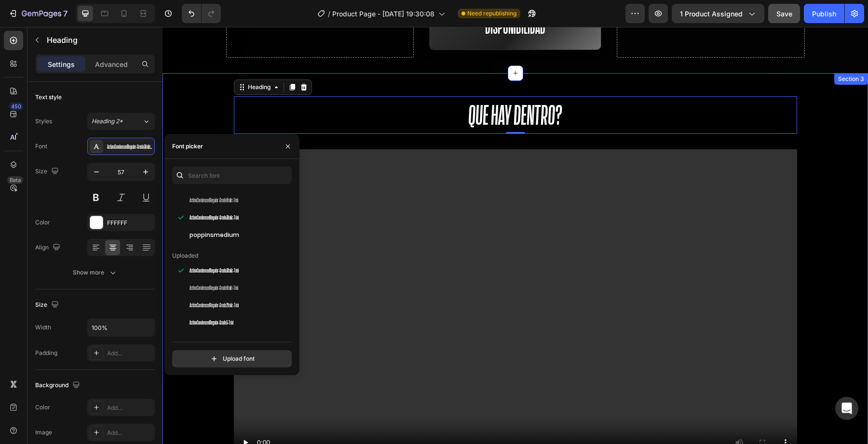
click at [205, 115] on div "Que hay dentro? Heading 0 Row Video Row" at bounding box center [514, 300] width 705 height 423
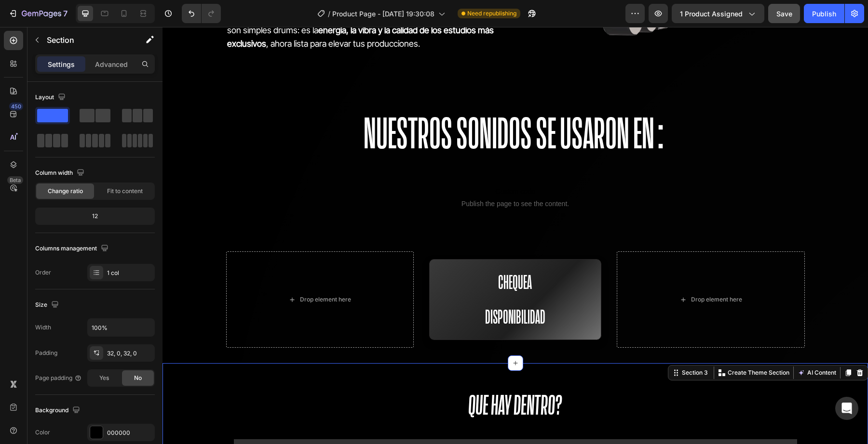
scroll to position [950, 0]
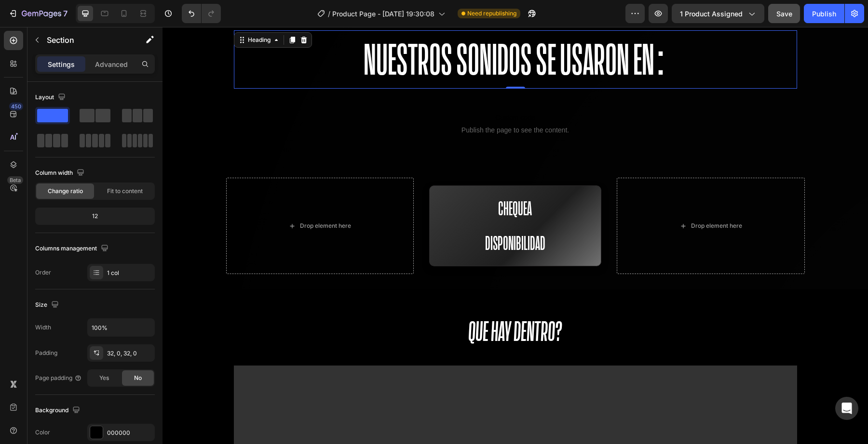
click at [414, 63] on h2 "Nuestros SONIDOS SE USARON EN:" at bounding box center [515, 59] width 563 height 58
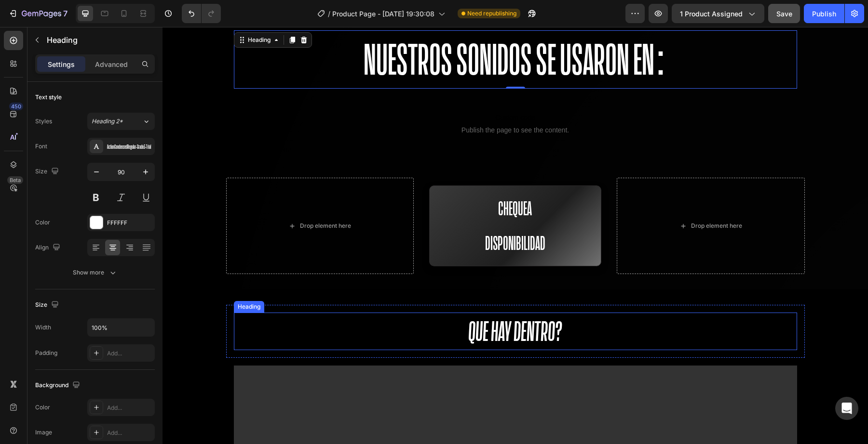
click at [485, 313] on h2 "Que hay dentro?" at bounding box center [515, 332] width 563 height 38
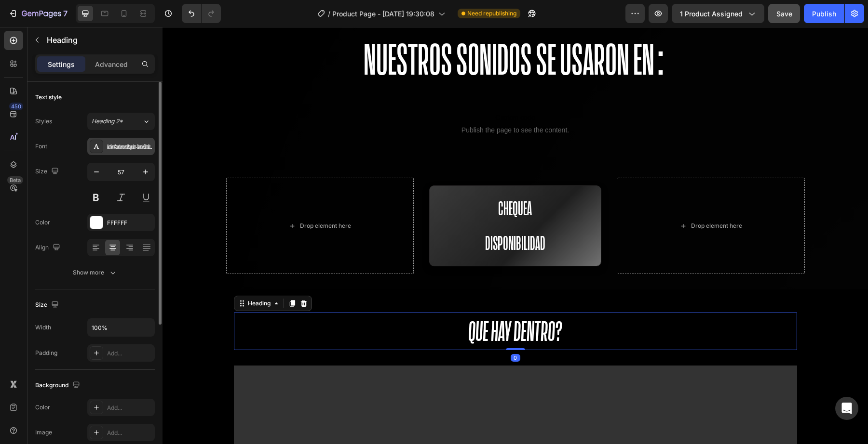
click at [118, 144] on div "ActionCondensedRegular-Grade3Italic-Trial" at bounding box center [129, 147] width 45 height 9
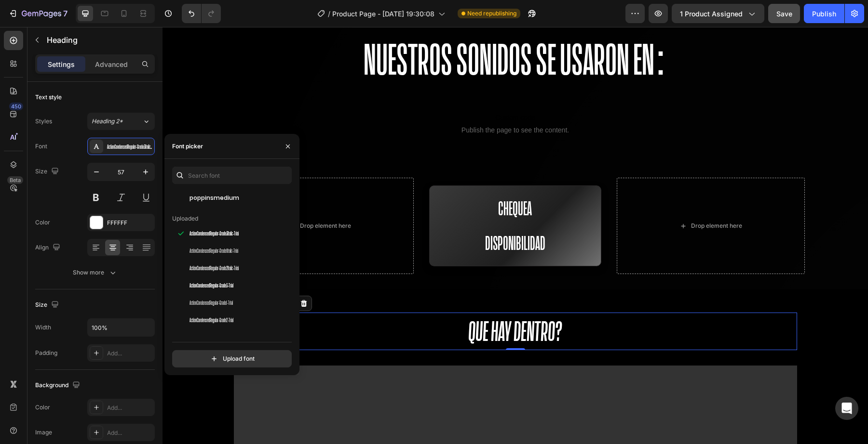
scroll to position [93, 0]
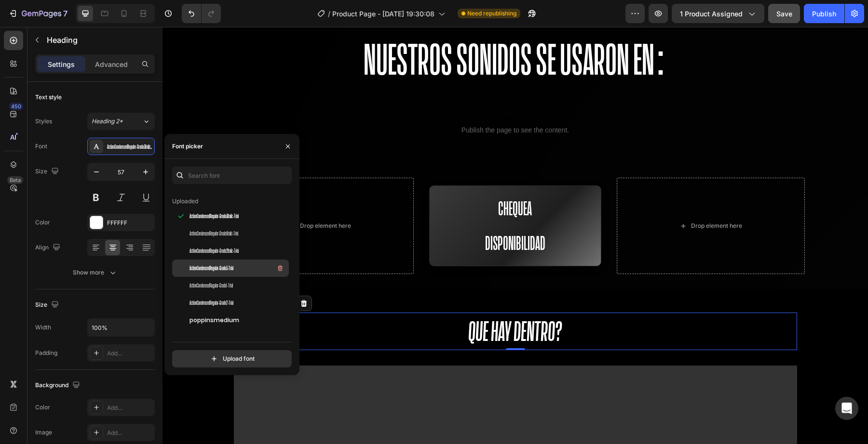
click at [217, 270] on span "ActionCondensedRegular-Grade3-Trial" at bounding box center [211, 268] width 44 height 9
click at [217, 282] on span "ActionCondensedRegular-Grade1-Trial" at bounding box center [210, 286] width 43 height 9
click at [219, 265] on span "ActionCondensedRegular-Grade3-Trial" at bounding box center [211, 268] width 44 height 9
click at [398, 305] on div "Que hay dentro? Heading 0 Row" at bounding box center [515, 331] width 578 height 53
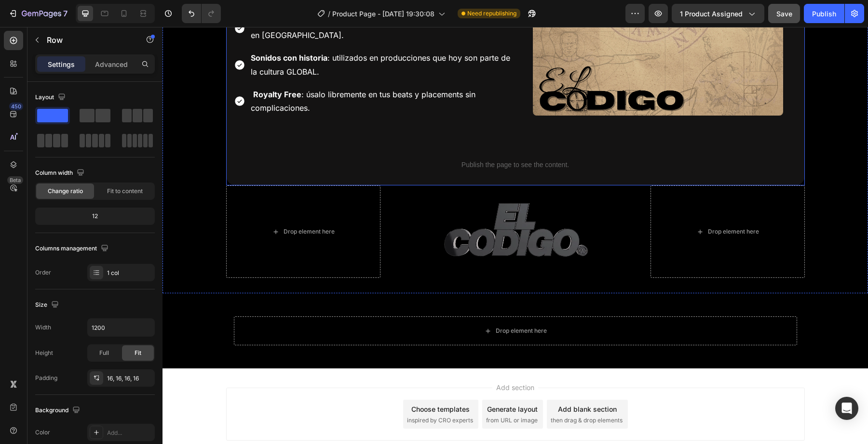
scroll to position [1871, 0]
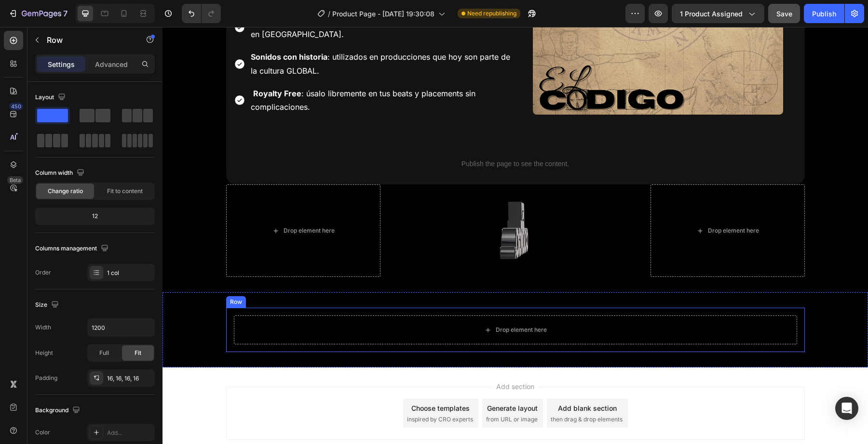
click at [459, 311] on div "Drop element here Row" at bounding box center [515, 330] width 578 height 44
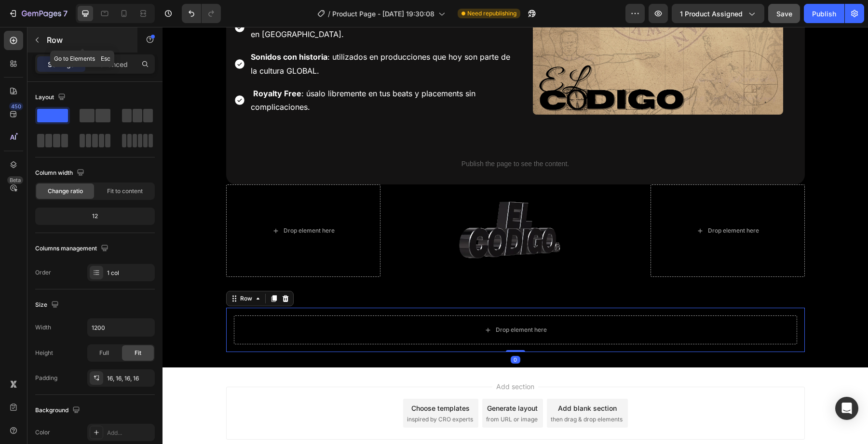
click at [33, 40] on button "button" at bounding box center [36, 39] width 15 height 15
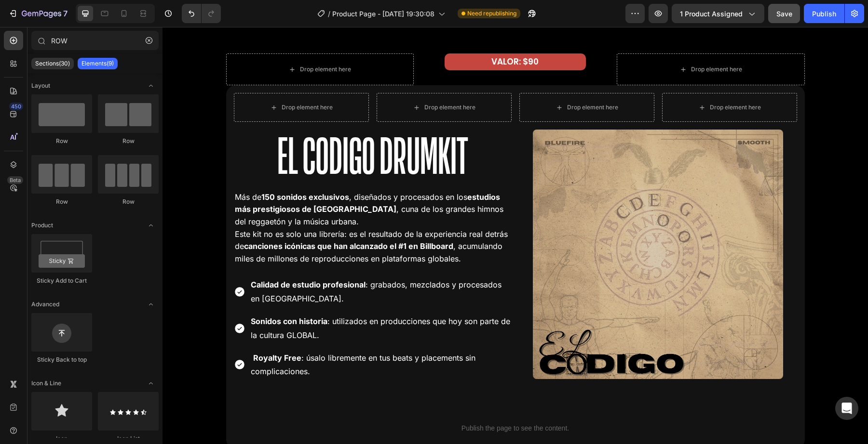
scroll to position [1595, 0]
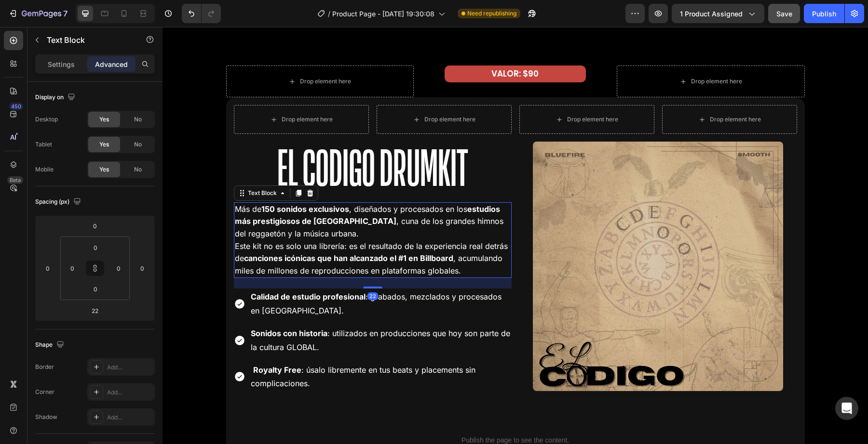
click at [343, 269] on p "Este kit no es solo una librería: es el resultado de la experiencia real detrás…" at bounding box center [373, 259] width 276 height 37
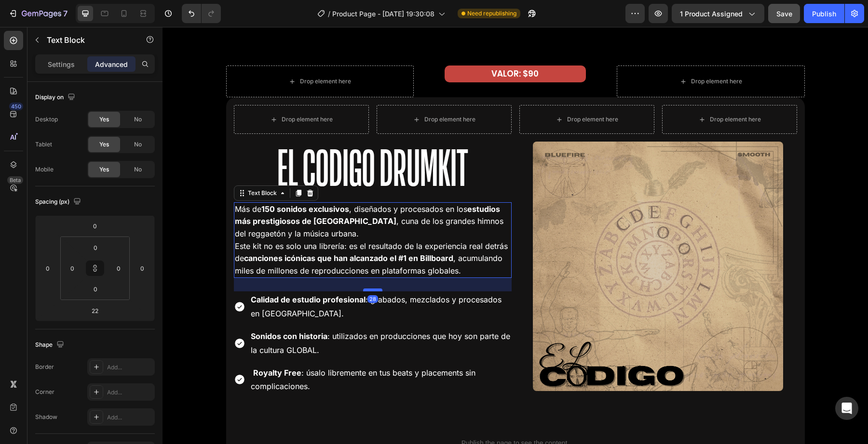
click at [376, 291] on div at bounding box center [372, 290] width 19 height 3
type input "28"
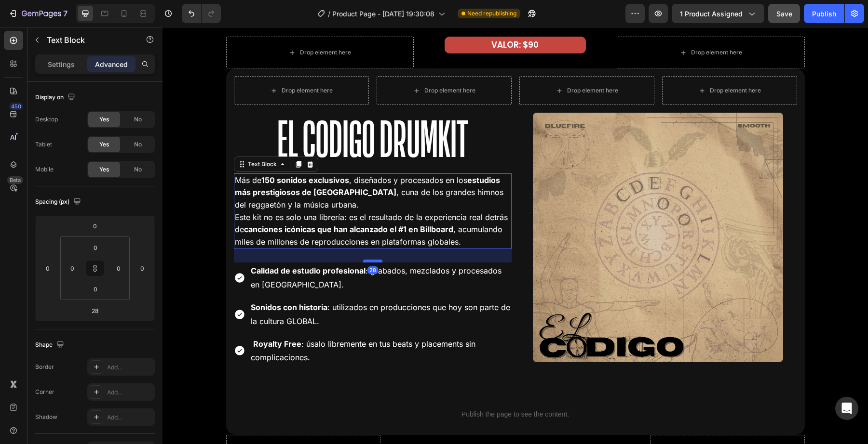
scroll to position [1625, 0]
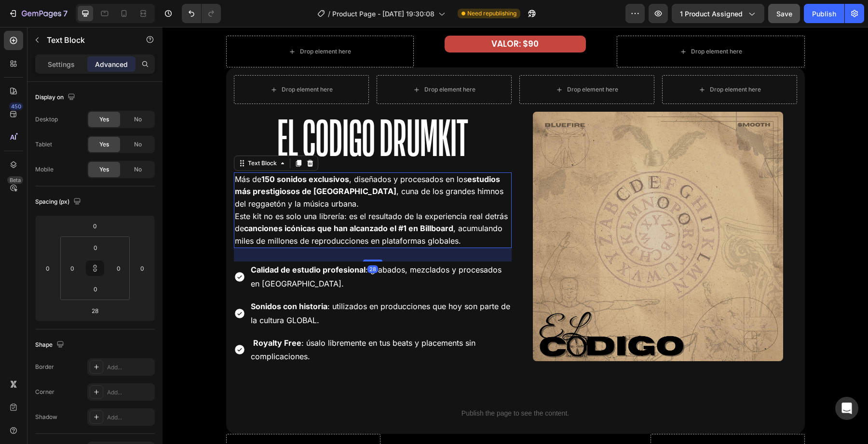
click at [616, 110] on div "Drop element here Drop element here Row Image" at bounding box center [658, 228] width 278 height 306
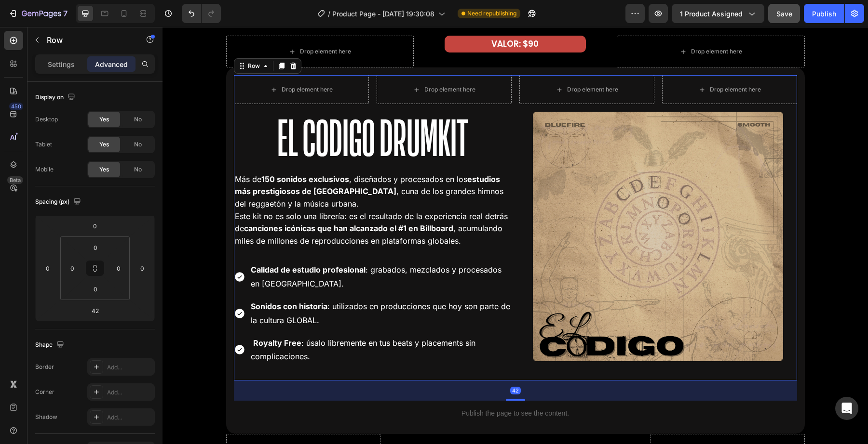
click at [627, 105] on div "Drop element here Drop element here Row Image" at bounding box center [658, 228] width 278 height 306
click at [632, 101] on div "Drop element here" at bounding box center [586, 89] width 135 height 29
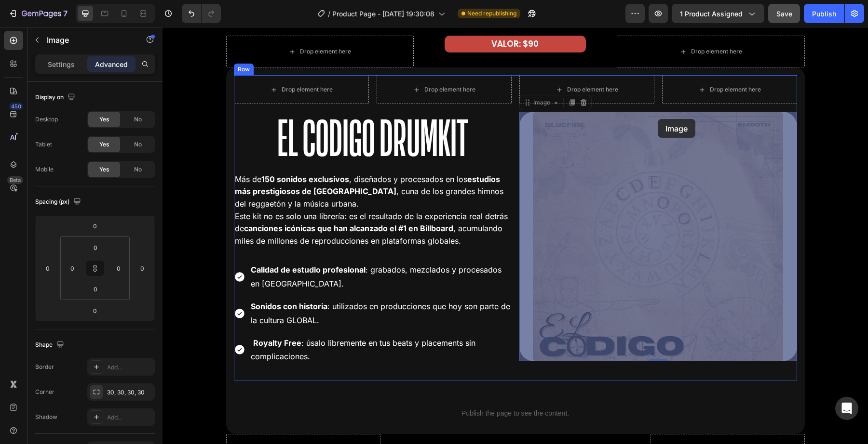
drag, startPoint x: 657, startPoint y: 112, endPoint x: 658, endPoint y: 118, distance: 5.8
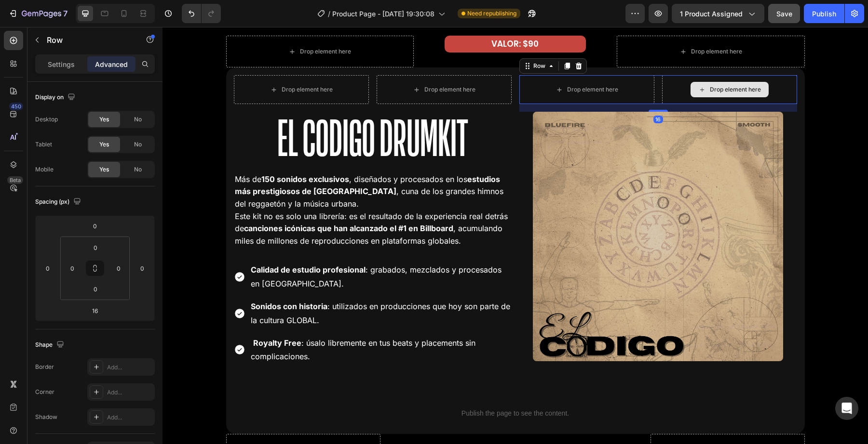
click at [663, 103] on div "Drop element here" at bounding box center [729, 89] width 135 height 29
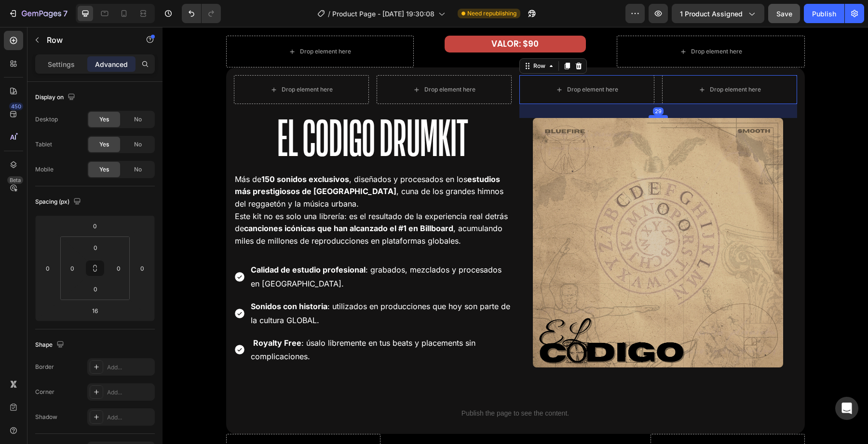
drag, startPoint x: 659, startPoint y: 110, endPoint x: 659, endPoint y: 117, distance: 6.3
click at [659, 117] on div at bounding box center [657, 116] width 19 height 3
type input "29"
click at [860, 172] on div "Drop element here VALOR: $90 Text Block Drop element here Row Drop element here…" at bounding box center [514, 281] width 705 height 491
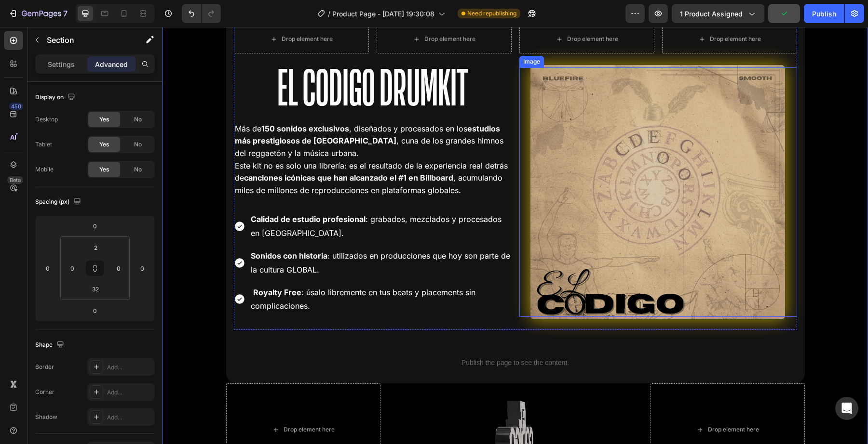
scroll to position [1675, 0]
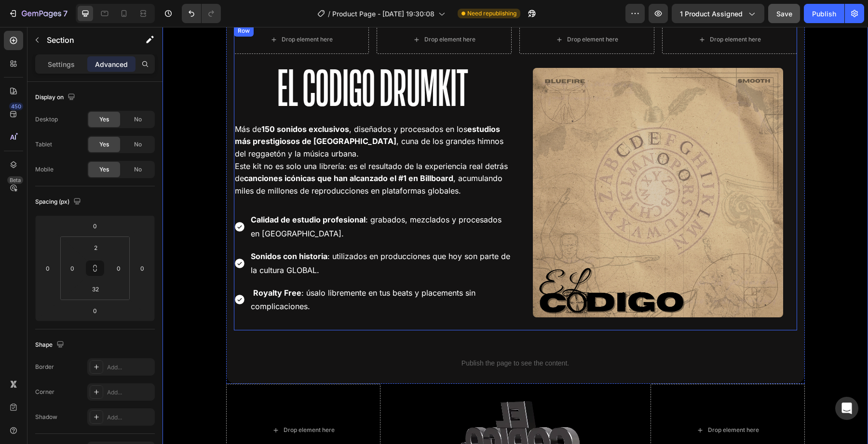
click at [661, 56] on div "Drop element here Drop element here Row Image" at bounding box center [658, 178] width 278 height 306
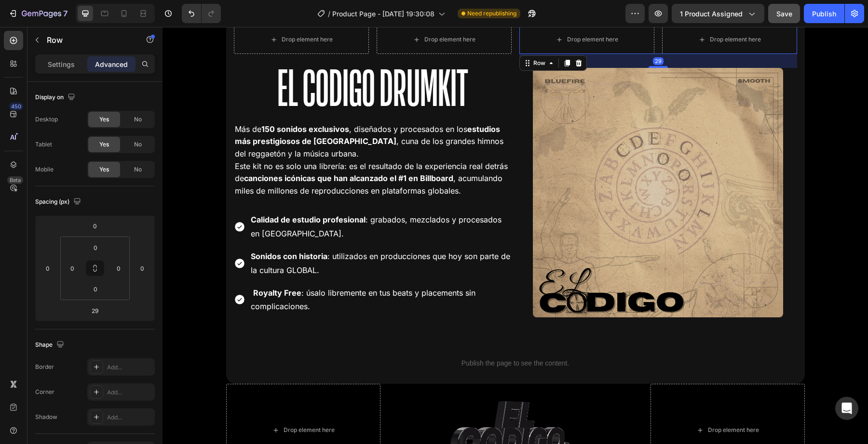
click at [657, 51] on div "Drop element here Drop element here Row 29" at bounding box center [658, 39] width 278 height 29
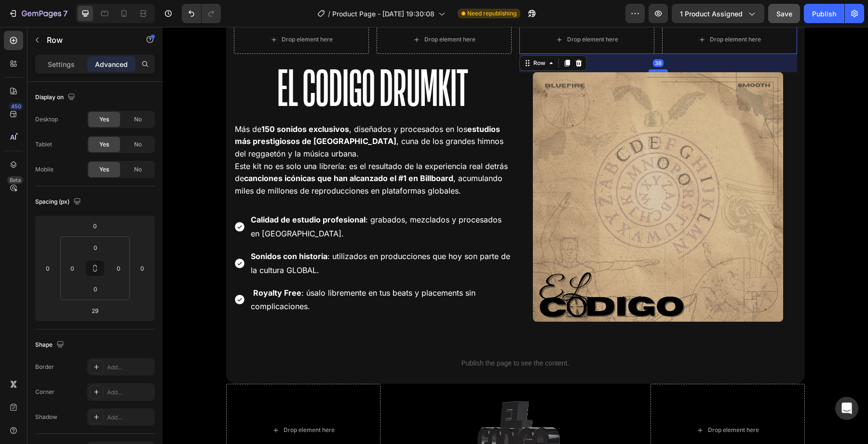
click at [658, 71] on div at bounding box center [657, 70] width 19 height 3
type input "38"
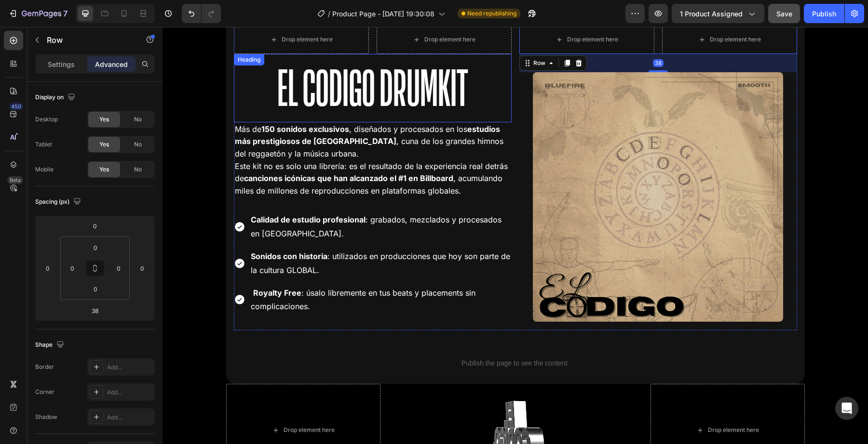
click at [492, 109] on h2 "El Codigo Drumkit" at bounding box center [373, 88] width 278 height 68
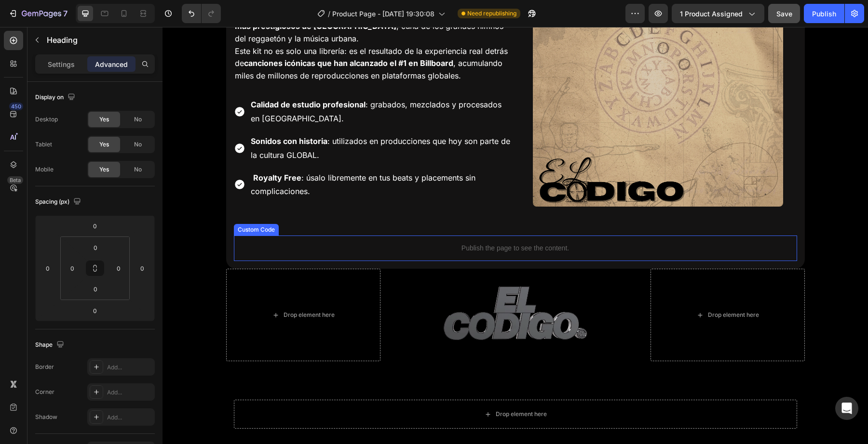
scroll to position [1789, 0]
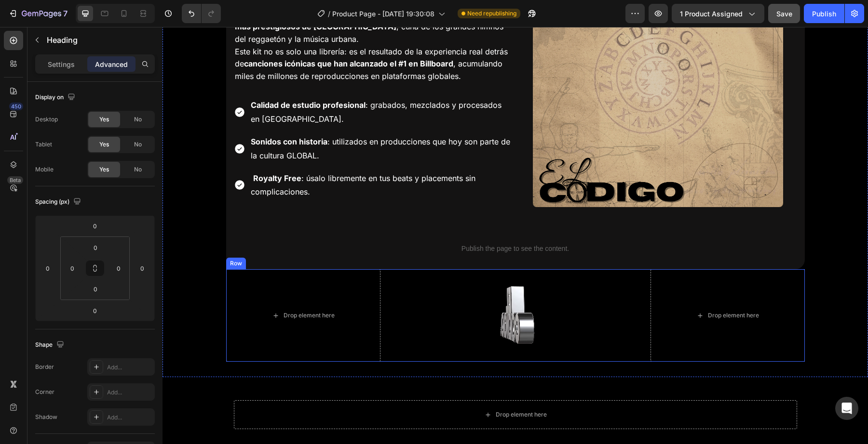
click at [420, 273] on div "Drop element here Custom Code Drop element here Row" at bounding box center [515, 315] width 578 height 93
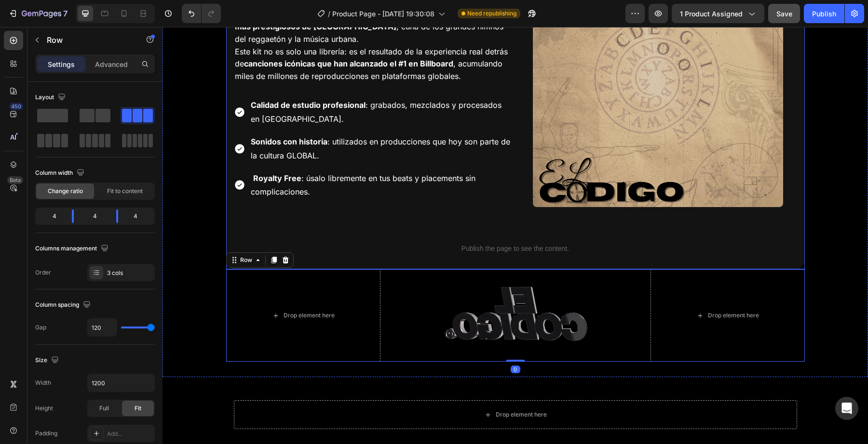
click at [474, 263] on div "Drop element here Drop element here Row El Codigo Drumkit Heading Más de 150 so…" at bounding box center [515, 86] width 578 height 367
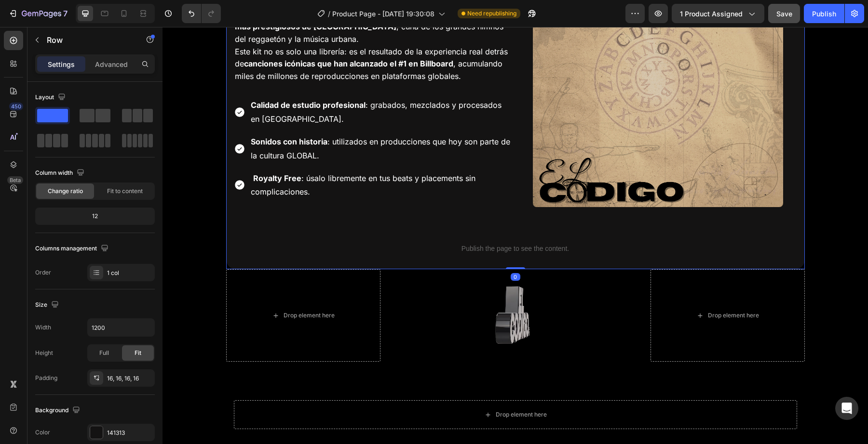
click at [514, 266] on div "Drop element here Drop element here Row El Codigo Drumkit Heading Más de 150 so…" at bounding box center [515, 86] width 578 height 367
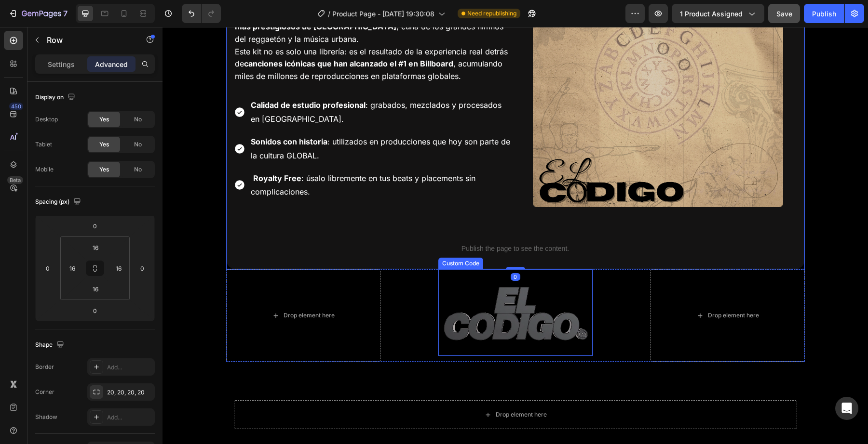
click at [464, 306] on video at bounding box center [515, 312] width 154 height 87
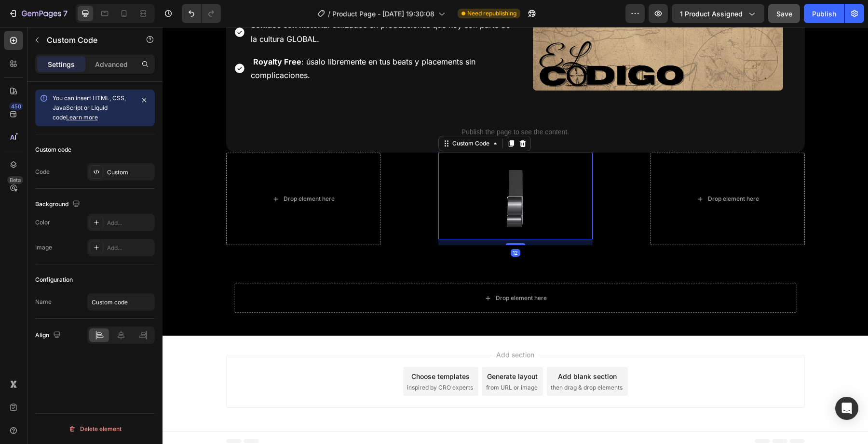
scroll to position [1913, 0]
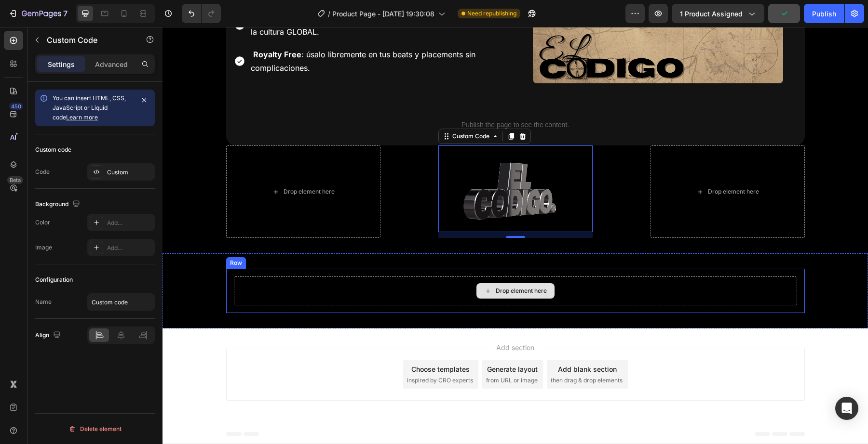
click at [321, 283] on div "Drop element here" at bounding box center [515, 291] width 563 height 29
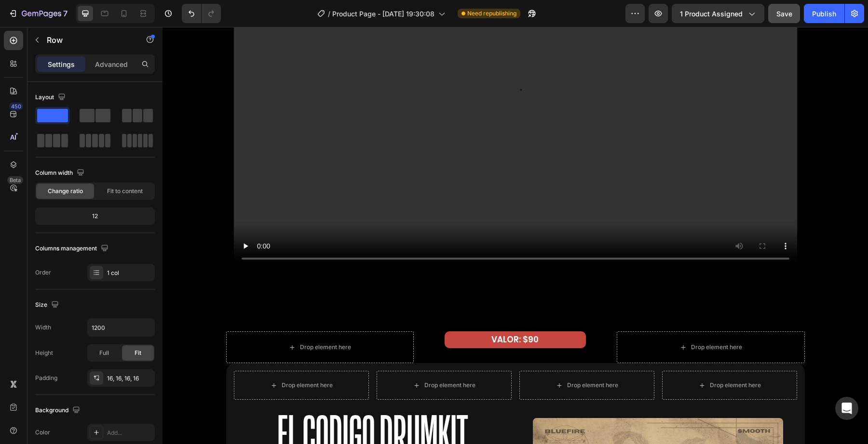
scroll to position [1233, 0]
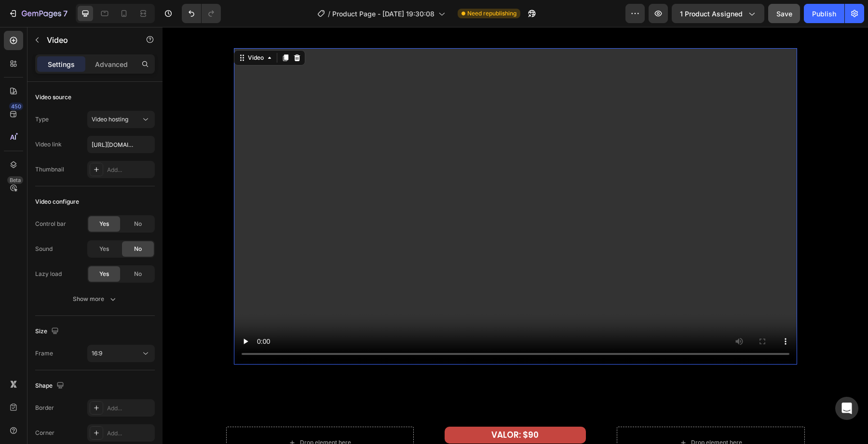
click at [375, 125] on video at bounding box center [515, 206] width 563 height 317
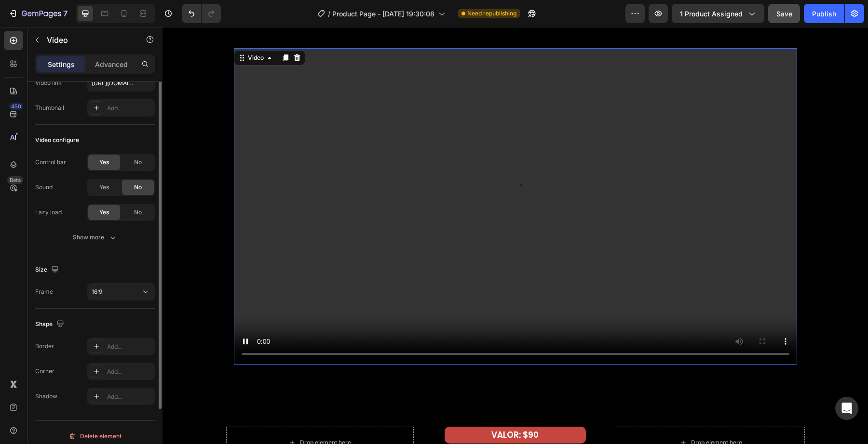
scroll to position [65, 0]
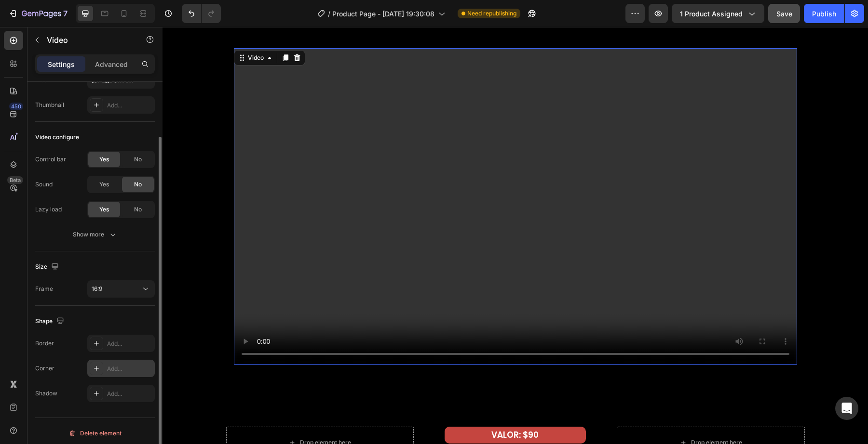
click at [121, 368] on div "Add..." at bounding box center [129, 369] width 45 height 9
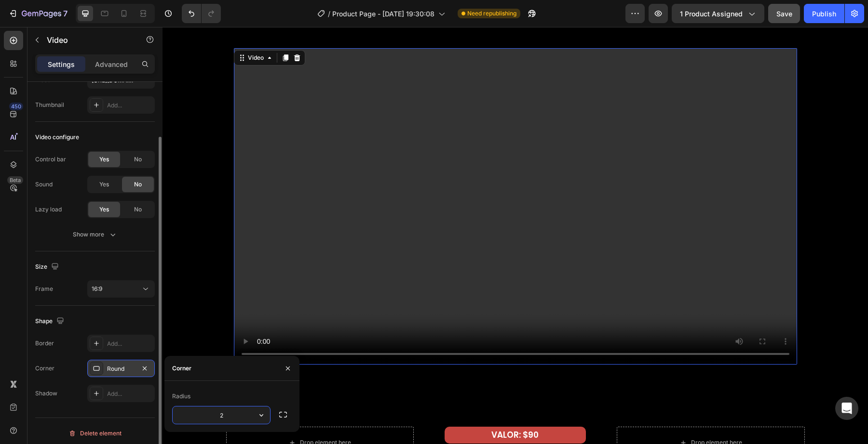
type input "20"
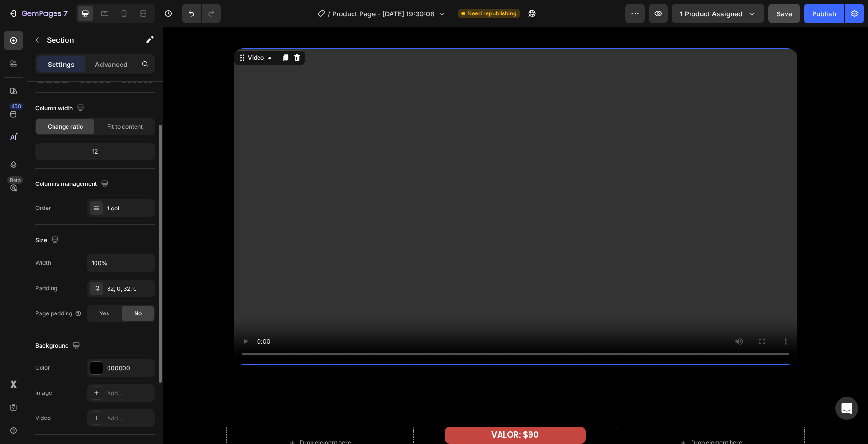
click at [191, 282] on div "Que hay dentro? Heading Row Video 79 Row" at bounding box center [514, 198] width 705 height 423
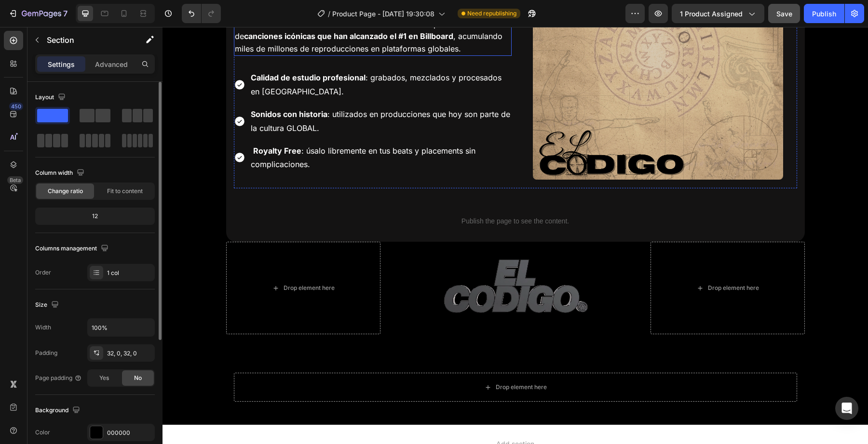
scroll to position [1913, 0]
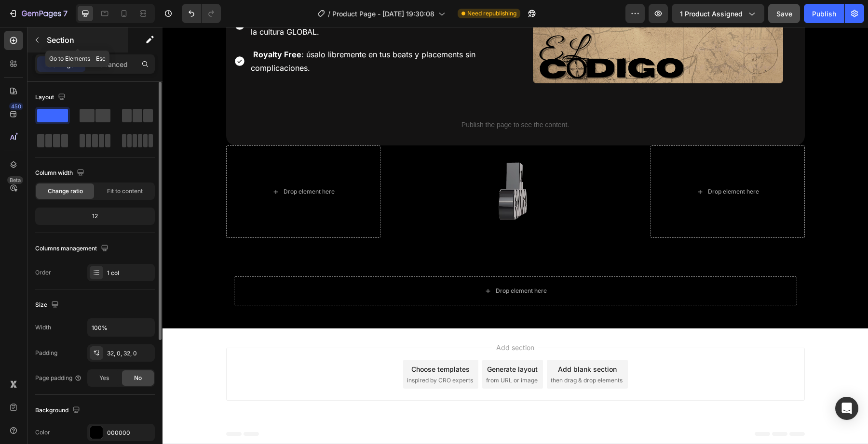
click at [54, 40] on p "Section" at bounding box center [86, 40] width 79 height 12
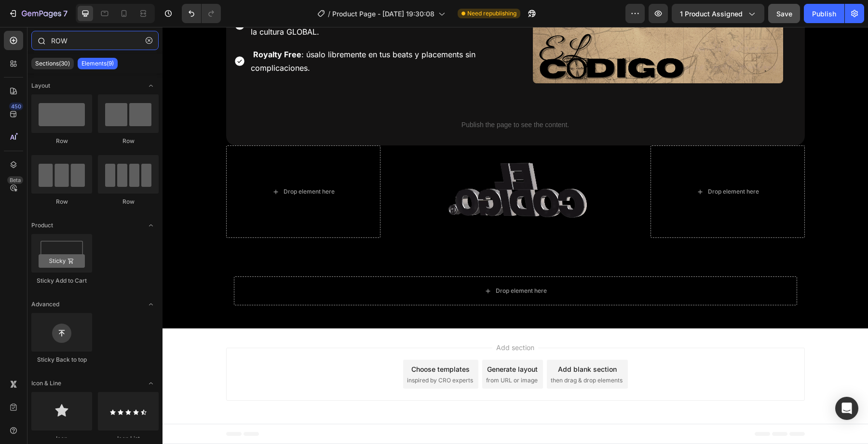
click at [94, 40] on input "ROW" at bounding box center [94, 40] width 127 height 19
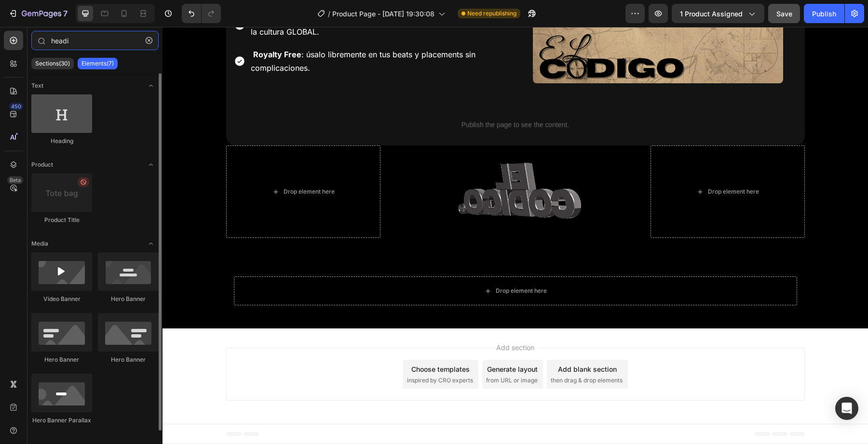
type input "headi"
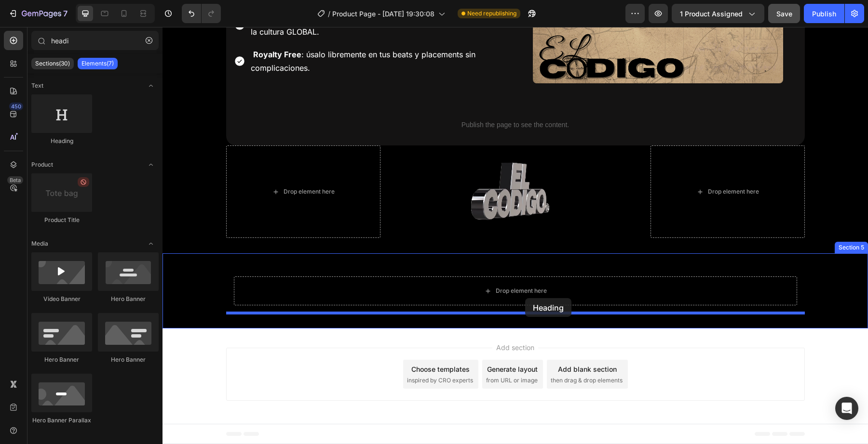
drag, startPoint x: 246, startPoint y: 141, endPoint x: 524, endPoint y: 296, distance: 317.6
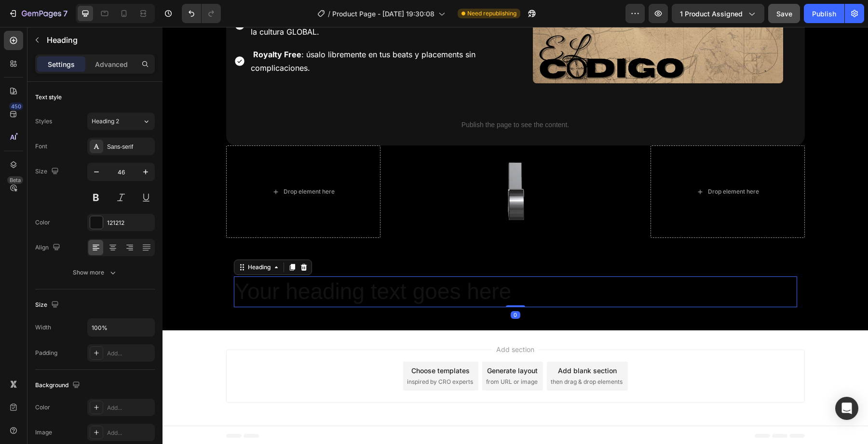
click at [476, 287] on h2 "Your heading text goes here" at bounding box center [515, 292] width 563 height 31
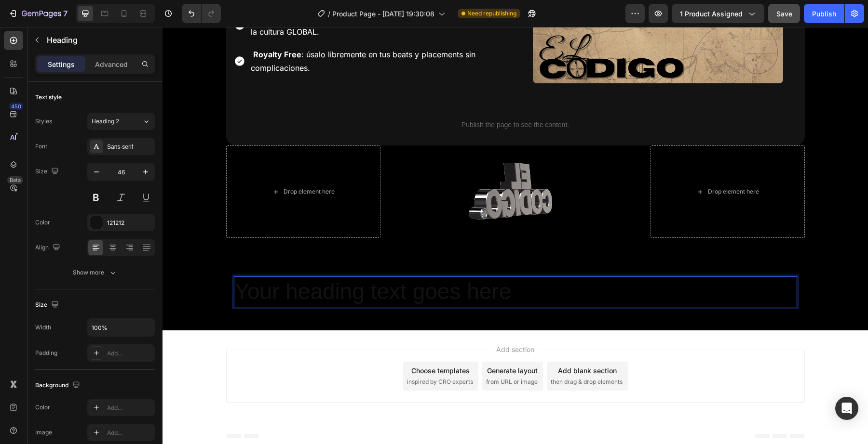
click at [473, 292] on p "Your heading text goes here" at bounding box center [515, 292] width 561 height 29
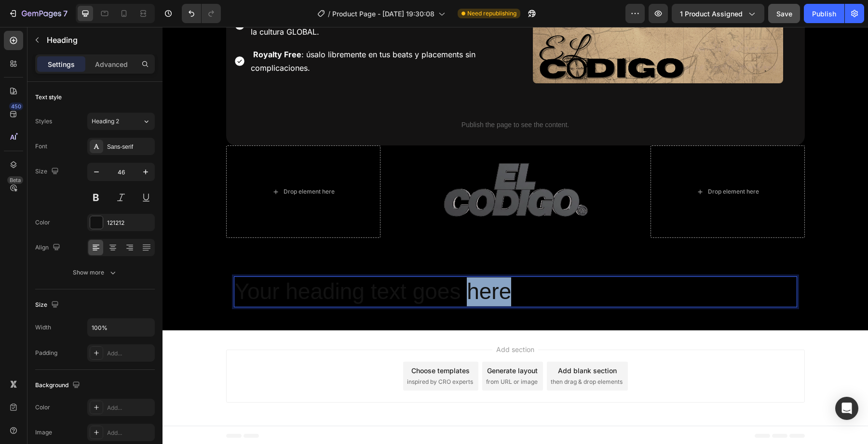
click at [473, 292] on p "Your heading text goes here" at bounding box center [515, 292] width 561 height 29
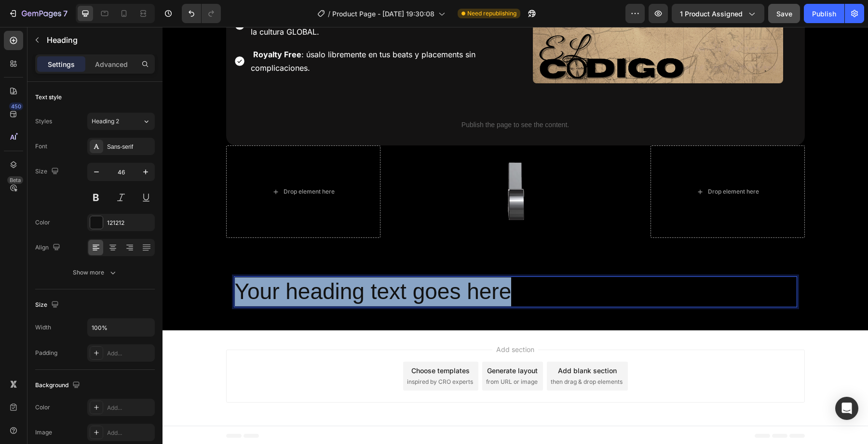
click at [473, 292] on p "Your heading text goes here" at bounding box center [515, 292] width 561 height 29
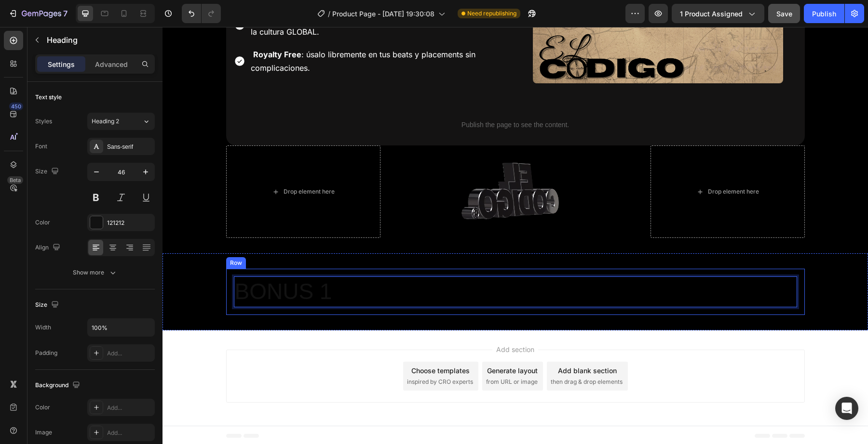
click at [461, 286] on p "BONUS 1" at bounding box center [515, 292] width 561 height 29
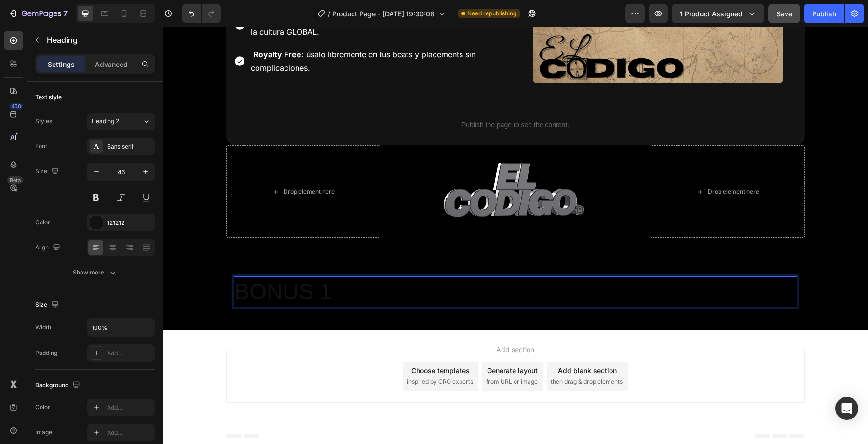
click at [450, 295] on p "BONUS 1" at bounding box center [515, 292] width 561 height 29
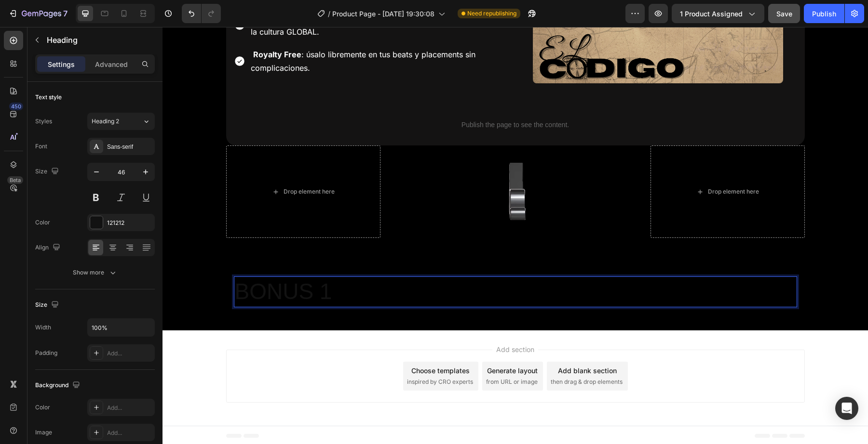
click at [372, 296] on p "BONUS 1" at bounding box center [515, 292] width 561 height 29
click at [341, 287] on p "BONUS 1" at bounding box center [515, 292] width 561 height 29
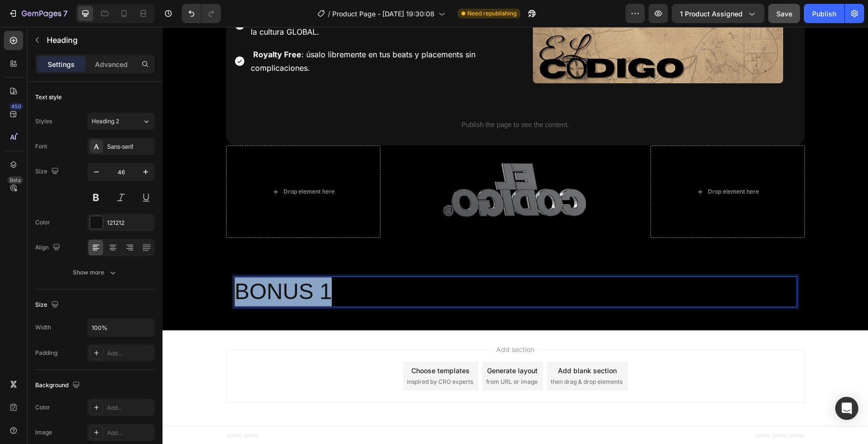
click at [341, 287] on p "BONUS 1" at bounding box center [515, 292] width 561 height 29
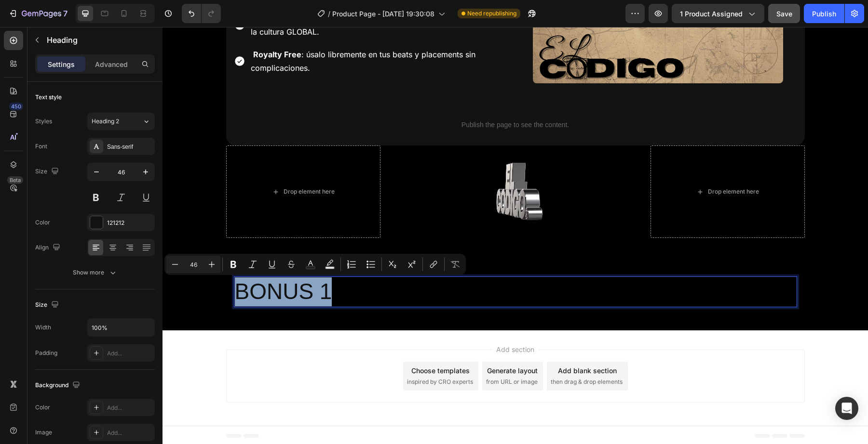
click at [335, 290] on p "BONUS 1" at bounding box center [515, 292] width 561 height 29
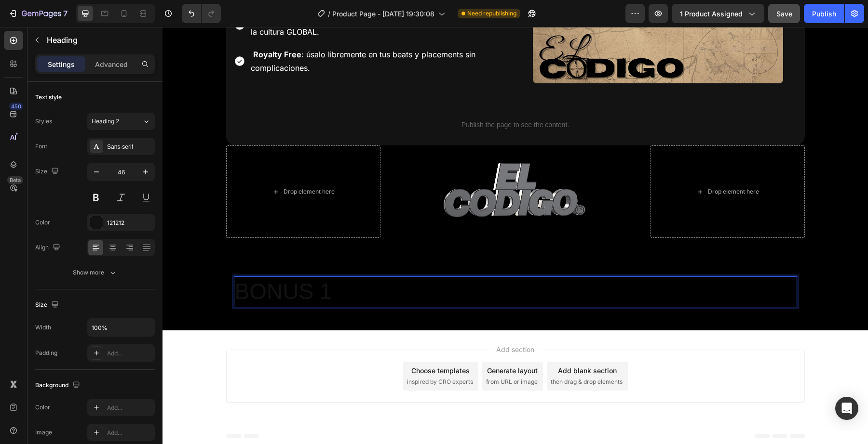
click at [335, 290] on p "BONUS 1" at bounding box center [515, 292] width 561 height 29
click at [329, 290] on p "BONUS 1" at bounding box center [515, 292] width 561 height 29
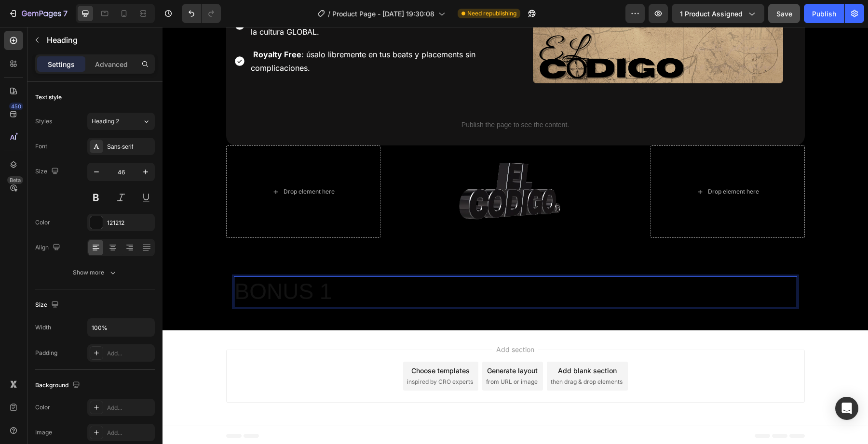
click at [332, 291] on p "BONUS 1" at bounding box center [515, 292] width 561 height 29
click at [328, 291] on p "BONUS 1" at bounding box center [515, 292] width 561 height 29
click at [323, 291] on p "BONUS 1" at bounding box center [515, 292] width 561 height 29
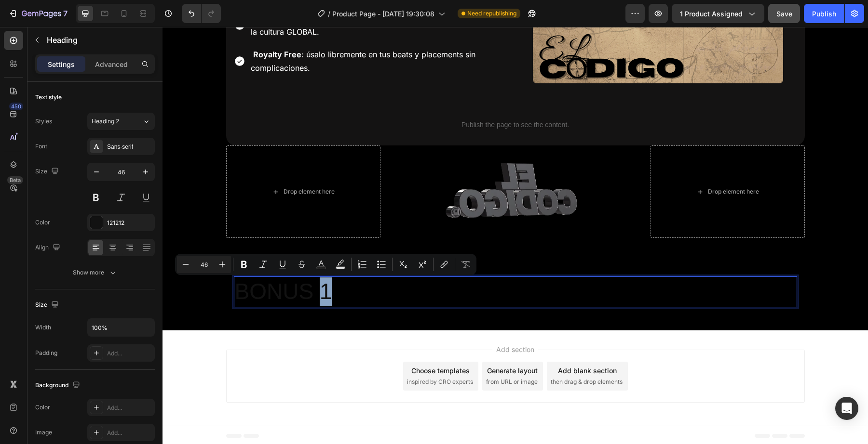
click at [328, 291] on p "BONUS 1" at bounding box center [515, 292] width 561 height 29
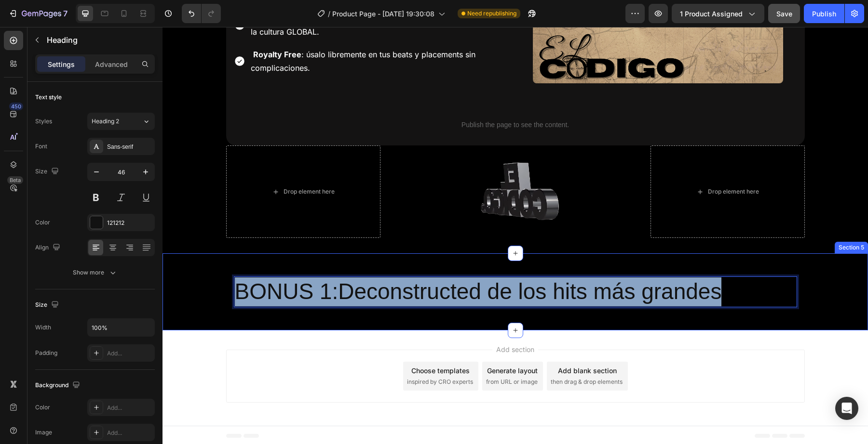
drag, startPoint x: 750, startPoint y: 284, endPoint x: 209, endPoint y: 288, distance: 541.4
click at [209, 287] on div "BONUS 1:Deconstructed de los hits más grandes Heading 0 Row" at bounding box center [514, 292] width 705 height 46
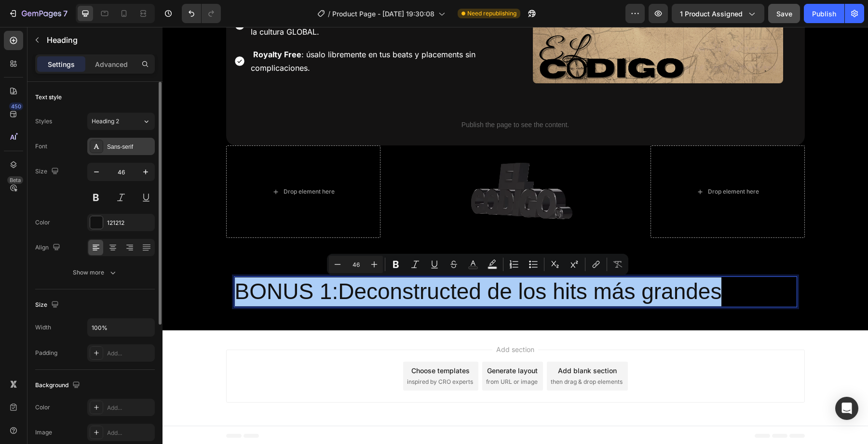
click at [112, 149] on div "Sans-serif" at bounding box center [129, 147] width 45 height 9
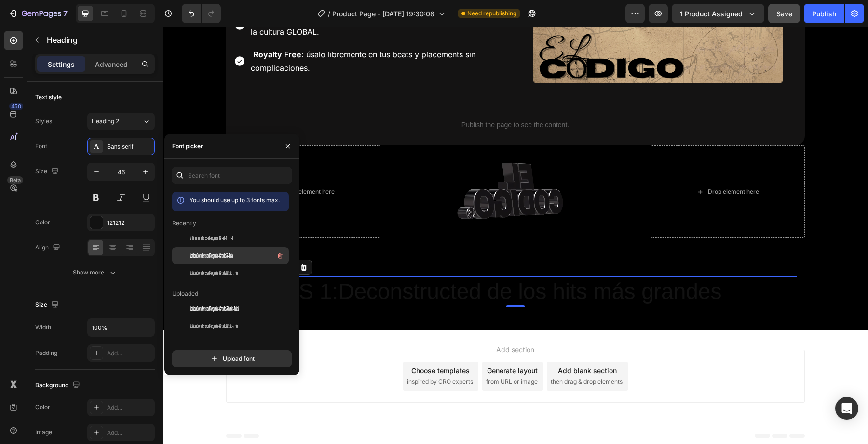
click at [202, 259] on span "ActionCondensedRegular-Grade3-Trial" at bounding box center [211, 256] width 44 height 9
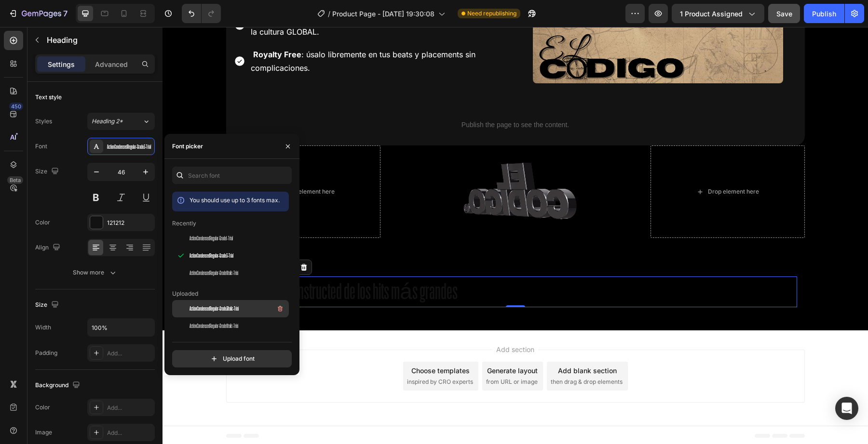
click at [229, 305] on span "ActionCondensedRegular-Grade3Italic-Trial" at bounding box center [213, 309] width 49 height 9
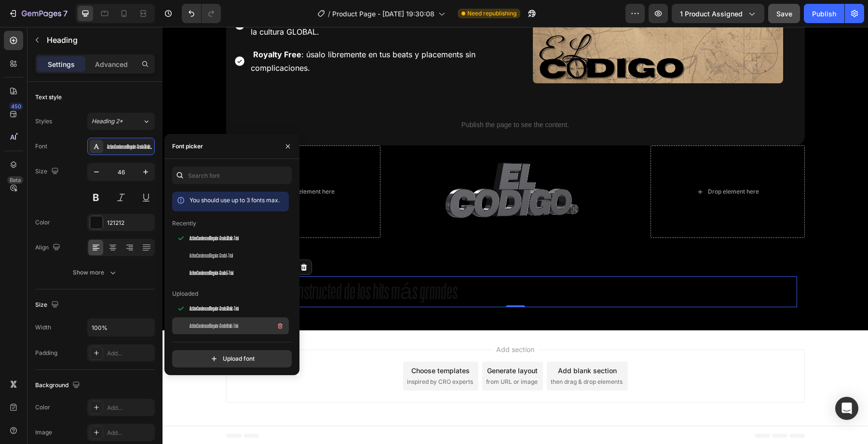
click at [230, 326] on span "ActionCondensedRegular-Grade1Italic-Trial" at bounding box center [213, 326] width 49 height 9
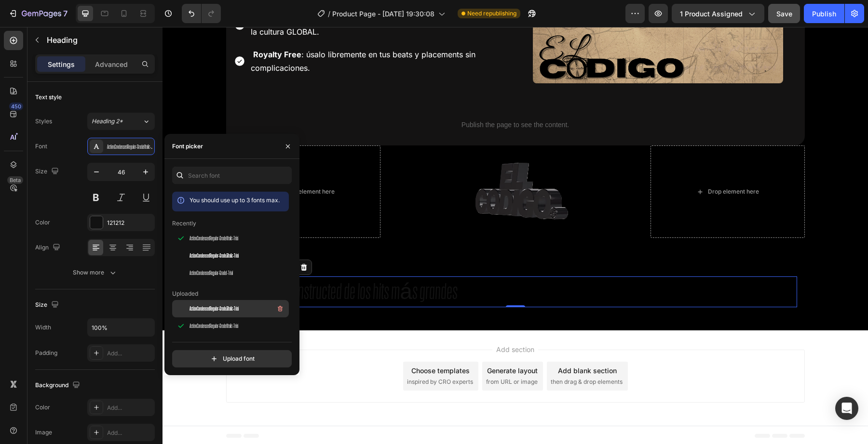
click at [221, 311] on span "ActionCondensedRegular-Grade3Italic-Trial" at bounding box center [213, 309] width 49 height 9
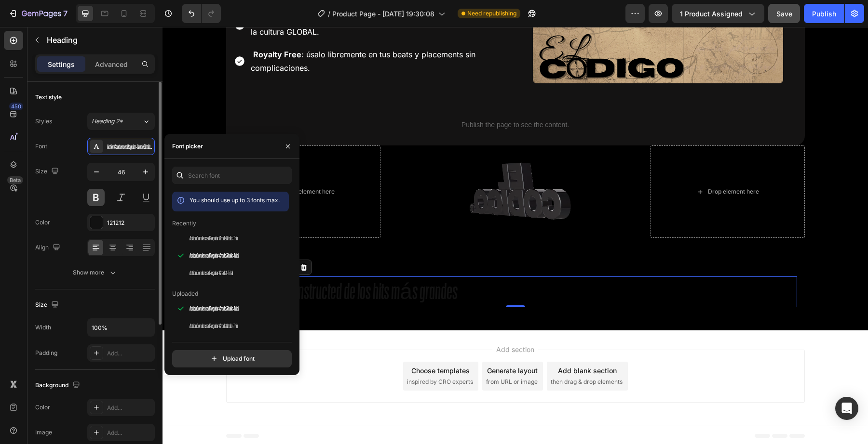
click at [96, 200] on button at bounding box center [95, 197] width 17 height 17
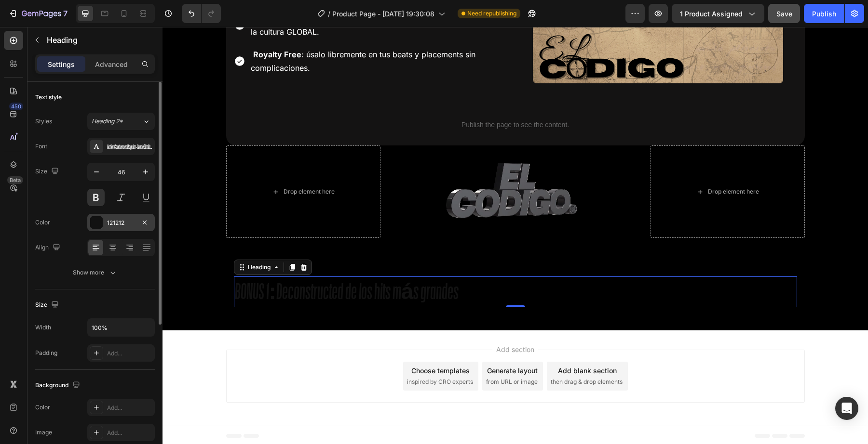
click at [96, 216] on div at bounding box center [96, 222] width 13 height 13
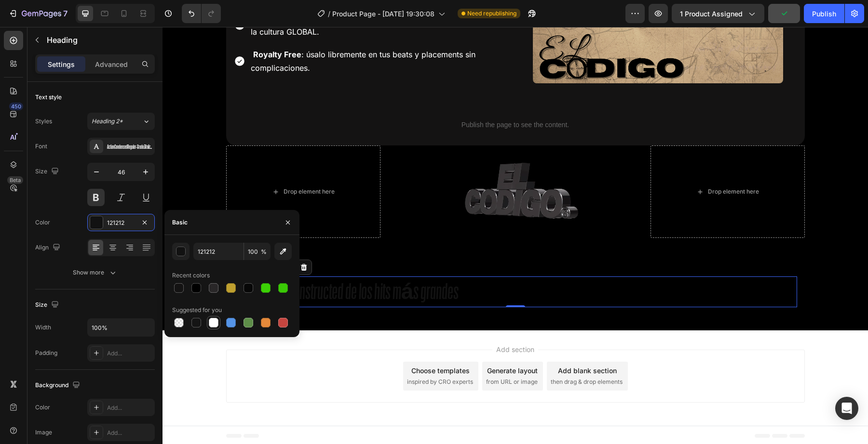
click at [209, 321] on div at bounding box center [214, 323] width 10 height 10
type input "FFFFFF"
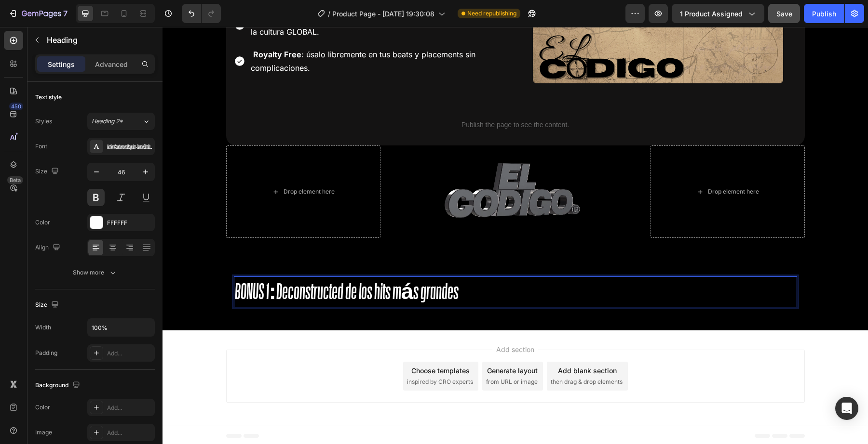
click at [412, 297] on p "BONUS 1:Deconstructed de los hits más grandes" at bounding box center [515, 292] width 561 height 29
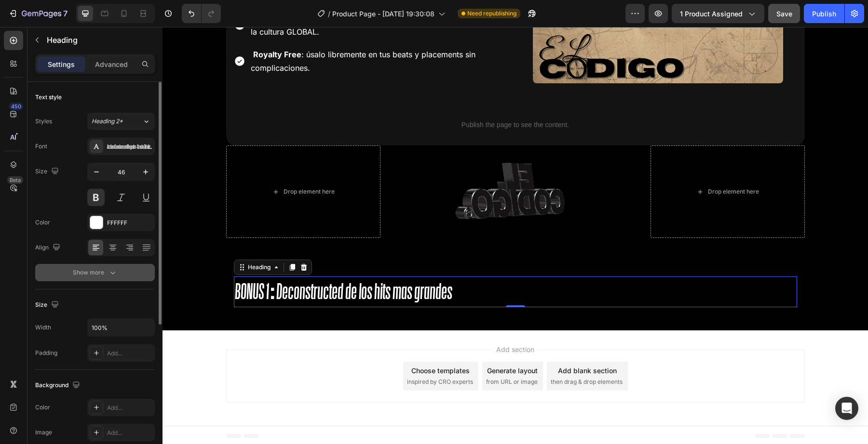
click at [110, 271] on icon "button" at bounding box center [113, 273] width 10 height 10
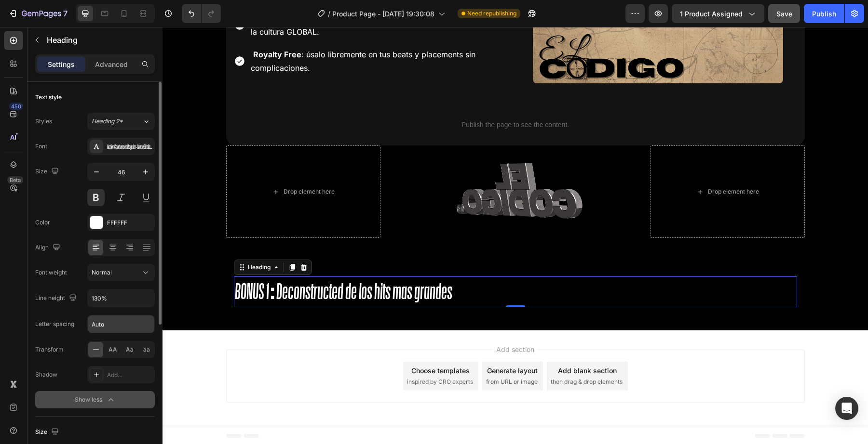
scroll to position [14, 0]
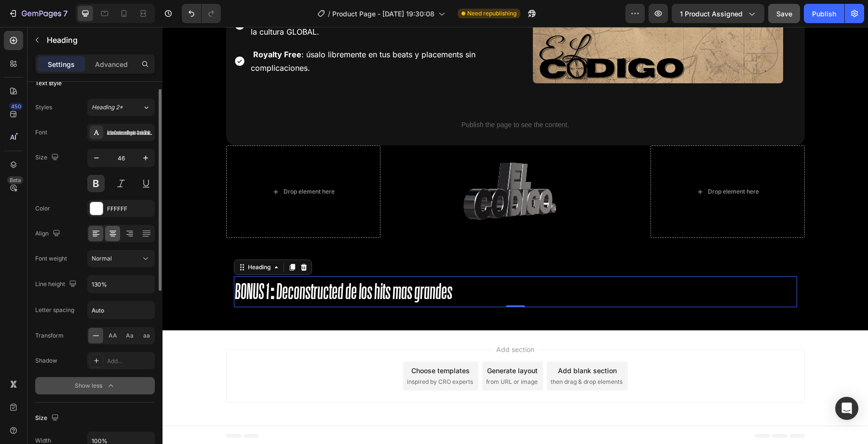
click at [113, 241] on div at bounding box center [112, 233] width 15 height 15
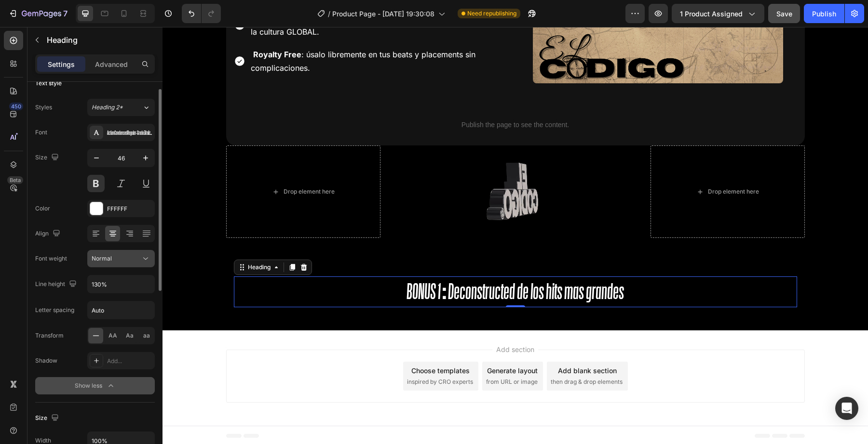
click at [136, 263] on div "Normal" at bounding box center [116, 259] width 49 height 9
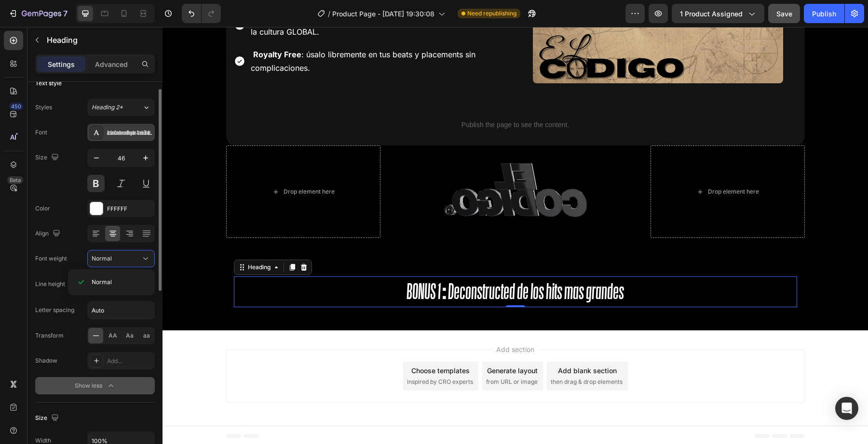
click at [140, 139] on div "ActionCondensedRegular-Grade3Italic-Trial" at bounding box center [120, 132] width 67 height 17
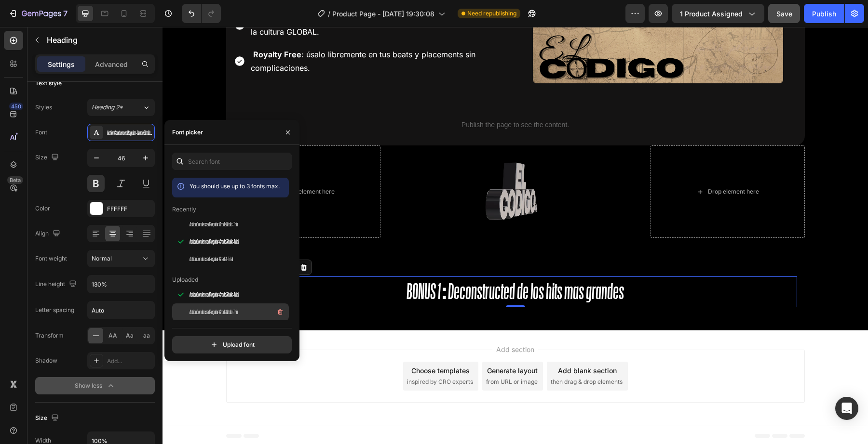
click at [201, 311] on span "ActionCondensedRegular-Grade1Italic-Trial" at bounding box center [213, 312] width 49 height 9
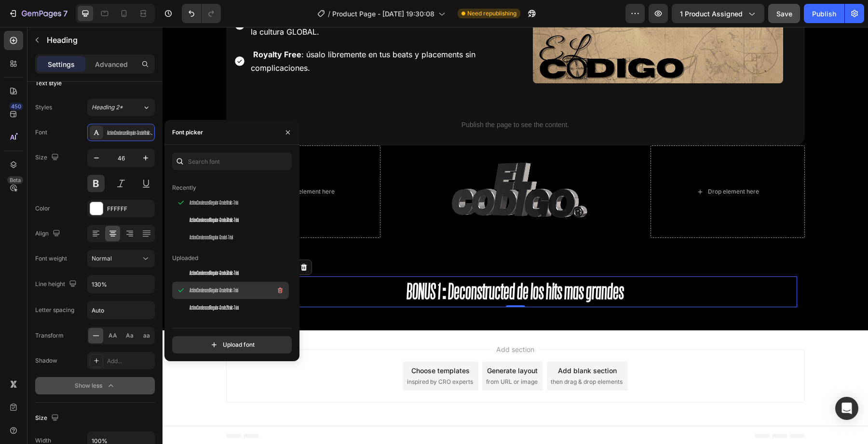
click at [201, 311] on span "ActionCondensedRegular-Grade2Italic-Trial" at bounding box center [213, 308] width 49 height 9
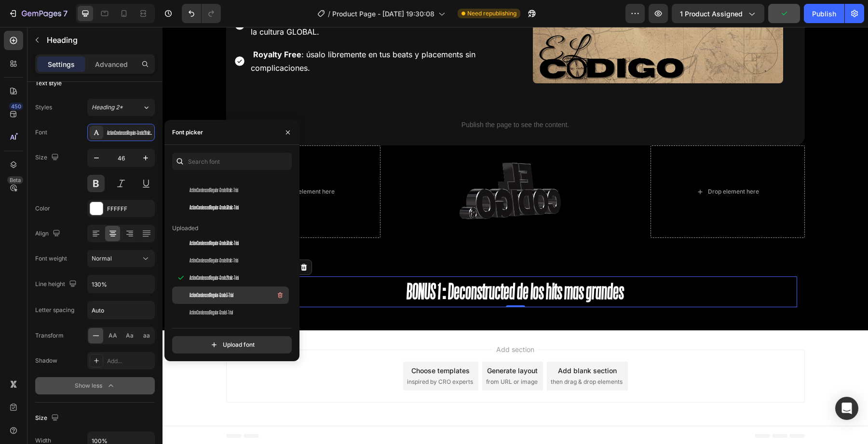
scroll to position [57, 0]
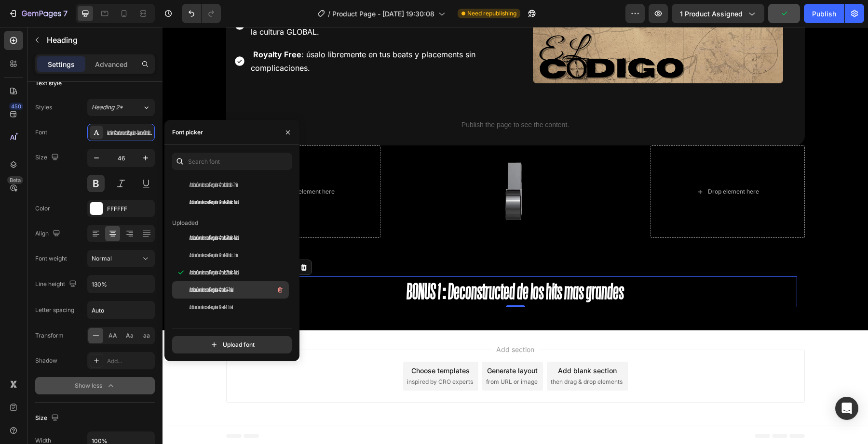
click at [216, 296] on div "ActionCondensedRegular-Grade3-Trial" at bounding box center [230, 290] width 117 height 17
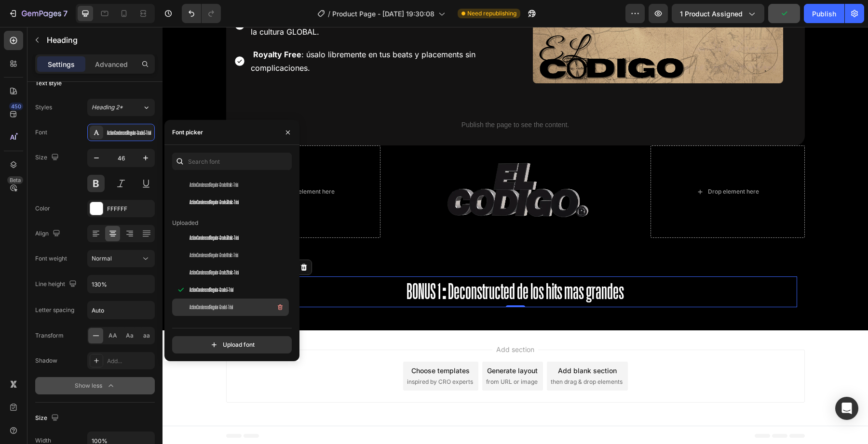
click at [216, 306] on span "ActionCondensedRegular-Grade1-Trial" at bounding box center [210, 307] width 43 height 9
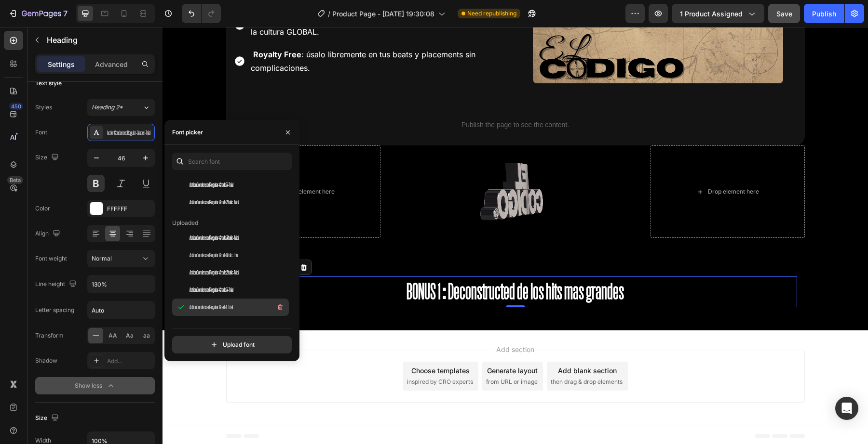
scroll to position [77, 0]
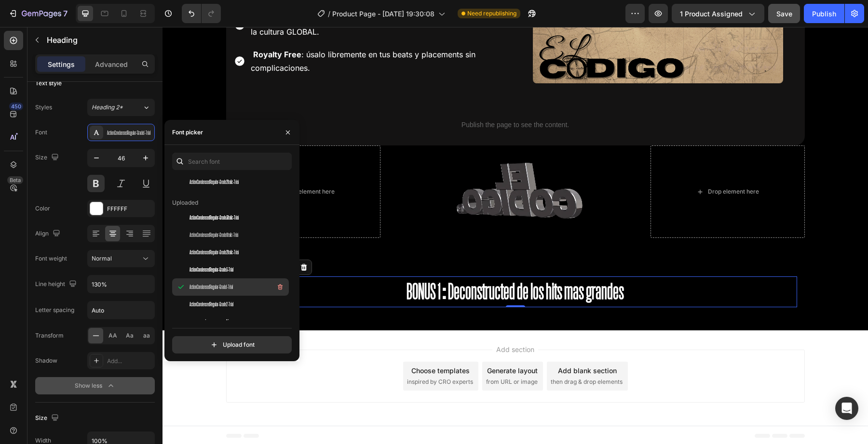
click at [216, 306] on span "ActionCondensedRegular-Grade2-Trial" at bounding box center [211, 304] width 44 height 9
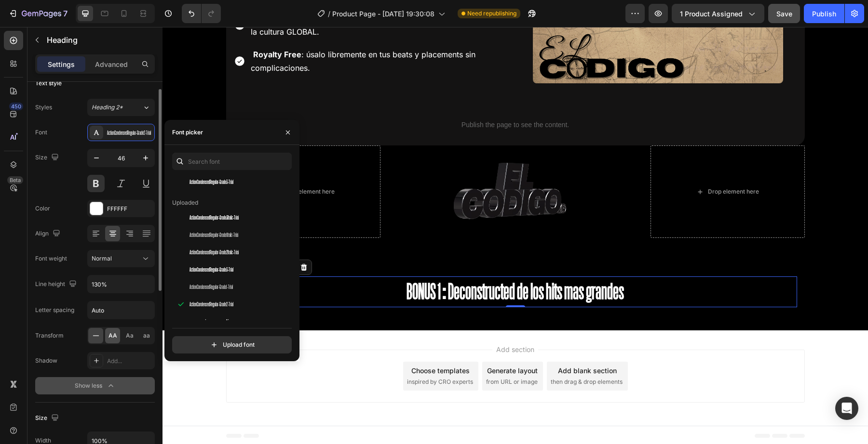
click at [114, 337] on span "AA" at bounding box center [112, 336] width 9 height 9
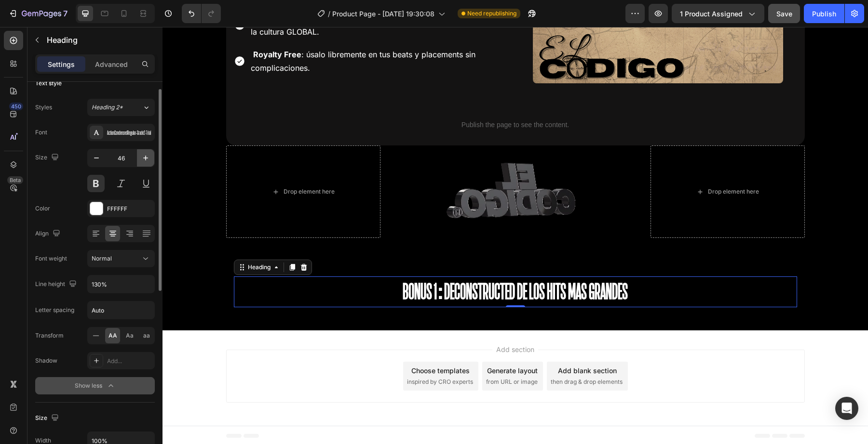
click at [145, 151] on button "button" at bounding box center [145, 157] width 17 height 17
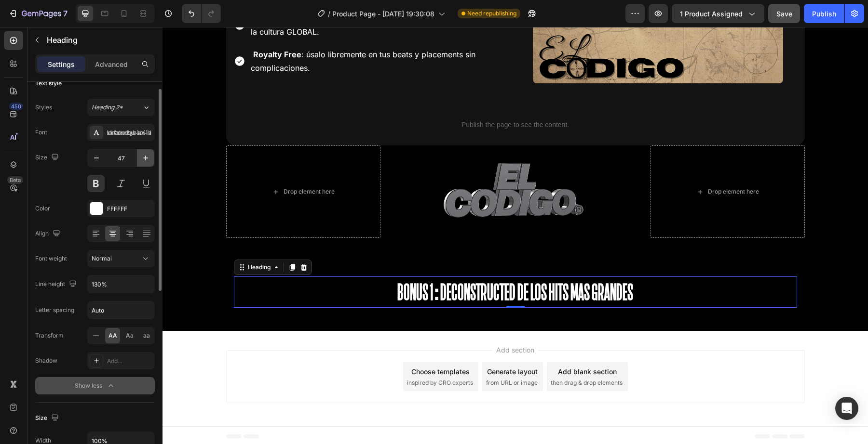
click at [145, 151] on button "button" at bounding box center [145, 157] width 17 height 17
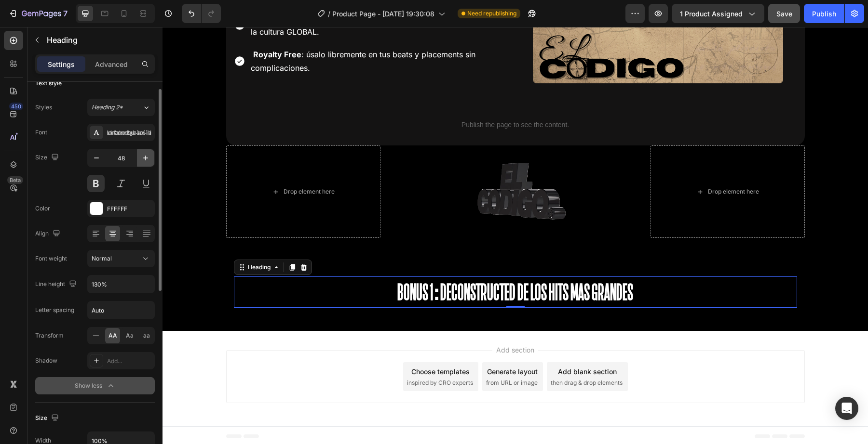
click at [145, 151] on button "button" at bounding box center [145, 157] width 17 height 17
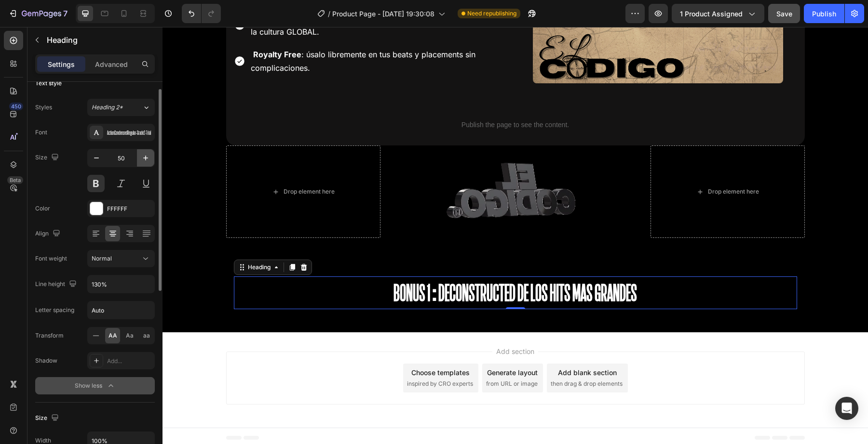
click at [145, 151] on button "button" at bounding box center [145, 157] width 17 height 17
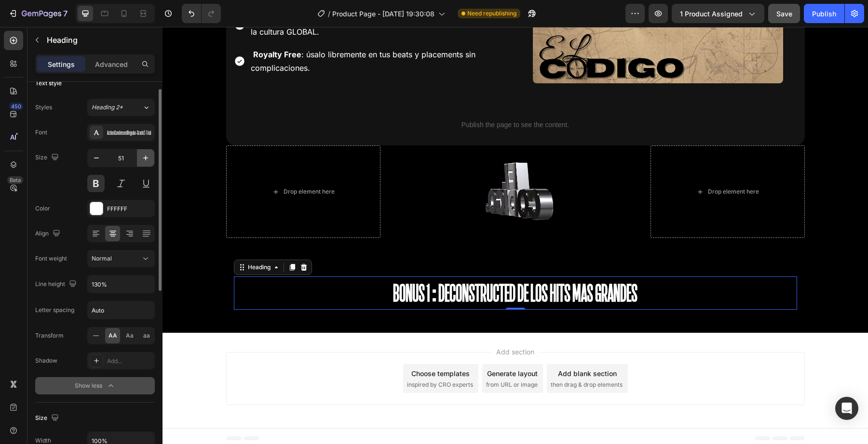
click at [145, 151] on button "button" at bounding box center [145, 157] width 17 height 17
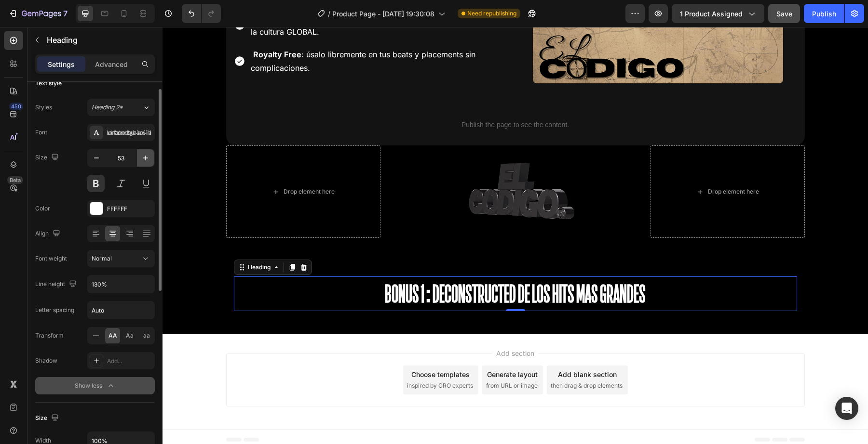
click at [145, 151] on button "button" at bounding box center [145, 157] width 17 height 17
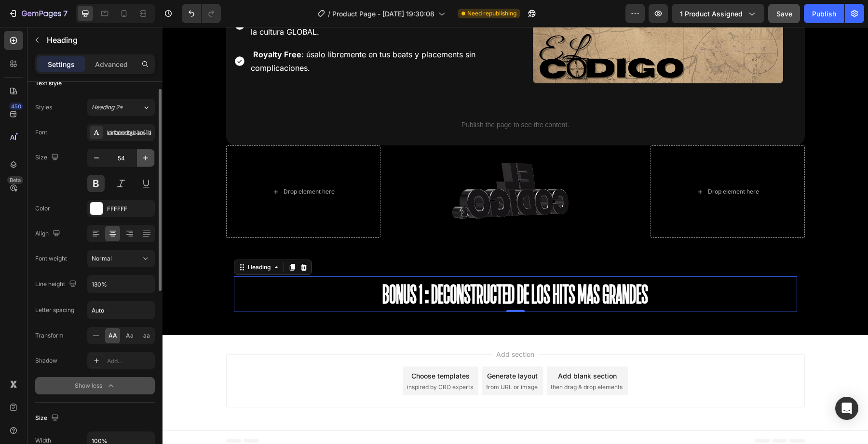
click at [145, 151] on button "button" at bounding box center [145, 157] width 17 height 17
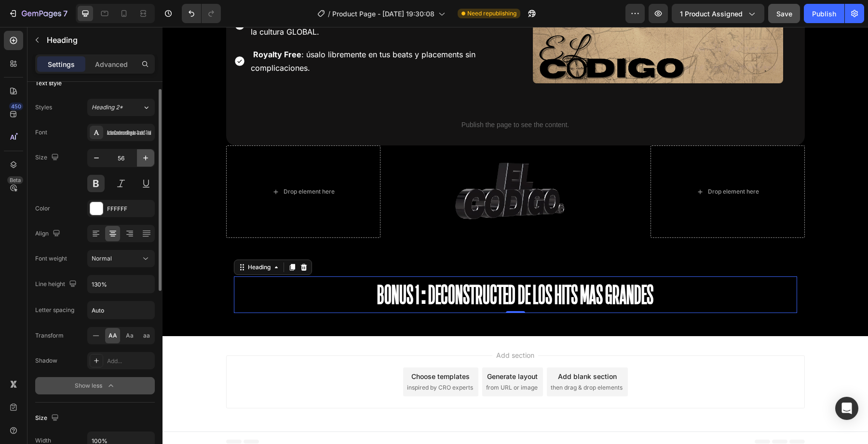
click at [145, 151] on button "button" at bounding box center [145, 157] width 17 height 17
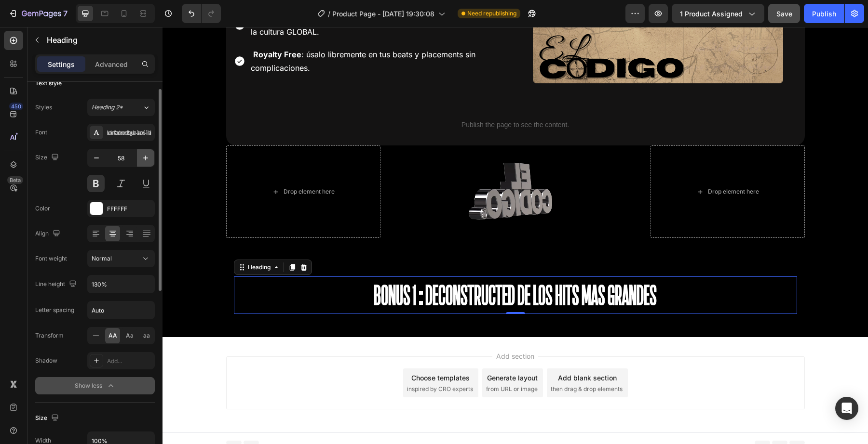
click at [145, 151] on button "button" at bounding box center [145, 157] width 17 height 17
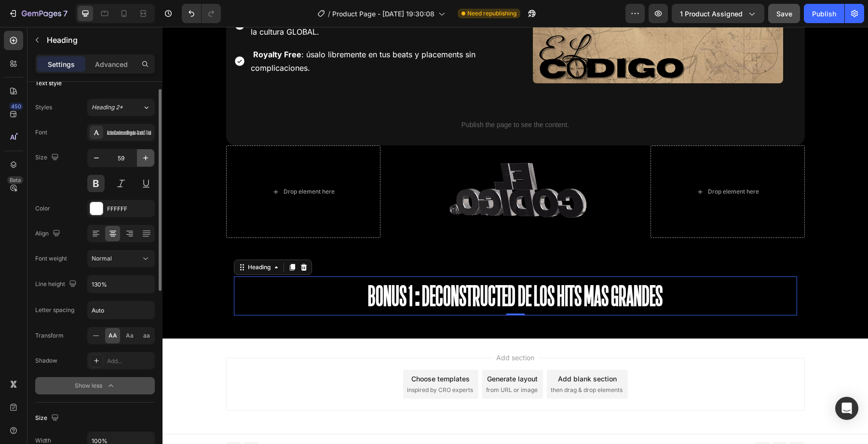
click at [145, 151] on button "button" at bounding box center [145, 157] width 17 height 17
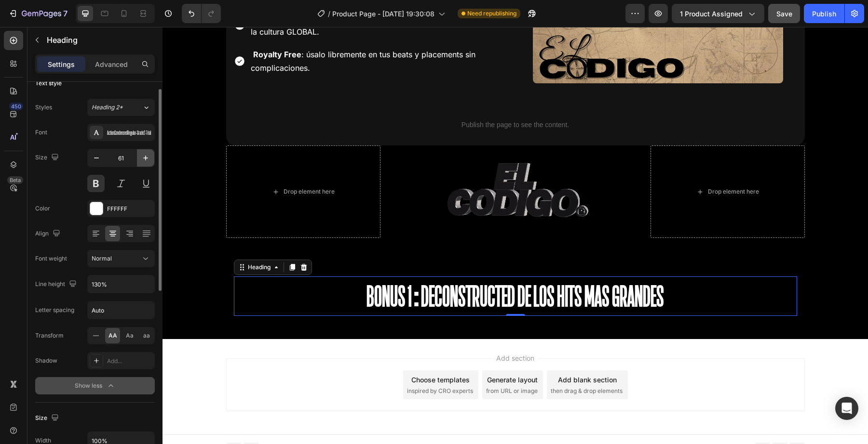
click at [145, 151] on button "button" at bounding box center [145, 157] width 17 height 17
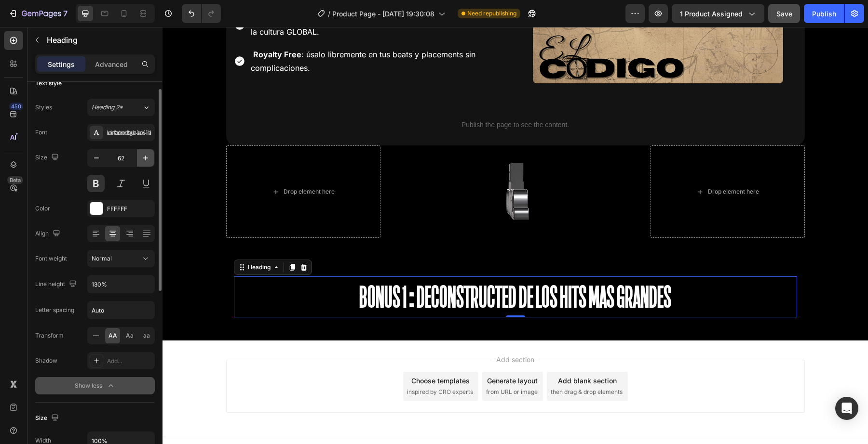
click at [145, 151] on button "button" at bounding box center [145, 157] width 17 height 17
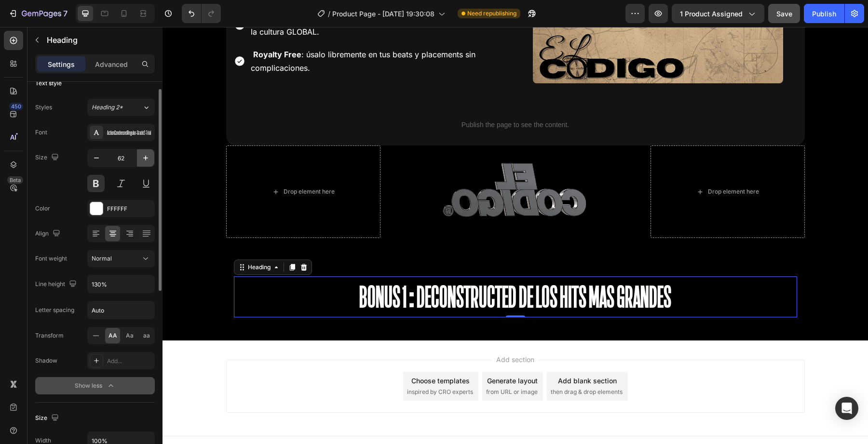
click at [145, 151] on button "button" at bounding box center [145, 157] width 17 height 17
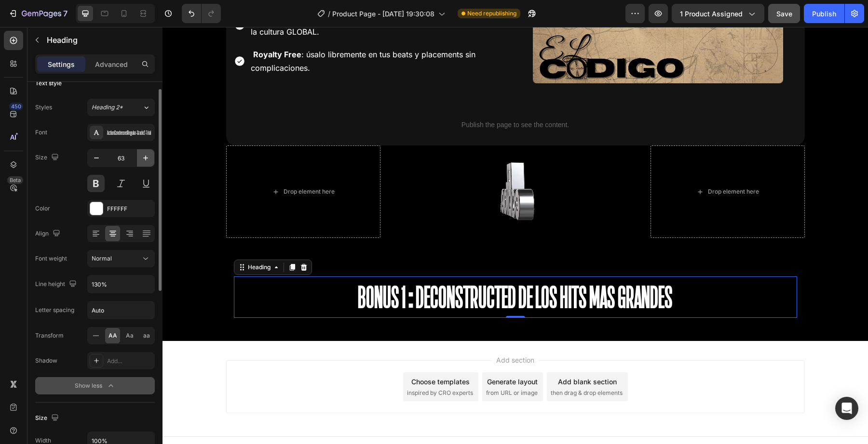
click at [145, 151] on button "button" at bounding box center [145, 157] width 17 height 17
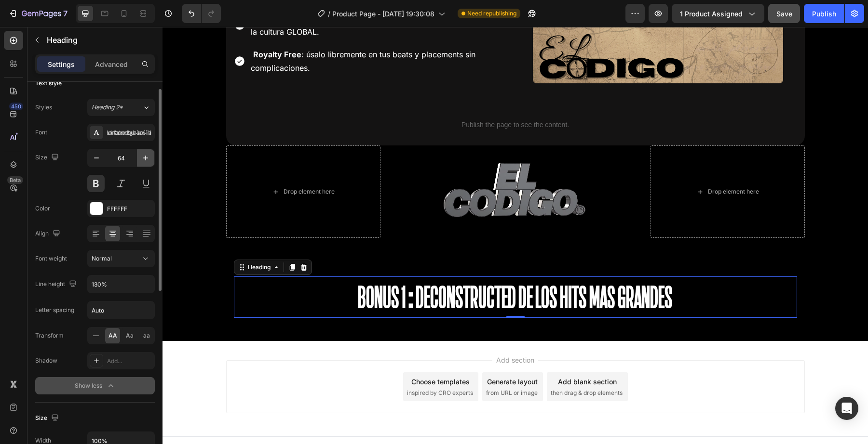
click at [145, 151] on button "button" at bounding box center [145, 157] width 17 height 17
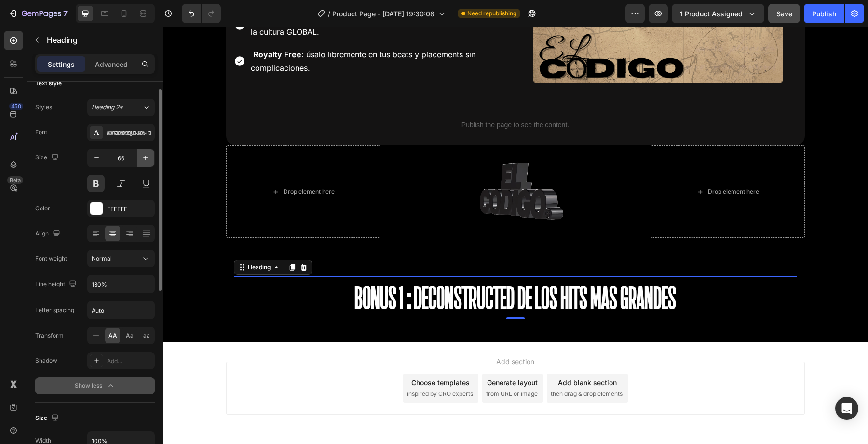
click at [145, 151] on button "button" at bounding box center [145, 157] width 17 height 17
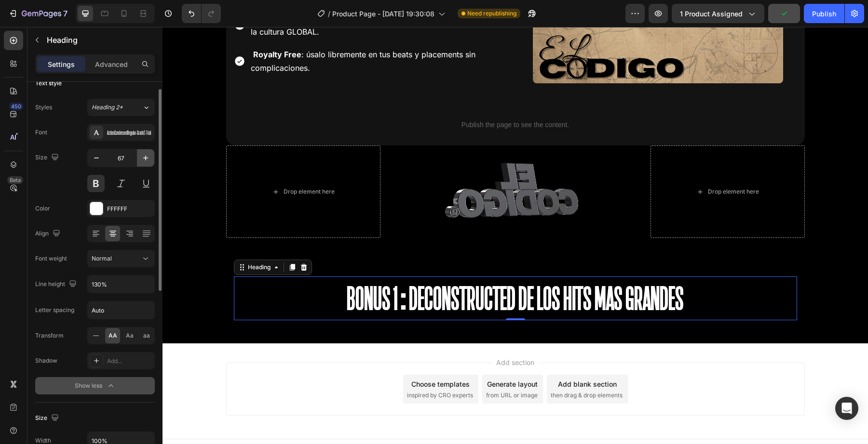
click at [145, 151] on button "button" at bounding box center [145, 157] width 17 height 17
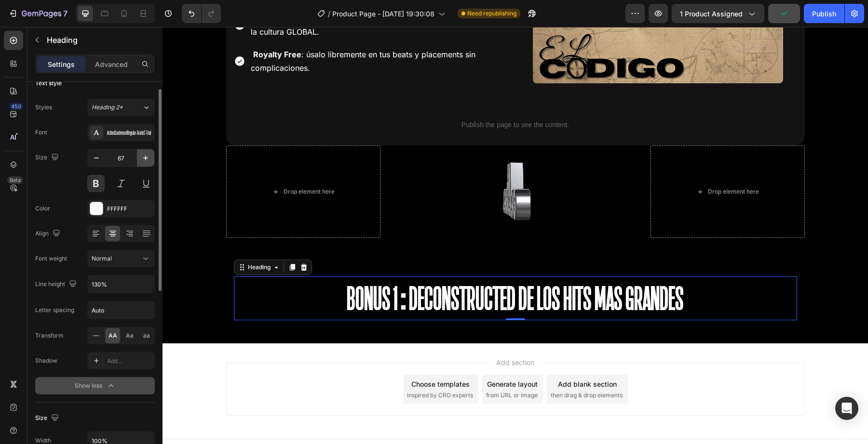
click at [145, 151] on button "button" at bounding box center [145, 157] width 17 height 17
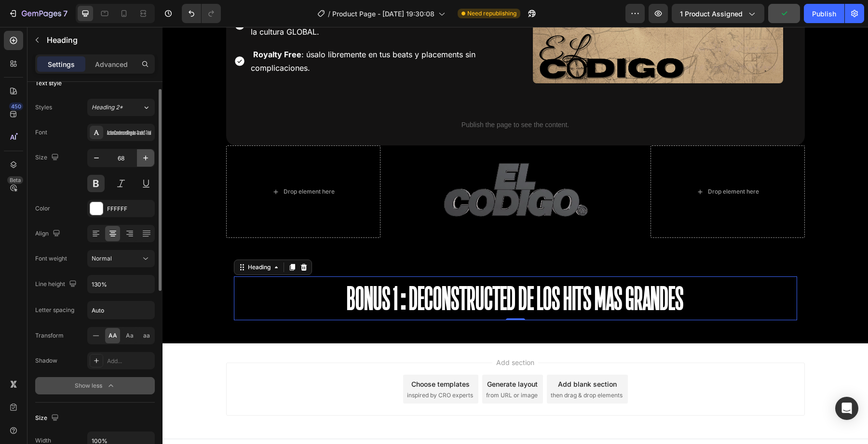
click at [145, 151] on button "button" at bounding box center [145, 157] width 17 height 17
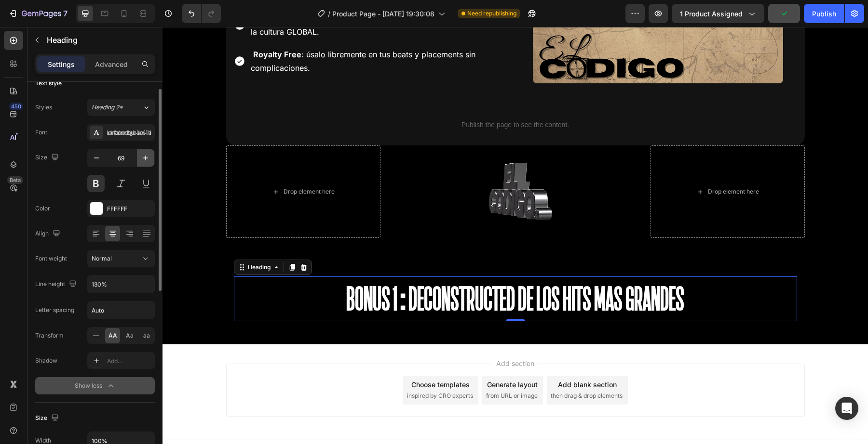
click at [145, 151] on button "button" at bounding box center [145, 157] width 17 height 17
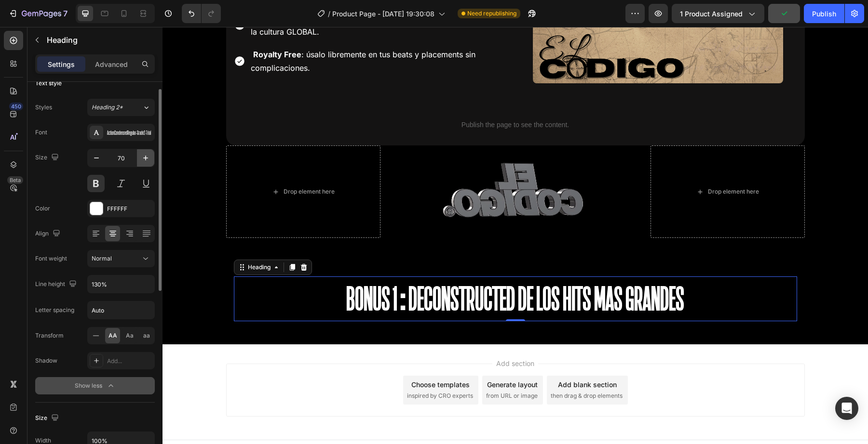
click at [145, 151] on button "button" at bounding box center [145, 157] width 17 height 17
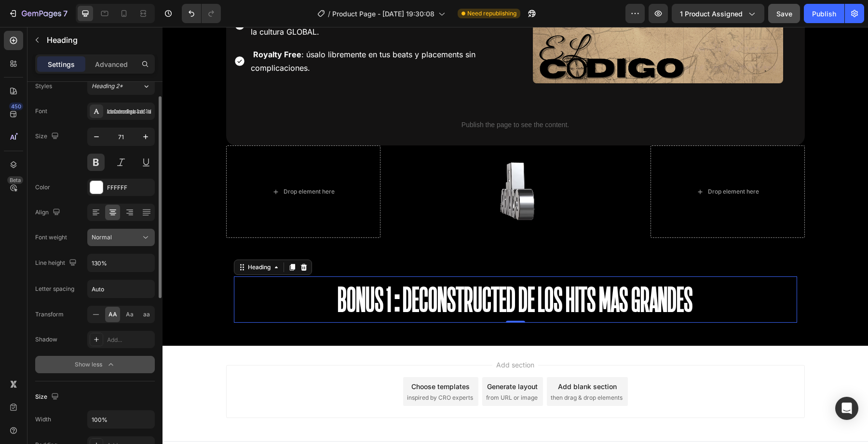
scroll to position [37, 0]
click at [126, 239] on div "Normal" at bounding box center [116, 236] width 49 height 9
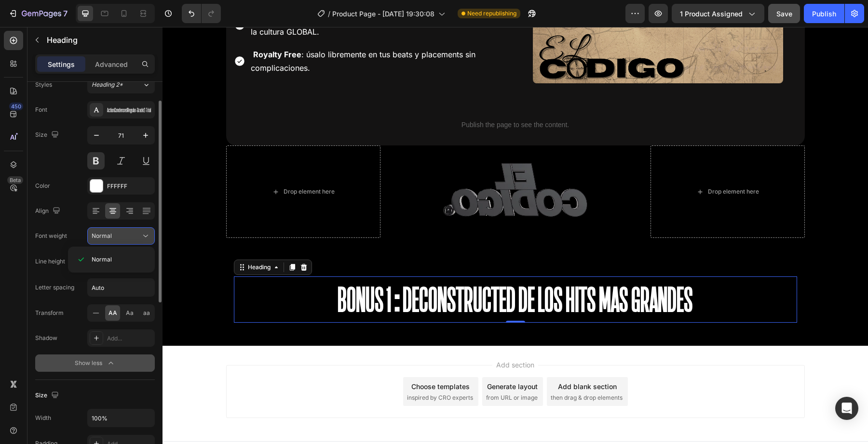
click at [126, 239] on div "Normal" at bounding box center [116, 236] width 49 height 9
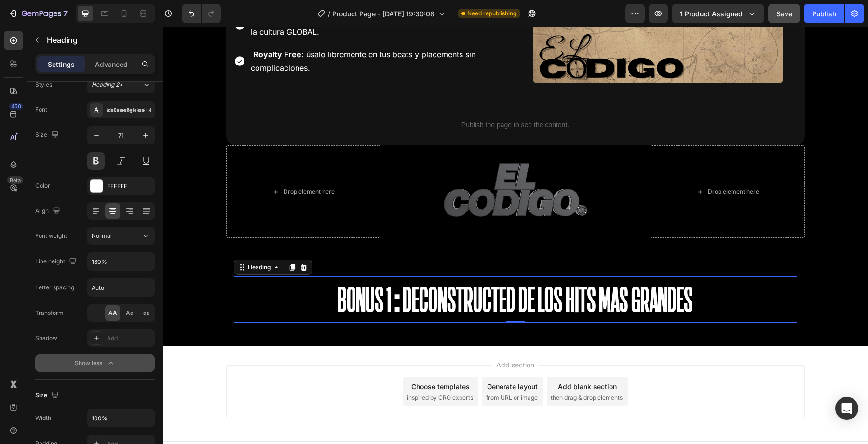
click at [110, 360] on icon "button" at bounding box center [111, 364] width 10 height 10
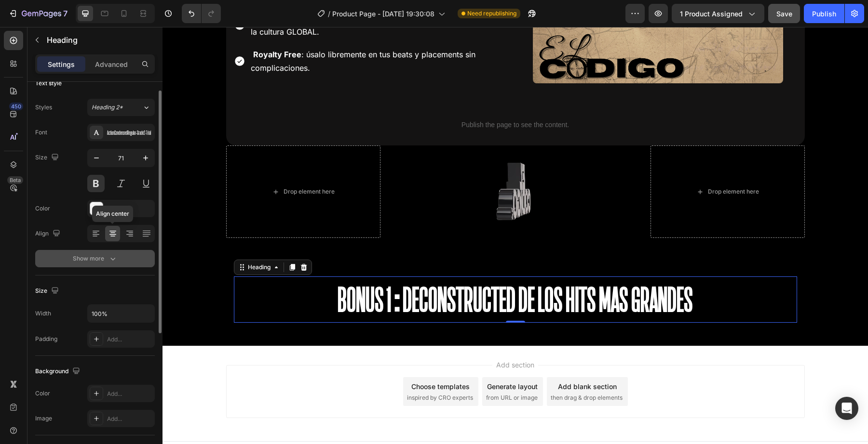
scroll to position [7, 0]
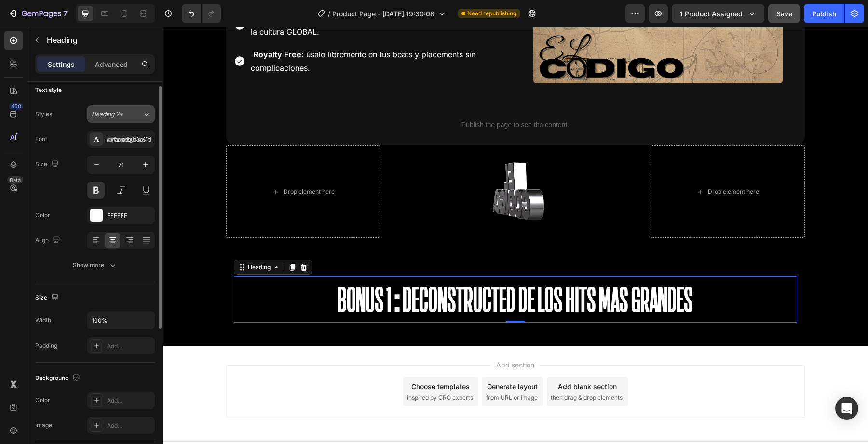
click at [132, 110] on div "Heading 2*" at bounding box center [117, 114] width 51 height 9
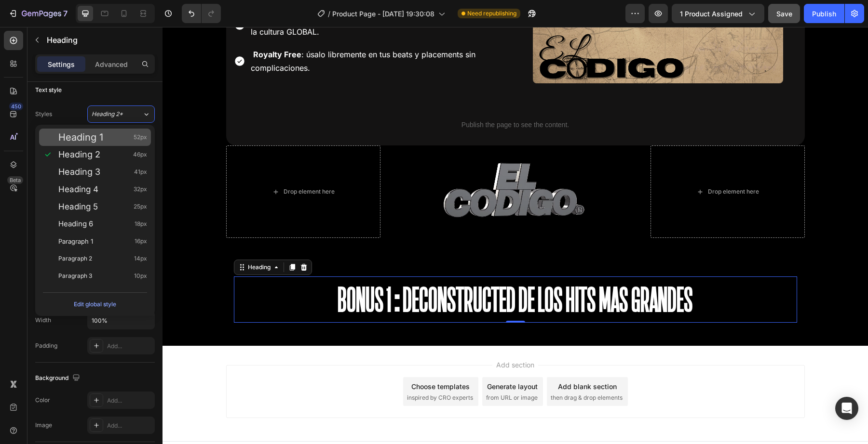
click at [126, 138] on div "Heading 1 52px" at bounding box center [102, 138] width 89 height 10
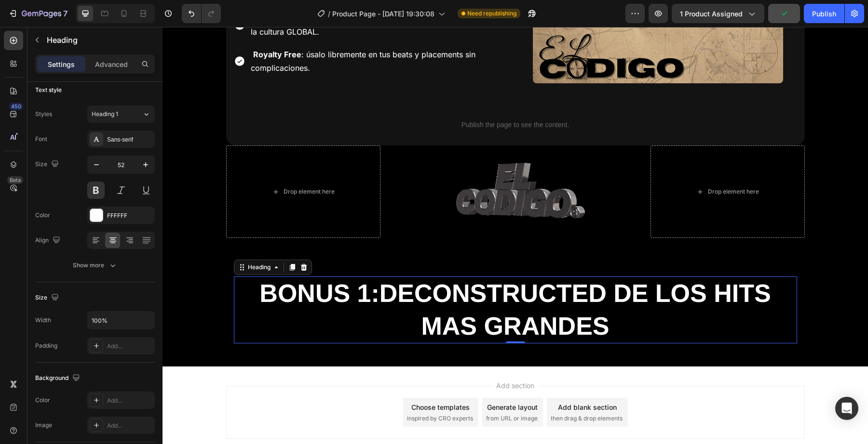
type input "71"
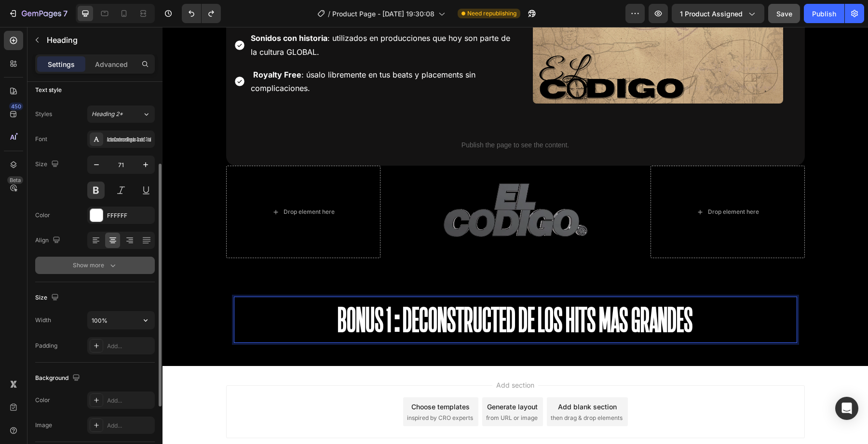
scroll to position [236, 0]
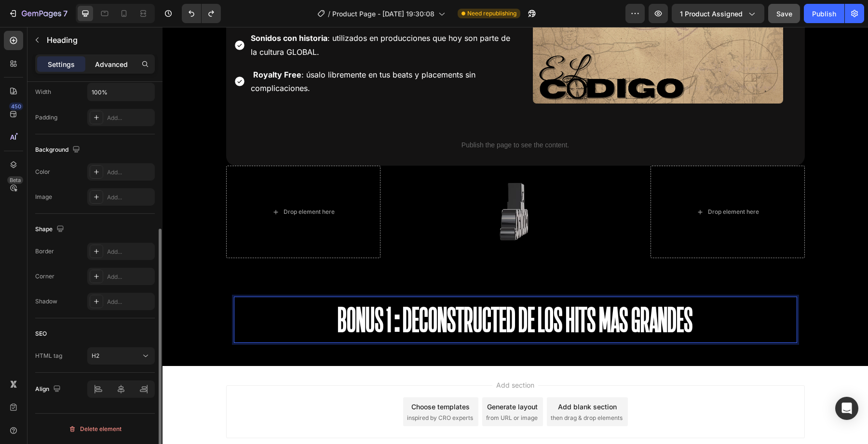
click at [97, 65] on p "Advanced" at bounding box center [111, 64] width 33 height 10
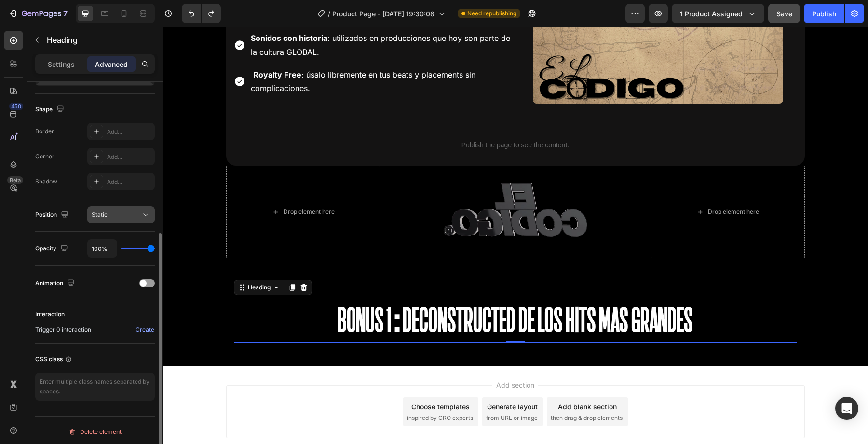
scroll to position [239, 0]
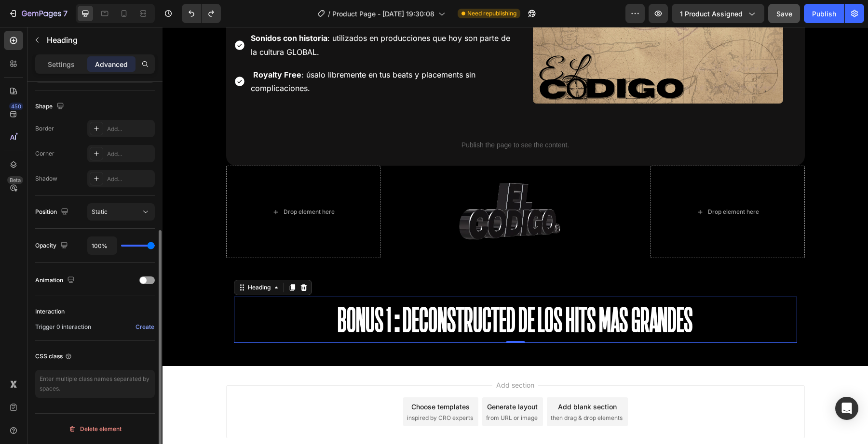
click at [136, 272] on div "Animation" at bounding box center [95, 279] width 120 height 17
click at [140, 278] on div at bounding box center [146, 280] width 15 height 7
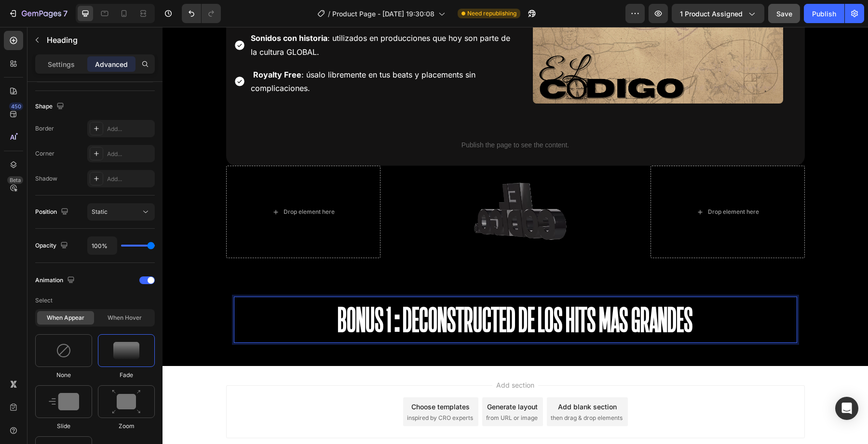
click at [227, 328] on div "BONUS 1:Deconstructed de los hits mas grandes Heading 0 Row" at bounding box center [515, 320] width 578 height 62
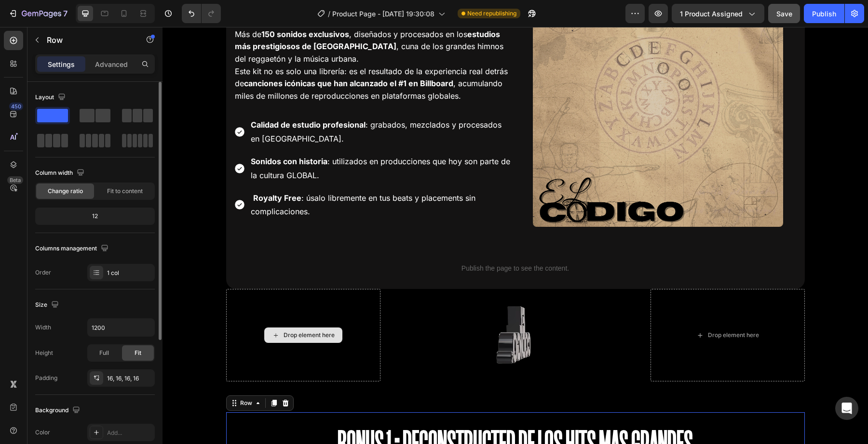
scroll to position [1766, 0]
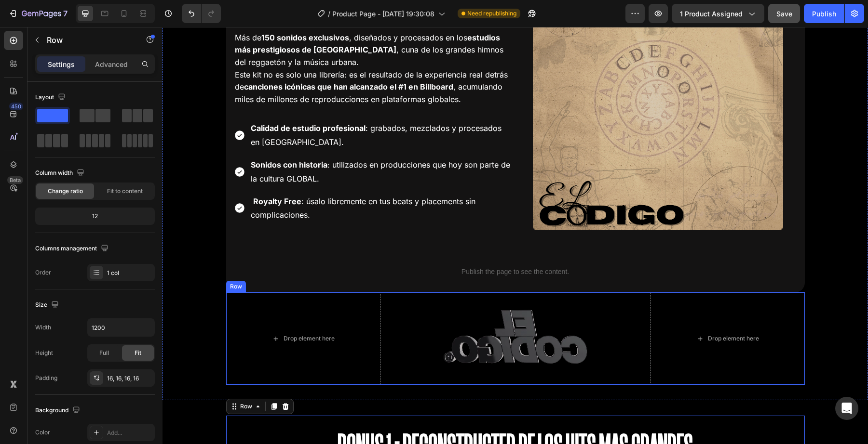
click at [429, 315] on div "Drop element here Custom Code Drop element here Row" at bounding box center [515, 339] width 578 height 93
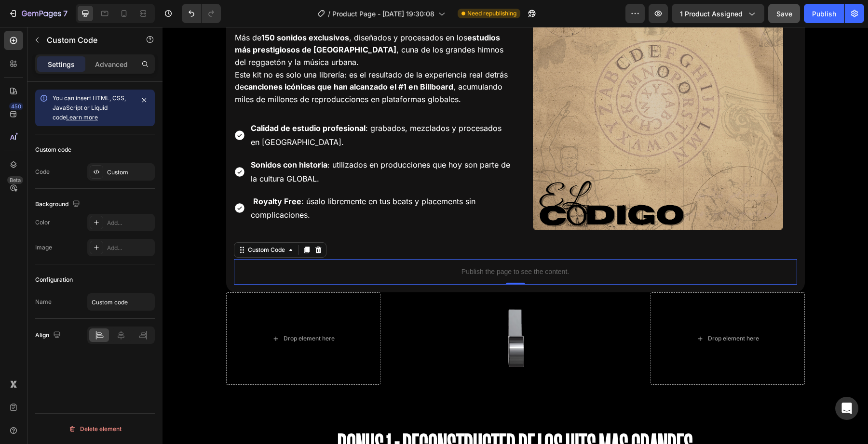
click at [497, 284] on div "Publish the page to see the content." at bounding box center [515, 272] width 563 height 26
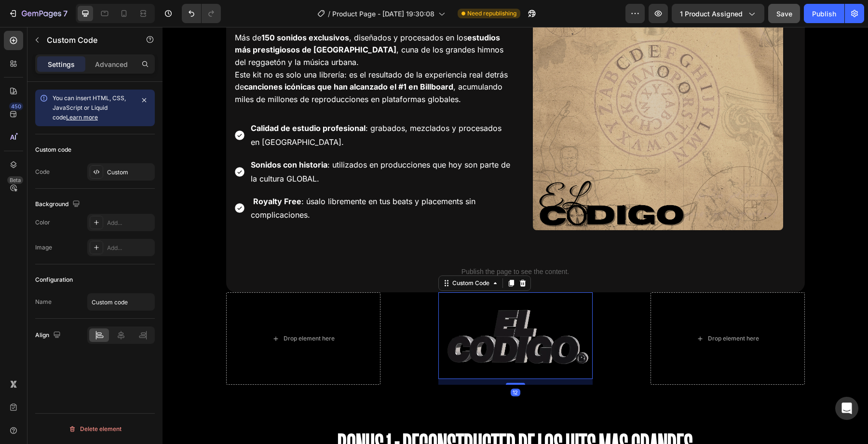
click at [497, 373] on video at bounding box center [515, 336] width 154 height 87
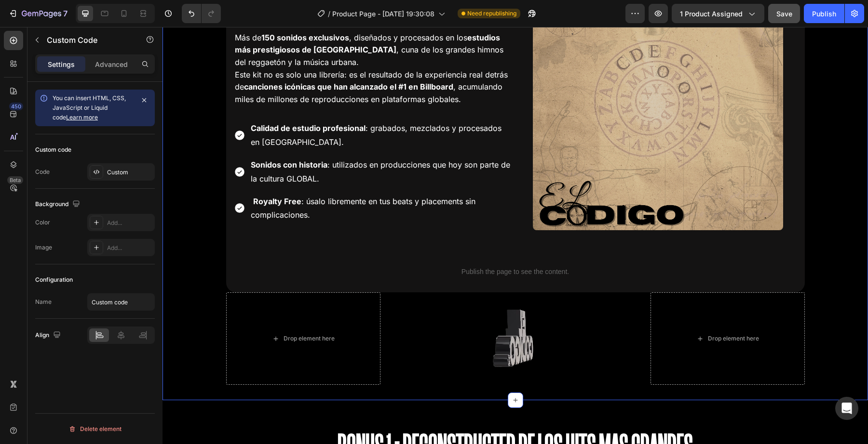
click at [497, 399] on div "Drop element here VALOR: $90 Text Block Drop element here Row Drop element here…" at bounding box center [514, 147] width 705 height 508
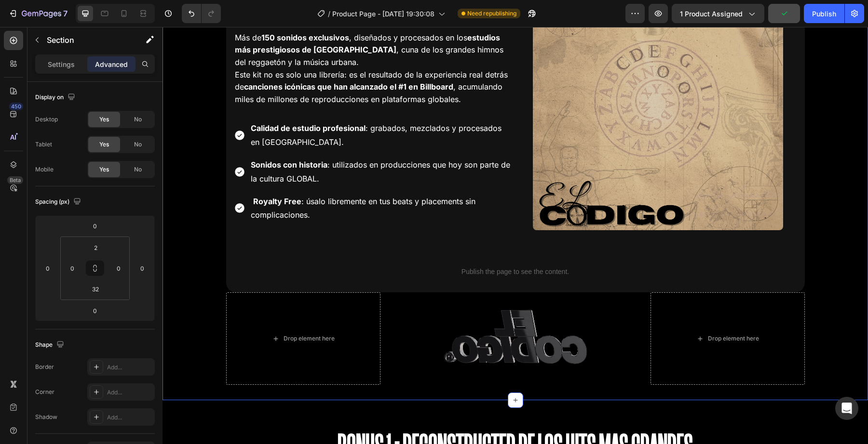
click at [500, 391] on div "Drop element here VALOR: $90 Text Block Drop element here Row Drop element here…" at bounding box center [514, 147] width 705 height 508
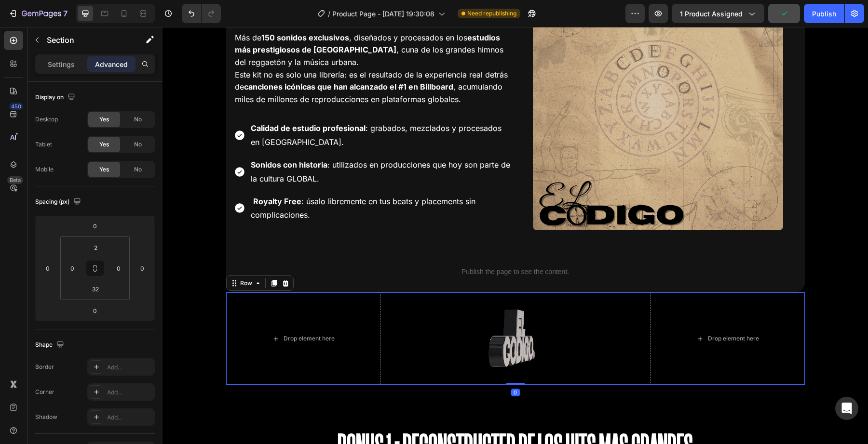
click at [506, 381] on div "Custom Code" at bounding box center [515, 339] width 154 height 93
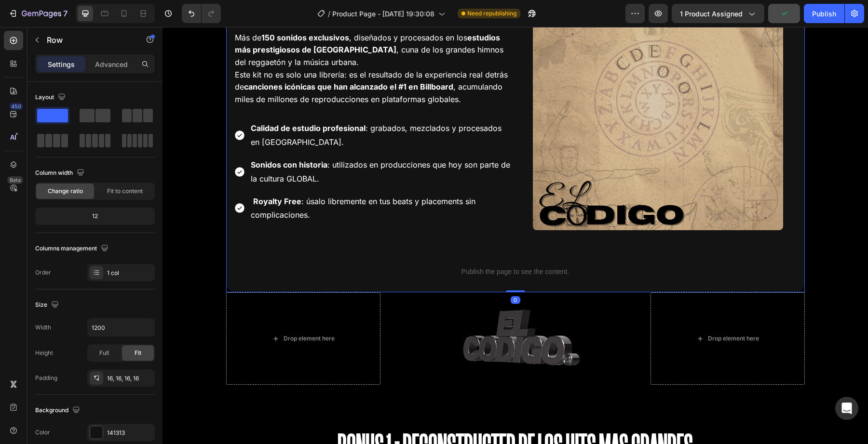
click at [506, 289] on div "Drop element here Drop element here Row El Codigo Drumkit Heading Más de 150 so…" at bounding box center [515, 109] width 578 height 367
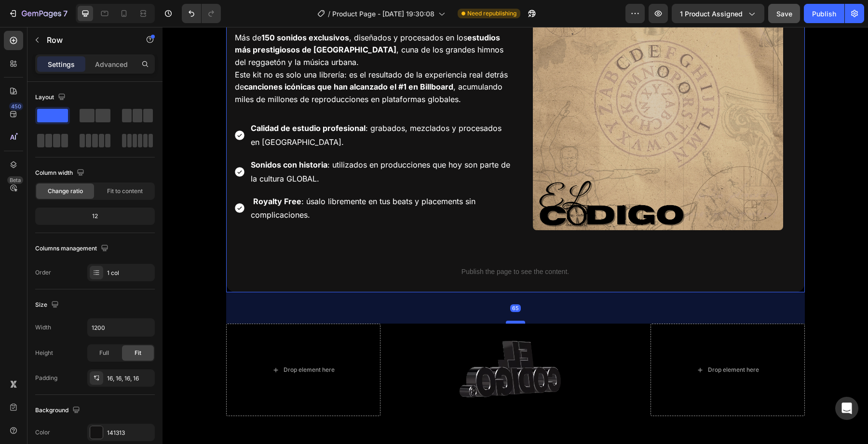
drag, startPoint x: 516, startPoint y: 292, endPoint x: 516, endPoint y: 323, distance: 31.3
click at [516, 323] on div at bounding box center [515, 322] width 19 height 3
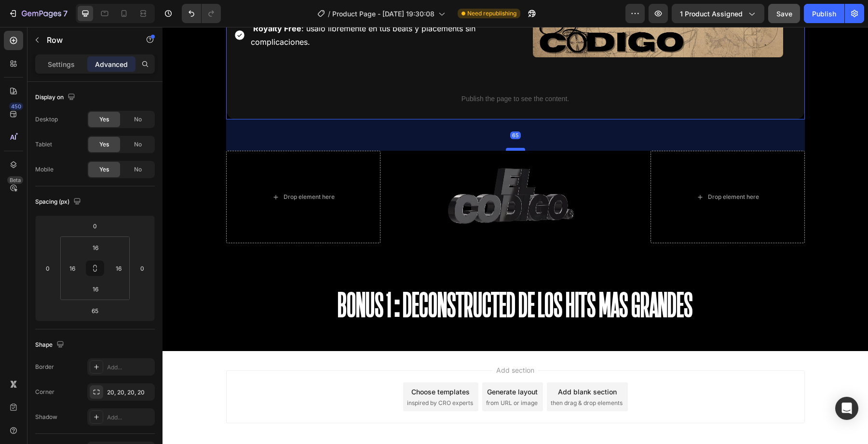
scroll to position [1962, 0]
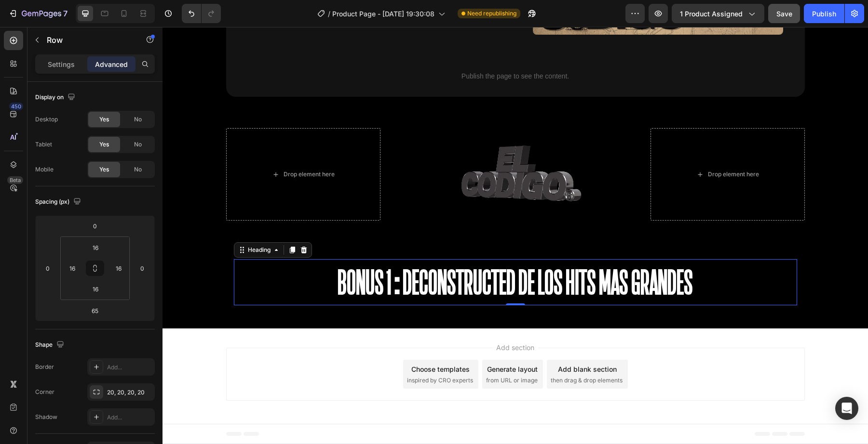
click at [525, 272] on p "BONUS 1:Deconstructed de los hits mas grandes" at bounding box center [515, 282] width 561 height 44
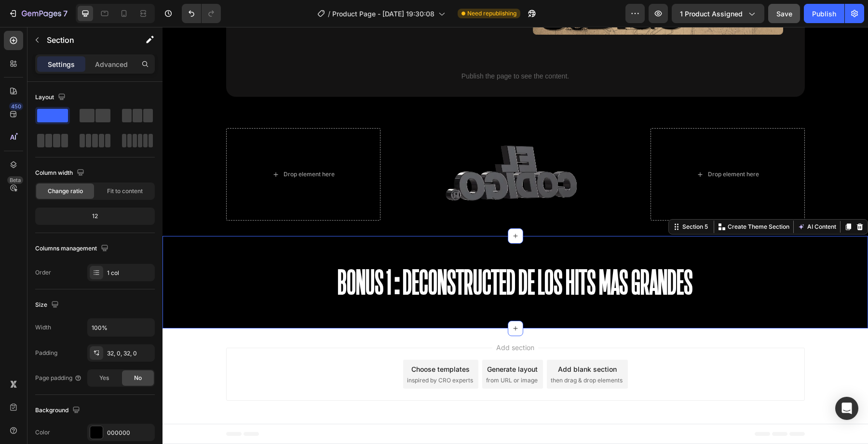
click at [528, 243] on div "BONUS 1:Deconstructed de los hits mas grandes Heading Row Section 5 Create Them…" at bounding box center [514, 282] width 705 height 93
click at [528, 250] on div "BONUS 1:Deconstructed de los hits mas grandes Heading Row Section 5 Create Them…" at bounding box center [514, 282] width 705 height 93
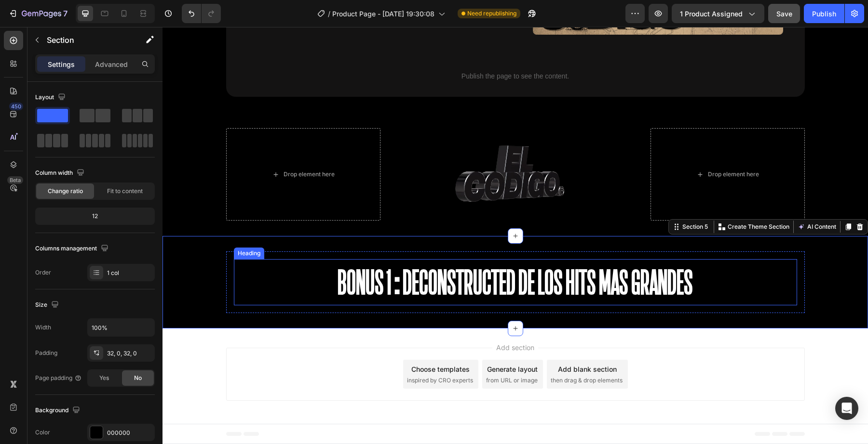
click at [528, 269] on p "BONUS 1:Deconstructed de los hits mas grandes" at bounding box center [515, 282] width 561 height 44
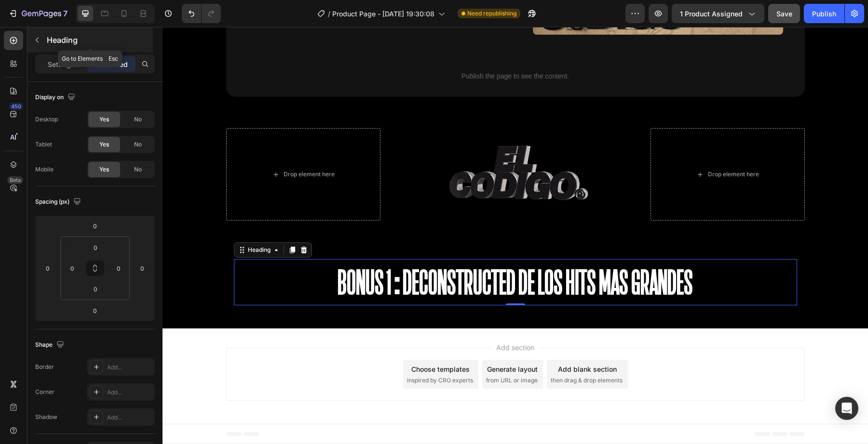
click at [45, 39] on div "Heading" at bounding box center [89, 39] width 125 height 25
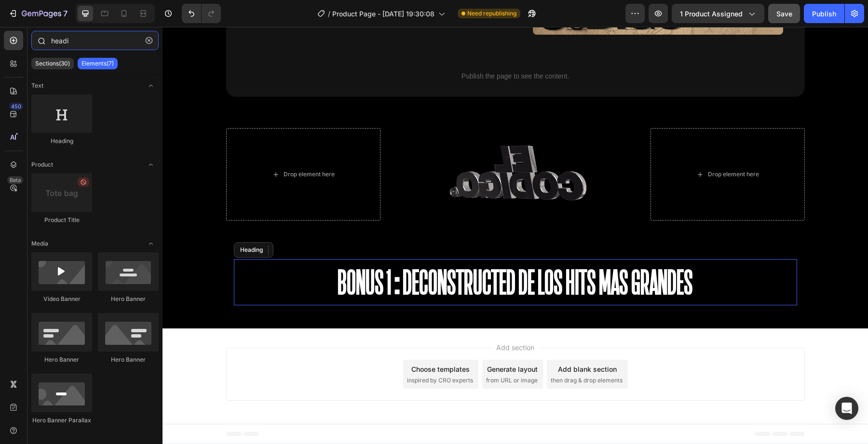
click at [79, 41] on input "headi" at bounding box center [94, 40] width 127 height 19
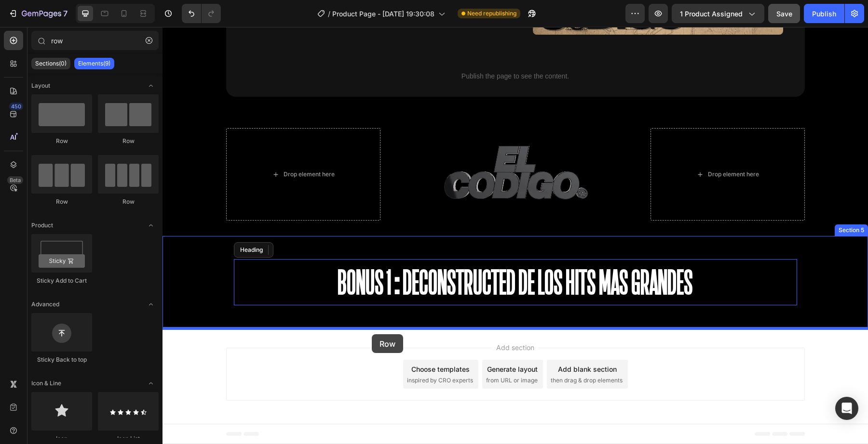
drag, startPoint x: 312, startPoint y: 175, endPoint x: 372, endPoint y: 335, distance: 170.2
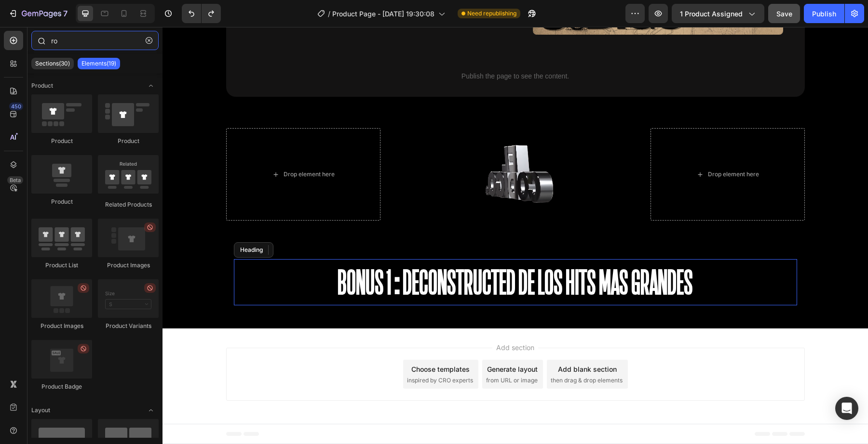
click at [62, 43] on input "ro" at bounding box center [94, 40] width 127 height 19
type input "row"
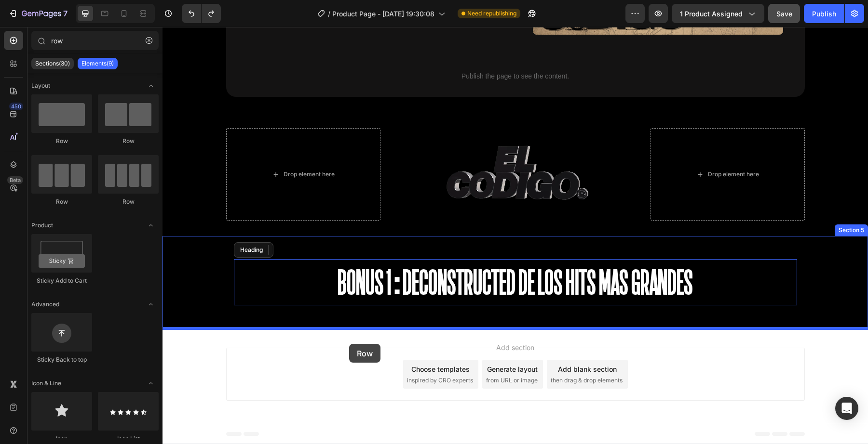
drag, startPoint x: 295, startPoint y: 146, endPoint x: 350, endPoint y: 342, distance: 203.4
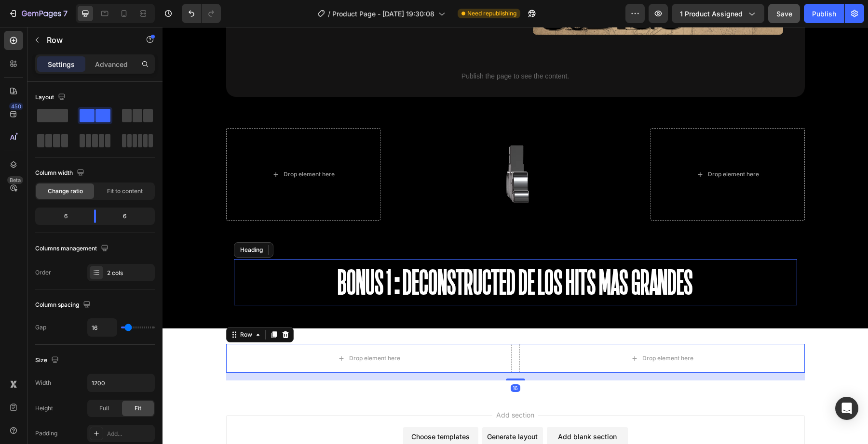
scroll to position [2030, 0]
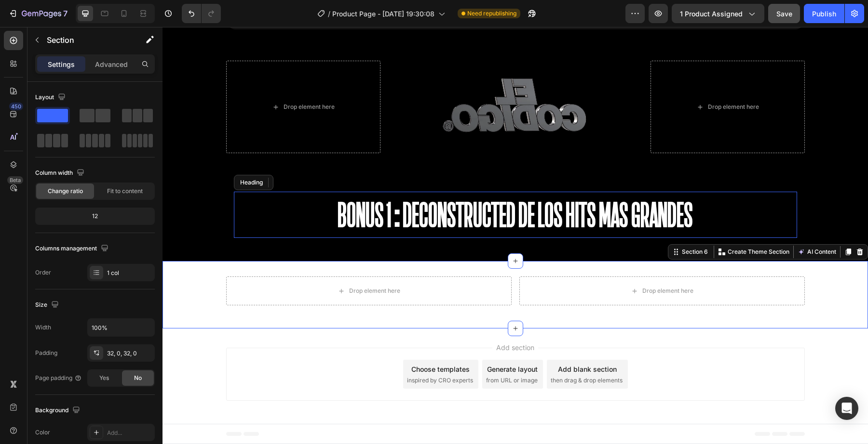
click at [202, 297] on div "Drop element here Drop element here Row" at bounding box center [514, 295] width 705 height 37
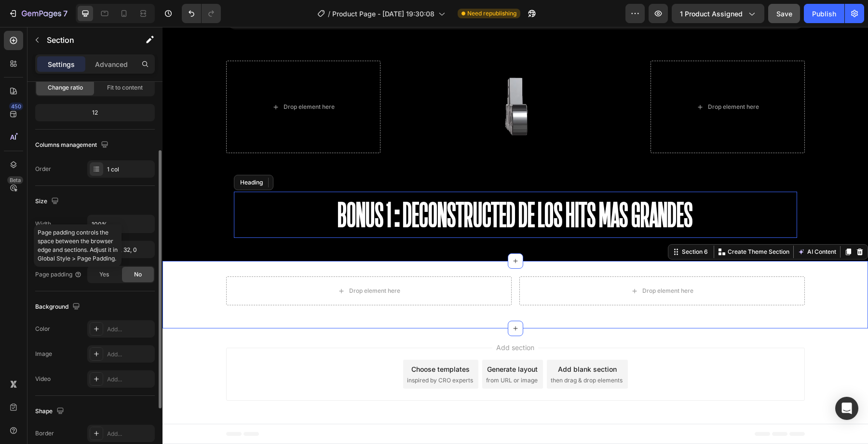
scroll to position [114, 0]
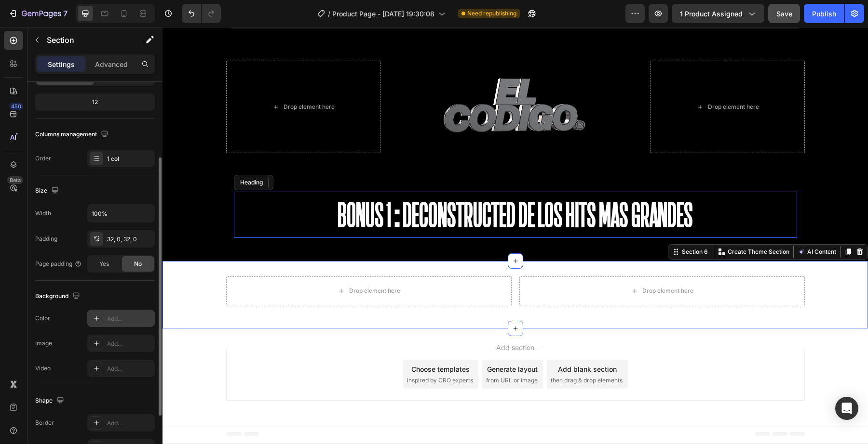
click at [111, 317] on div "Add..." at bounding box center [129, 319] width 45 height 9
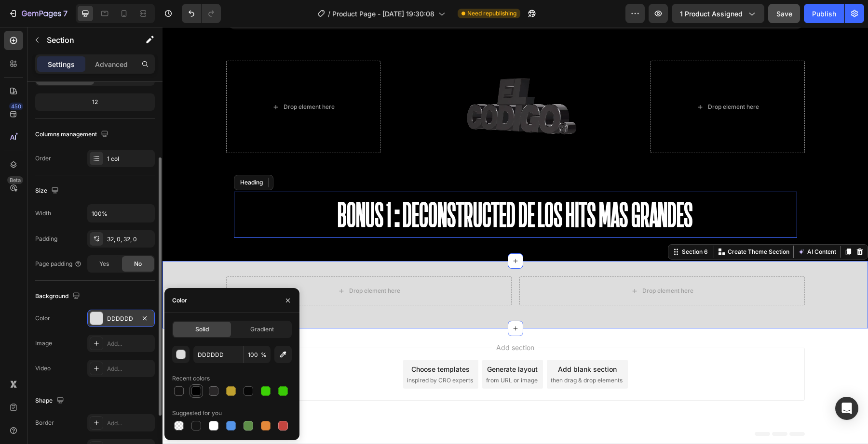
click at [198, 392] on div at bounding box center [196, 392] width 10 height 10
type input "000000"
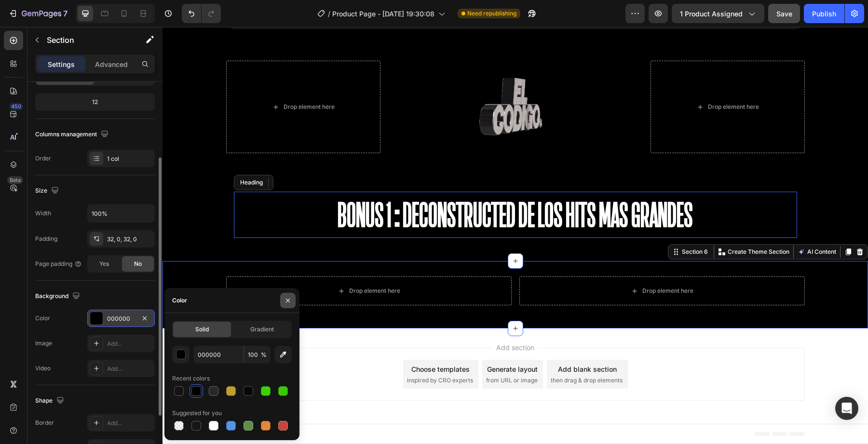
click at [289, 301] on icon "button" at bounding box center [288, 301] width 8 height 8
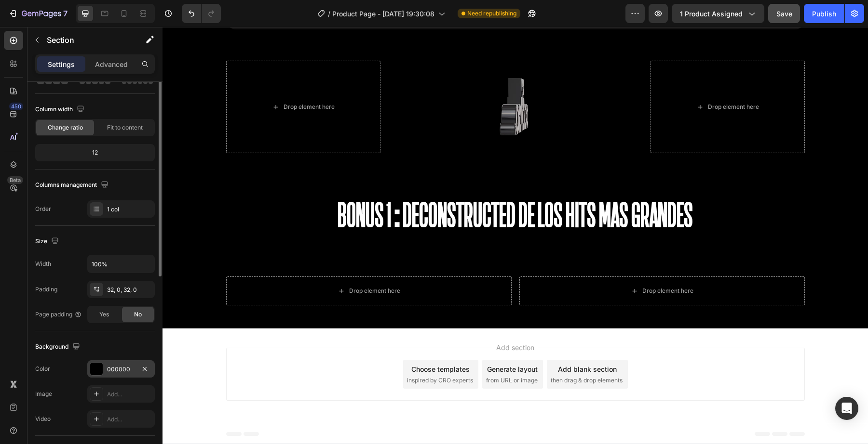
scroll to position [0, 0]
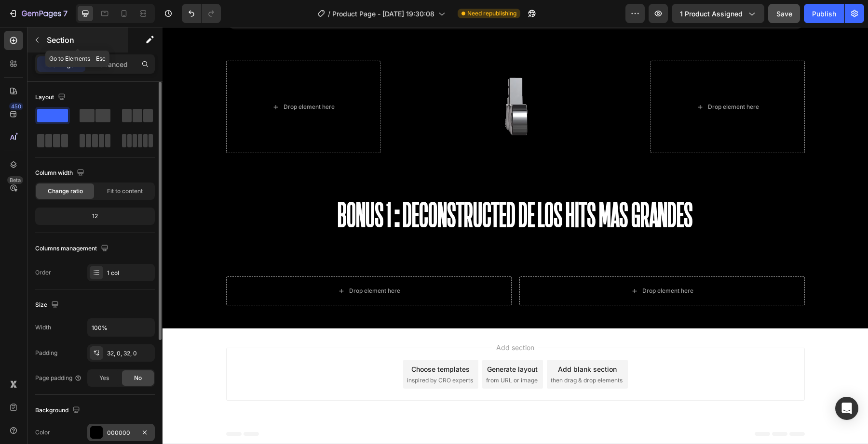
click at [35, 43] on icon "button" at bounding box center [37, 40] width 8 height 8
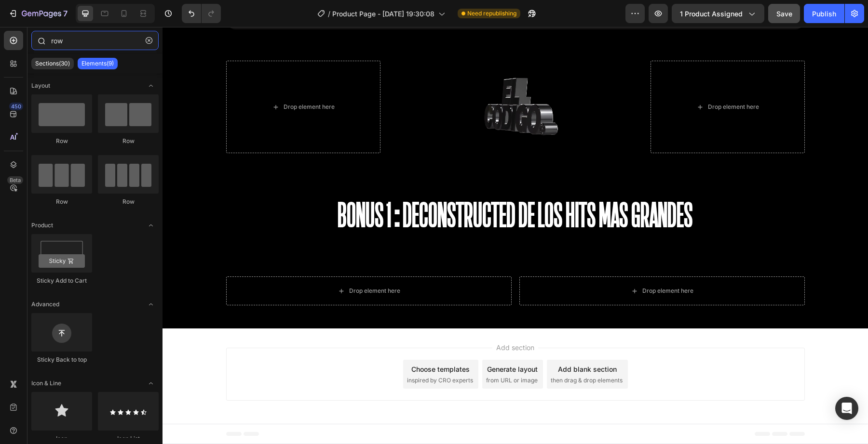
click at [58, 40] on input "row" at bounding box center [94, 40] width 127 height 19
type input "e"
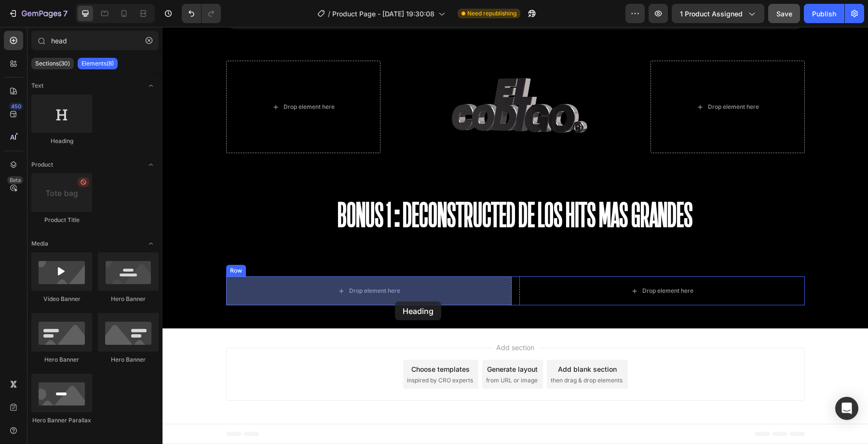
drag, startPoint x: 213, startPoint y: 133, endPoint x: 395, endPoint y: 301, distance: 248.0
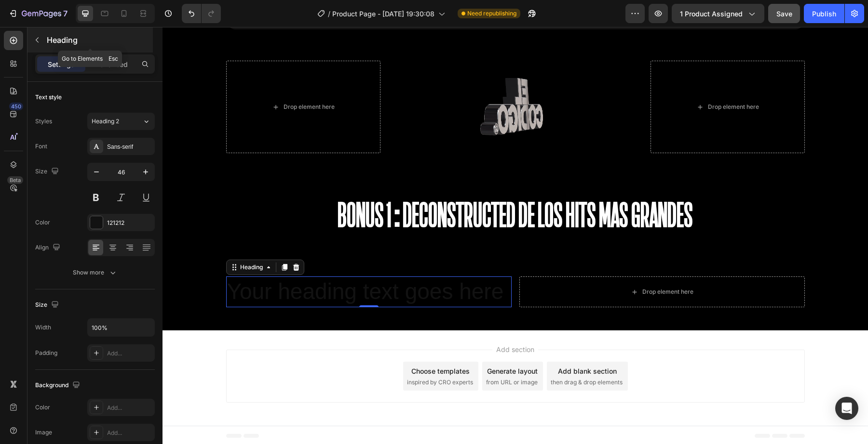
click at [47, 44] on p "Heading" at bounding box center [99, 40] width 104 height 12
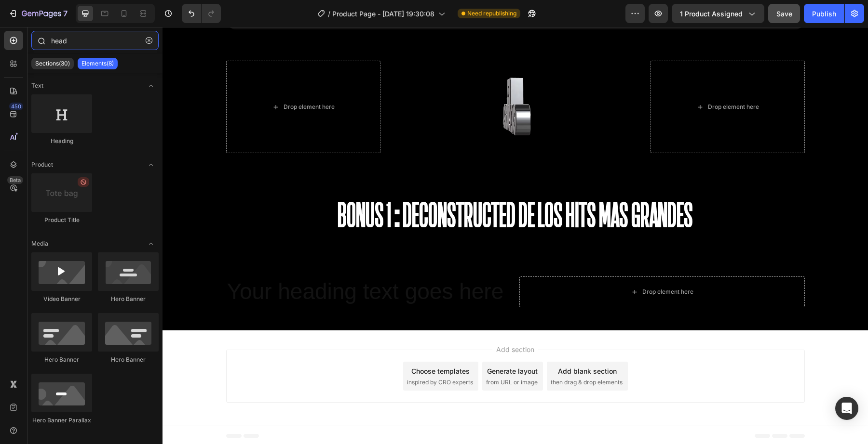
click at [60, 45] on input "head" at bounding box center [94, 40] width 127 height 19
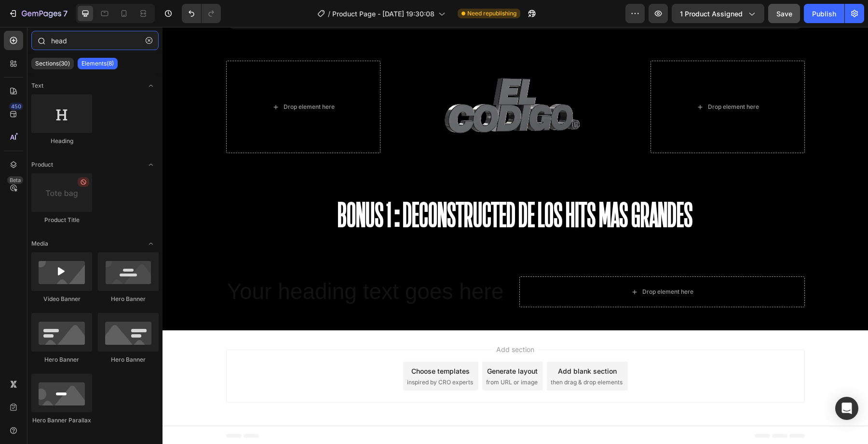
click at [60, 45] on input "head" at bounding box center [94, 40] width 127 height 19
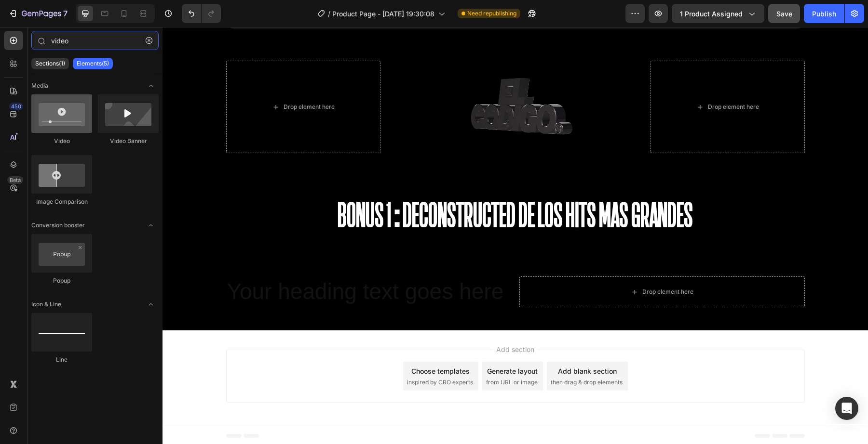
type input "video"
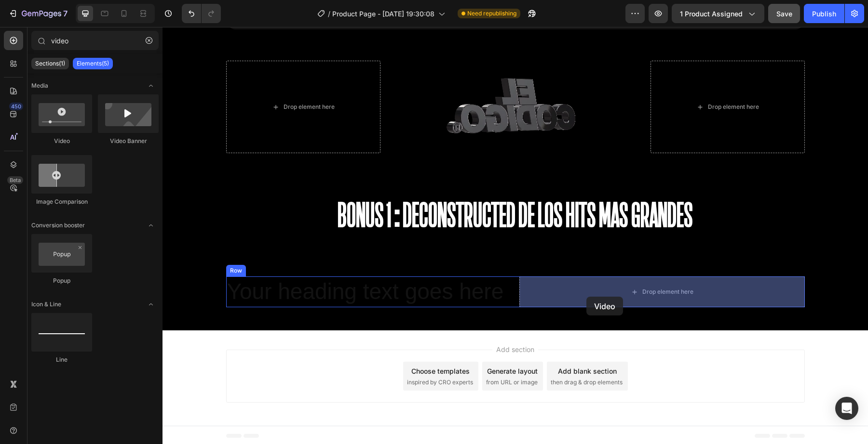
drag, startPoint x: 229, startPoint y: 147, endPoint x: 586, endPoint y: 297, distance: 387.4
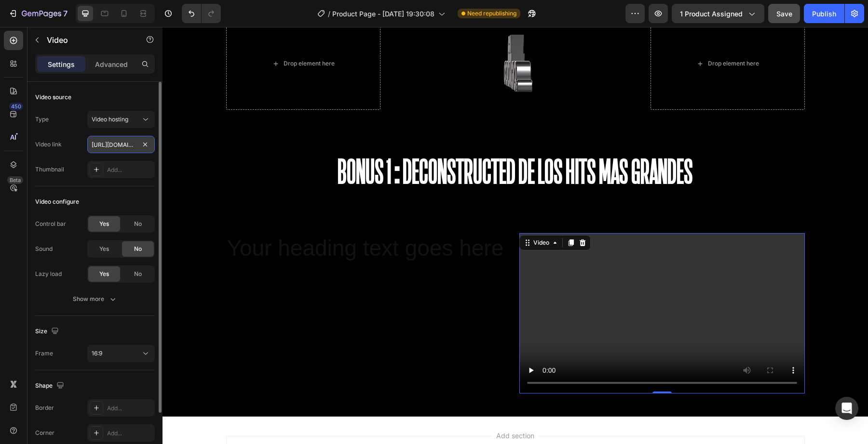
click at [120, 147] on input "https://cdn.shopify.com/videos/c/o/v/2cd3deb506b54b009063f7270ab5cf2e.mp4" at bounding box center [120, 144] width 67 height 17
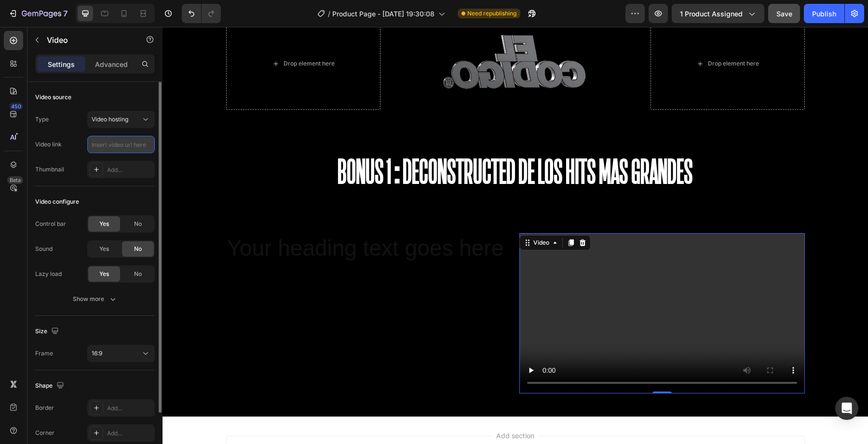
click at [137, 145] on input "text" at bounding box center [120, 144] width 67 height 17
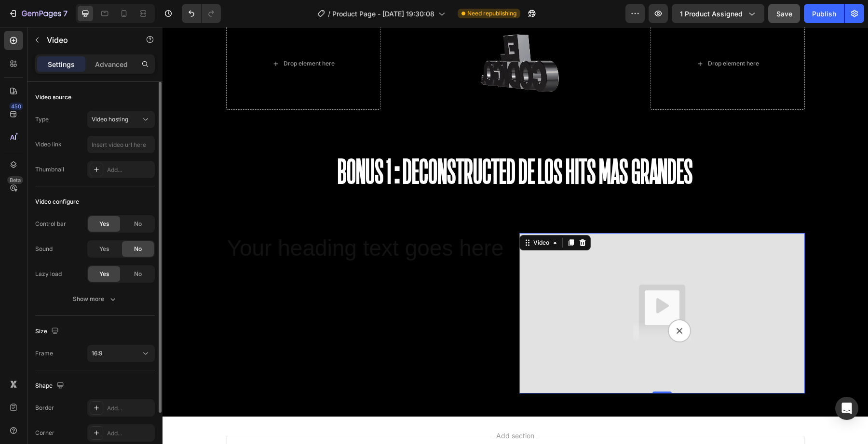
click at [65, 147] on div "Video link" at bounding box center [95, 144] width 120 height 17
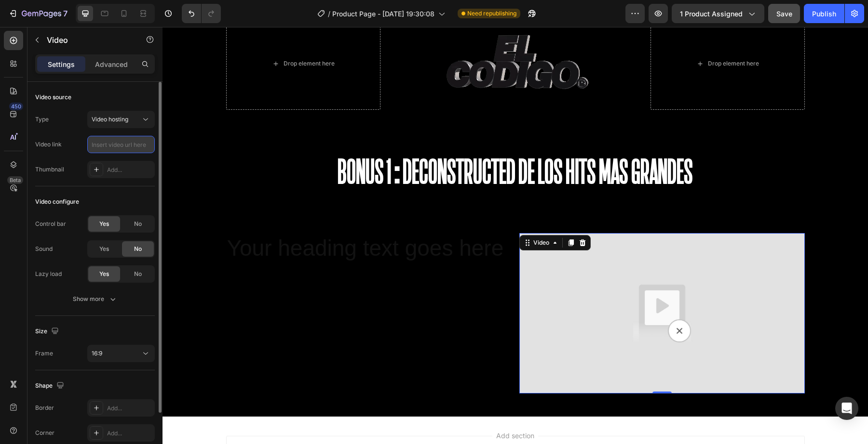
click at [104, 147] on input "text" at bounding box center [120, 144] width 67 height 17
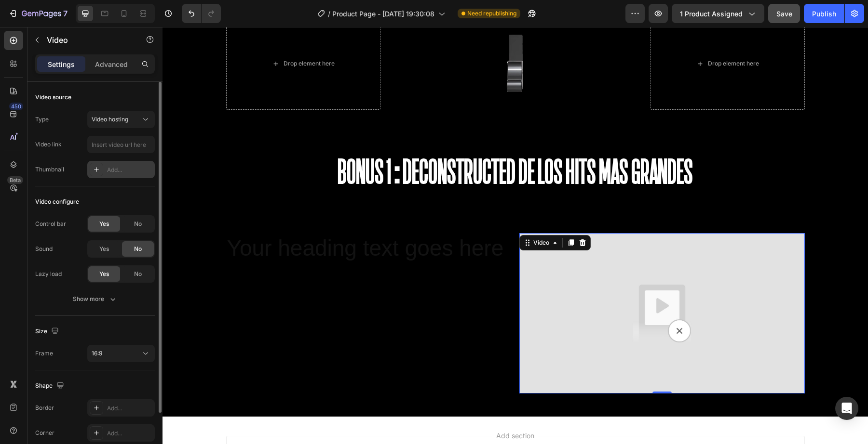
click at [109, 169] on div "Add..." at bounding box center [129, 170] width 45 height 9
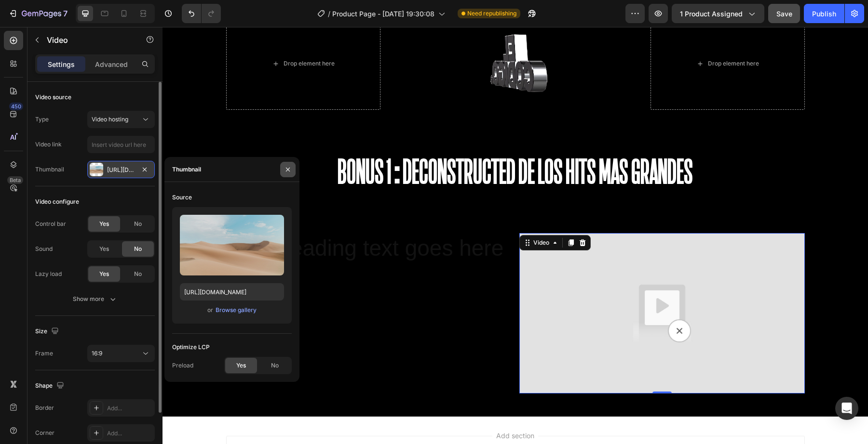
click at [290, 171] on icon "button" at bounding box center [288, 170] width 8 height 8
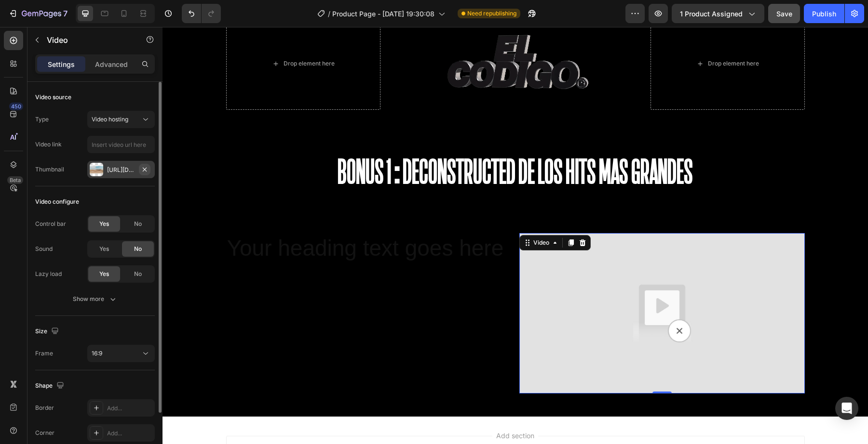
click at [144, 170] on icon "button" at bounding box center [145, 169] width 4 height 4
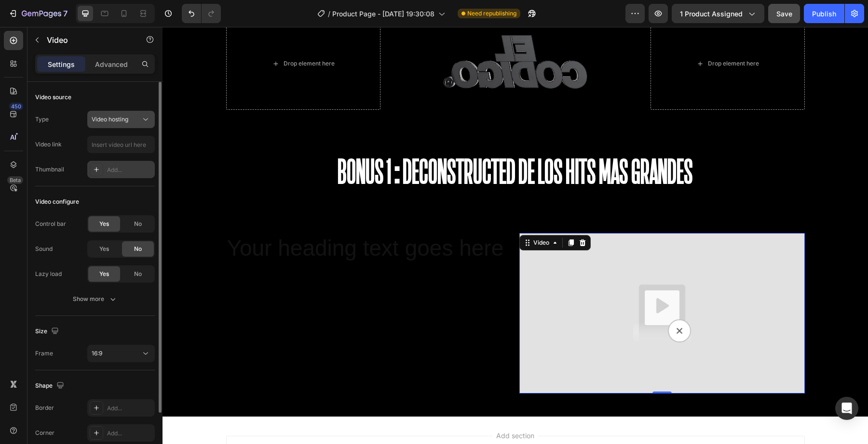
click at [127, 127] on button "Video hosting" at bounding box center [120, 119] width 67 height 17
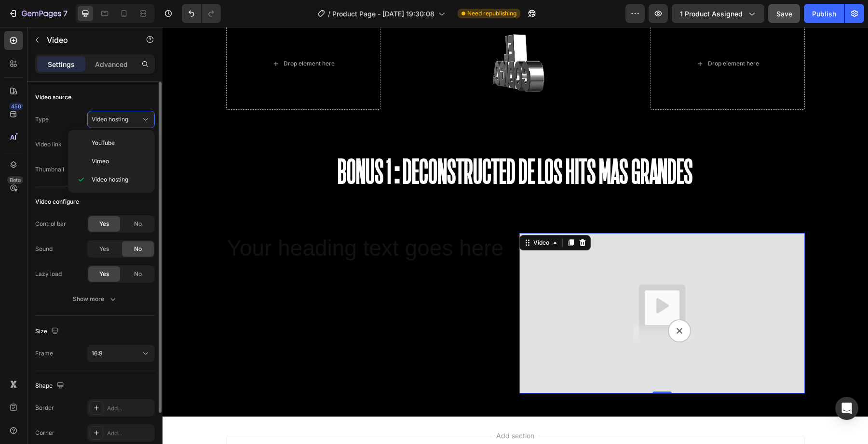
click at [70, 120] on div "Type Video hosting" at bounding box center [95, 119] width 120 height 17
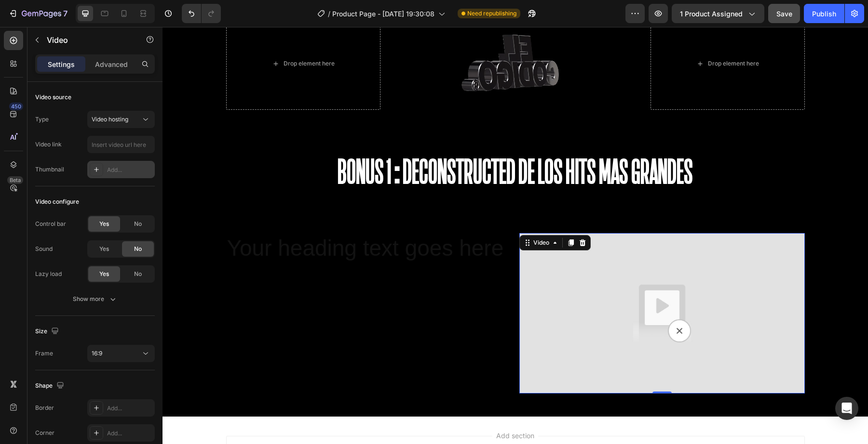
click at [546, 304] on img at bounding box center [661, 313] width 285 height 161
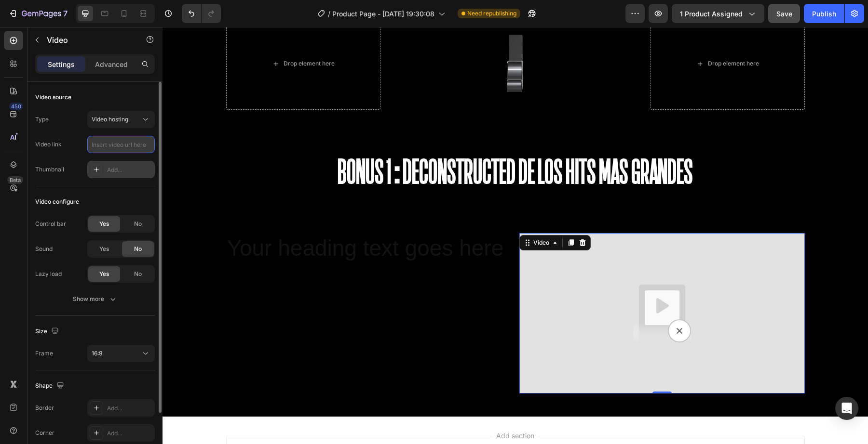
click at [122, 144] on input "text" at bounding box center [120, 144] width 67 height 17
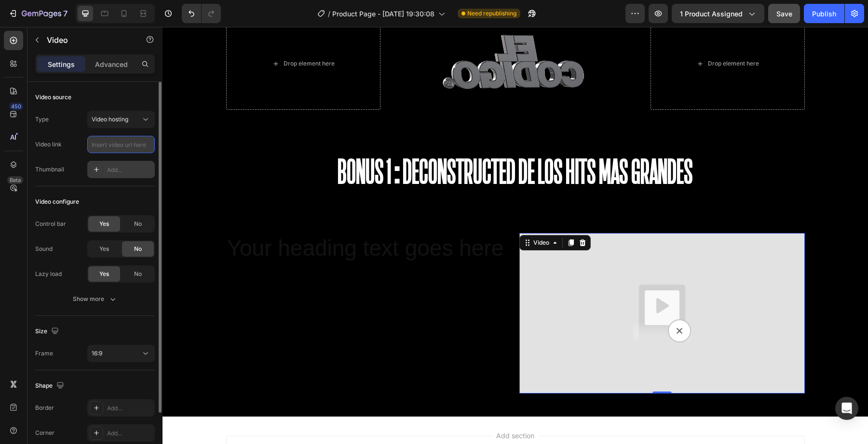
paste input "https://cdn.shopify.com/videos/c/o/v/ad0bcccbb41e451aad80ffadcd6564b9.mp4"
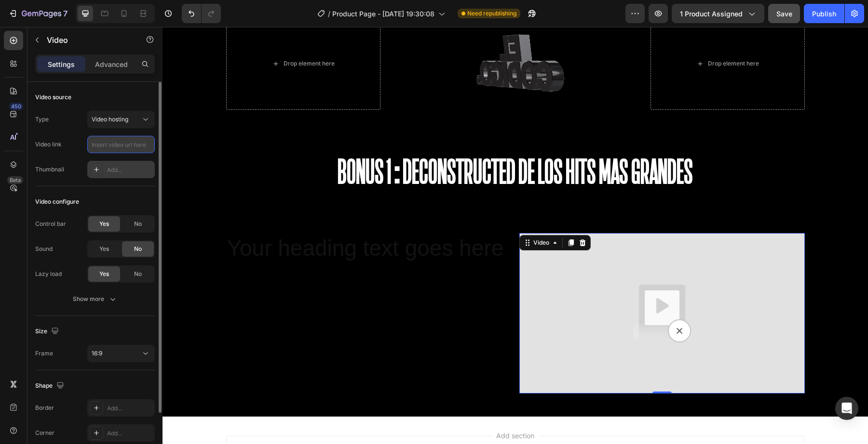
type input "https://cdn.shopify.com/videos/c/o/v/ad0bcccbb41e451aad80ffadcd6564b9.mp4"
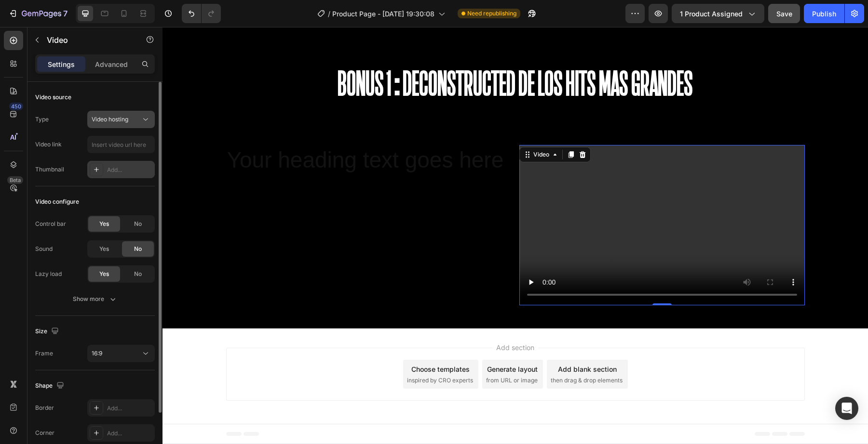
click at [143, 121] on icon at bounding box center [146, 120] width 10 height 10
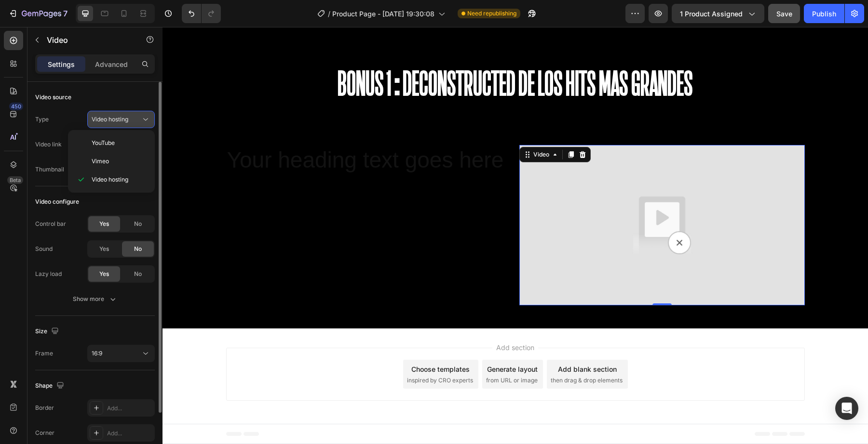
click at [143, 121] on icon at bounding box center [146, 120] width 10 height 10
click at [608, 244] on img at bounding box center [661, 225] width 285 height 161
click at [125, 150] on input "text" at bounding box center [120, 144] width 67 height 17
paste input "https://cdn.shopify.com/videos/c/o/v/ad0bcccbb41e451aad80ffadcd6564b9.mp4"
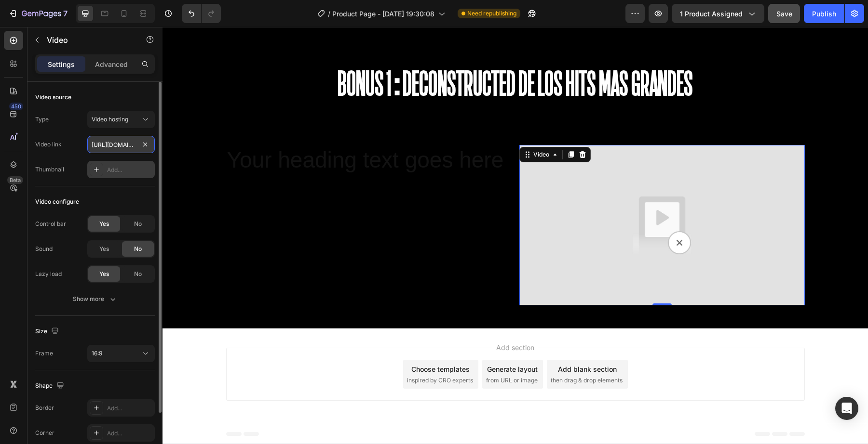
scroll to position [0, 180]
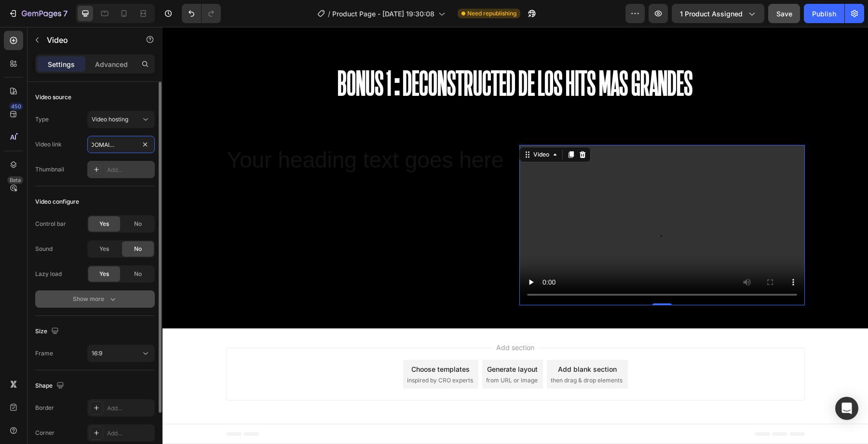
type input "https://cdn.shopify.com/videos/c/o/v/ad0bcccbb41e451aad80ffadcd6564b9.mp4"
click at [108, 301] on icon "button" at bounding box center [113, 300] width 10 height 10
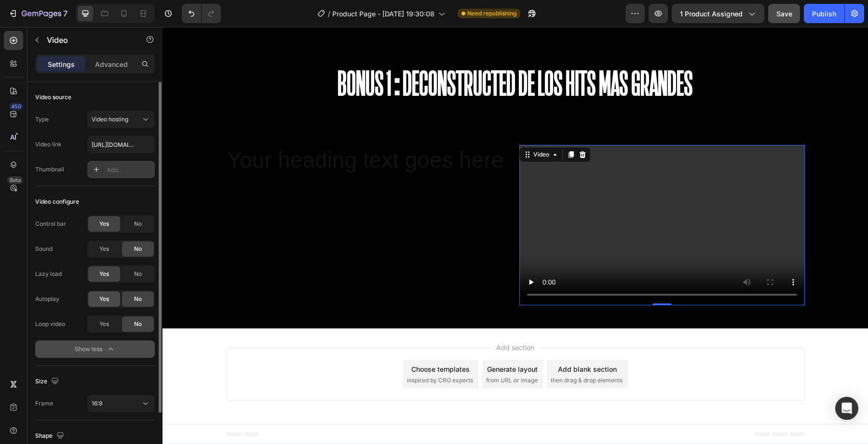
click at [97, 302] on div "Yes" at bounding box center [104, 299] width 32 height 15
click at [94, 323] on div "Yes" at bounding box center [104, 324] width 32 height 15
click at [25, 317] on div "450 Beta" at bounding box center [13, 235] width 27 height 417
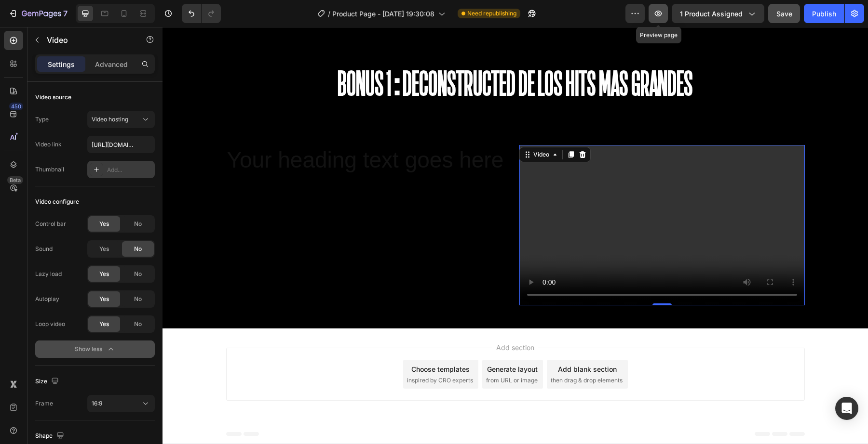
click at [666, 18] on button "button" at bounding box center [657, 13] width 19 height 19
click at [557, 216] on video at bounding box center [661, 225] width 285 height 161
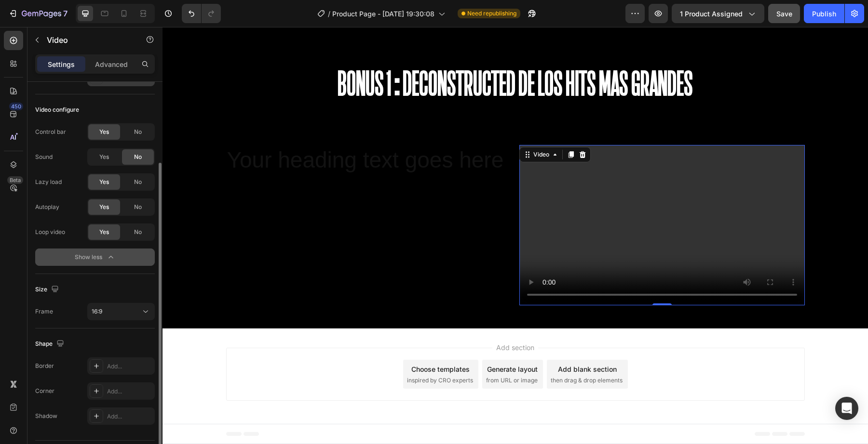
scroll to position [98, 0]
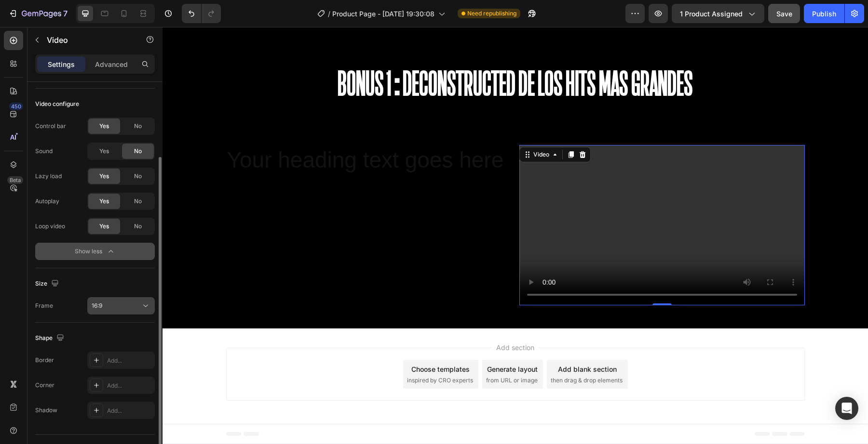
click at [146, 306] on icon at bounding box center [146, 306] width 10 height 10
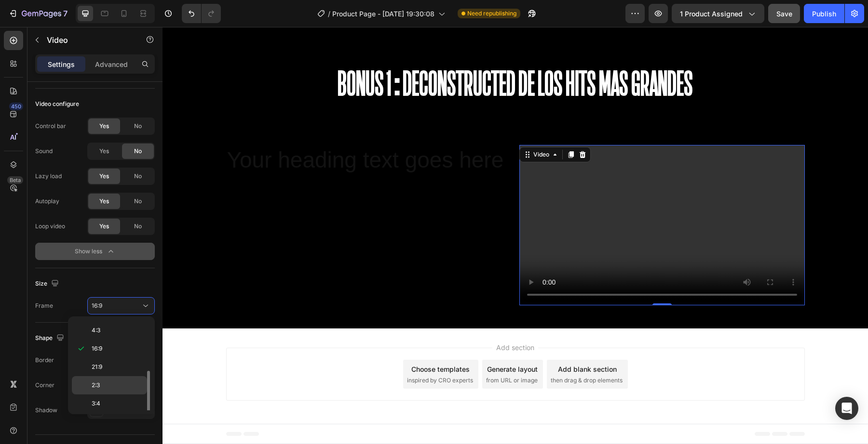
scroll to position [93, 0]
click at [114, 390] on div "9:16" at bounding box center [109, 383] width 75 height 18
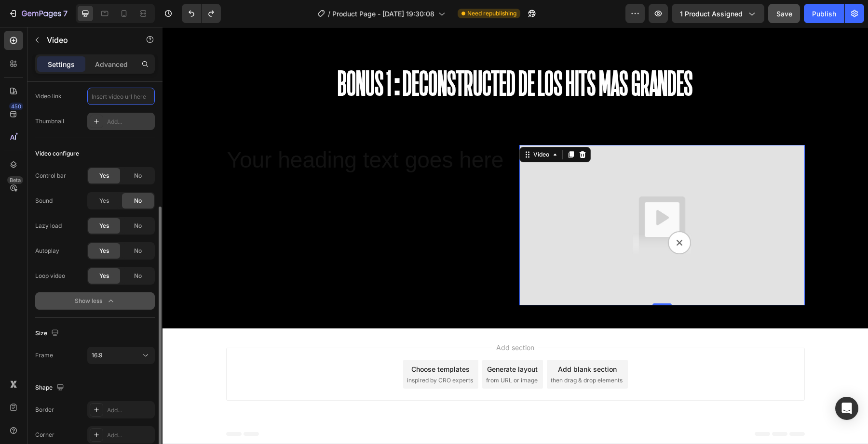
scroll to position [0, 0]
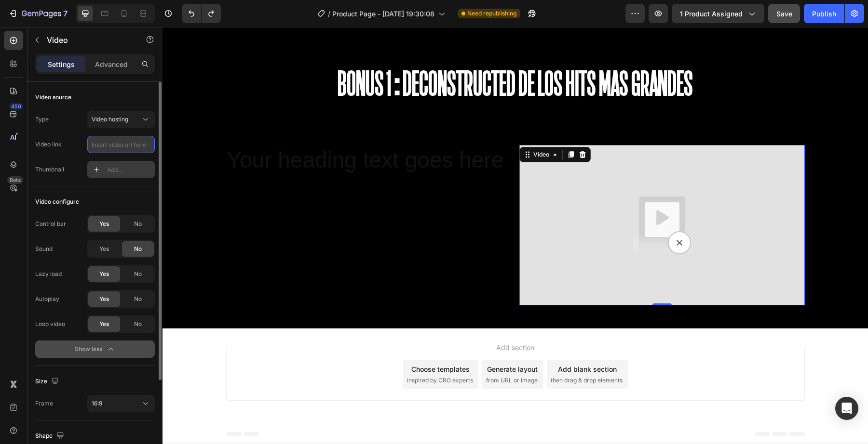
click at [97, 143] on input "text" at bounding box center [120, 144] width 67 height 17
paste input "https://cdn.shopify.com/videos/c/o/v/ad0bcccbb41e451aad80ffadcd6564b9.mp4"
drag, startPoint x: 118, startPoint y: 147, endPoint x: 0, endPoint y: 147, distance: 117.6
click at [0, 147] on div "450 Beta video Sections(1) Elements(5) Media Video Video Banner Image Compariso…" at bounding box center [81, 235] width 162 height 417
click at [60, 147] on div "Video link" at bounding box center [48, 144] width 27 height 9
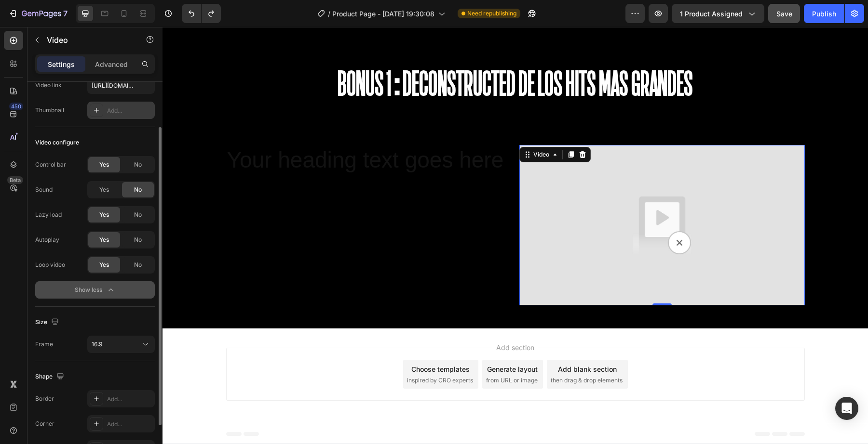
click at [109, 293] on icon "button" at bounding box center [111, 290] width 10 height 10
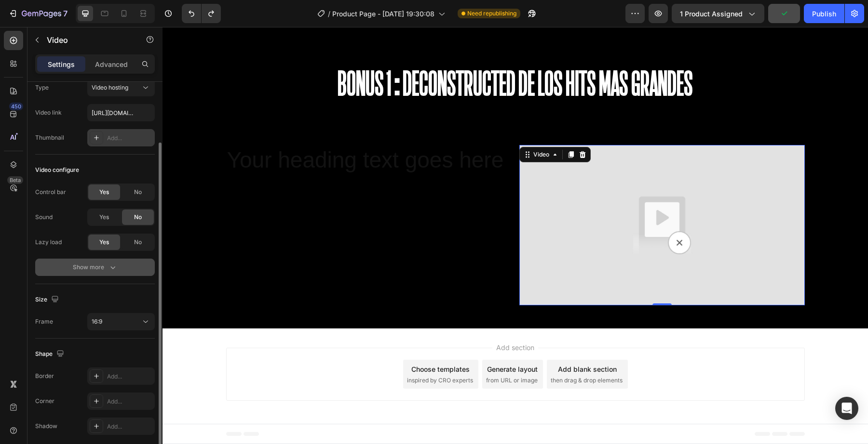
scroll to position [23, 0]
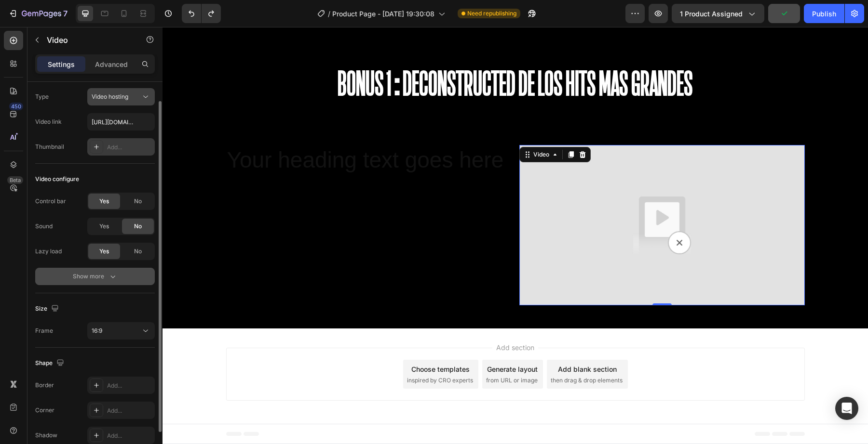
click at [118, 98] on span "Video hosting" at bounding box center [110, 96] width 37 height 7
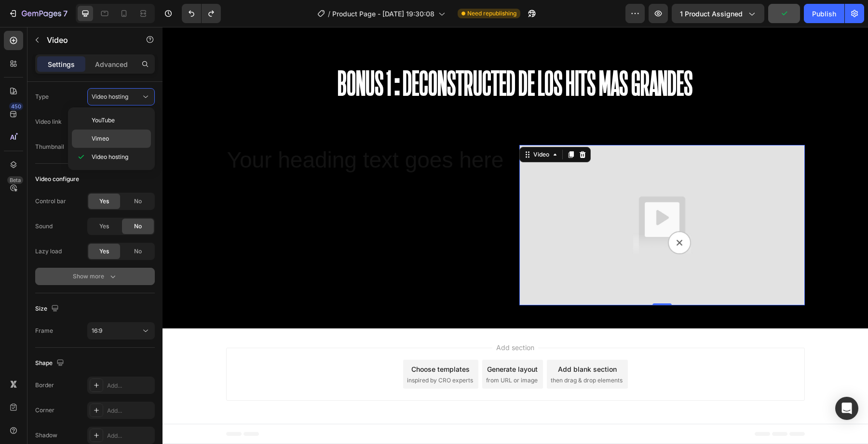
click at [121, 141] on p "Vimeo" at bounding box center [119, 138] width 55 height 9
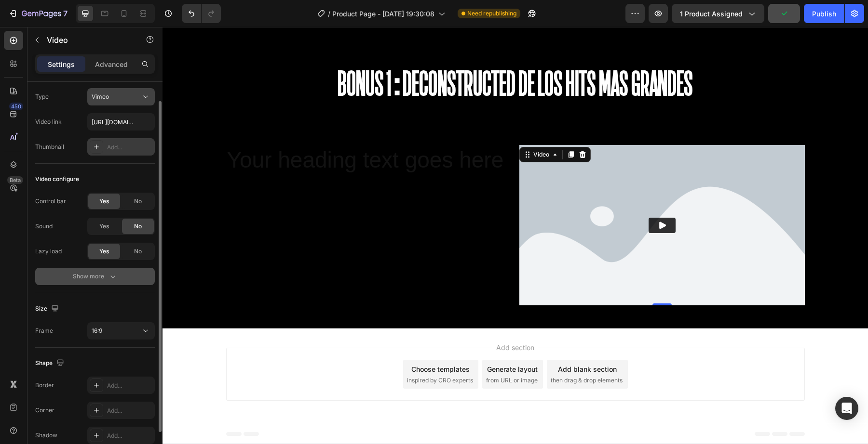
click at [123, 104] on button "Vimeo" at bounding box center [120, 96] width 67 height 17
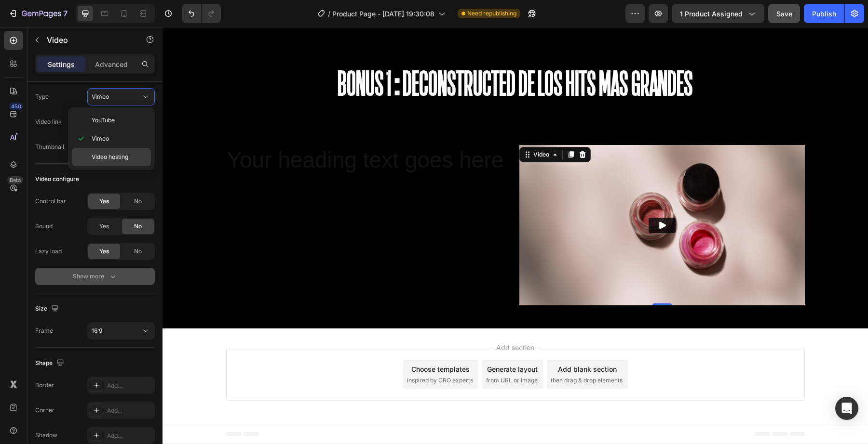
click at [122, 160] on span "Video hosting" at bounding box center [110, 157] width 37 height 9
type input "https://cdn.shopify.com/videos/c/o/v/ad0bcccbb41e451aad80ffadcd6564b9.mp4"
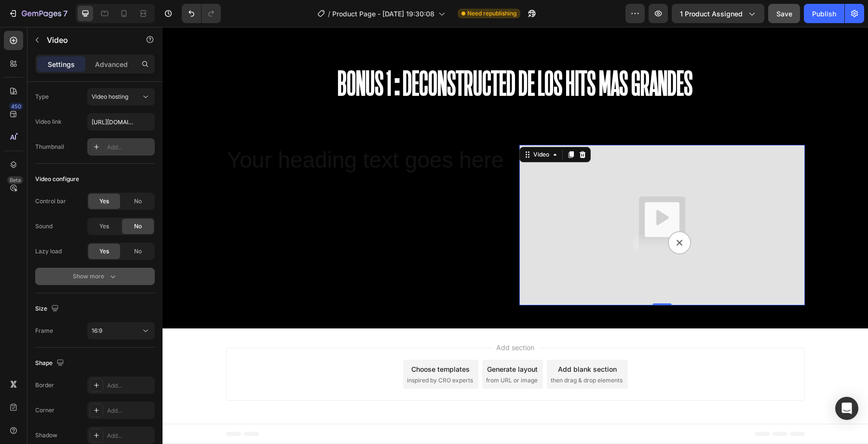
click at [56, 150] on div "Thumbnail" at bounding box center [49, 147] width 29 height 9
click at [121, 126] on input "https://cdn.shopify.com/videos/c/o/v/ad0bcccbb41e451aad80ffadcd6564b9.mp4" at bounding box center [120, 121] width 67 height 17
click at [590, 219] on img at bounding box center [661, 225] width 285 height 161
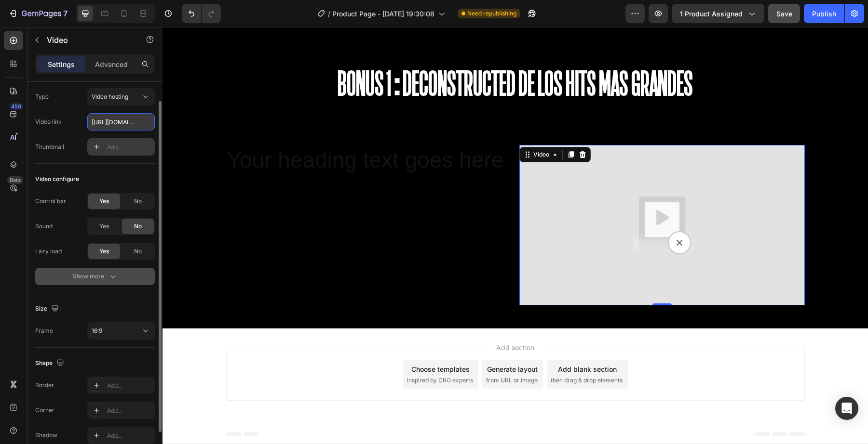
click at [116, 118] on input "https://cdn.shopify.com/videos/c/o/v/ad0bcccbb41e451aad80ffadcd6564b9.mp4" at bounding box center [120, 121] width 67 height 17
click at [82, 136] on div "Type Video hosting Video link https://cdn.shopify.com/videos/c/o/v/ad0bcccbb41e…" at bounding box center [95, 121] width 120 height 67
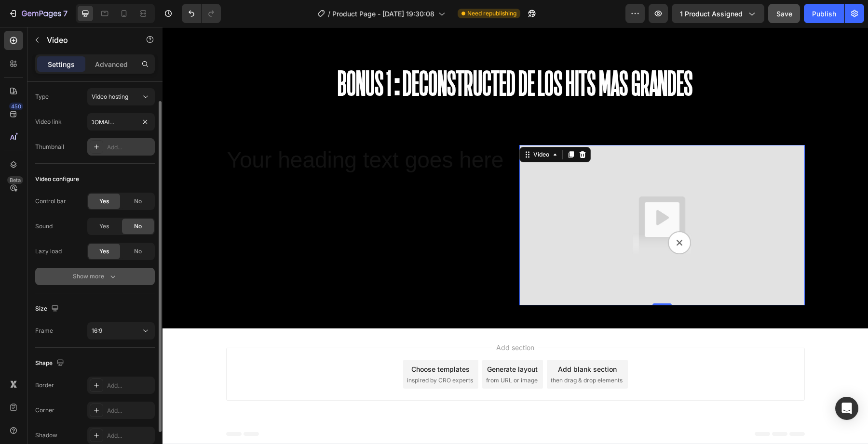
scroll to position [0, 0]
click at [108, 100] on span "Video hosting" at bounding box center [110, 97] width 37 height 9
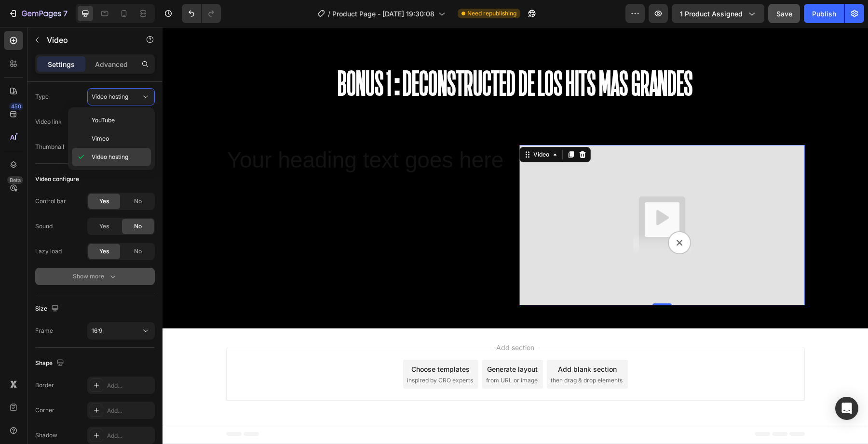
click at [98, 154] on span "Video hosting" at bounding box center [110, 157] width 37 height 9
click at [110, 284] on button "Show more" at bounding box center [95, 276] width 120 height 17
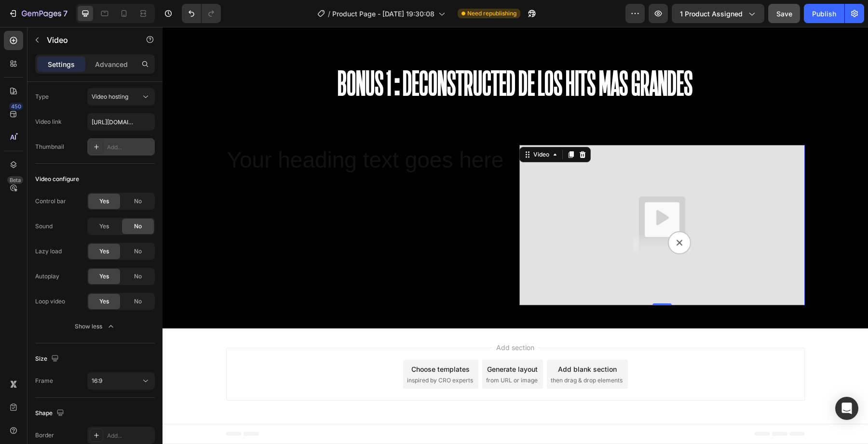
click at [690, 244] on img at bounding box center [661, 225] width 285 height 161
click at [666, 13] on button "button" at bounding box center [657, 13] width 19 height 19
click at [345, 148] on h2 "Your heading text goes here" at bounding box center [368, 160] width 285 height 31
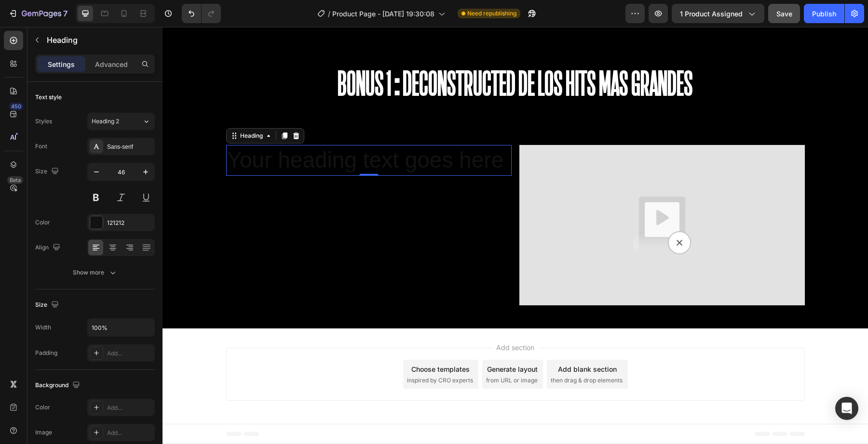
click at [292, 165] on h2 "Your heading text goes here" at bounding box center [368, 160] width 285 height 31
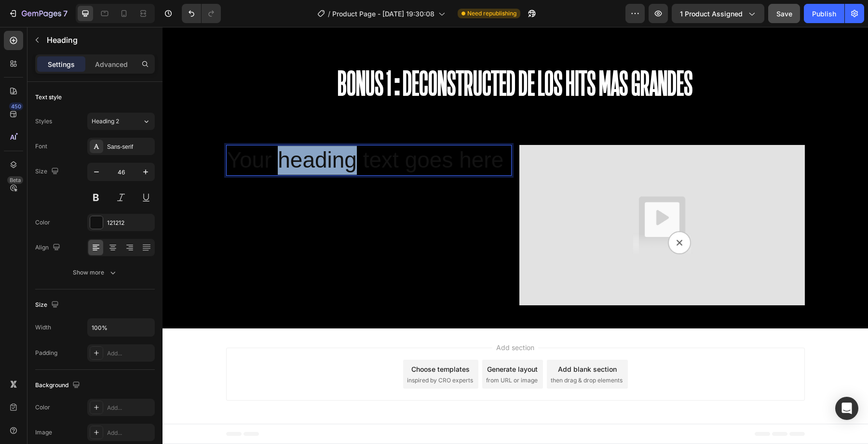
click at [292, 165] on p "Your heading text goes here" at bounding box center [368, 160] width 283 height 29
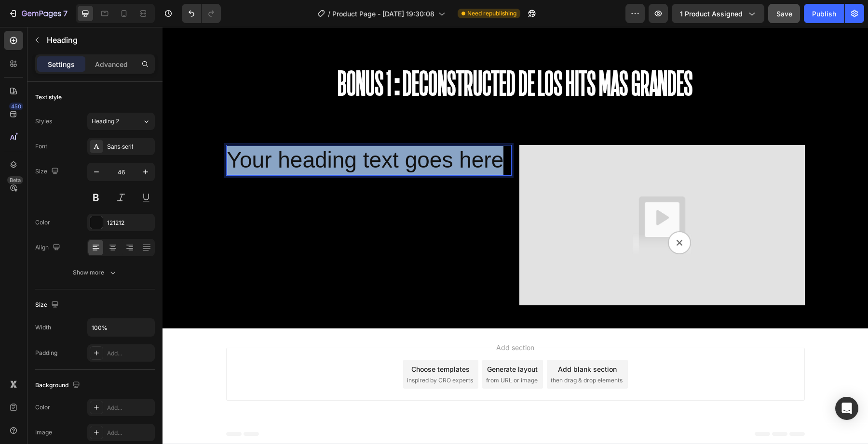
click at [292, 165] on p "Your heading text goes here" at bounding box center [368, 160] width 283 height 29
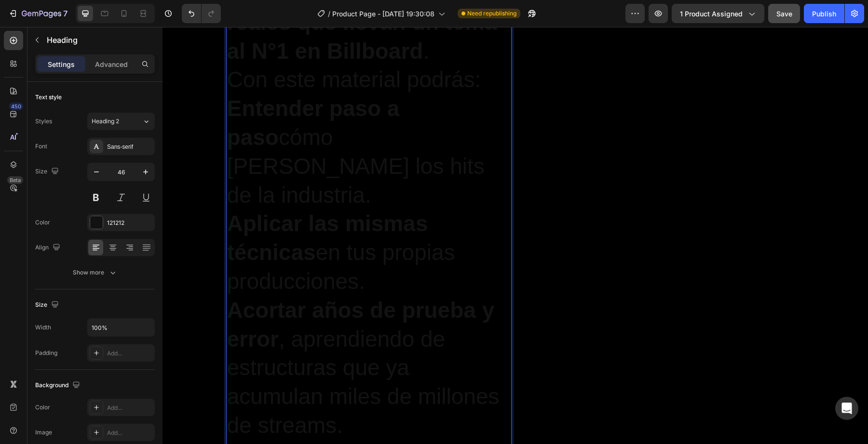
scroll to position [2678, 0]
click at [116, 174] on input "46" at bounding box center [121, 171] width 32 height 17
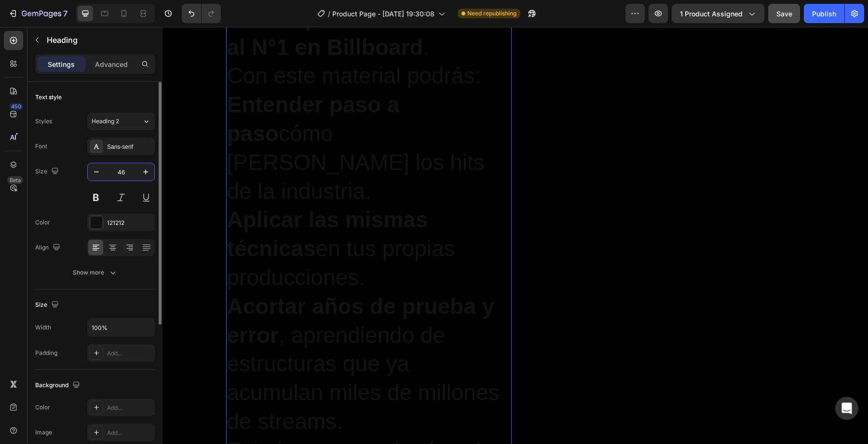
click at [116, 174] on input "46" at bounding box center [121, 171] width 32 height 17
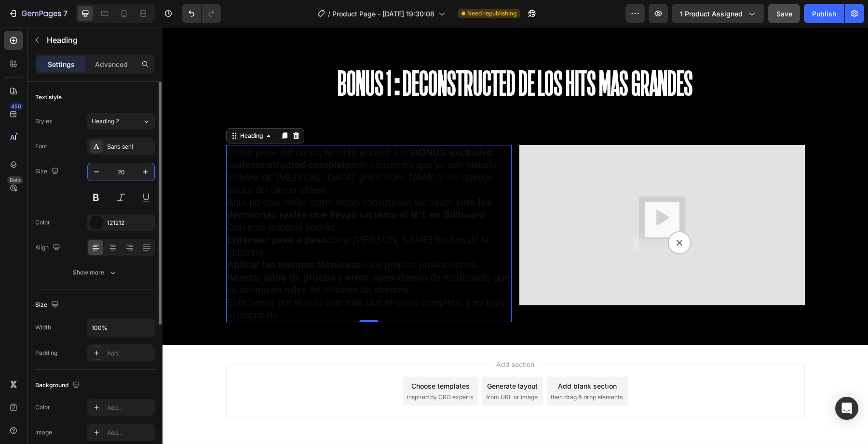
scroll to position [2165, 0]
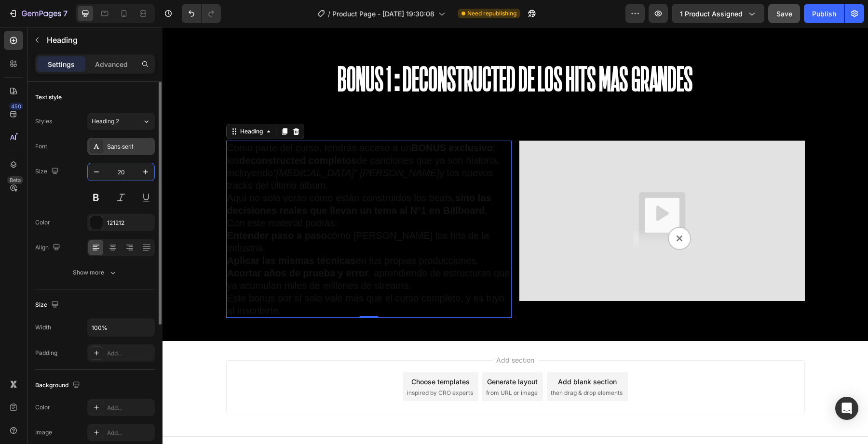
type input "20"
click at [110, 141] on div "Sans-serif" at bounding box center [120, 146] width 67 height 17
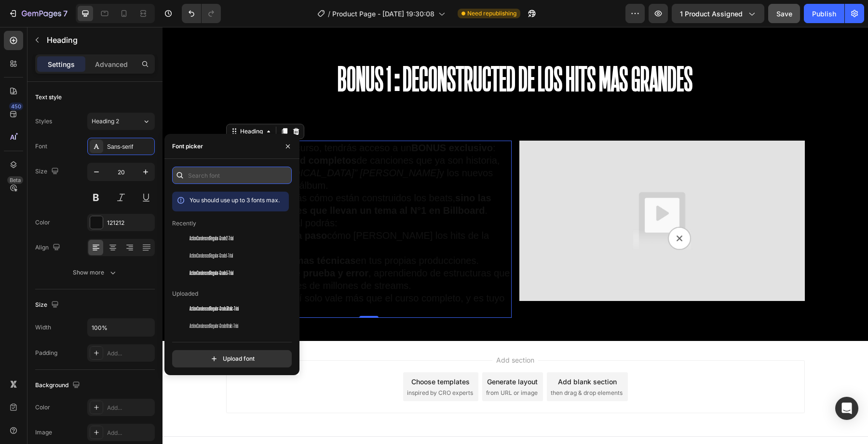
click at [213, 175] on input "text" at bounding box center [232, 175] width 120 height 17
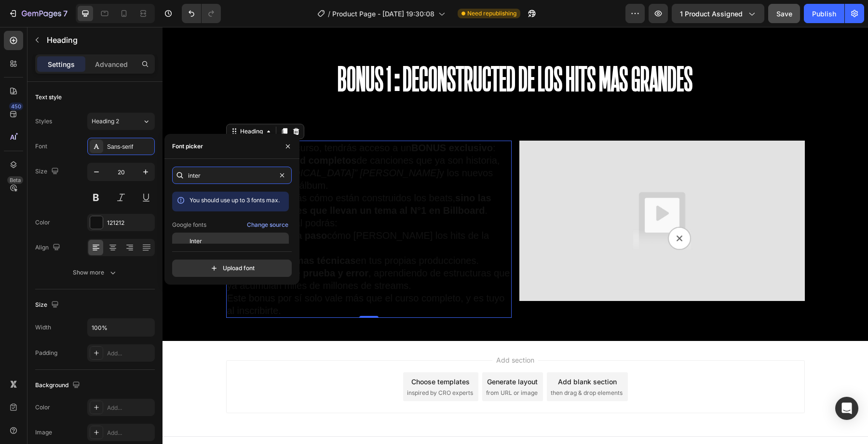
type input "inter"
click at [217, 236] on div "Inter" at bounding box center [230, 241] width 117 height 17
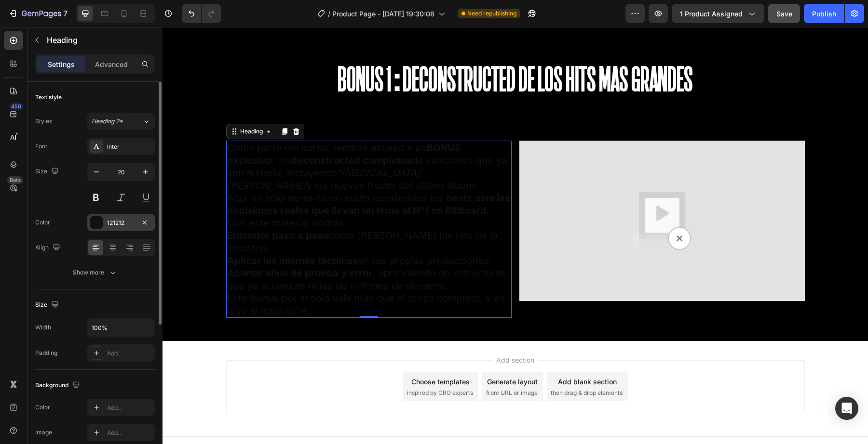
click at [99, 226] on div at bounding box center [96, 222] width 13 height 13
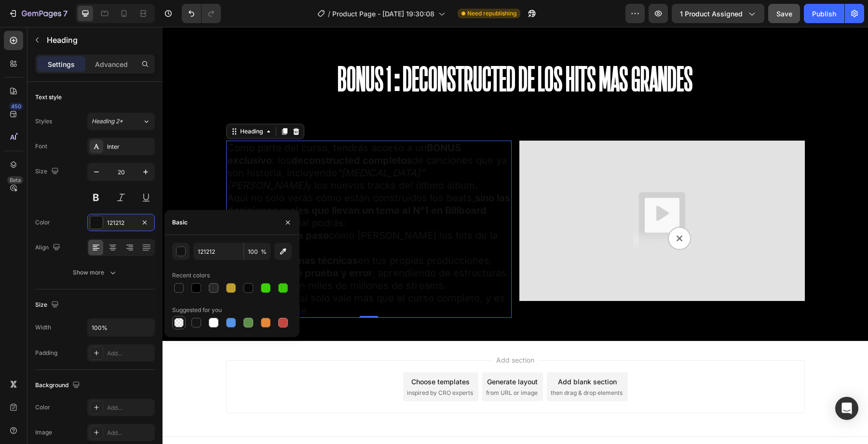
click at [178, 325] on div at bounding box center [179, 323] width 10 height 10
type input "000000"
type input "0"
click at [201, 323] on div at bounding box center [196, 323] width 10 height 10
type input "151515"
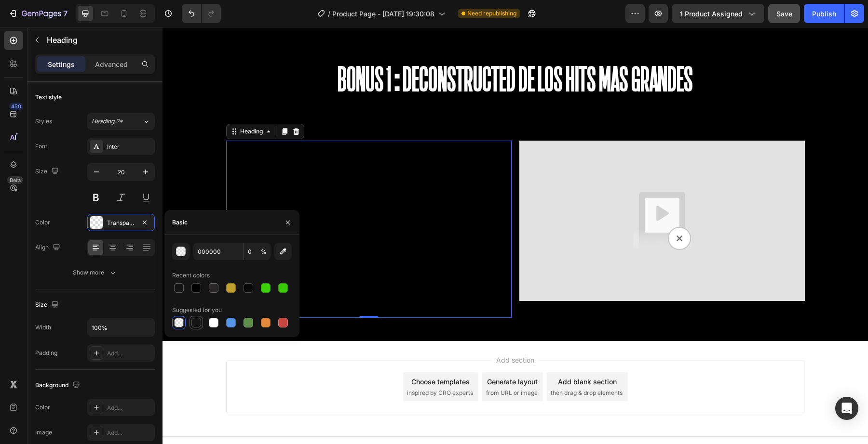
type input "100"
click at [207, 323] on div at bounding box center [213, 322] width 13 height 13
type input "FFFFFF"
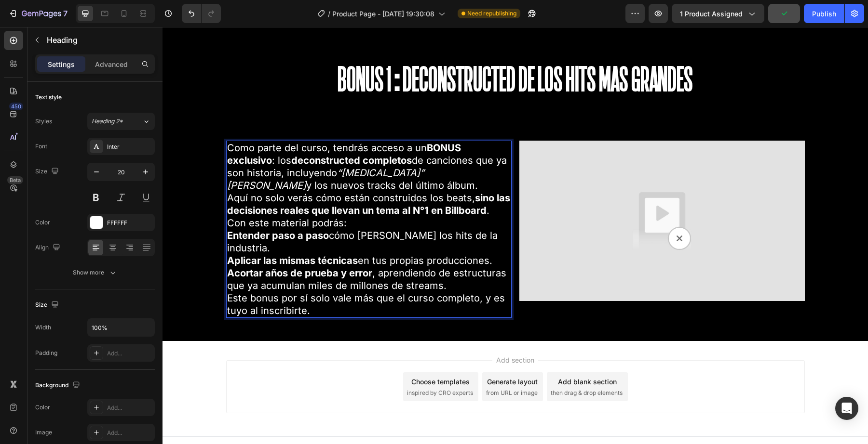
click at [322, 203] on h2 "Como parte del curso, tendrás acceso a un BONUS exclusivo : los deconstructed c…" at bounding box center [368, 229] width 285 height 177
drag, startPoint x: 359, startPoint y: 170, endPoint x: 392, endPoint y: 173, distance: 33.4
click at [392, 173] on icon "“[MEDICAL_DATA]” [PERSON_NAME]" at bounding box center [325, 179] width 197 height 24
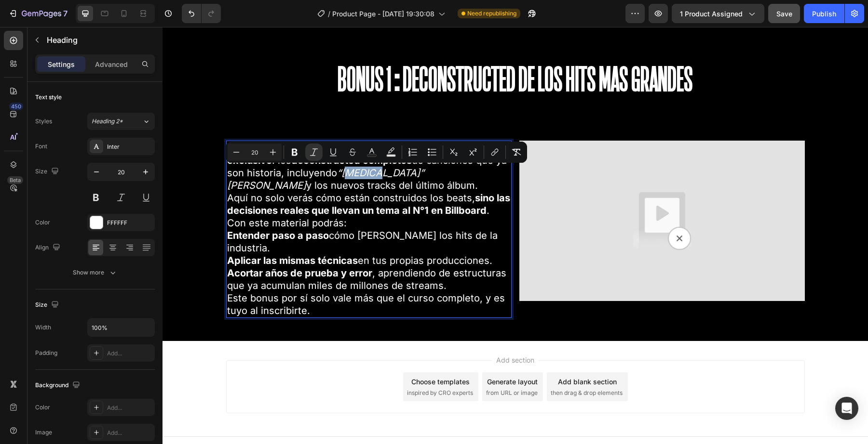
click at [392, 173] on icon "“[MEDICAL_DATA]” [PERSON_NAME]" at bounding box center [325, 179] width 197 height 24
drag, startPoint x: 392, startPoint y: 173, endPoint x: 370, endPoint y: 173, distance: 22.7
click at [370, 173] on icon "“[MEDICAL_DATA]” [PERSON_NAME]" at bounding box center [325, 179] width 197 height 24
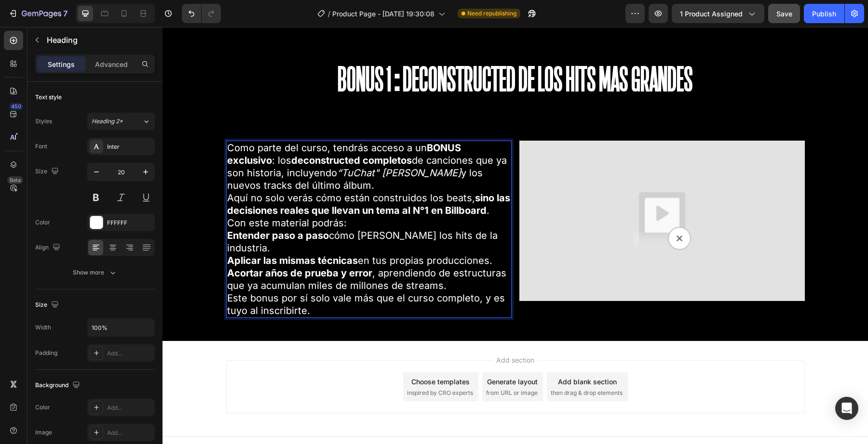
click at [450, 174] on p "Como parte del curso, tendrás acceso a un BONUS exclusivo : los deconstructed c…" at bounding box center [368, 229] width 283 height 175
click at [393, 172] on icon "“TuChat" de Quevedo" at bounding box center [399, 173] width 124 height 12
click at [102, 174] on button "button" at bounding box center [96, 171] width 17 height 17
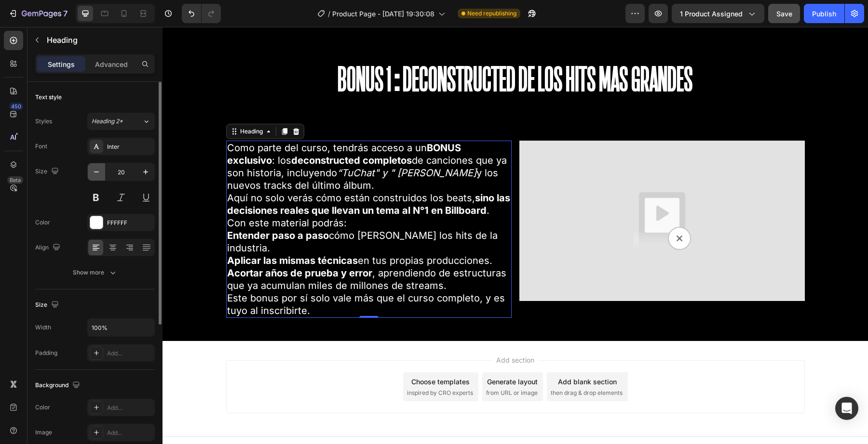
click at [102, 174] on button "button" at bounding box center [96, 171] width 17 height 17
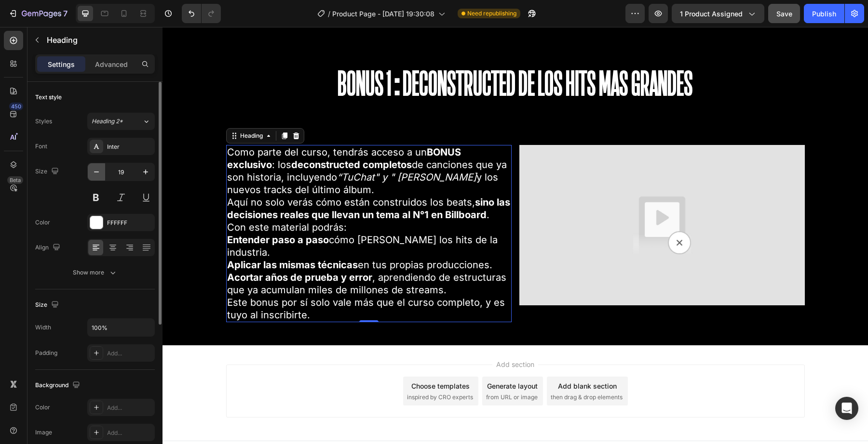
click at [102, 174] on button "button" at bounding box center [96, 171] width 17 height 17
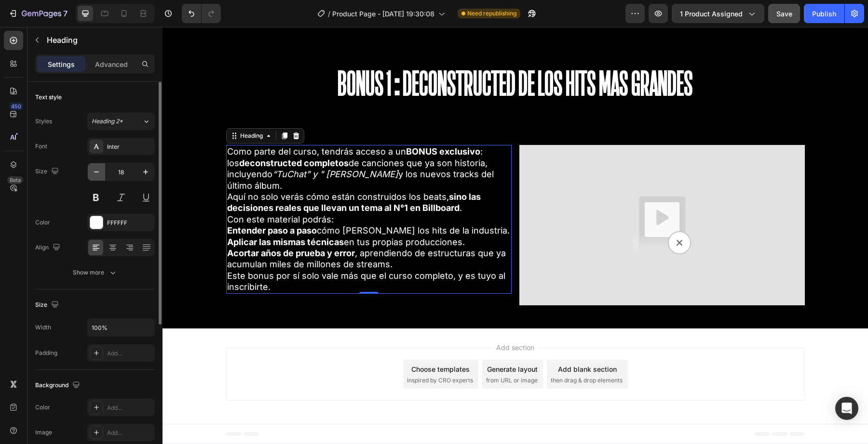
click at [102, 174] on button "button" at bounding box center [96, 171] width 17 height 17
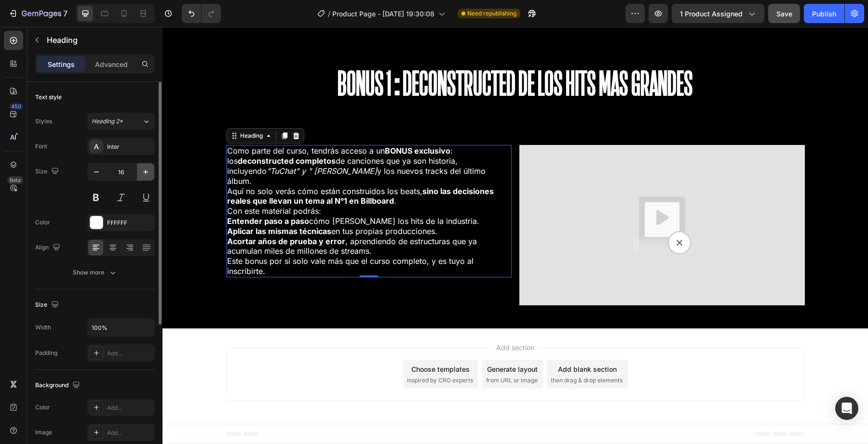
click at [143, 175] on icon "button" at bounding box center [146, 172] width 10 height 10
type input "17"
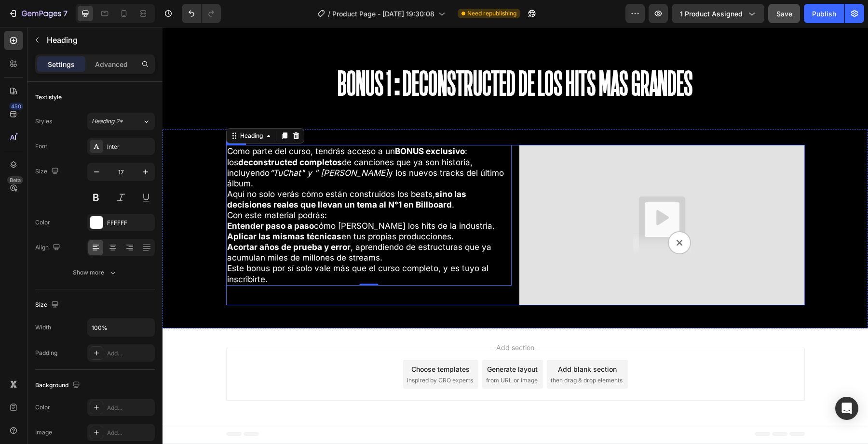
click at [376, 286] on div "Como parte del curso, tendrás acceso a un BONUS exclusivo : los deconstructed c…" at bounding box center [368, 225] width 285 height 161
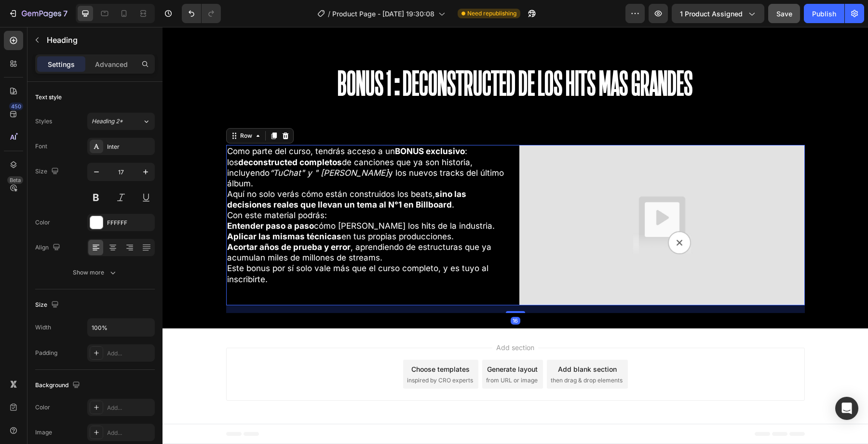
click at [368, 261] on p "Como parte del curso, tendrás acceso a un BONUS exclusivo : los deconstructed c…" at bounding box center [368, 215] width 283 height 138
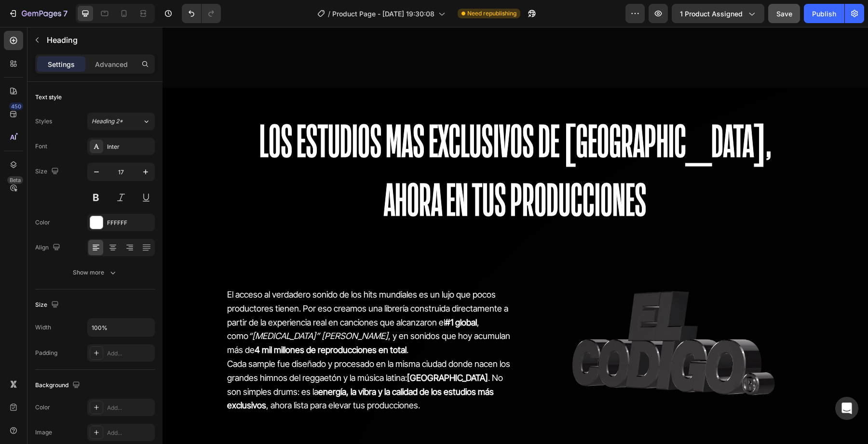
scroll to position [621, 0]
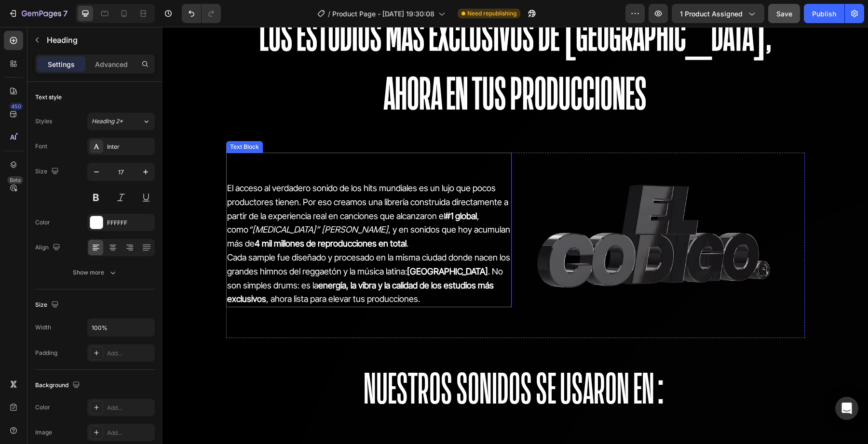
click at [332, 243] on strong "4 mil millones de reproducciones en total" at bounding box center [331, 244] width 152 height 10
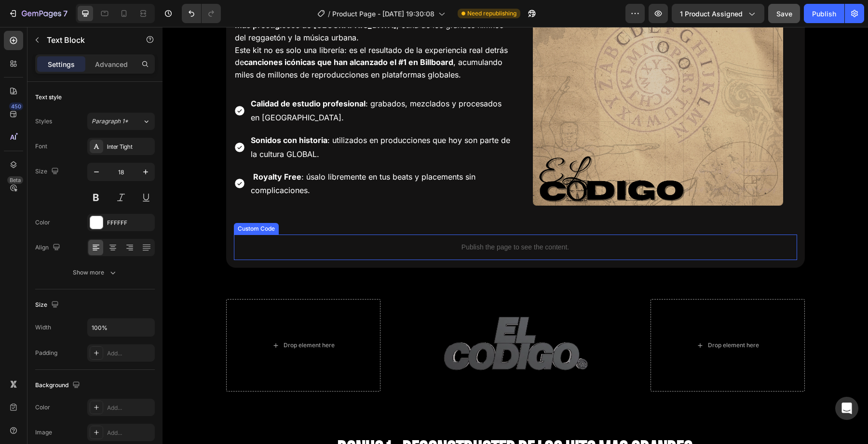
scroll to position [2161, 0]
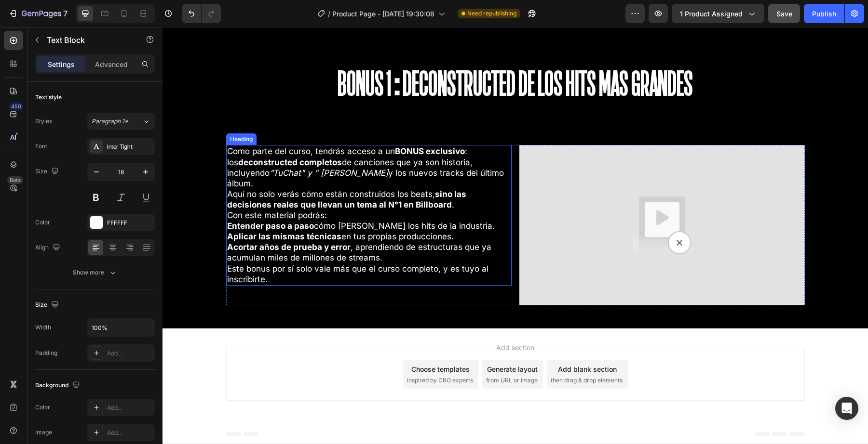
click at [309, 242] on strong "Acortar años de prueba y error" at bounding box center [288, 247] width 123 height 10
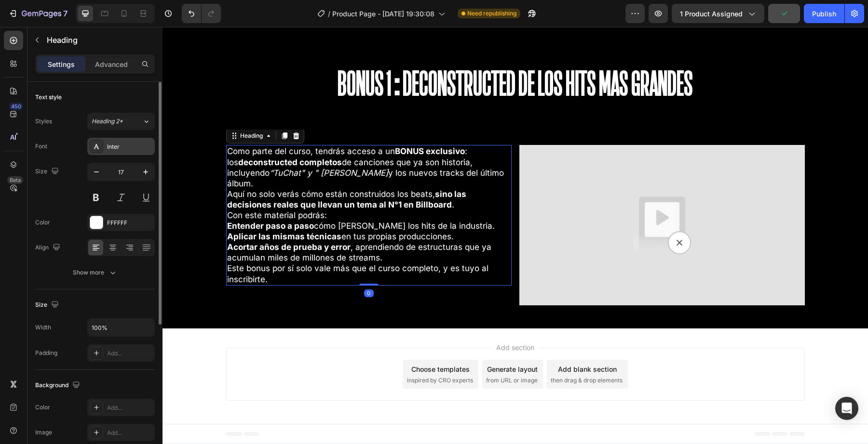
click at [103, 150] on div "Inter" at bounding box center [120, 146] width 67 height 17
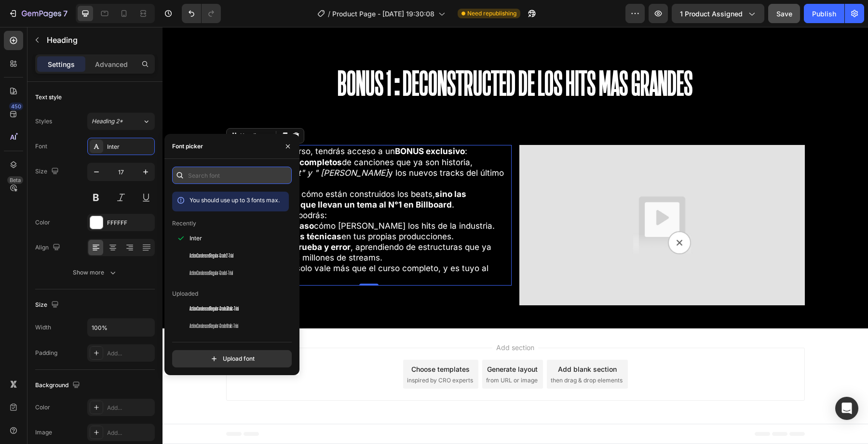
click at [204, 169] on input "text" at bounding box center [232, 175] width 120 height 17
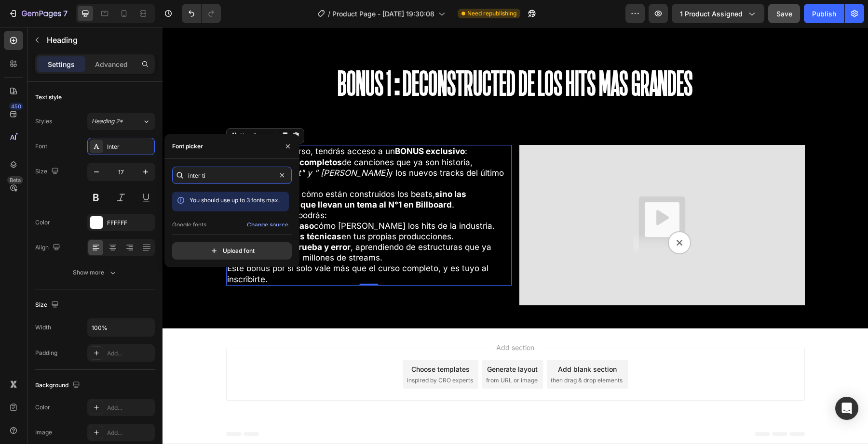
scroll to position [24, 0]
type input "inter ti"
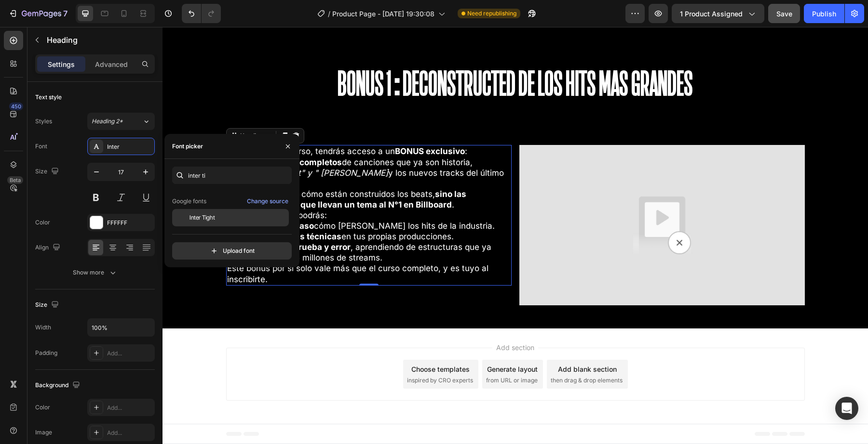
click at [230, 216] on div "Inter Tight" at bounding box center [237, 218] width 97 height 9
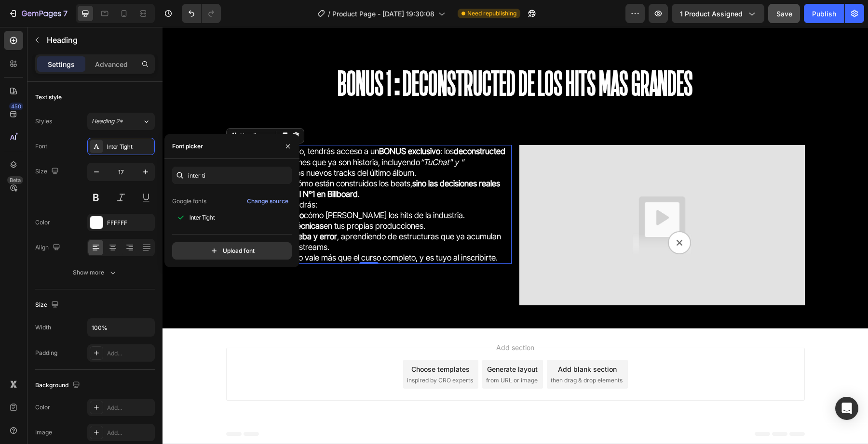
click at [362, 249] on h2 "Como parte del curso, tendrás acceso a un BONUS exclusivo : los deconstructed c…" at bounding box center [368, 204] width 285 height 119
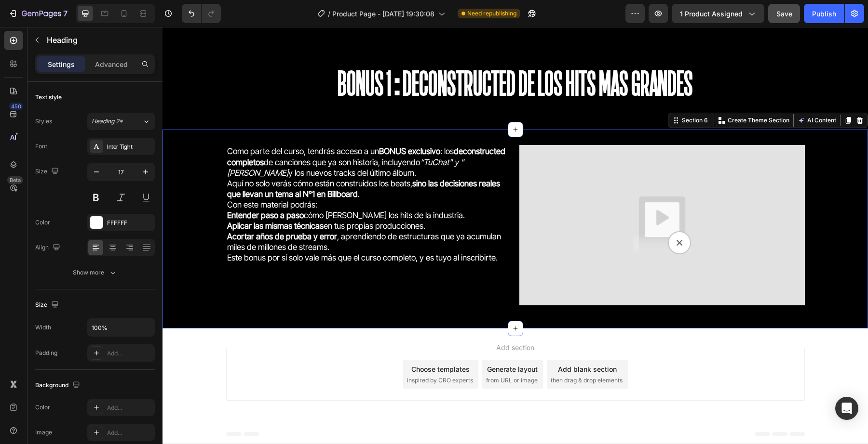
click at [398, 134] on div "Como parte del curso, tendrás acceso a un BONUS exclusivo : los deconstructed c…" at bounding box center [514, 229] width 705 height 199
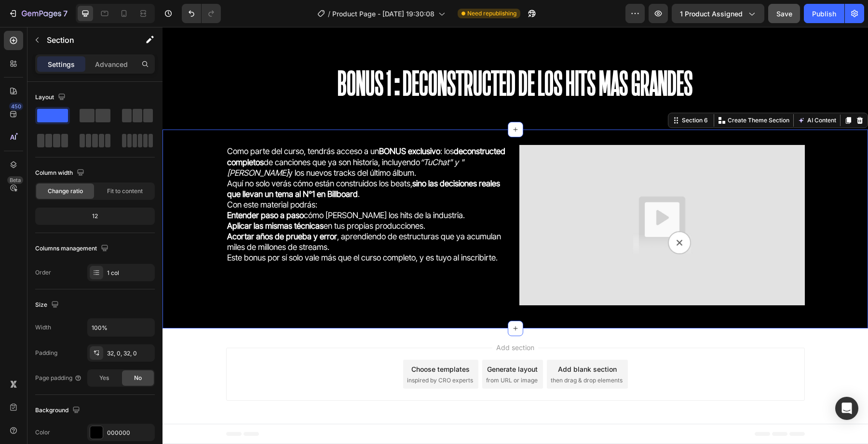
click at [395, 144] on div "Como parte del curso, tendrás acceso a un BONUS exclusivo : los deconstructed c…" at bounding box center [514, 229] width 705 height 199
click at [395, 145] on h2 "Como parte del curso, tendrás acceso a un BONUS exclusivo : los deconstructed c…" at bounding box center [368, 204] width 285 height 119
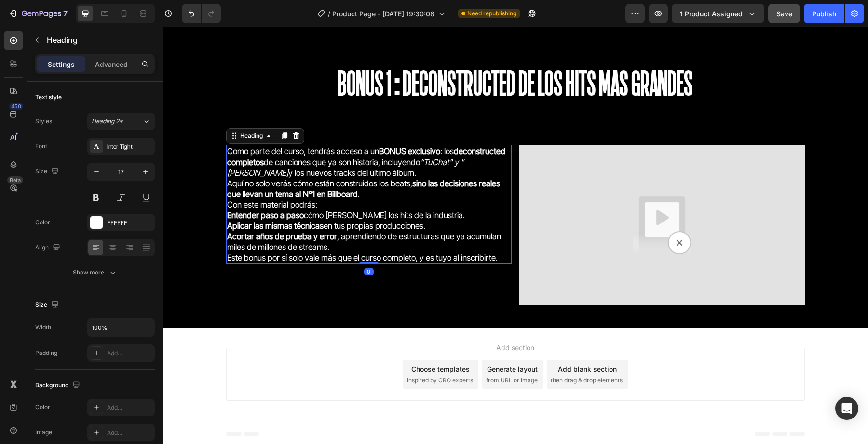
click at [396, 145] on h2 "Como parte del curso, tendrás acceso a un BONUS exclusivo : los deconstructed c…" at bounding box center [368, 204] width 285 height 119
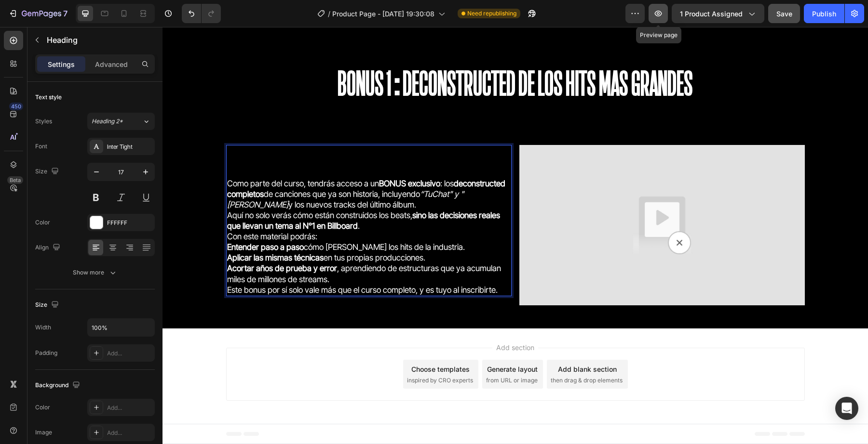
click at [665, 20] on button "button" at bounding box center [657, 13] width 19 height 19
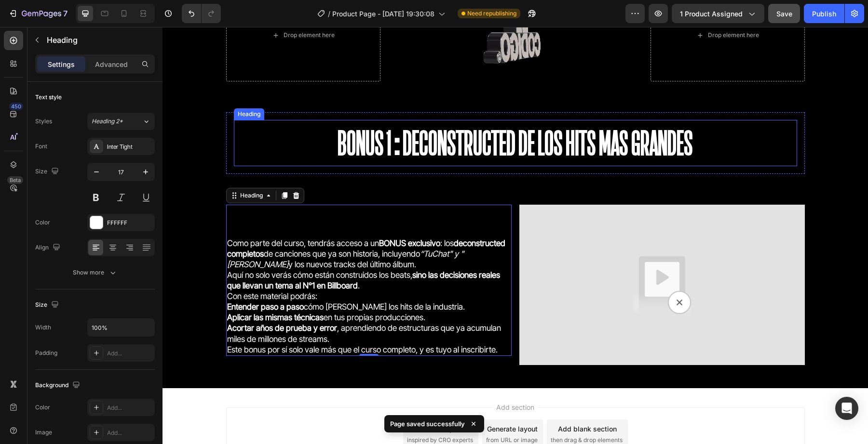
scroll to position [2100, 0]
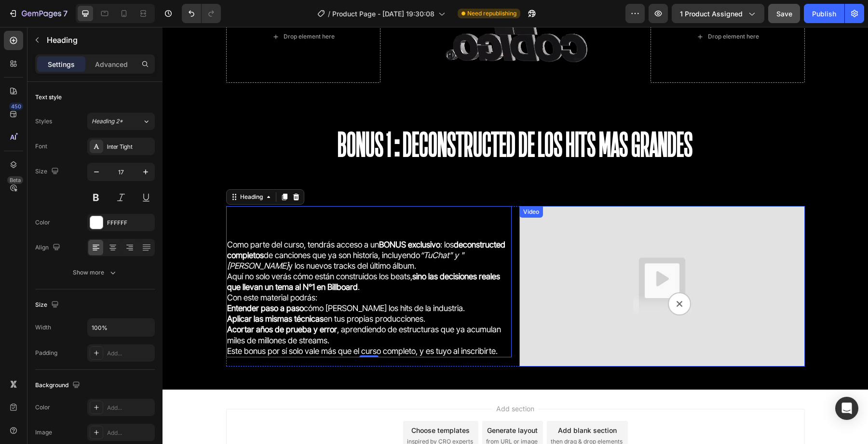
click at [596, 229] on img at bounding box center [661, 286] width 285 height 161
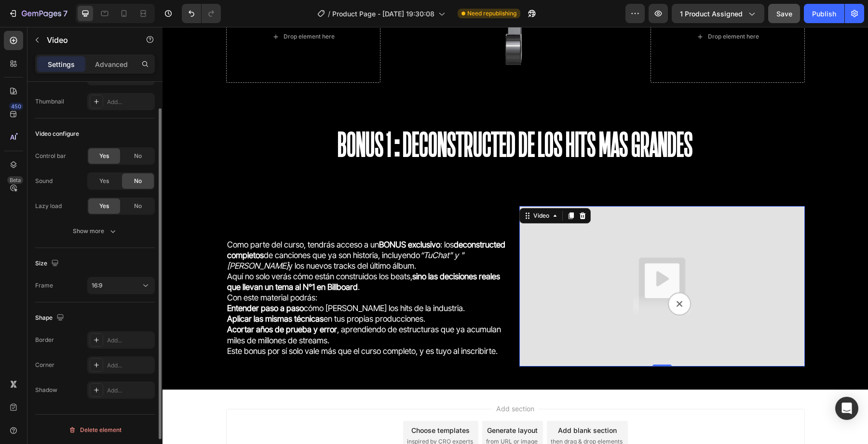
scroll to position [69, 0]
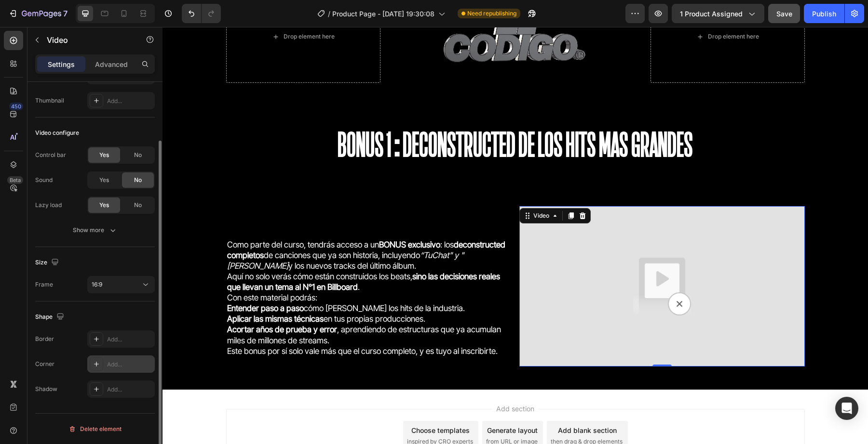
click at [110, 366] on div "Add..." at bounding box center [129, 365] width 45 height 9
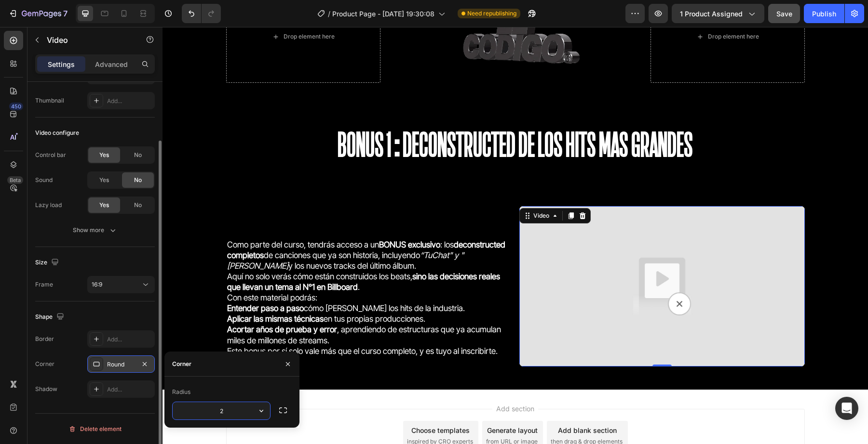
type input "20"
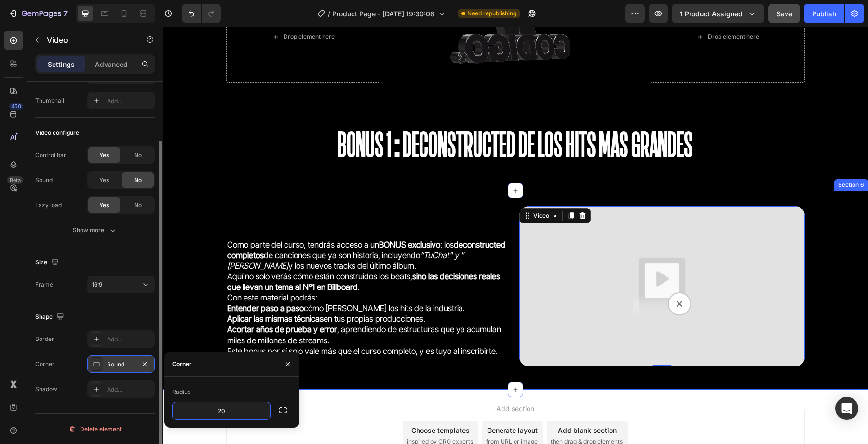
click at [422, 181] on div "BONUS 1:Deconstructed de los hits mas grandes Heading Row Section 5" at bounding box center [514, 144] width 705 height 93
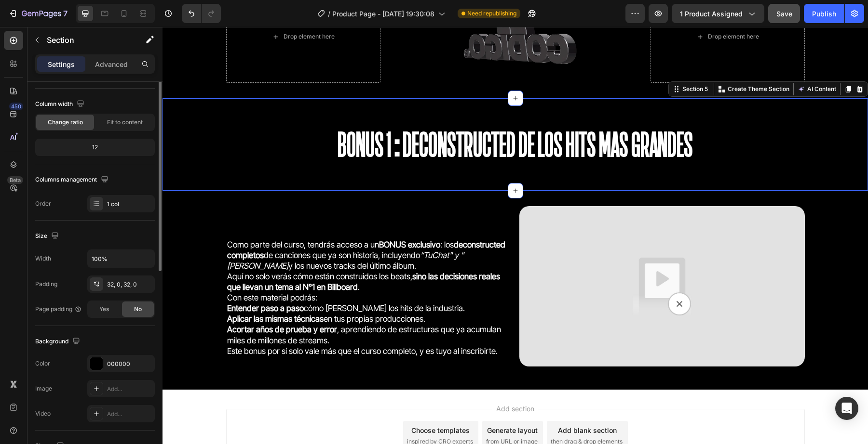
scroll to position [0, 0]
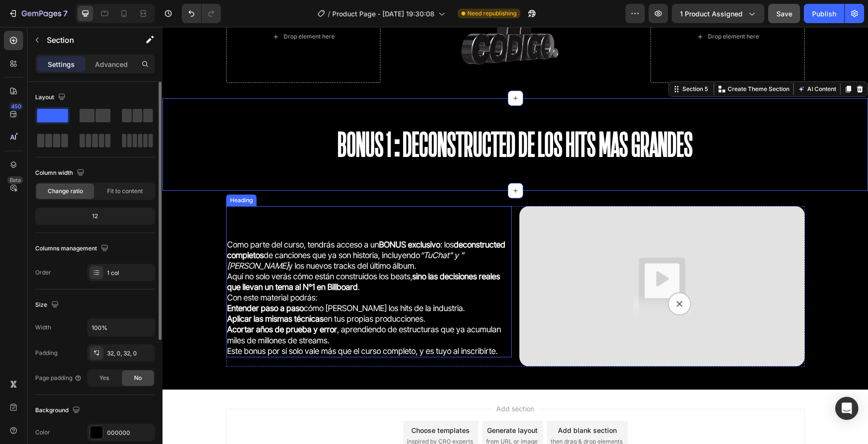
click at [389, 289] on p "⁠⁠⁠⁠⁠⁠⁠ Como parte del curso, tendrás acceso a un BONUS exclusivo : los deconst…" at bounding box center [368, 281] width 283 height 149
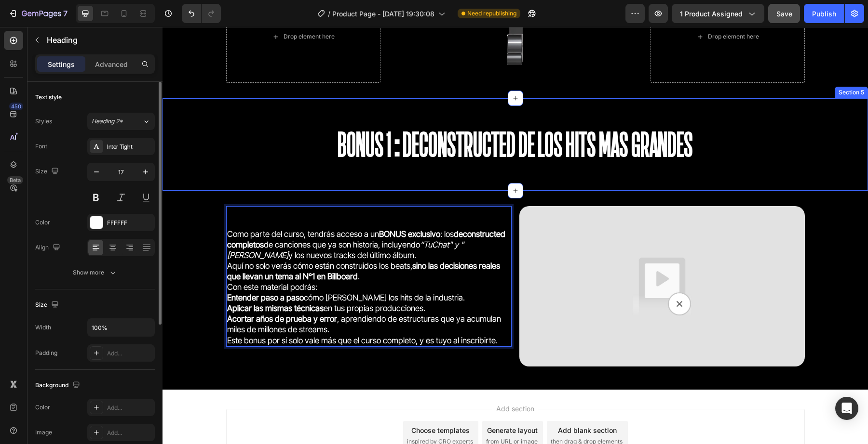
click at [327, 186] on div "BONUS 1:Deconstructed de los hits mas grandes Heading Row Section 5" at bounding box center [514, 144] width 705 height 93
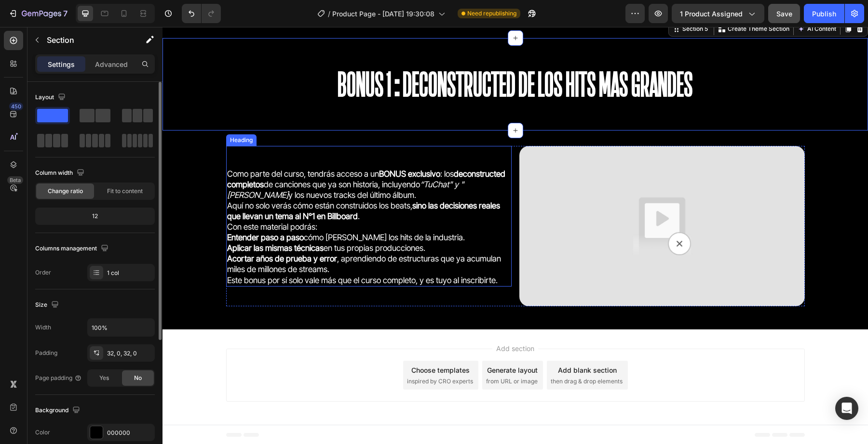
scroll to position [2161, 0]
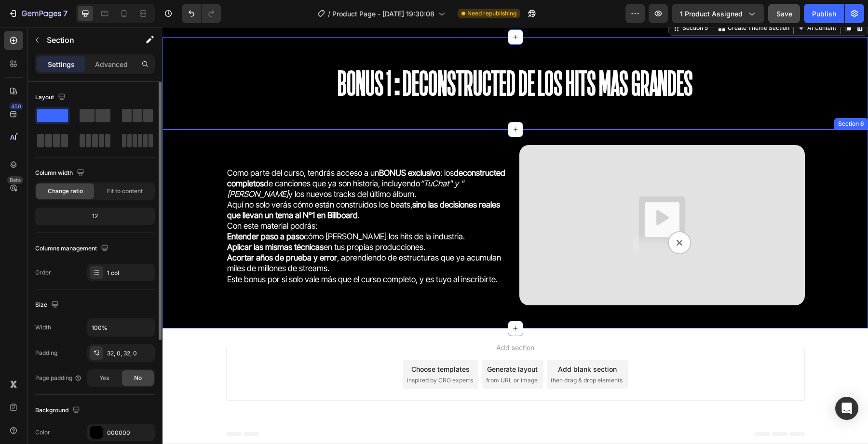
click at [190, 217] on div "⁠⁠⁠⁠⁠⁠⁠ Como parte del curso, tendrás acceso a un BONUS exclusivo : los deconst…" at bounding box center [514, 229] width 705 height 168
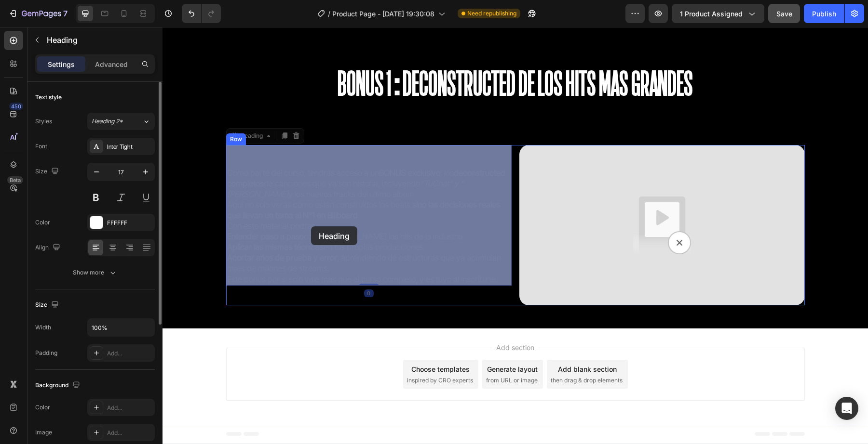
drag, startPoint x: 255, startPoint y: 227, endPoint x: 311, endPoint y: 227, distance: 55.9
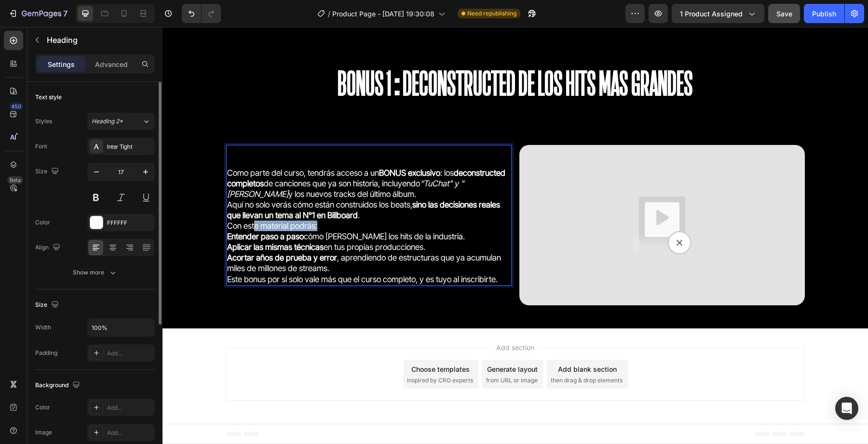
drag, startPoint x: 327, startPoint y: 225, endPoint x: 255, endPoint y: 225, distance: 71.8
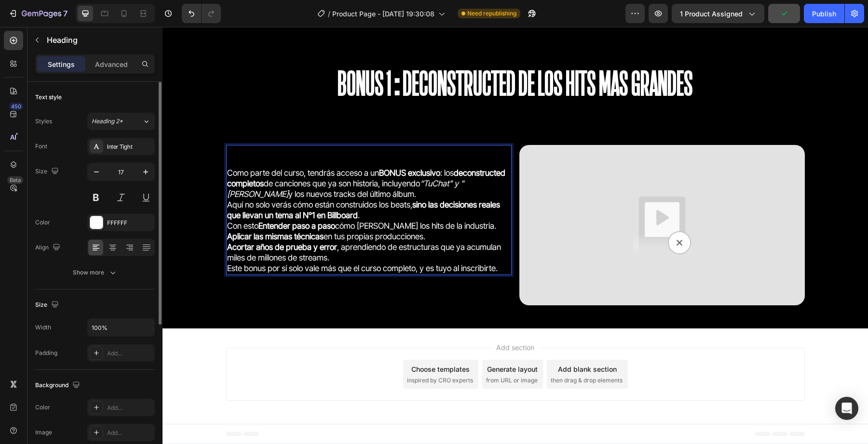
click at [230, 242] on p "Como parte del curso, tendrás acceso a un BONUS exclusivo : los deconstructed c…" at bounding box center [368, 210] width 283 height 128
click at [329, 268] on p "Como parte del curso, tendrás acceso a un BONUS exclusivo : los deconstructed c…" at bounding box center [368, 210] width 283 height 128
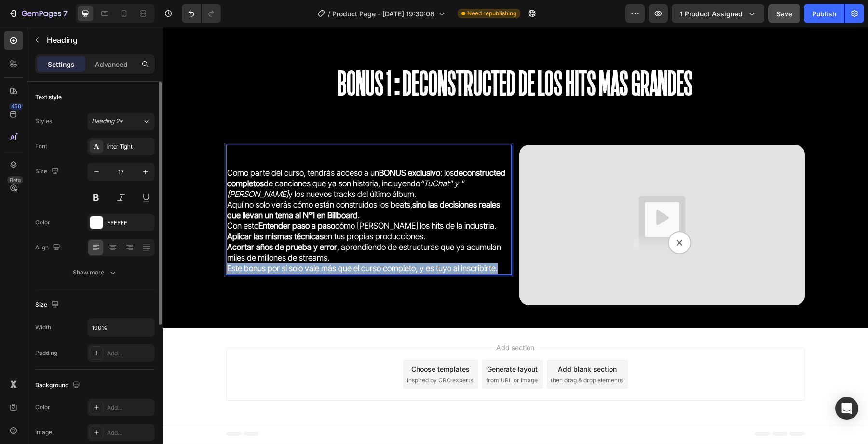
click at [329, 268] on p "Como parte del curso, tendrás acceso a un BONUS exclusivo : los deconstructed c…" at bounding box center [368, 210] width 283 height 128
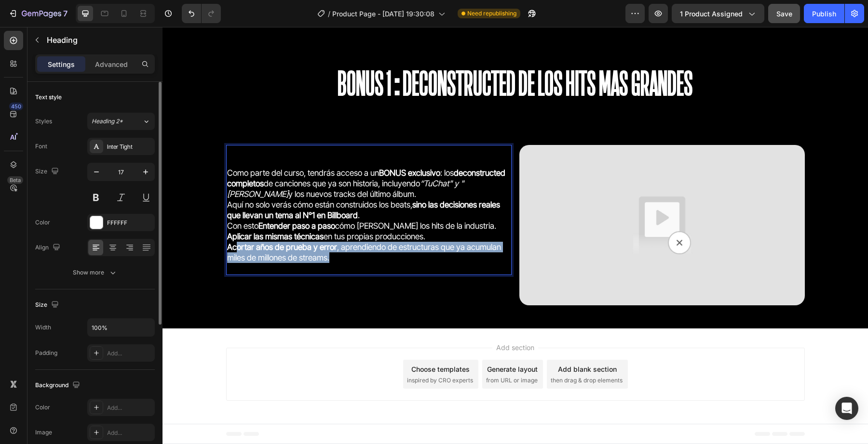
drag, startPoint x: 345, startPoint y: 255, endPoint x: 235, endPoint y: 252, distance: 110.0
click at [235, 252] on p "Como parte del curso, tendrás acceso a un BONUS exclusivo : los deconstructed c…" at bounding box center [368, 210] width 283 height 128
click at [244, 258] on p "Como parte del curso, tendrás acceso a un BONUS exclusivo : los deconstructed c…" at bounding box center [368, 210] width 283 height 128
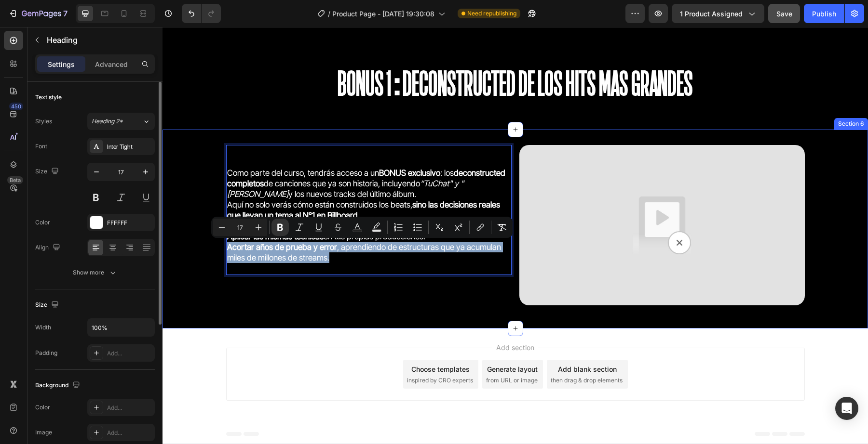
drag, startPoint x: 340, startPoint y: 255, endPoint x: 221, endPoint y: 250, distance: 119.2
click at [221, 250] on div "Como parte del curso, tendrás acceso a un BONUS exclusivo : los deconstructed c…" at bounding box center [514, 229] width 705 height 168
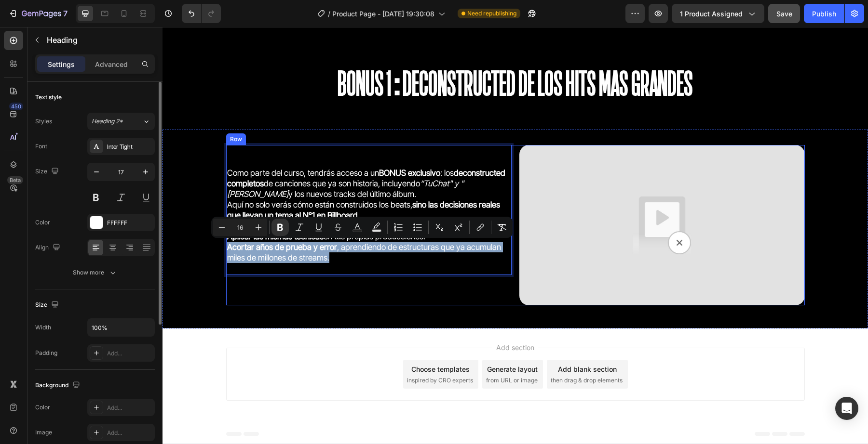
click at [347, 290] on div "Como parte del curso, tendrás acceso a un BONUS exclusivo : los deconstructed c…" at bounding box center [368, 225] width 285 height 161
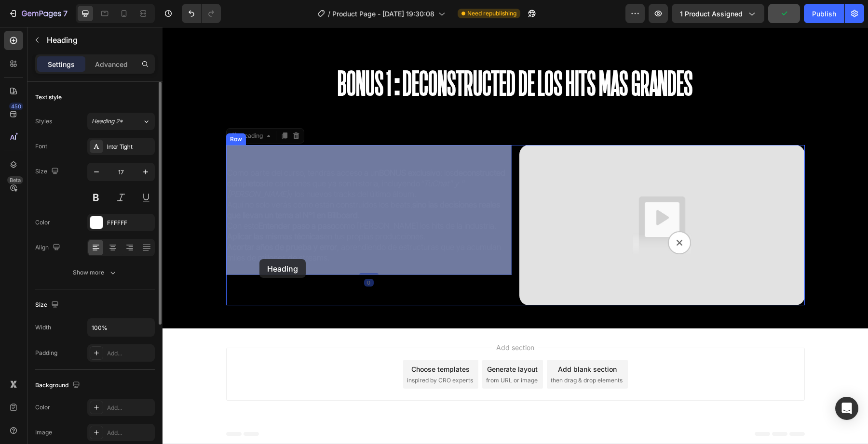
drag, startPoint x: 362, startPoint y: 266, endPoint x: 263, endPoint y: 261, distance: 98.9
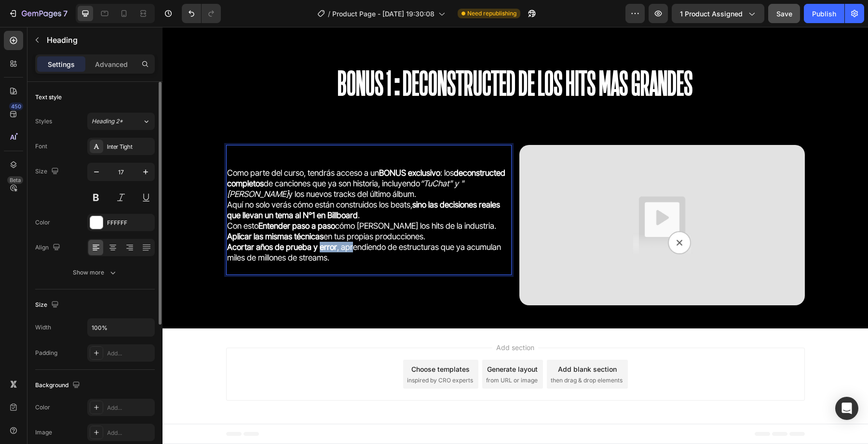
drag, startPoint x: 350, startPoint y: 248, endPoint x: 318, endPoint y: 250, distance: 31.9
click at [317, 250] on p "⁠⁠⁠⁠⁠⁠⁠ Como parte del curso, tendrás acceso a un BONUS exclusivo : los deconst…" at bounding box center [368, 210] width 283 height 128
click at [339, 255] on p "Como parte del curso, tendrás acceso a un BONUS exclusivo : los deconstructed c…" at bounding box center [368, 210] width 283 height 128
click at [430, 238] on p "Como parte del curso, tendrás acceso a un BONUS exclusivo : los deconstructed c…" at bounding box center [368, 210] width 283 height 128
click at [388, 252] on p "Como parte del curso, tendrás acceso a un BONUS exclusivo : los deconstructed c…" at bounding box center [368, 210] width 283 height 128
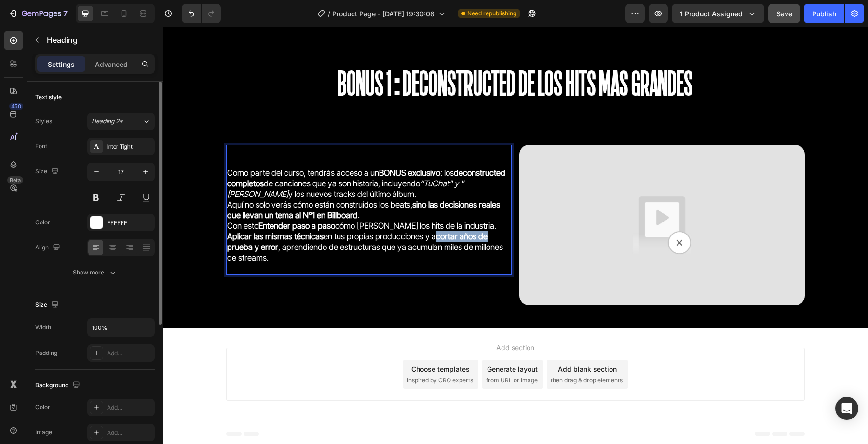
drag, startPoint x: 435, startPoint y: 235, endPoint x: 488, endPoint y: 238, distance: 53.1
click at [488, 238] on p "Como parte del curso, tendrás acceso a un BONUS exclusivo : los deconstructed c…" at bounding box center [368, 210] width 283 height 128
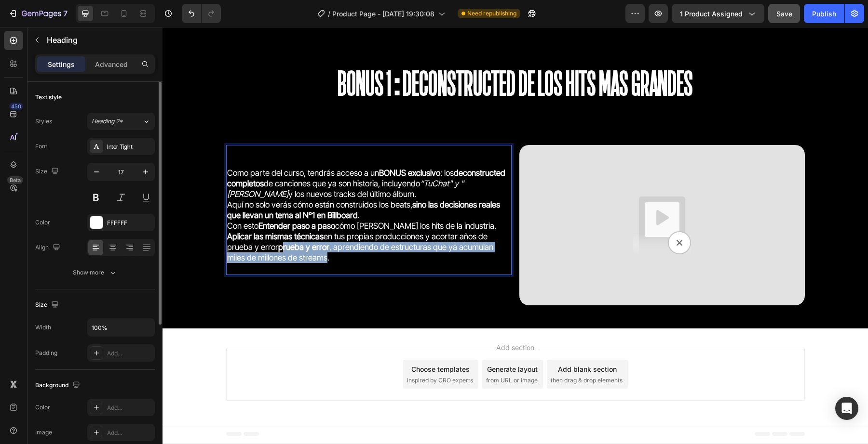
drag, startPoint x: 279, startPoint y: 249, endPoint x: 326, endPoint y: 261, distance: 48.2
click at [326, 261] on p "Como parte del curso, tendrás acceso a un BONUS exclusivo : los deconstructed c…" at bounding box center [368, 210] width 283 height 128
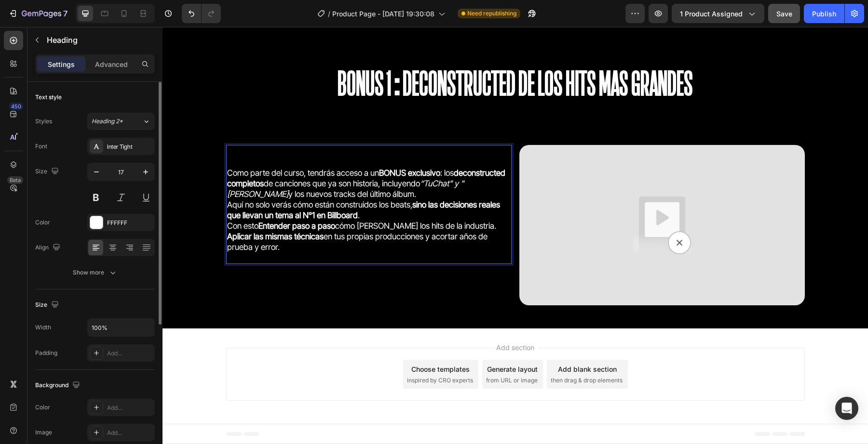
click at [314, 244] on p "Como parte del curso, tendrás acceso a un BONUS exclusivo : los deconstructed c…" at bounding box center [368, 204] width 283 height 117
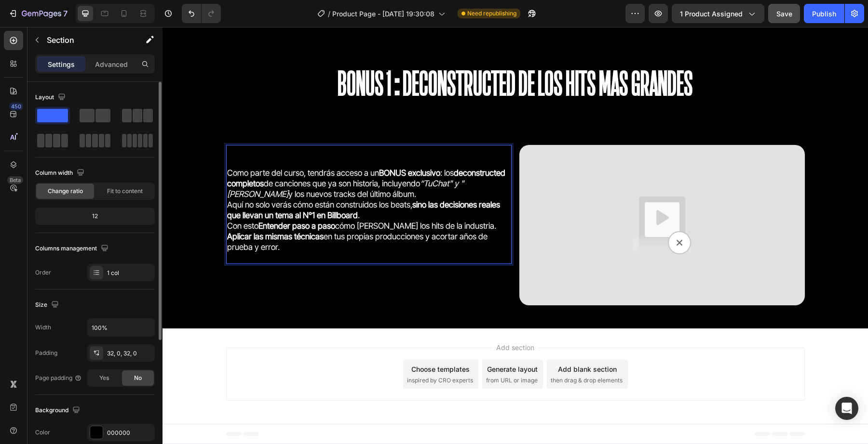
click at [315, 312] on div "Como parte del curso, tendrás acceso a un BONUS exclusivo : los deconstructed c…" at bounding box center [514, 229] width 705 height 168
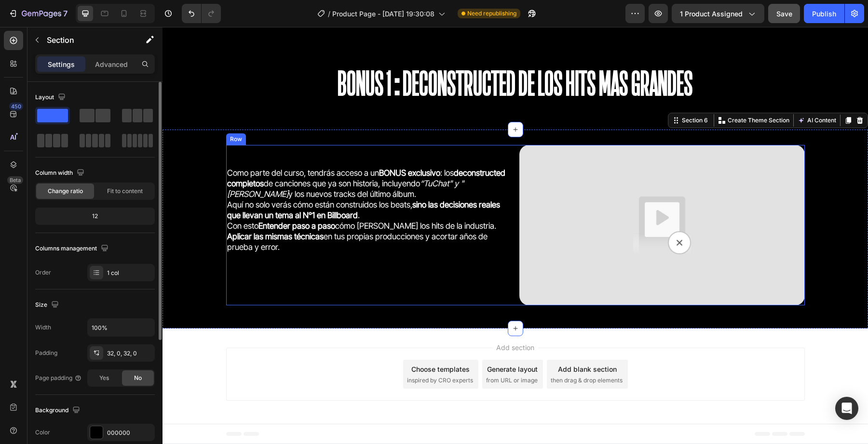
click at [340, 220] on strong "sino las decisiones reales que llevan un tema al N°1 en Billboard" at bounding box center [363, 210] width 273 height 20
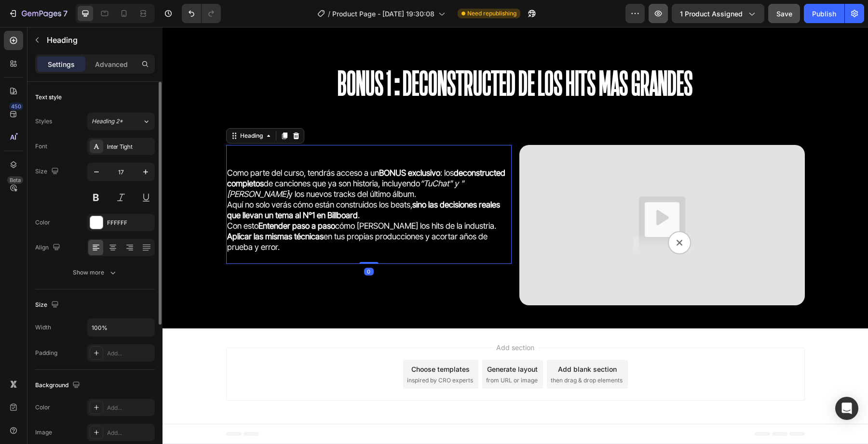
click at [660, 19] on button "button" at bounding box center [657, 13] width 19 height 19
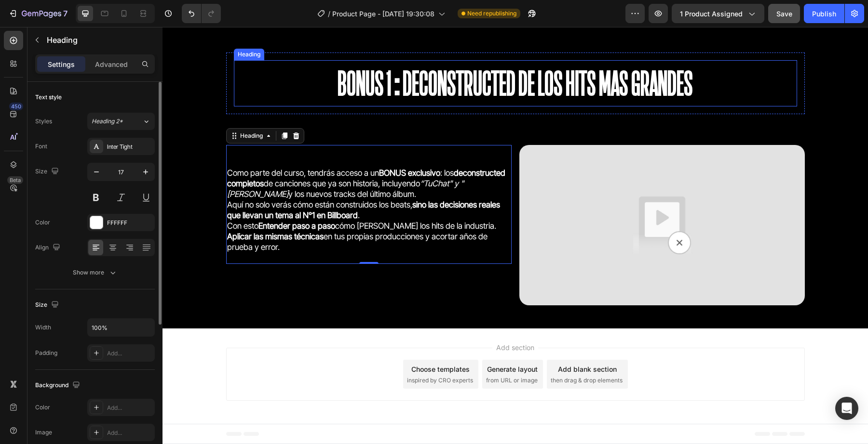
click at [492, 94] on h2 "BONUS 1:Deconstructed de los hits mas grandes" at bounding box center [515, 83] width 563 height 46
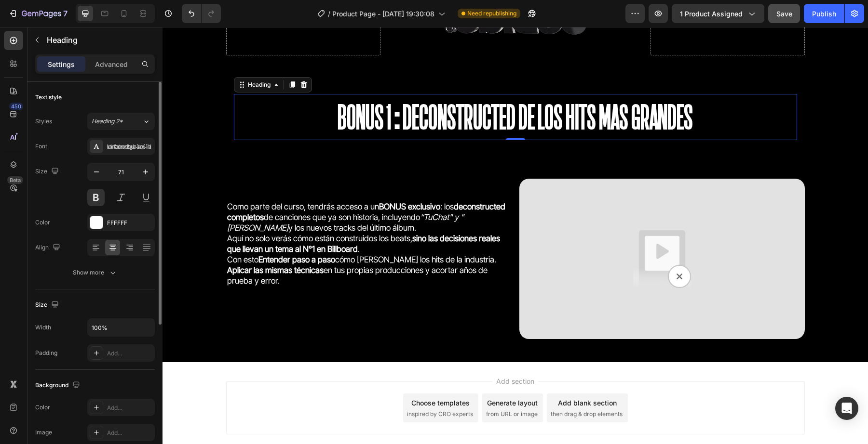
scroll to position [2103, 0]
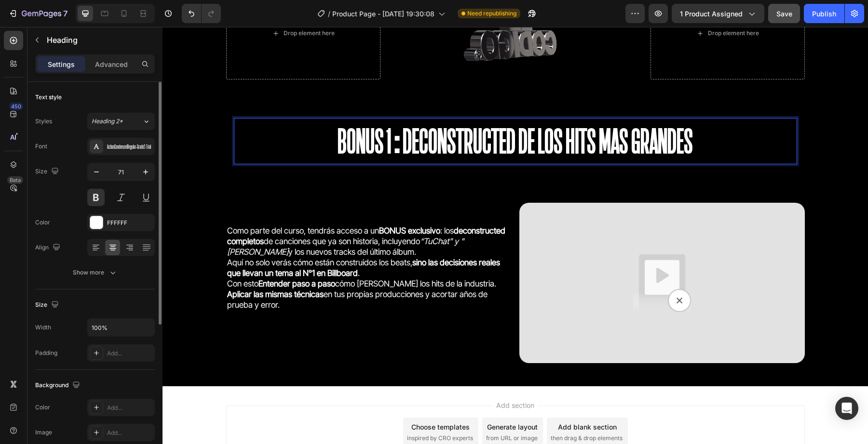
click at [374, 154] on h2 "BONUS 1:Deconstructed de los hits mas grandes" at bounding box center [515, 141] width 563 height 46
click at [334, 149] on p "BONUS 1:Deconstructed de los hits mas grandes" at bounding box center [515, 141] width 561 height 44
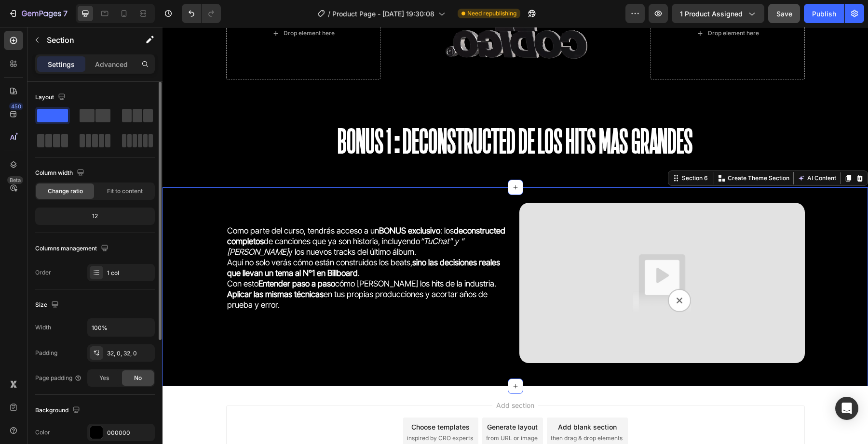
click at [309, 199] on div "⁠⁠⁠⁠⁠⁠⁠ Como parte del curso, tendrás acceso a un BONUS exclusivo : los deconst…" at bounding box center [514, 287] width 705 height 199
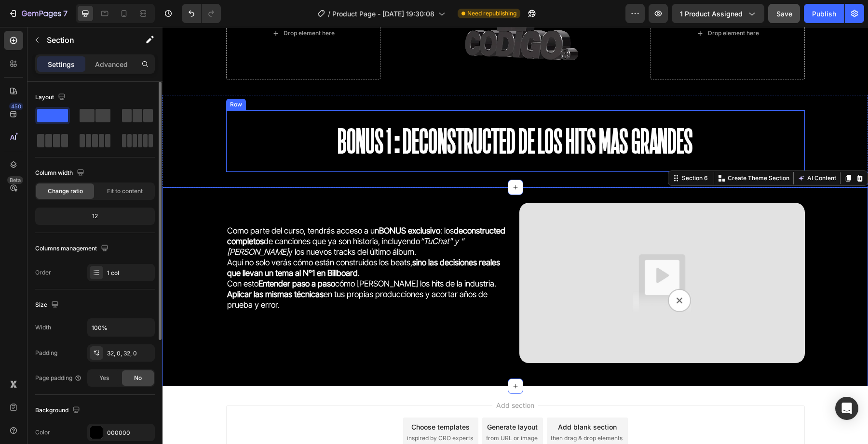
click at [316, 148] on p "BONUS 1:Deconstructed de los hits mas grandes" at bounding box center [515, 141] width 561 height 44
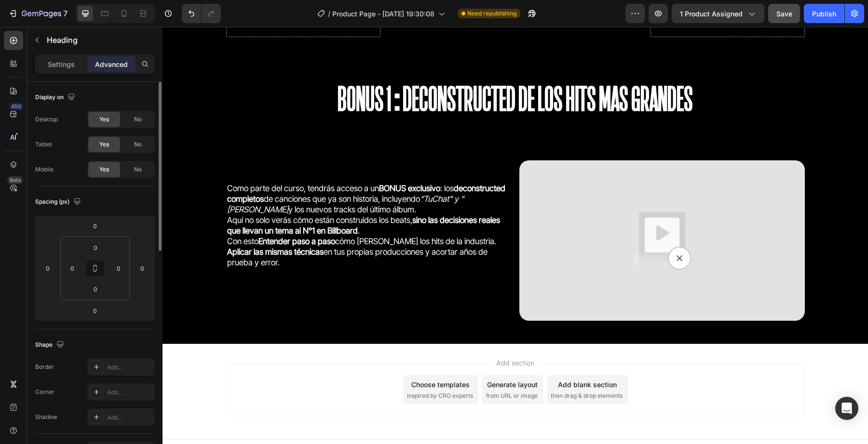
scroll to position [2161, 0]
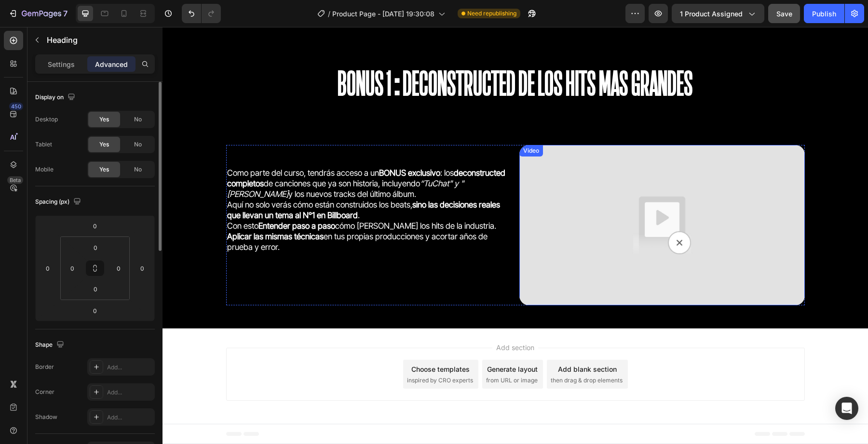
click at [583, 227] on img at bounding box center [661, 225] width 285 height 161
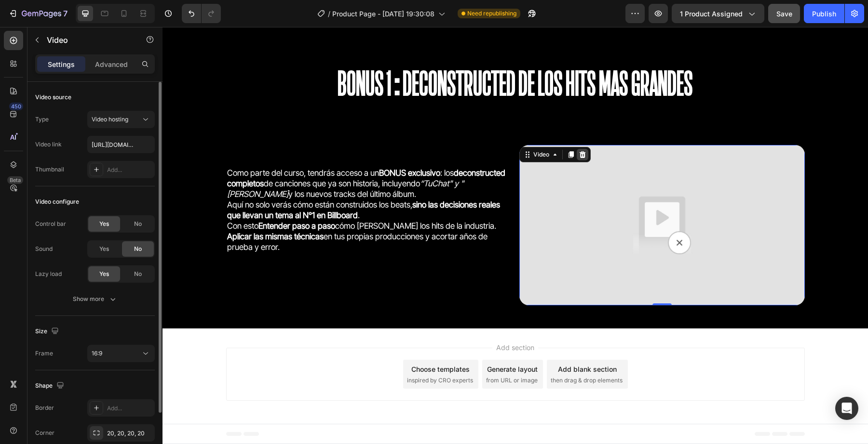
click at [578, 151] on icon at bounding box center [582, 155] width 8 height 8
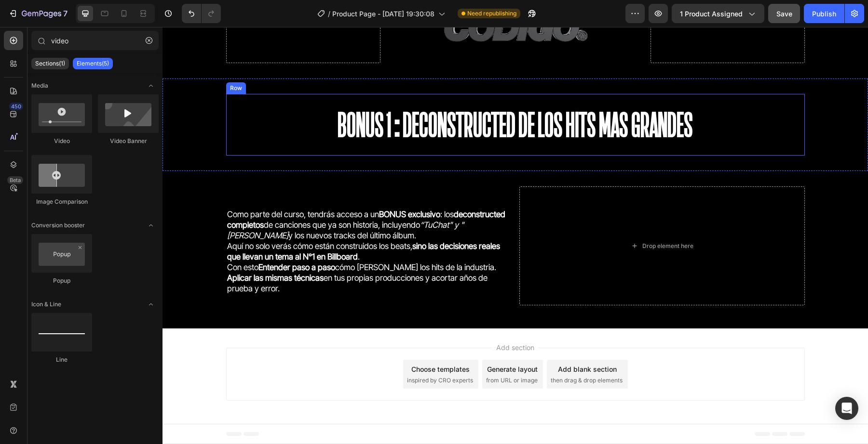
scroll to position [2120, 0]
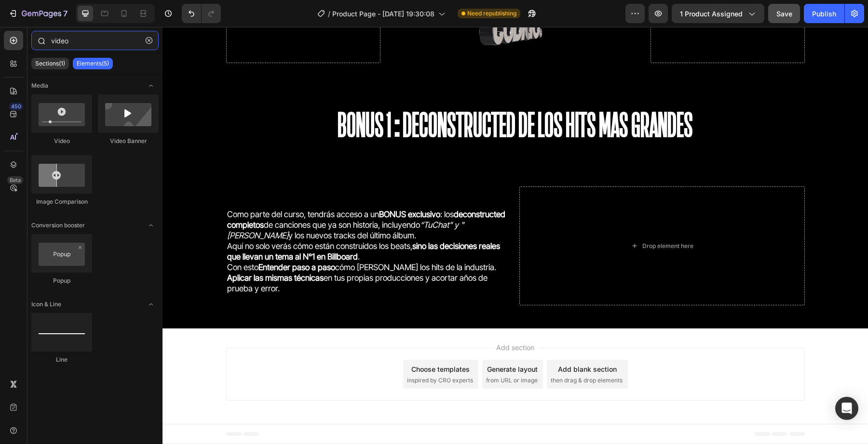
click at [91, 47] on input "video" at bounding box center [94, 40] width 127 height 19
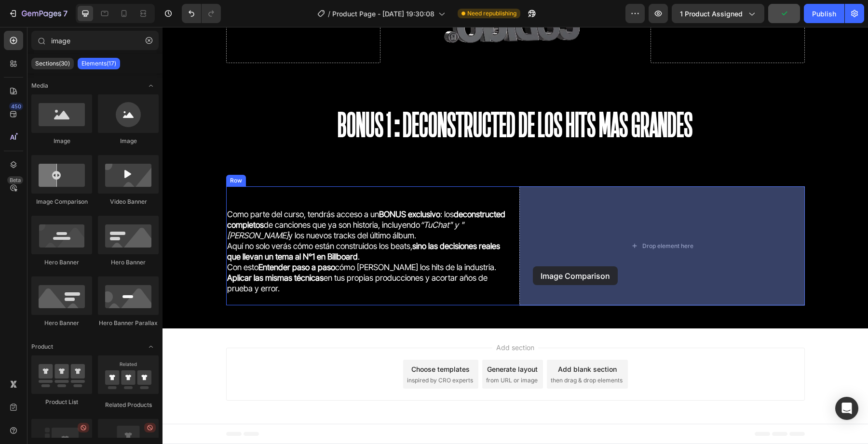
drag, startPoint x: 234, startPoint y: 214, endPoint x: 547, endPoint y: 269, distance: 318.2
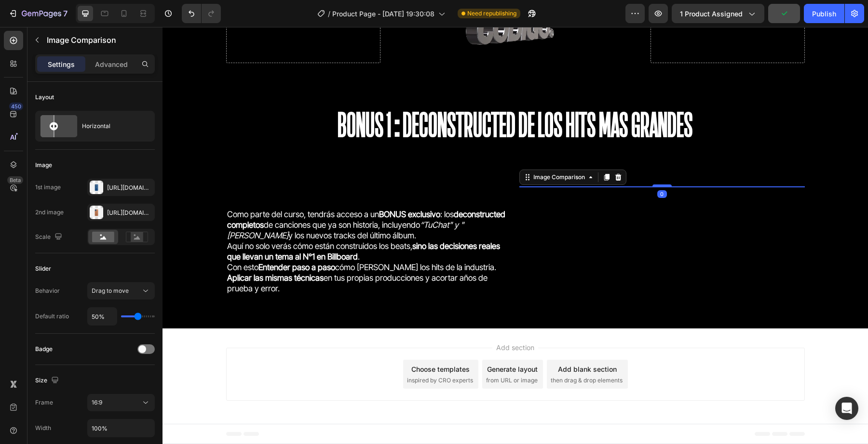
scroll to position [2161, 0]
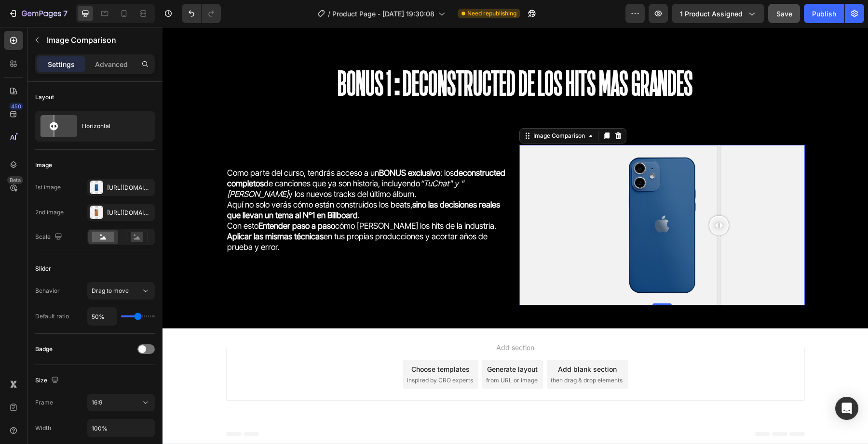
drag, startPoint x: 659, startPoint y: 226, endPoint x: 686, endPoint y: 240, distance: 30.2
click at [709, 241] on div at bounding box center [718, 225] width 19 height 161
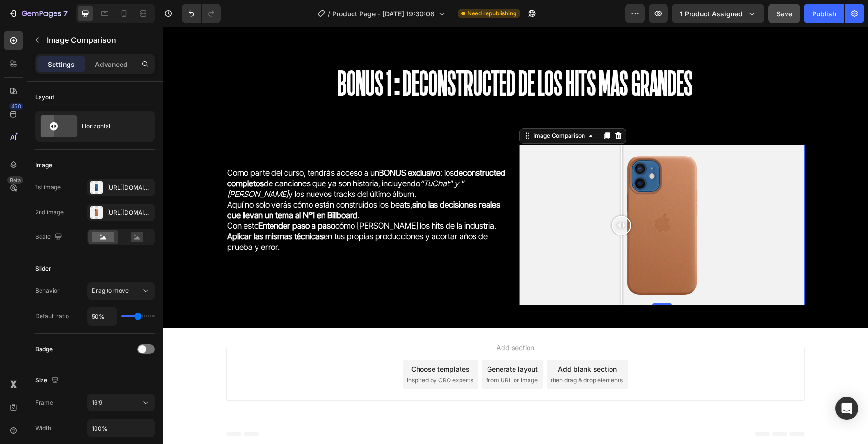
drag, startPoint x: 692, startPoint y: 232, endPoint x: 621, endPoint y: 218, distance: 72.3
click at [621, 218] on div at bounding box center [621, 225] width 19 height 19
type input "imag"
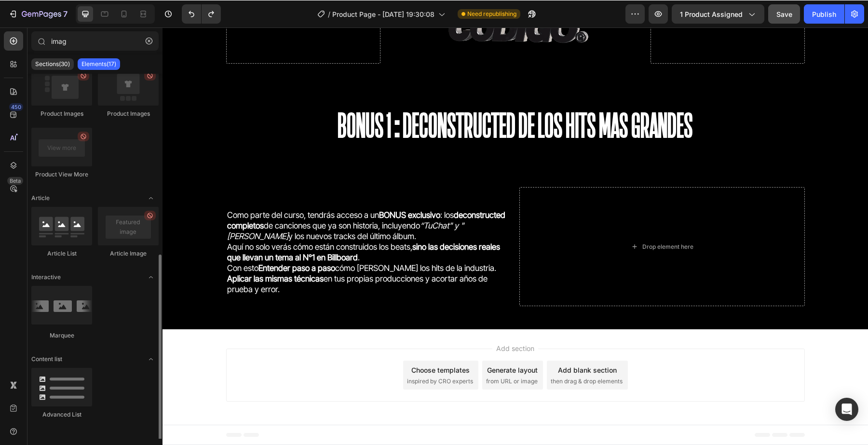
scroll to position [354, 0]
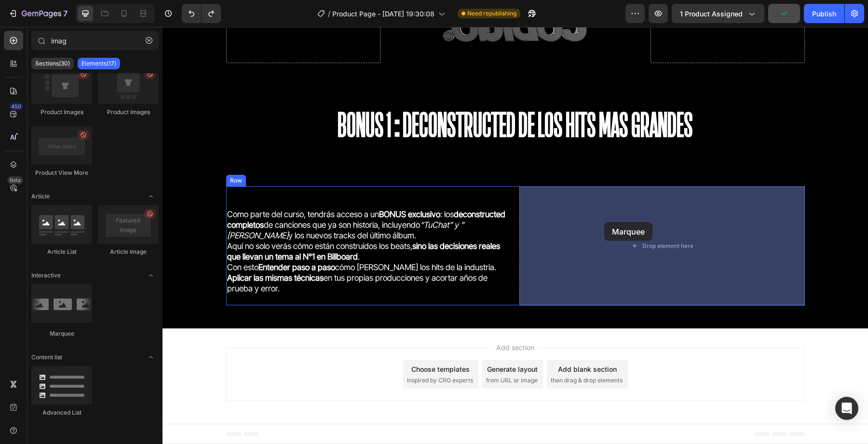
drag, startPoint x: 226, startPoint y: 338, endPoint x: 596, endPoint y: 236, distance: 384.2
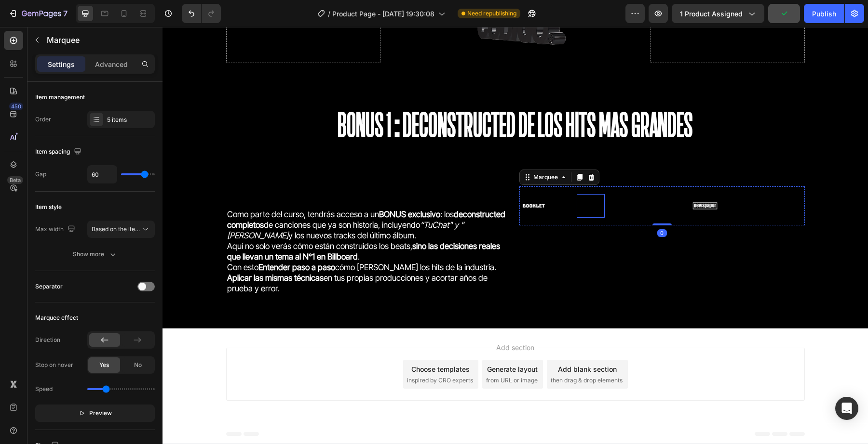
click at [591, 215] on div "Image" at bounding box center [591, 206] width 28 height 24
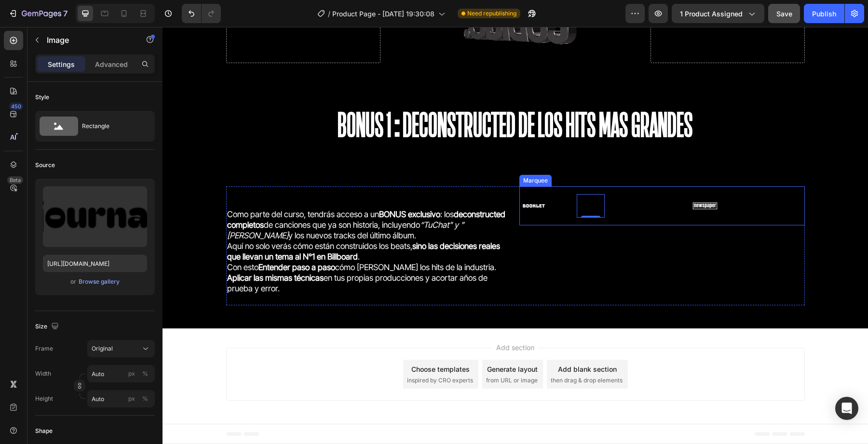
click at [554, 207] on div "Image" at bounding box center [548, 206] width 57 height 24
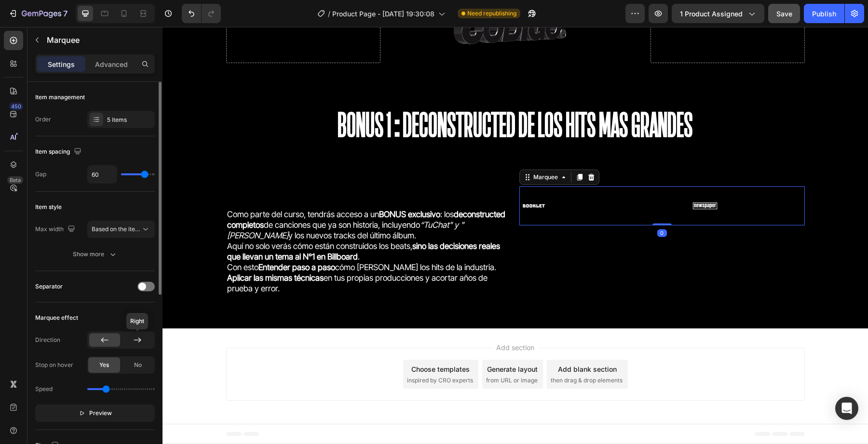
click at [134, 343] on icon at bounding box center [138, 341] width 10 height 10
drag, startPoint x: 665, startPoint y: 224, endPoint x: 667, endPoint y: 217, distance: 7.0
click at [667, 217] on div "Image Image Image Image Image Image Image Image Image Image Marquee 0" at bounding box center [661, 206] width 285 height 39
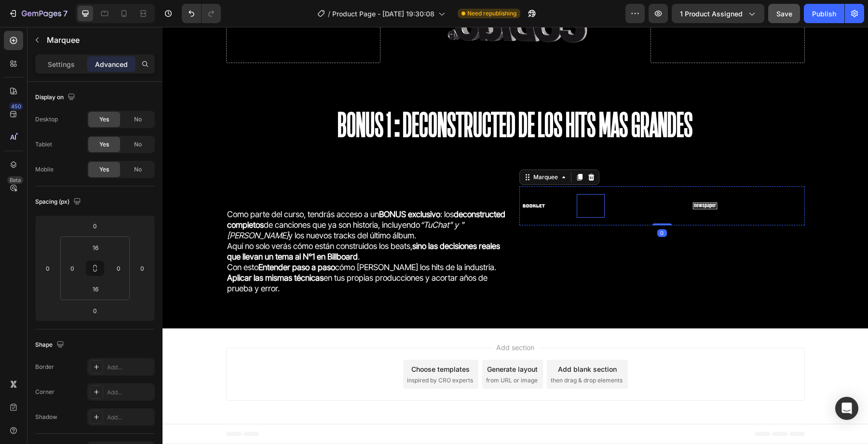
click at [578, 203] on img at bounding box center [591, 206] width 28 height 12
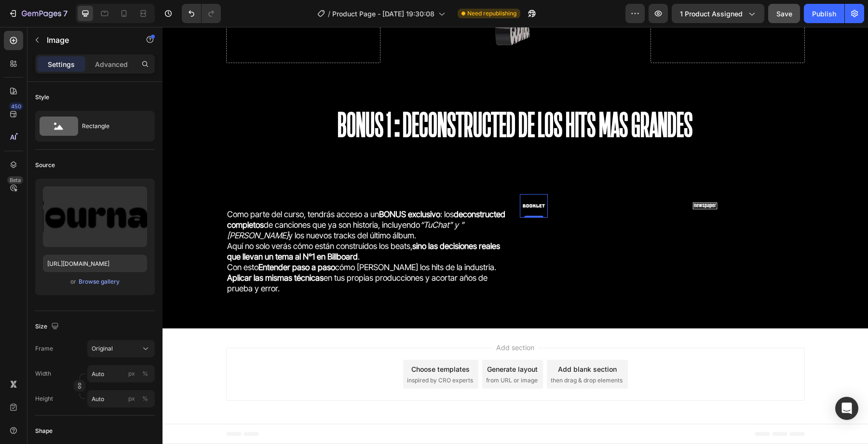
click at [524, 212] on div "Image 0" at bounding box center [534, 206] width 28 height 24
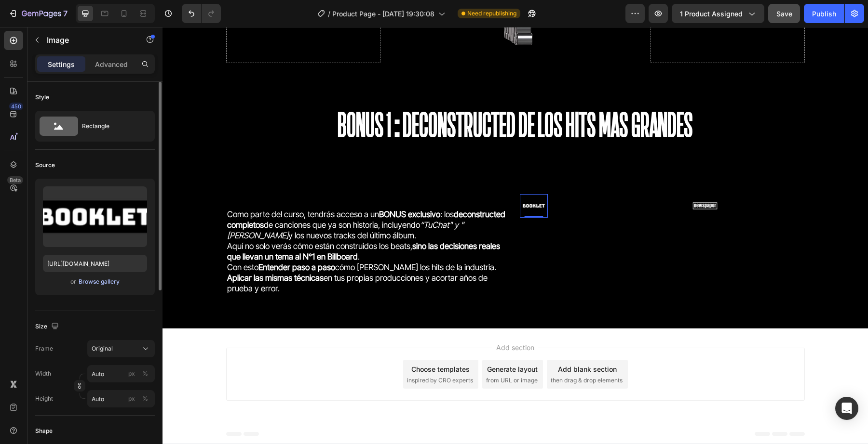
click at [107, 282] on div "Browse gallery" at bounding box center [99, 282] width 41 height 9
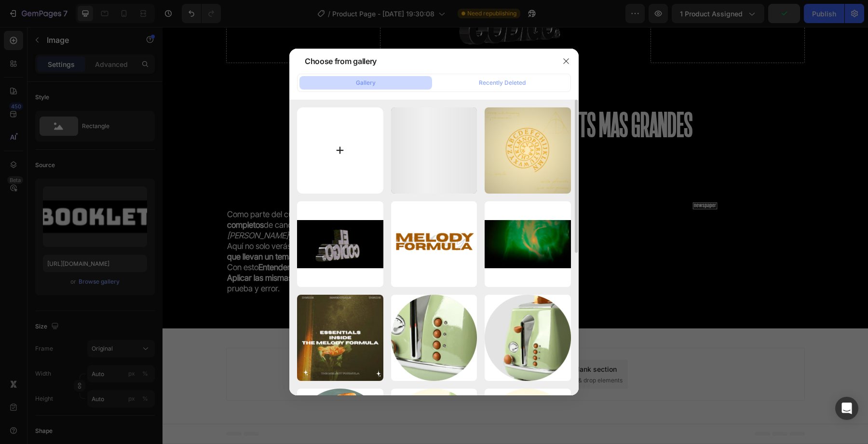
click at [323, 160] on input "file" at bounding box center [340, 151] width 86 height 86
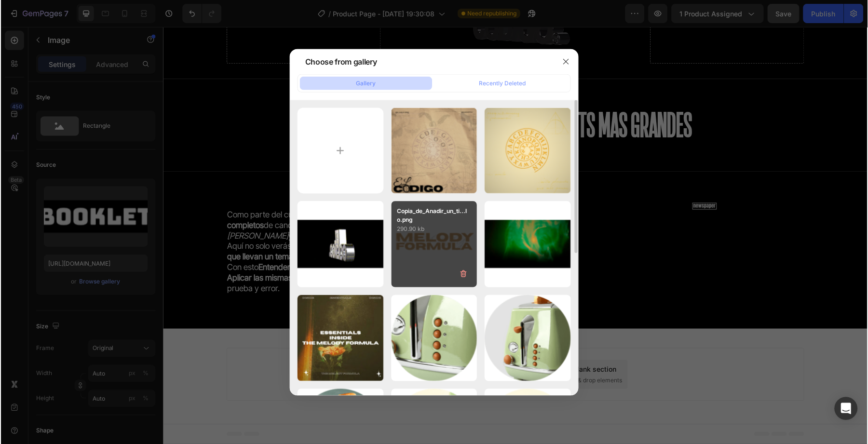
scroll to position [2119, 0]
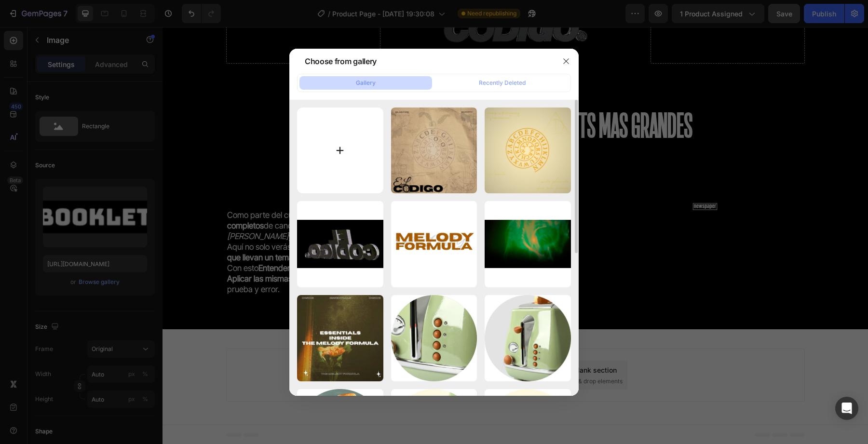
click at [337, 155] on input "file" at bounding box center [340, 151] width 86 height 86
type input "C:\fakepath\ab67616d0000b273ba7bc748fbbc05926836e706.jpg"
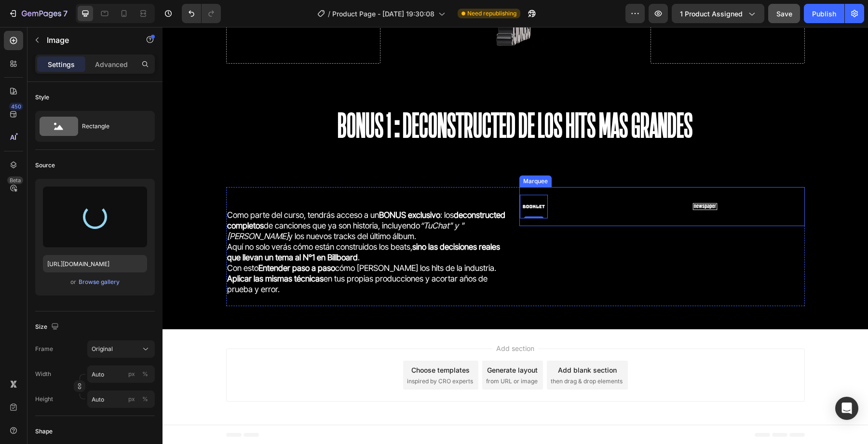
click at [561, 210] on div "Image 0" at bounding box center [548, 207] width 57 height 24
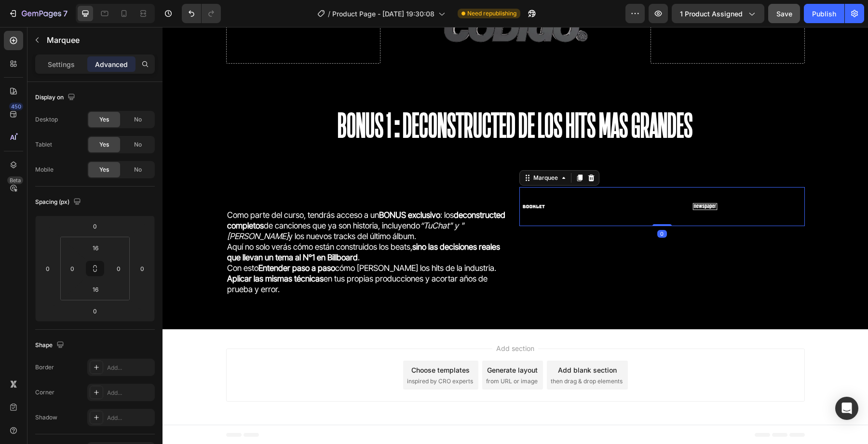
click at [573, 208] on div "Image" at bounding box center [548, 207] width 57 height 24
click at [593, 205] on img at bounding box center [591, 207] width 28 height 12
click at [548, 200] on div "Image" at bounding box center [548, 207] width 57 height 24
click at [536, 204] on img at bounding box center [534, 207] width 28 height 12
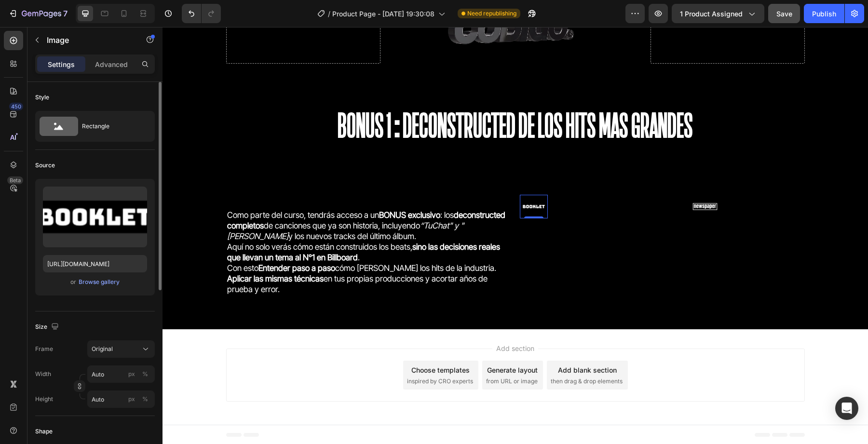
click at [107, 288] on div "Upload Image https://cdn.shopify.com/s/files/1/0703/5214/2562/files/gempages_51…" at bounding box center [95, 237] width 120 height 117
click at [108, 283] on div "Browse gallery" at bounding box center [99, 282] width 41 height 9
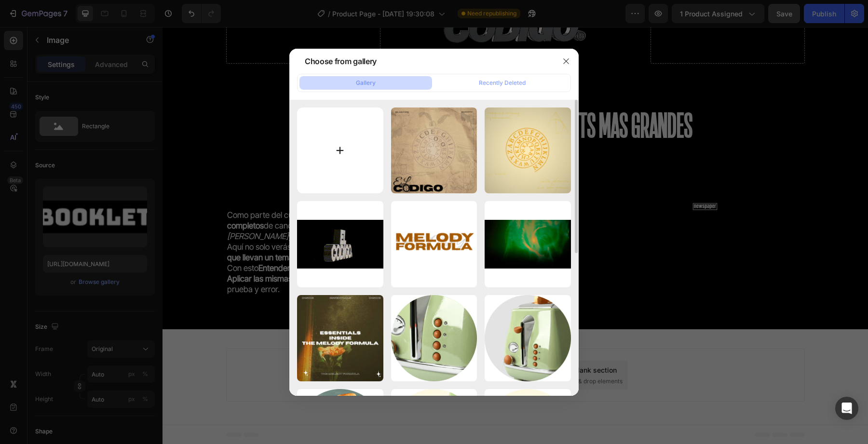
click at [351, 168] on input "file" at bounding box center [340, 151] width 86 height 86
type input "C:\fakepath\ab67616d0000b273a935d458be0651a13d87d612.jpg"
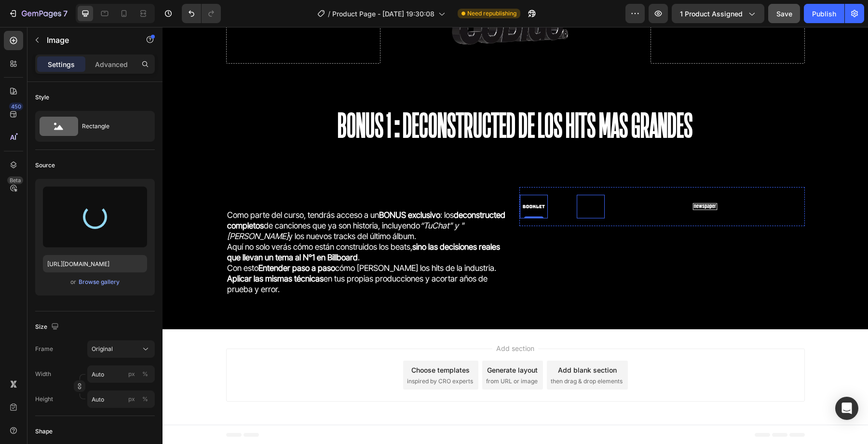
type input "https://cdn.shopify.com/s/files/1/0707/3228/4092/files/gempages_576749552749511…"
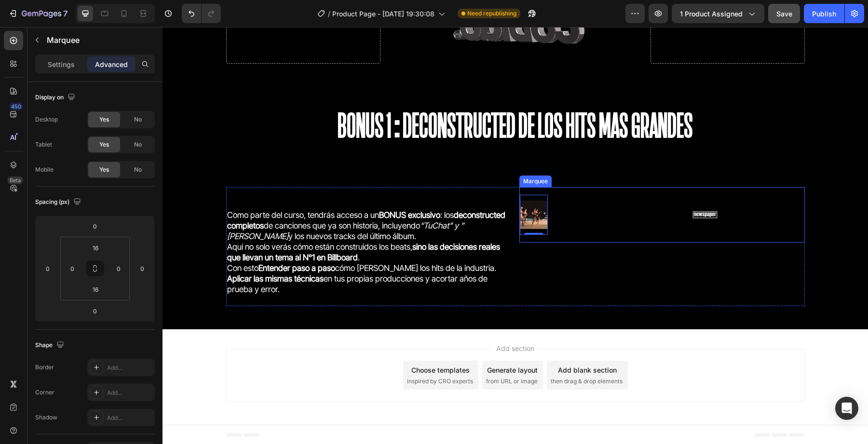
click at [592, 201] on div "Image 0 Image Image Image Image" at bounding box center [662, 215] width 285 height 40
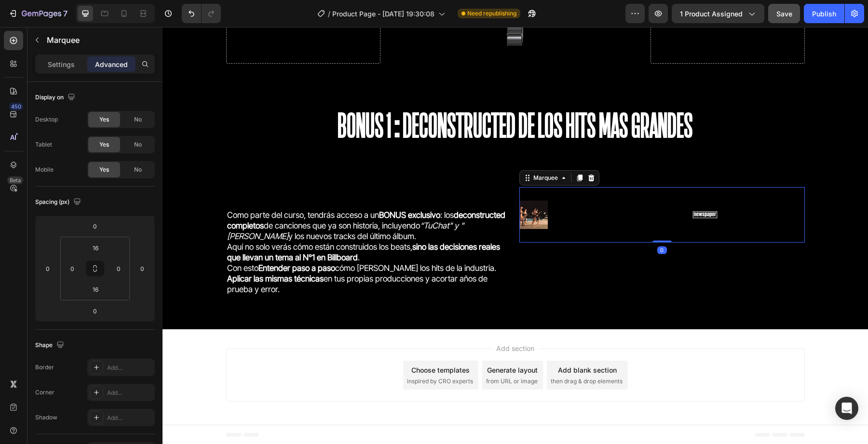
click at [564, 212] on div "Image" at bounding box center [548, 215] width 57 height 40
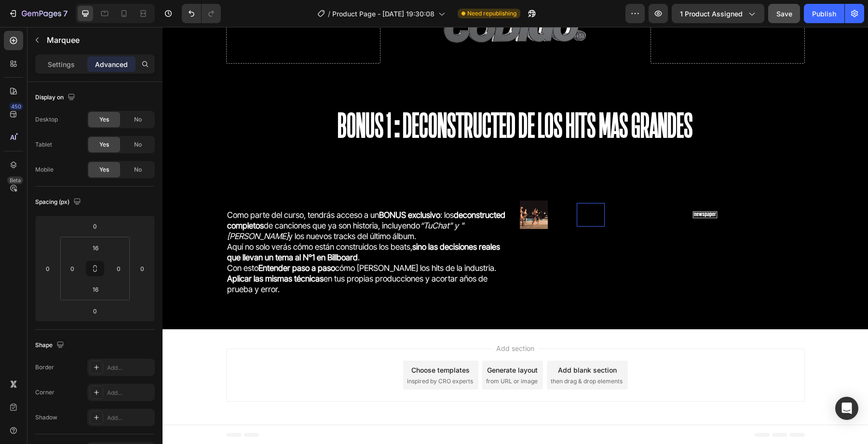
click at [586, 213] on img at bounding box center [591, 215] width 28 height 12
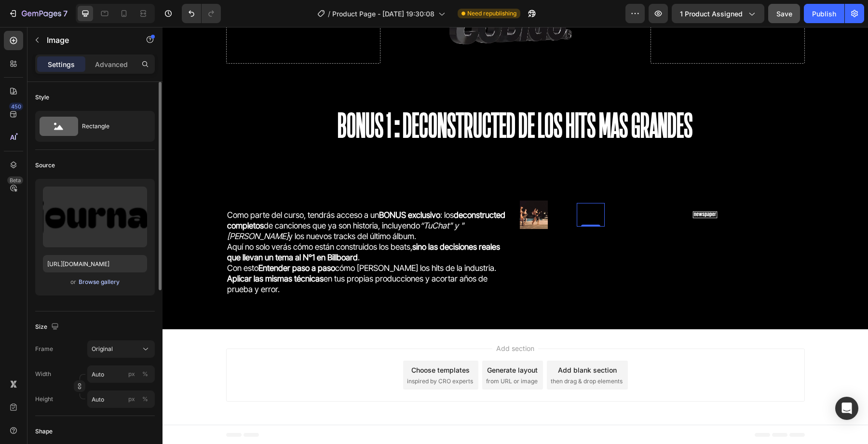
click at [97, 279] on div "Browse gallery" at bounding box center [99, 282] width 41 height 9
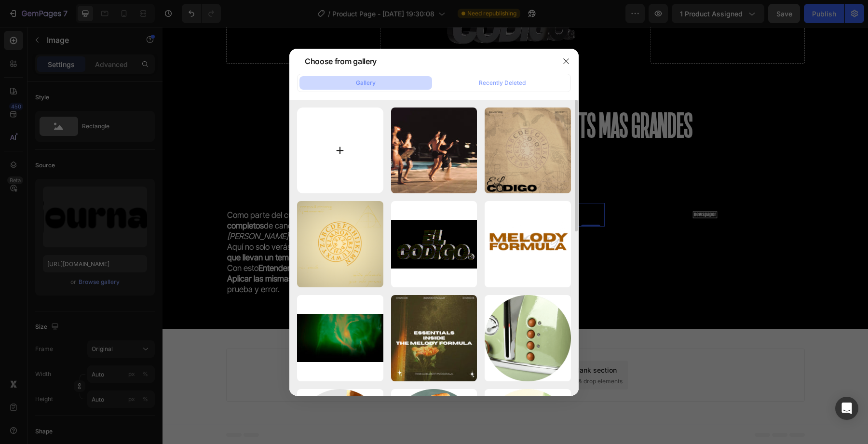
click at [346, 170] on input "file" at bounding box center [340, 151] width 86 height 86
type input "C:\fakepath\ab67616d0000b273a935d458be0651a13d87d612.jpg"
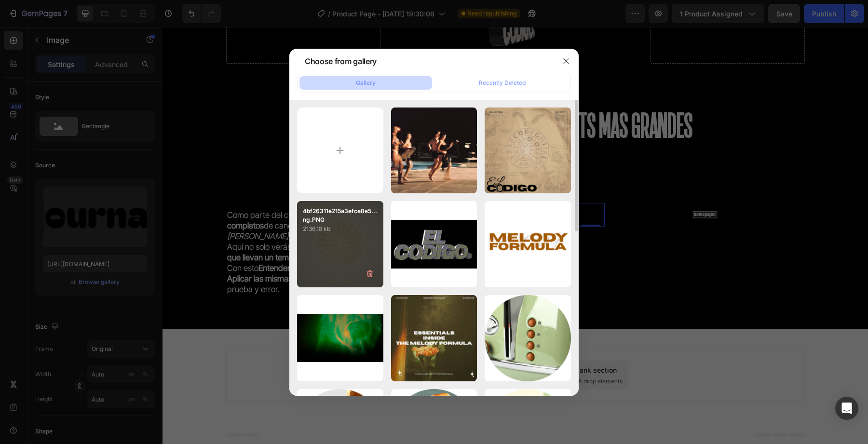
type input "https://cdn.shopify.com/s/files/1/0707/3228/4092/files/gempages_576749552749511…"
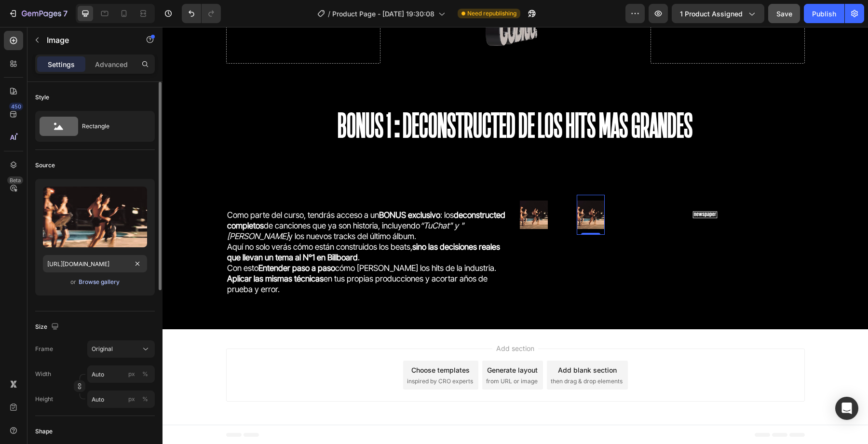
click at [101, 280] on div "Browse gallery" at bounding box center [99, 282] width 41 height 9
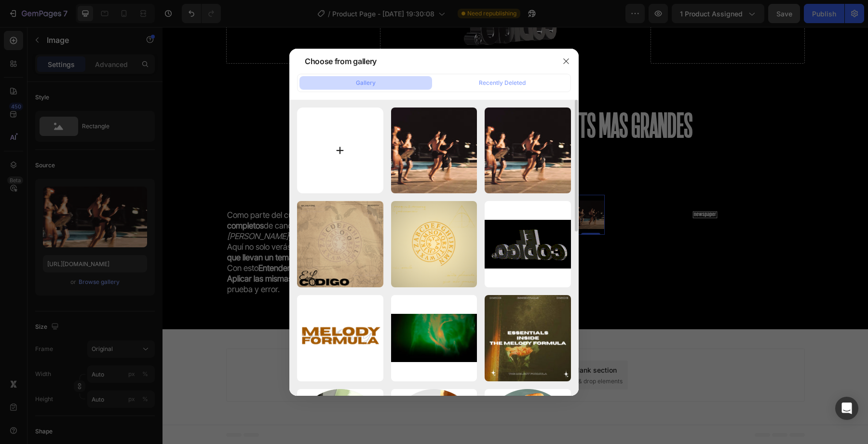
click at [330, 157] on input "file" at bounding box center [340, 151] width 86 height 86
type input "C:\fakepath\ab67616d0000b273ba7bc748fbbc05926836e706.jpg"
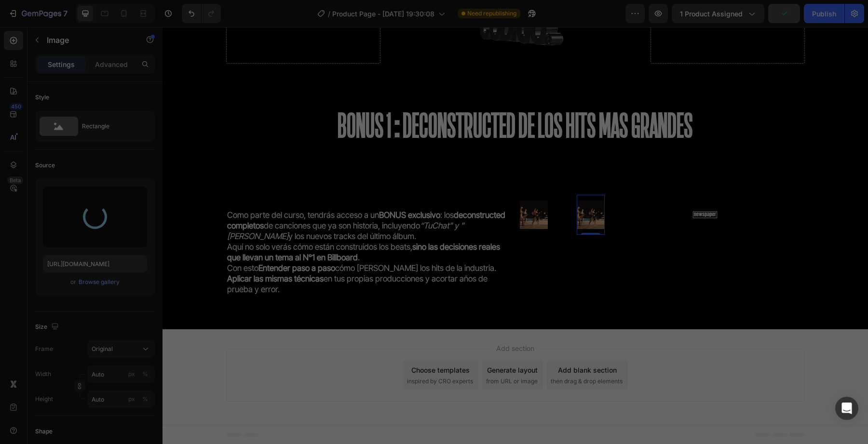
type input "https://cdn.shopify.com/s/files/1/0707/3228/4092/files/gempages_576749552749511…"
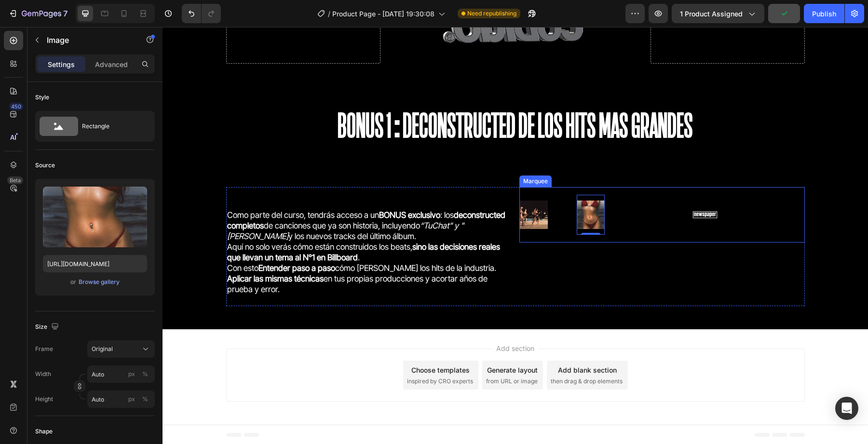
click at [633, 218] on div "Image 0" at bounding box center [605, 215] width 57 height 40
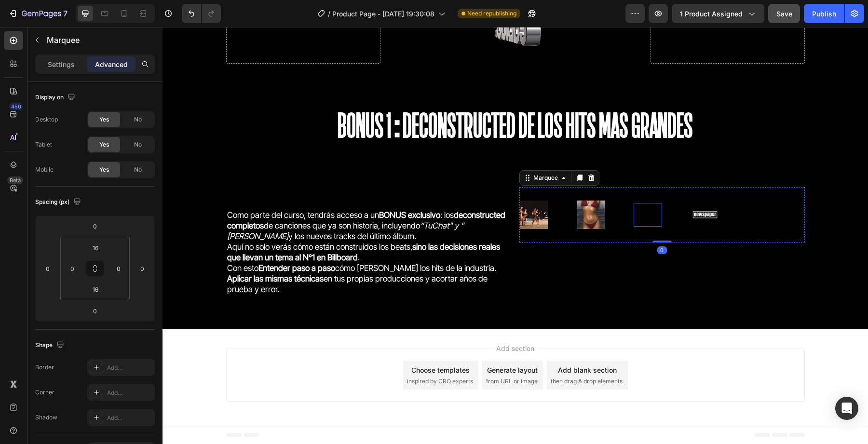
click at [643, 213] on img at bounding box center [647, 215] width 28 height 12
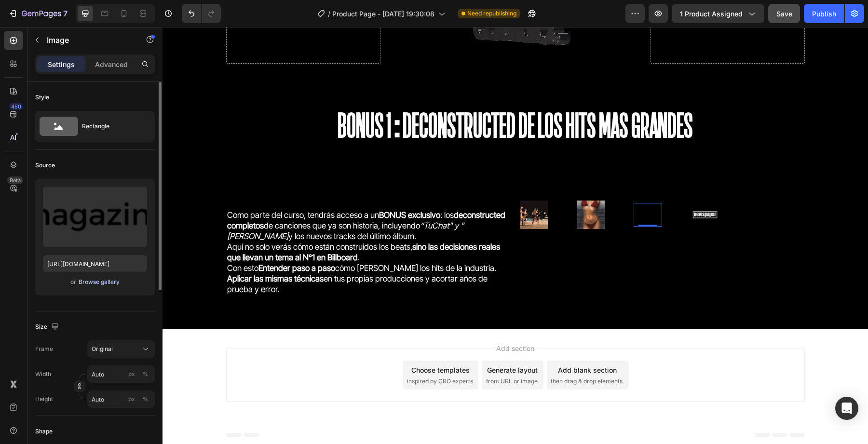
click at [93, 279] on div "Browse gallery" at bounding box center [99, 282] width 41 height 9
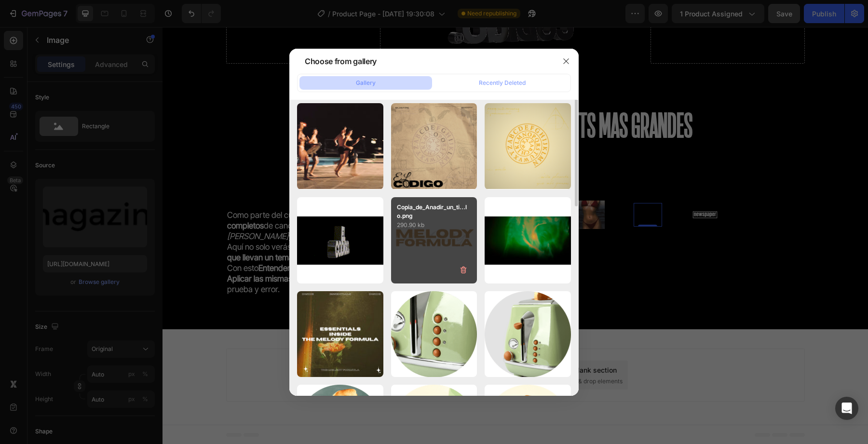
scroll to position [0, 0]
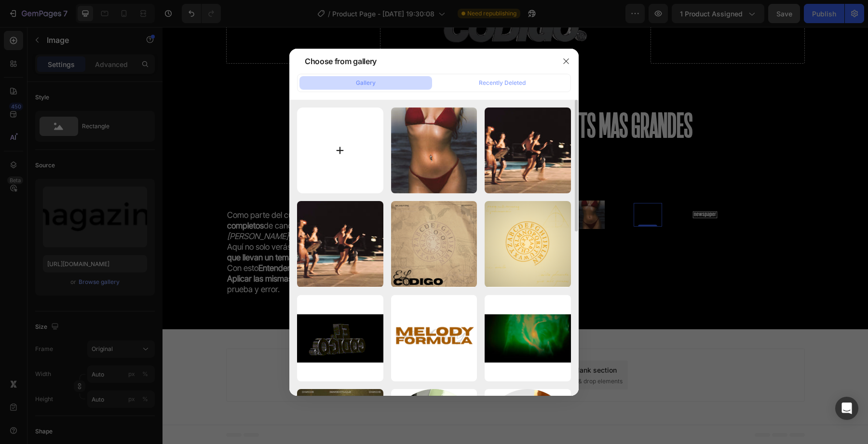
click at [344, 140] on input "file" at bounding box center [340, 151] width 86 height 86
type input "C:\fakepath\ab67616d0000b2732c5491e86af2ecd6f07c2aa9.jpg"
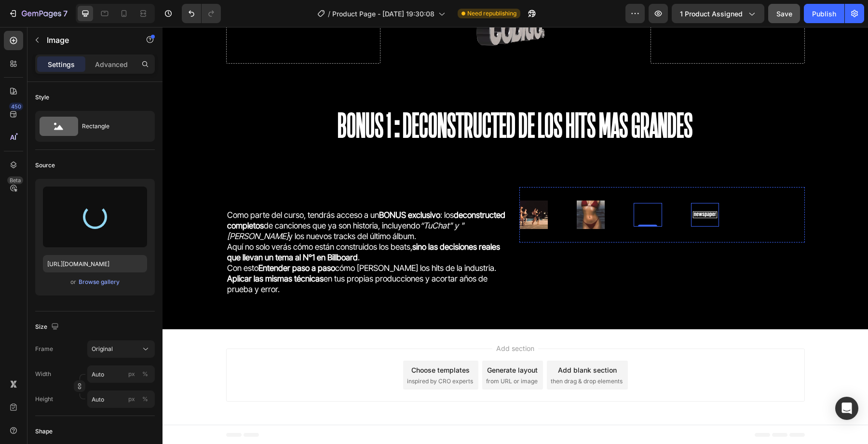
click at [712, 218] on img at bounding box center [705, 215] width 28 height 12
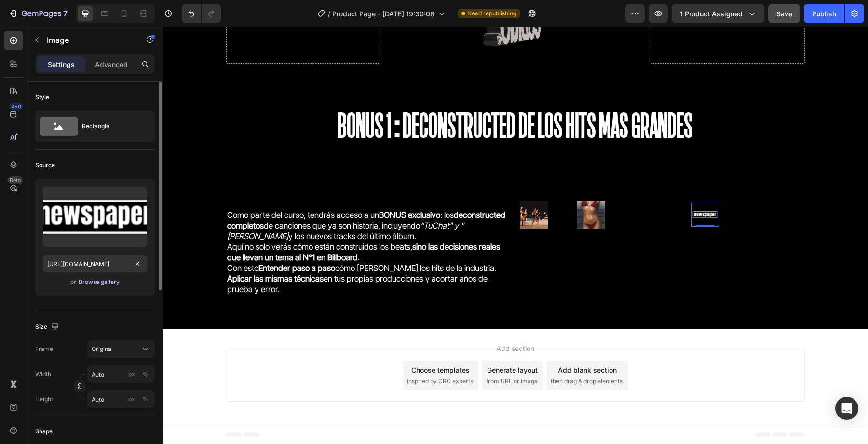
click at [105, 278] on div "Browse gallery" at bounding box center [99, 282] width 41 height 9
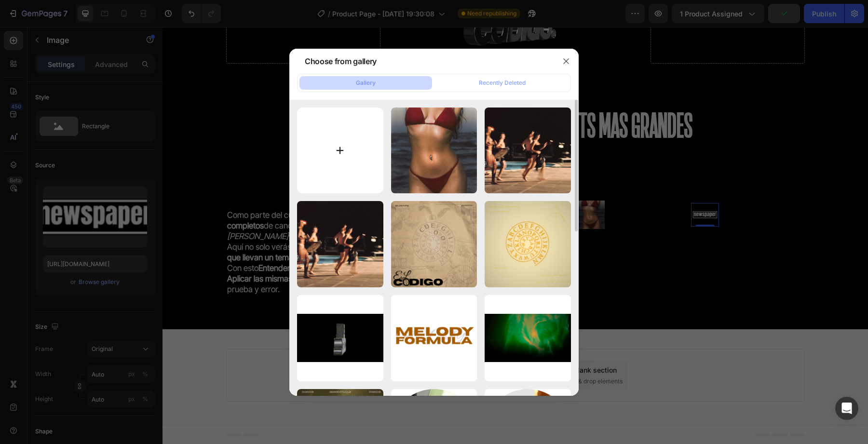
click at [329, 162] on input "file" at bounding box center [340, 151] width 86 height 86
type input "C:\fakepath\images.jpg"
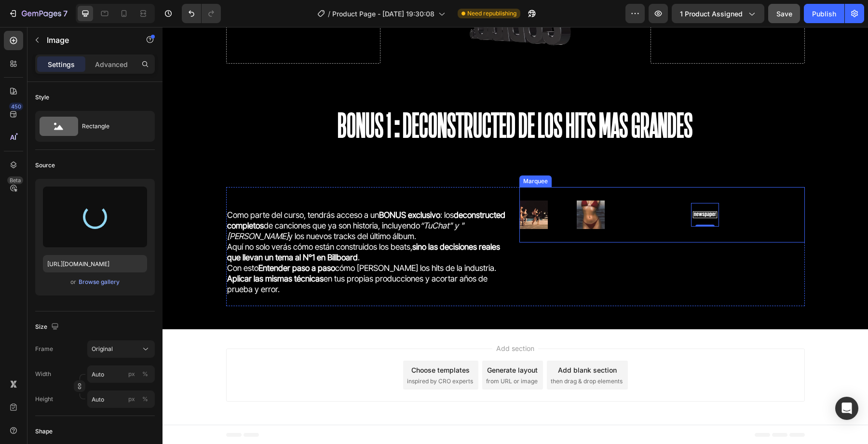
click at [671, 231] on div "Image Image Image Image 0 Image" at bounding box center [662, 215] width 285 height 40
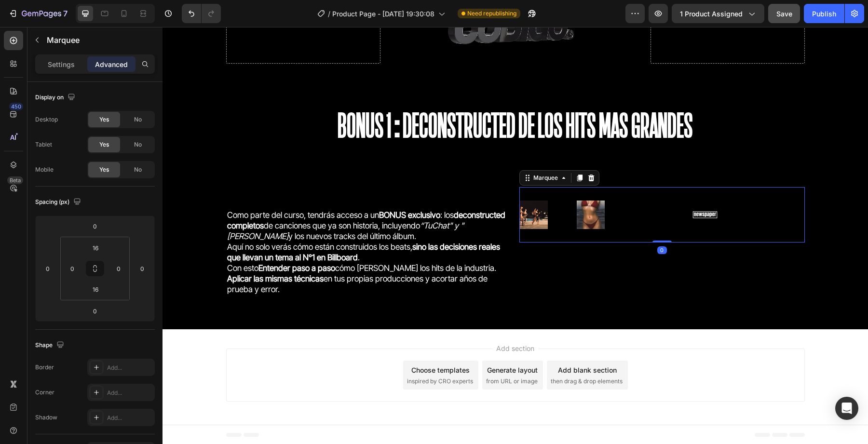
click at [743, 211] on div "Image" at bounding box center [719, 215] width 57 height 24
click at [770, 211] on img at bounding box center [762, 215] width 28 height 12
click at [781, 215] on div "Image" at bounding box center [776, 215] width 57 height 24
click at [773, 215] on img at bounding box center [762, 215] width 28 height 12
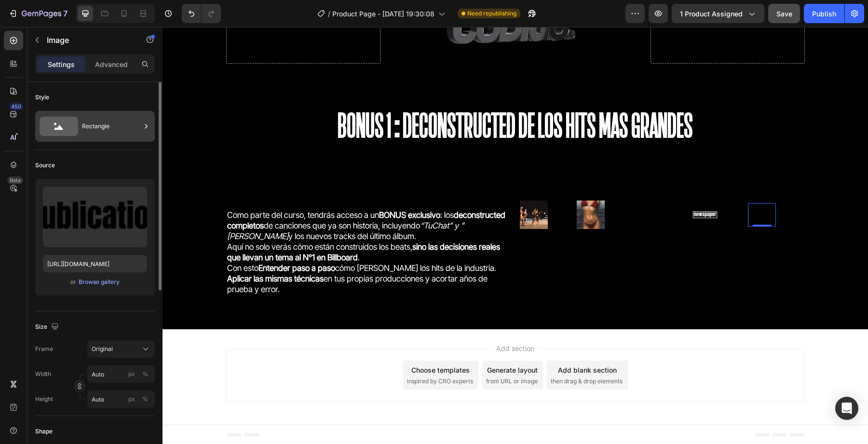
click at [96, 124] on div "Rectangle" at bounding box center [111, 126] width 59 height 22
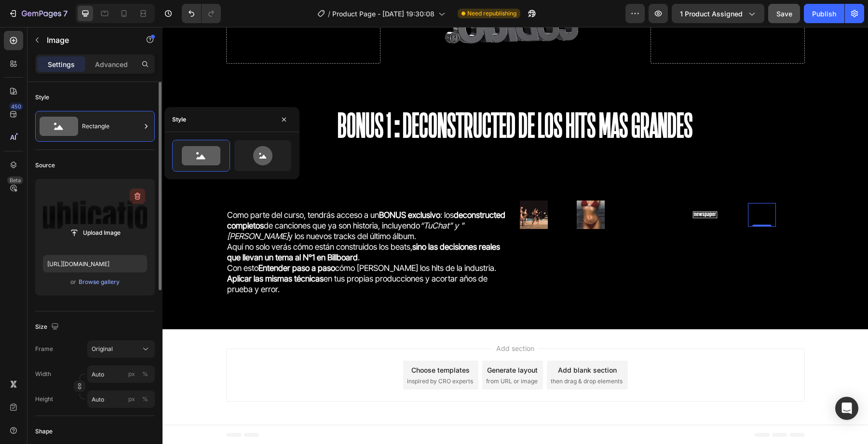
click at [137, 196] on icon "button" at bounding box center [138, 196] width 10 height 10
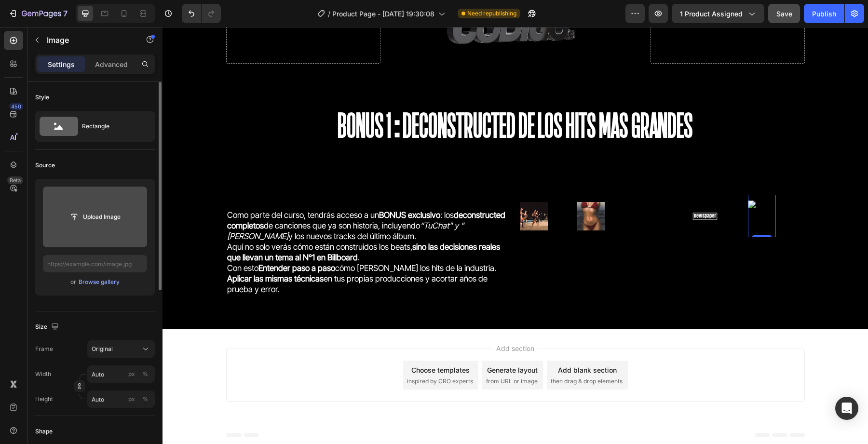
click at [765, 214] on img at bounding box center [762, 216] width 28 height 31
click at [762, 224] on img at bounding box center [762, 216] width 28 height 31
click at [705, 218] on img at bounding box center [705, 216] width 28 height 12
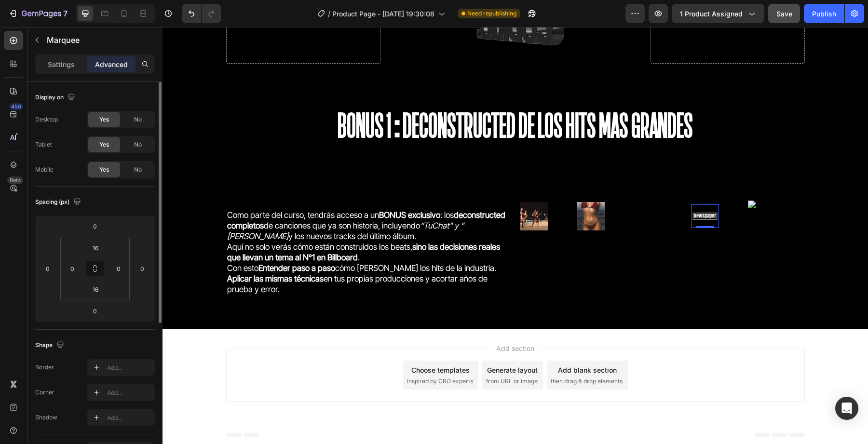
click at [621, 216] on div "Image" at bounding box center [605, 216] width 57 height 40
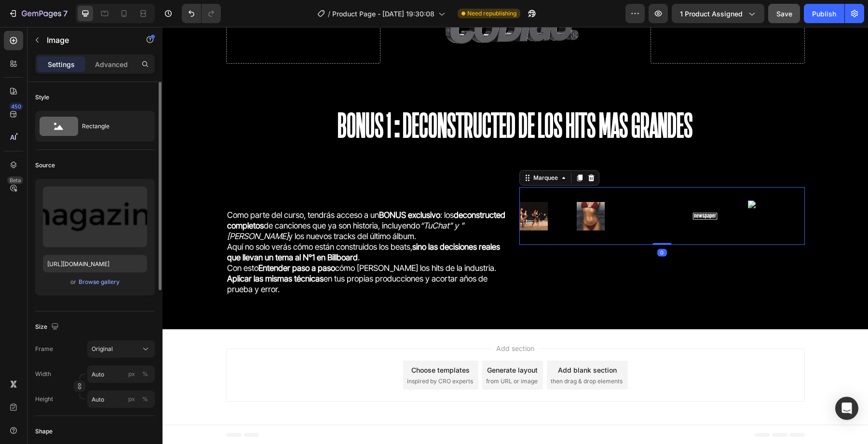
click at [639, 208] on div "Image" at bounding box center [647, 216] width 28 height 24
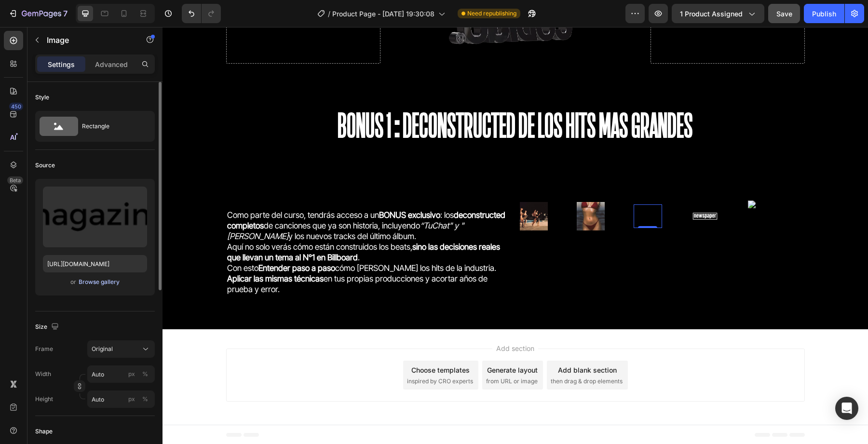
click at [100, 284] on div "Browse gallery" at bounding box center [99, 282] width 41 height 9
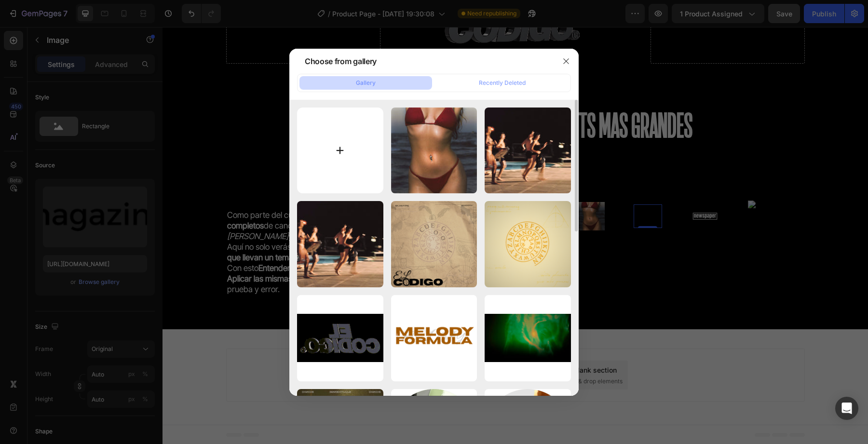
click at [309, 158] on input "file" at bounding box center [340, 151] width 86 height 86
type input "C:\fakepath\images.jpg"
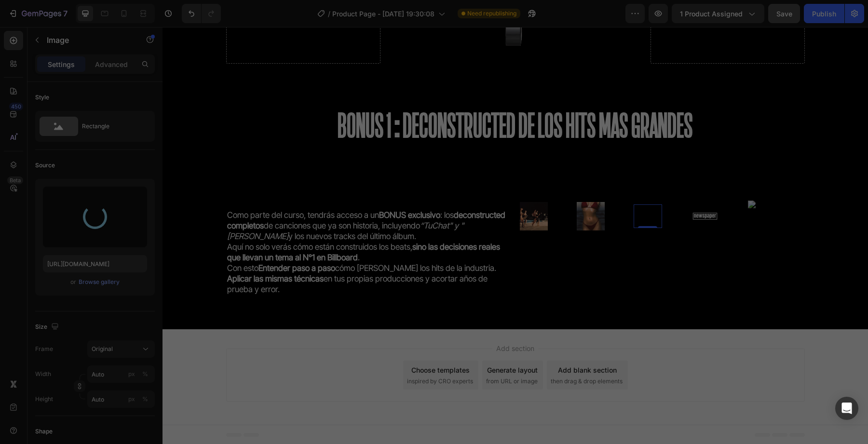
type input "https://cdn.shopify.com/s/files/1/0707/3228/4092/files/gempages_576749552749511…"
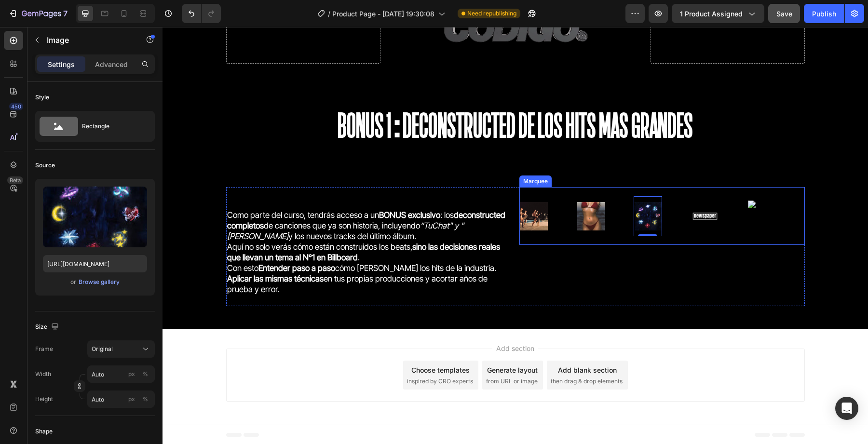
click at [699, 221] on img at bounding box center [705, 216] width 28 height 12
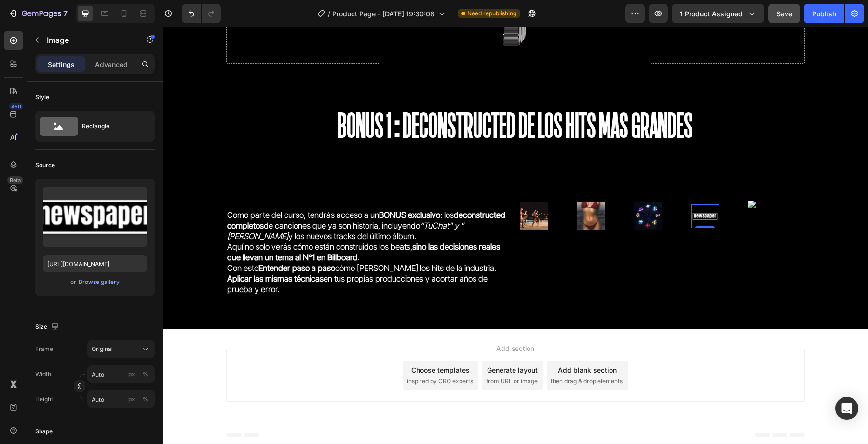
click at [700, 222] on img at bounding box center [705, 216] width 28 height 12
click at [102, 280] on div "Browse gallery" at bounding box center [99, 282] width 41 height 9
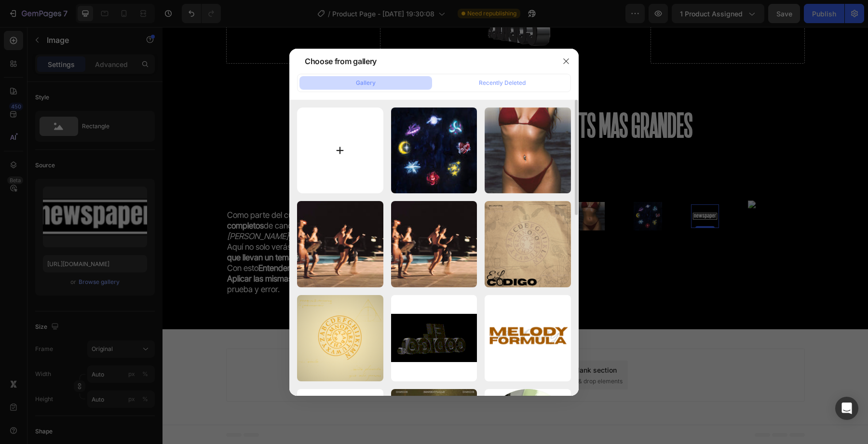
click at [341, 161] on input "file" at bounding box center [340, 151] width 86 height 86
type input "C:\fakepath\ab67616d0000b2732c5491e86af2ecd6f07c2aa9.jpg"
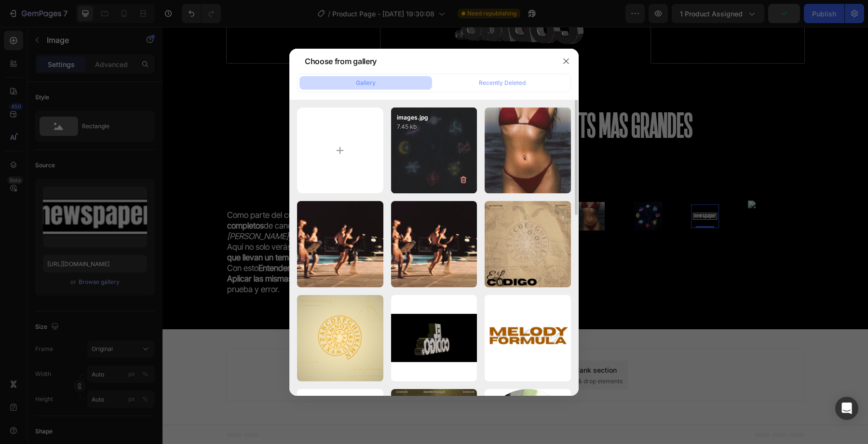
type input "https://cdn.shopify.com/s/files/1/0707/3228/4092/files/gempages_576749552749511…"
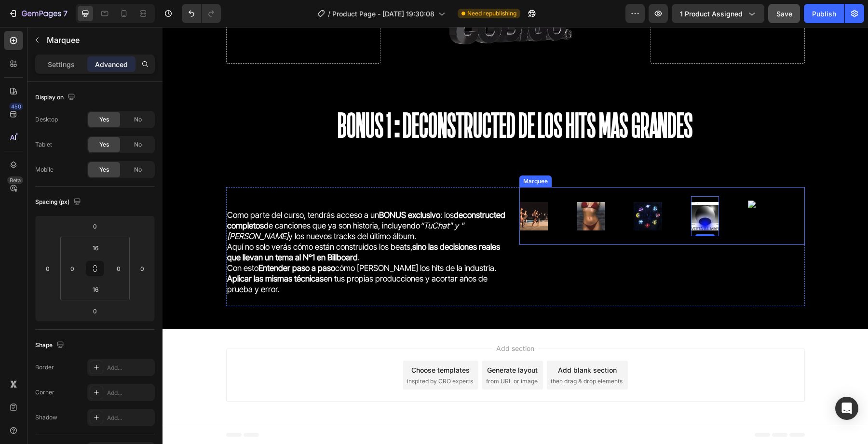
click at [735, 215] on div "Image 0" at bounding box center [719, 216] width 57 height 40
click at [749, 215] on img at bounding box center [762, 216] width 28 height 31
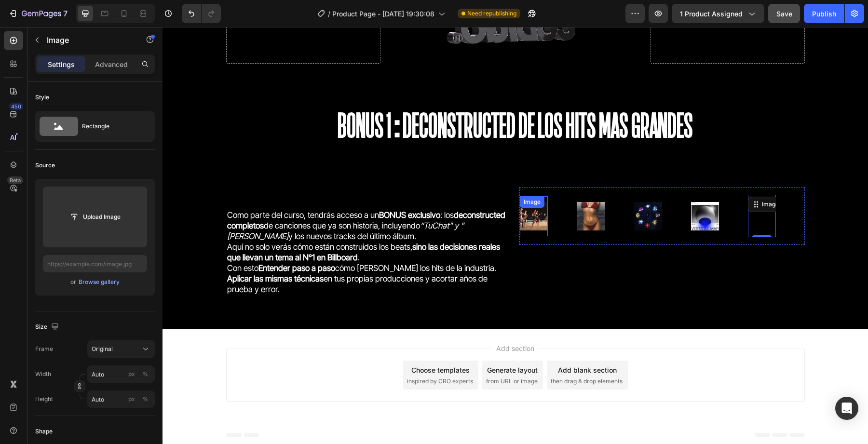
click at [533, 233] on div "Image" at bounding box center [534, 216] width 28 height 40
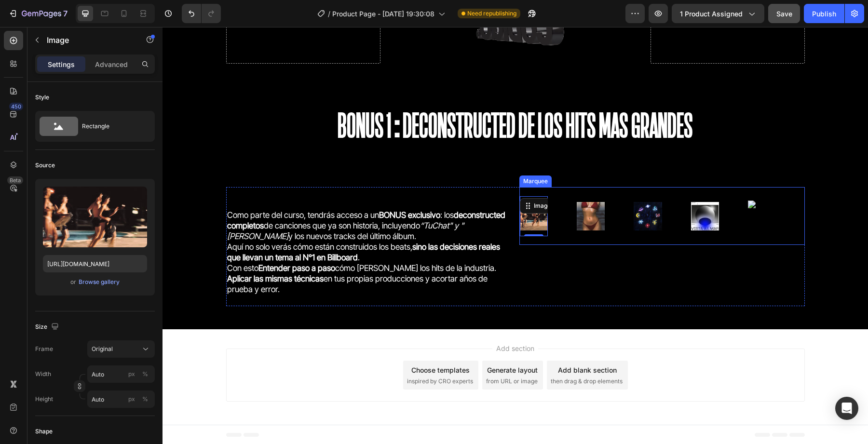
click at [558, 239] on div "Image 0 Image Image Image Image Image 0 Image Image Image Image Marquee" at bounding box center [661, 216] width 285 height 58
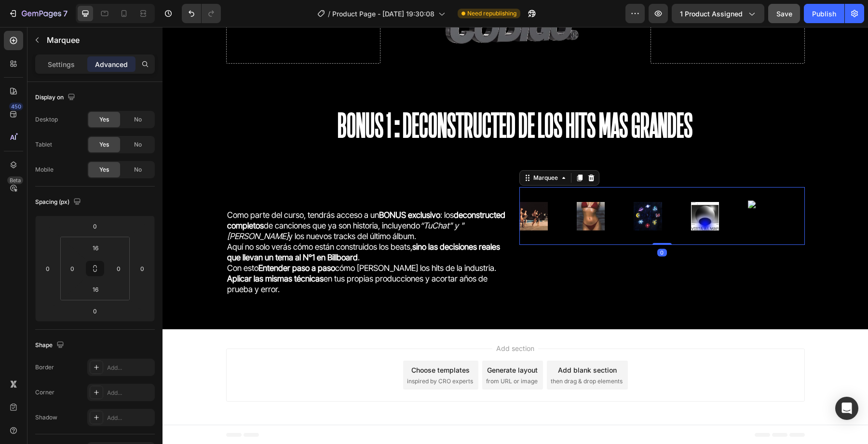
click at [39, 54] on div "Marquee" at bounding box center [89, 40] width 125 height 27
click at [47, 64] on div "Settings" at bounding box center [61, 63] width 48 height 15
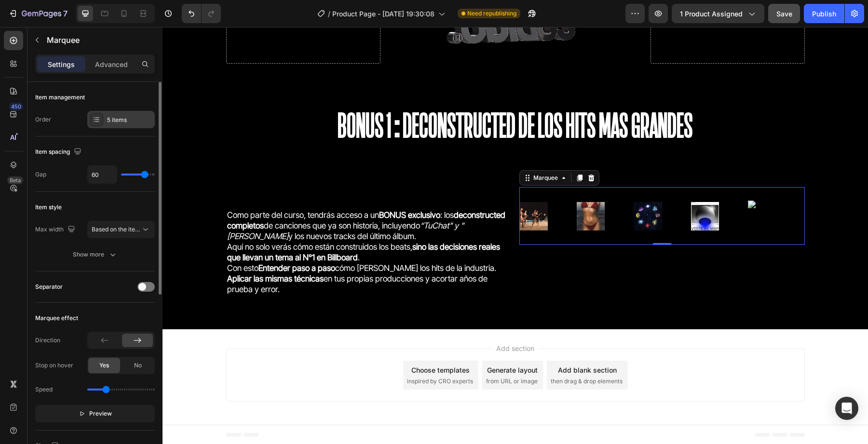
click at [110, 123] on div "5 items" at bounding box center [129, 120] width 45 height 9
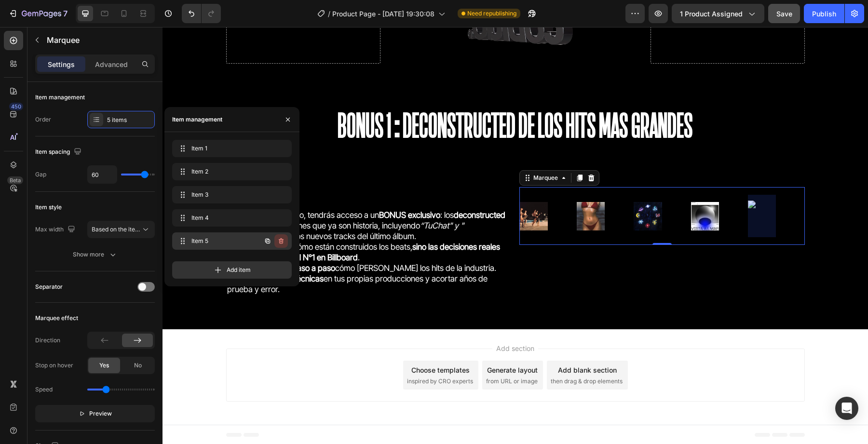
click at [281, 241] on icon "button" at bounding box center [281, 241] width 8 height 8
click at [281, 241] on div "Delete" at bounding box center [275, 241] width 18 height 9
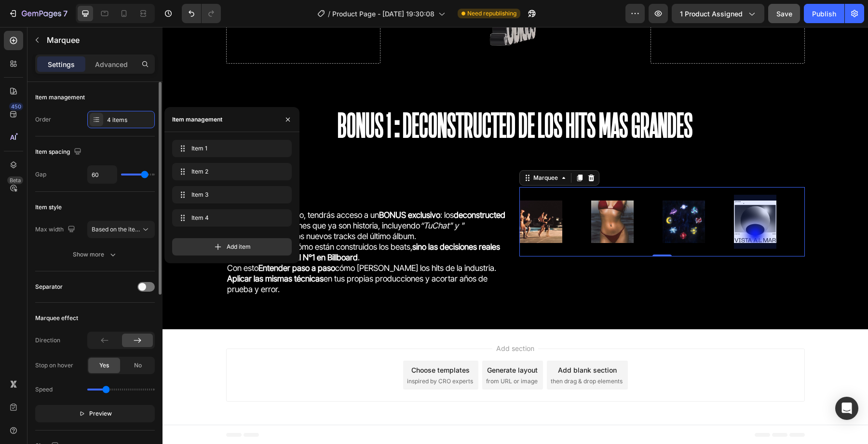
type input "53"
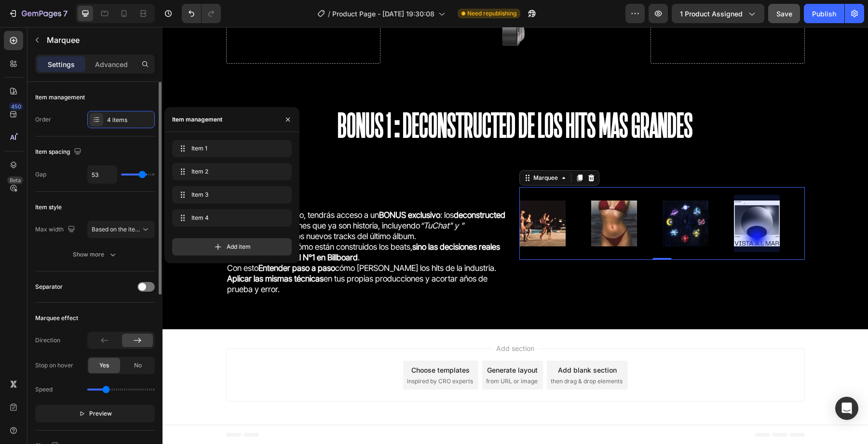
type input "35"
type input "25"
type input "23"
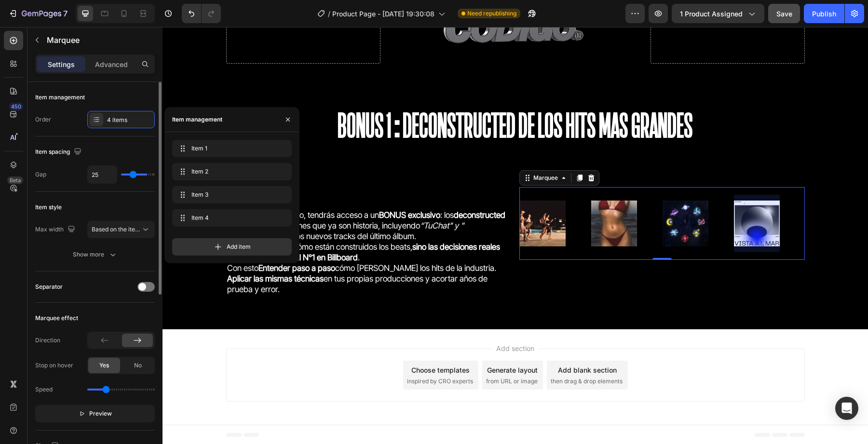
type input "23"
type input "22"
type input "20"
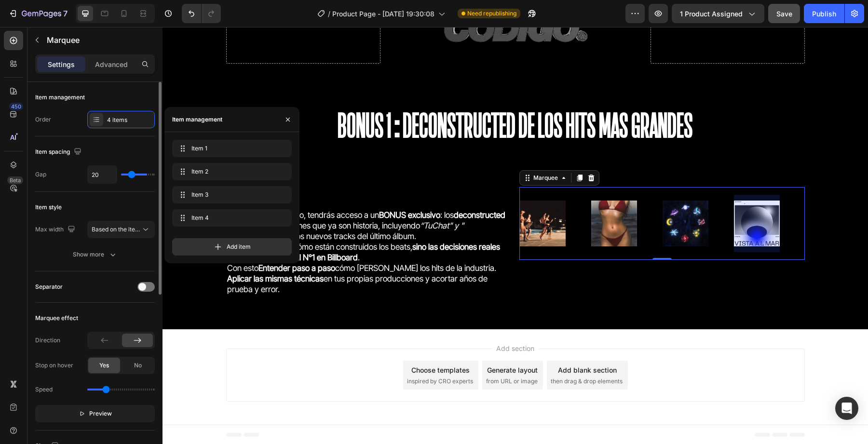
type input "18"
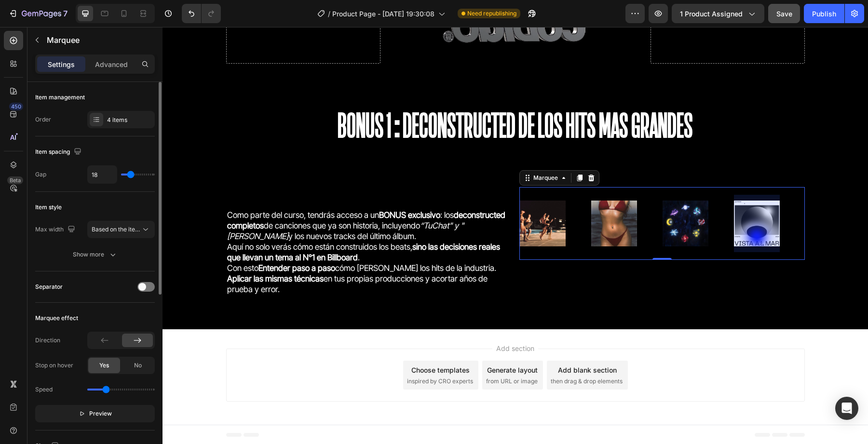
type input "16"
type input "13"
type input "11"
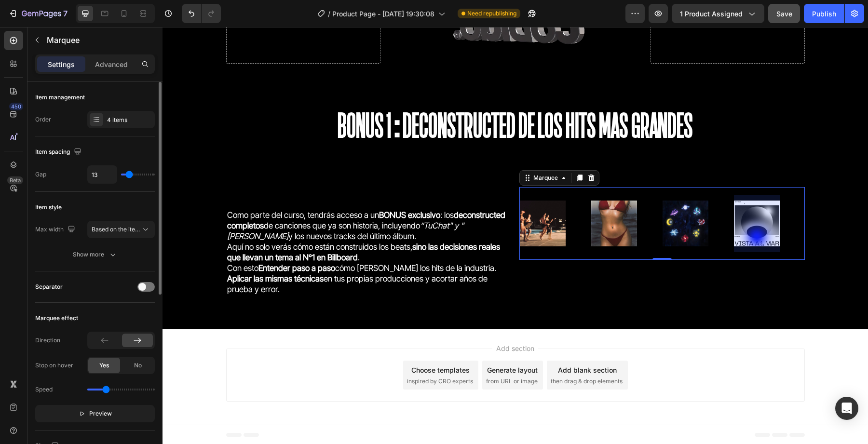
type input "11"
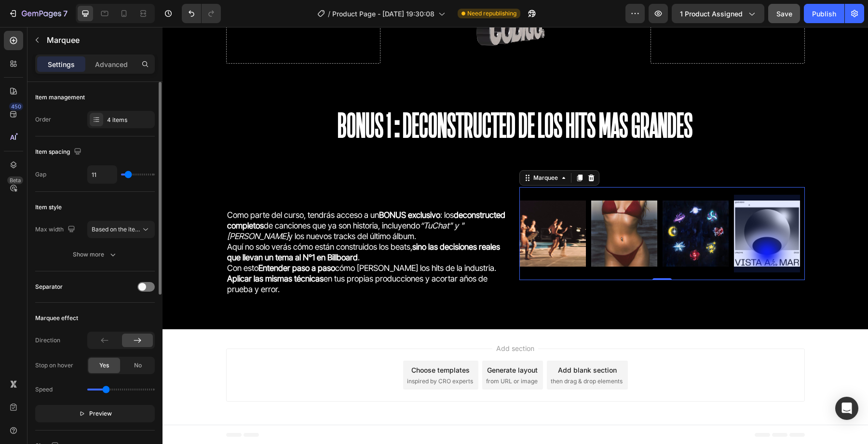
type input "9"
type input "7"
type input "2"
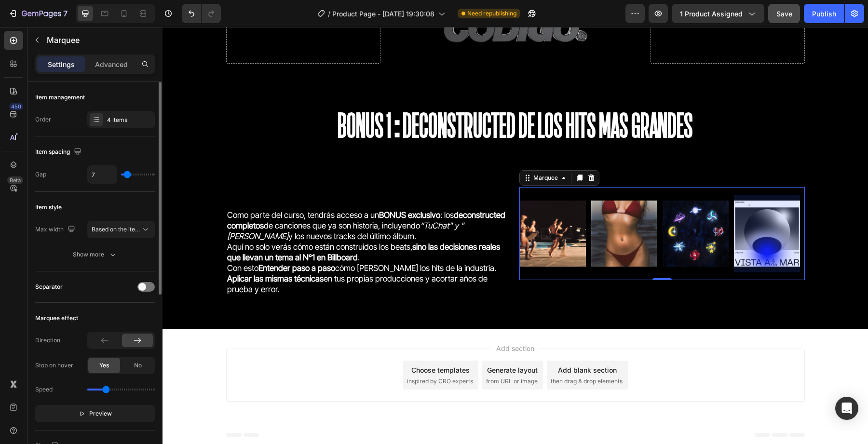
type input "2"
type input "0"
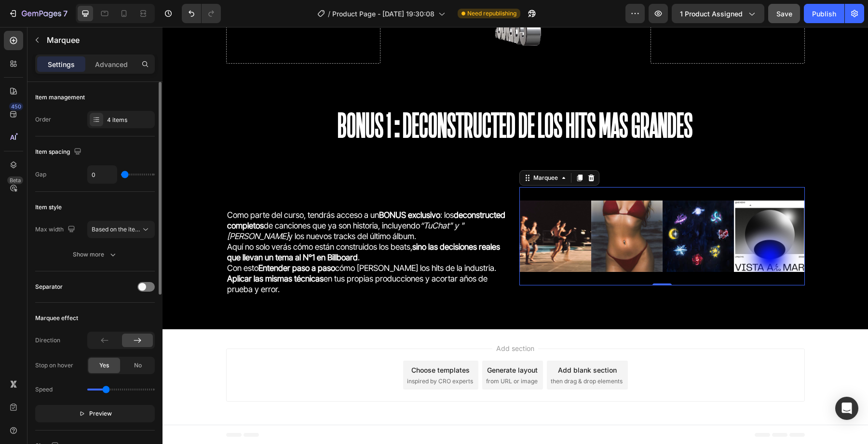
type input "14"
type input "15"
type input "16"
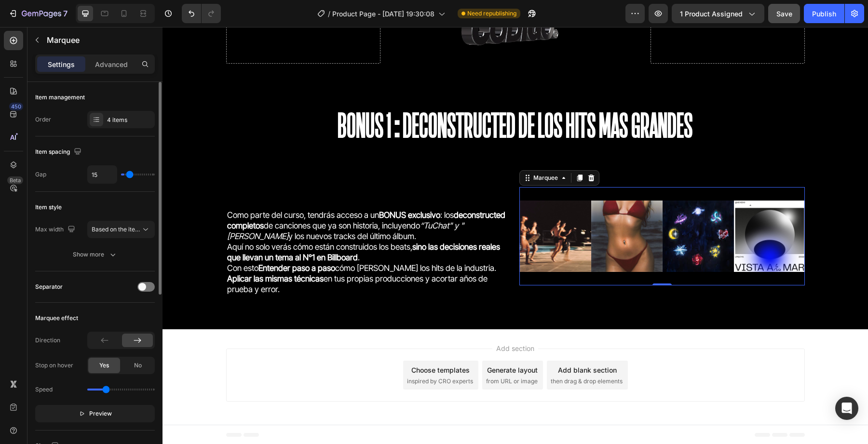
type input "16"
type input "17"
type input "18"
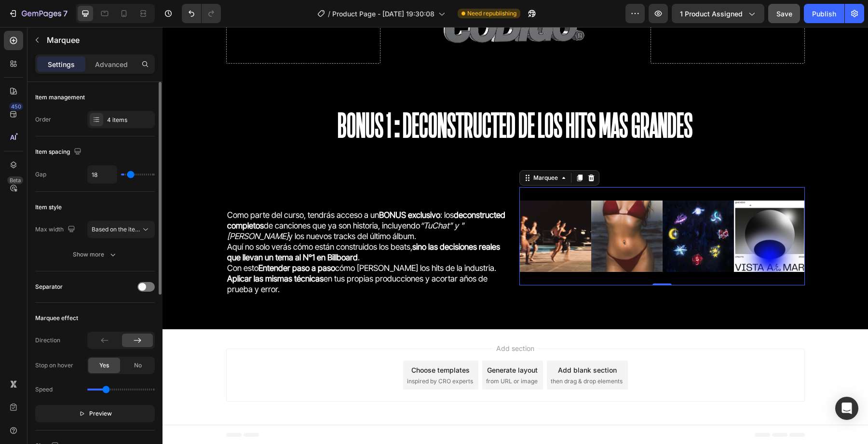
type input "19"
type input "21"
type input "23"
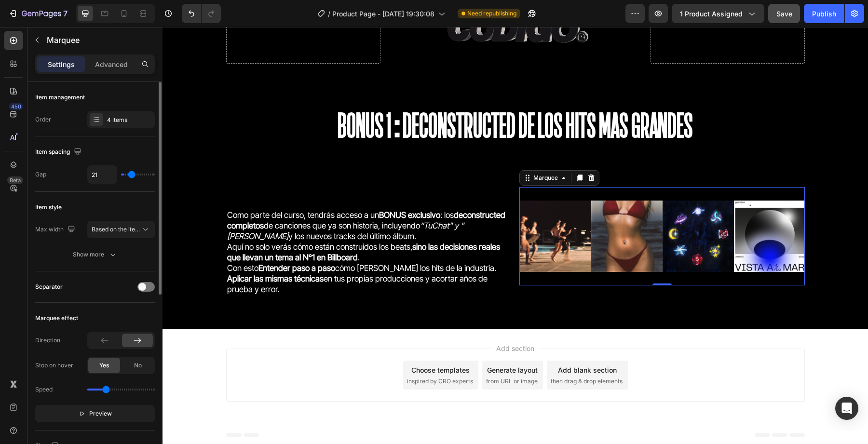
type input "23"
type input "25"
type input "27"
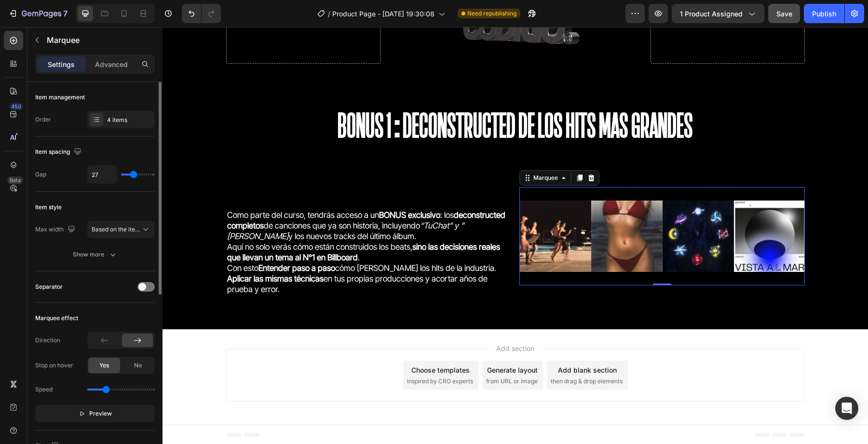
type input "30"
type input "33"
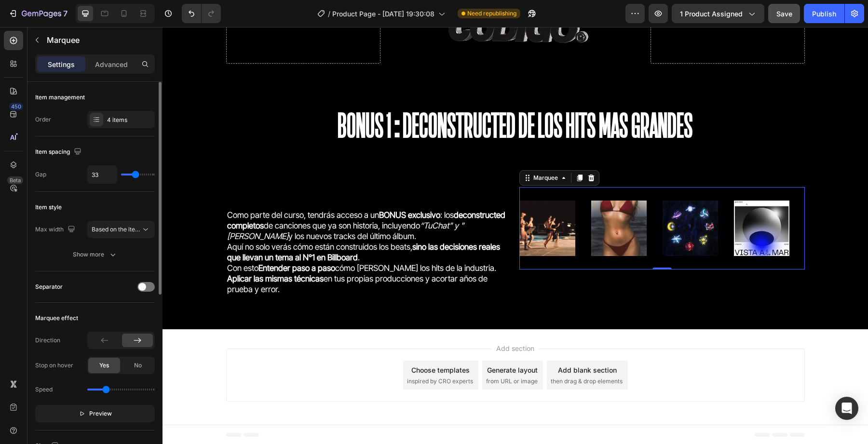
type input "41"
type input "45"
type input "50"
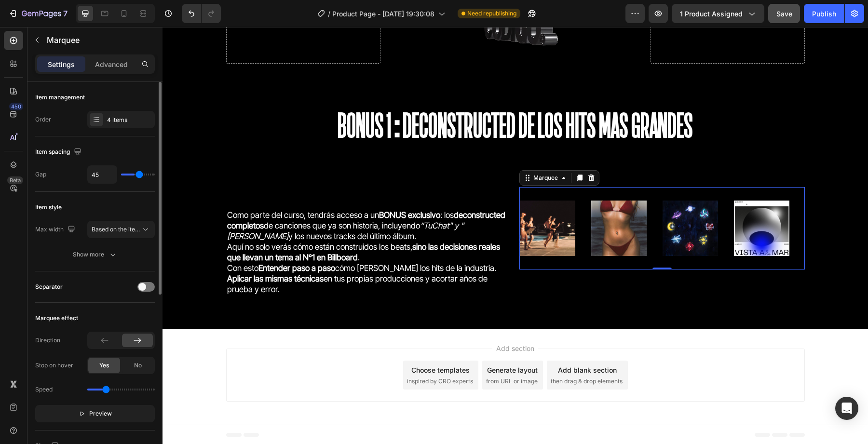
type input "50"
type input "62"
type input "69"
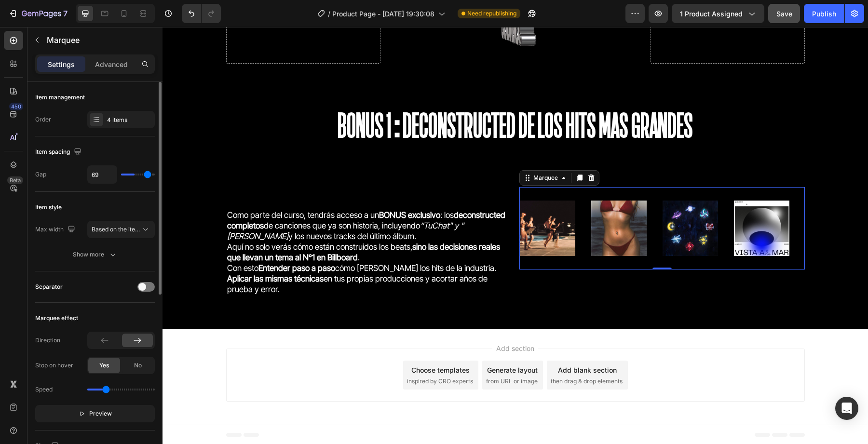
type input "78"
type input "80"
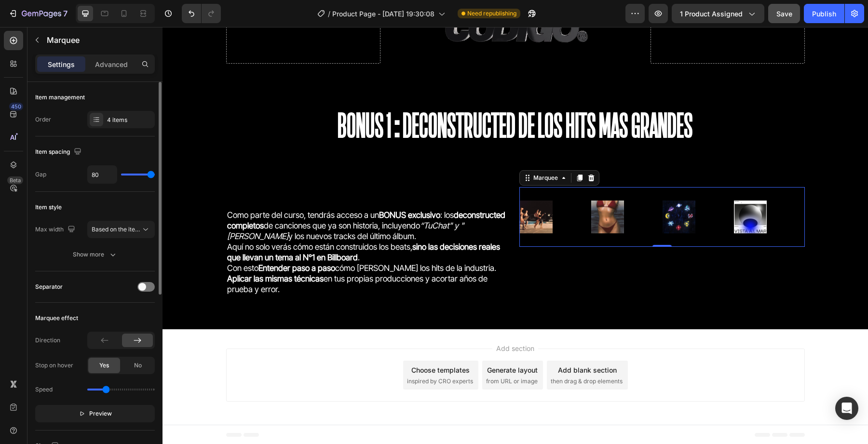
type input "69"
type input "67"
type input "65"
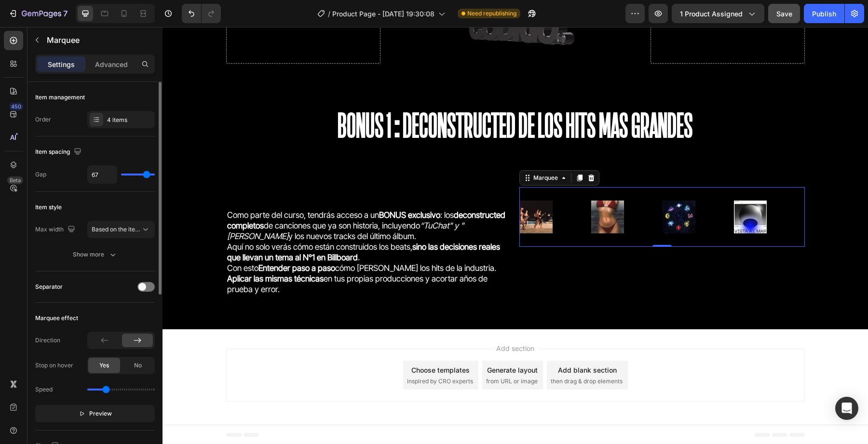
type input "65"
type input "64"
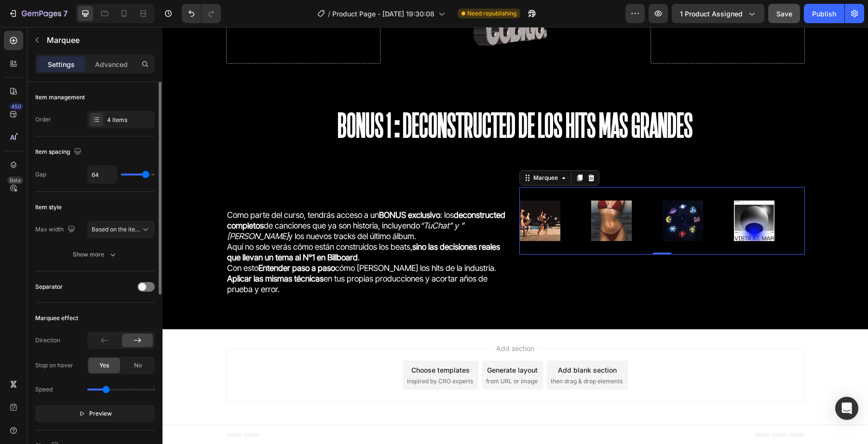
type input "63"
type input "60"
type input "58"
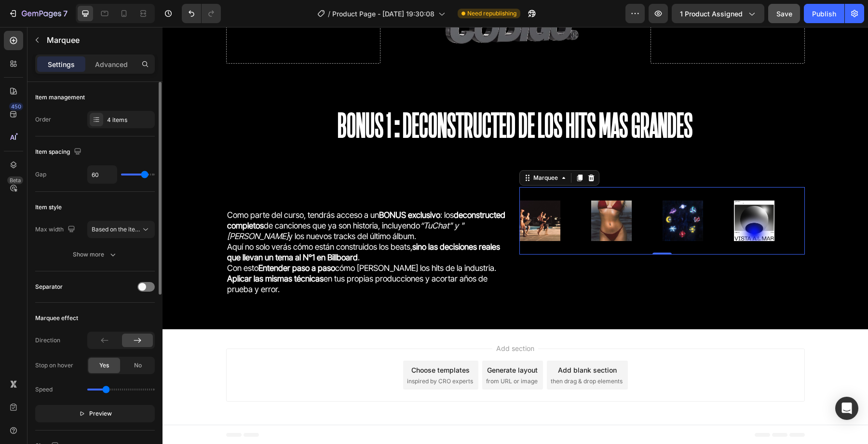
type input "58"
type input "55"
type input "54"
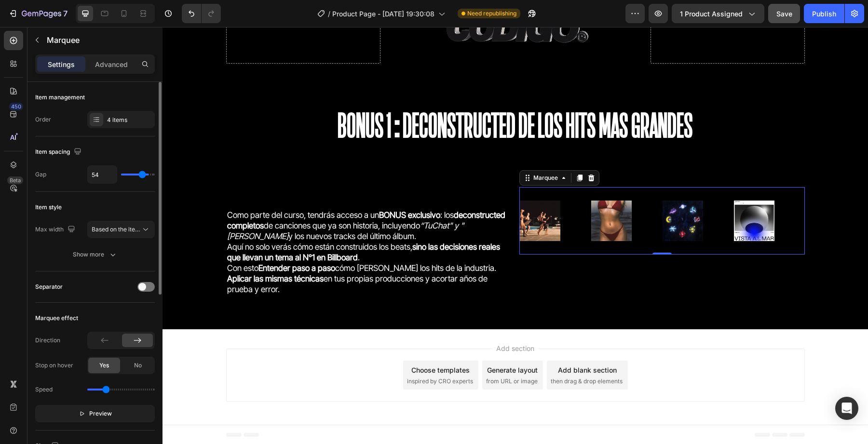
type input "53"
type input "52"
type input "51"
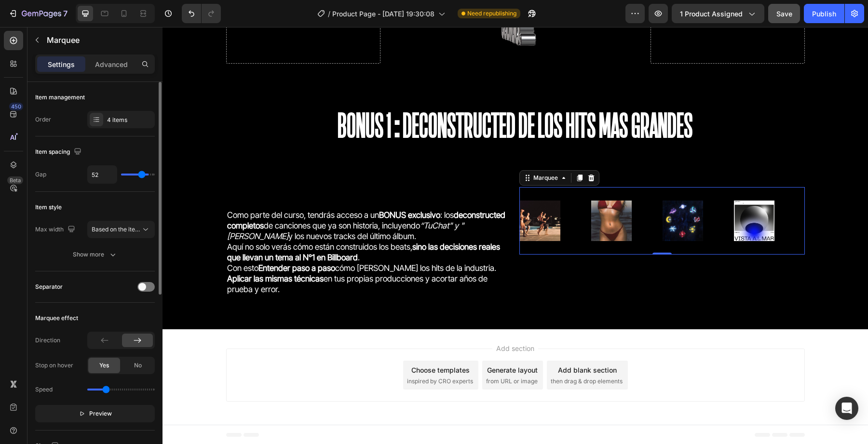
type input "51"
type input "50"
type input "49"
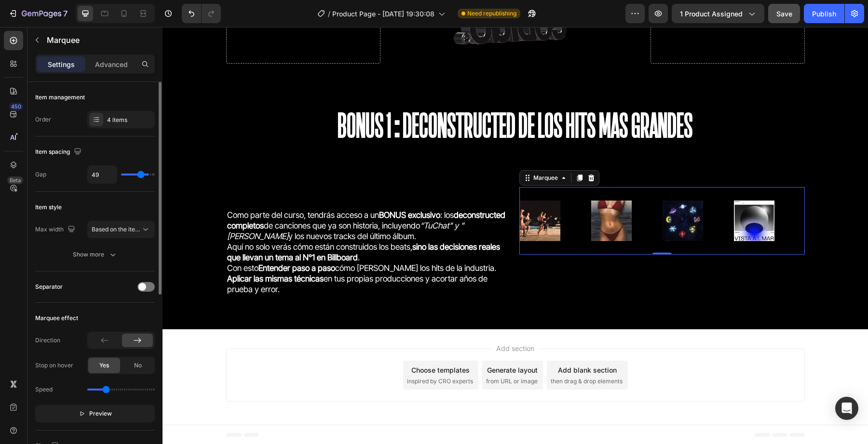
type input "48"
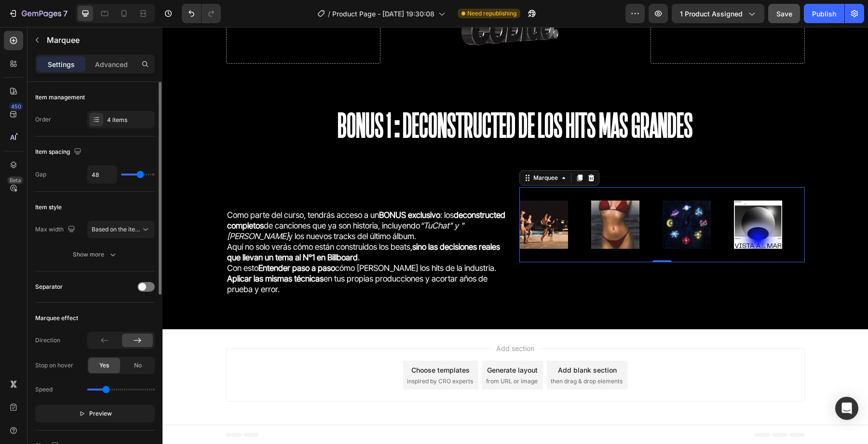
type input "47"
click at [140, 174] on input "range" at bounding box center [138, 175] width 34 height 2
click at [137, 227] on span "Based on the item count" at bounding box center [125, 229] width 66 height 7
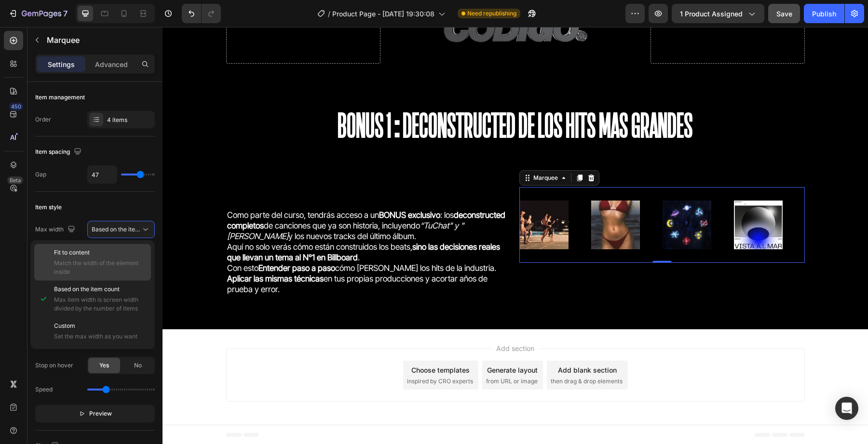
click at [120, 265] on span "Match the width of the element inside" at bounding box center [100, 267] width 93 height 17
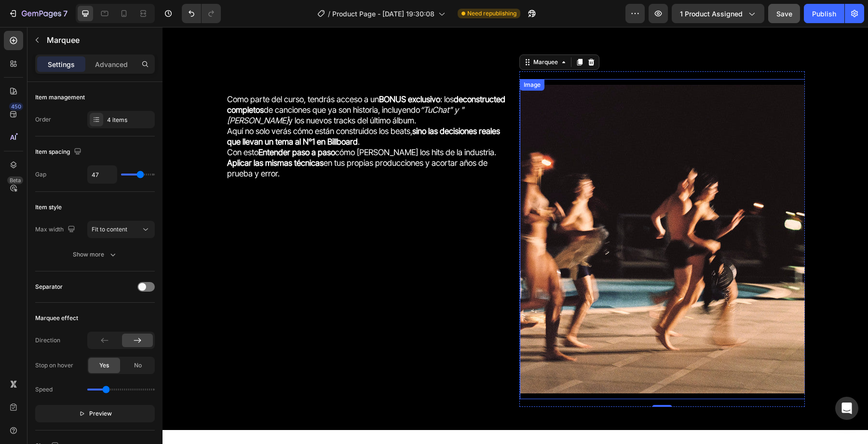
scroll to position [2228, 0]
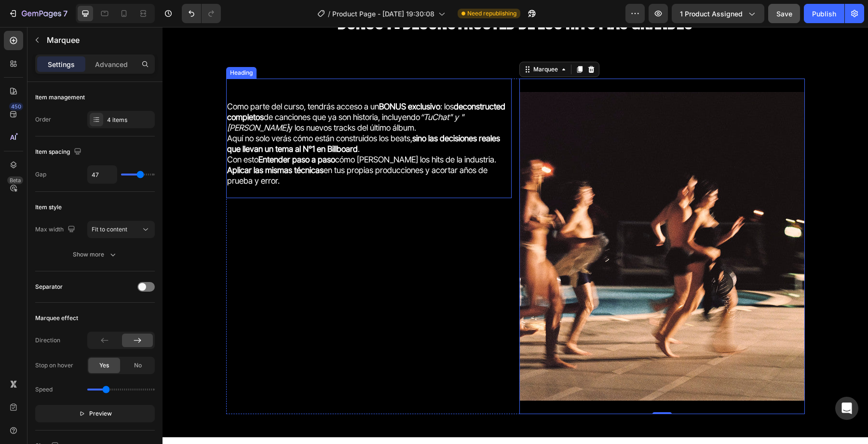
click at [395, 151] on h2 "Como parte del curso, tendrás acceso a un BONUS exclusivo : los deconstructed c…" at bounding box center [368, 138] width 285 height 119
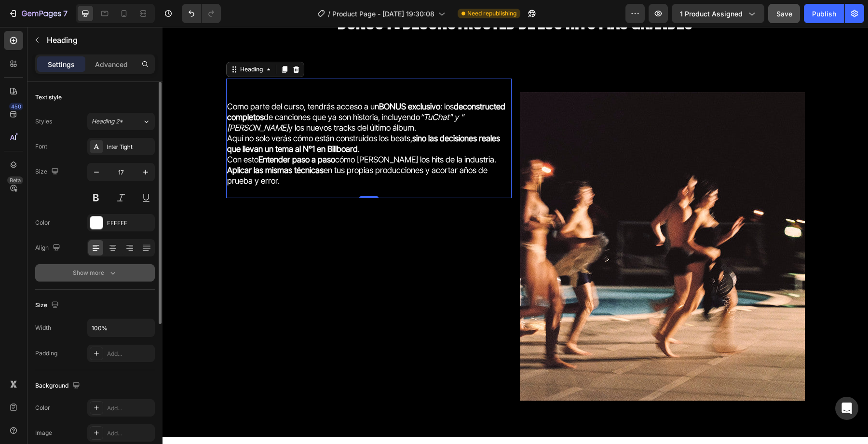
click at [113, 276] on icon "button" at bounding box center [113, 273] width 10 height 10
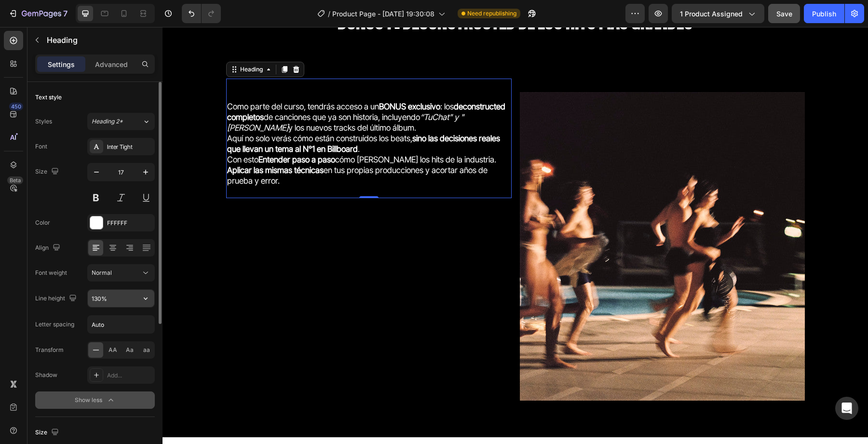
click at [123, 300] on input "130%" at bounding box center [121, 298] width 67 height 17
click at [143, 300] on icon "button" at bounding box center [146, 299] width 10 height 10
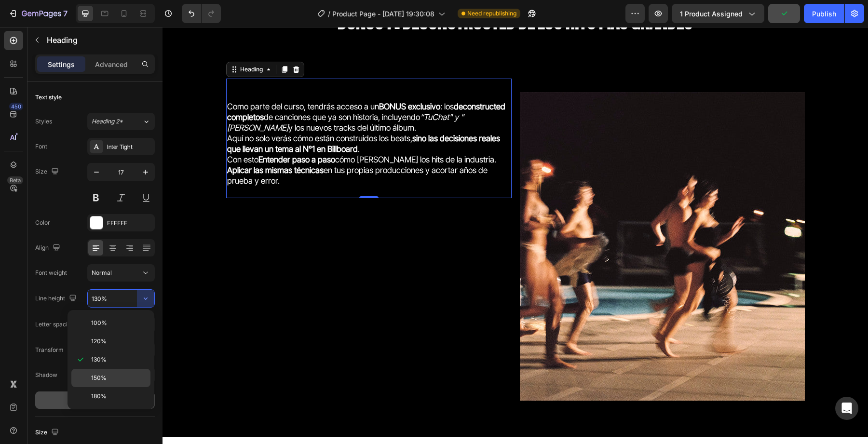
click at [118, 376] on p "150%" at bounding box center [118, 378] width 55 height 9
type input "150%"
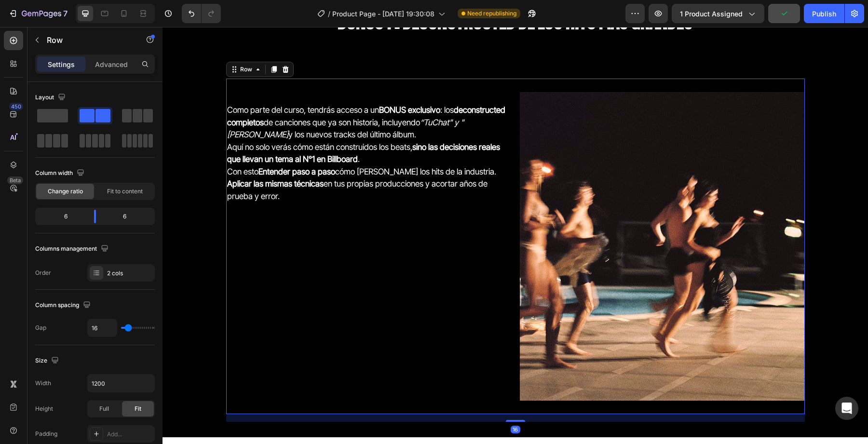
click at [331, 303] on div "Como parte del curso, tendrás acceso a un BONUS exclusivo : los deconstructed c…" at bounding box center [368, 247] width 285 height 336
click at [365, 273] on div "Como parte del curso, tendrás acceso a un BONUS exclusivo : los deconstructed c…" at bounding box center [368, 247] width 285 height 336
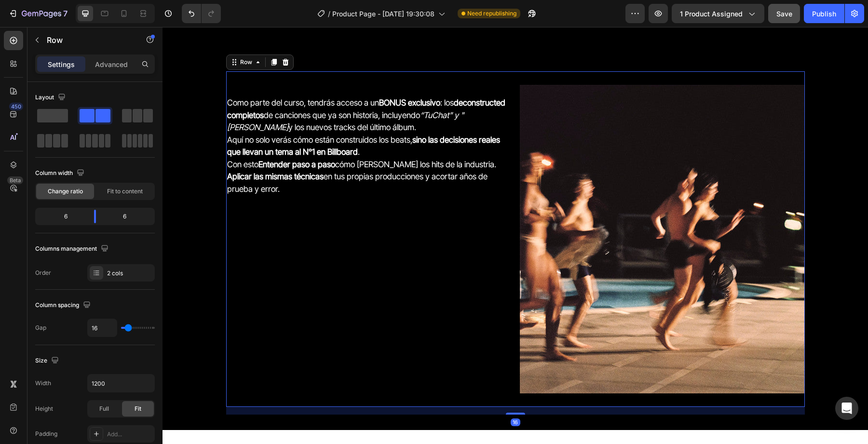
scroll to position [2239, 0]
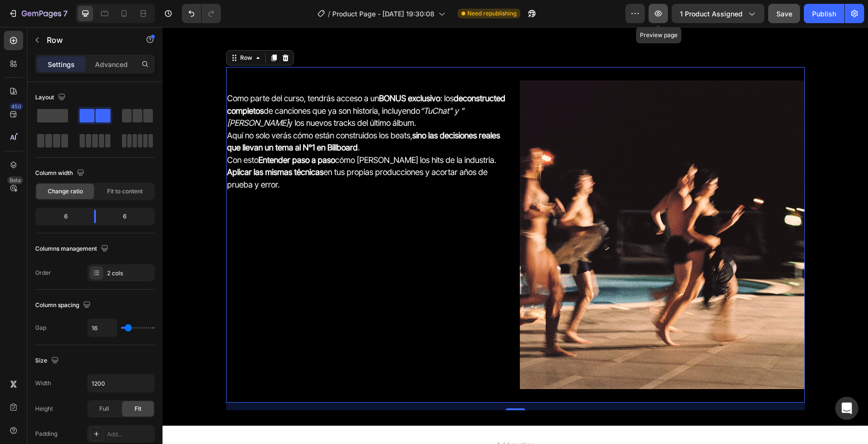
click at [658, 18] on icon "button" at bounding box center [658, 14] width 10 height 10
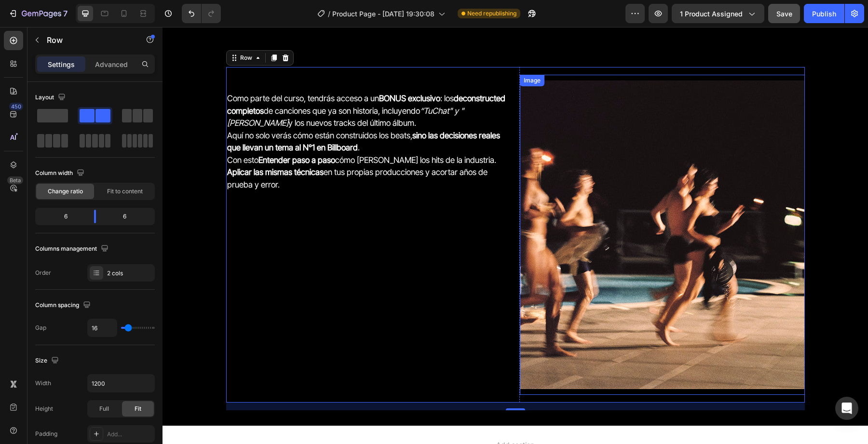
drag, startPoint x: 596, startPoint y: 209, endPoint x: 591, endPoint y: 209, distance: 5.3
click at [596, 209] on img at bounding box center [674, 235] width 309 height 309
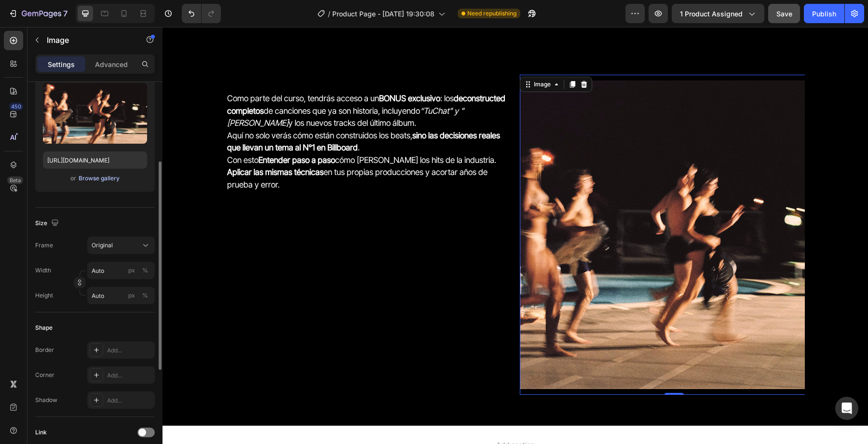
scroll to position [89, 0]
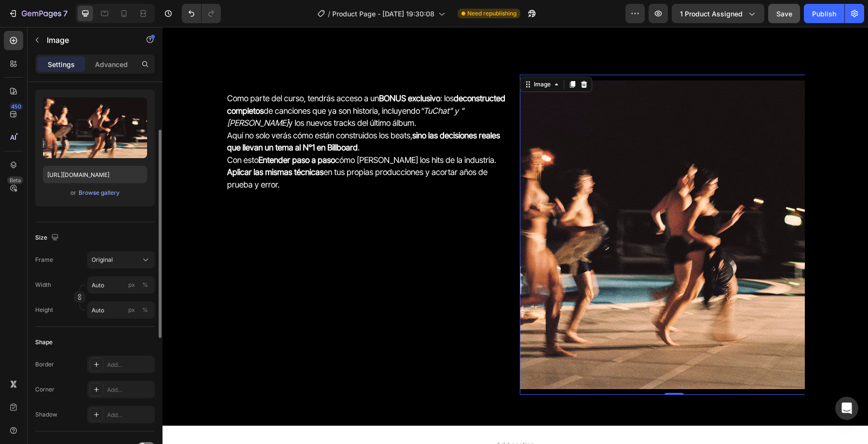
click at [603, 291] on img at bounding box center [674, 235] width 309 height 309
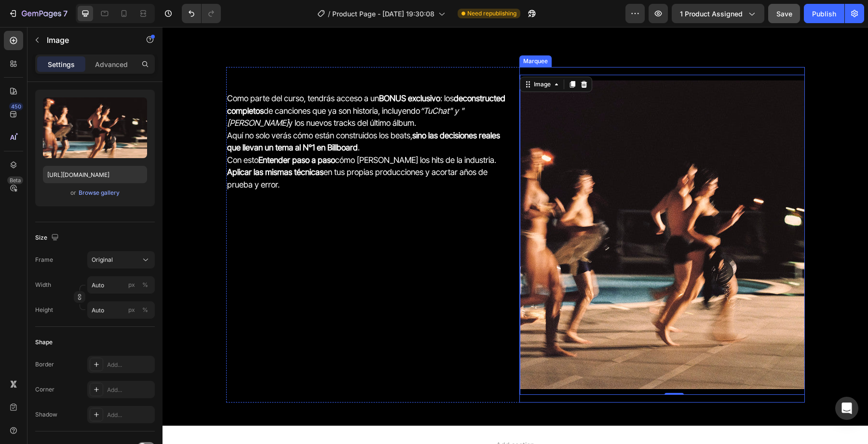
click at [597, 397] on div "Image 0 Image Image Image Image 0 Image Image Image Marquee" at bounding box center [661, 235] width 285 height 336
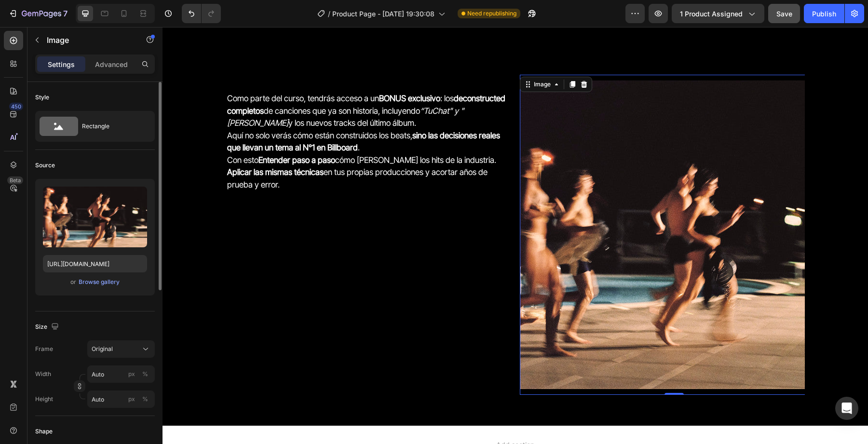
click at [602, 390] on div "Image 0" at bounding box center [674, 235] width 309 height 320
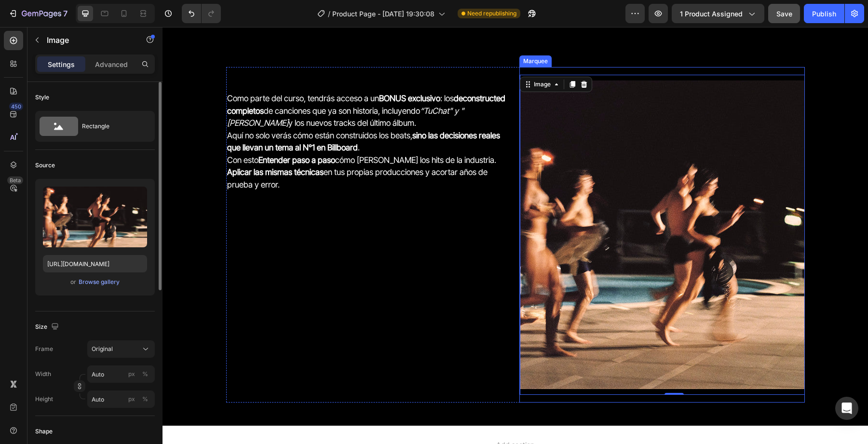
click at [611, 401] on div "Image 0 Image Image Image Image 0 Image Image Image Marquee" at bounding box center [661, 235] width 285 height 336
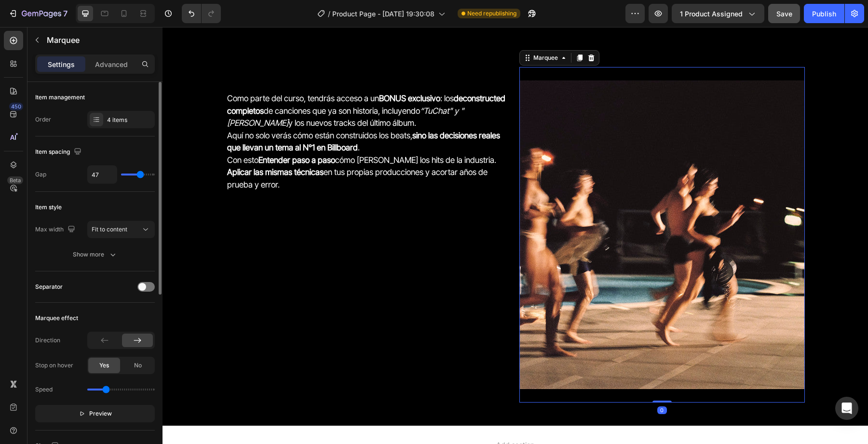
click at [131, 176] on div "47" at bounding box center [120, 174] width 67 height 18
click at [127, 176] on div "47" at bounding box center [120, 174] width 67 height 18
type input "0"
type input "51"
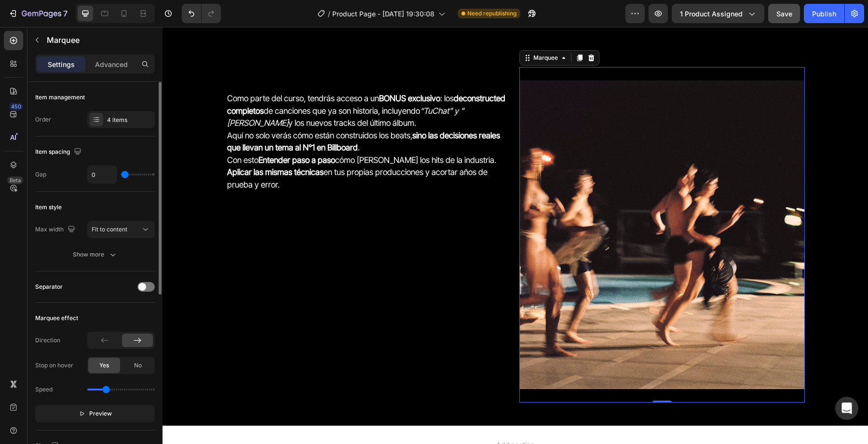
type input "51"
type input "52"
type input "53"
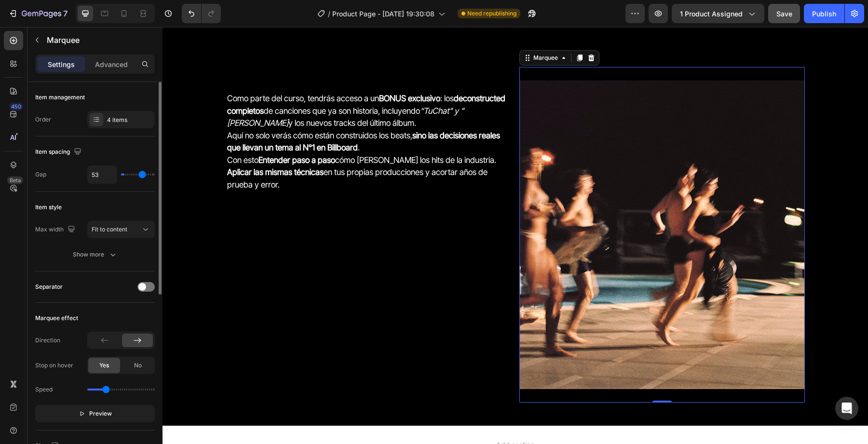
type input "54"
type input "55"
type input "56"
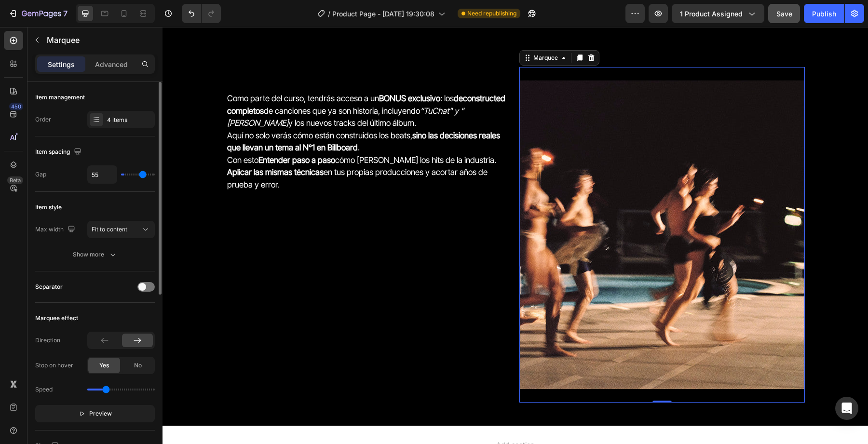
type input "56"
type input "57"
type input "58"
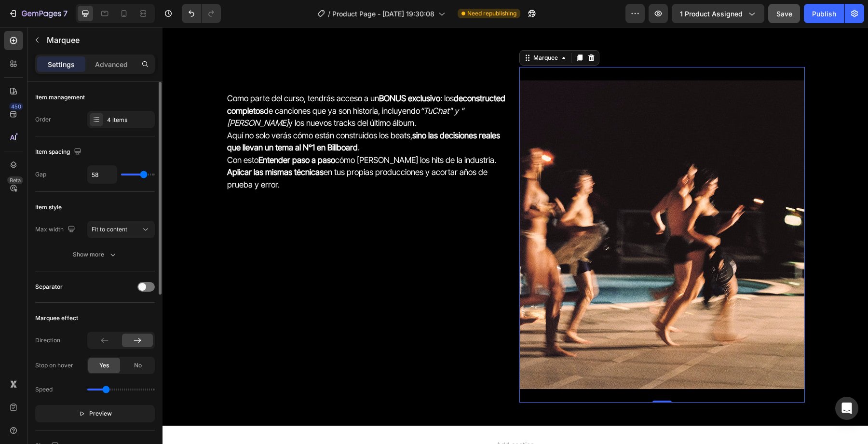
type input "59"
type input "60"
type input "61"
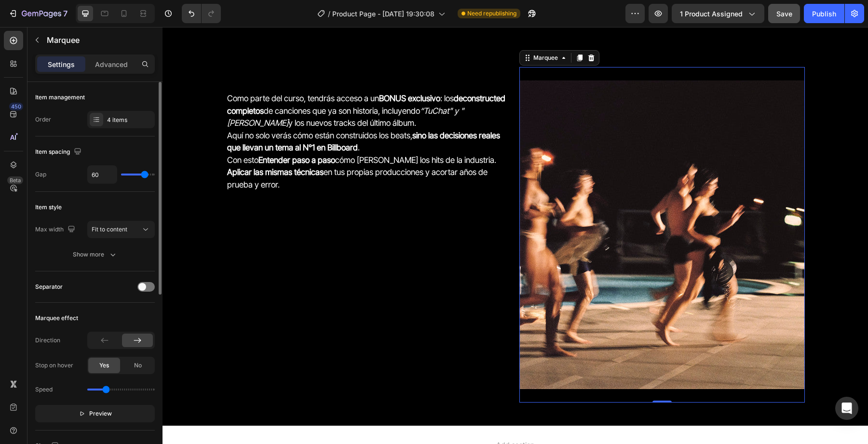
type input "61"
type input "62"
type input "63"
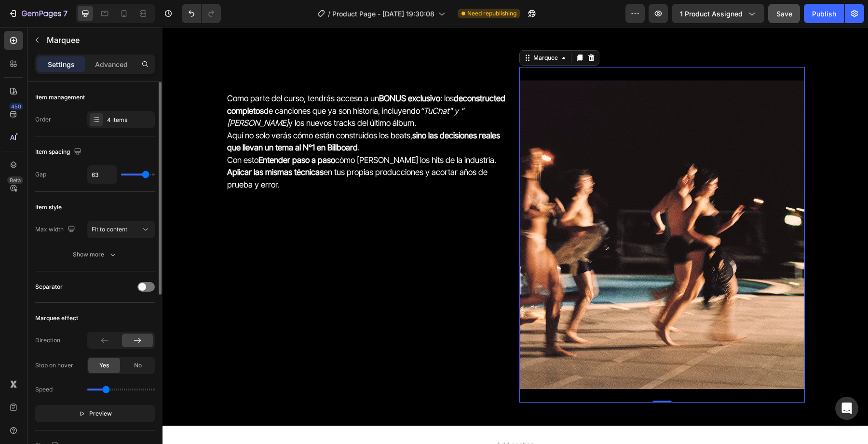
type input "64"
type input "63"
type input "62"
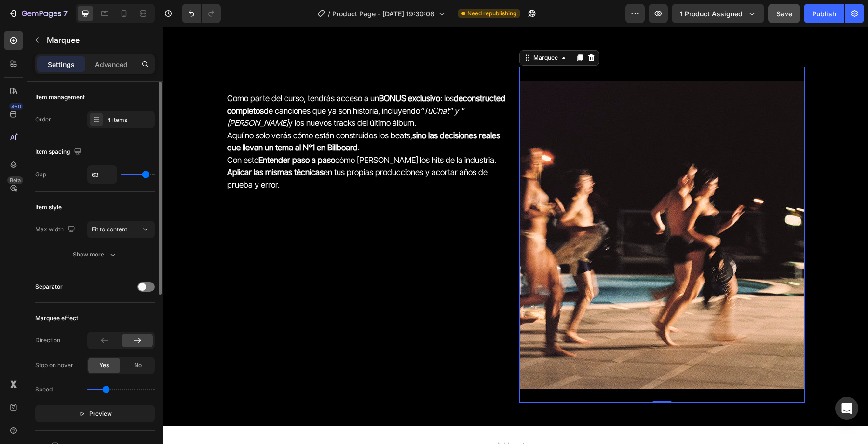
type input "62"
type input "60"
type input "58"
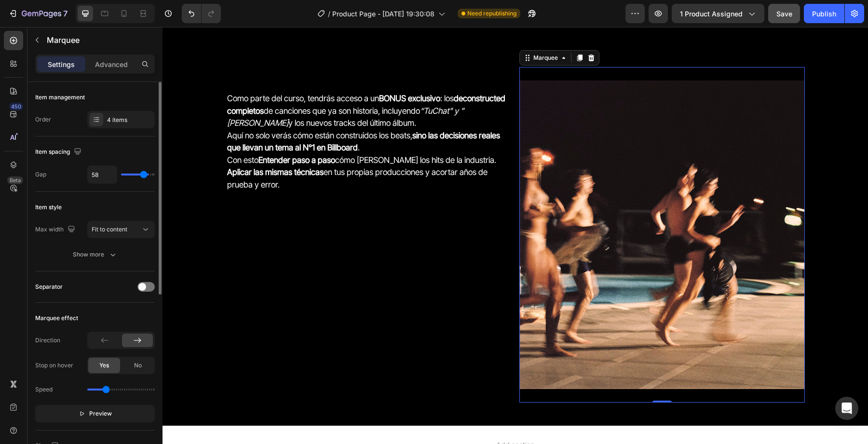
type input "55"
type input "51"
type input "50"
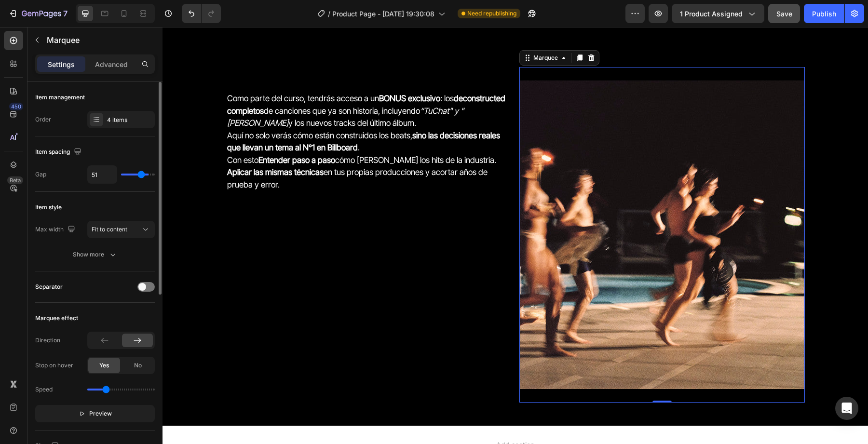
type input "50"
type input "47"
type input "46"
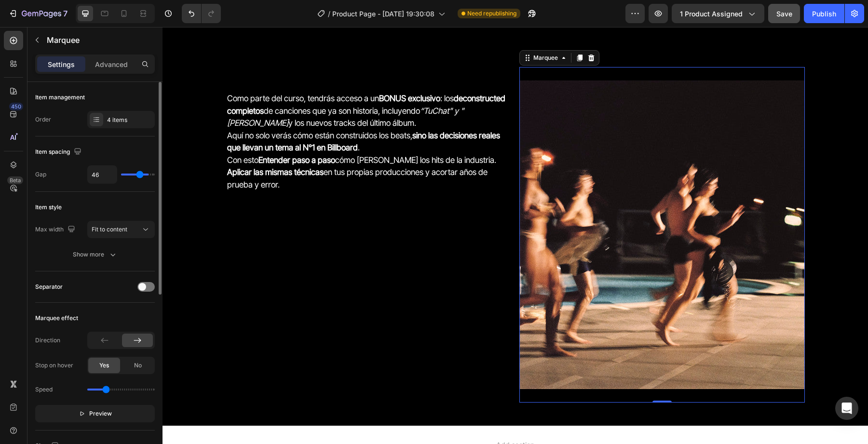
type input "45"
type input "44"
type input "43"
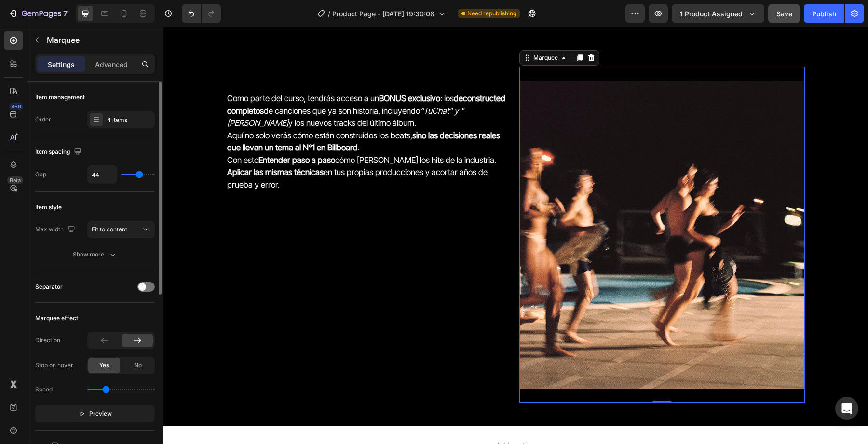
type input "43"
type input "42"
type input "41"
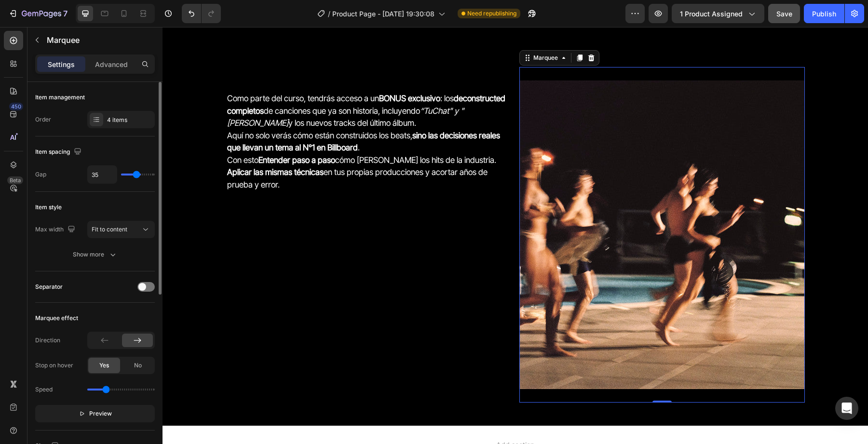
click at [136, 174] on input "range" at bounding box center [138, 175] width 34 height 2
click at [127, 232] on span "Fit to content" at bounding box center [110, 229] width 36 height 7
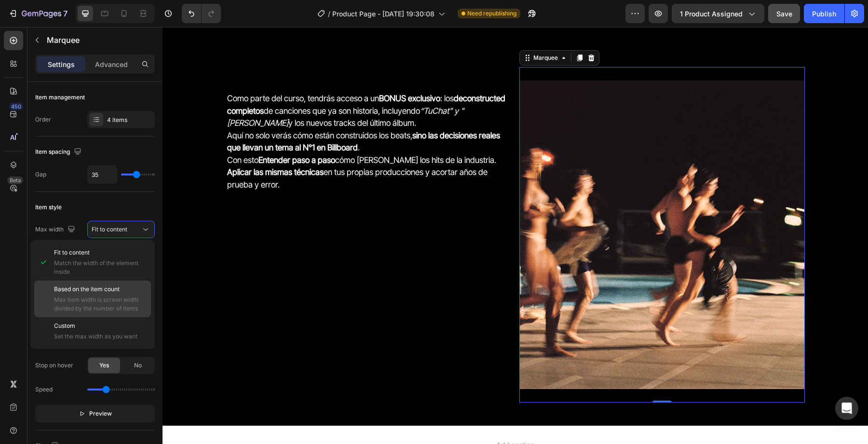
click at [116, 303] on span "Max item width is screen width divided by the number of items" at bounding box center [100, 304] width 93 height 17
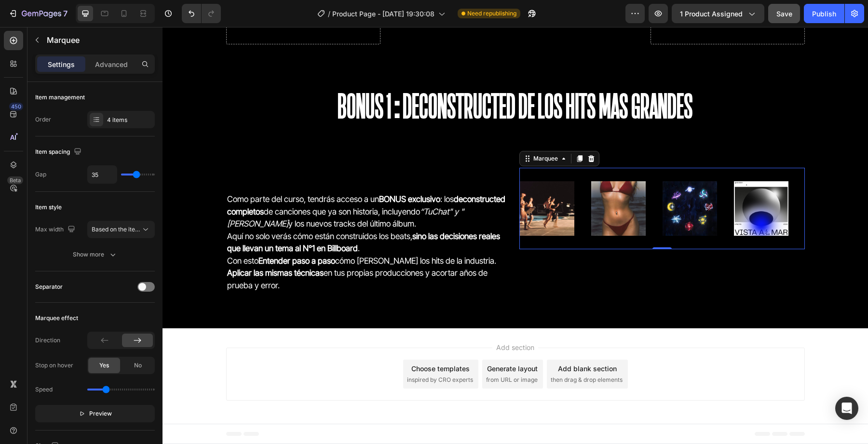
scroll to position [2138, 0]
click at [133, 231] on span "Based on the item count" at bounding box center [125, 229] width 66 height 7
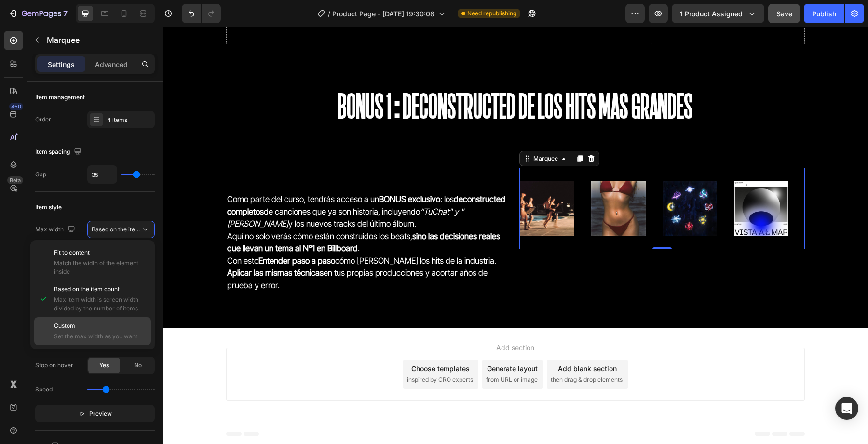
click at [116, 323] on p "Custom" at bounding box center [100, 326] width 93 height 9
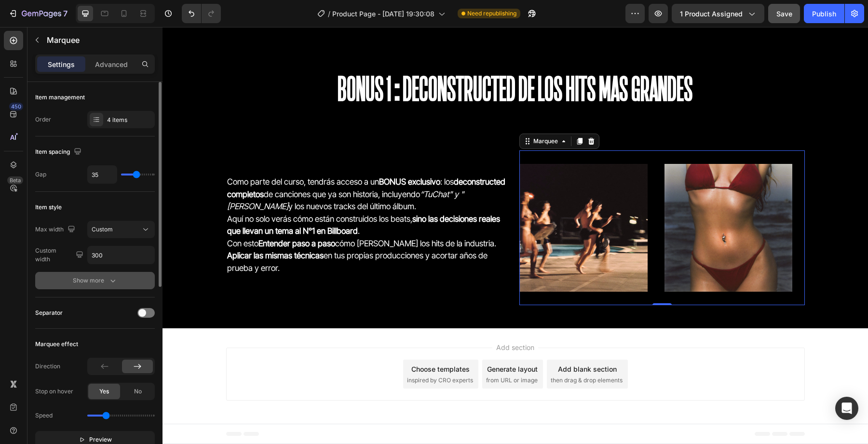
click at [121, 279] on button "Show more" at bounding box center [95, 280] width 120 height 17
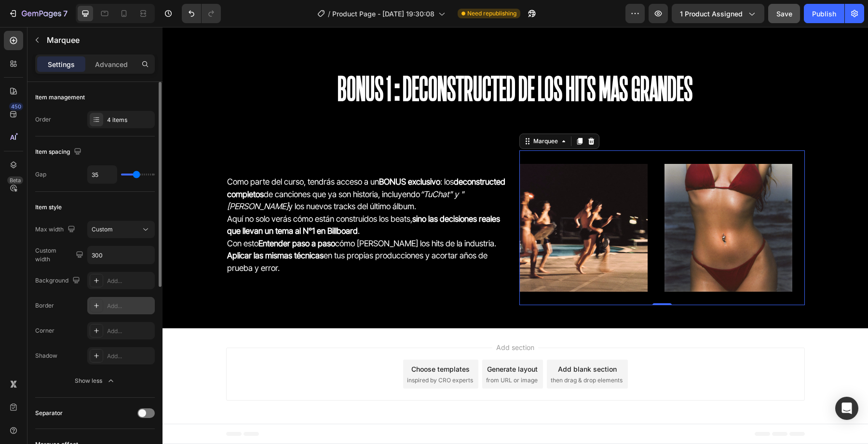
click at [106, 303] on div "Add..." at bounding box center [120, 305] width 67 height 17
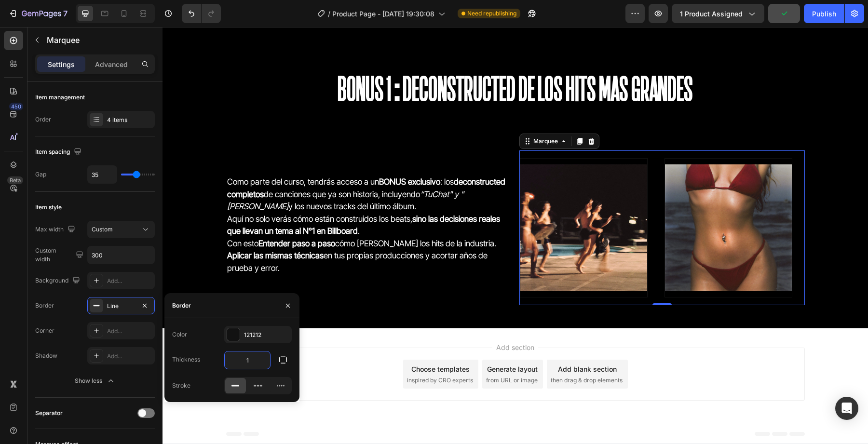
click at [234, 357] on input "1" at bounding box center [247, 359] width 45 height 17
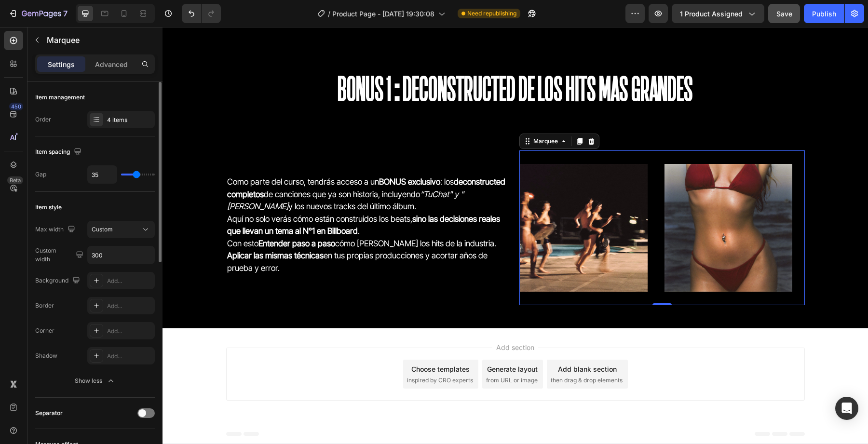
click at [70, 329] on div "Corner Add..." at bounding box center [95, 330] width 120 height 17
click at [116, 333] on div "Add..." at bounding box center [129, 331] width 45 height 9
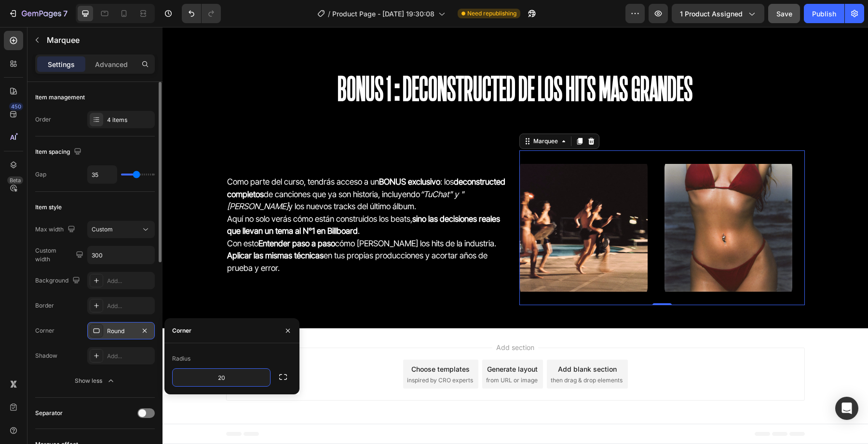
click at [184, 357] on div "Radius" at bounding box center [181, 358] width 18 height 9
click at [261, 382] on icon "button" at bounding box center [261, 378] width 10 height 10
click at [256, 381] on icon "button" at bounding box center [261, 378] width 10 height 10
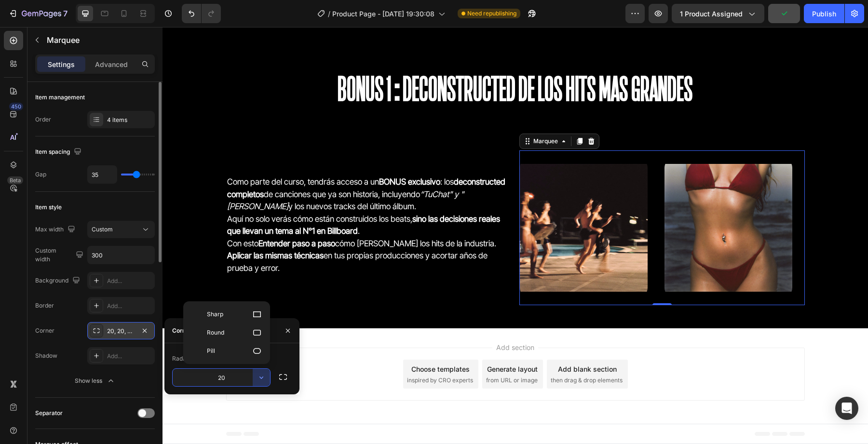
click at [239, 378] on input "20" at bounding box center [221, 377] width 97 height 17
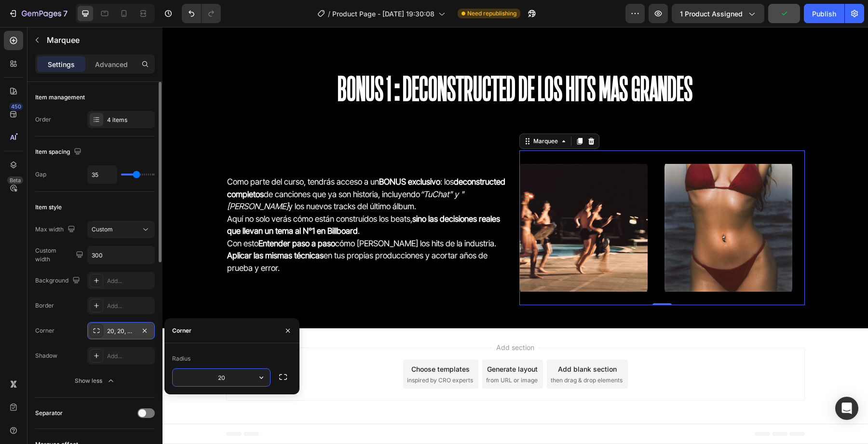
click at [239, 378] on input "20" at bounding box center [221, 377] width 97 height 17
click at [82, 320] on div "Background Add... Border Add... Corner 20, 20, 20, 20 Shadow Add..." at bounding box center [95, 318] width 120 height 93
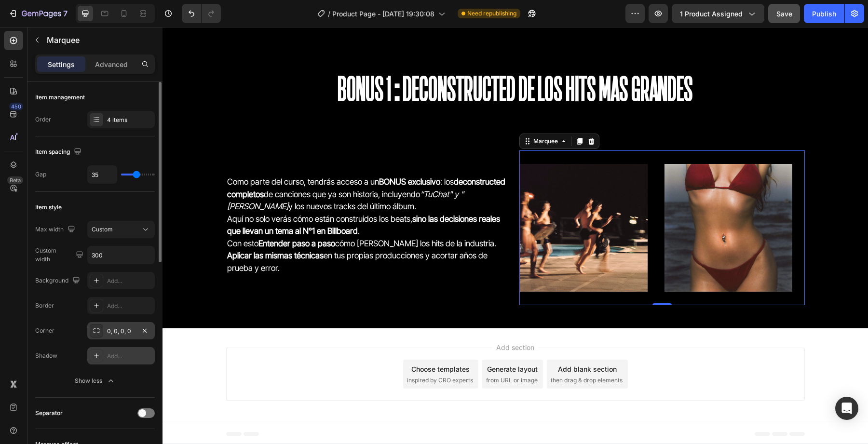
click at [112, 349] on div "Add..." at bounding box center [120, 355] width 67 height 17
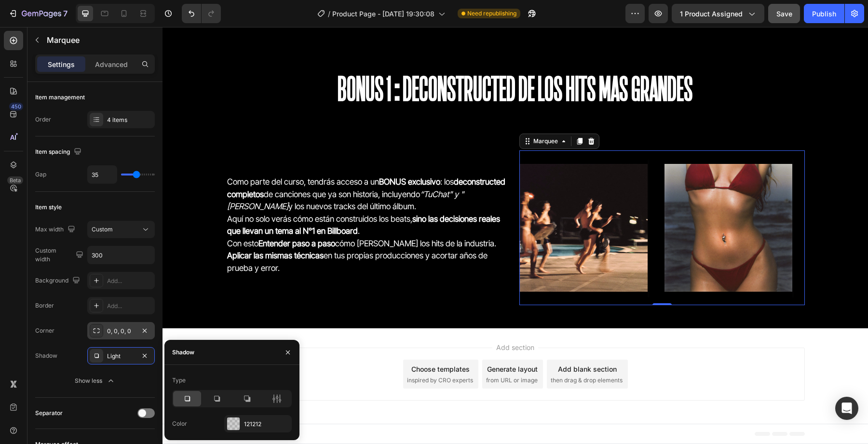
click at [285, 289] on div "Como parte del curso, tendrás acceso a un BONUS exclusivo : los deconstructed c…" at bounding box center [368, 227] width 285 height 155
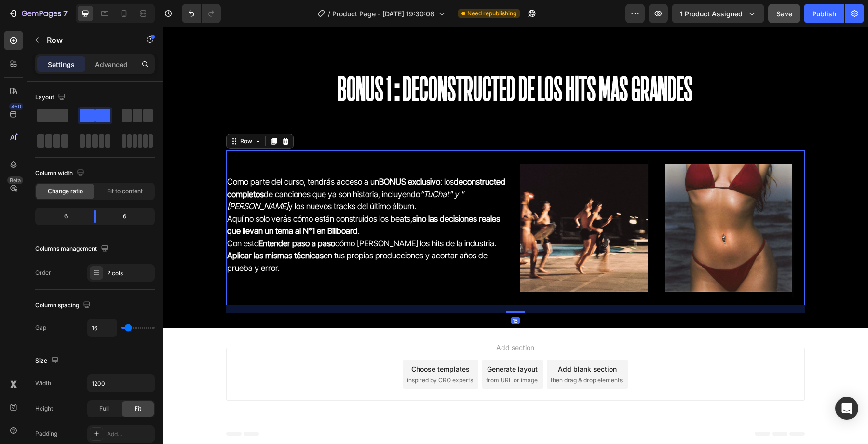
click at [286, 287] on h2 "Como parte del curso, tendrás acceso a un BONUS exclusivo : los deconstructed c…" at bounding box center [368, 218] width 285 height 137
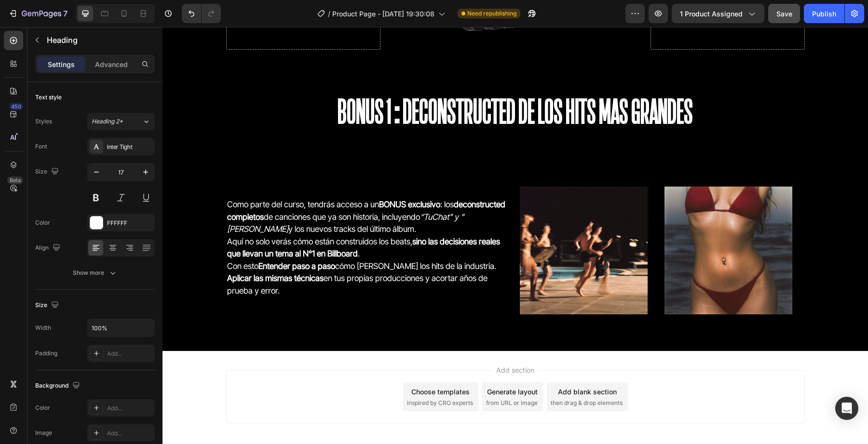
scroll to position [2113, 0]
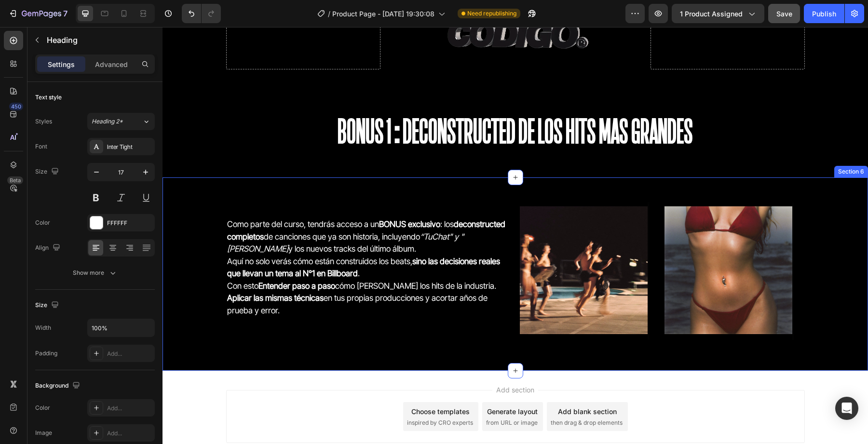
click at [342, 188] on div "Como parte del curso, tendrás acceso a un BONUS exclusivo : los deconstructed c…" at bounding box center [514, 273] width 705 height 193
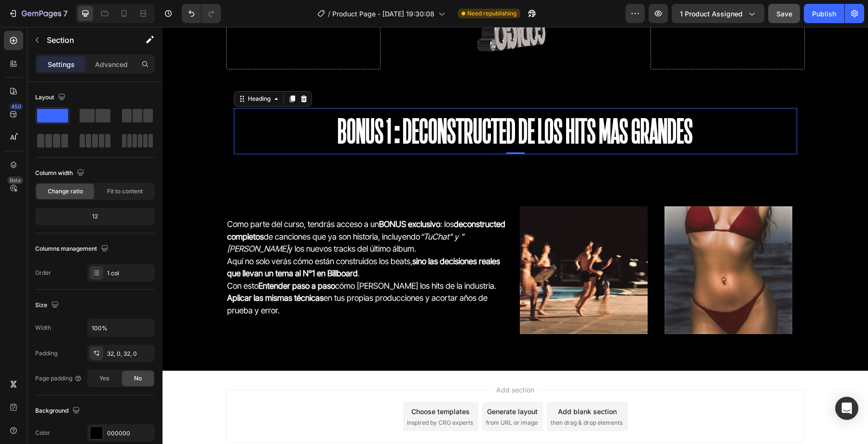
click at [258, 137] on h2 "BONUS 1:Deconstructed de los hits mas grandes" at bounding box center [515, 131] width 563 height 46
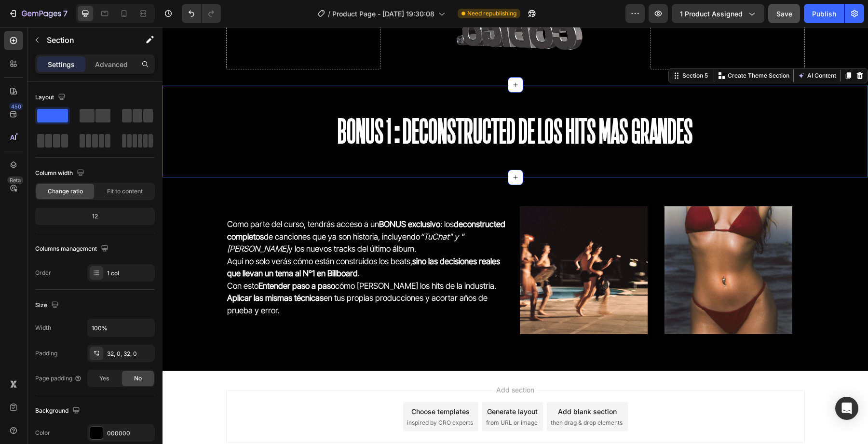
click at [188, 140] on div "BONUS 1:Deconstructed de los hits mas grandes Heading Row" at bounding box center [514, 131] width 705 height 62
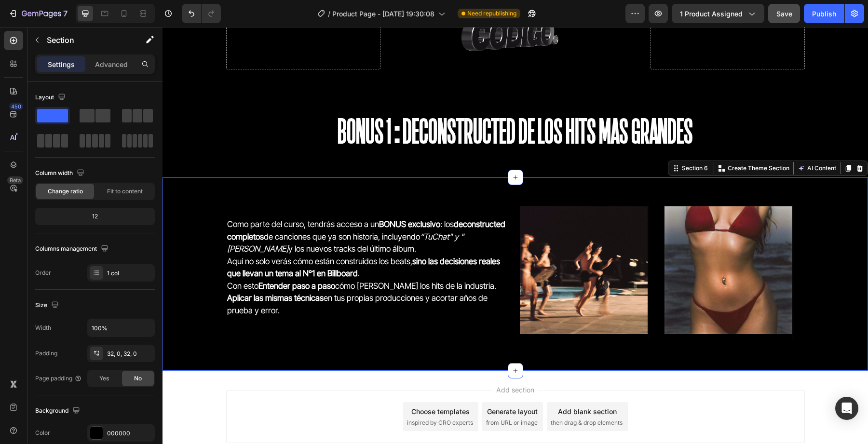
click at [173, 186] on div "Como parte del curso, tendrás acceso a un BONUS exclusivo : los deconstructed c…" at bounding box center [514, 273] width 705 height 193
click at [155, 154] on div at bounding box center [158, 277] width 7 height 390
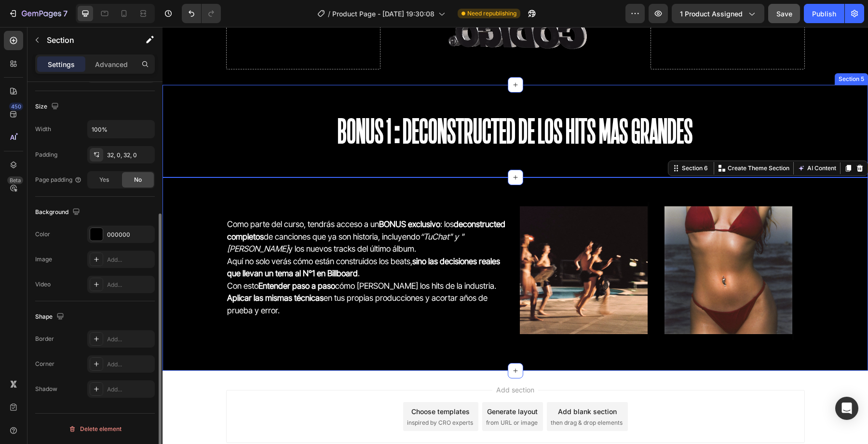
click at [170, 155] on div "BONUS 1:Deconstructed de los hits mas grandes Heading Row" at bounding box center [514, 131] width 705 height 62
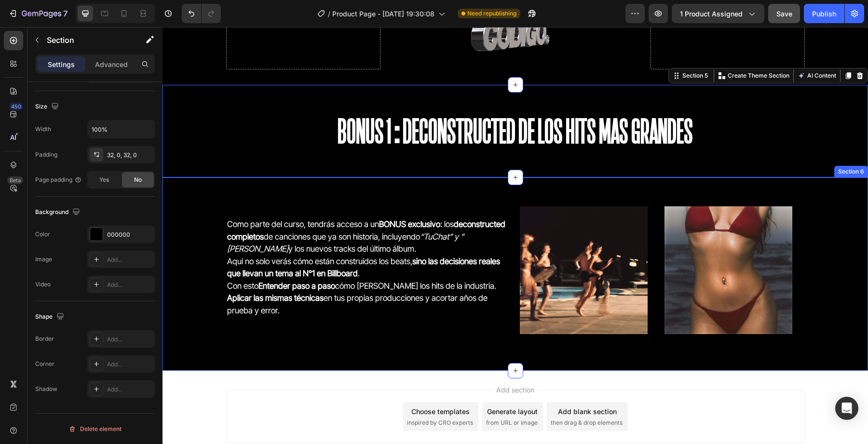
click at [174, 214] on div "Como parte del curso, tendrás acceso a un BONUS exclusivo : los deconstructed c…" at bounding box center [514, 274] width 705 height 162
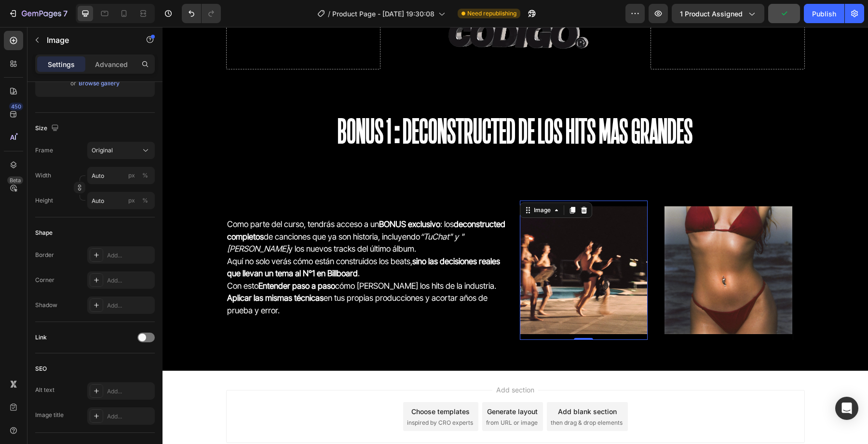
click at [567, 279] on img at bounding box center [584, 270] width 128 height 128
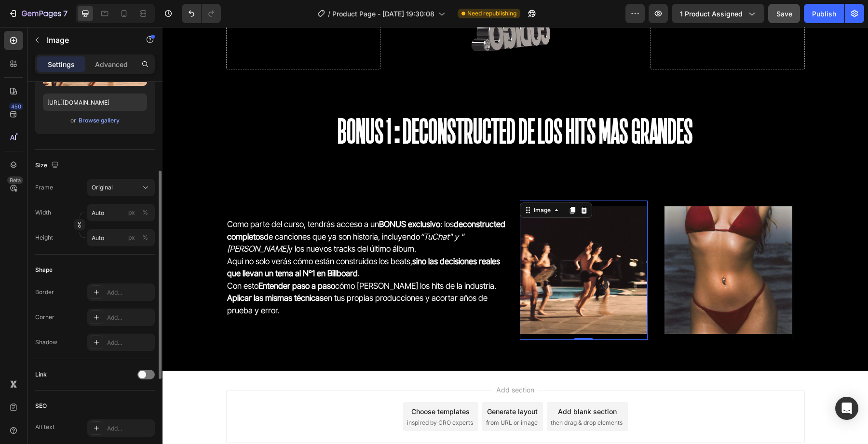
scroll to position [163, 0]
click at [101, 67] on p "Advanced" at bounding box center [111, 64] width 33 height 10
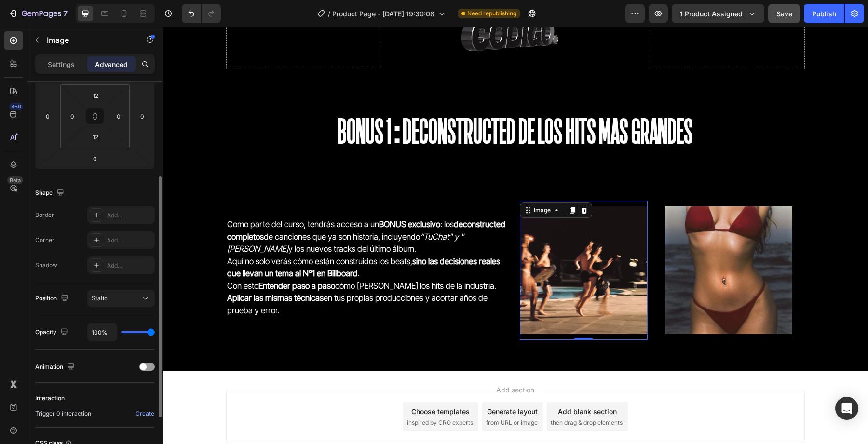
scroll to position [138, 0]
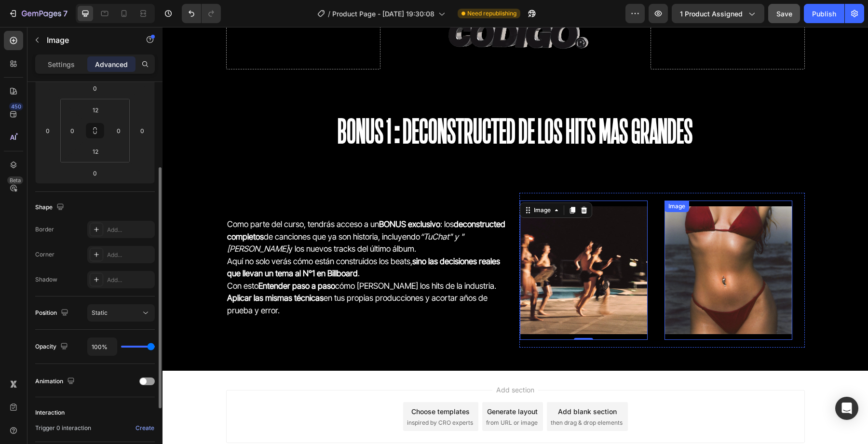
click at [676, 315] on img at bounding box center [728, 270] width 128 height 128
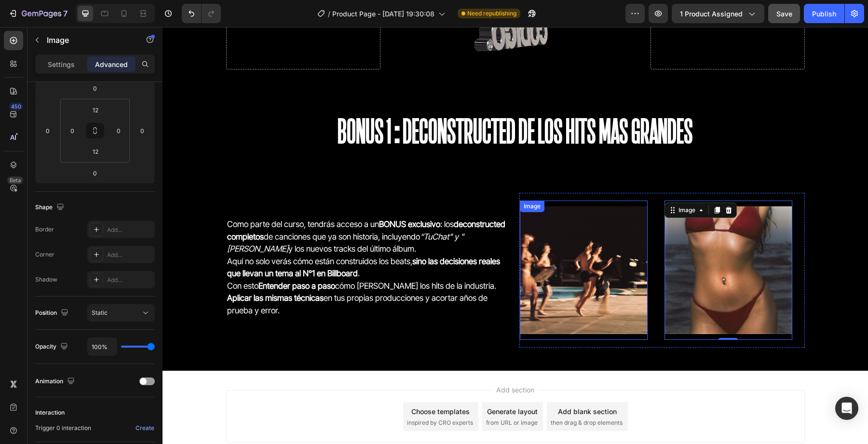
click at [584, 300] on img at bounding box center [584, 270] width 128 height 128
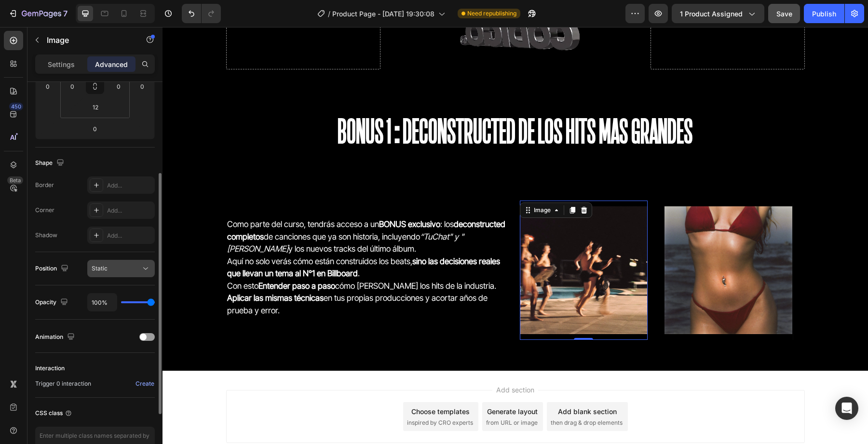
scroll to position [187, 0]
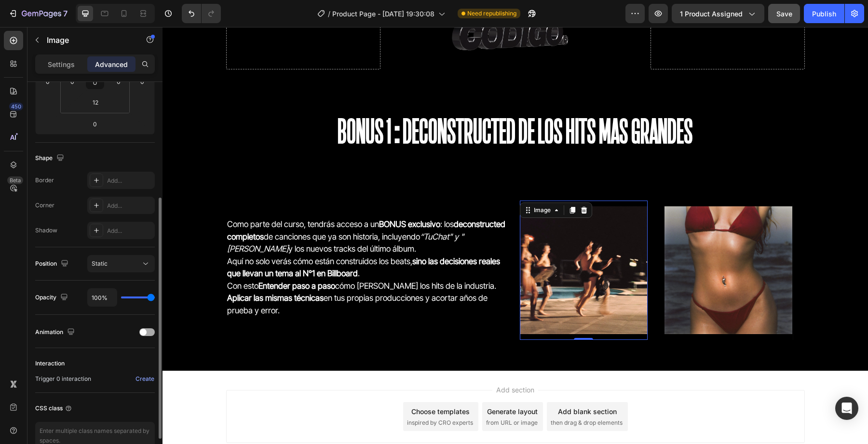
click at [149, 332] on div at bounding box center [146, 332] width 15 height 8
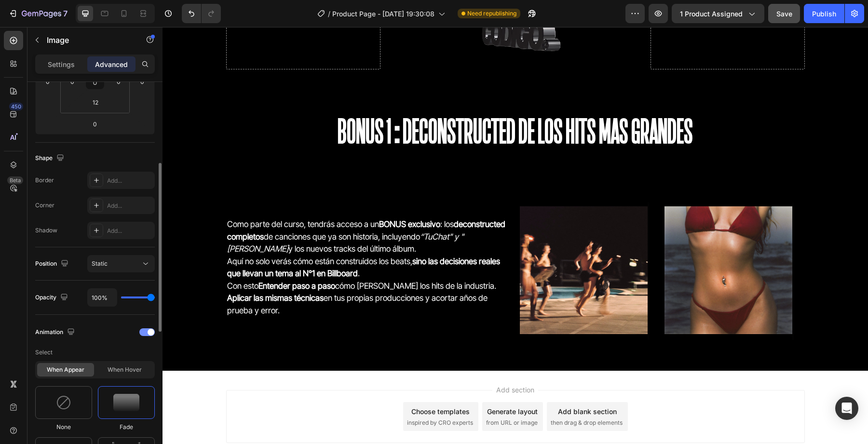
click at [149, 332] on span at bounding box center [151, 332] width 7 height 7
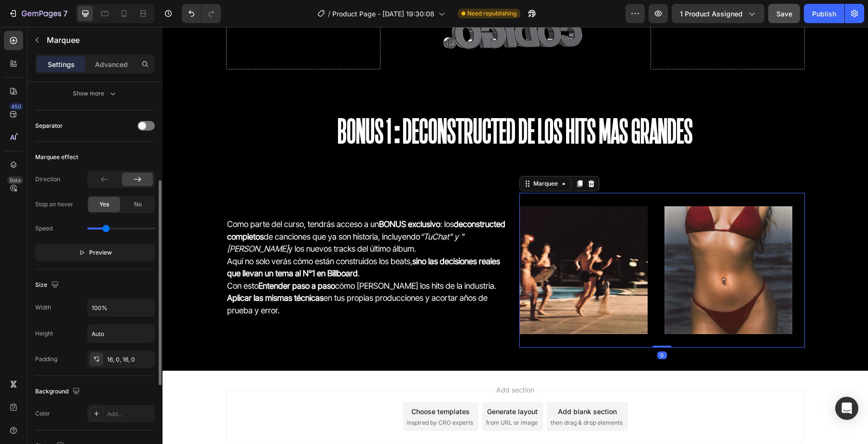
click at [584, 196] on div "Image Image Image Image Image Image Image Image Marquee 0" at bounding box center [661, 270] width 285 height 155
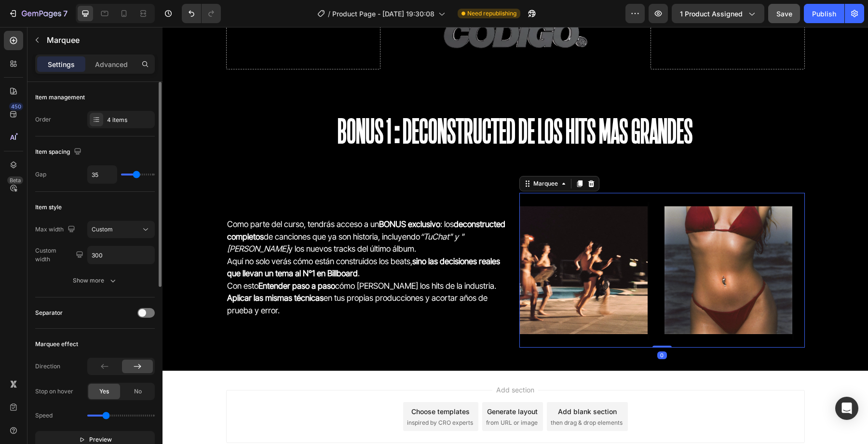
click at [147, 318] on div "Separator" at bounding box center [95, 312] width 120 height 15
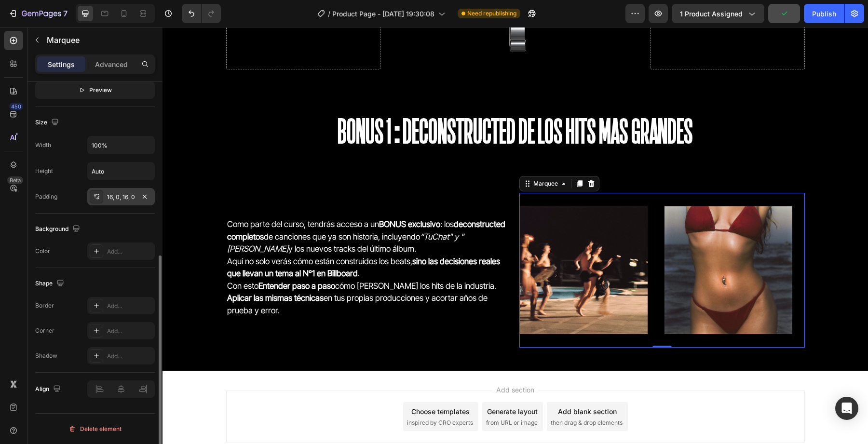
scroll to position [339, 0]
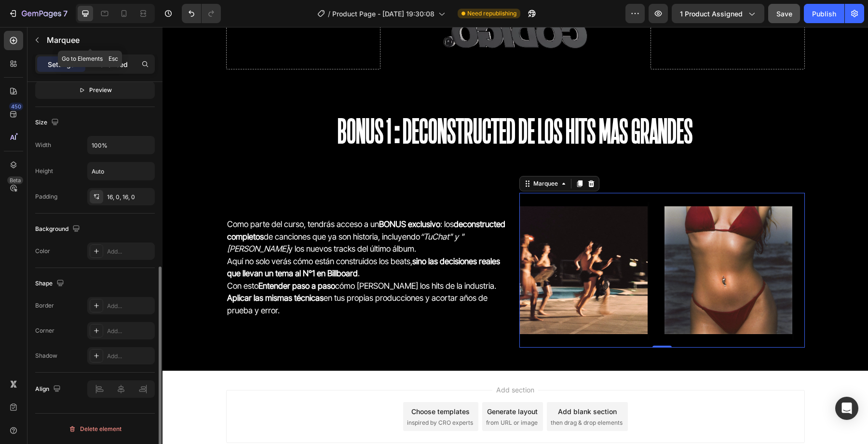
click at [112, 63] on p "Advanced" at bounding box center [111, 64] width 33 height 10
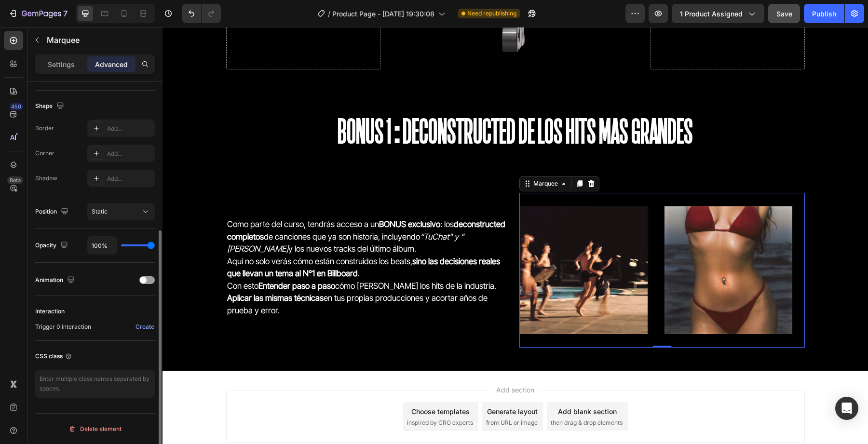
scroll to position [239, 0]
click at [149, 276] on div at bounding box center [146, 280] width 15 height 8
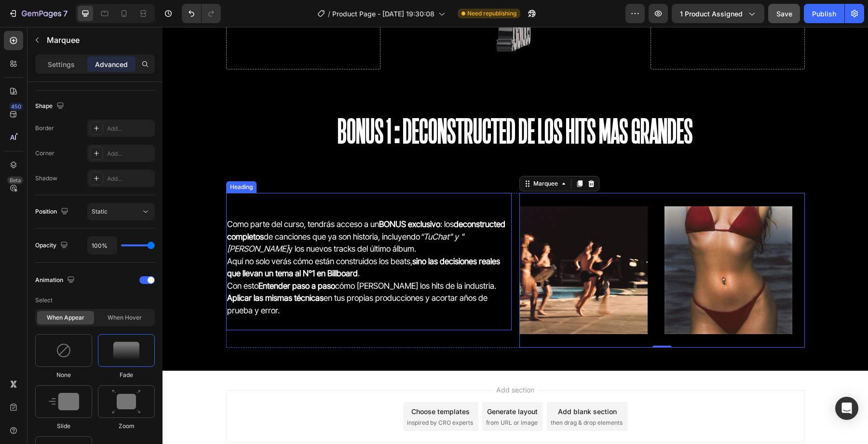
click at [361, 239] on h2 "Como parte del curso, tendrás acceso a un BONUS exclusivo : los deconstructed c…" at bounding box center [368, 261] width 285 height 137
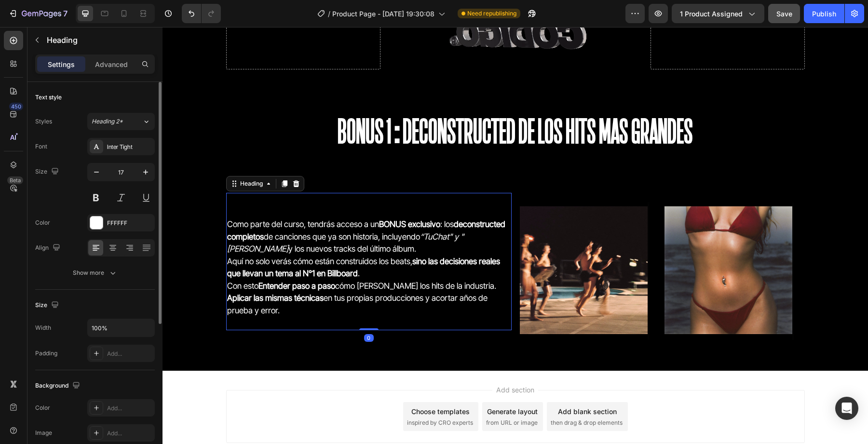
scroll to position [236, 0]
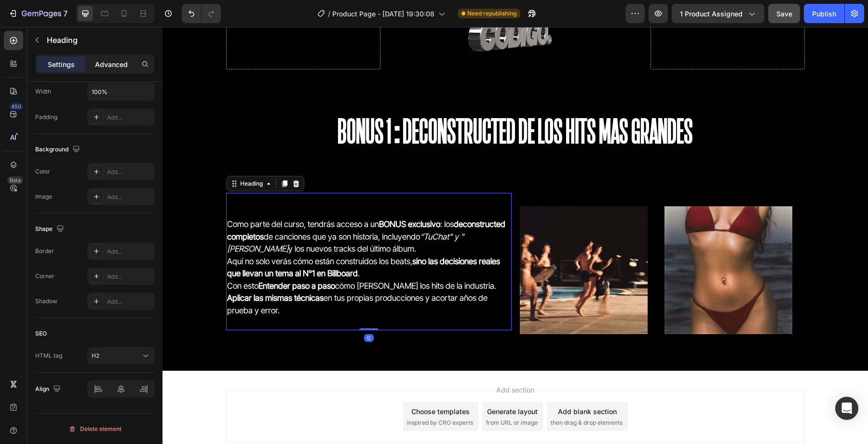
click at [108, 68] on p "Advanced" at bounding box center [111, 64] width 33 height 10
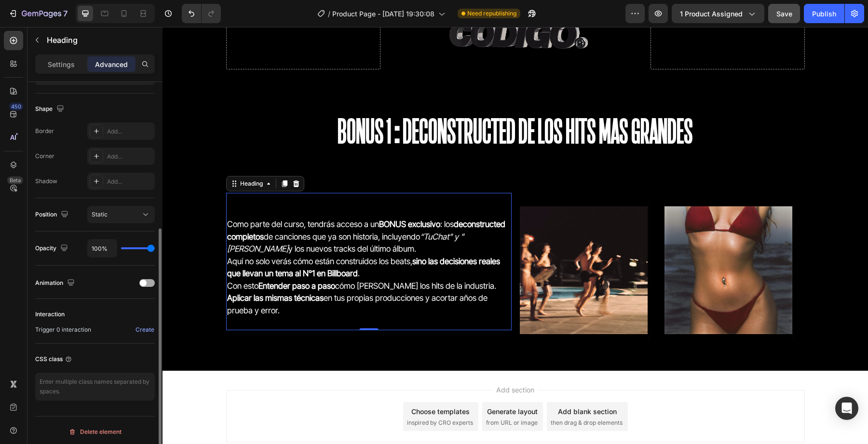
click at [143, 278] on div "Animation" at bounding box center [95, 282] width 120 height 15
click at [150, 285] on div at bounding box center [146, 283] width 15 height 8
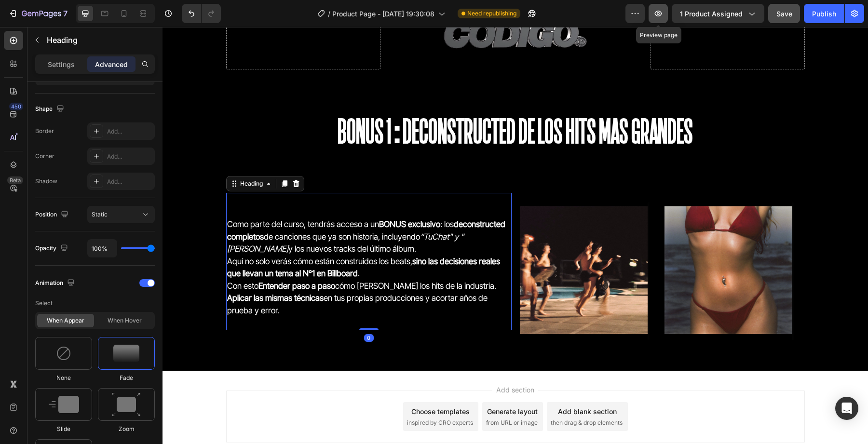
click at [664, 16] on button "button" at bounding box center [657, 13] width 19 height 19
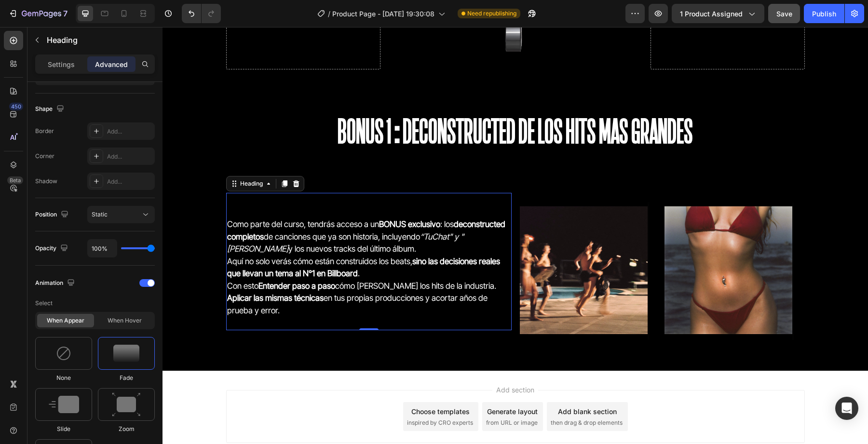
click at [231, 215] on h2 "Como parte del curso, tendrás acceso a un BONUS exclusivo : los deconstructed c…" at bounding box center [368, 261] width 285 height 137
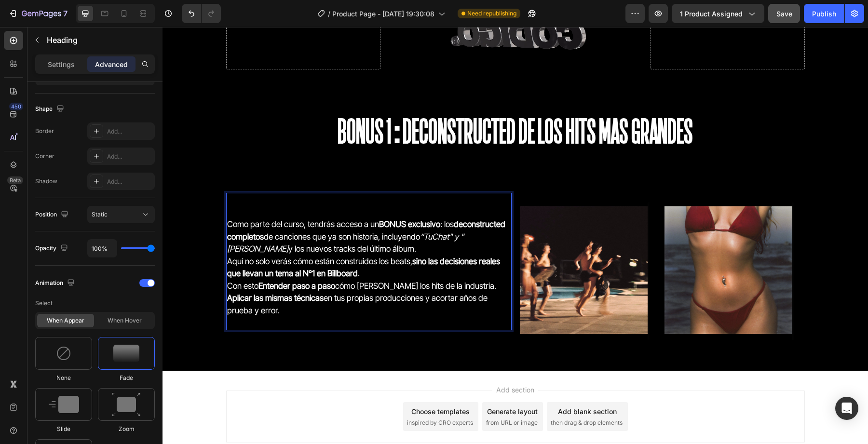
click at [319, 329] on h2 "⁠⁠⁠⁠⁠⁠⁠ Como parte del curso, tendrás acceso a un BONUS exclusivo : los deconst…" at bounding box center [368, 261] width 285 height 137
click at [326, 313] on p "Como parte del curso, tendrás acceso a un BONUS exclusivo : los deconstructed c…" at bounding box center [368, 261] width 283 height 135
click at [310, 232] on p "Como parte del curso, tendrás acceso a un BONUS exclusivo : los deconstructed c…" at bounding box center [368, 261] width 283 height 135
click at [323, 179] on div "Como parte del curso, tendrás acceso a un BONUS exclusivo : los deconstructed c…" at bounding box center [514, 273] width 705 height 193
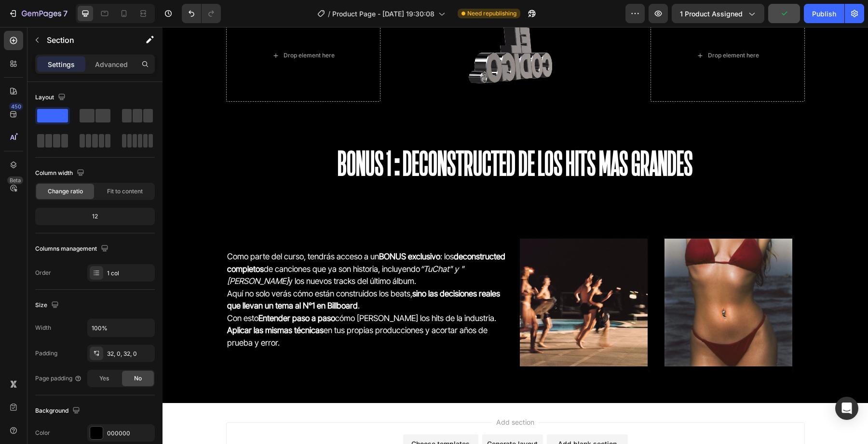
scroll to position [2156, 0]
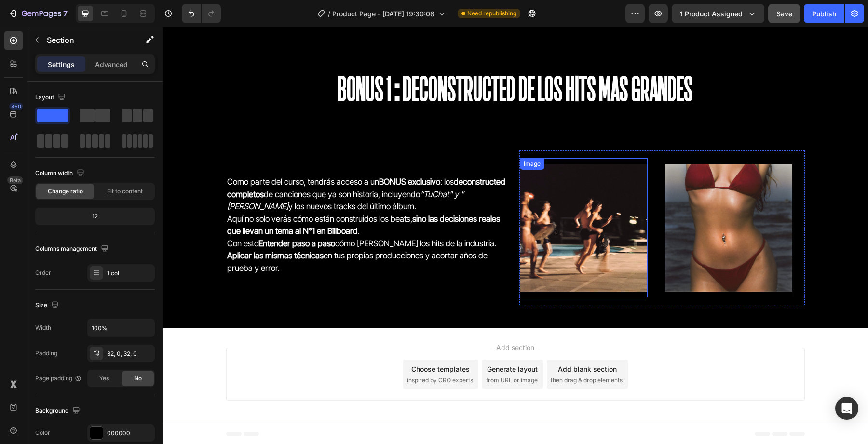
click at [546, 192] on img at bounding box center [584, 228] width 128 height 128
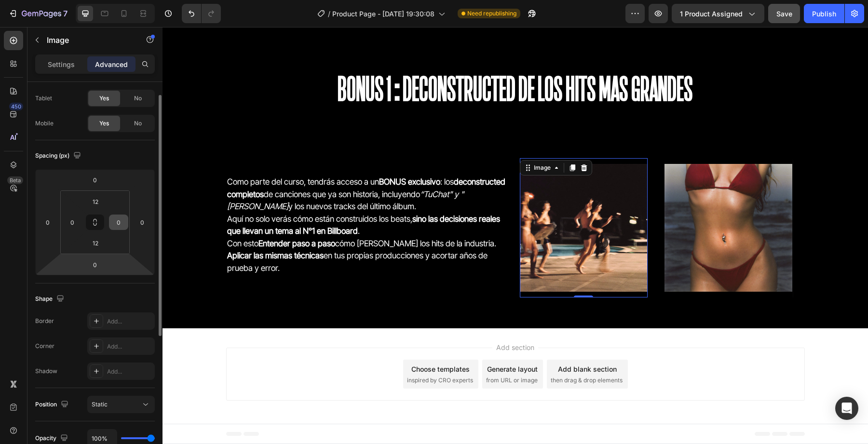
scroll to position [89, 0]
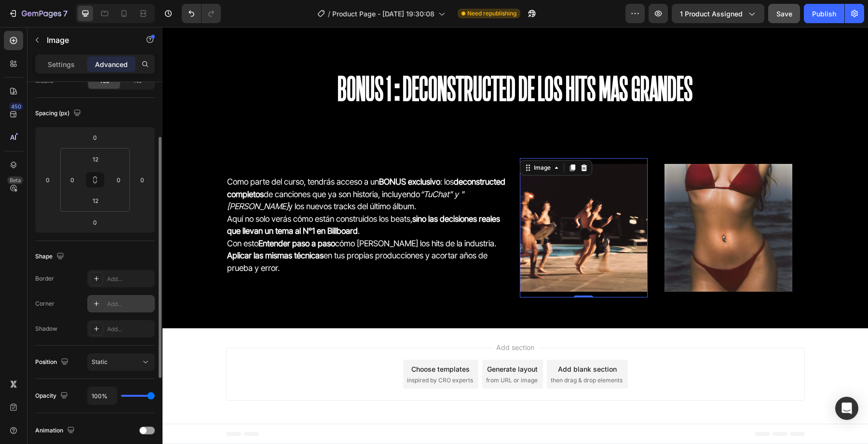
click at [102, 298] on div at bounding box center [96, 303] width 13 height 13
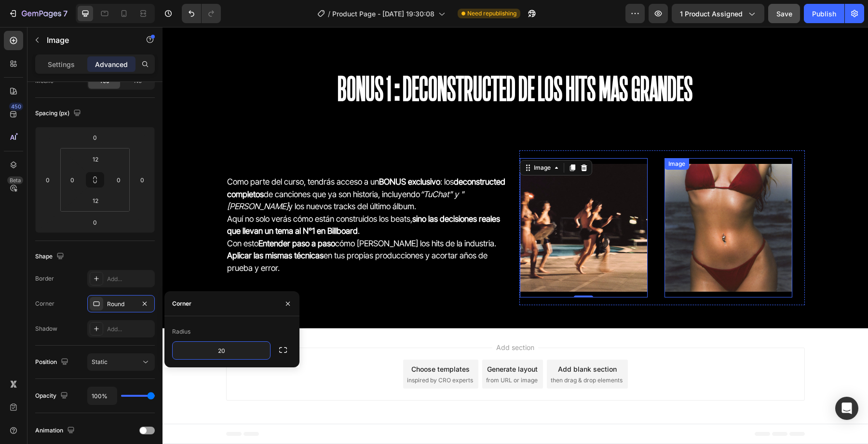
click at [712, 248] on img at bounding box center [728, 228] width 128 height 128
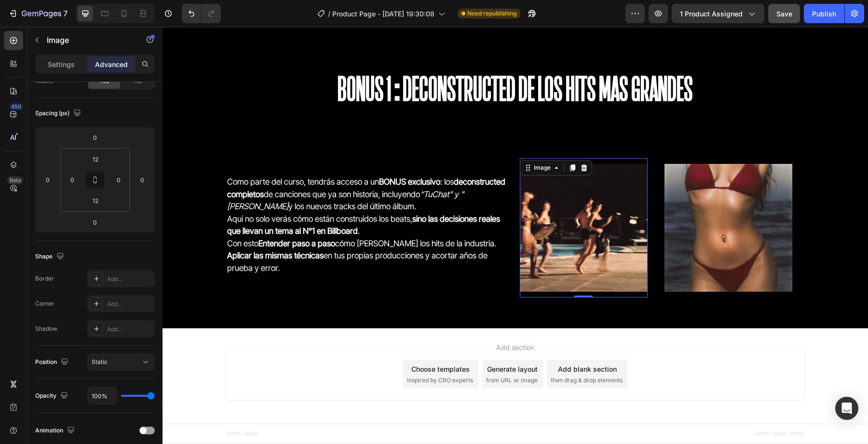
click at [573, 213] on img at bounding box center [584, 228] width 128 height 128
click at [63, 70] on div "Settings" at bounding box center [61, 63] width 48 height 15
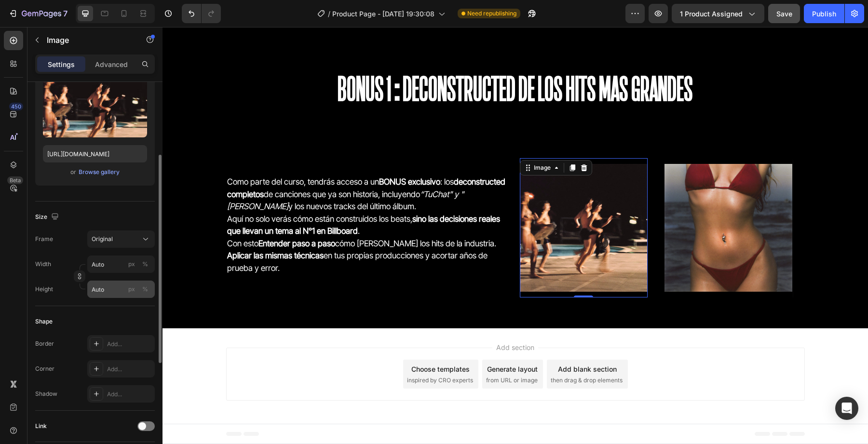
scroll to position [136, 0]
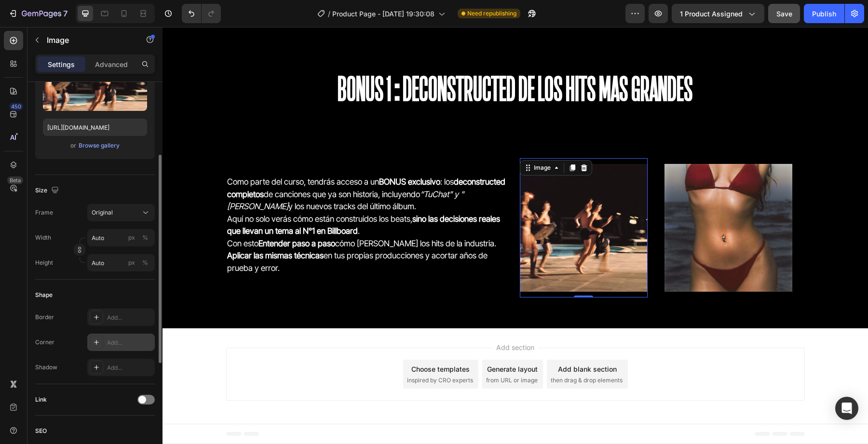
click at [115, 343] on div "Add..." at bounding box center [129, 342] width 45 height 9
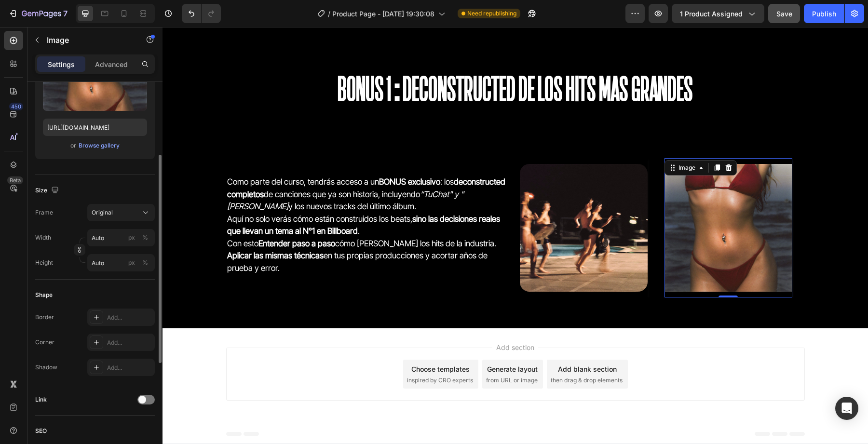
click at [672, 247] on img at bounding box center [728, 228] width 128 height 128
click at [689, 249] on img at bounding box center [728, 228] width 128 height 128
click at [111, 341] on div "Add..." at bounding box center [129, 342] width 45 height 9
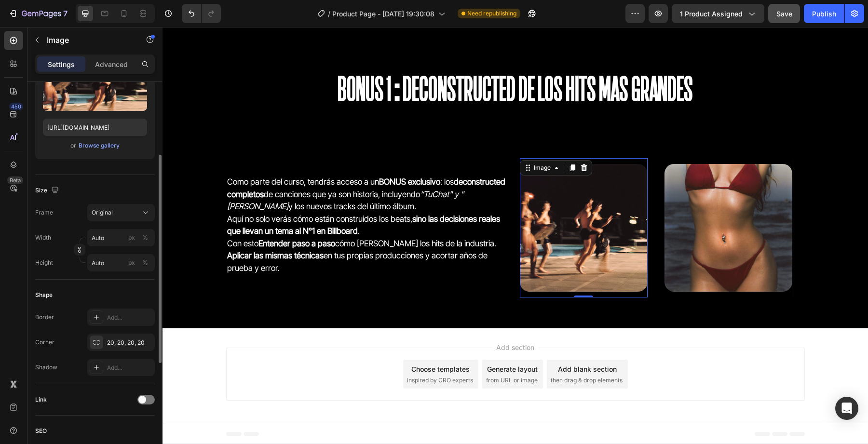
click at [565, 210] on img at bounding box center [584, 228] width 128 height 128
click at [39, 39] on icon "button" at bounding box center [37, 40] width 8 height 8
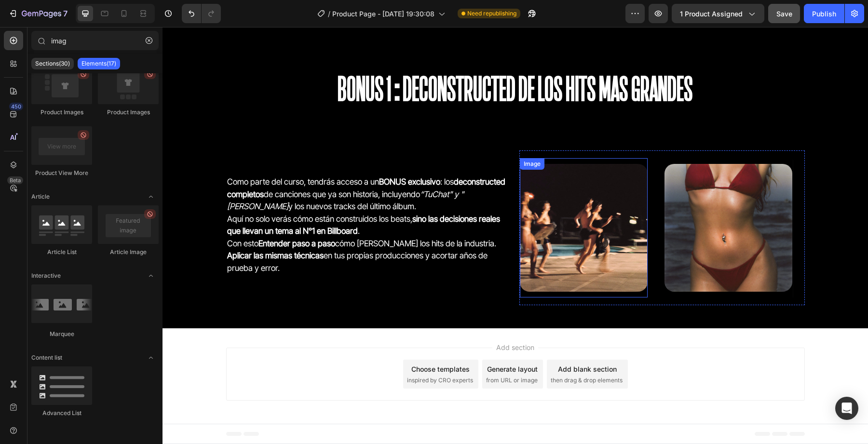
scroll to position [2146, 0]
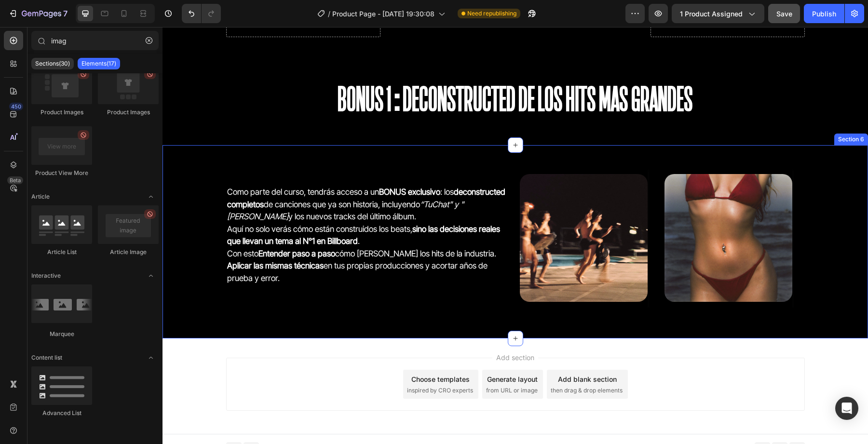
click at [826, 226] on div "Como parte del curso, tendrás acceso a un BONUS exclusivo : los deconstructed c…" at bounding box center [514, 242] width 705 height 162
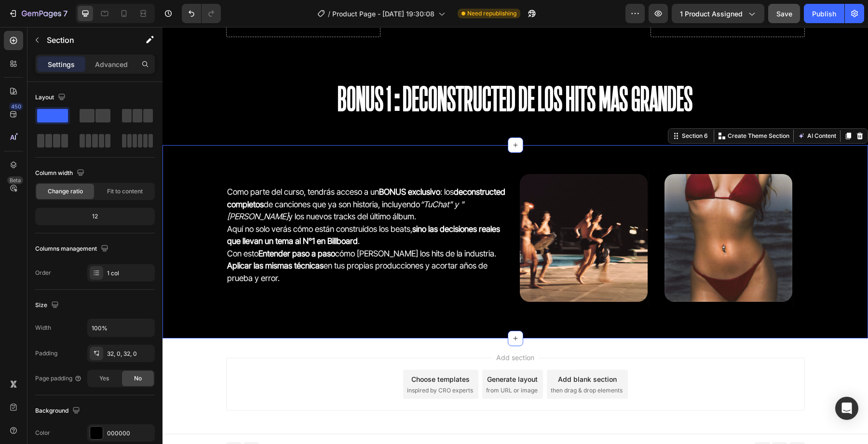
click at [798, 226] on div "Image" at bounding box center [736, 237] width 145 height 139
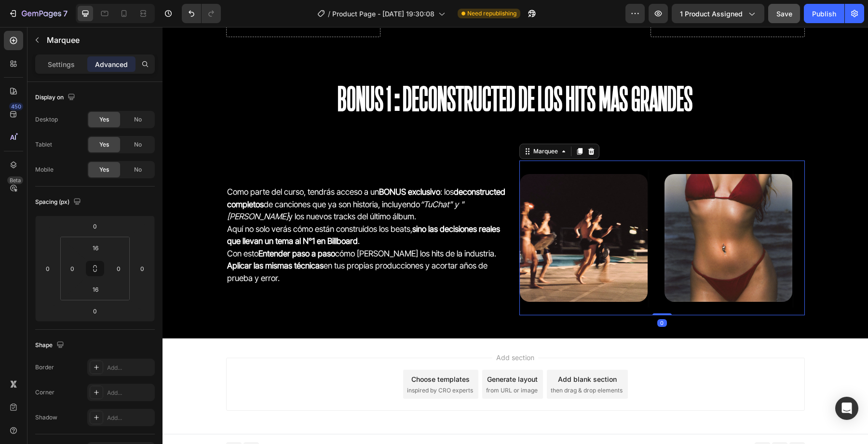
click at [798, 226] on div "Image" at bounding box center [736, 237] width 145 height 139
click at [58, 64] on p "Settings" at bounding box center [61, 64] width 27 height 10
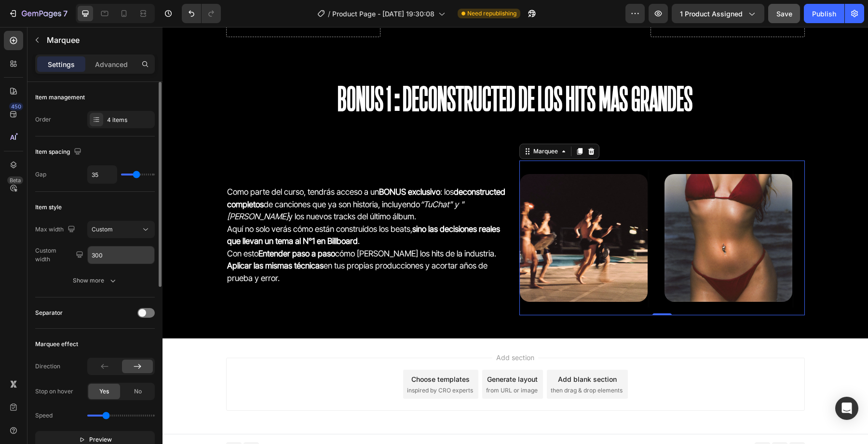
click at [115, 259] on input "300" at bounding box center [121, 254] width 67 height 17
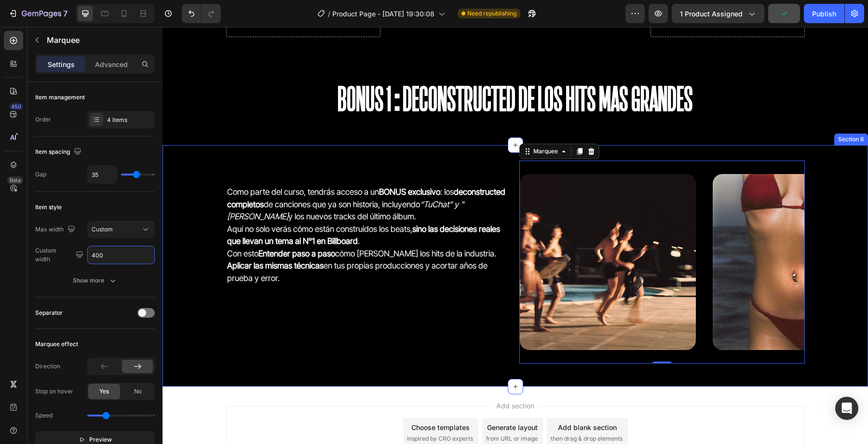
click at [811, 272] on div "Como parte del curso, tendrás acceso a un BONUS exclusivo : los deconstructed c…" at bounding box center [514, 266] width 705 height 211
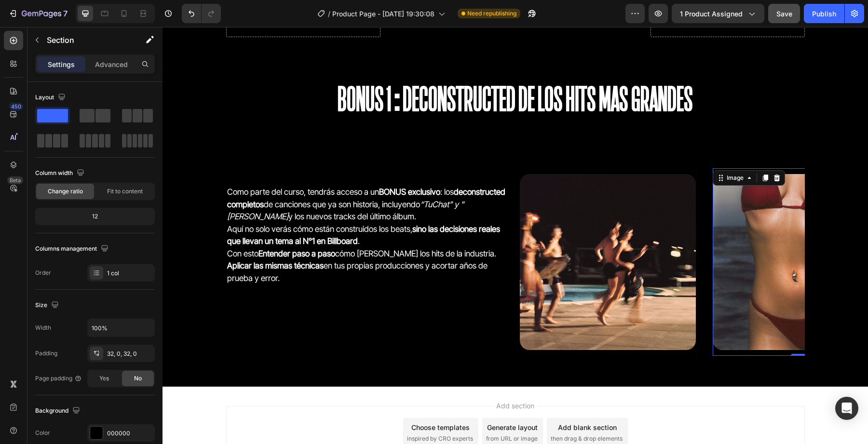
click at [797, 270] on img at bounding box center [801, 262] width 176 height 176
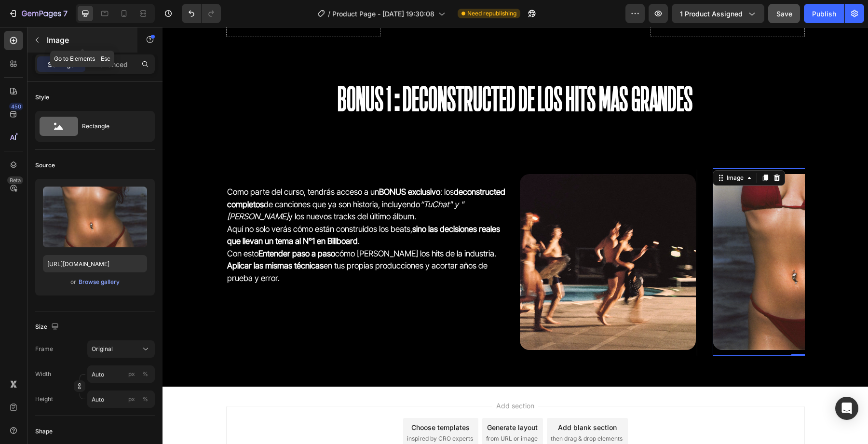
click at [42, 43] on button "button" at bounding box center [36, 39] width 15 height 15
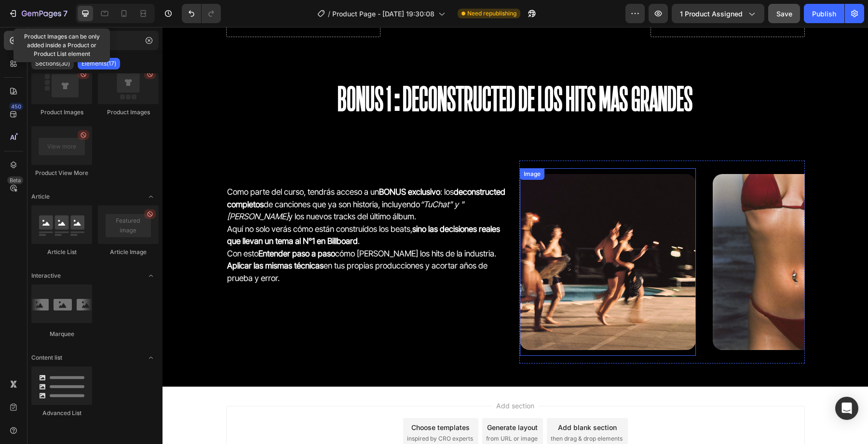
click at [525, 174] on div "Image" at bounding box center [532, 174] width 21 height 9
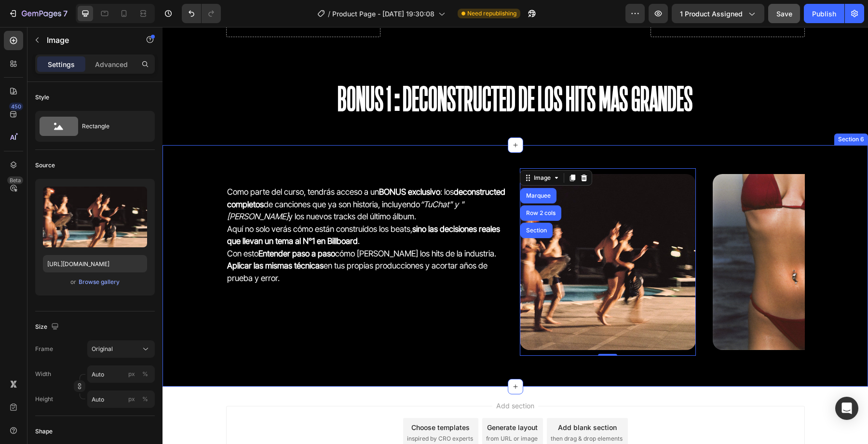
click at [565, 362] on div "Image Marquee Row 2 cols Section 0 Image Image Image Image 0 Image Image Image …" at bounding box center [661, 262] width 285 height 203
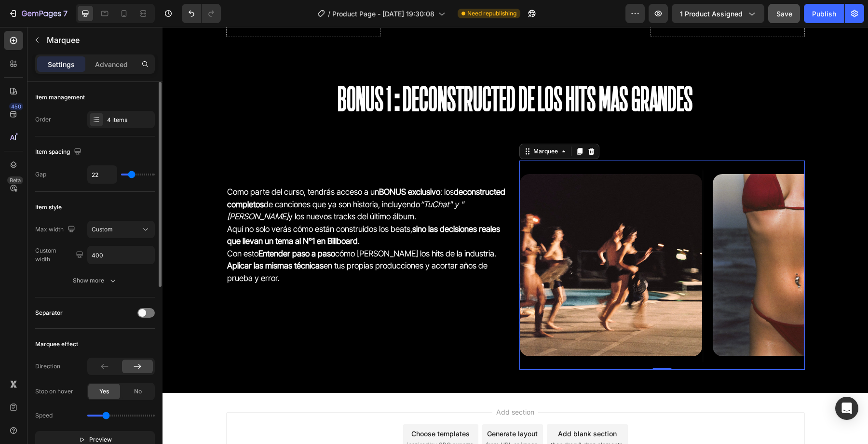
click at [131, 175] on input "range" at bounding box center [138, 175] width 34 height 2
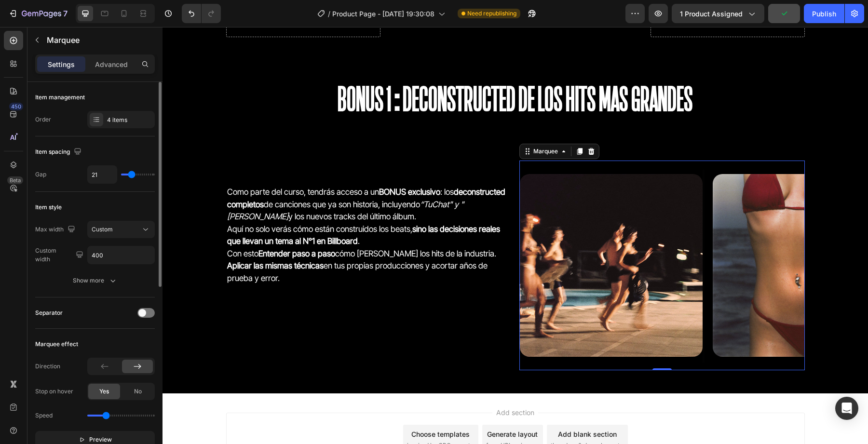
drag, startPoint x: 136, startPoint y: 233, endPoint x: 62, endPoint y: 267, distance: 81.4
click at [62, 267] on div "Max width Custom Custom width 400 Show more" at bounding box center [95, 255] width 120 height 68
click at [80, 283] on div "Show more" at bounding box center [95, 281] width 45 height 10
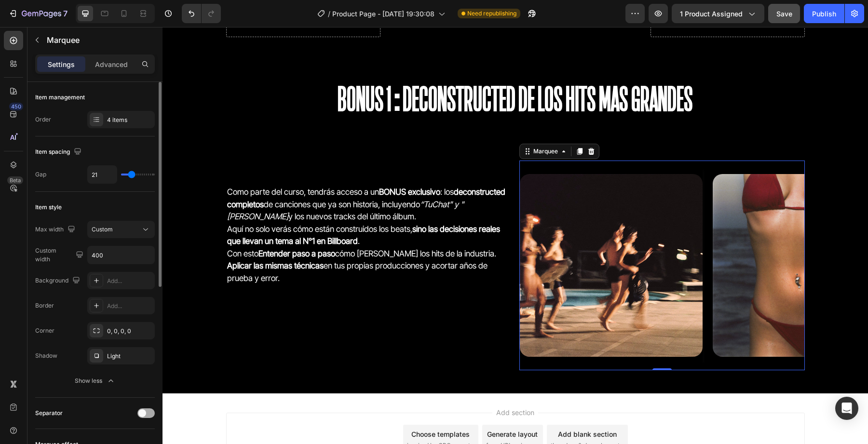
click at [138, 410] on div at bounding box center [145, 413] width 17 height 10
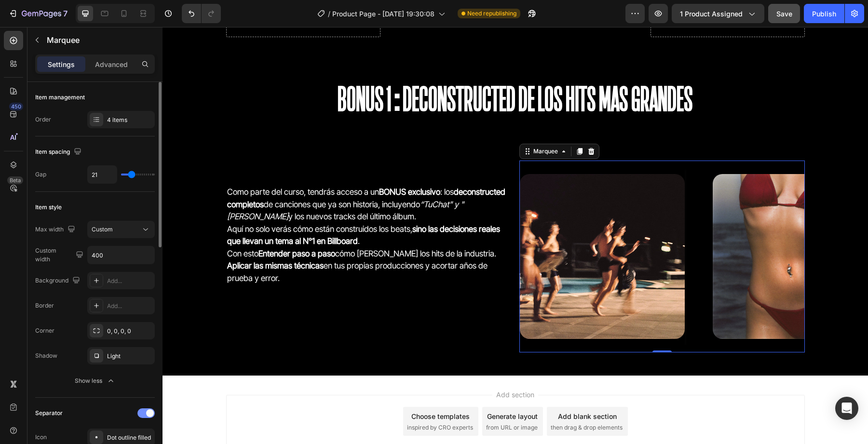
click at [138, 410] on div at bounding box center [145, 413] width 17 height 10
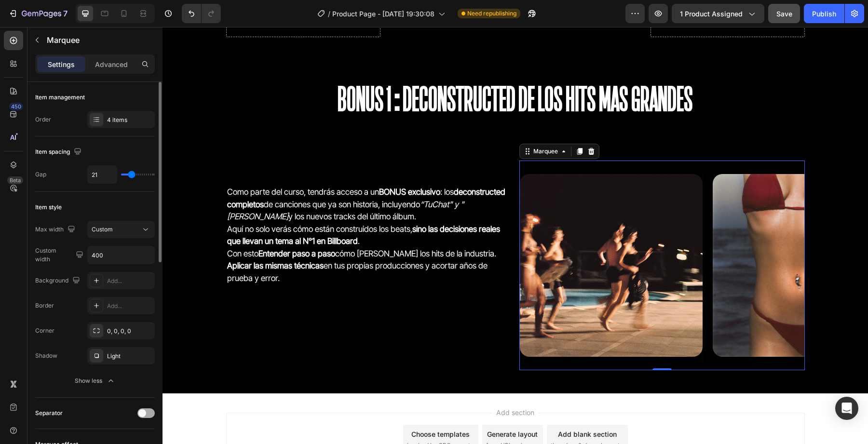
click at [138, 410] on div at bounding box center [145, 413] width 17 height 10
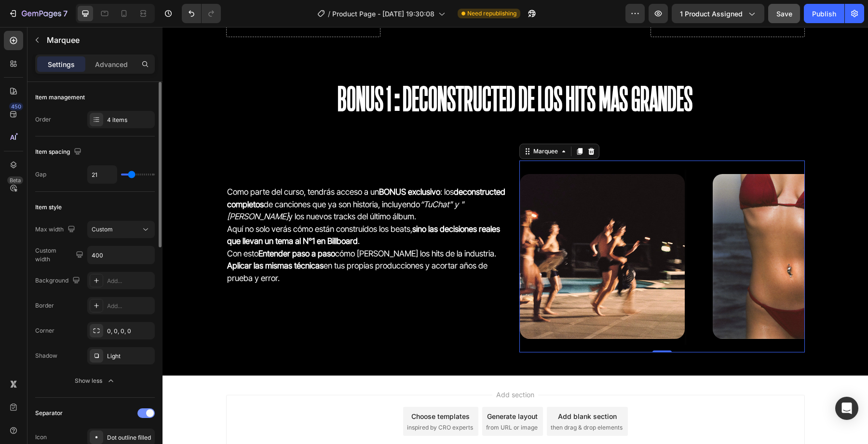
click at [138, 410] on div at bounding box center [145, 413] width 17 height 10
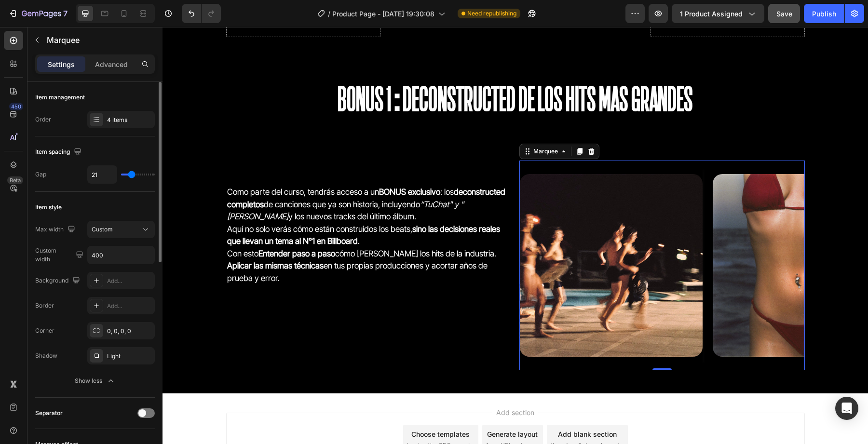
click at [122, 365] on div "Background Add... Border Add... Corner 0, 0, 0, 0 Shadow Light Show less" at bounding box center [95, 331] width 120 height 118
click at [122, 361] on div "Light" at bounding box center [120, 355] width 67 height 17
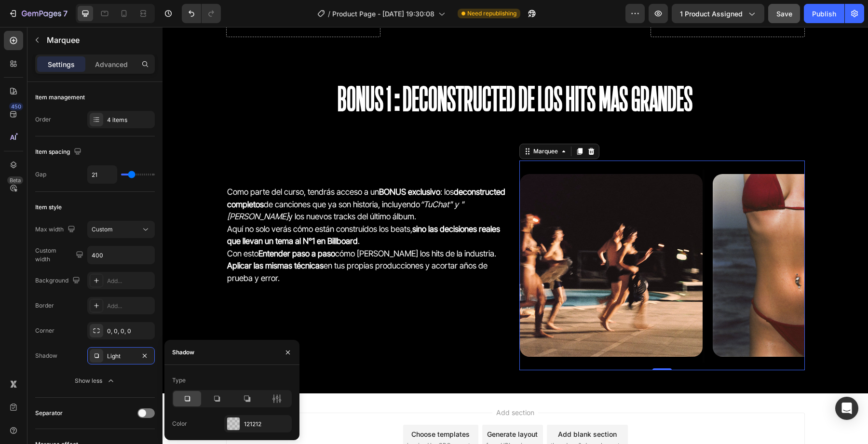
click at [232, 411] on div "Type Color 121212" at bounding box center [231, 403] width 135 height 60
click at [233, 426] on div at bounding box center [233, 423] width 13 height 13
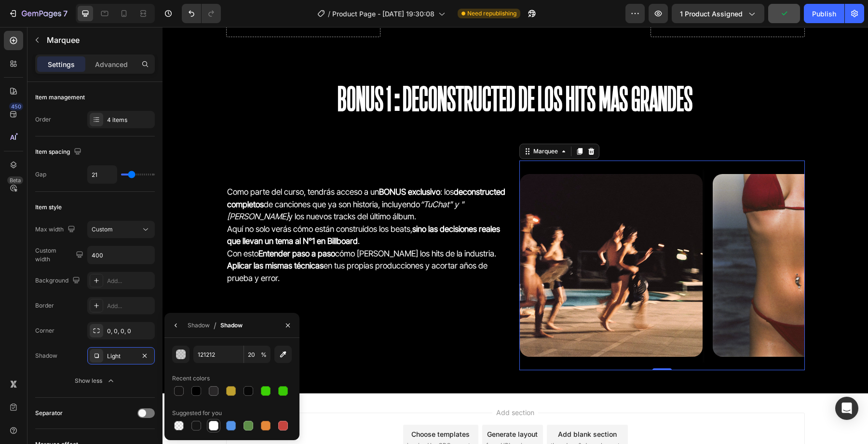
click at [212, 426] on div at bounding box center [214, 426] width 10 height 10
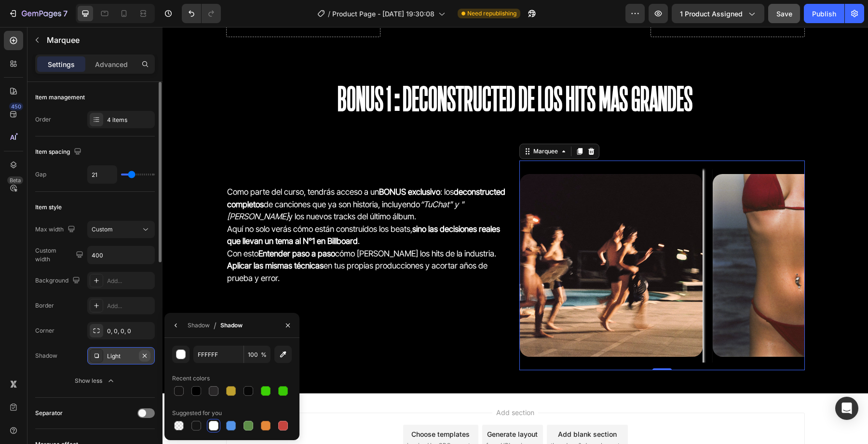
click at [150, 352] on button "button" at bounding box center [145, 356] width 12 height 12
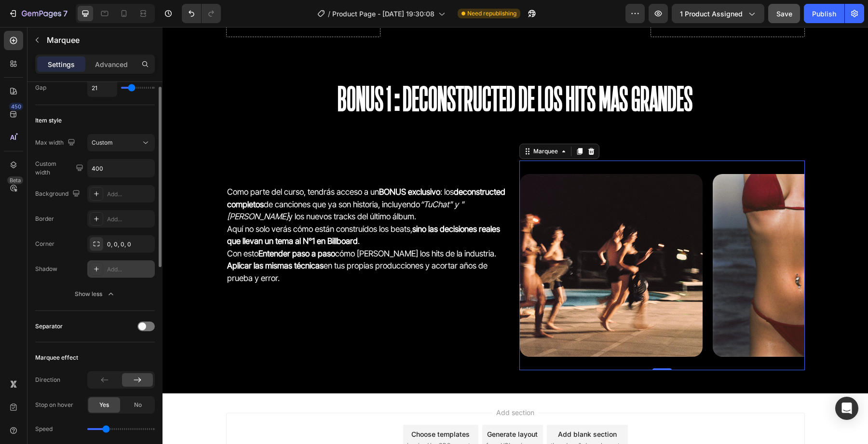
scroll to position [90, 0]
click at [114, 381] on div at bounding box center [104, 376] width 31 height 13
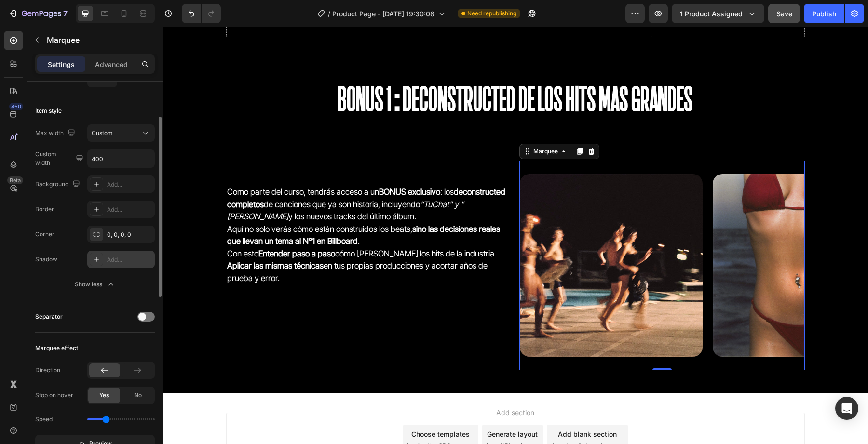
scroll to position [98, 0]
drag, startPoint x: 105, startPoint y: 416, endPoint x: 93, endPoint y: 417, distance: 12.1
click at [93, 417] on input "range" at bounding box center [120, 418] width 67 height 2
click at [96, 417] on input "range" at bounding box center [120, 418] width 67 height 2
click at [99, 417] on input "range" at bounding box center [120, 418] width 67 height 2
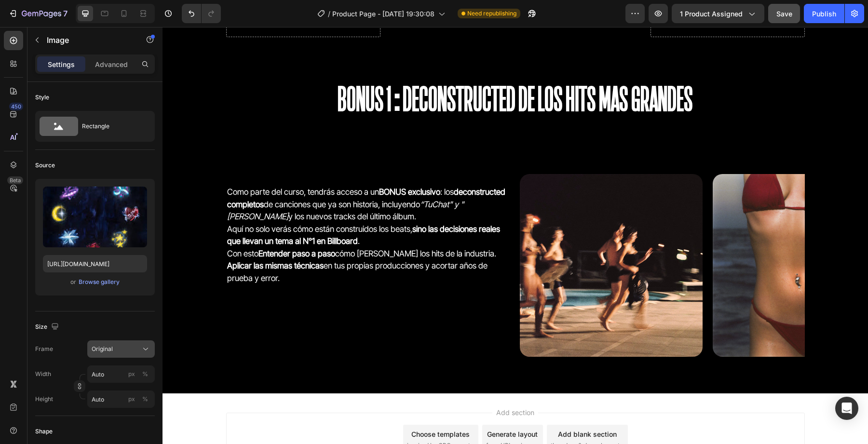
click at [146, 350] on icon at bounding box center [146, 349] width 10 height 10
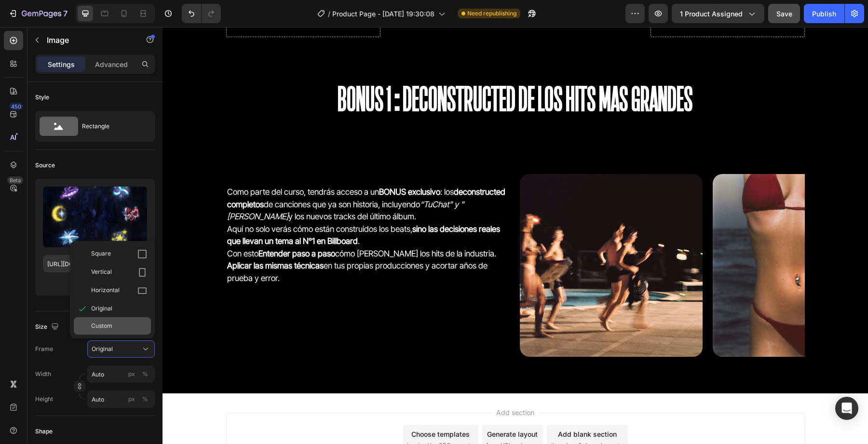
click at [124, 323] on div "Custom" at bounding box center [119, 326] width 56 height 9
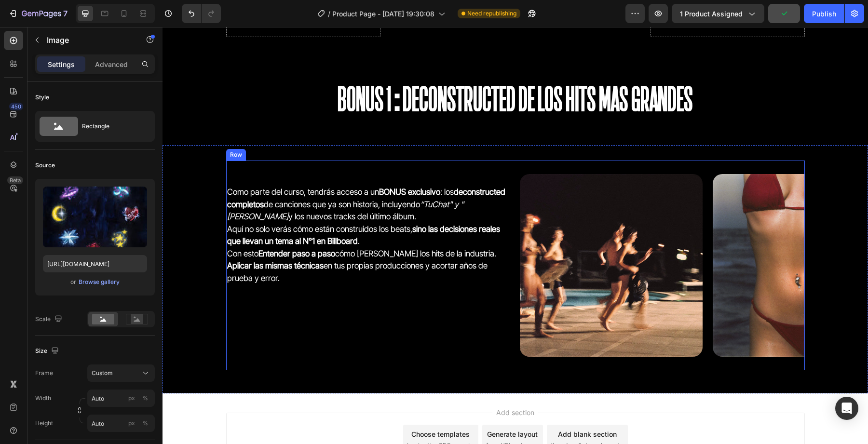
click at [517, 179] on div "Como parte del curso, tendrás acceso a un BONUS exclusivo : los deconstructed c…" at bounding box center [515, 266] width 578 height 210
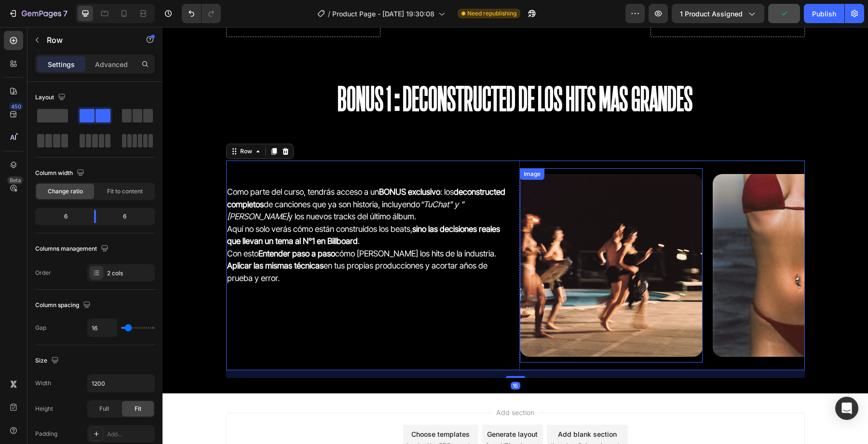
click at [554, 357] on div "Image" at bounding box center [610, 265] width 183 height 194
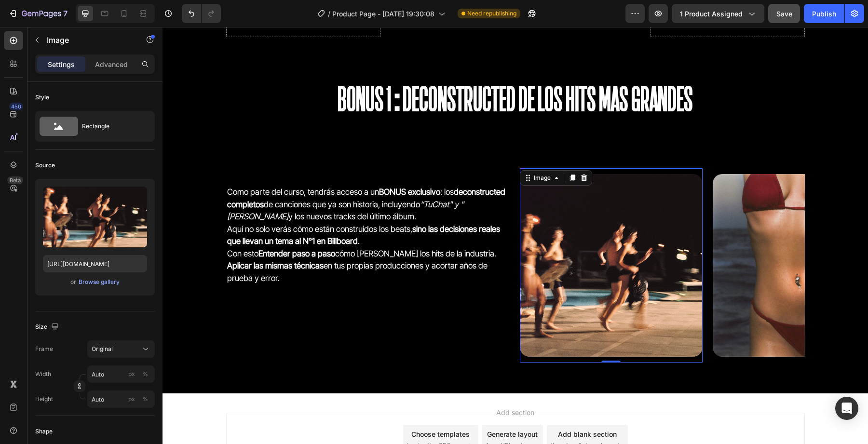
click at [615, 165] on div "Image 0 Image Image Image Image 0 Image Image Image Marquee" at bounding box center [661, 266] width 285 height 210
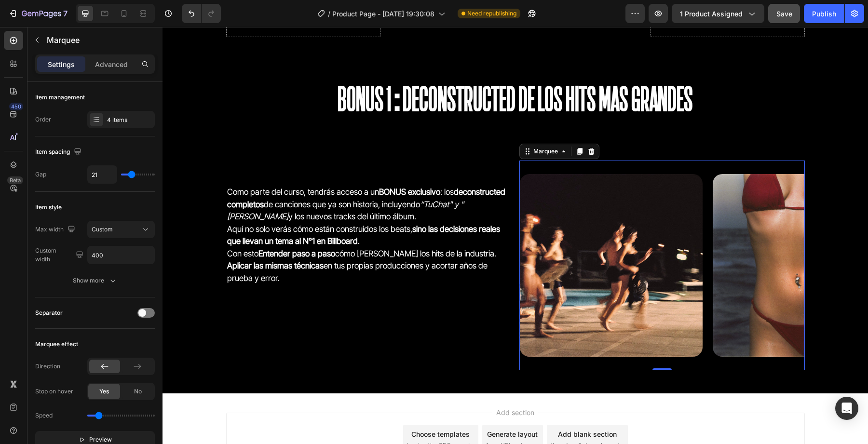
click at [629, 161] on div "Image Image Image Image Image Image Image Image Marquee 0" at bounding box center [661, 266] width 285 height 210
click at [121, 283] on button "Show more" at bounding box center [95, 280] width 120 height 17
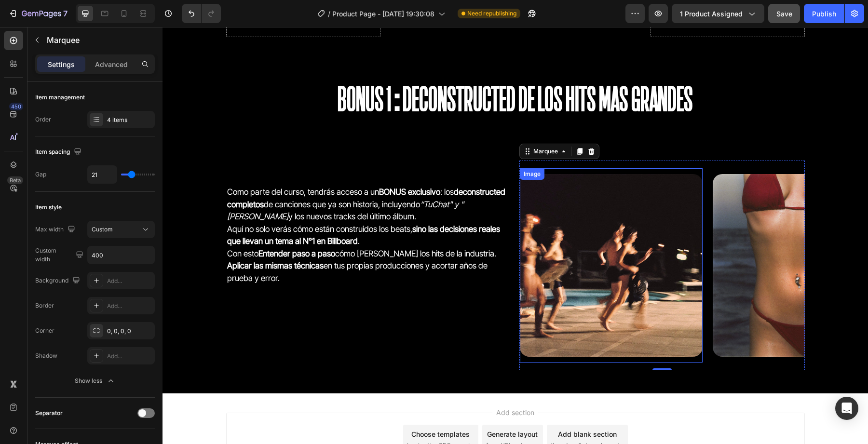
click at [531, 265] on img at bounding box center [610, 265] width 183 height 183
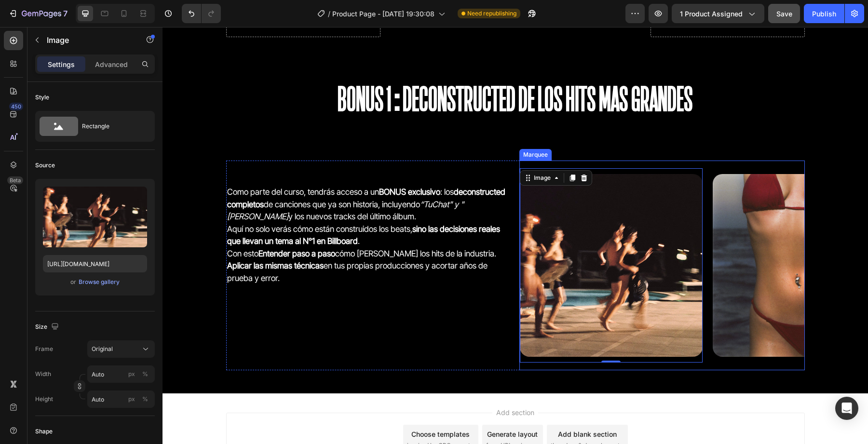
click at [552, 165] on div "Image 0 Image Image Image Image 0 Image Image Image Marquee" at bounding box center [661, 266] width 285 height 210
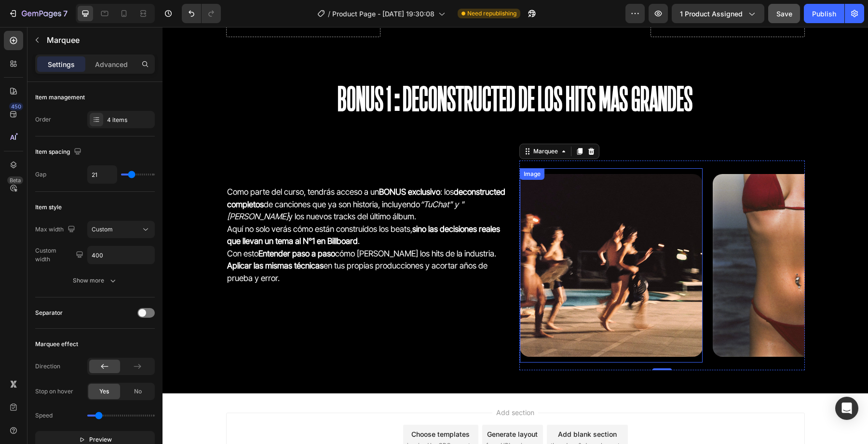
scroll to position [2161, 0]
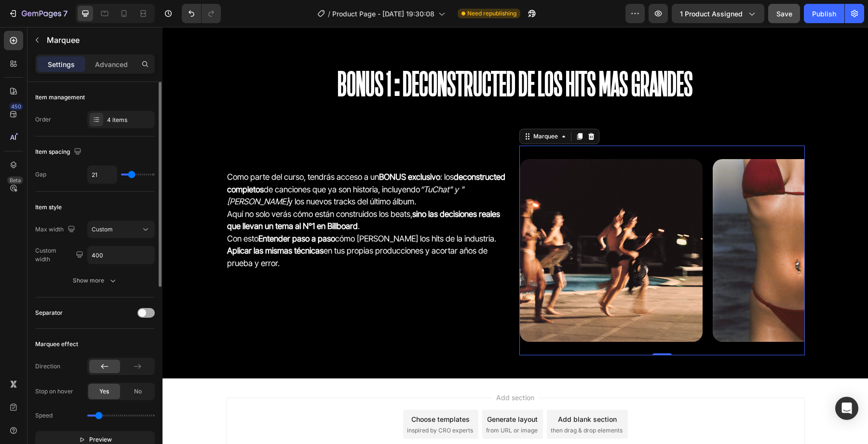
click at [148, 313] on div at bounding box center [145, 313] width 17 height 10
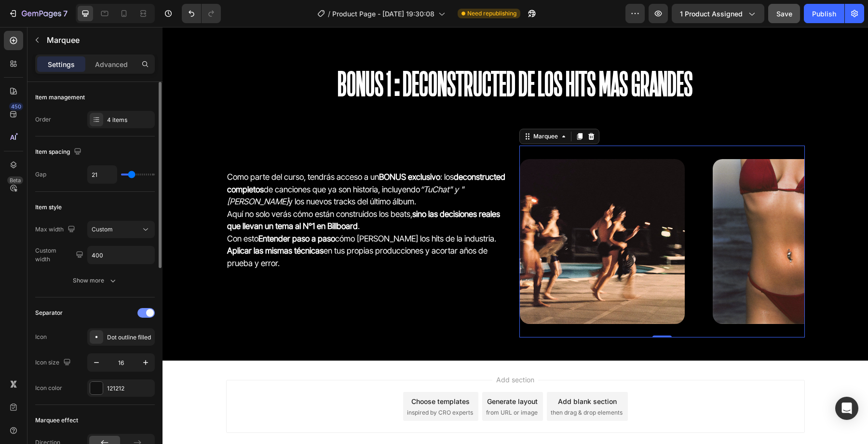
click at [148, 313] on span at bounding box center [150, 313] width 8 height 8
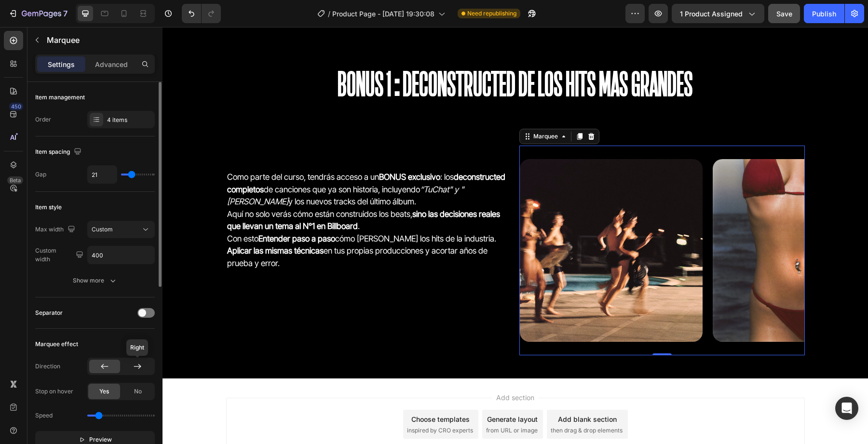
click at [127, 373] on div at bounding box center [137, 366] width 31 height 13
click at [139, 363] on icon at bounding box center [138, 367] width 10 height 10
click at [99, 367] on div at bounding box center [104, 366] width 31 height 13
click at [132, 367] on div at bounding box center [137, 366] width 31 height 13
click at [104, 369] on icon at bounding box center [105, 367] width 10 height 10
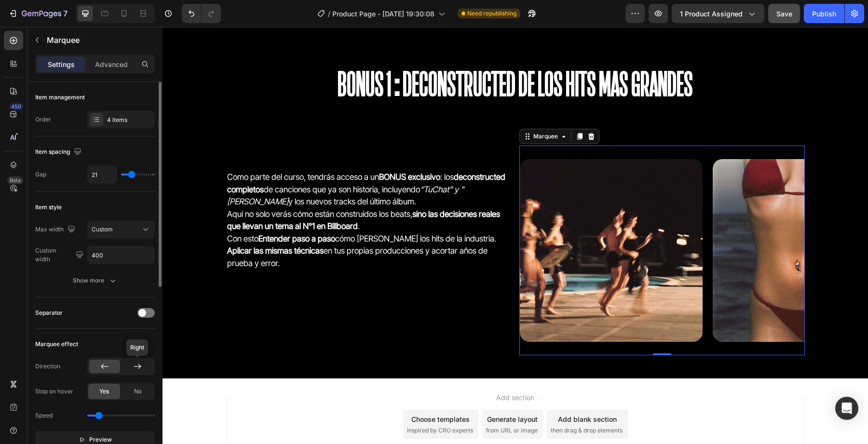
click at [127, 369] on div at bounding box center [137, 366] width 31 height 13
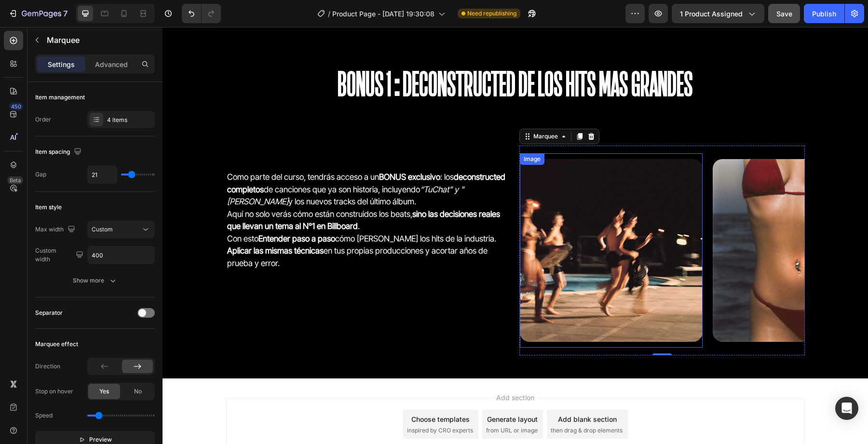
click at [555, 311] on img at bounding box center [610, 250] width 183 height 183
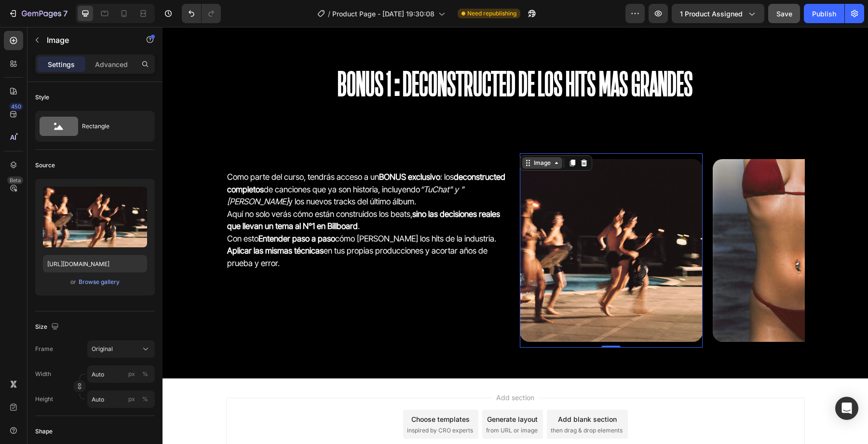
click at [555, 166] on icon at bounding box center [556, 163] width 8 height 8
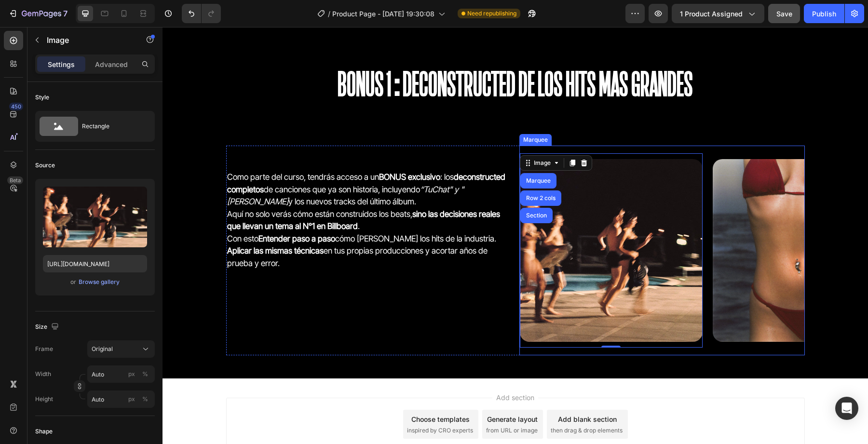
click at [704, 230] on div "Image Marquee Row 2 cols Section 0" at bounding box center [615, 250] width 193 height 194
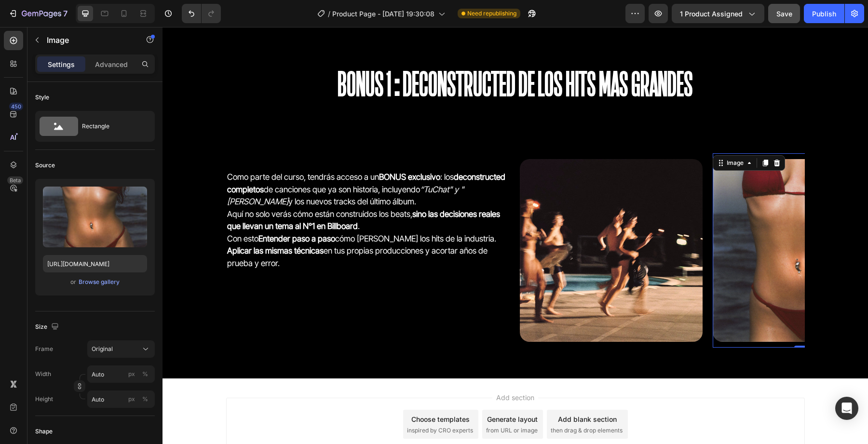
click at [722, 223] on img at bounding box center [803, 250] width 183 height 183
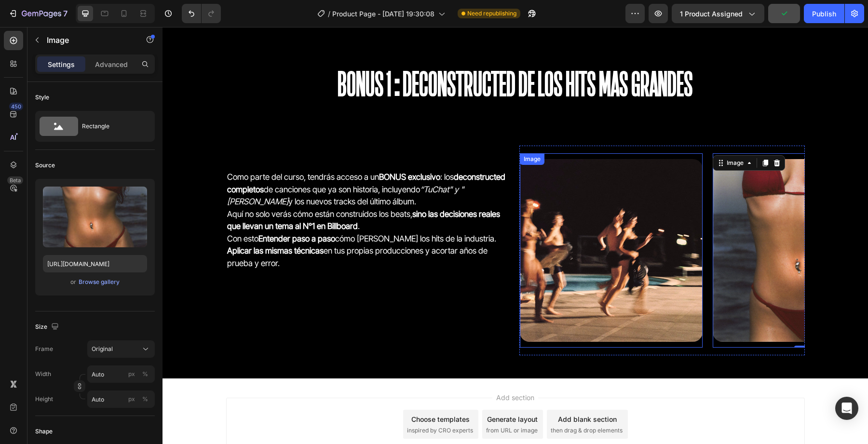
click at [537, 154] on div "Image" at bounding box center [611, 250] width 183 height 194
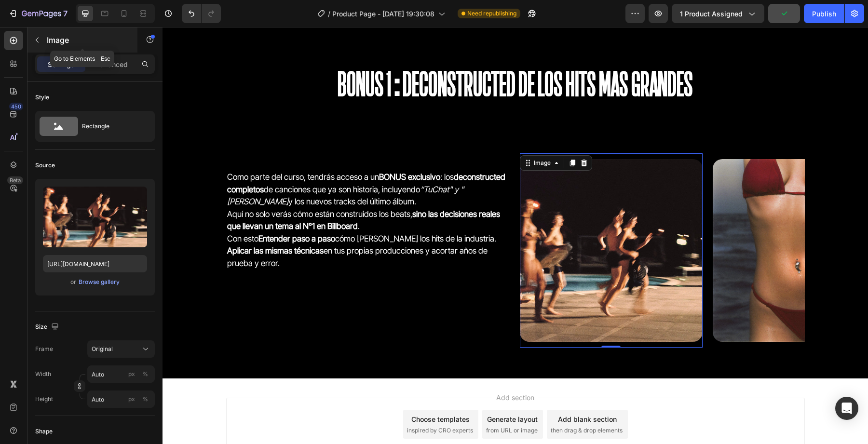
click at [40, 47] on button "button" at bounding box center [36, 39] width 15 height 15
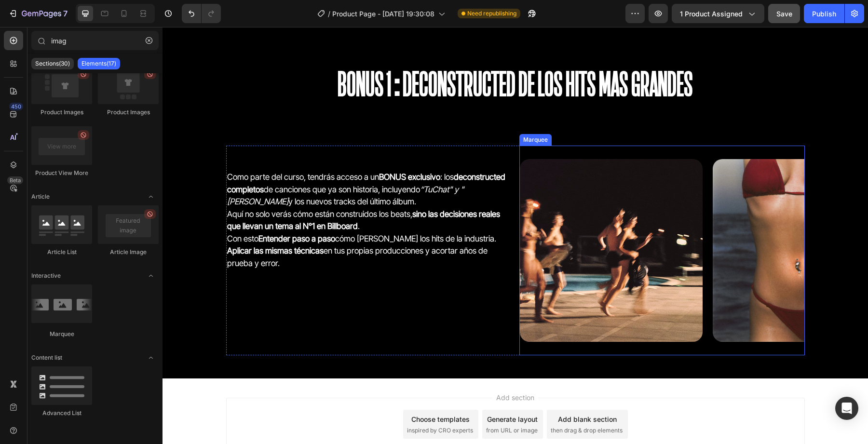
click at [564, 152] on div "Image Image Image Image Image Image Image Image Marquee" at bounding box center [661, 251] width 285 height 210
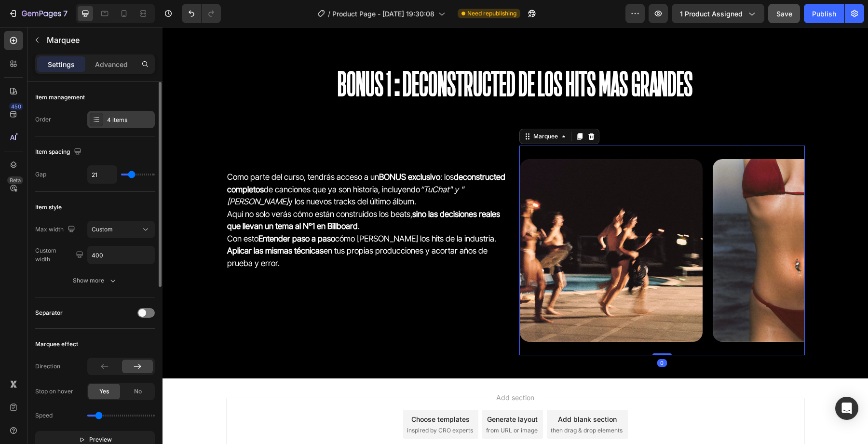
click at [130, 121] on div "4 items" at bounding box center [129, 120] width 45 height 9
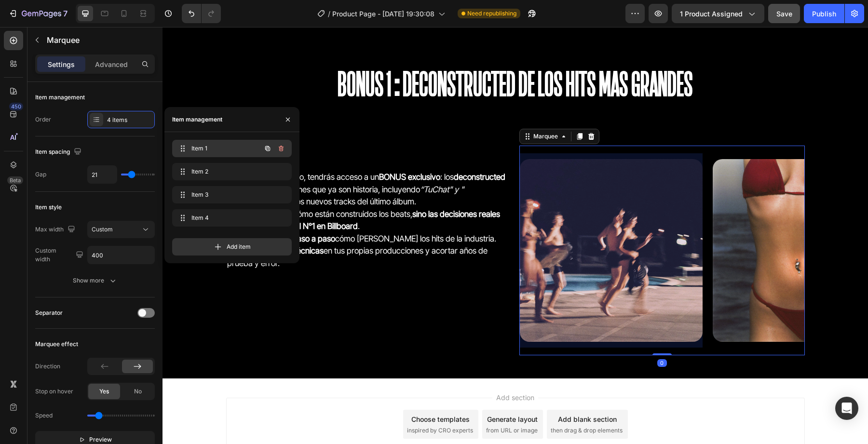
click at [190, 145] on div "Item 1 Item 1" at bounding box center [218, 148] width 85 height 13
click at [202, 167] on span "Item 2" at bounding box center [229, 171] width 77 height 9
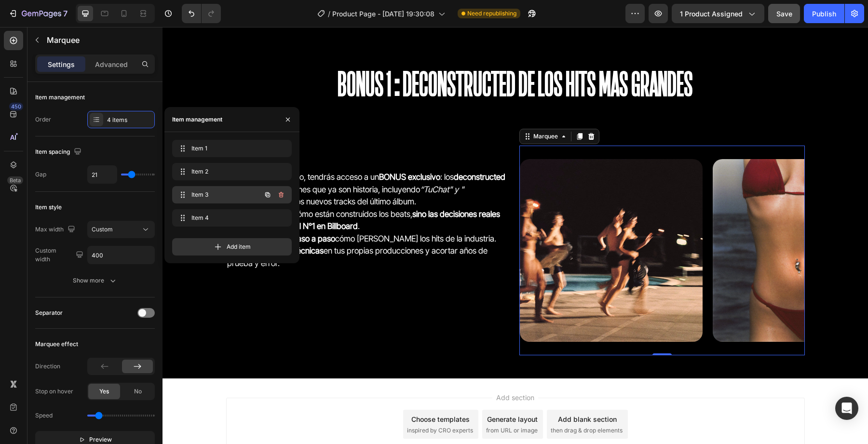
click at [220, 197] on span "Item 3" at bounding box center [218, 194] width 54 height 9
click at [220, 197] on span "Item 3" at bounding box center [224, 194] width 71 height 9
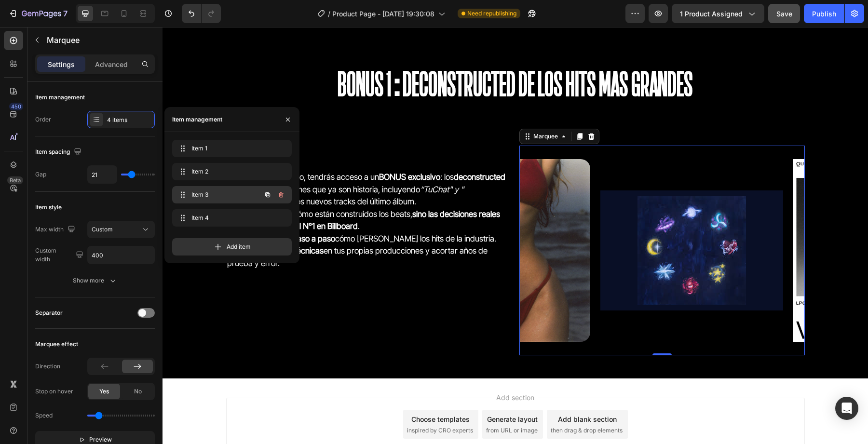
scroll to position [0, 335]
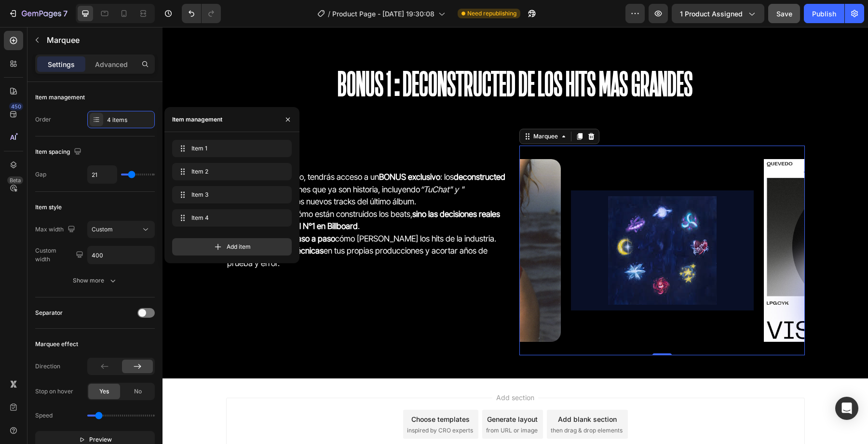
click at [644, 249] on div at bounding box center [662, 250] width 183 height 120
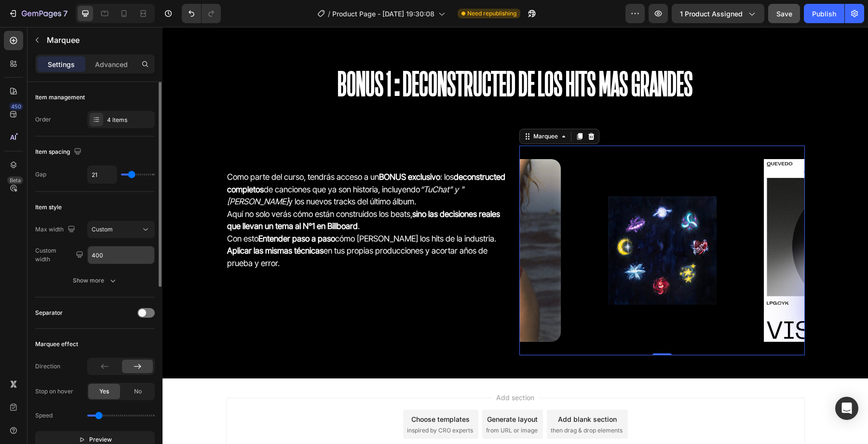
click at [108, 250] on input "400" at bounding box center [121, 254] width 67 height 17
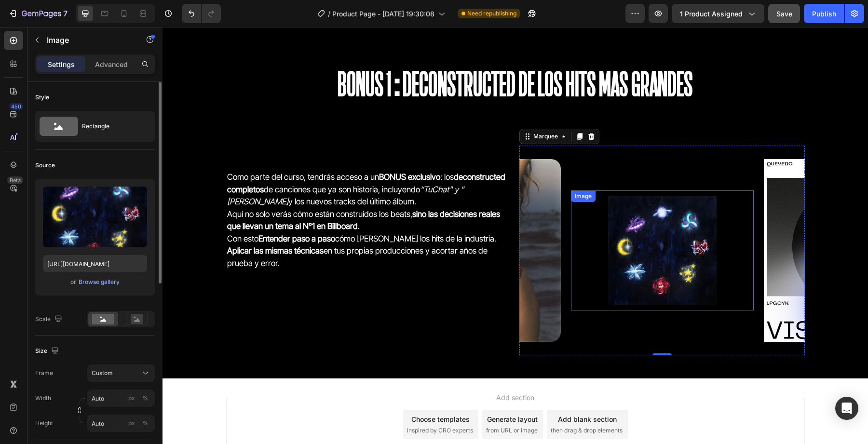
click at [618, 247] on img at bounding box center [662, 250] width 108 height 108
click at [645, 249] on img at bounding box center [661, 250] width 108 height 108
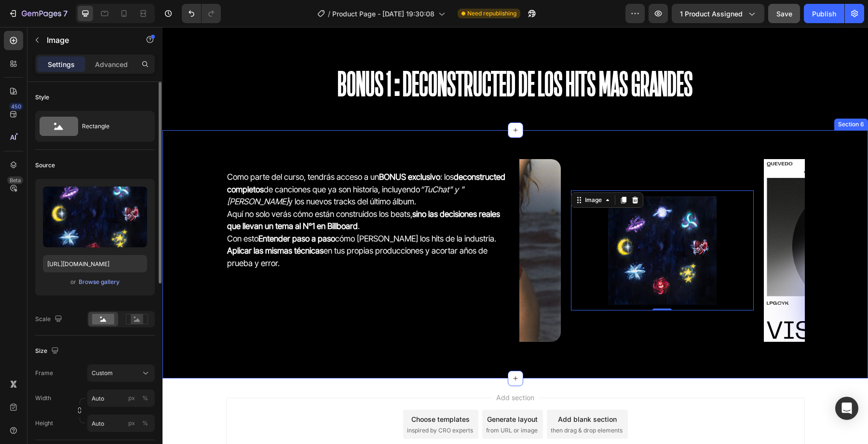
click at [778, 259] on img at bounding box center [847, 250] width 183 height 183
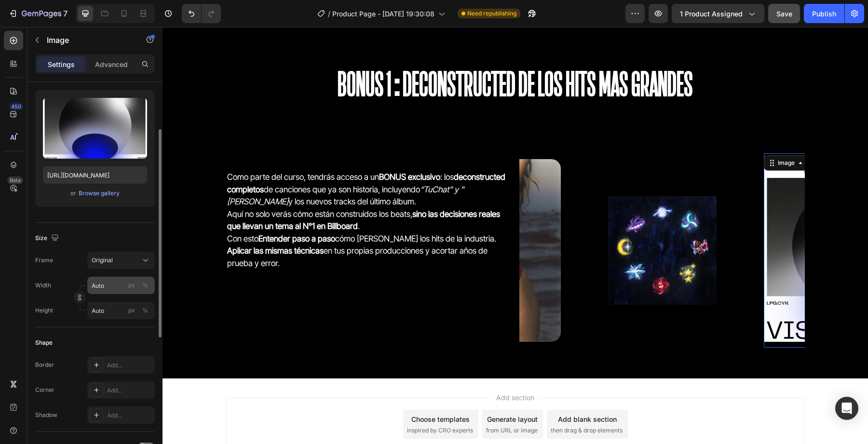
scroll to position [104, 0]
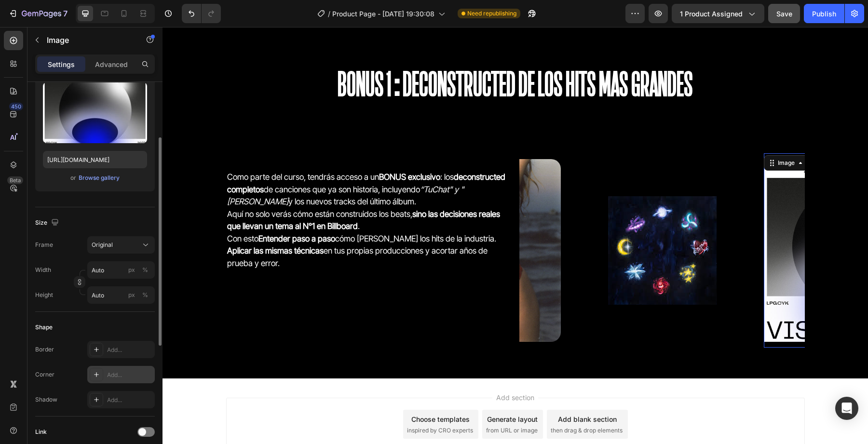
click at [110, 370] on div "Add..." at bounding box center [120, 374] width 67 height 17
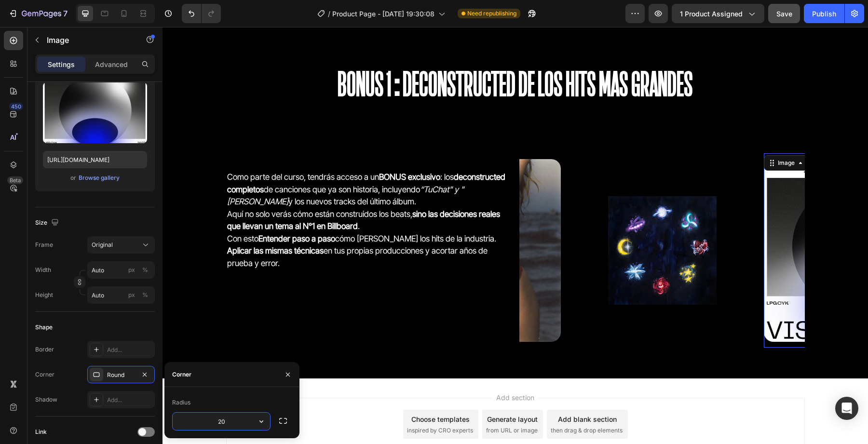
click at [332, 382] on div "Add section Choose templates inspired by CRO experts Generate layout from URL o…" at bounding box center [514, 425] width 705 height 95
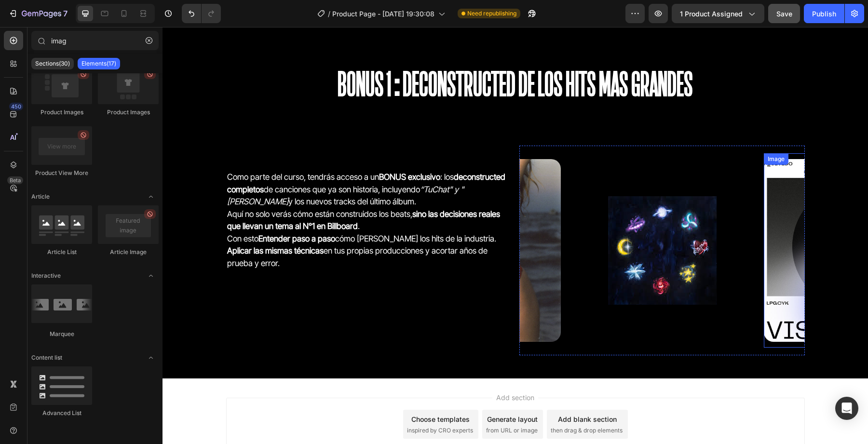
click at [768, 256] on img at bounding box center [855, 250] width 183 height 183
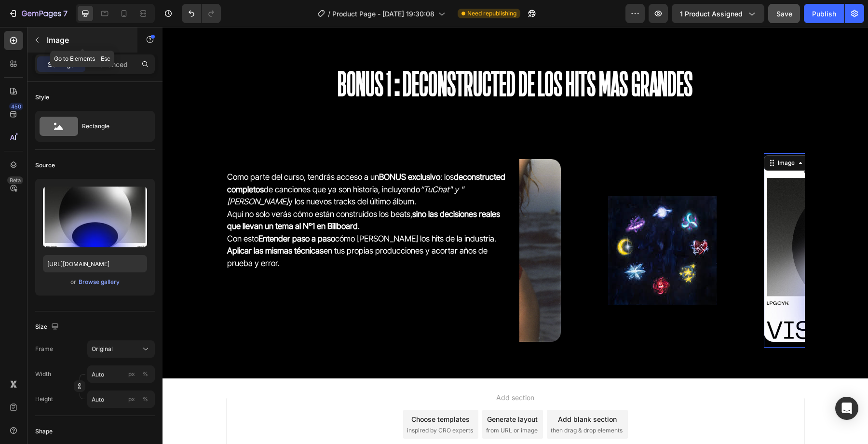
click at [52, 47] on div "Image" at bounding box center [82, 39] width 110 height 25
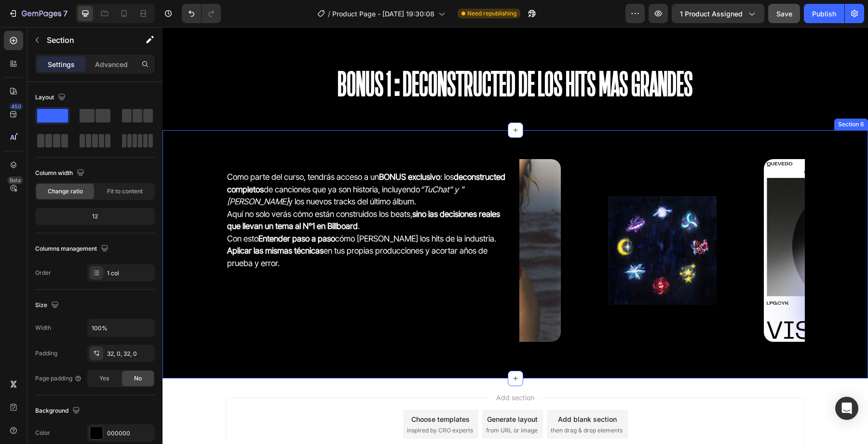
click at [578, 144] on div "Como parte del curso, tendrás acceso a un BONUS exclusivo : los deconstructed c…" at bounding box center [514, 254] width 705 height 248
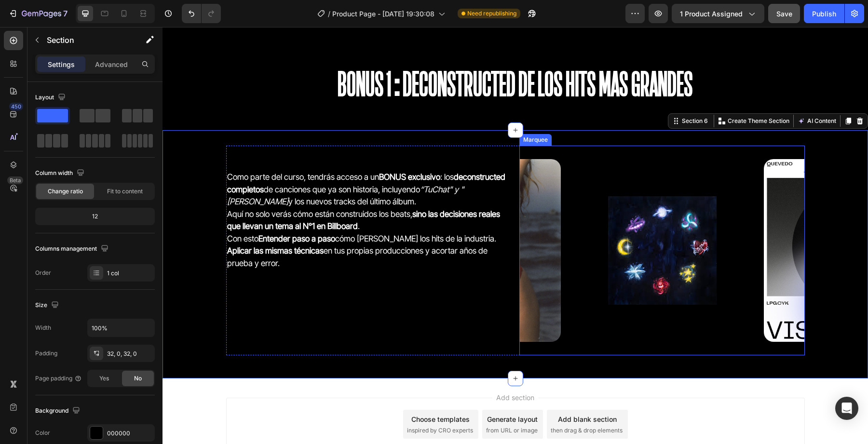
click at [571, 149] on div "Image Image Image Image Image Image Image Image Marquee" at bounding box center [661, 251] width 285 height 210
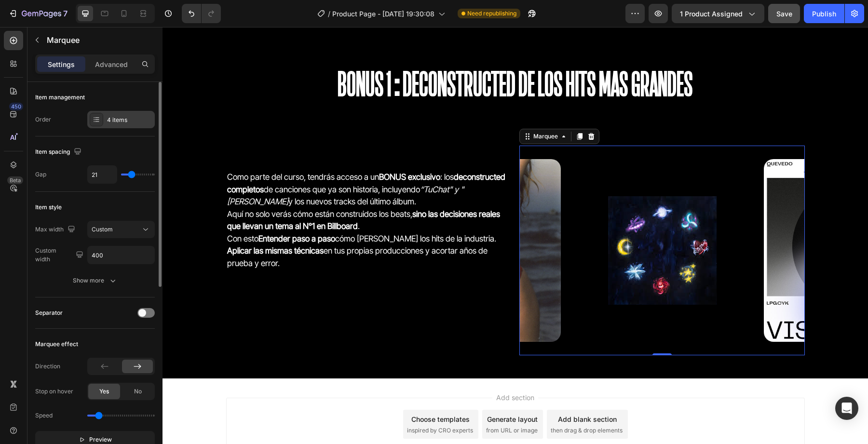
click at [101, 123] on div at bounding box center [96, 119] width 13 height 13
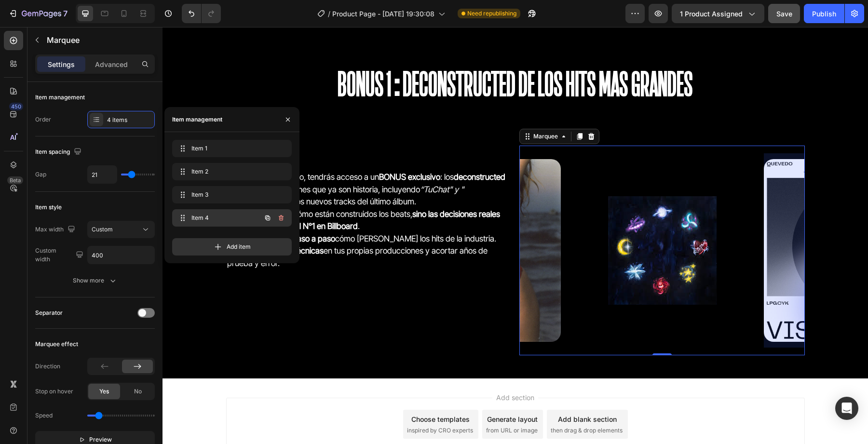
click at [211, 224] on div "Item 4 Item 4" at bounding box center [218, 217] width 85 height 13
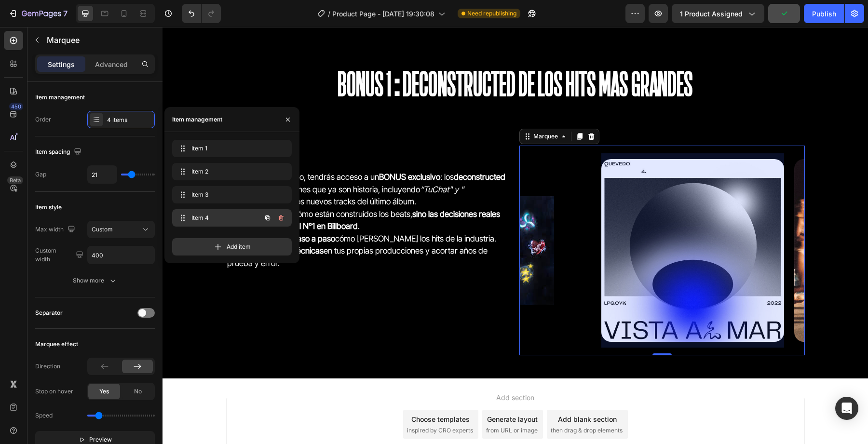
scroll to position [0, 527]
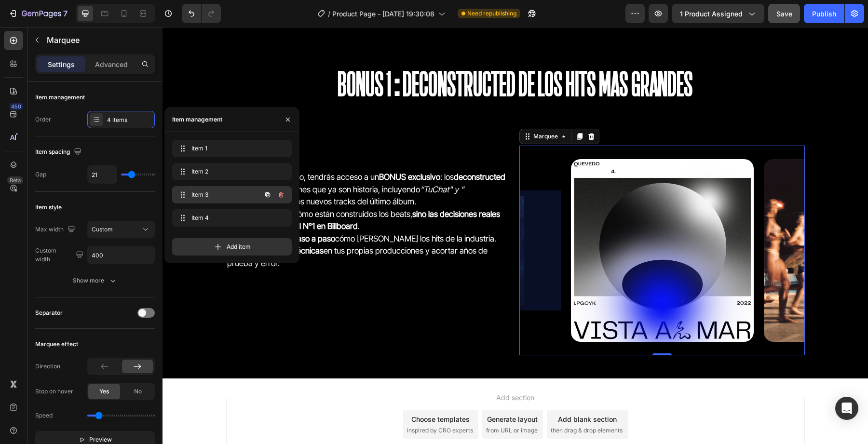
click at [191, 197] on span "Item 3" at bounding box center [218, 194] width 54 height 9
click at [221, 192] on span "Item 3" at bounding box center [218, 194] width 54 height 9
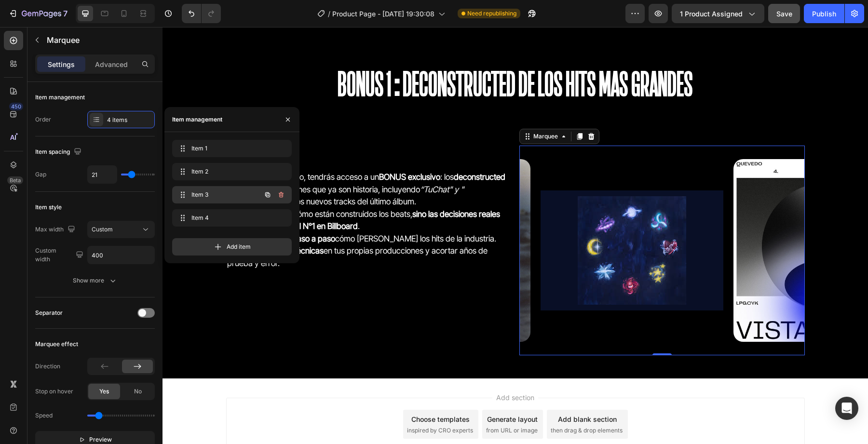
scroll to position [0, 335]
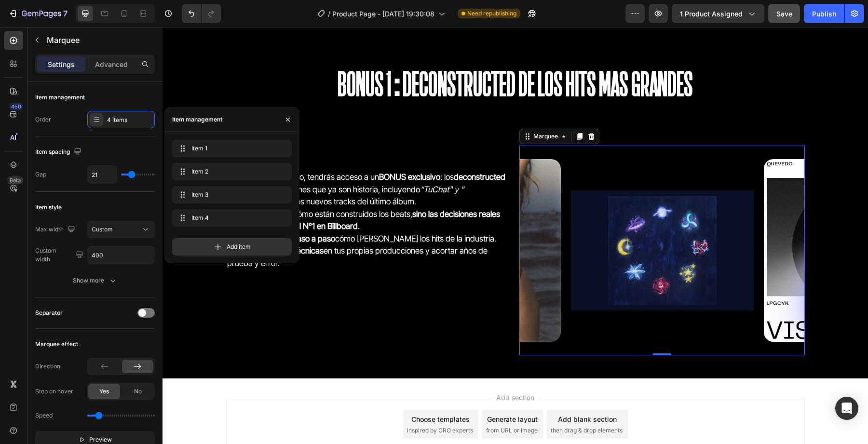
click at [681, 230] on div at bounding box center [662, 250] width 183 height 120
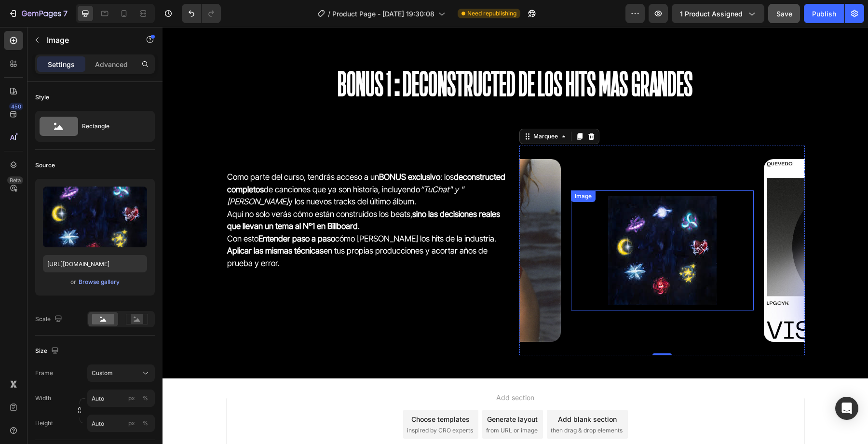
click at [634, 225] on img at bounding box center [661, 250] width 108 height 108
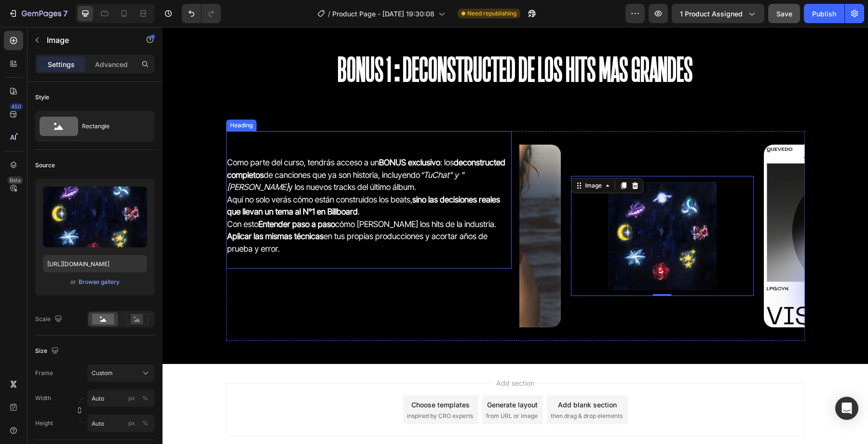
scroll to position [2180, 0]
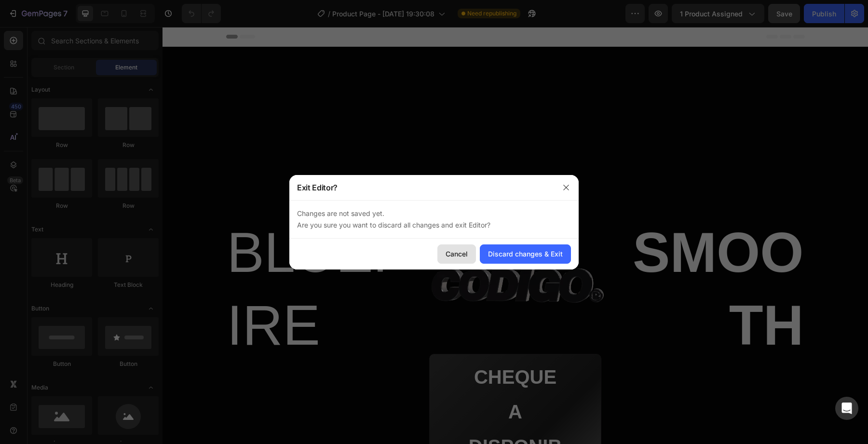
click at [471, 250] on button "Cancel" at bounding box center [456, 253] width 39 height 19
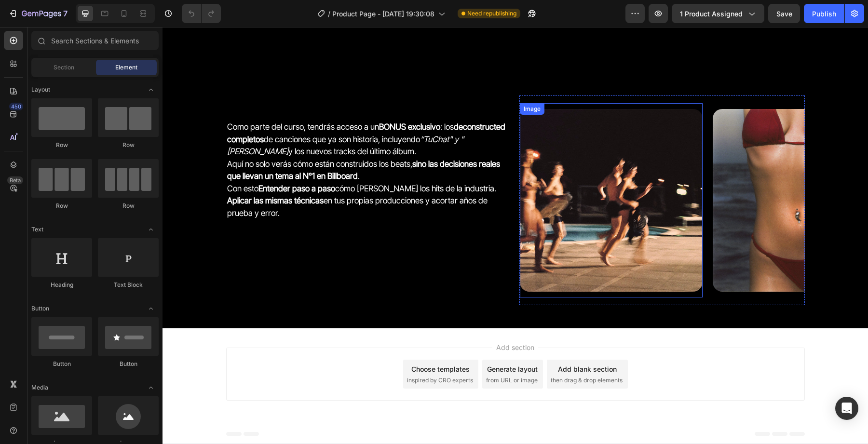
click at [567, 224] on img at bounding box center [611, 200] width 183 height 183
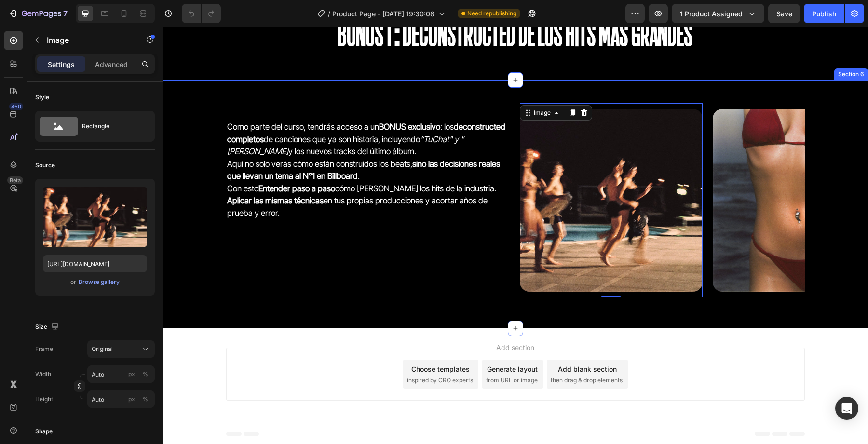
click at [570, 305] on div "Como parte del curso, tendrás acceso a un BONUS exclusivo : los deconstructed c…" at bounding box center [514, 203] width 705 height 217
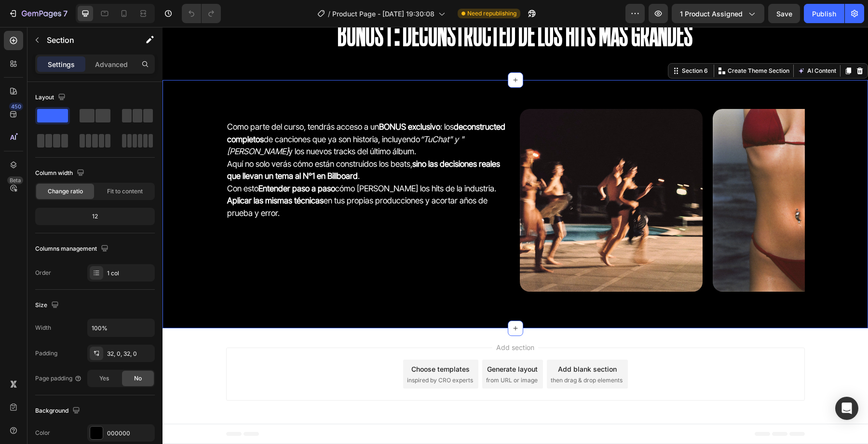
click at [570, 301] on div "Image Image Image Image Image Image Image Image Marquee" at bounding box center [661, 200] width 285 height 210
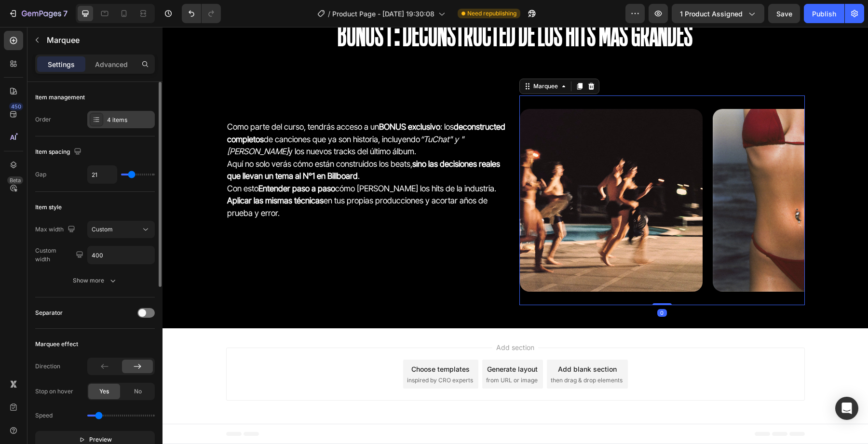
click at [103, 119] on div at bounding box center [96, 119] width 13 height 13
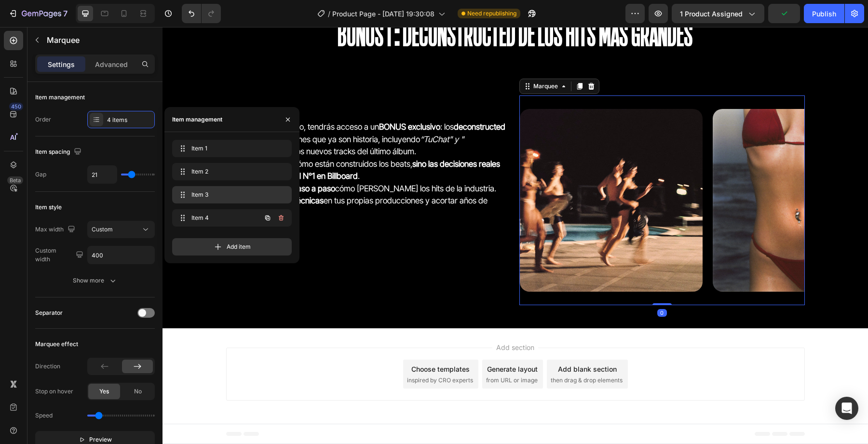
click at [222, 197] on span "Item 3" at bounding box center [229, 194] width 77 height 9
click at [221, 201] on div "Item 3 Item 3" at bounding box center [218, 194] width 85 height 13
click at [225, 175] on span "Item 2" at bounding box center [229, 171] width 77 height 9
click at [226, 221] on span "Item 4" at bounding box center [218, 218] width 54 height 9
click at [228, 193] on span "Item 3" at bounding box center [229, 194] width 77 height 9
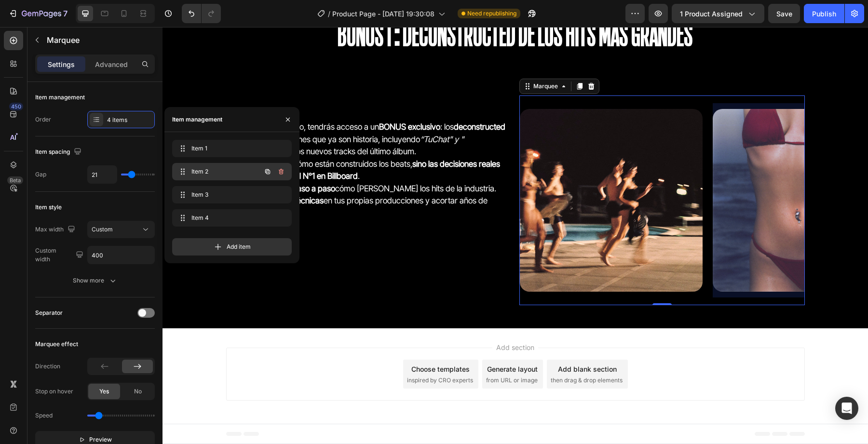
click at [232, 165] on div "Item 2 Item 2" at bounding box center [218, 171] width 85 height 13
click at [238, 141] on div "Item 1 Item 1" at bounding box center [232, 148] width 120 height 17
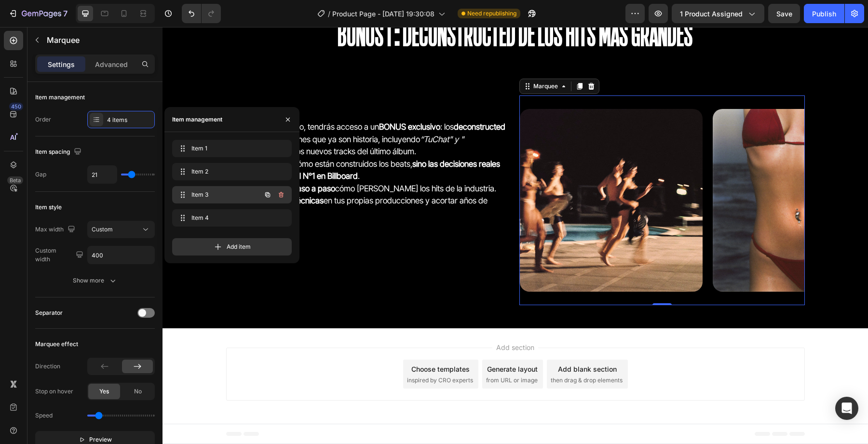
click at [222, 198] on span "Item 3" at bounding box center [218, 194] width 54 height 9
click at [190, 214] on div "Item 4 Item 4" at bounding box center [218, 217] width 85 height 13
click at [205, 216] on span "Item 4" at bounding box center [224, 218] width 71 height 9
click at [214, 197] on span "Item 3" at bounding box center [229, 194] width 77 height 9
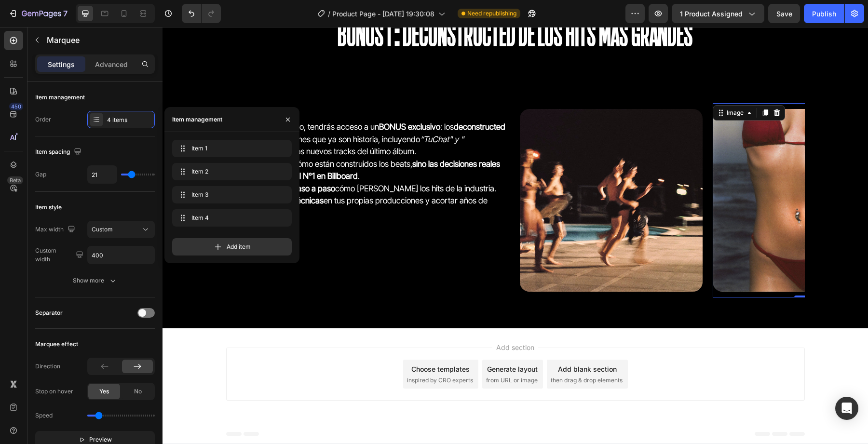
click at [722, 285] on img at bounding box center [804, 200] width 183 height 183
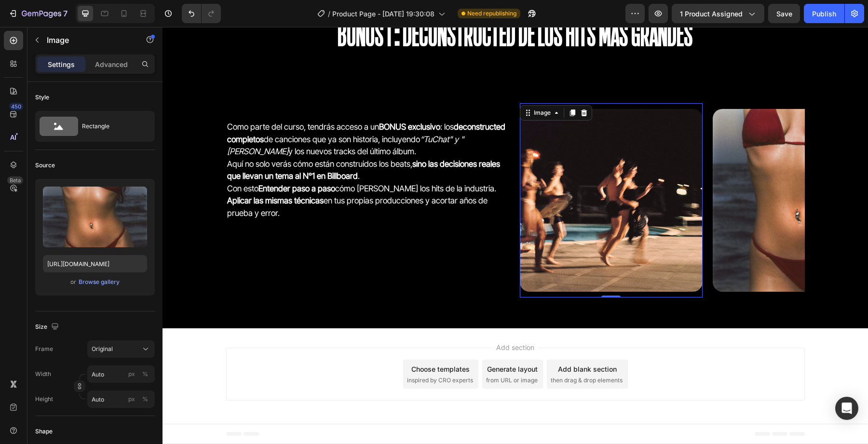
click at [535, 104] on div "Image 0" at bounding box center [611, 200] width 183 height 194
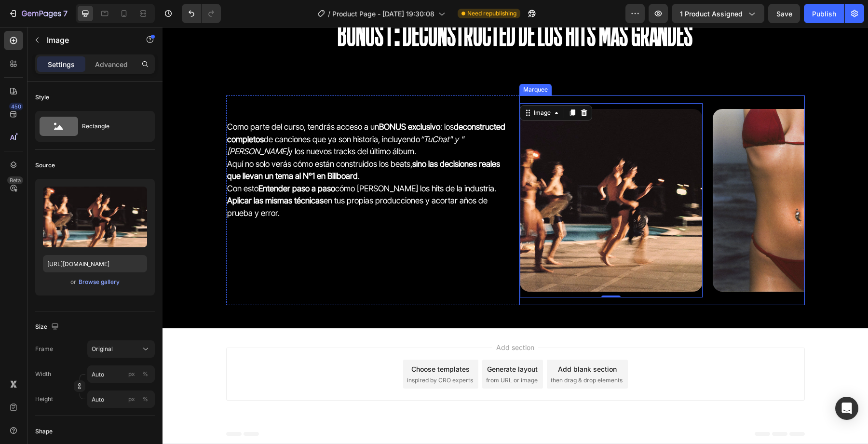
click at [526, 100] on div "Image 0 Image Image Image Image 0 Image Image Image Marquee" at bounding box center [661, 200] width 285 height 210
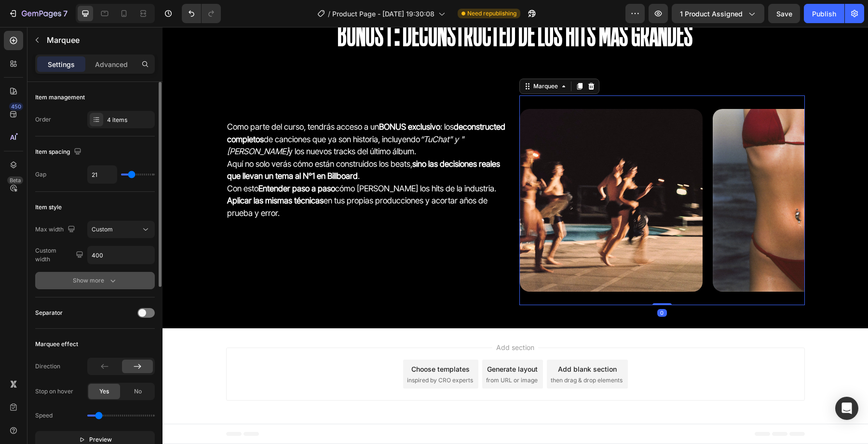
click at [110, 283] on icon "button" at bounding box center [113, 281] width 10 height 10
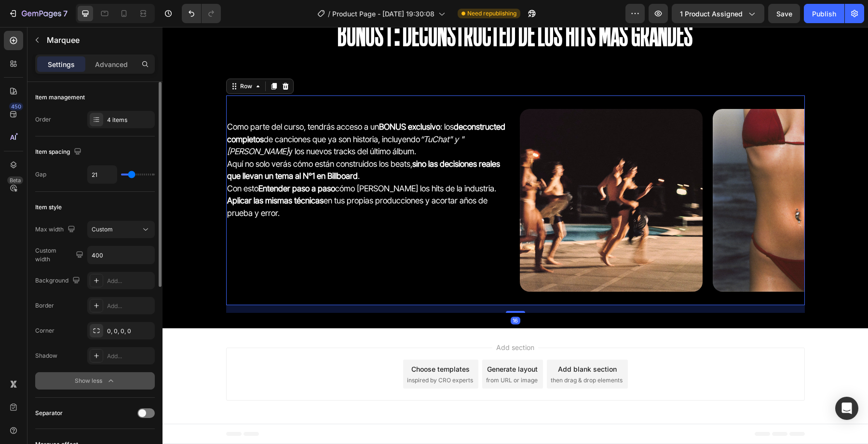
click at [427, 249] on div "Como parte del curso, tendrás acceso a un BONUS exclusivo : los deconstructed c…" at bounding box center [368, 200] width 285 height 210
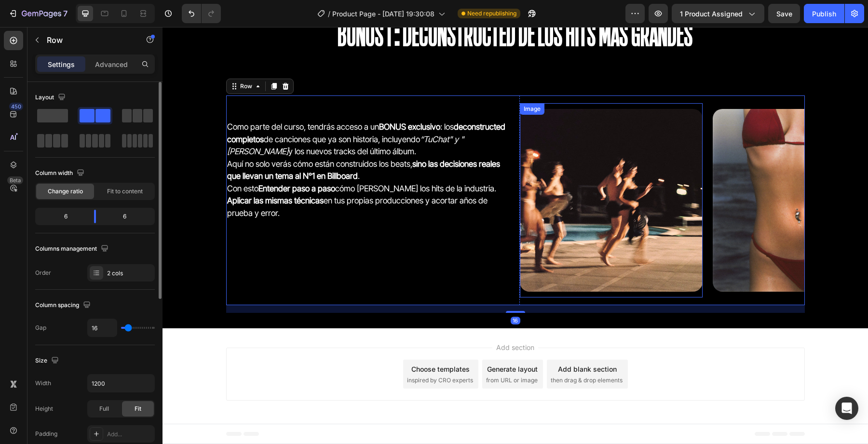
click at [573, 188] on img at bounding box center [611, 200] width 183 height 183
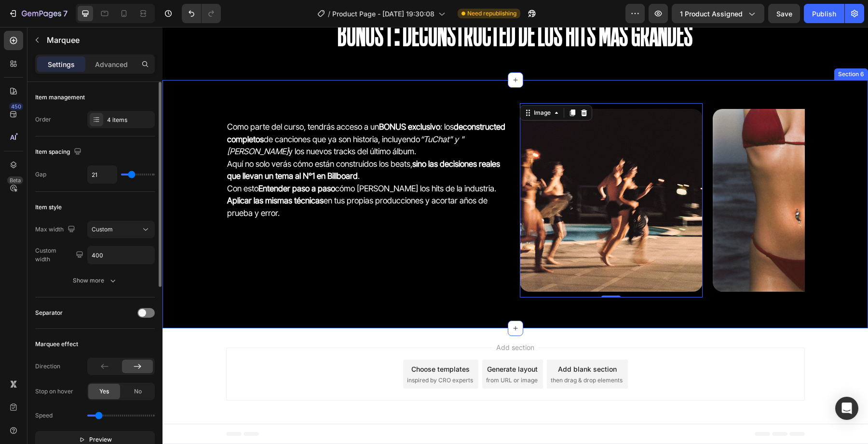
click at [592, 101] on div "Image 0 Image Image Image Image 0 Image Image Image Marquee" at bounding box center [661, 200] width 285 height 210
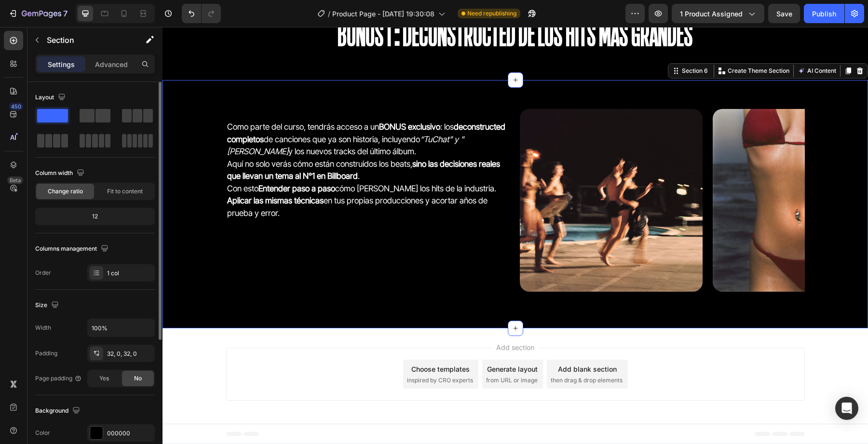
click at [657, 95] on div "Como parte del curso, tendrás acceso a un BONUS exclusivo : los deconstructed c…" at bounding box center [514, 204] width 705 height 248
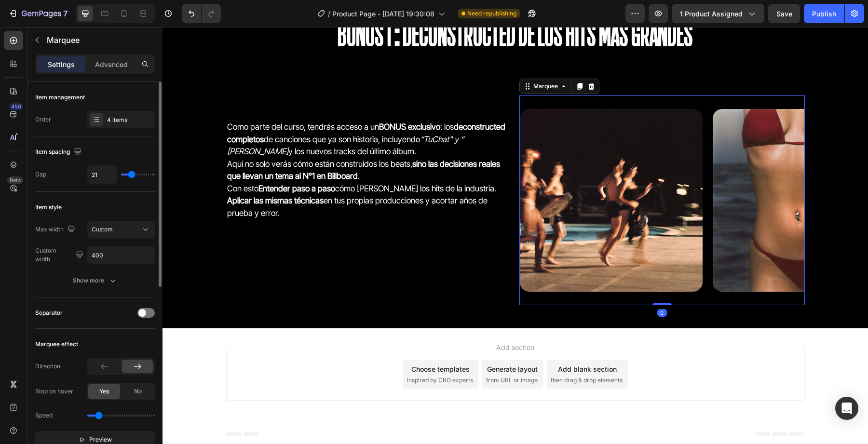
click at [658, 97] on div "Image Image Image Image Image Image Image Image Marquee 0" at bounding box center [661, 200] width 285 height 210
click at [107, 126] on div "4 items" at bounding box center [120, 119] width 67 height 17
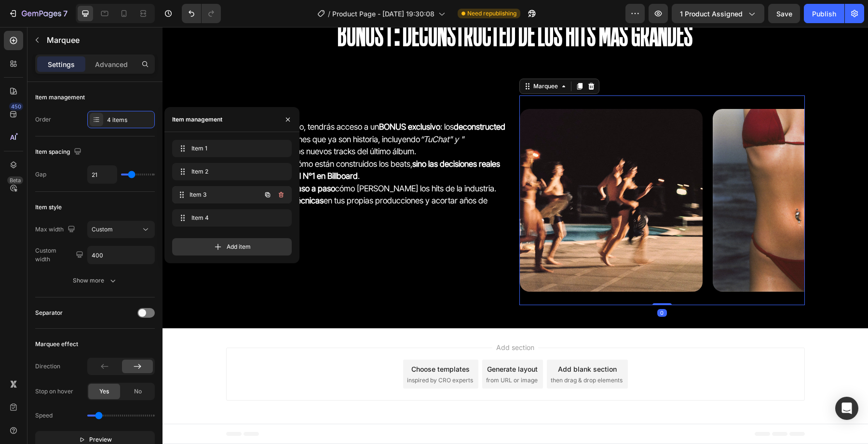
click at [190, 197] on div "Item 3 Item 3" at bounding box center [218, 194] width 85 height 13
click at [189, 196] on div "Item 3 Item 3" at bounding box center [218, 194] width 85 height 13
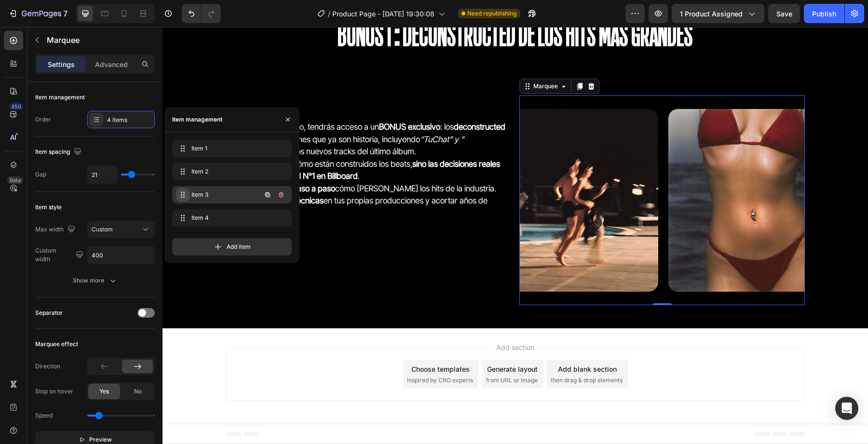
click at [189, 196] on div "Item 3 Item 3" at bounding box center [218, 194] width 85 height 13
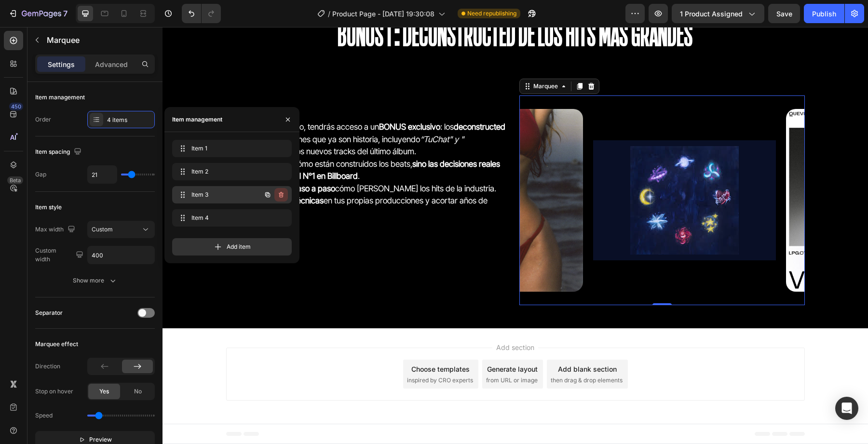
scroll to position [0, 335]
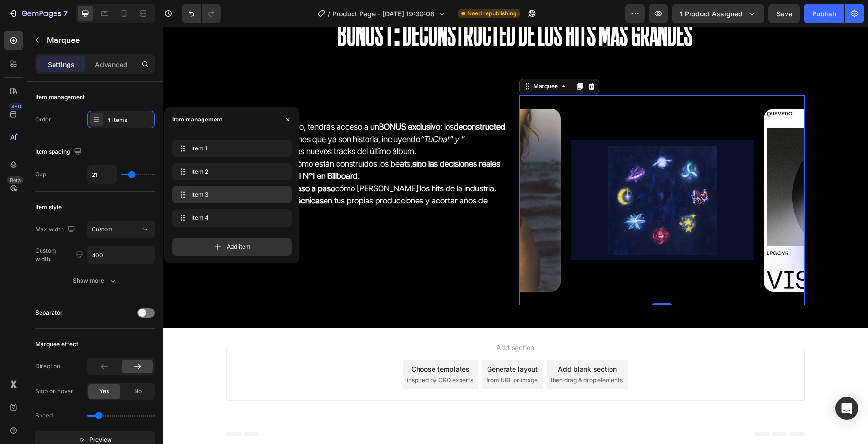
click at [604, 193] on div at bounding box center [662, 200] width 183 height 120
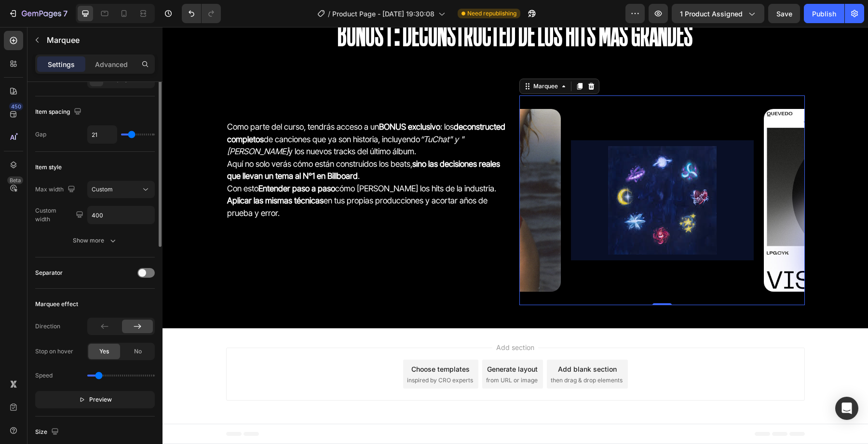
scroll to position [0, 0]
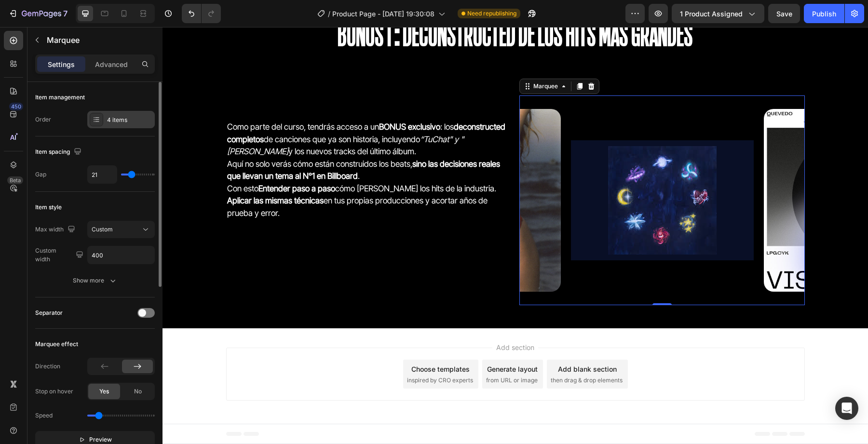
click at [129, 114] on div "4 items" at bounding box center [120, 119] width 67 height 17
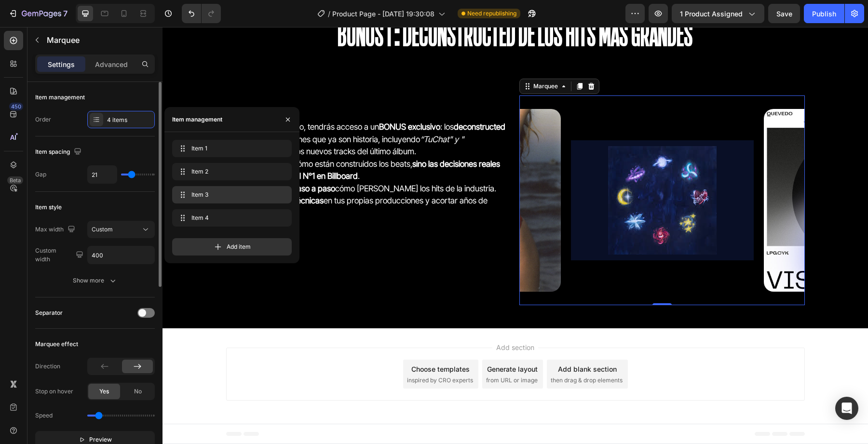
click at [116, 133] on div "Item management Order 4 items" at bounding box center [95, 109] width 120 height 54
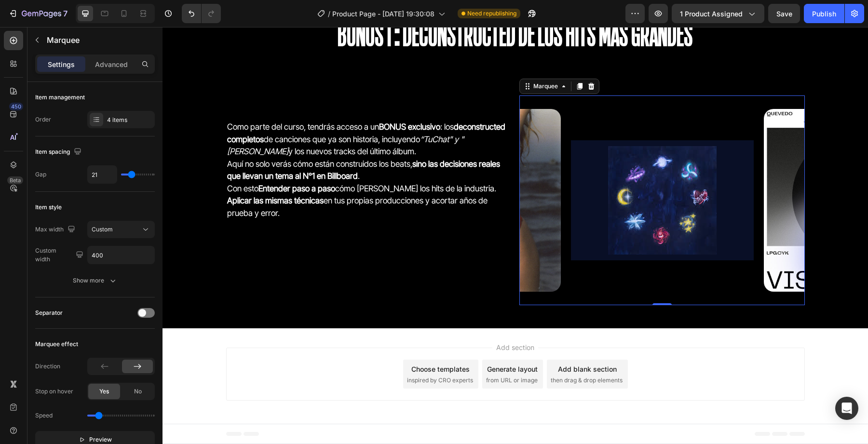
click at [632, 224] on div at bounding box center [662, 200] width 183 height 120
click at [591, 89] on icon at bounding box center [591, 86] width 6 height 7
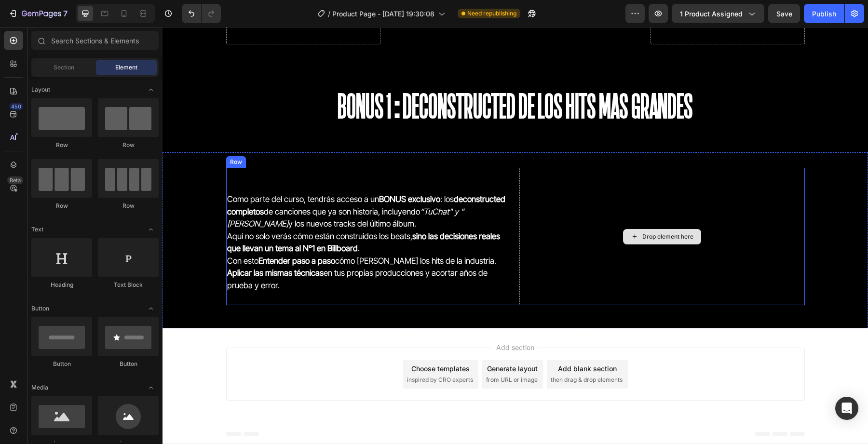
scroll to position [2211, 0]
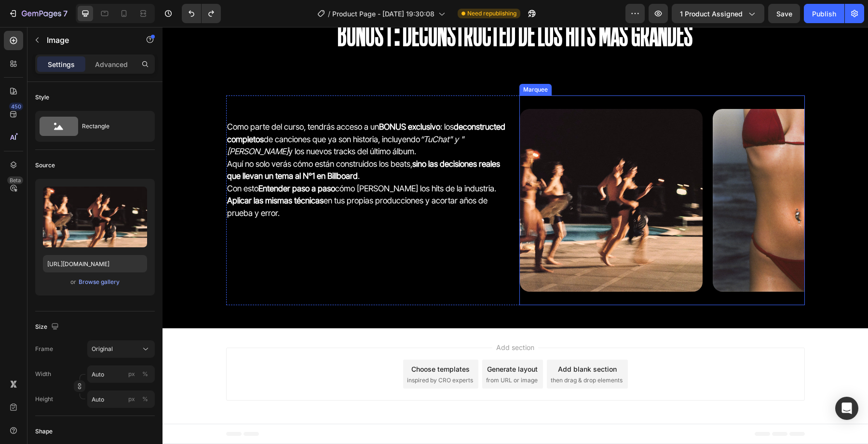
click at [558, 103] on div "Image" at bounding box center [611, 200] width 183 height 194
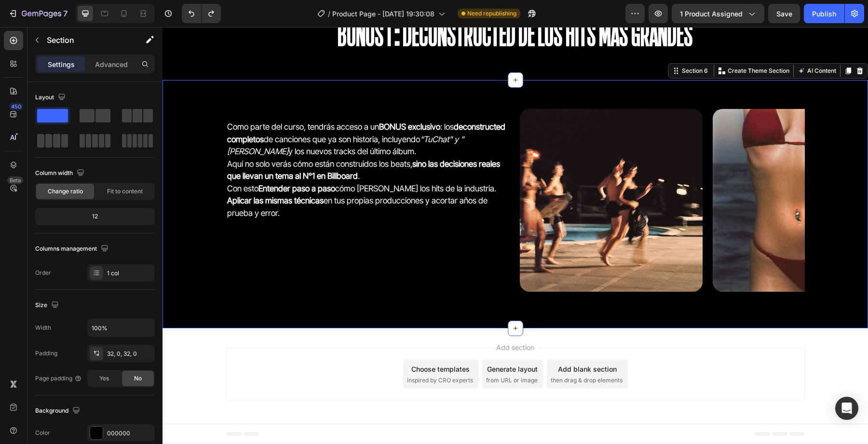
click at [564, 92] on div "Como parte del curso, tendrás acceso a un BONUS exclusivo : los deconstructed c…" at bounding box center [514, 204] width 705 height 248
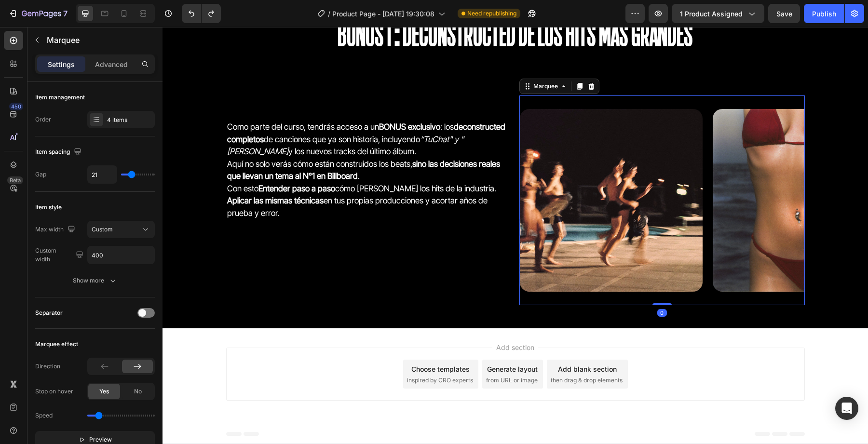
click at [564, 97] on div "Image Image Image Image Image Image Image Image Marquee 0" at bounding box center [661, 200] width 285 height 210
click at [575, 103] on div "Image Image Image Image Image Image Image Image Marquee 0" at bounding box center [661, 200] width 285 height 210
click at [123, 113] on div "4 items" at bounding box center [120, 119] width 67 height 17
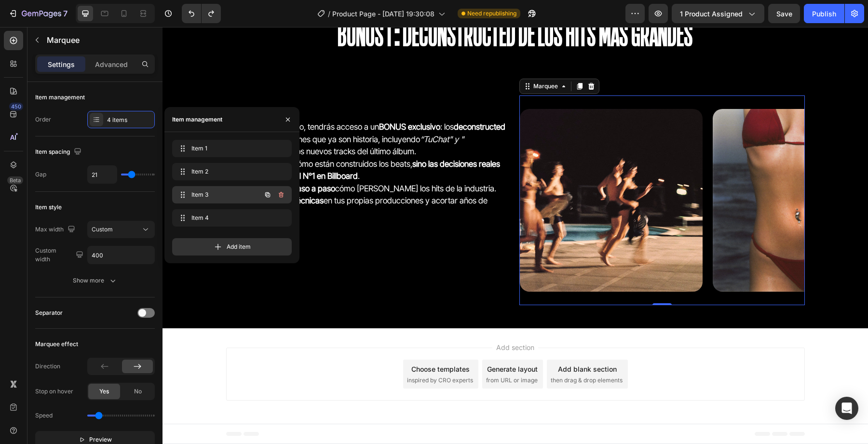
click at [196, 197] on span "Item 3" at bounding box center [218, 194] width 54 height 9
click at [195, 197] on span "Item 3" at bounding box center [218, 194] width 54 height 9
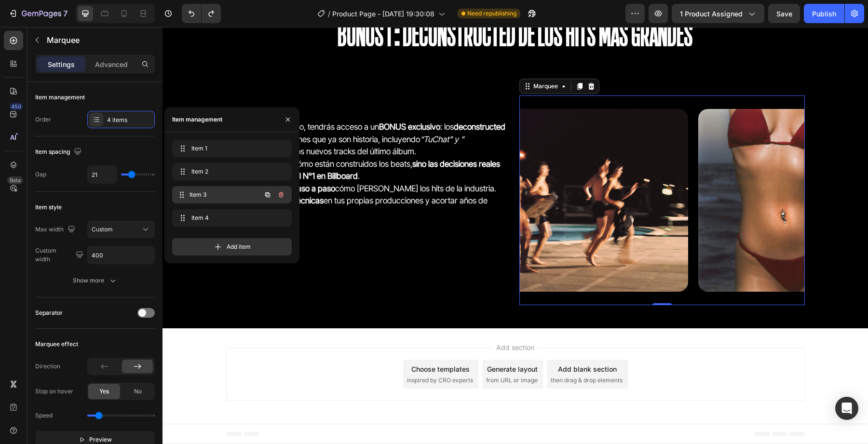
click at [195, 197] on span "Item 3" at bounding box center [224, 194] width 71 height 9
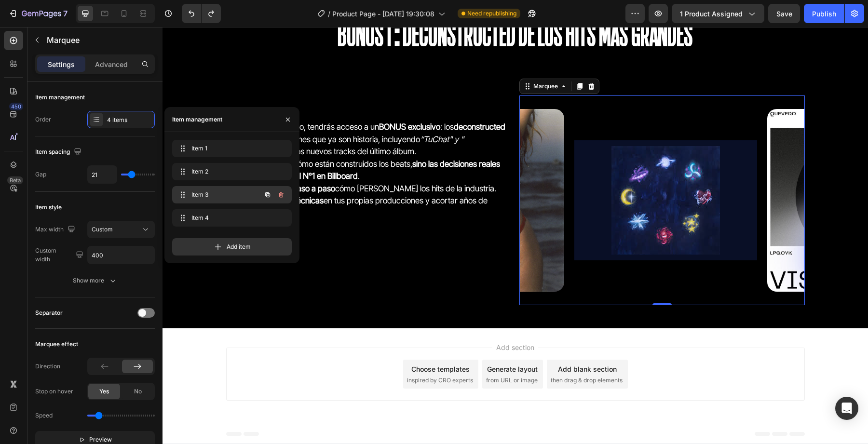
scroll to position [0, 335]
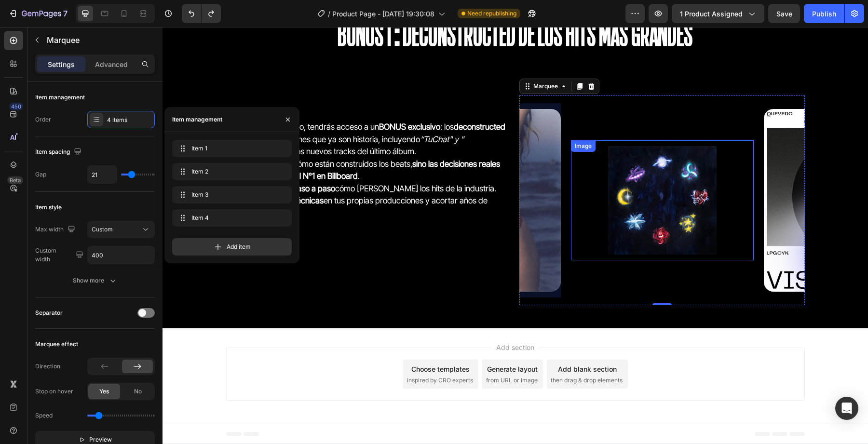
click at [653, 188] on img at bounding box center [662, 200] width 108 height 108
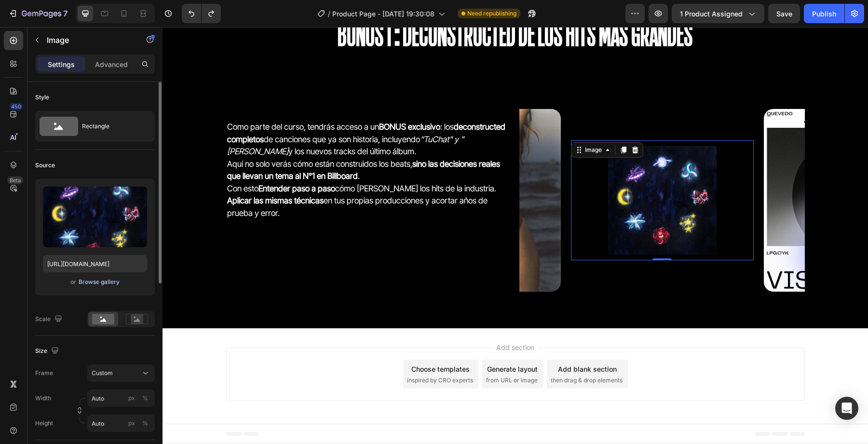
click at [104, 284] on div "Browse gallery" at bounding box center [99, 282] width 41 height 9
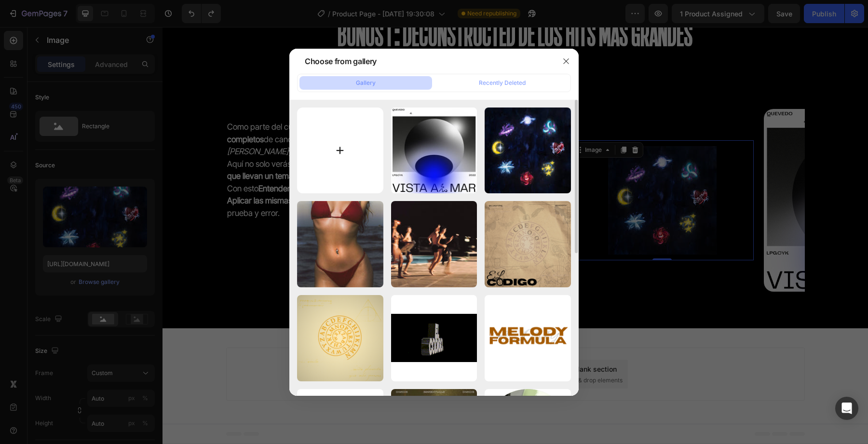
click at [336, 173] on input "file" at bounding box center [340, 151] width 86 height 86
type input "C:\fakepath\0721b0390da5a2bb0f51304d3245c3c9.1000x1000x1.png"
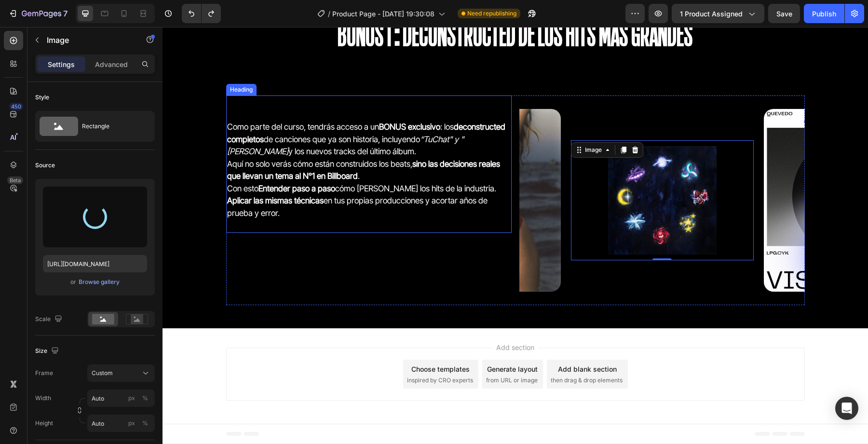
type input "https://cdn.shopify.com/s/files/1/0707/3228/4092/files/gempages_576749552749511…"
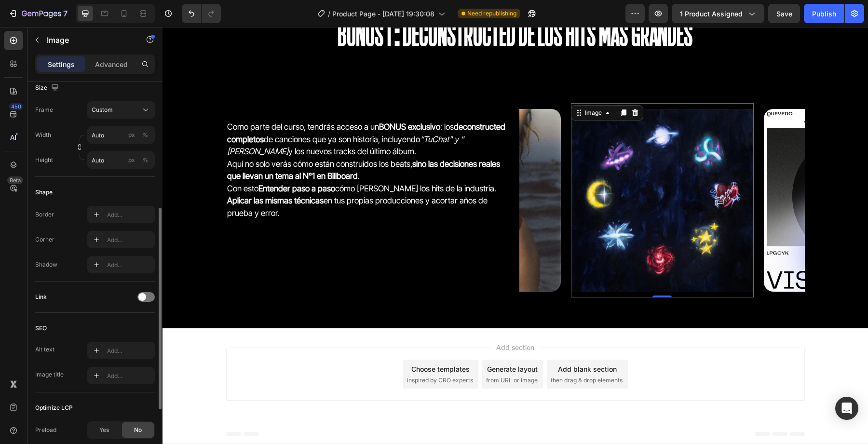
scroll to position [276, 0]
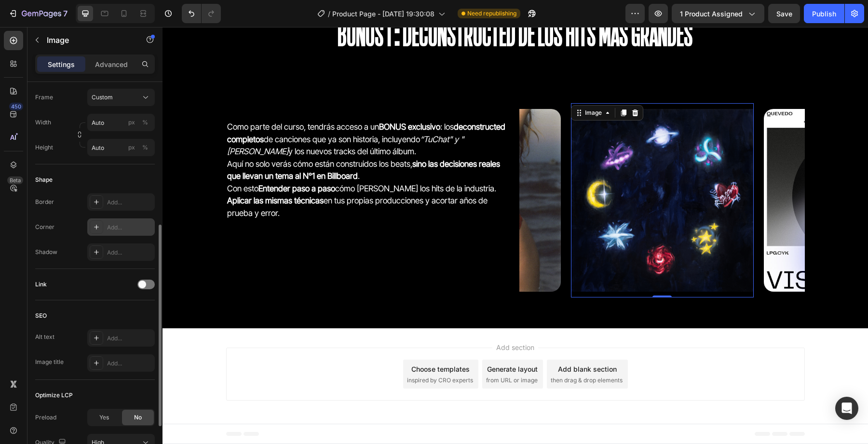
click at [108, 230] on div "Add..." at bounding box center [129, 227] width 45 height 9
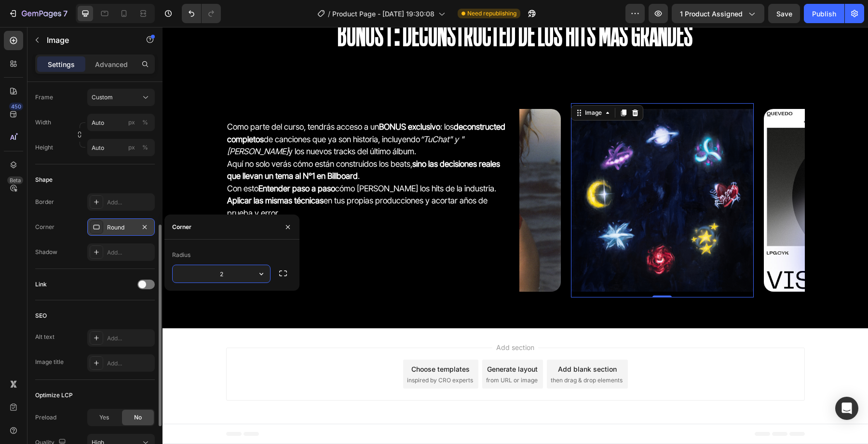
type input "20"
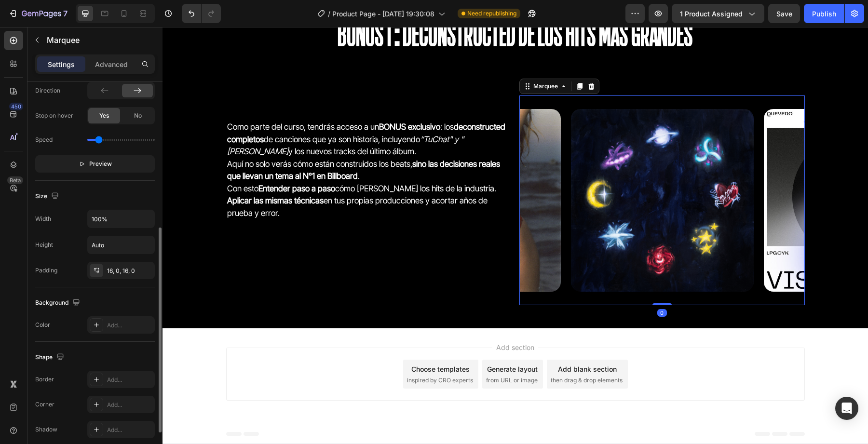
click at [567, 201] on div "Image" at bounding box center [474, 200] width 193 height 194
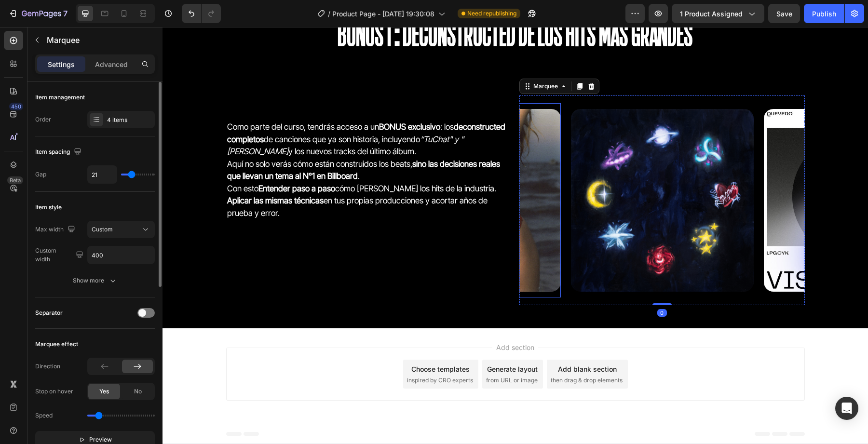
click at [526, 204] on img at bounding box center [469, 200] width 183 height 183
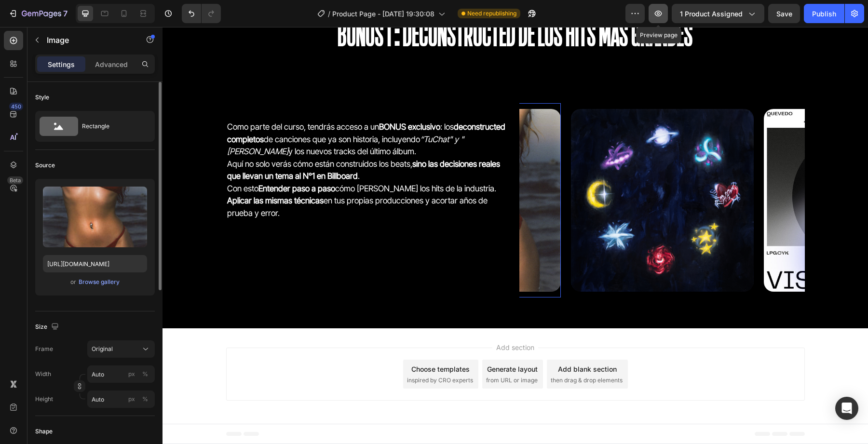
click at [659, 9] on icon "button" at bounding box center [658, 14] width 10 height 10
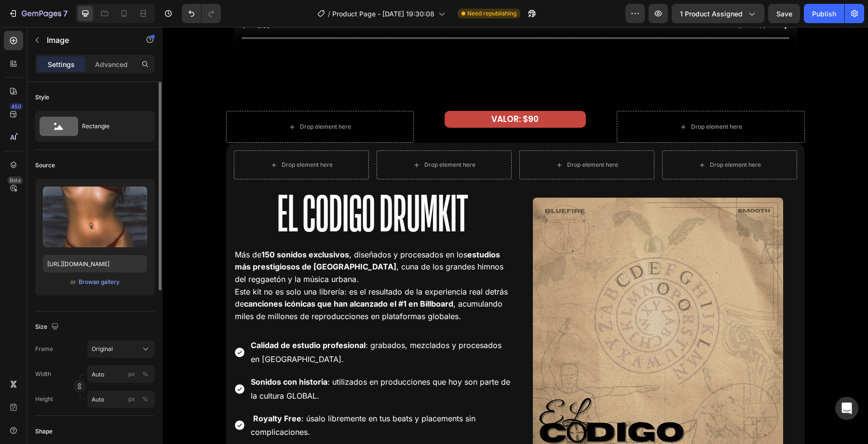
scroll to position [1584, 0]
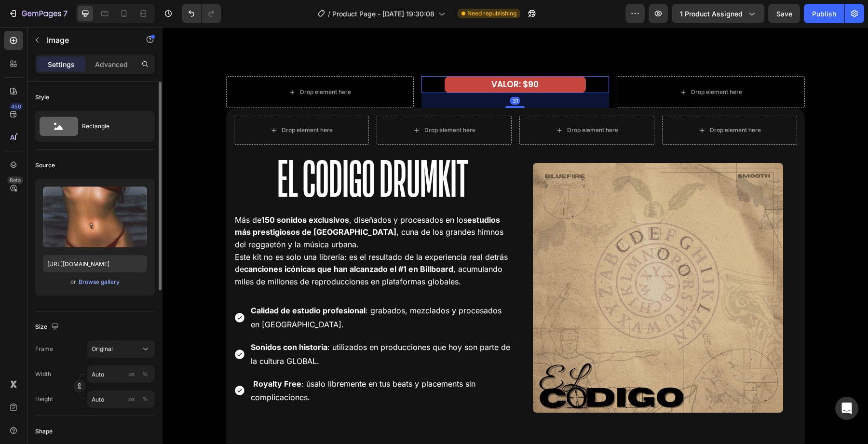
click at [452, 81] on p "VALOR: $90" at bounding box center [514, 84] width 139 height 15
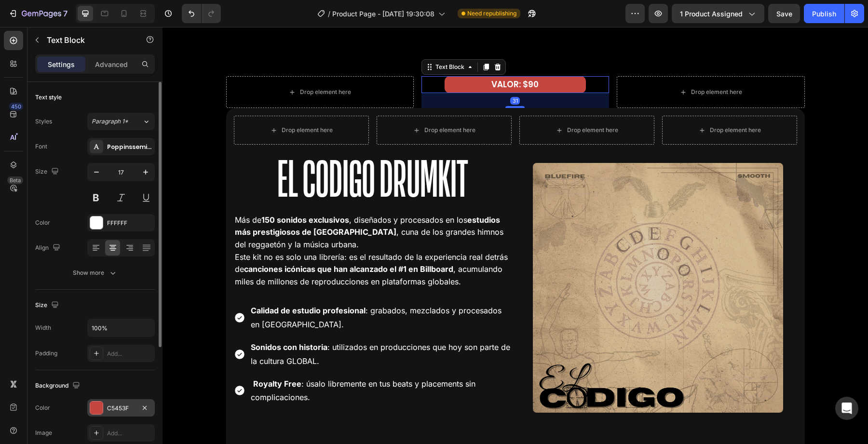
click at [97, 407] on div at bounding box center [96, 408] width 13 height 13
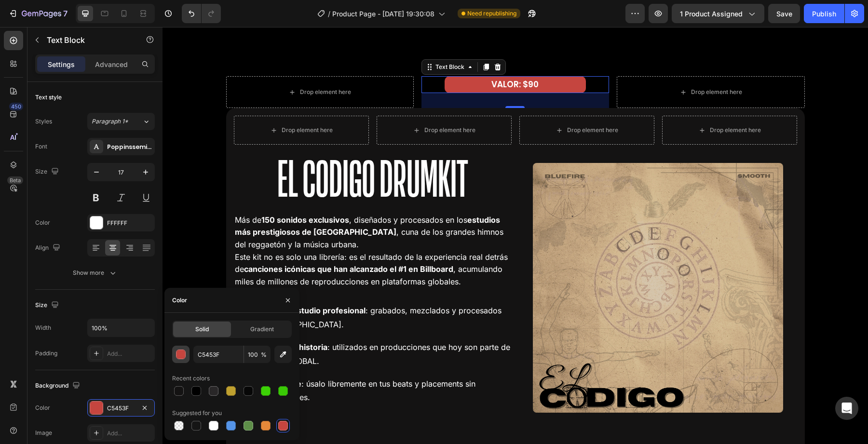
click at [178, 354] on div "button" at bounding box center [181, 355] width 10 height 10
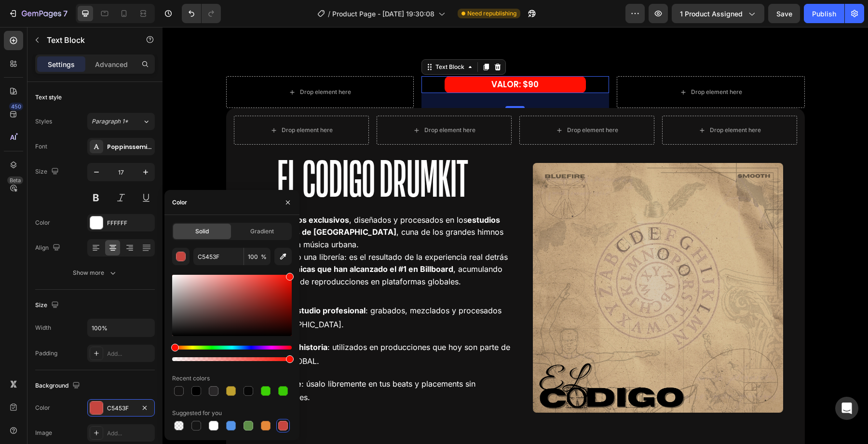
drag, startPoint x: 256, startPoint y: 292, endPoint x: 296, endPoint y: 269, distance: 46.0
click at [296, 269] on div "Solid Gradient C5453F 100 % Recent colors Suggested for you" at bounding box center [231, 328] width 135 height 210
type input "FF0C00"
click at [287, 210] on div at bounding box center [287, 202] width 23 height 25
click at [281, 192] on div at bounding box center [287, 202] width 23 height 25
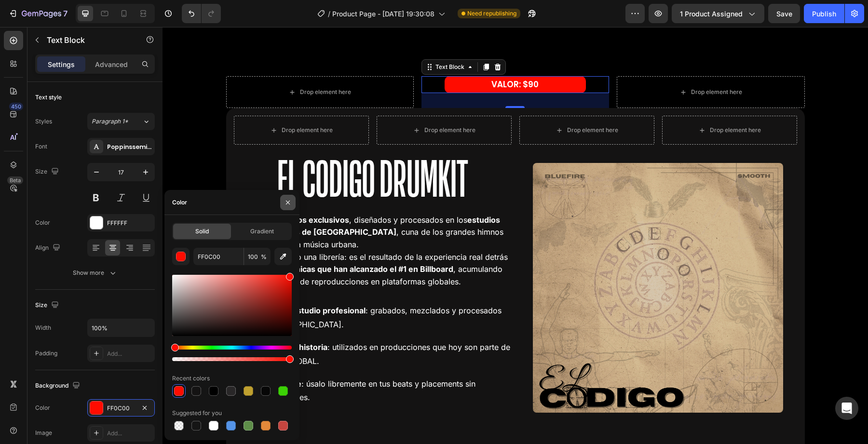
click at [285, 199] on icon "button" at bounding box center [288, 203] width 8 height 8
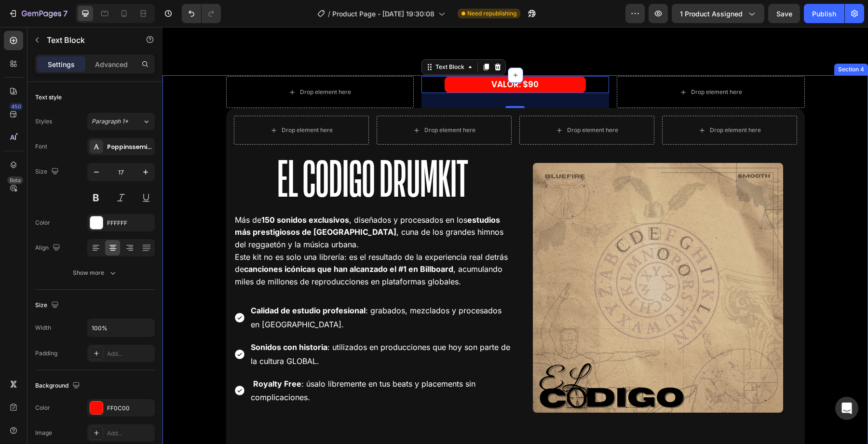
click at [186, 181] on div "Drop element here VALOR: $90 Text Block 31 Drop element here Row Drop element h…" at bounding box center [514, 337] width 705 height 523
